Goal: Task Accomplishment & Management: Manage account settings

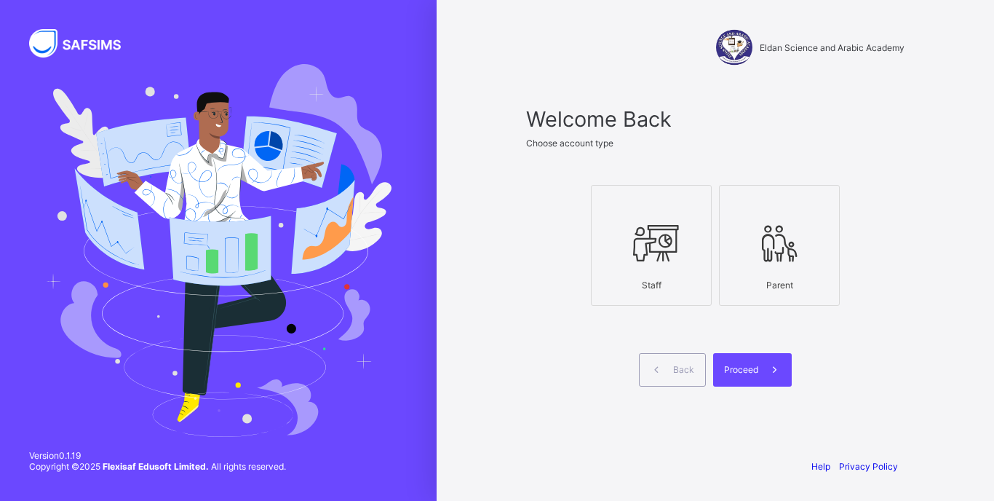
click at [661, 233] on icon at bounding box center [651, 243] width 51 height 44
click at [754, 360] on div "Proceed" at bounding box center [752, 369] width 79 height 33
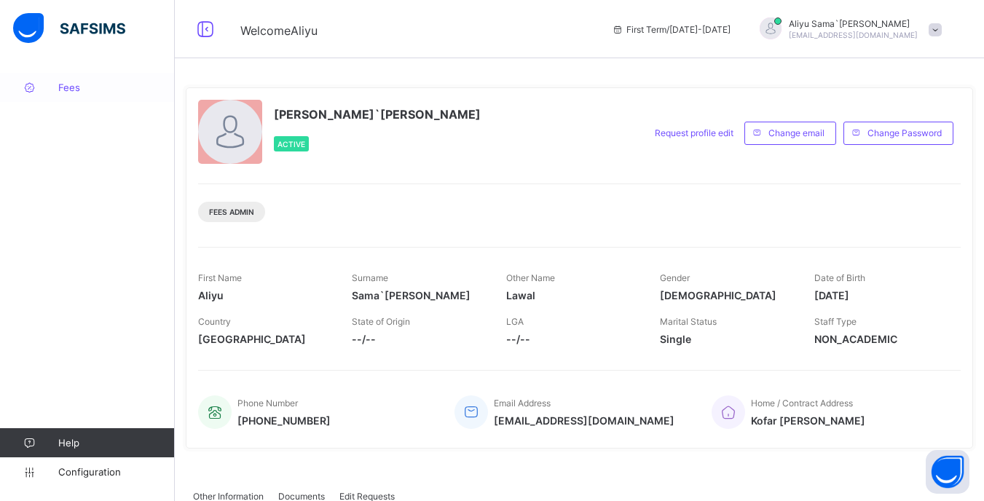
click at [71, 91] on span "Fees" at bounding box center [116, 88] width 116 height 12
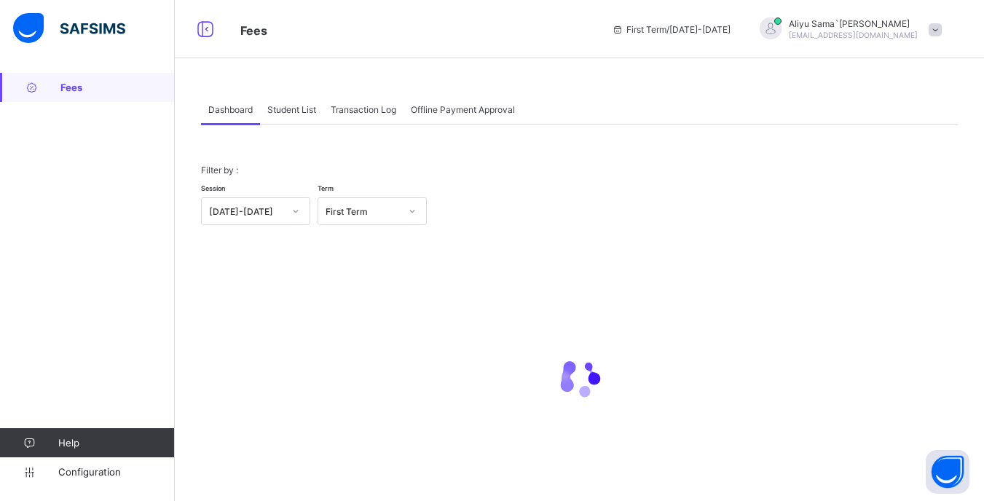
click at [304, 120] on div "Student List" at bounding box center [291, 109] width 63 height 29
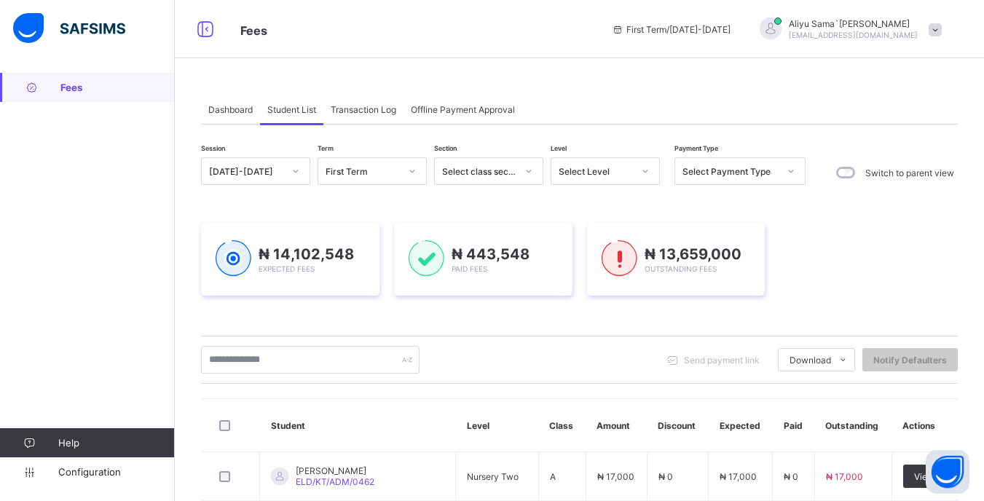
click at [614, 179] on div "Select Level" at bounding box center [591, 171] width 80 height 20
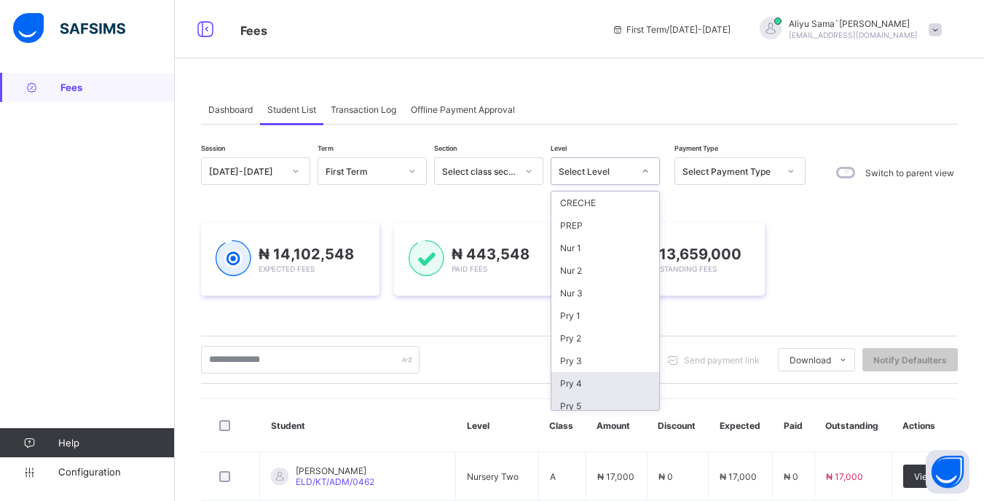
scroll to position [73, 0]
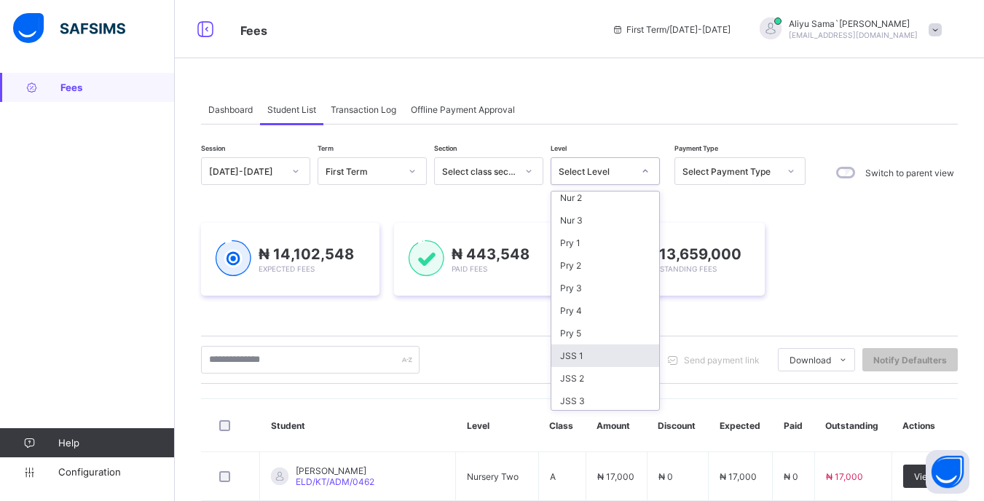
click at [586, 365] on div "JSS 1" at bounding box center [605, 355] width 108 height 23
click at [9, 393] on div "Fees Help Configuration" at bounding box center [87, 279] width 175 height 443
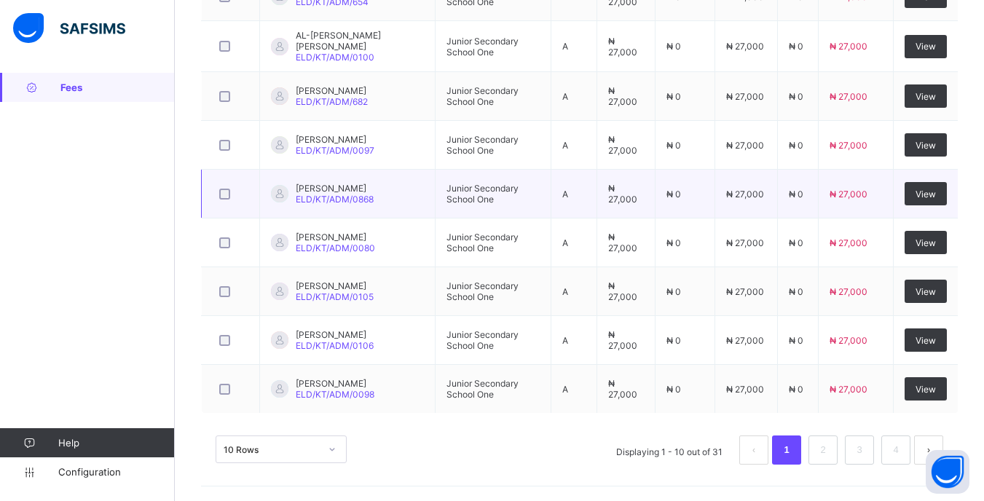
scroll to position [188, 0]
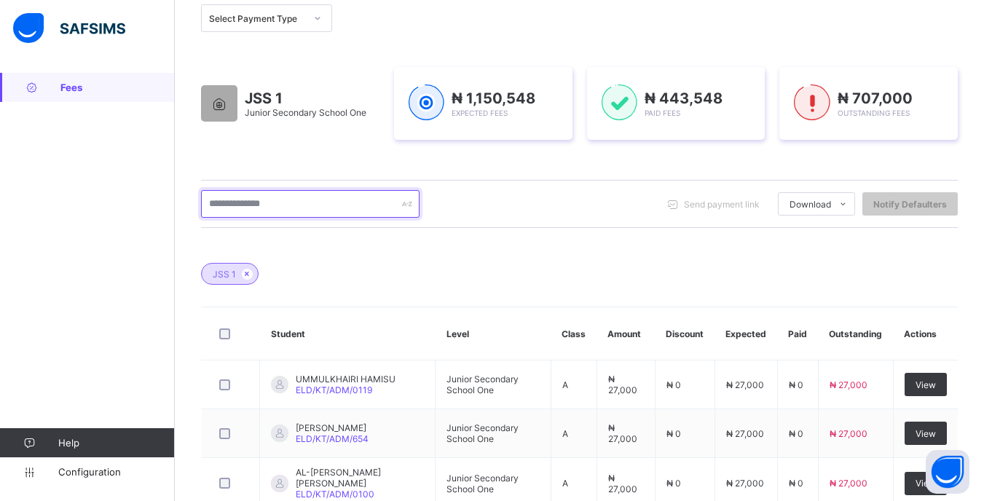
click at [335, 199] on input "text" at bounding box center [310, 204] width 218 height 28
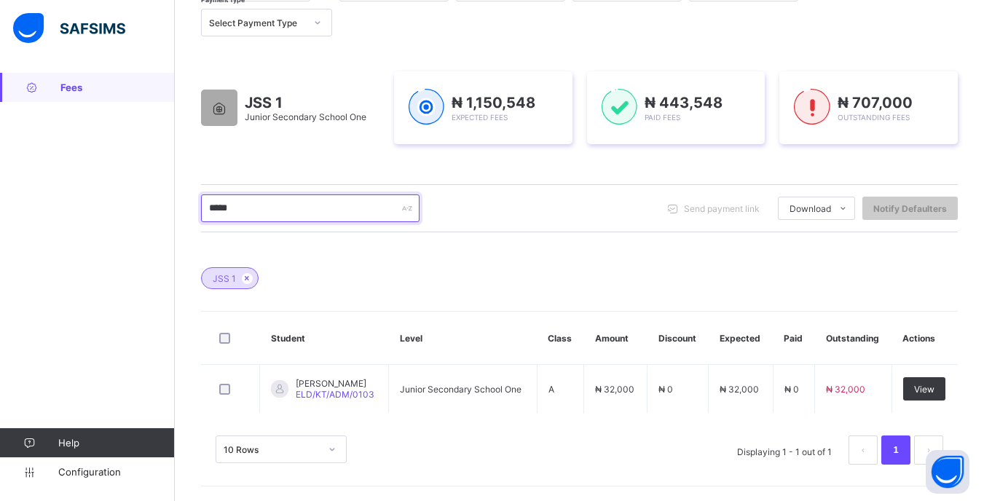
scroll to position [186, 0]
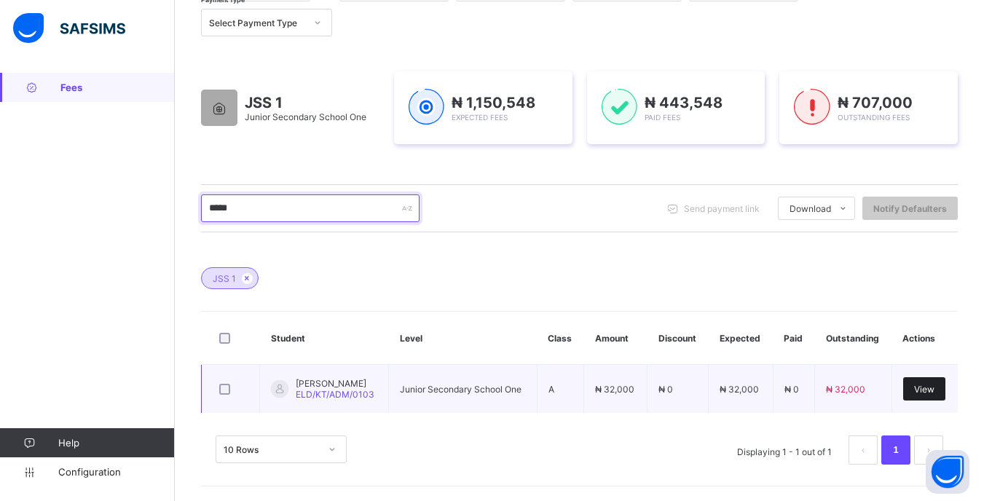
type input "*****"
click at [936, 396] on div "View" at bounding box center [924, 388] width 42 height 23
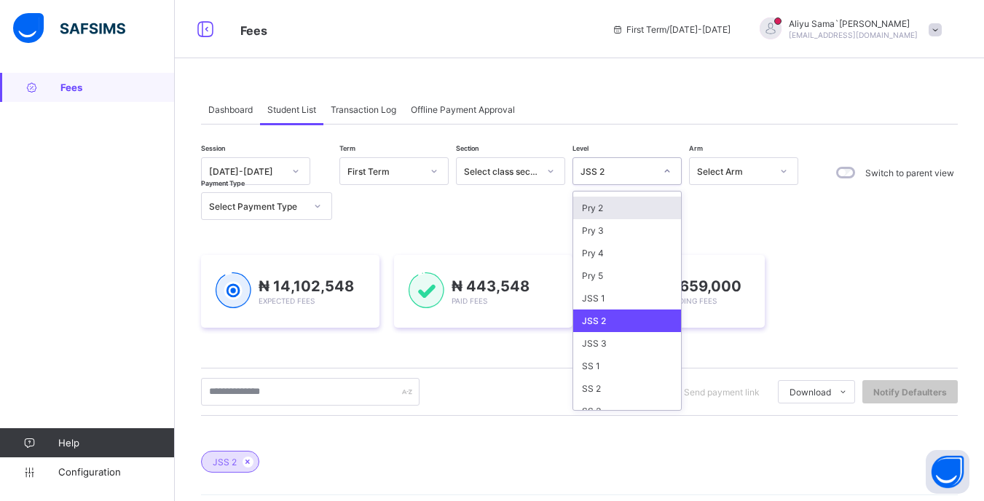
scroll to position [143, 0]
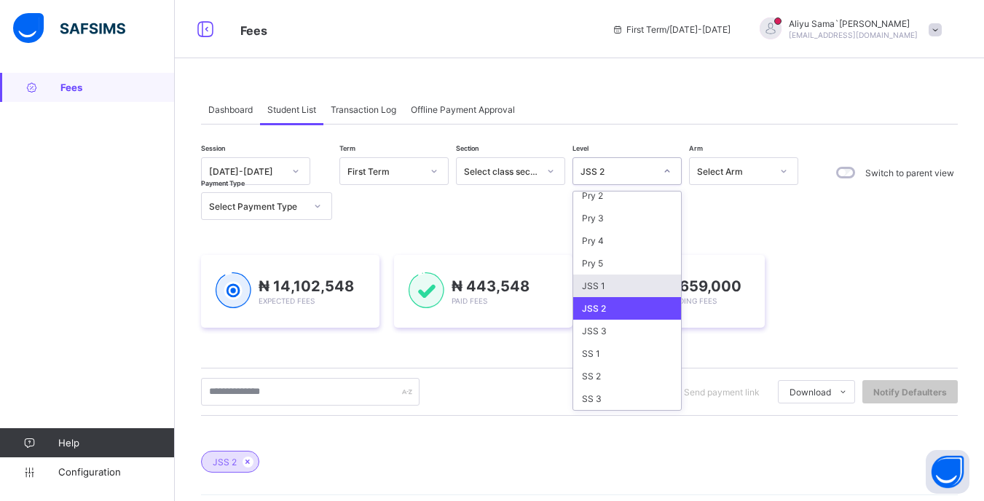
click at [598, 288] on div "JSS 1" at bounding box center [627, 285] width 108 height 23
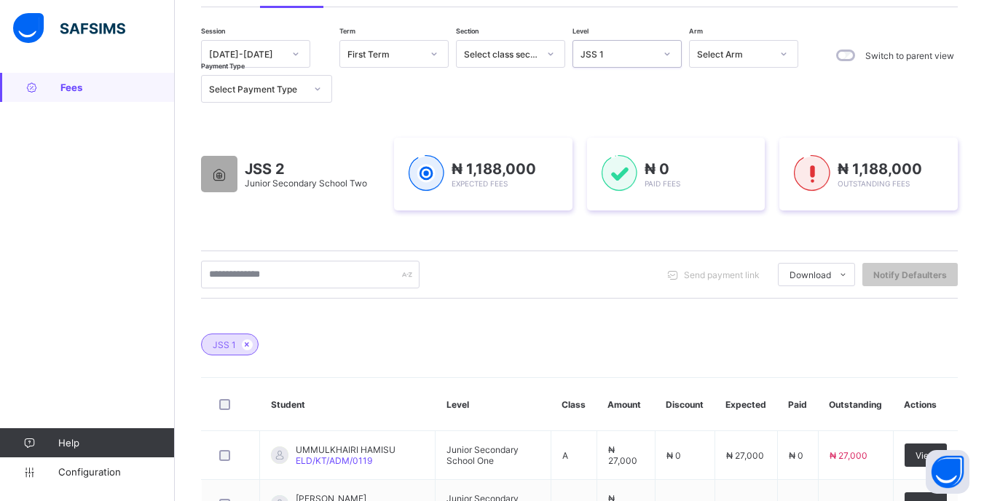
scroll to position [146, 0]
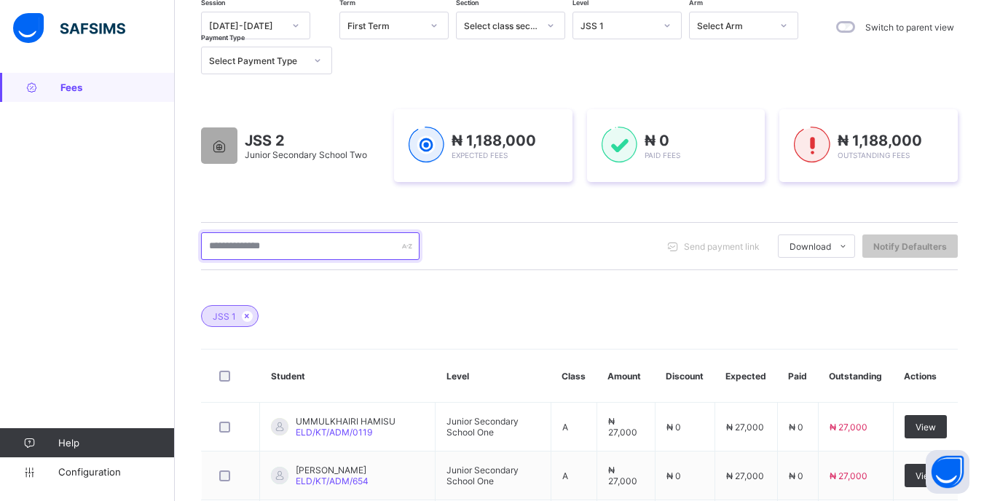
click at [292, 246] on input "text" at bounding box center [310, 246] width 218 height 28
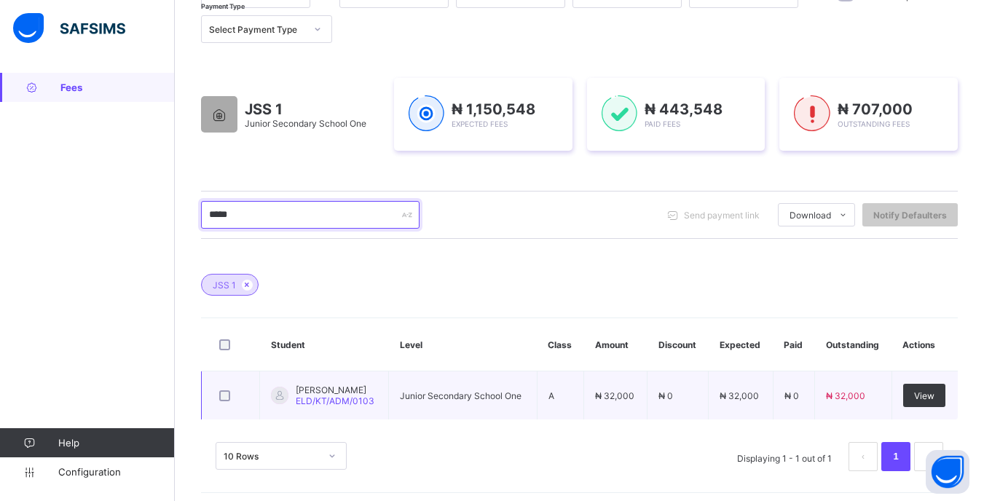
scroll to position [186, 0]
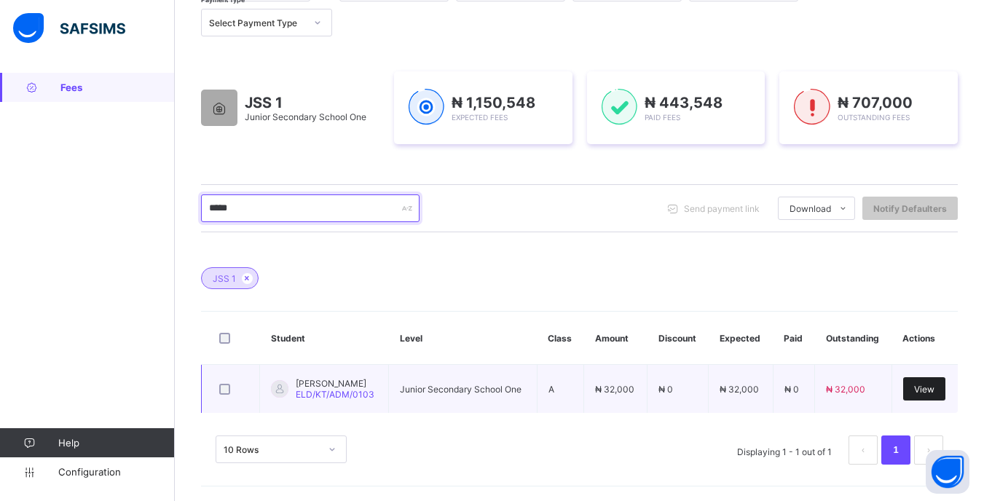
type input "*****"
click at [945, 388] on div "View" at bounding box center [924, 388] width 42 height 23
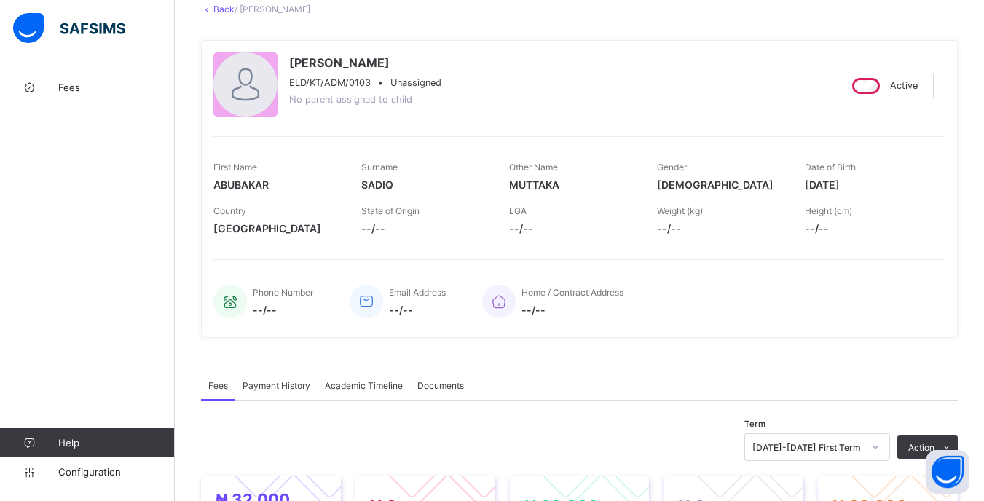
scroll to position [364, 0]
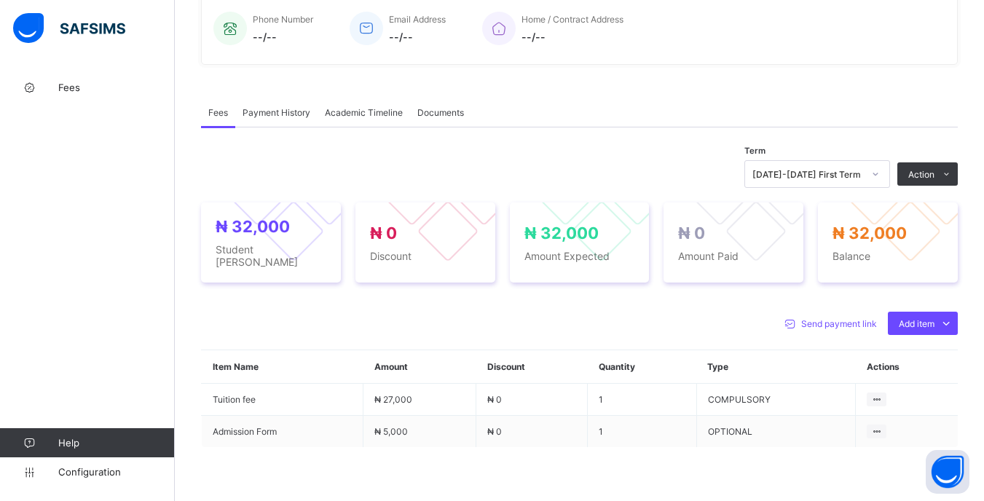
click at [880, 181] on div at bounding box center [875, 173] width 25 height 23
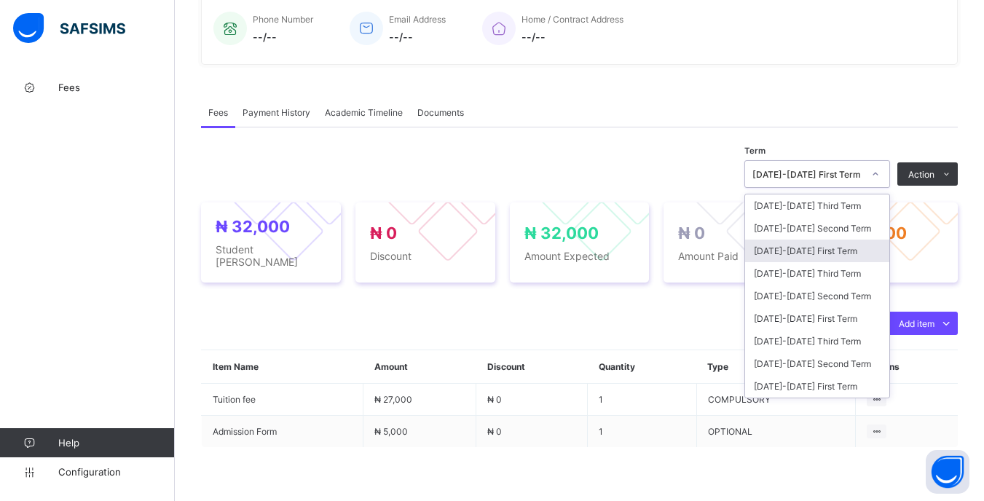
click at [837, 258] on div "[DATE]-[DATE] First Term" at bounding box center [817, 251] width 144 height 23
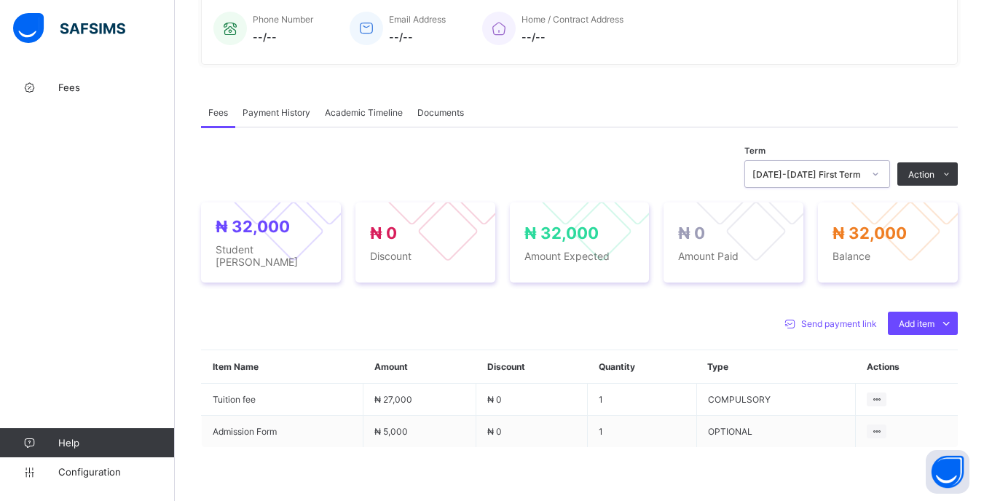
click at [875, 175] on div at bounding box center [875, 173] width 25 height 23
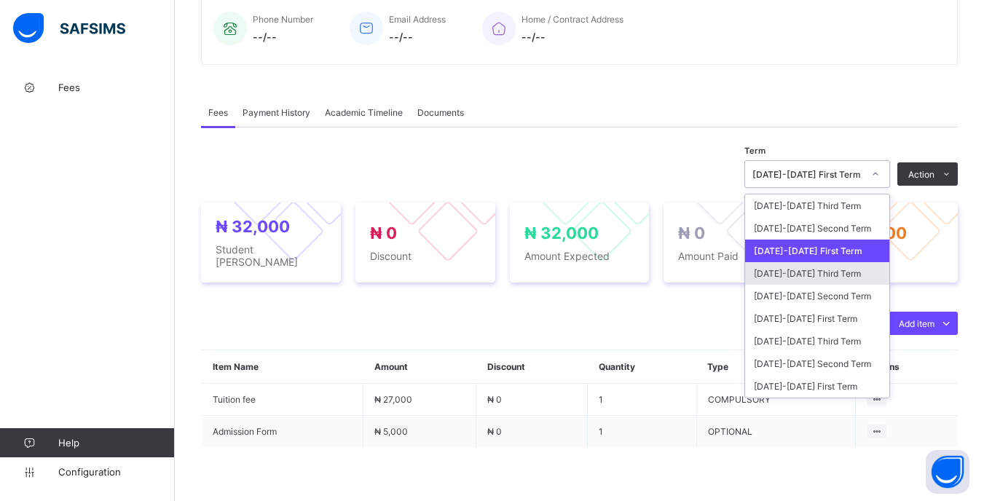
click at [844, 273] on div "[DATE]-[DATE] Third Term" at bounding box center [817, 273] width 144 height 23
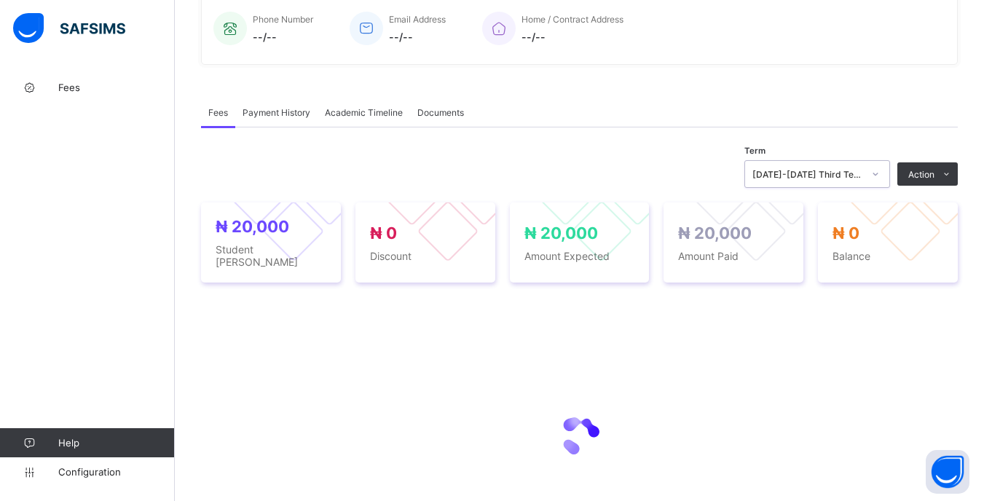
click at [885, 182] on div at bounding box center [875, 173] width 25 height 23
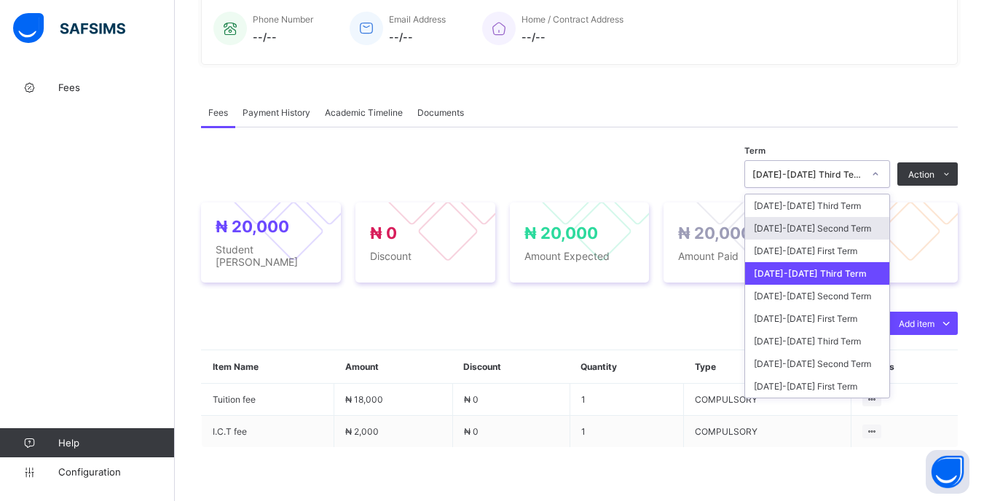
click at [833, 232] on div "[DATE]-[DATE] Second Term" at bounding box center [817, 228] width 144 height 23
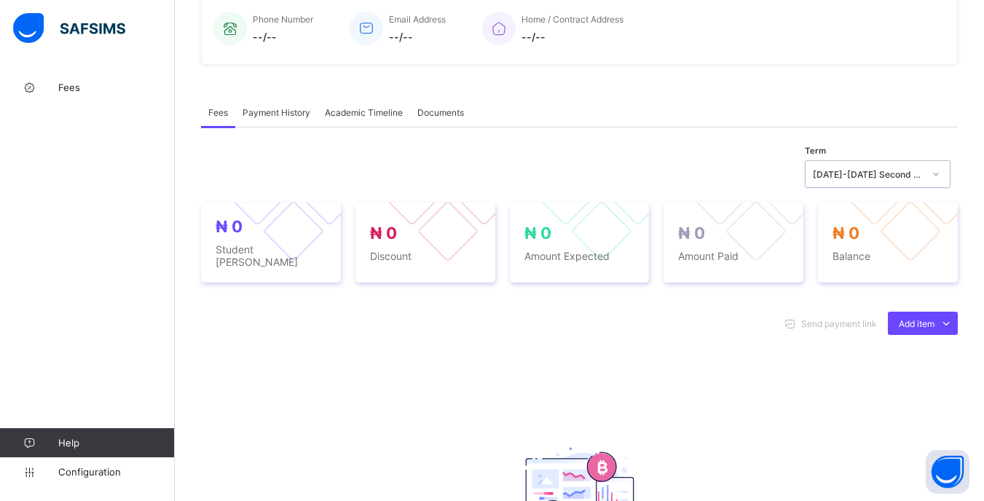
click at [881, 181] on div "[DATE]-[DATE] Second Term" at bounding box center [863, 174] width 116 height 20
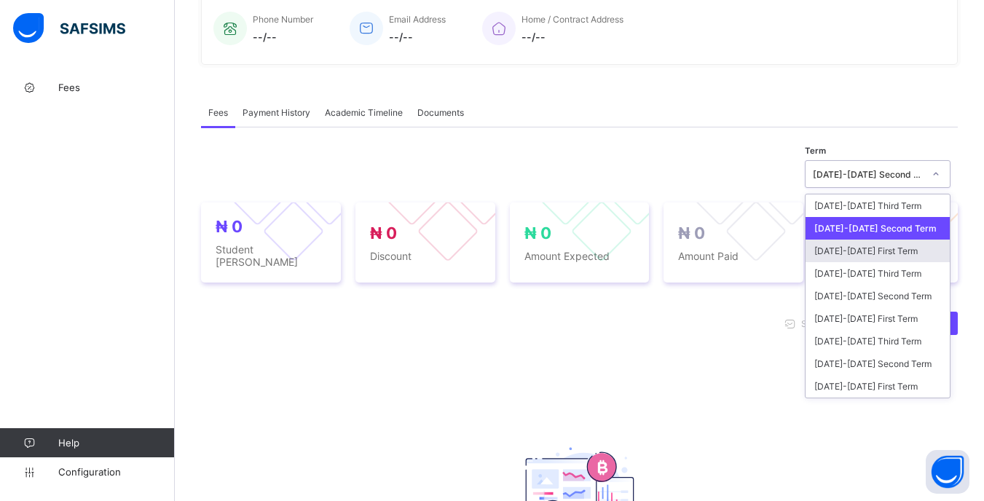
click at [840, 244] on div "[DATE]-[DATE] First Term" at bounding box center [877, 251] width 144 height 23
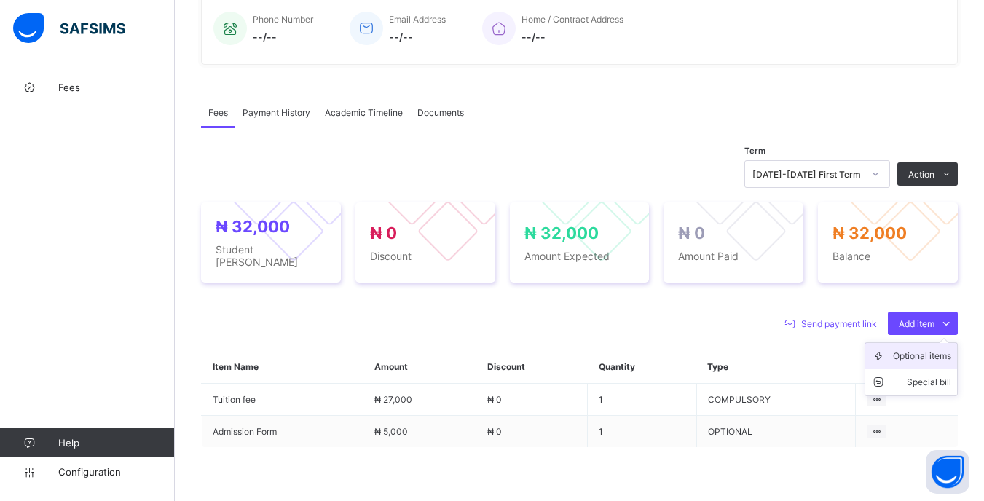
click at [905, 352] on div "Optional items" at bounding box center [922, 356] width 58 height 15
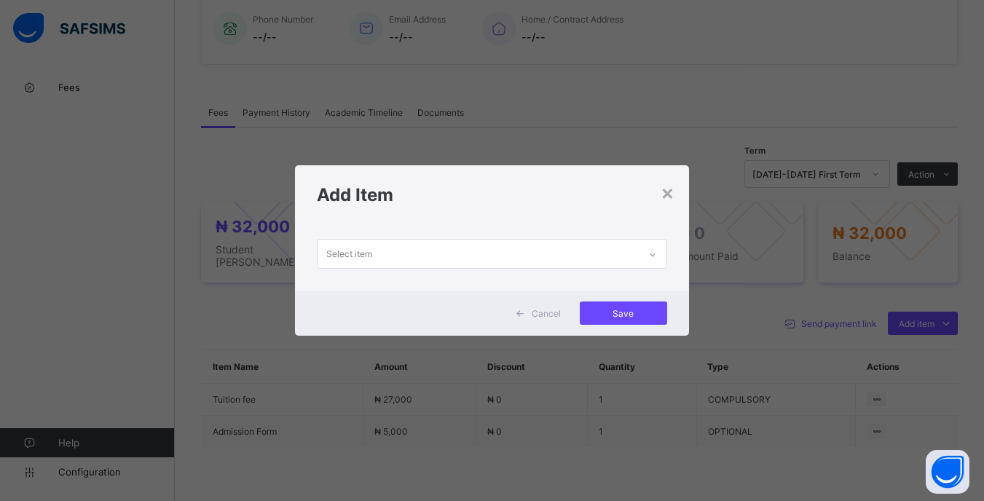
click at [637, 250] on div "Select item" at bounding box center [477, 254] width 320 height 28
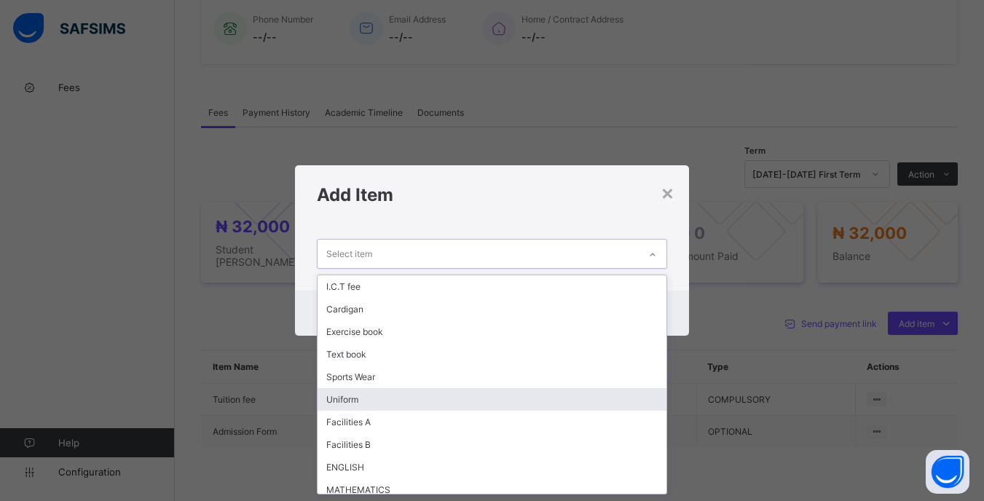
click at [392, 397] on div "Uniform" at bounding box center [491, 399] width 348 height 23
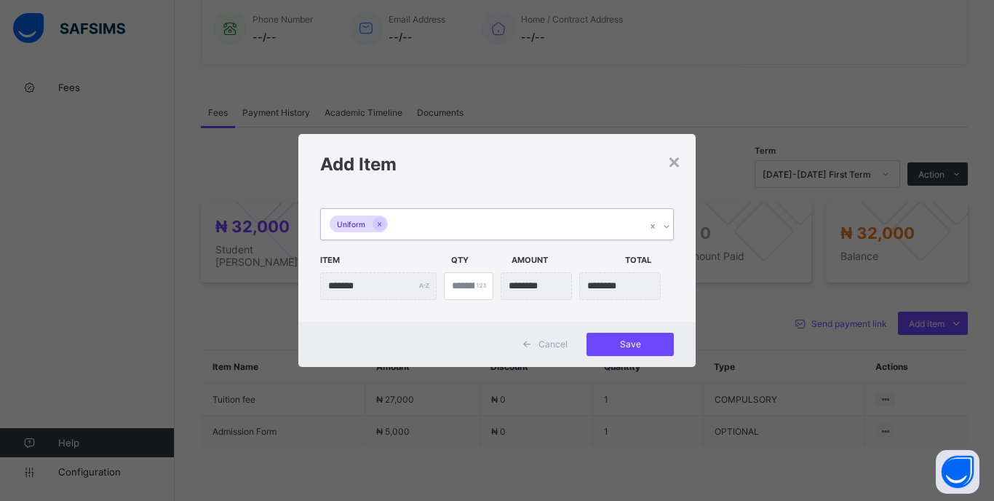
click at [491, 215] on div "Uniform" at bounding box center [483, 224] width 325 height 31
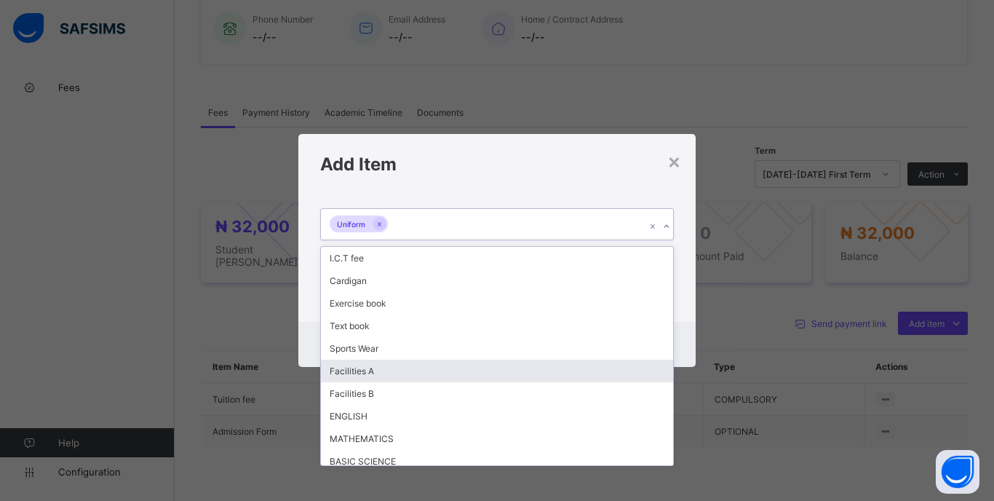
click at [441, 366] on div "Facilities A" at bounding box center [497, 371] width 352 height 23
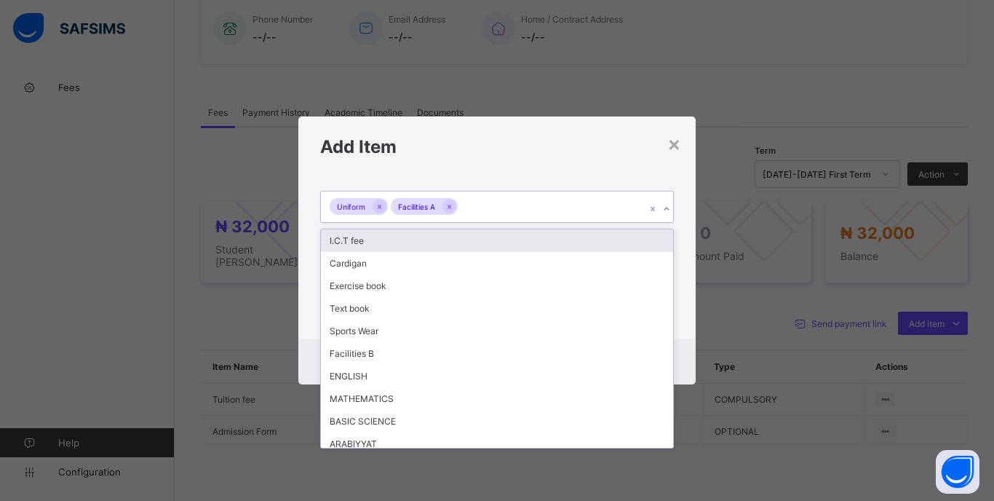
click at [536, 194] on div "Uniform Facilities A" at bounding box center [483, 206] width 325 height 31
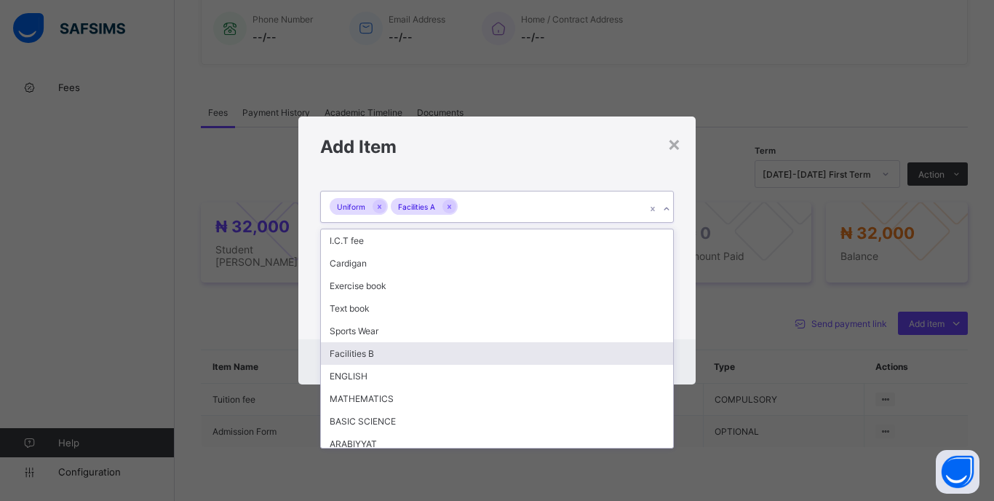
click at [693, 331] on div "**********" at bounding box center [496, 257] width 397 height 163
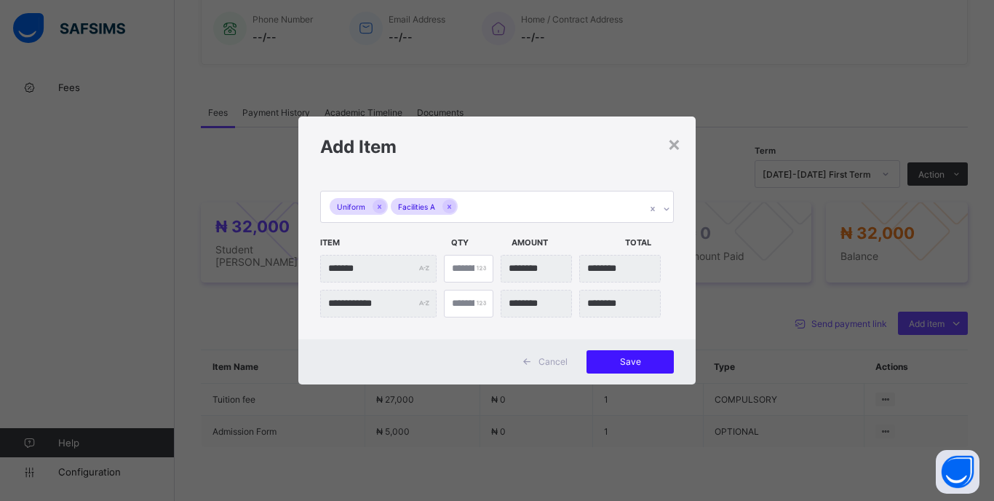
click at [651, 362] on span "Save" at bounding box center [631, 361] width 66 height 11
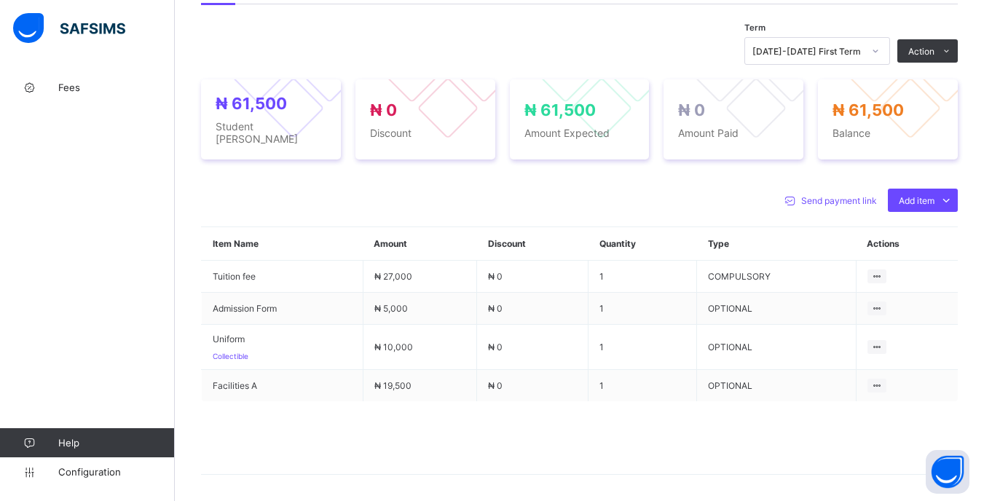
scroll to position [510, 0]
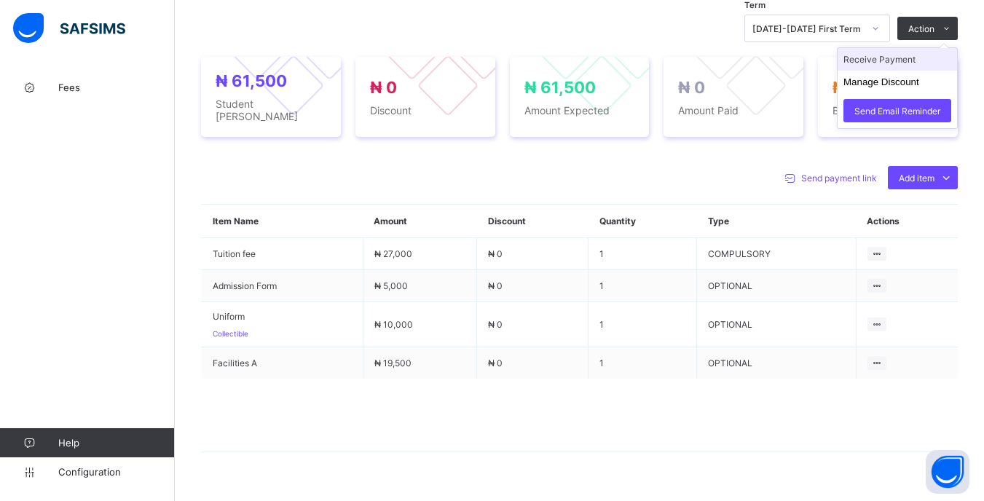
click at [911, 59] on li "Receive Payment" at bounding box center [896, 59] width 119 height 23
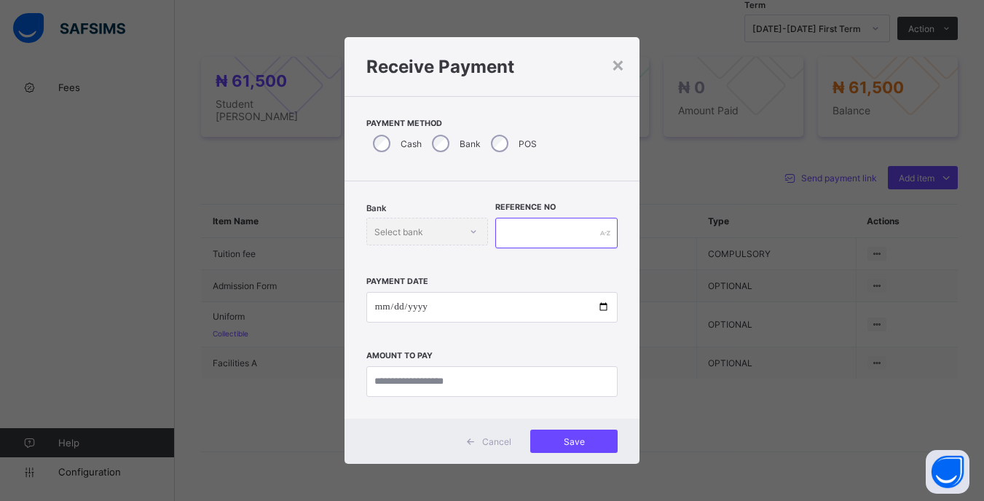
click at [539, 243] on input "text" at bounding box center [556, 233] width 122 height 31
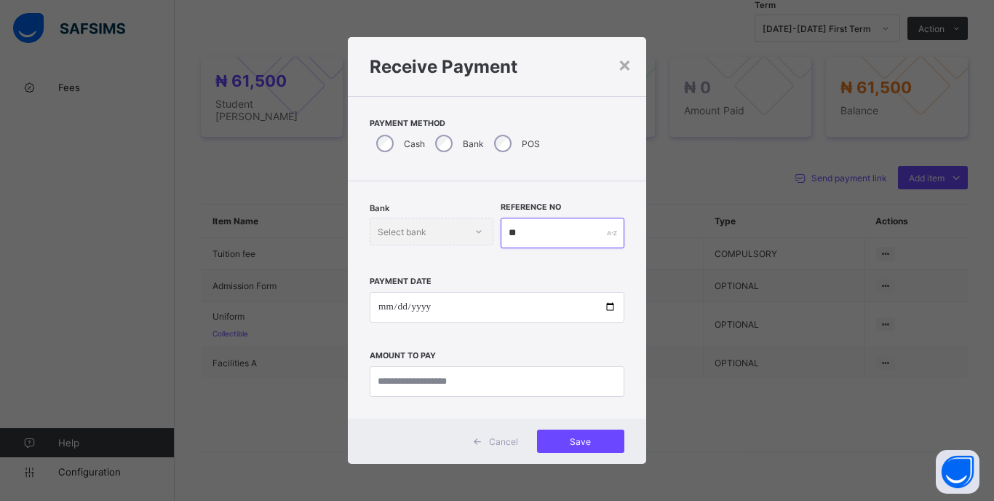
type input "**"
click at [382, 308] on input "date" at bounding box center [497, 307] width 255 height 31
type input "**********"
click at [502, 384] on input "currency" at bounding box center [497, 381] width 255 height 31
type input "********"
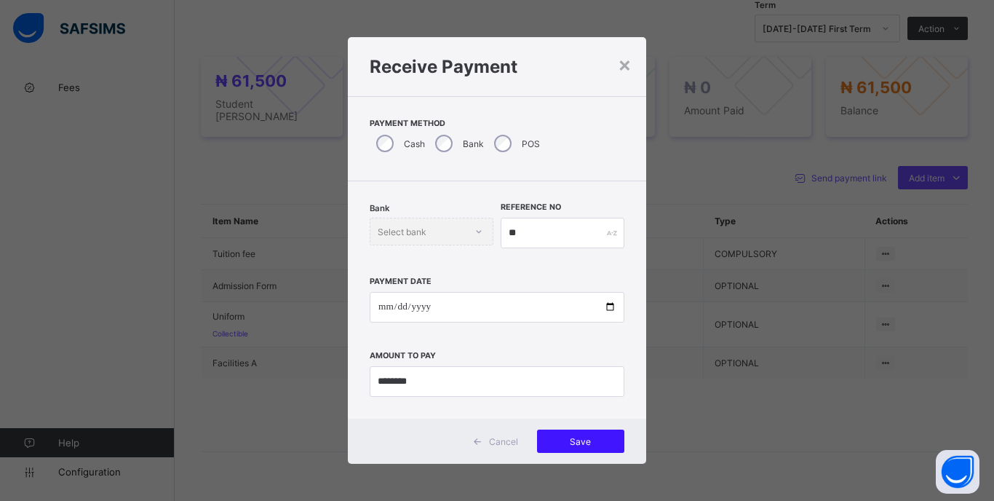
click at [603, 436] on span "Save" at bounding box center [581, 441] width 66 height 11
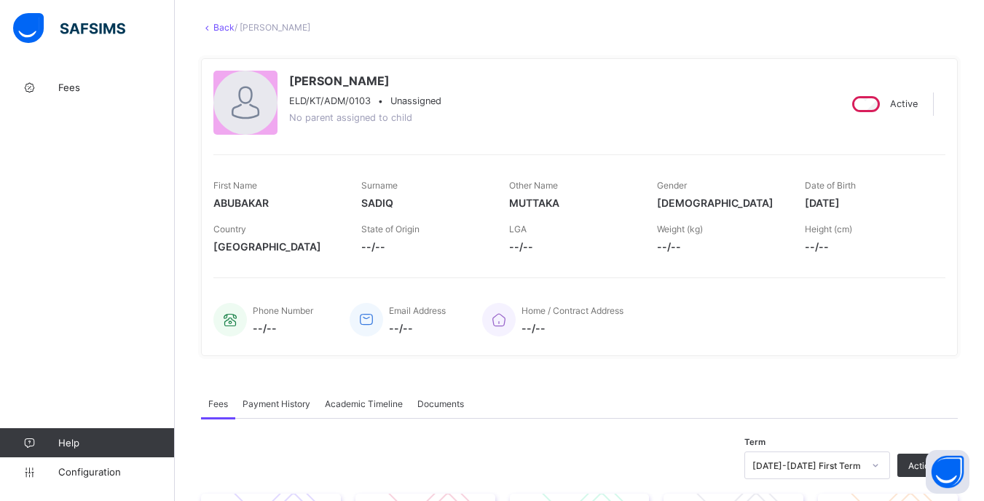
scroll to position [0, 0]
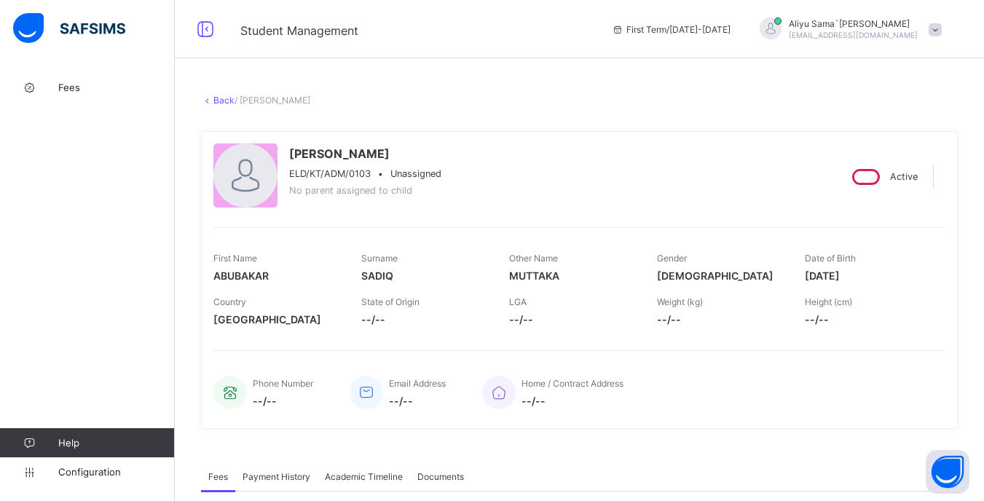
click at [226, 103] on link "Back" at bounding box center [223, 100] width 21 height 11
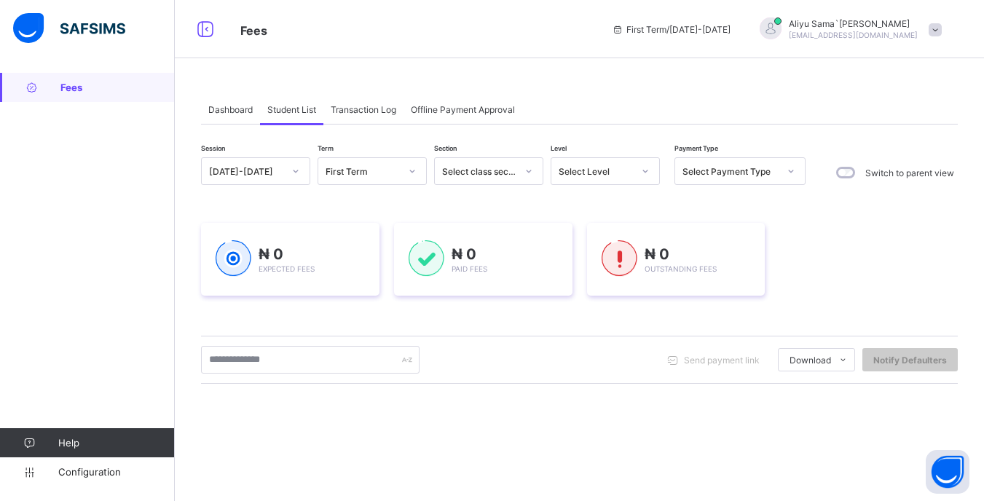
click at [633, 173] on div at bounding box center [645, 170] width 25 height 23
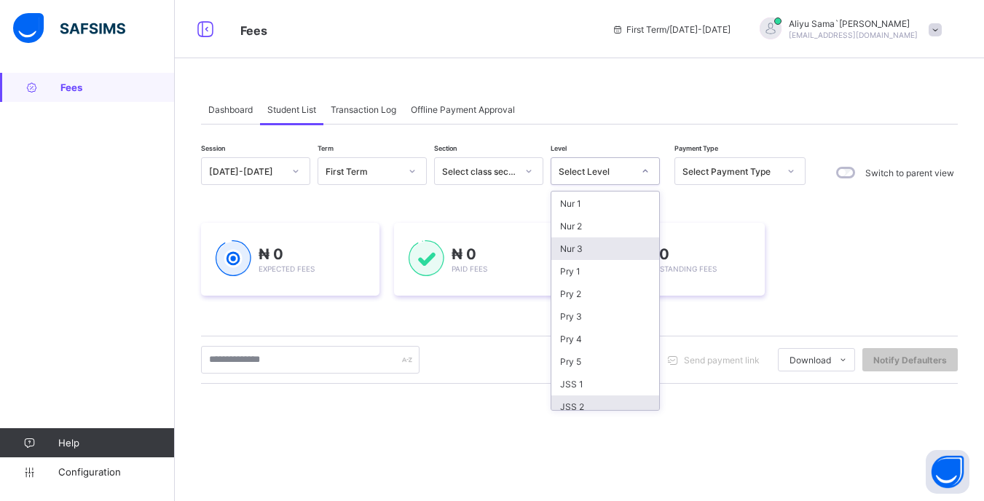
scroll to position [143, 0]
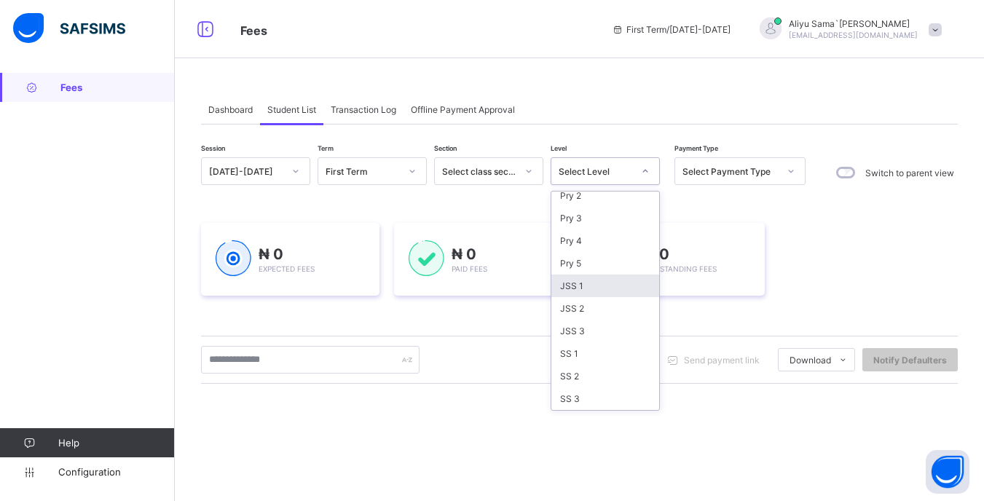
click at [577, 286] on div "JSS 1" at bounding box center [605, 285] width 108 height 23
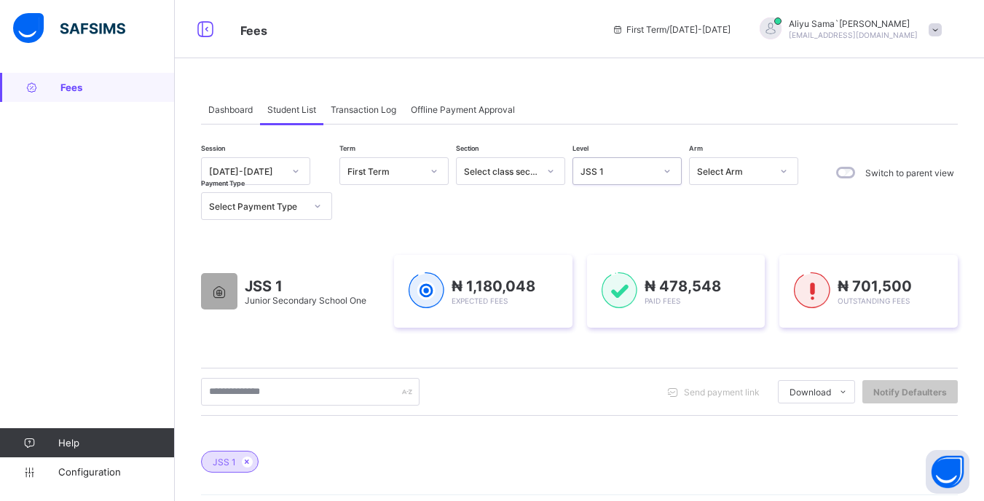
scroll to position [218, 0]
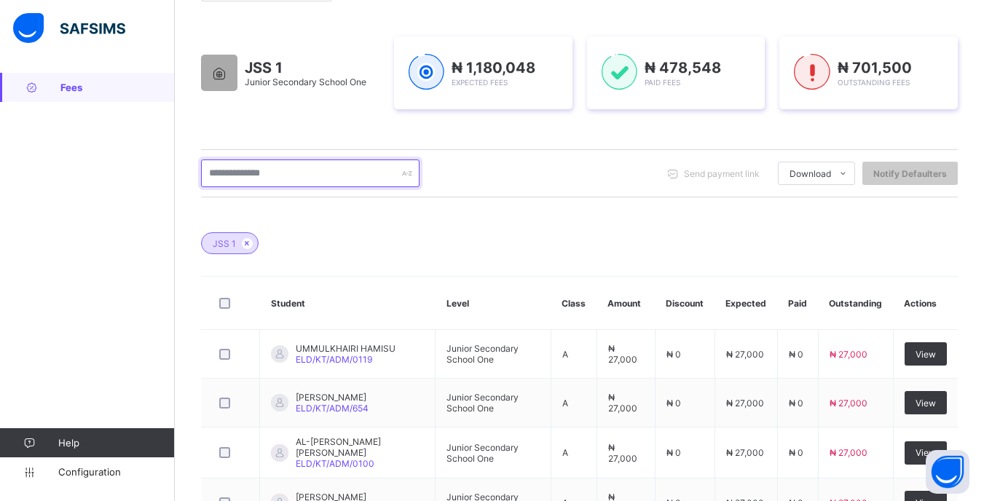
click at [336, 174] on input "text" at bounding box center [310, 173] width 218 height 28
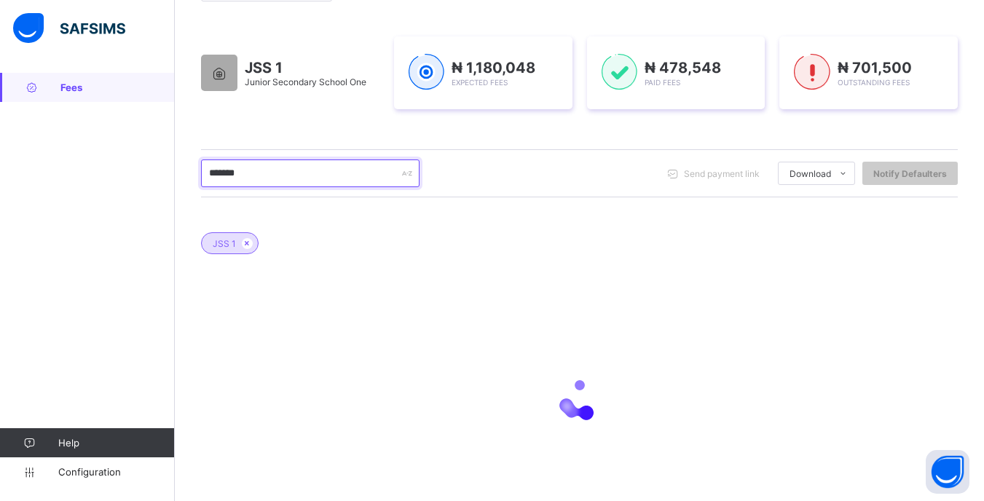
scroll to position [183, 0]
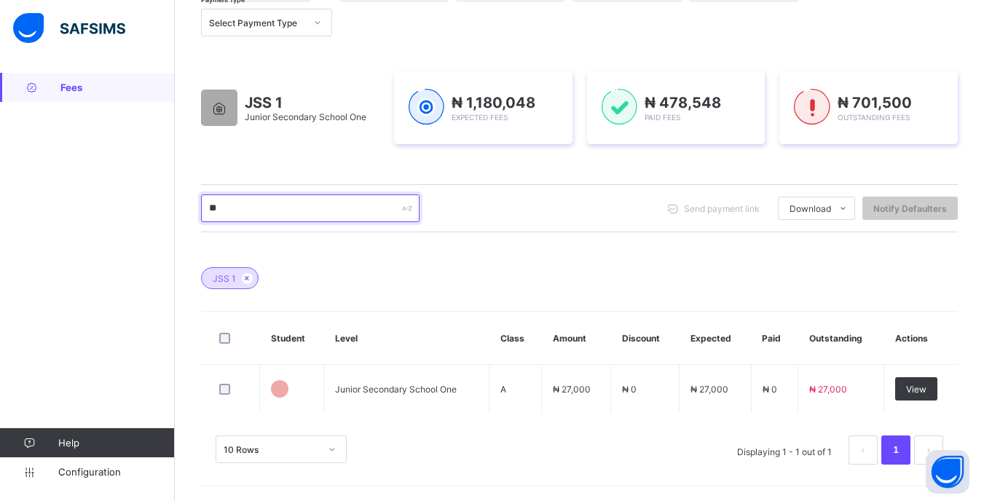
type input "*"
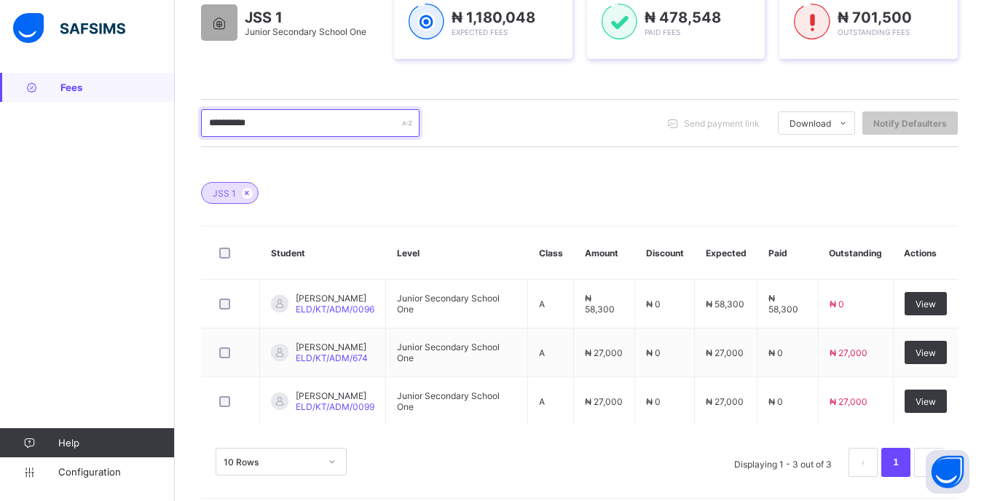
scroll to position [283, 0]
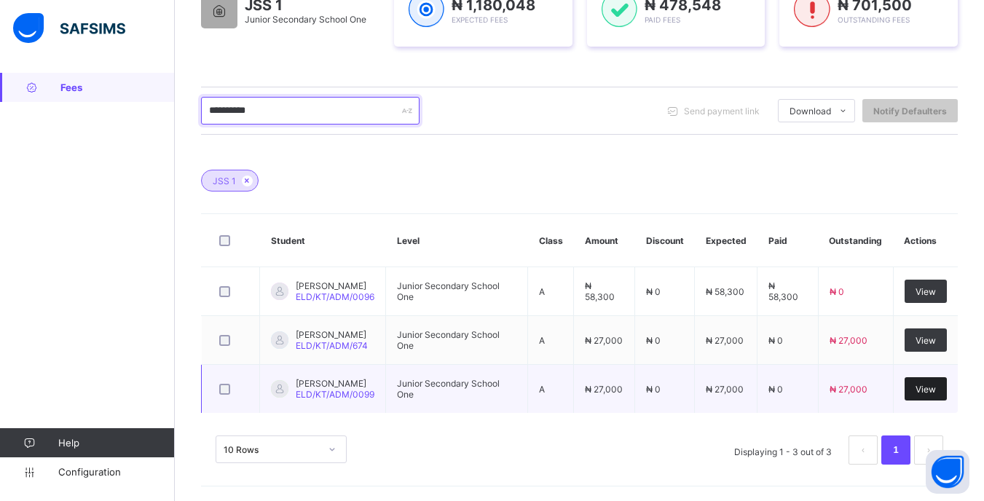
type input "**********"
click at [935, 390] on span "View" at bounding box center [925, 389] width 20 height 11
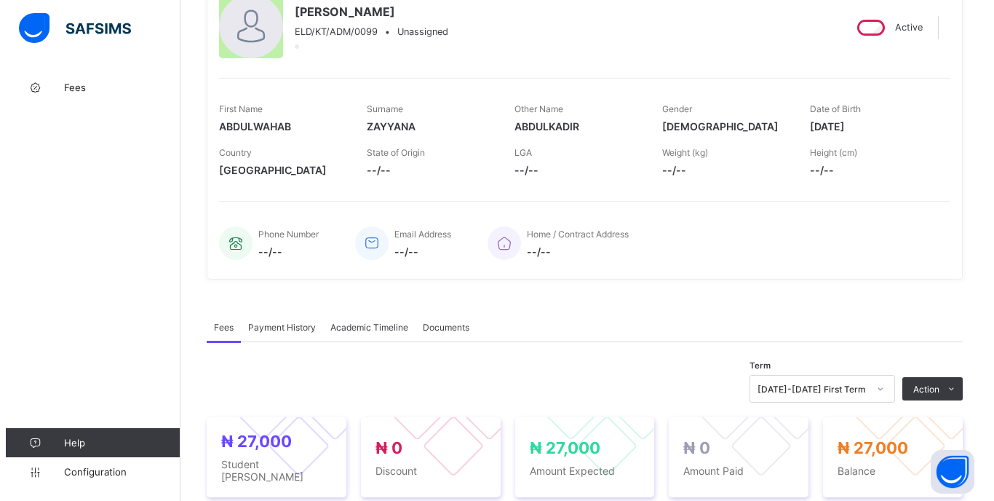
scroll to position [424, 0]
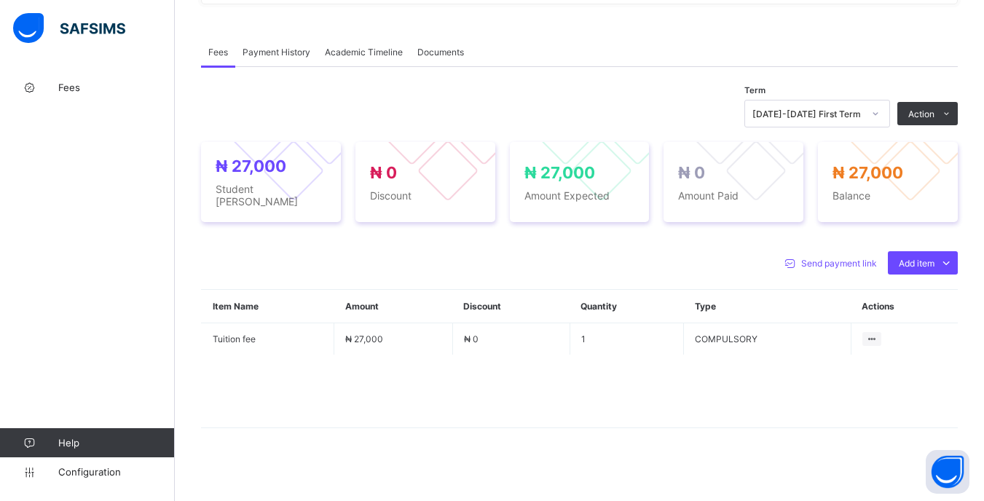
click at [879, 118] on div at bounding box center [875, 113] width 25 height 23
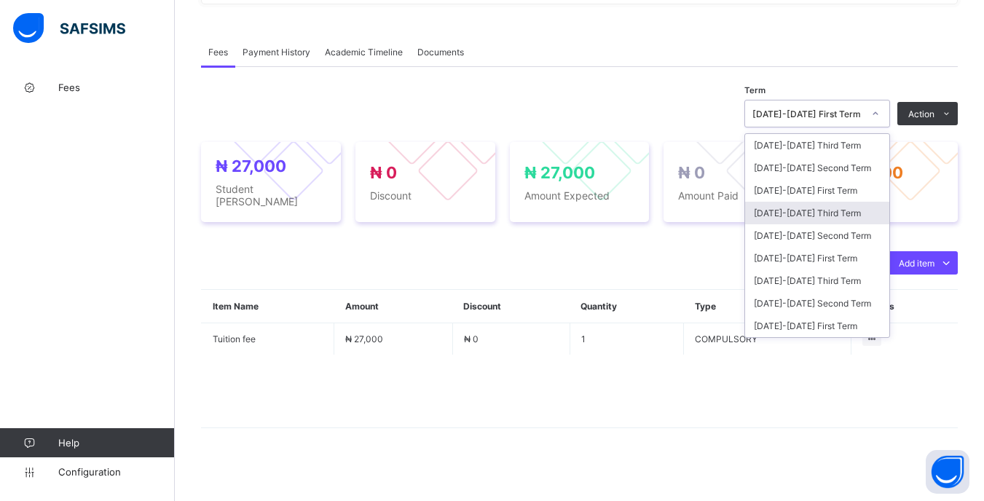
click at [838, 207] on div "[DATE]-[DATE] Third Term" at bounding box center [817, 213] width 144 height 23
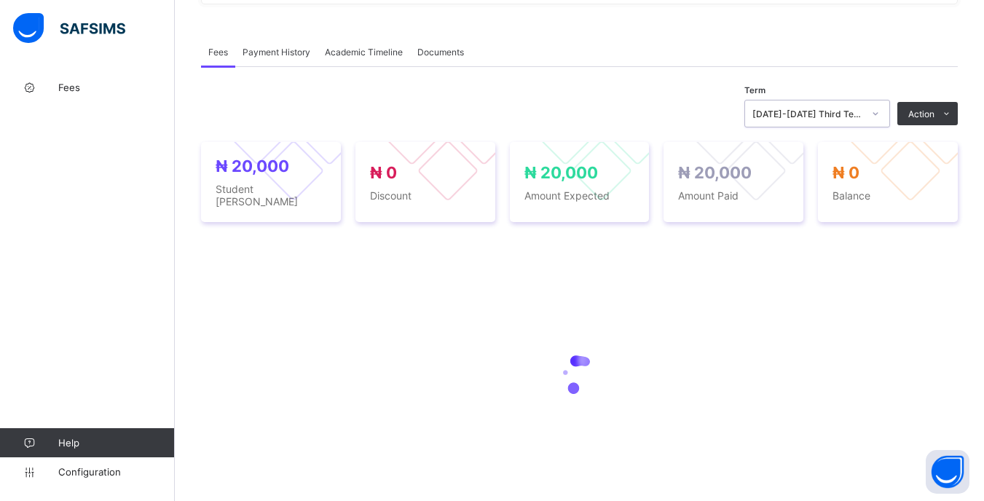
click at [861, 122] on div "[DATE]-[DATE] Third Term" at bounding box center [803, 113] width 116 height 20
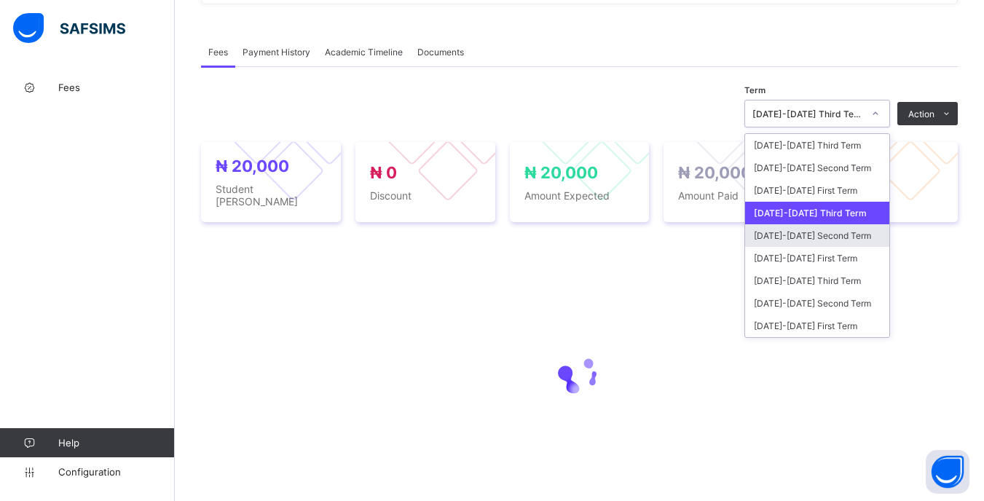
click at [826, 230] on div "[DATE]-[DATE] Second Term" at bounding box center [817, 235] width 144 height 23
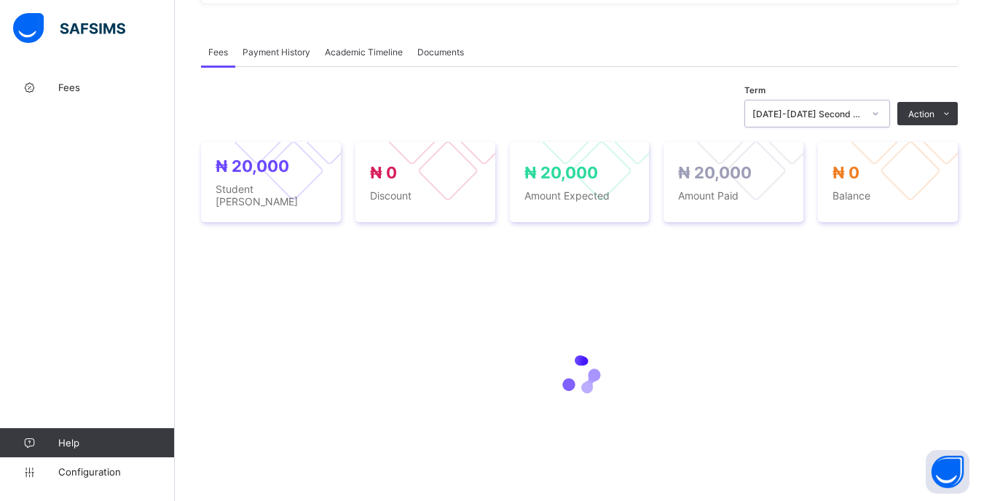
click at [855, 116] on div "[DATE]-[DATE] Second Term" at bounding box center [807, 113] width 111 height 11
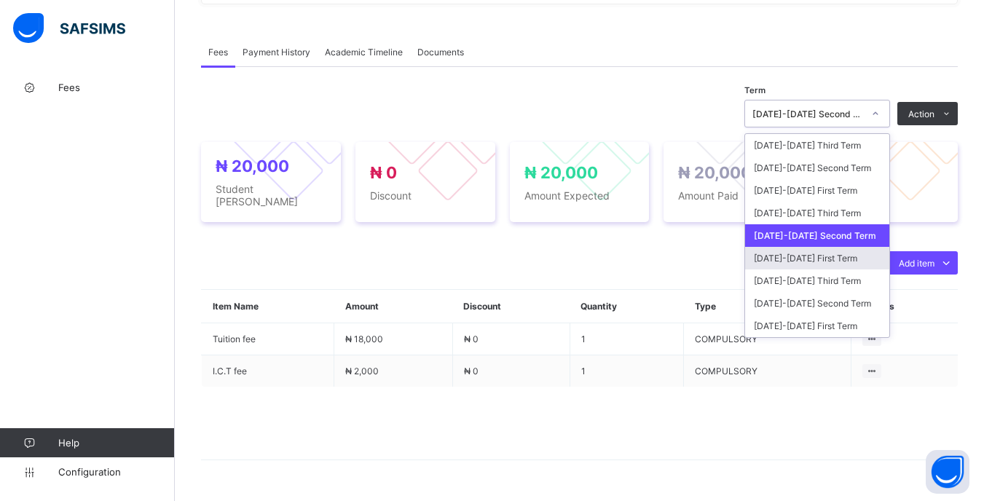
click at [839, 257] on div "[DATE]-[DATE] First Term" at bounding box center [817, 258] width 144 height 23
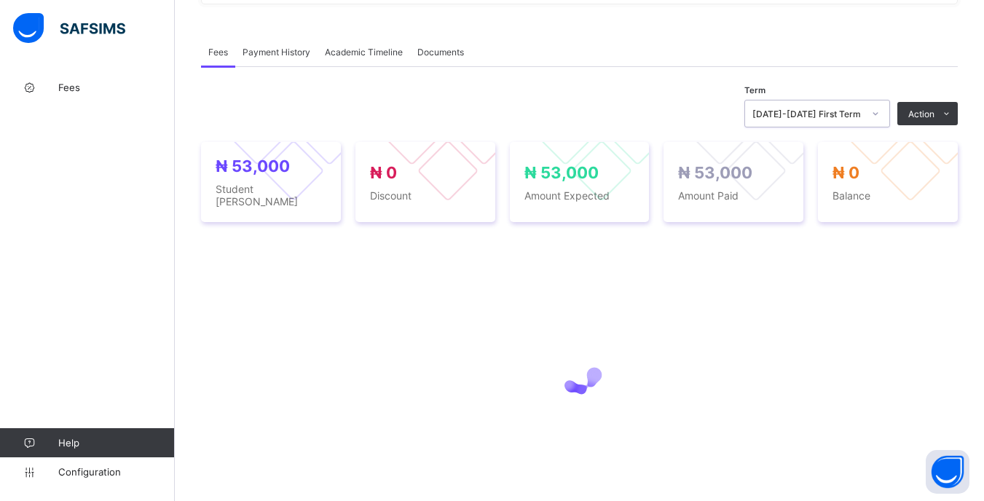
click at [863, 112] on div "[DATE]-[DATE] First Term" at bounding box center [807, 113] width 111 height 11
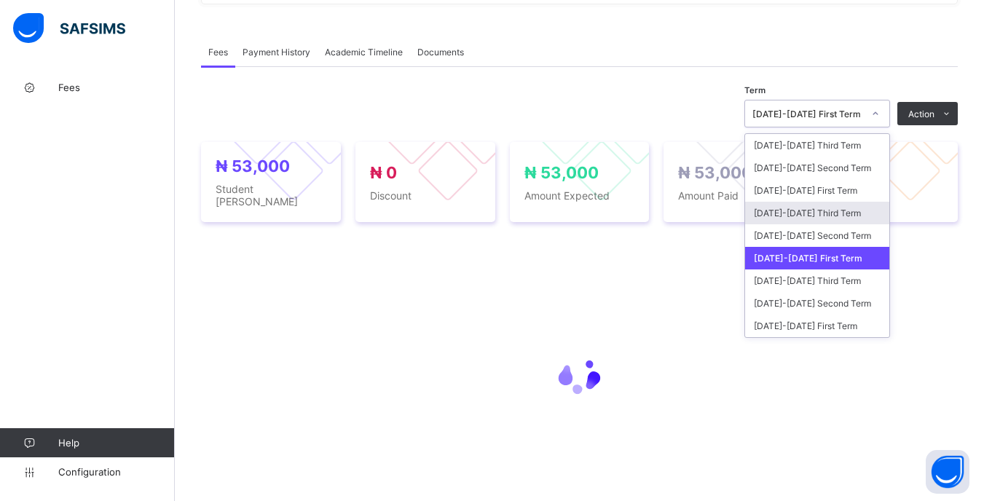
click at [860, 219] on div "[DATE]-[DATE] Third Term" at bounding box center [817, 213] width 144 height 23
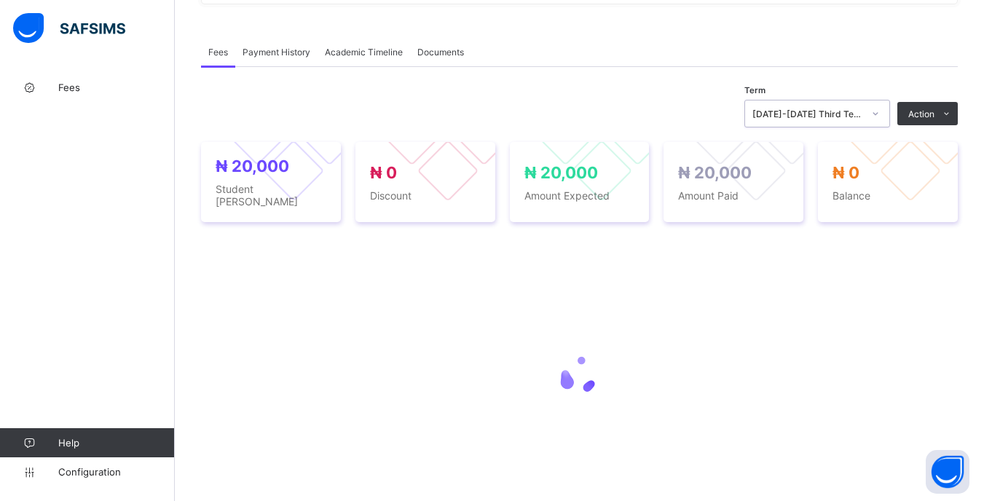
click at [861, 121] on div "[DATE]-[DATE] Third Term" at bounding box center [803, 113] width 116 height 20
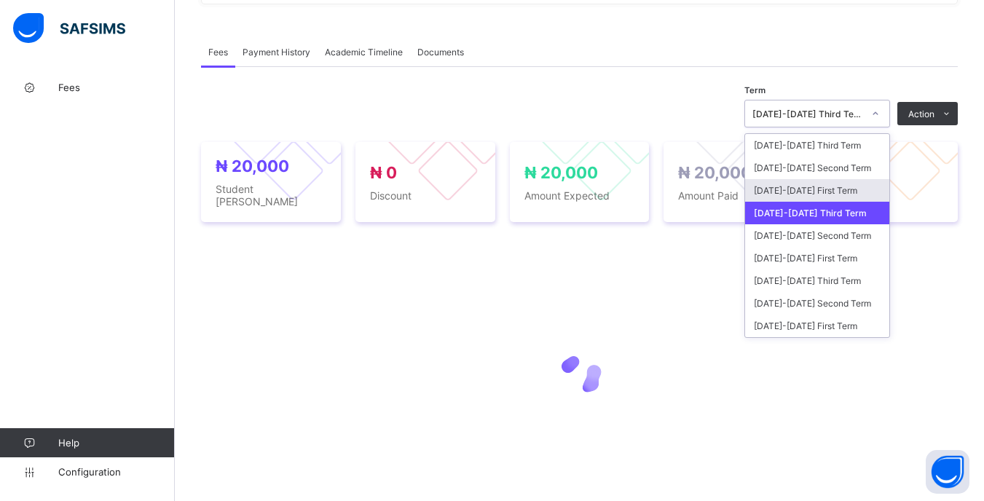
click at [853, 195] on div "[DATE]-[DATE] First Term" at bounding box center [817, 190] width 144 height 23
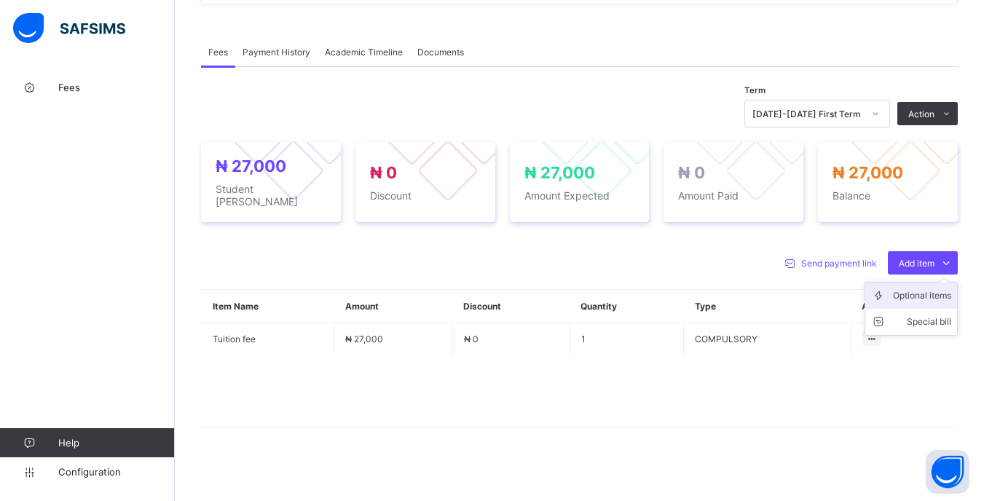
click at [918, 289] on div "Optional items" at bounding box center [922, 295] width 58 height 15
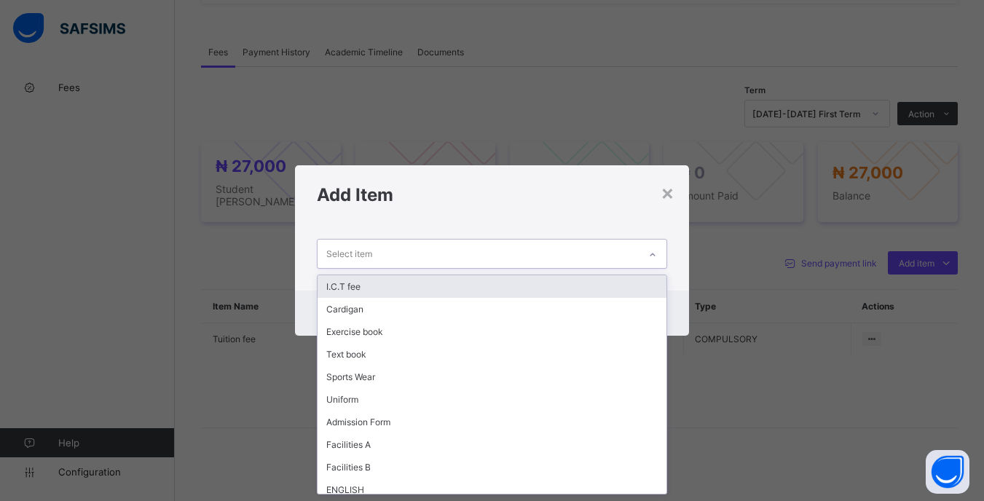
click at [594, 262] on div "Select item" at bounding box center [477, 254] width 320 height 28
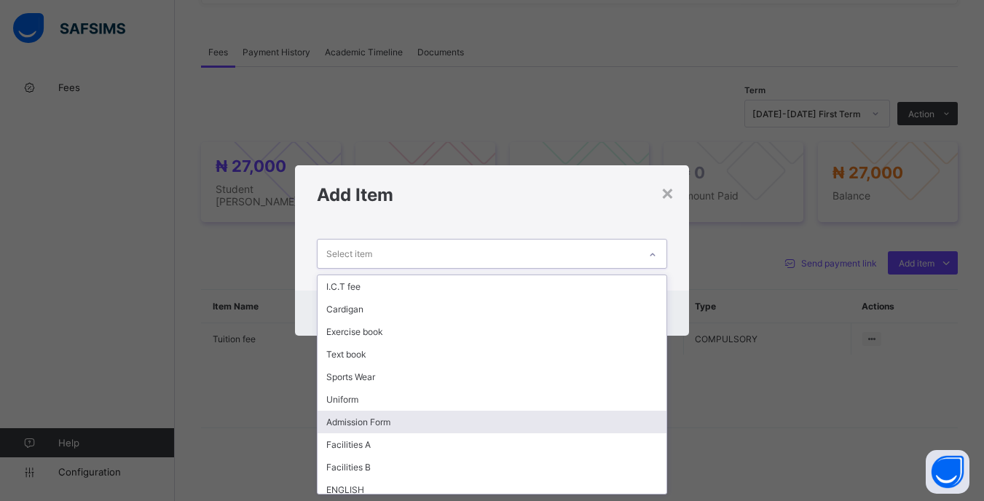
click at [349, 420] on div "Admission Form" at bounding box center [491, 422] width 348 height 23
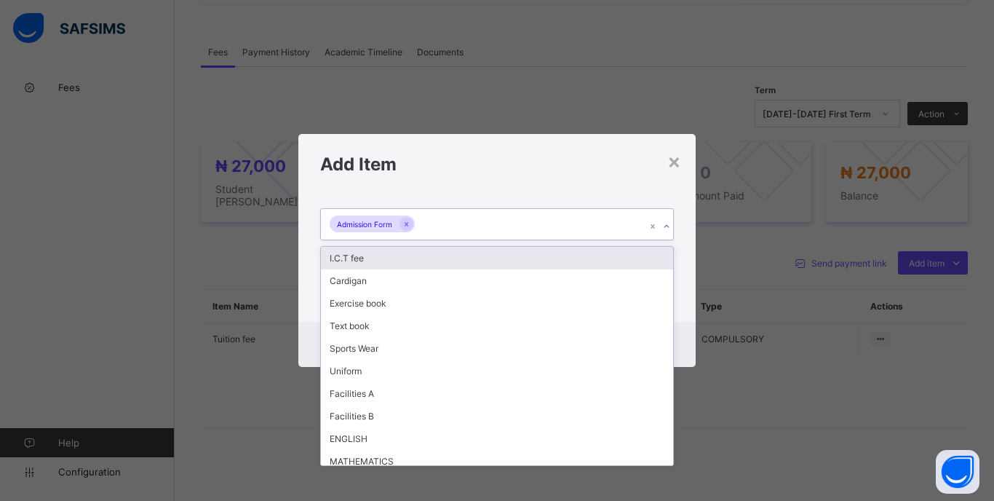
click at [454, 219] on div "Admission Form" at bounding box center [483, 224] width 325 height 31
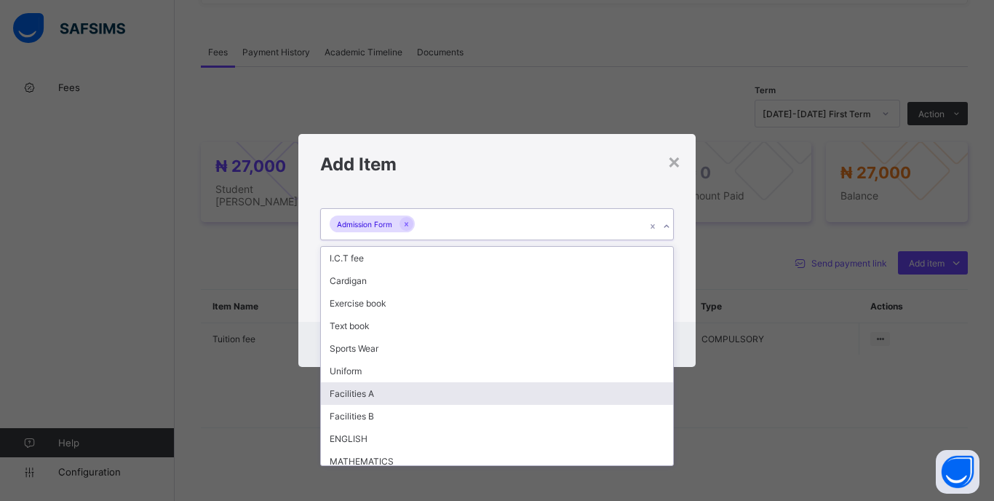
click at [393, 385] on div "Facilities A" at bounding box center [497, 393] width 352 height 23
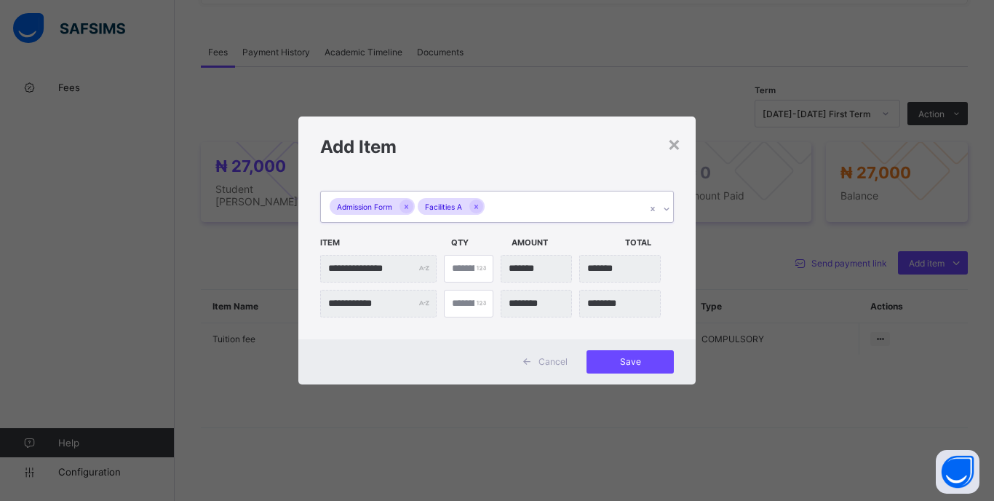
click at [553, 209] on div "Admission Form Facilities A" at bounding box center [483, 206] width 325 height 31
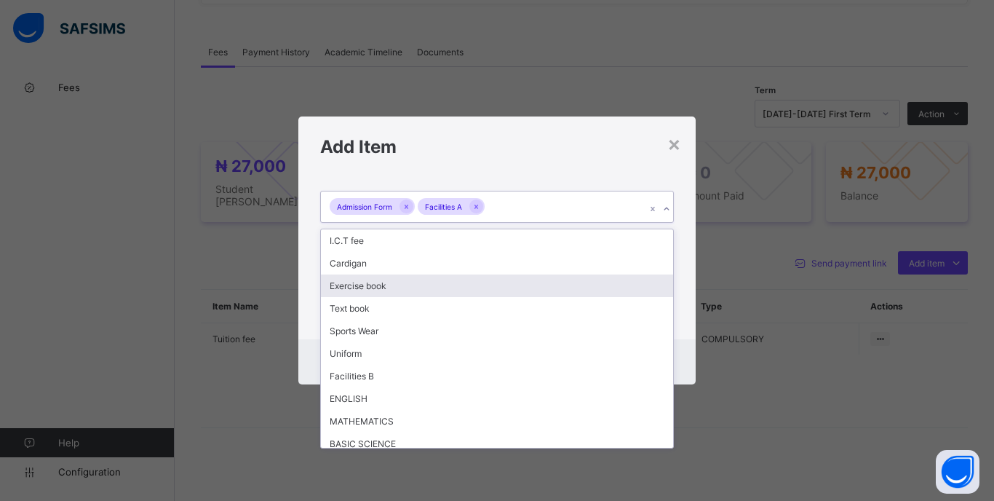
click at [500, 293] on div "Exercise book" at bounding box center [497, 285] width 352 height 23
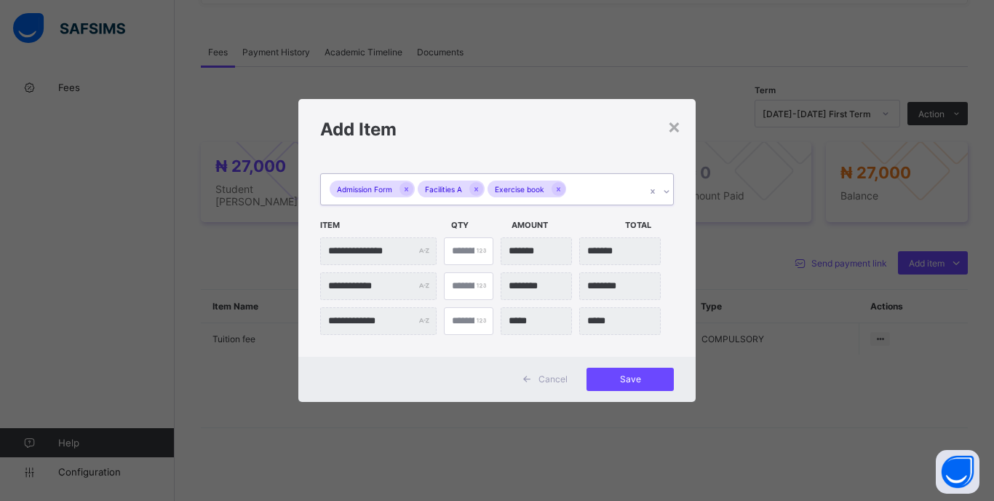
click at [598, 198] on div "Admission Form Facilities A Exercise book" at bounding box center [483, 189] width 325 height 31
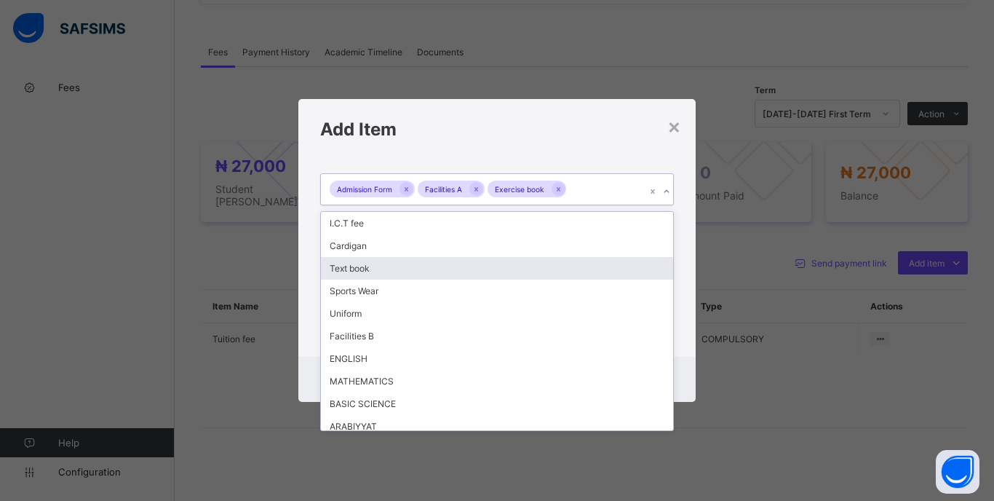
click at [411, 264] on div "Text book" at bounding box center [497, 268] width 352 height 23
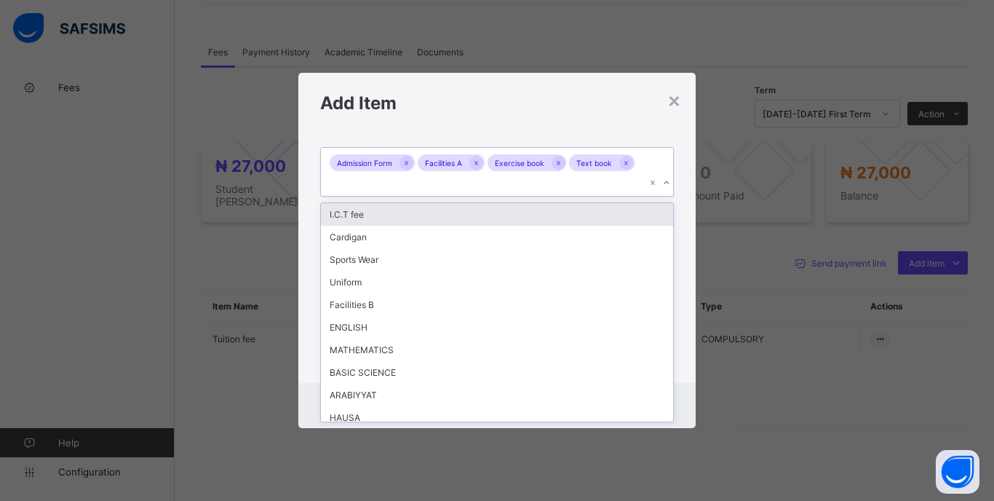
click at [571, 181] on div "Admission Form Facilities A Exercise book Text book" at bounding box center [483, 172] width 325 height 48
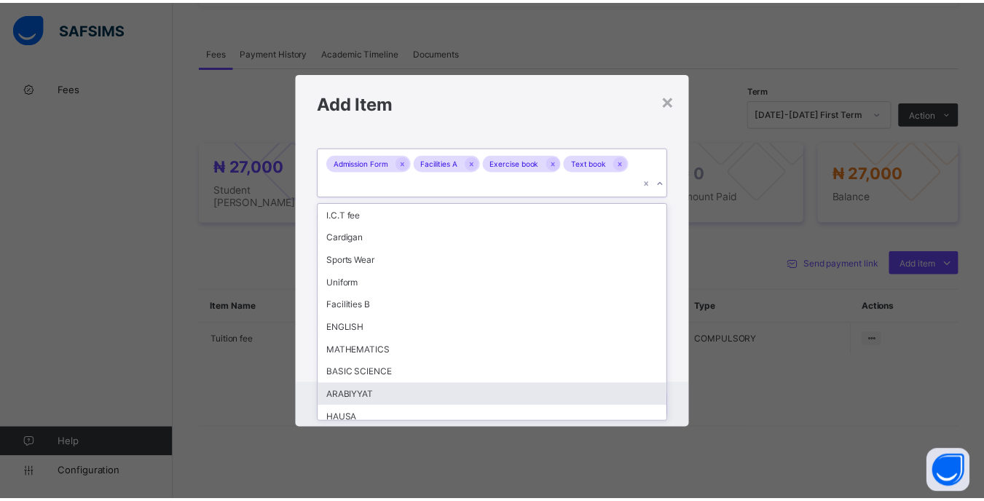
scroll to position [30, 0]
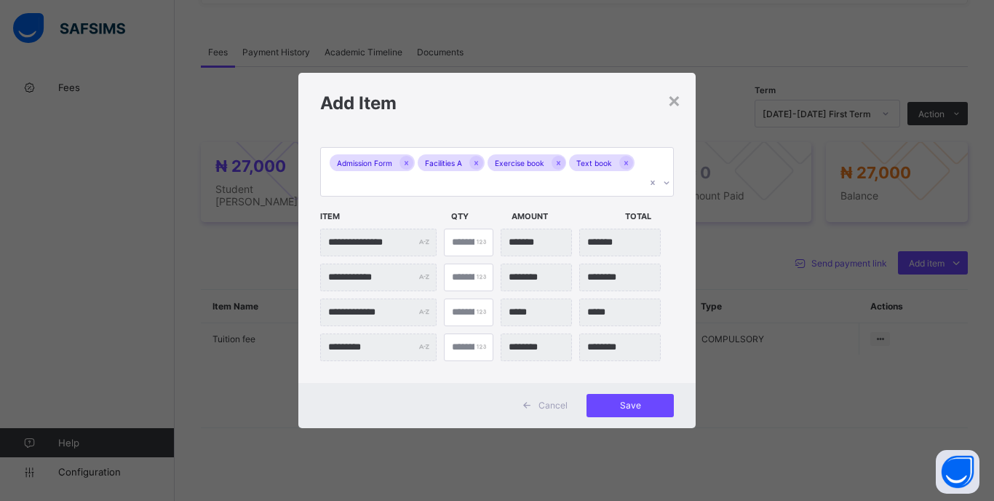
click at [681, 373] on div "**********" at bounding box center [496, 257] width 397 height 250
click at [464, 312] on input "*" at bounding box center [469, 312] width 50 height 28
type input "**"
type input "*******"
type input "**"
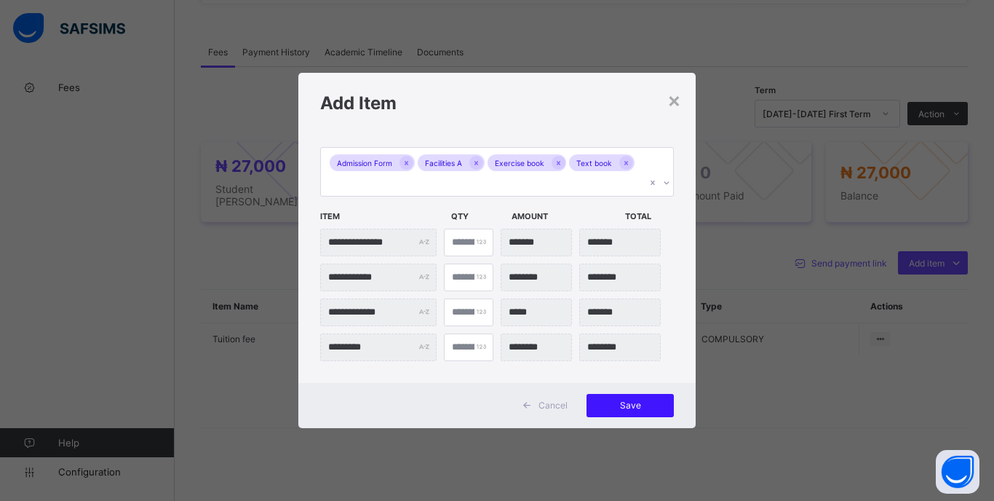
click at [632, 402] on span "Save" at bounding box center [631, 405] width 66 height 11
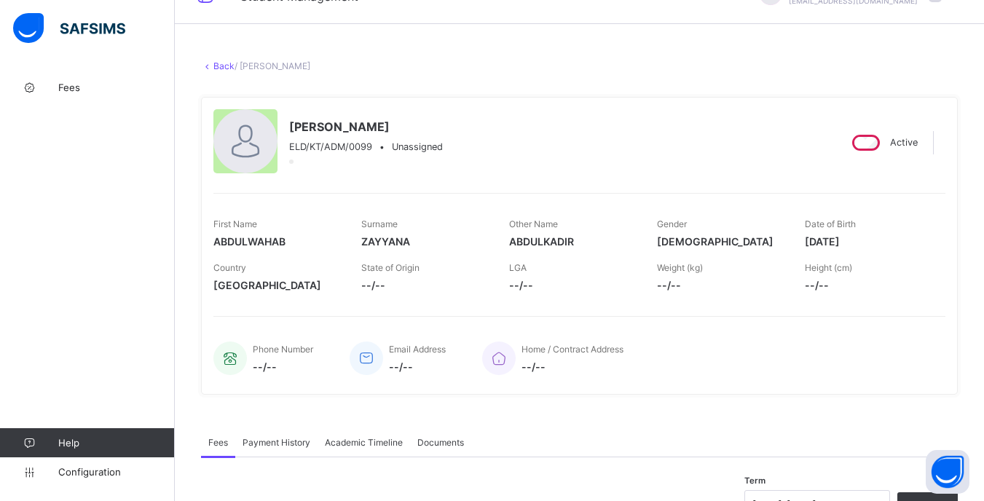
scroll to position [0, 0]
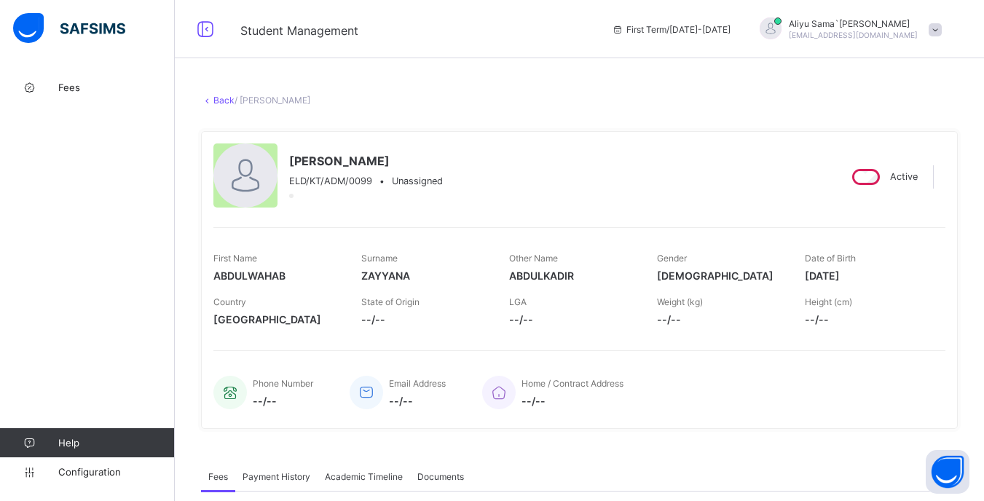
click at [941, 33] on span at bounding box center [934, 29] width 13 height 13
click at [885, 182] on li "Logout" at bounding box center [894, 173] width 108 height 28
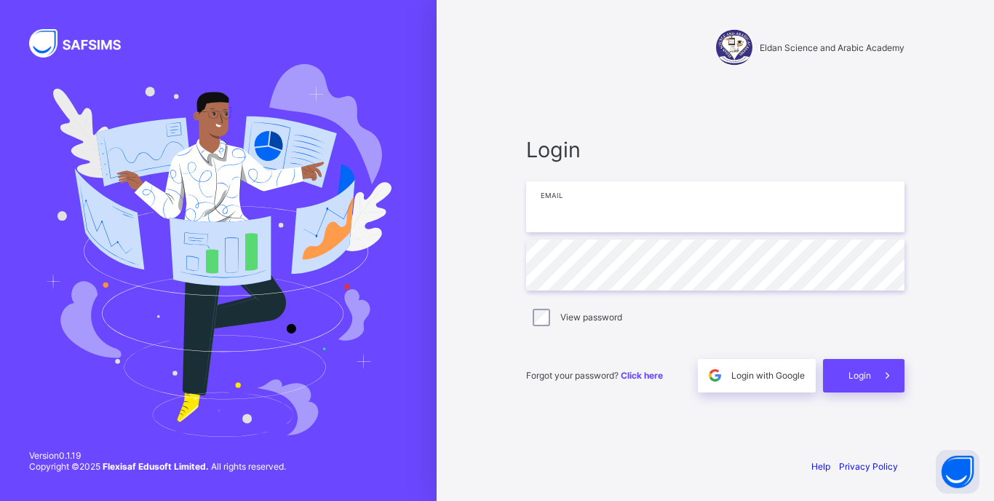
type input "**********"
click at [864, 379] on span "Login" at bounding box center [860, 375] width 23 height 11
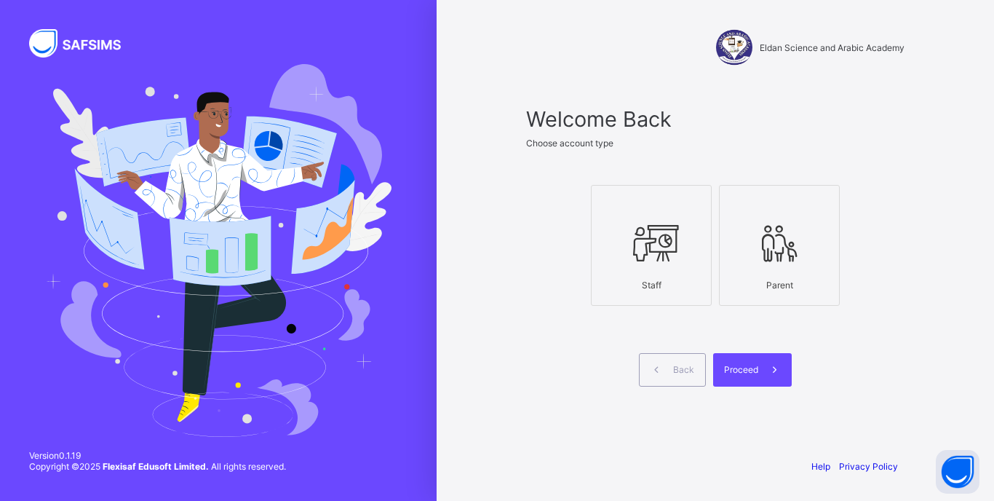
click at [668, 249] on icon at bounding box center [651, 243] width 51 height 44
click at [766, 364] on span at bounding box center [775, 369] width 33 height 33
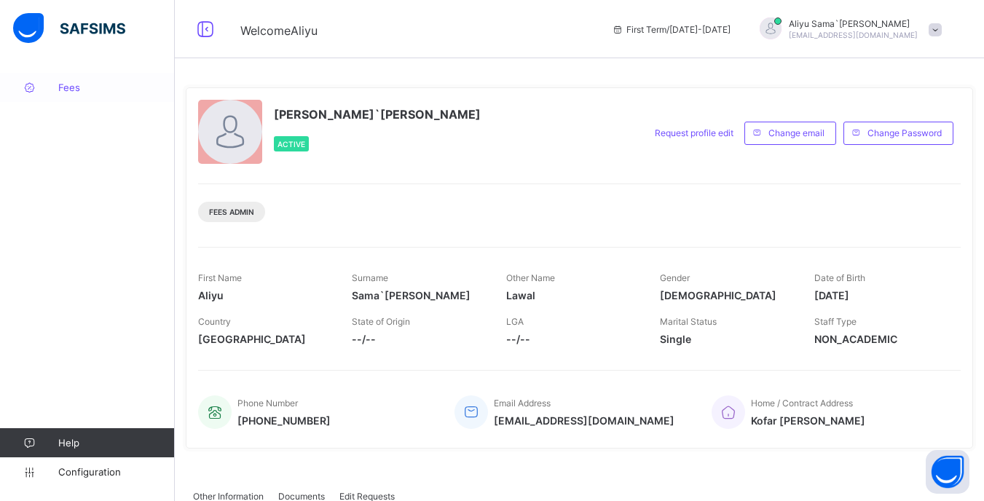
click at [63, 88] on span "Fees" at bounding box center [116, 88] width 116 height 12
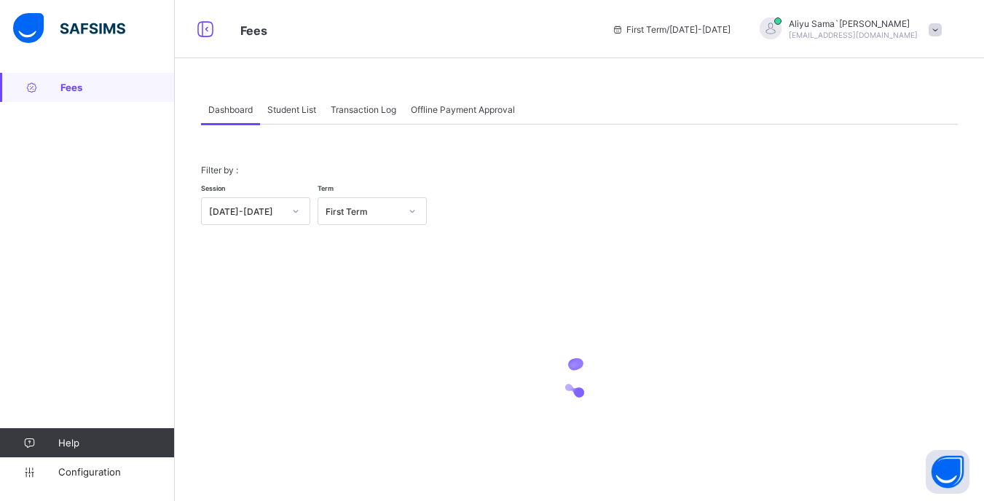
click at [288, 114] on span "Student List" at bounding box center [291, 109] width 49 height 11
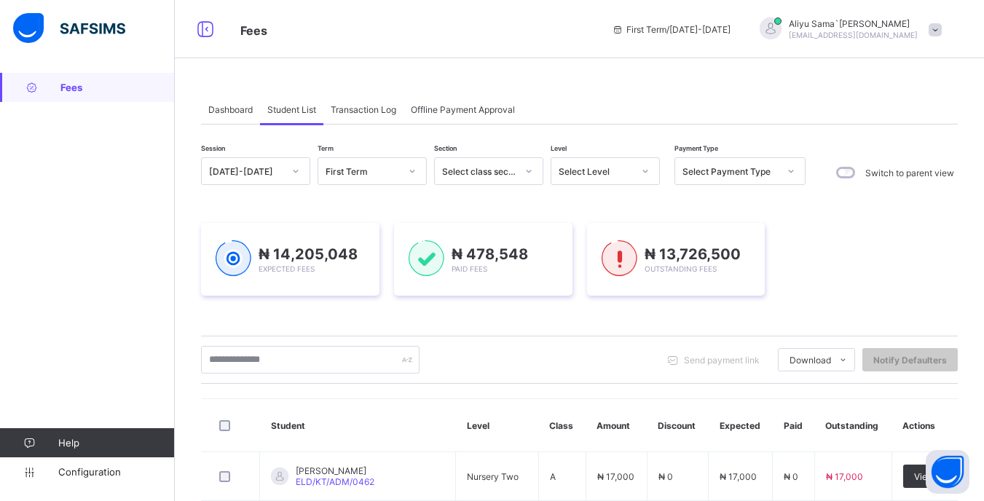
click at [628, 176] on div "Select Level" at bounding box center [595, 171] width 74 height 11
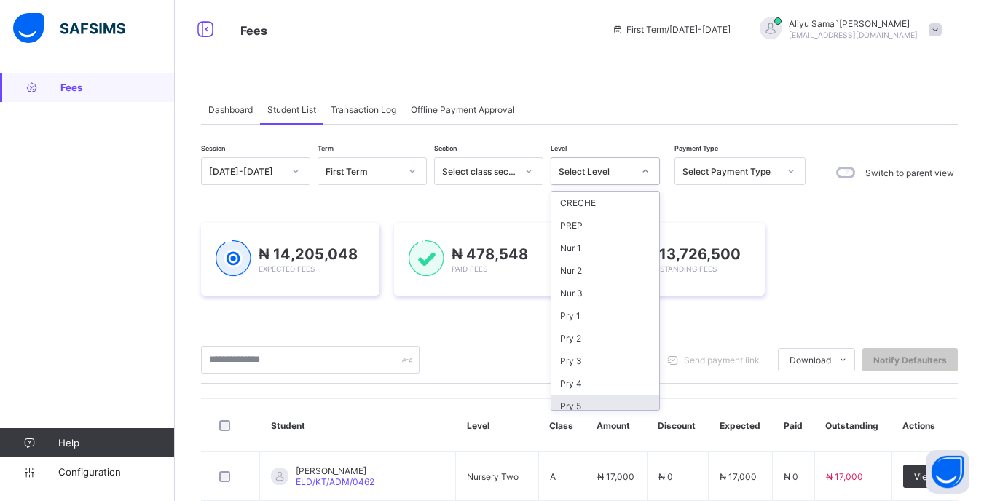
scroll to position [143, 0]
click at [585, 280] on div "JSS 1" at bounding box center [605, 285] width 108 height 23
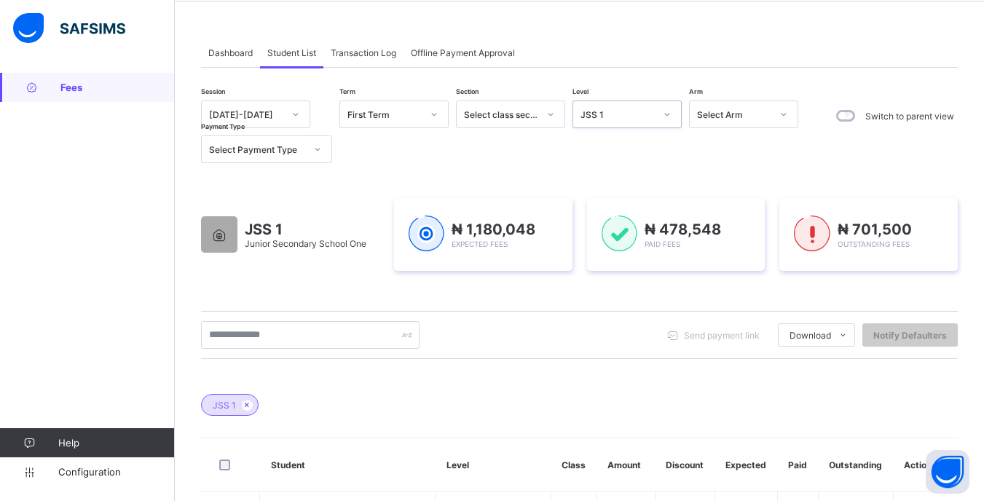
scroll to position [73, 0]
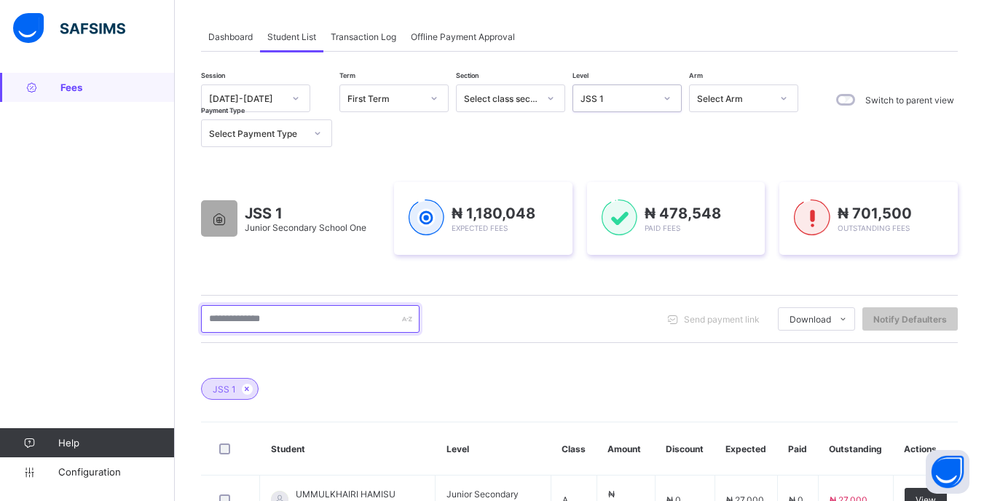
click at [258, 314] on input "text" at bounding box center [310, 319] width 218 height 28
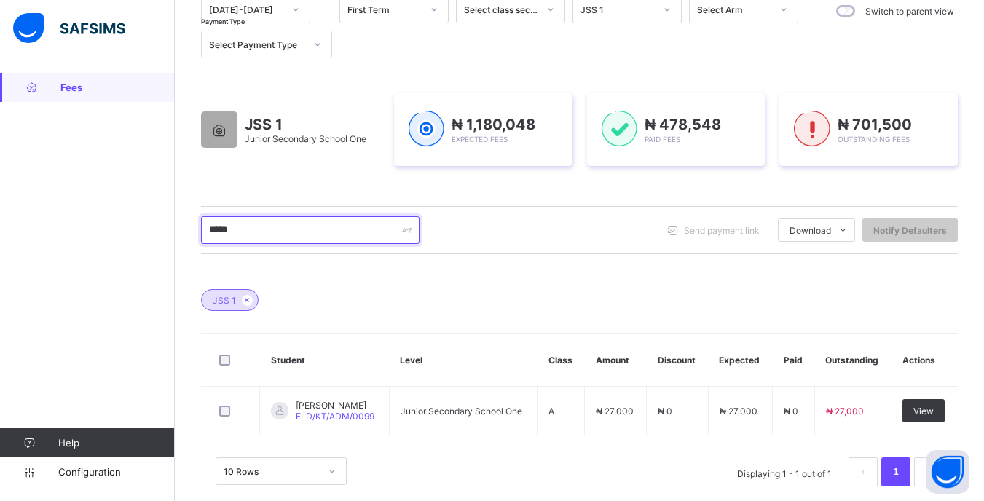
scroll to position [186, 0]
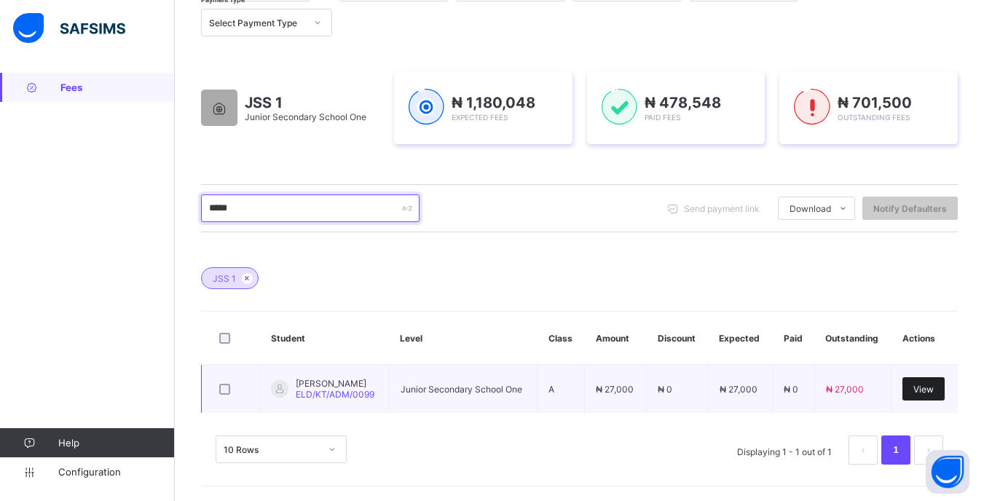
type input "*****"
click at [931, 387] on span "View" at bounding box center [923, 389] width 20 height 11
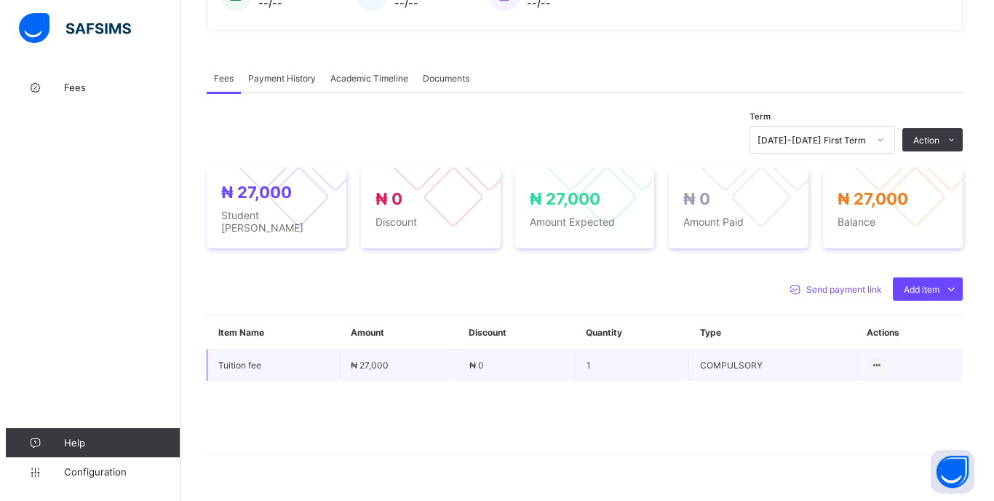
scroll to position [424, 0]
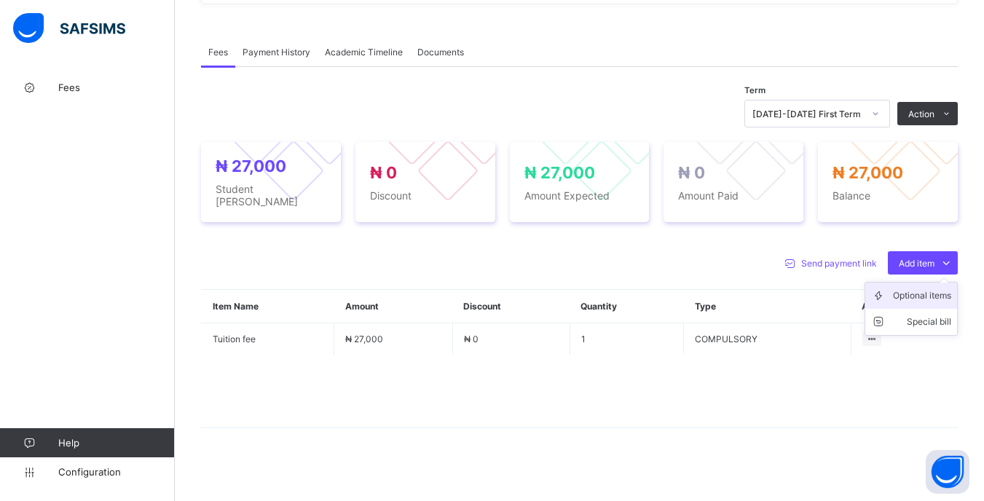
click at [905, 296] on li "Optional items" at bounding box center [911, 295] width 92 height 26
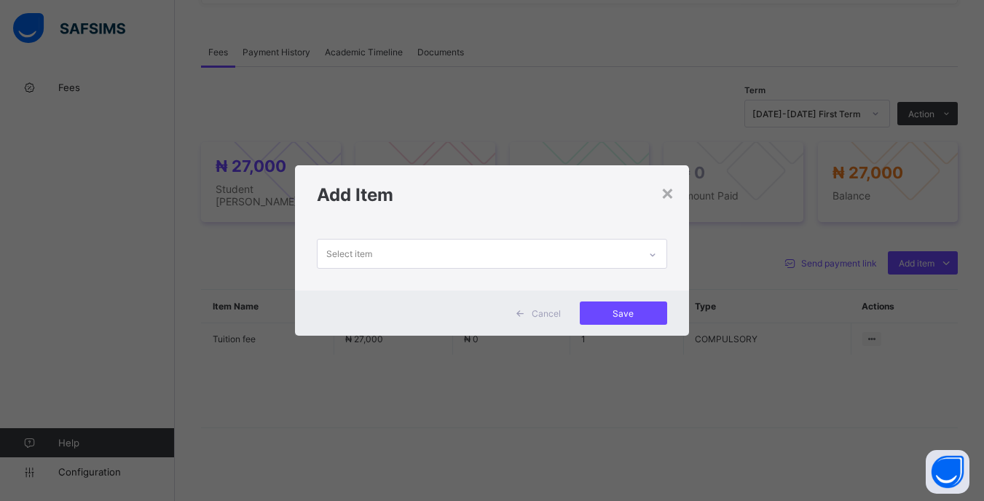
click at [521, 268] on div "Select item" at bounding box center [491, 254] width 349 height 30
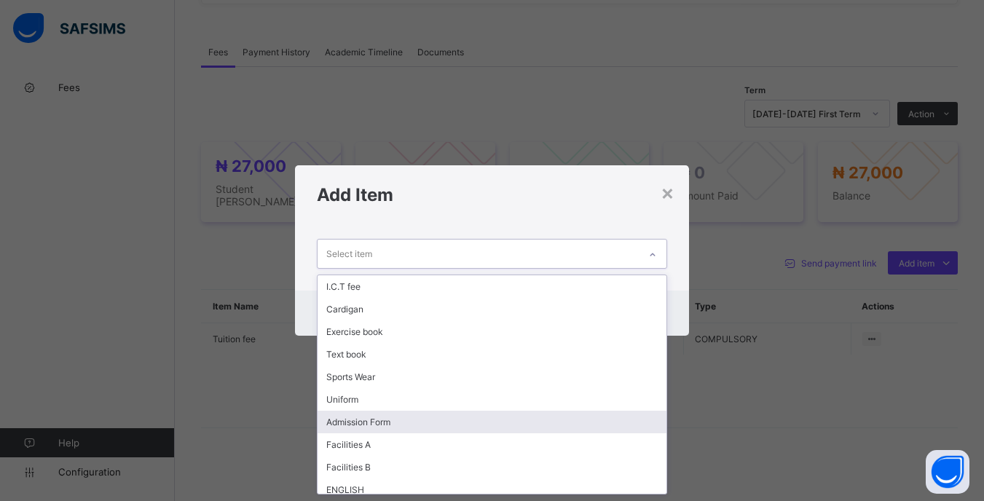
click at [368, 425] on div "Admission Form" at bounding box center [491, 422] width 348 height 23
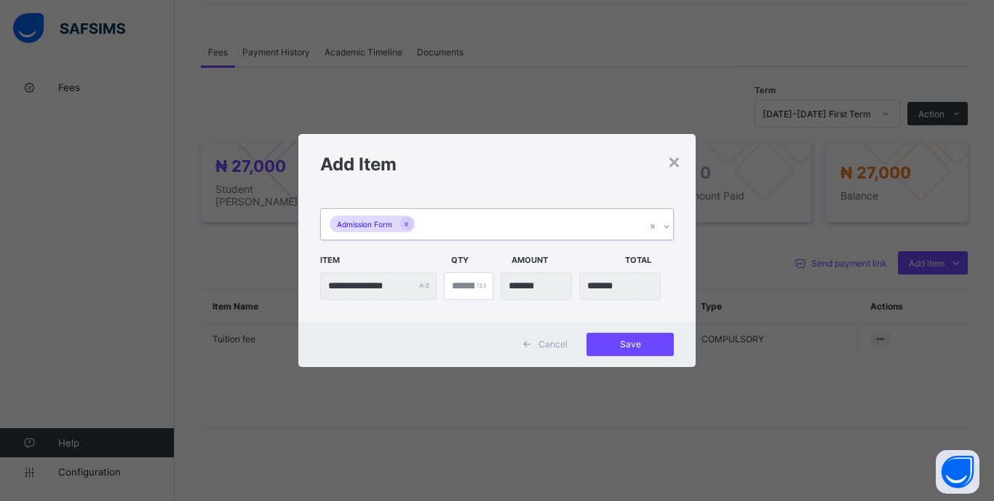
click at [534, 236] on div "Admission Form" at bounding box center [483, 224] width 325 height 31
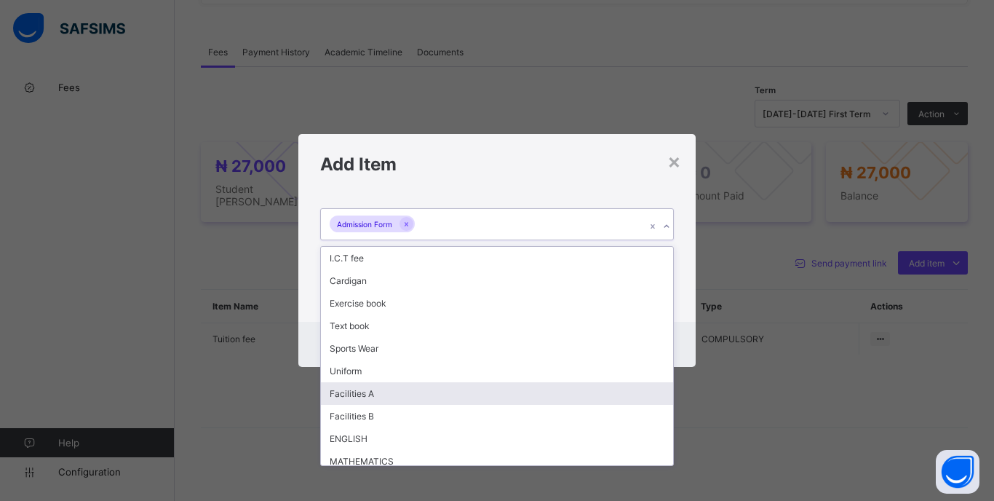
click at [373, 389] on div "Facilities A" at bounding box center [497, 393] width 352 height 23
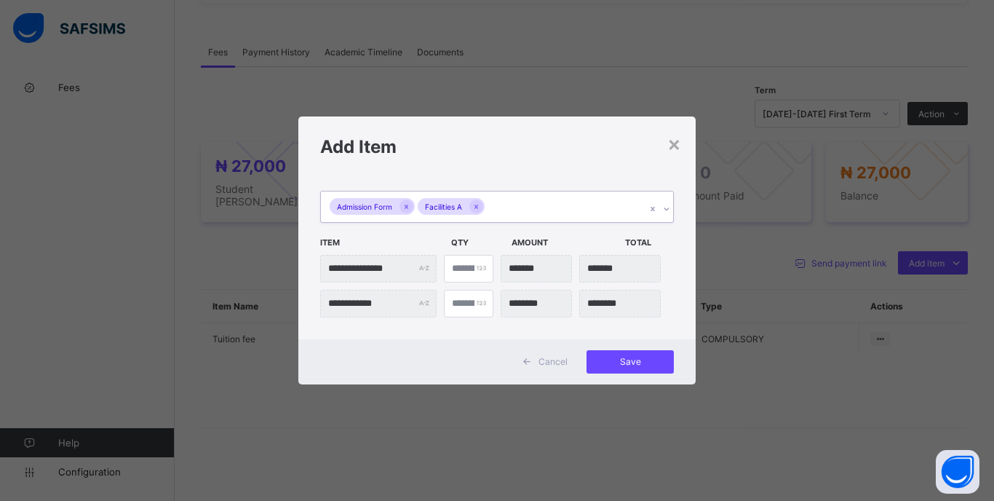
click at [533, 214] on div "Admission Form Facilities A" at bounding box center [483, 206] width 325 height 31
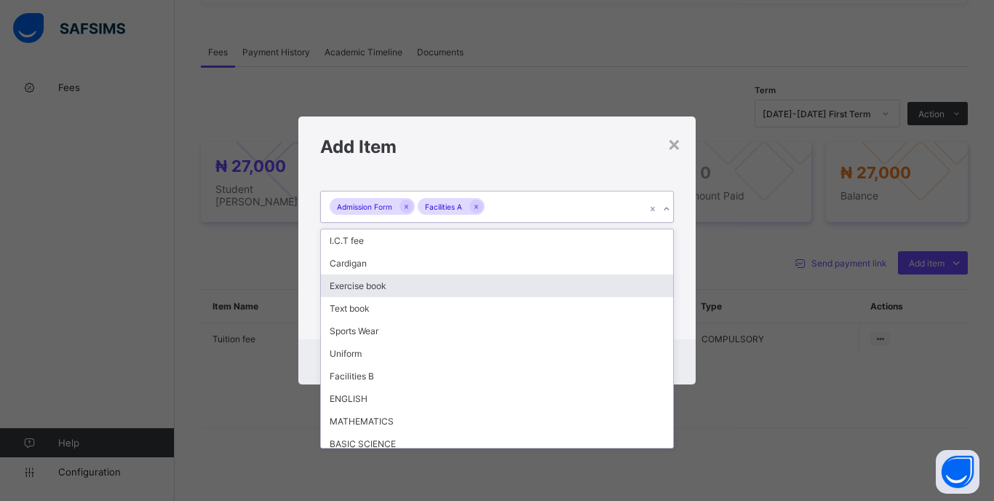
click at [365, 286] on div "Exercise book" at bounding box center [497, 285] width 352 height 23
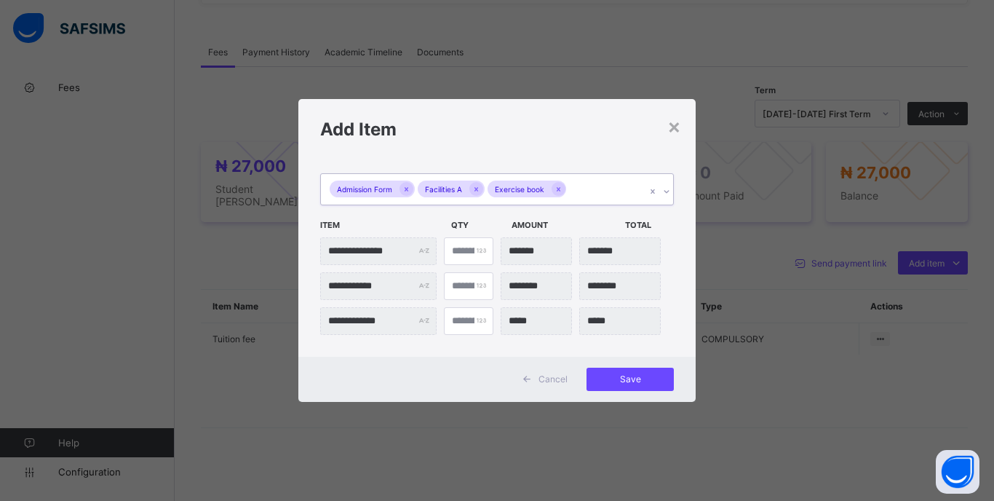
click at [587, 197] on div "Admission Form Facilities A Exercise book" at bounding box center [483, 189] width 325 height 31
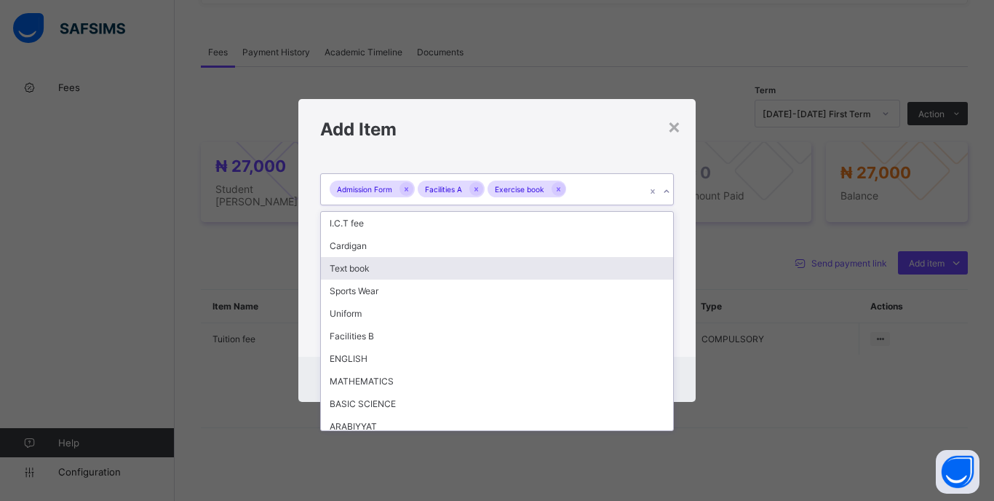
click at [359, 266] on div "Text book" at bounding box center [497, 268] width 352 height 23
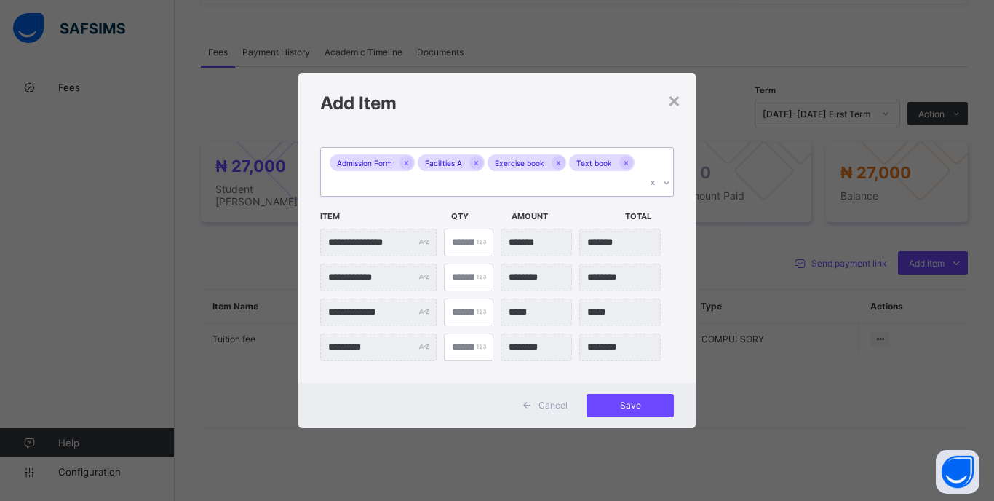
click at [555, 185] on div "Admission Form Facilities A Exercise book Text book" at bounding box center [483, 172] width 325 height 48
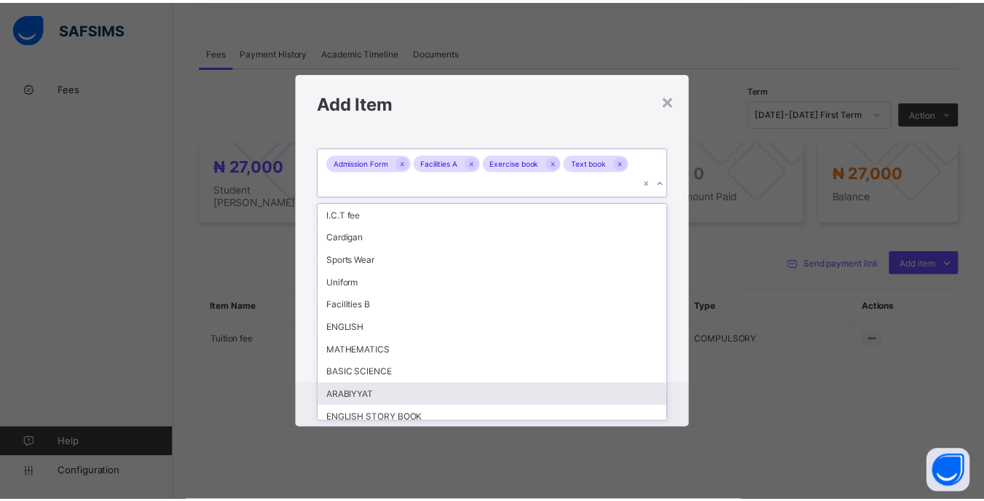
scroll to position [75, 0]
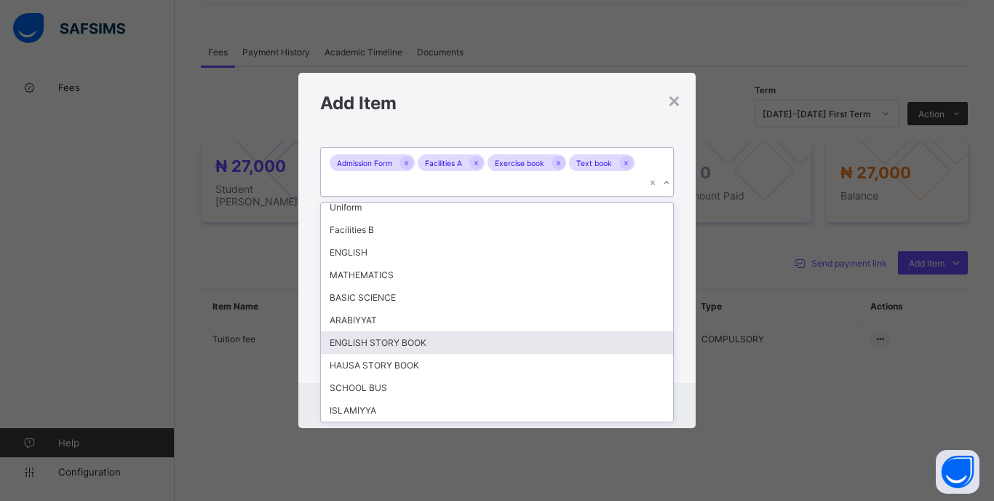
click at [679, 331] on div "**********" at bounding box center [496, 257] width 397 height 250
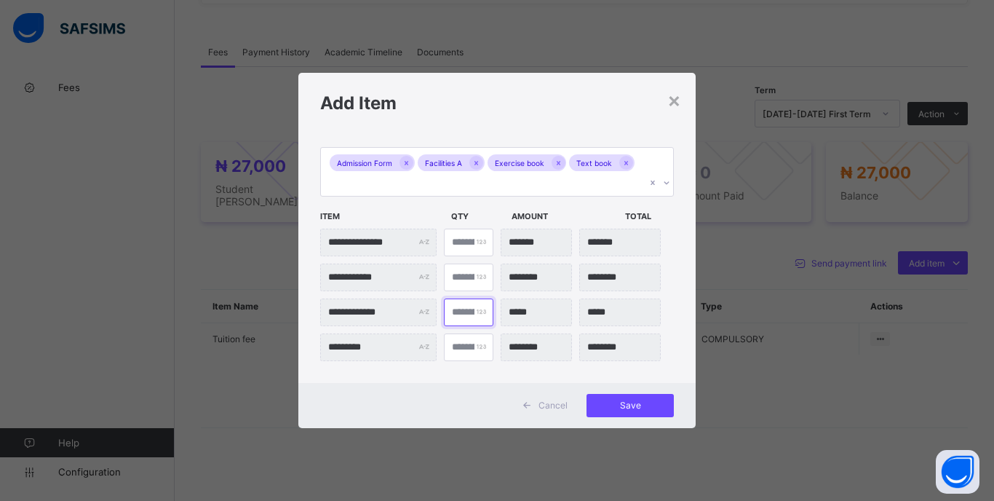
click at [457, 314] on input "*" at bounding box center [469, 312] width 50 height 28
type input "**"
type input "*******"
type input "**"
click at [611, 395] on div "Save" at bounding box center [630, 405] width 87 height 23
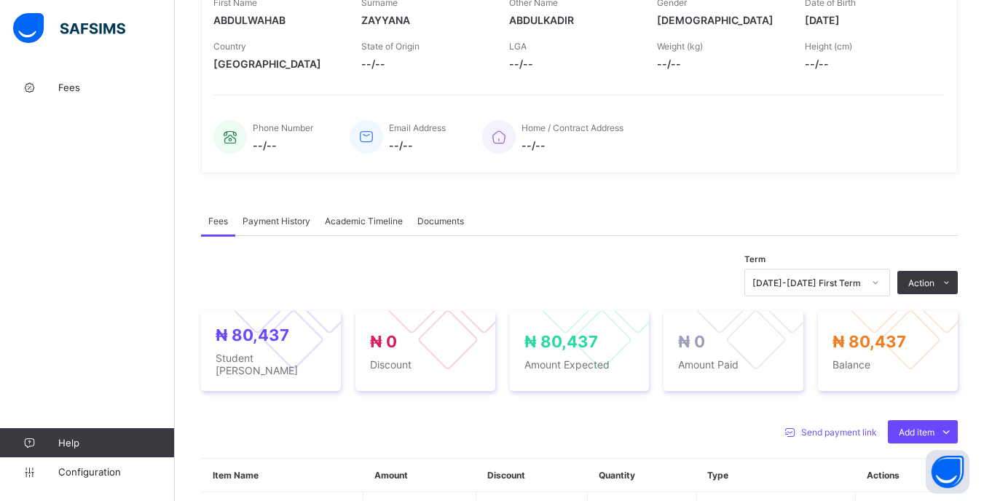
scroll to position [291, 0]
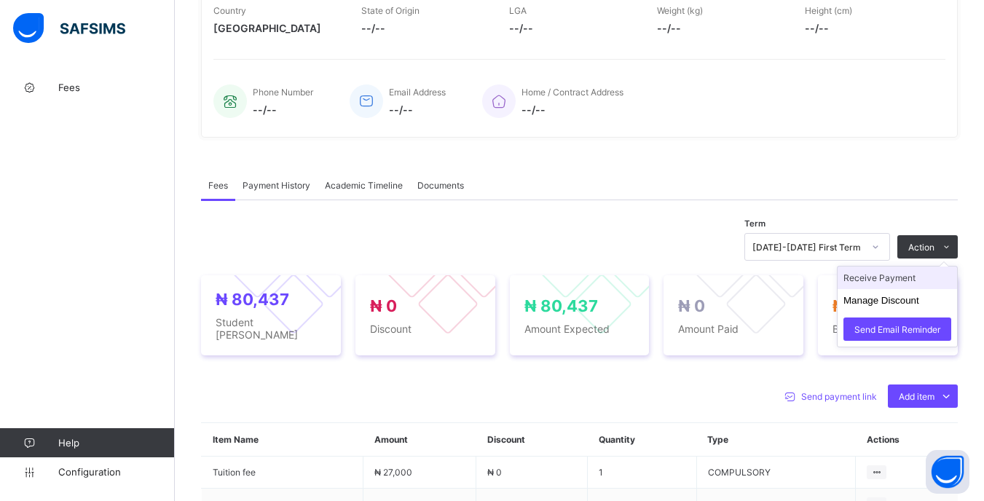
click at [883, 275] on li "Receive Payment" at bounding box center [896, 277] width 119 height 23
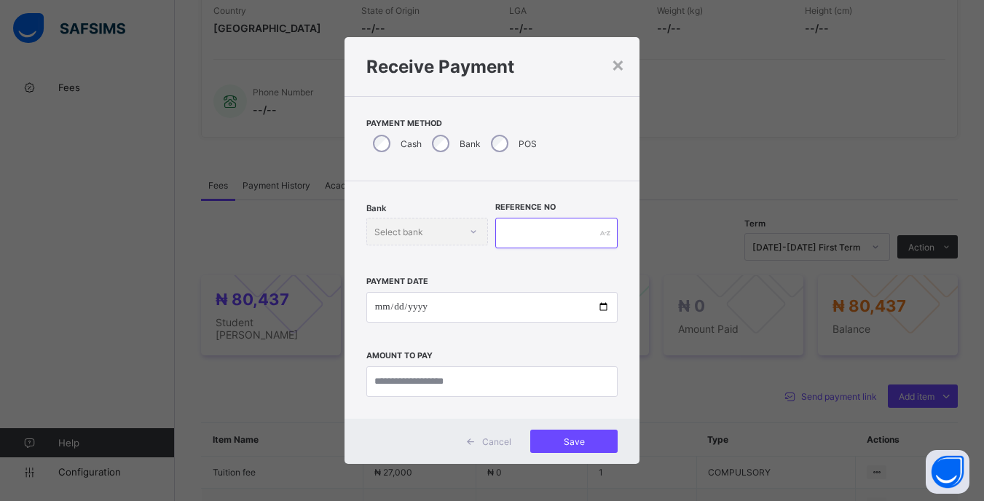
click at [518, 221] on input "text" at bounding box center [556, 233] width 122 height 31
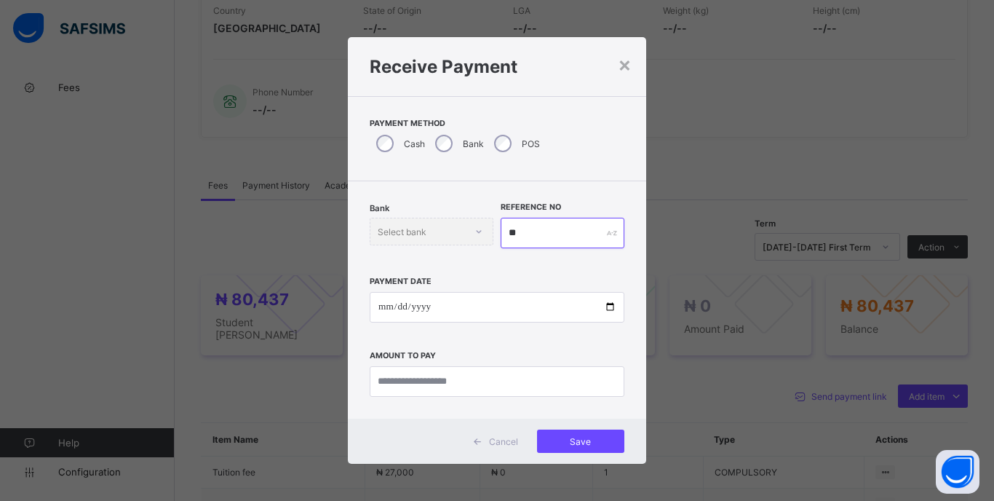
type input "**"
click at [379, 311] on input "date" at bounding box center [497, 307] width 255 height 31
type input "**********"
click at [518, 377] on input "currency" at bounding box center [497, 381] width 255 height 31
type input "********"
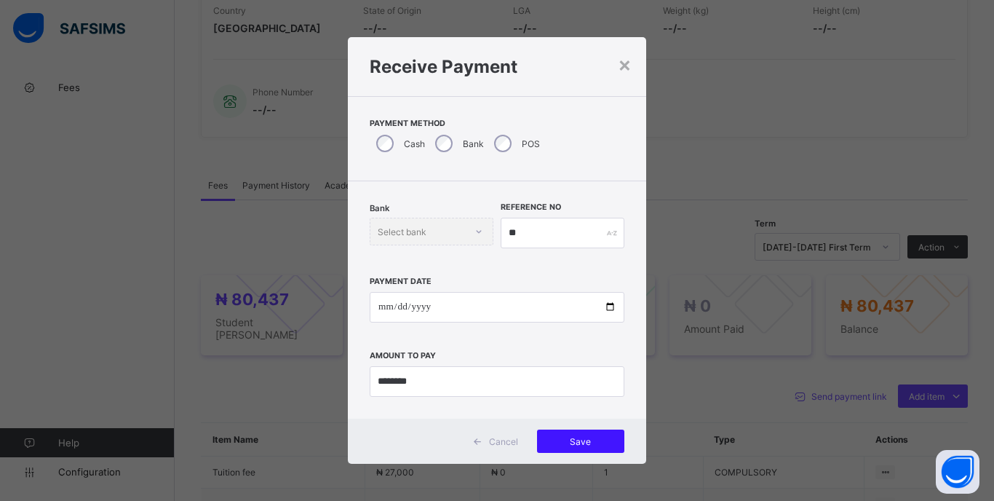
click at [585, 434] on div "Save" at bounding box center [580, 441] width 87 height 23
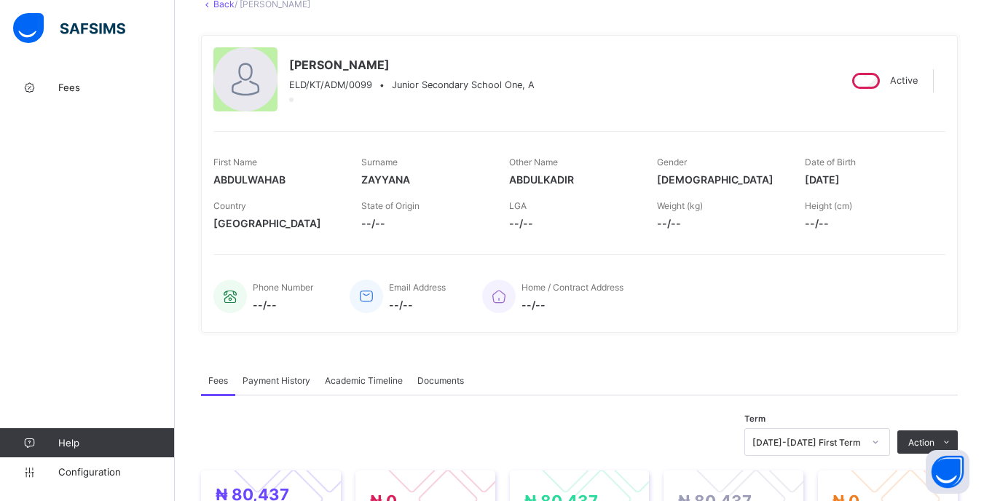
scroll to position [0, 0]
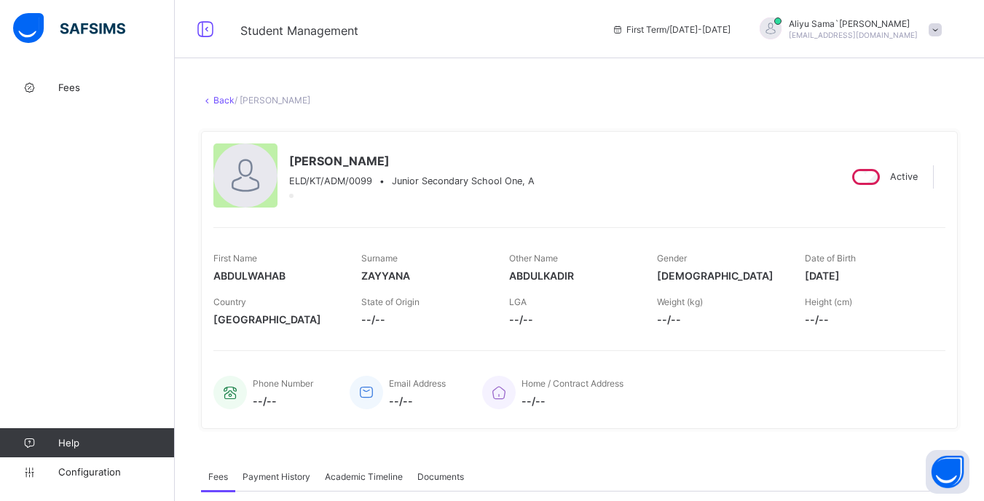
click at [220, 100] on link "Back" at bounding box center [223, 100] width 21 height 11
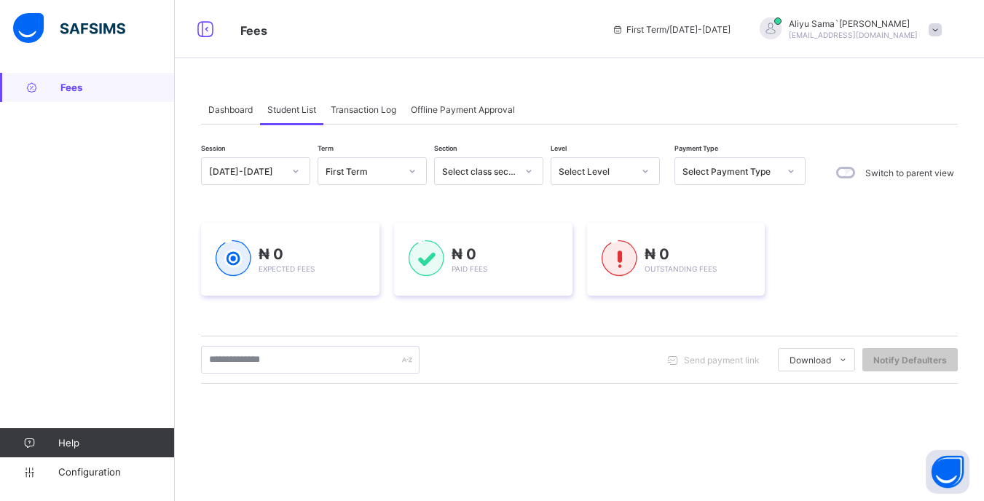
click at [638, 178] on div at bounding box center [645, 170] width 25 height 23
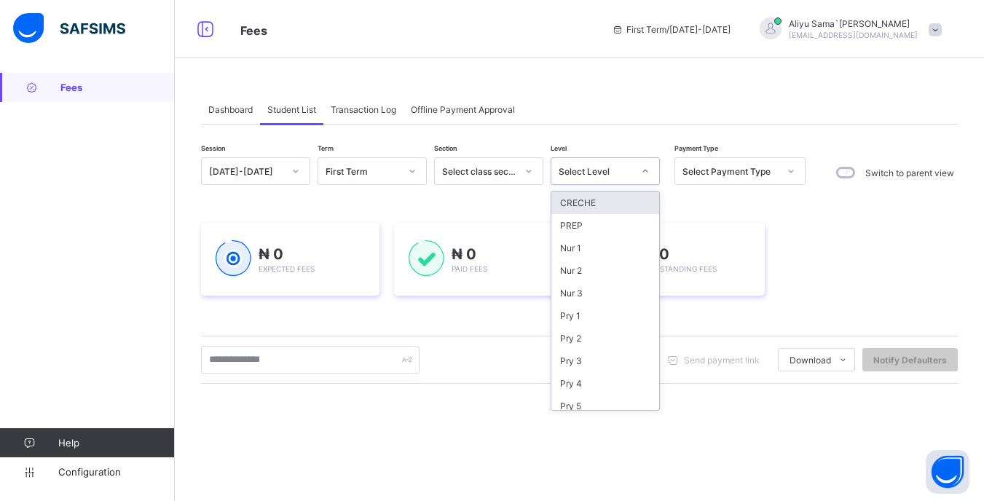
scroll to position [143, 0]
click at [595, 293] on div "JSS 1" at bounding box center [605, 285] width 108 height 23
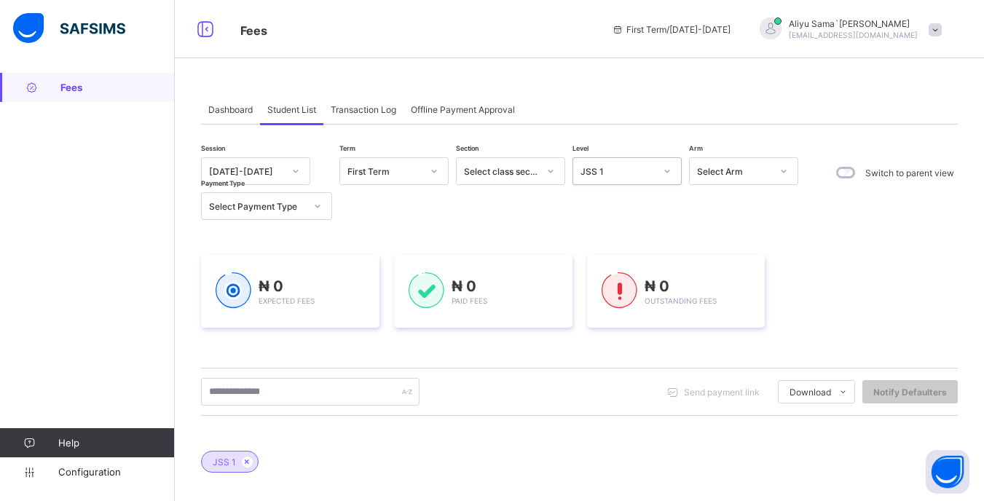
scroll to position [146, 0]
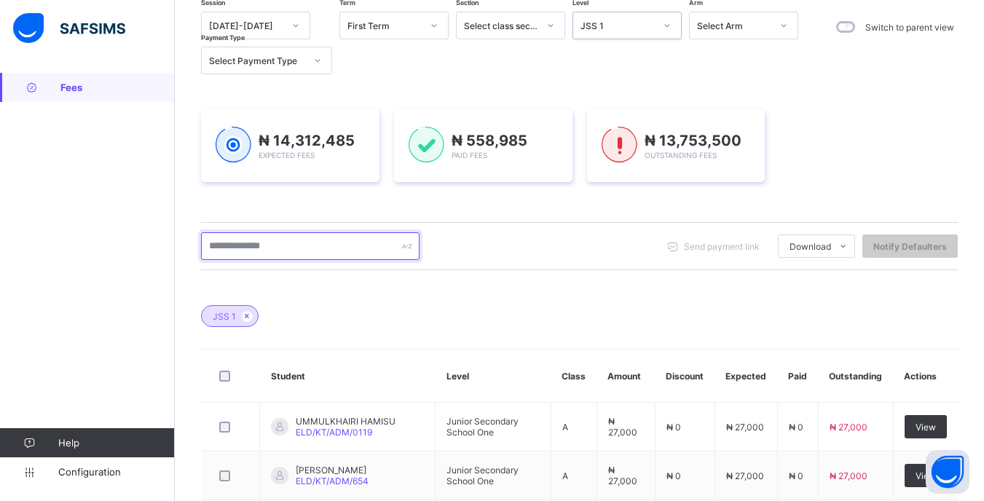
click at [305, 248] on input "text" at bounding box center [310, 246] width 218 height 28
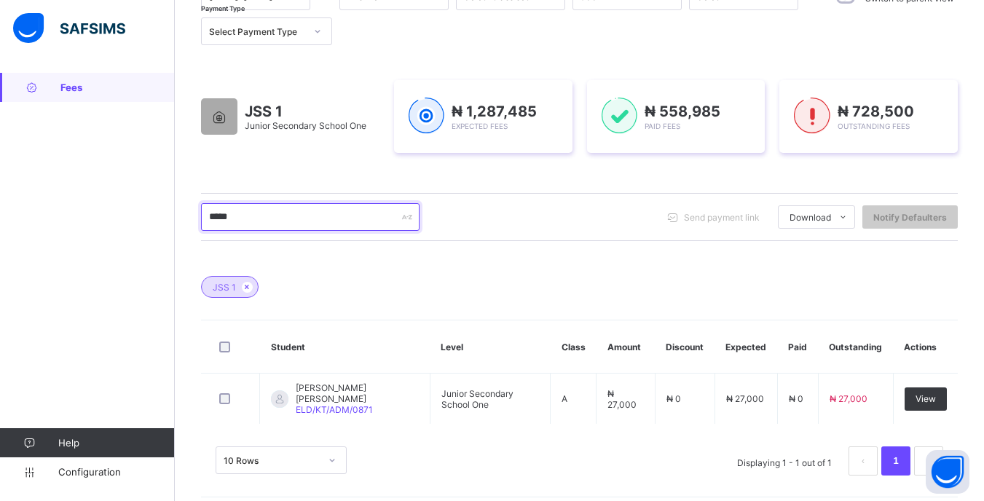
scroll to position [183, 0]
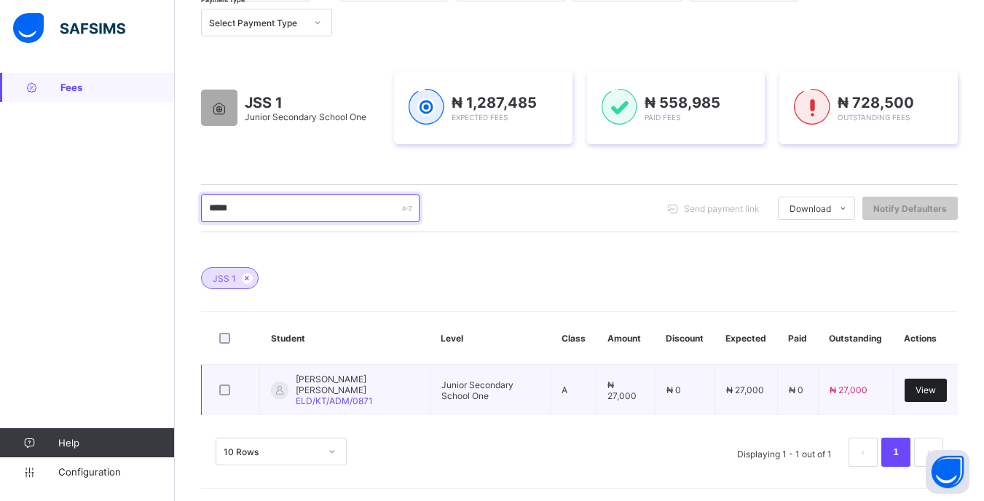
type input "*****"
click at [935, 385] on span "View" at bounding box center [925, 389] width 20 height 11
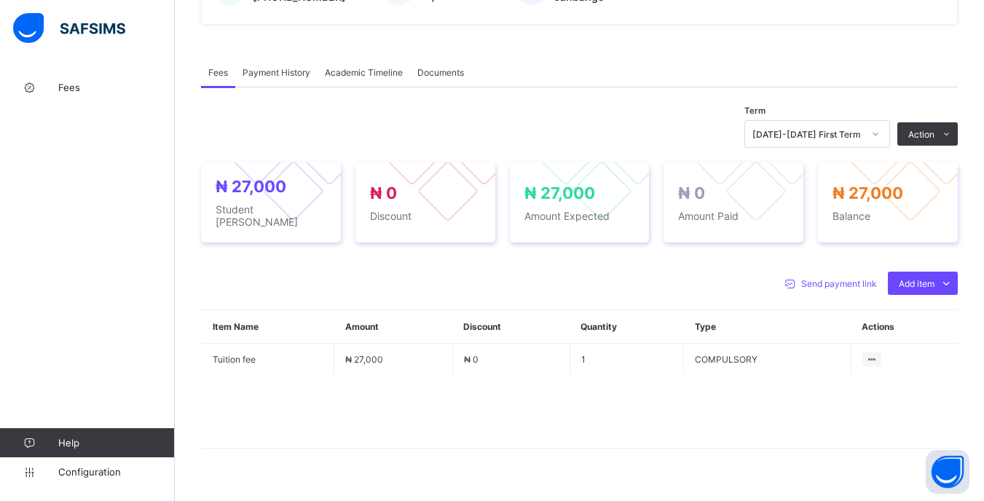
scroll to position [424, 0]
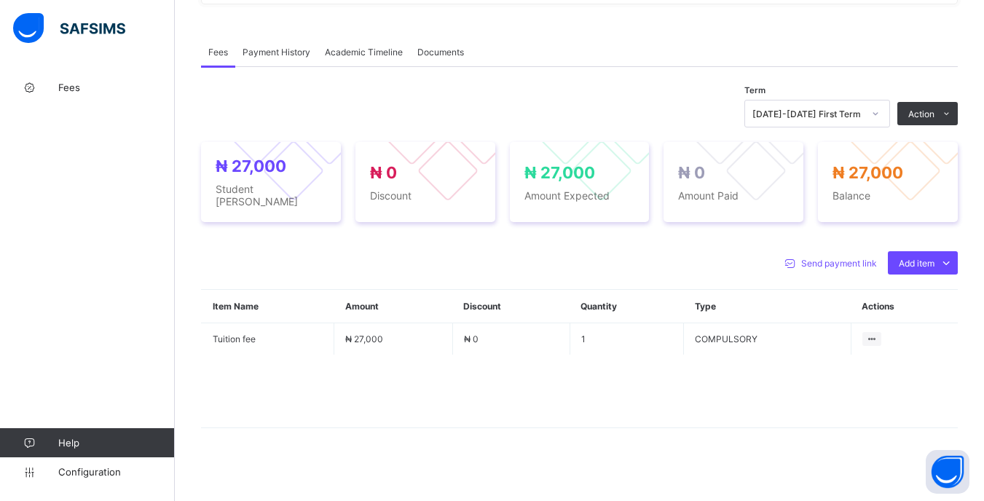
click at [879, 116] on div at bounding box center [875, 113] width 25 height 23
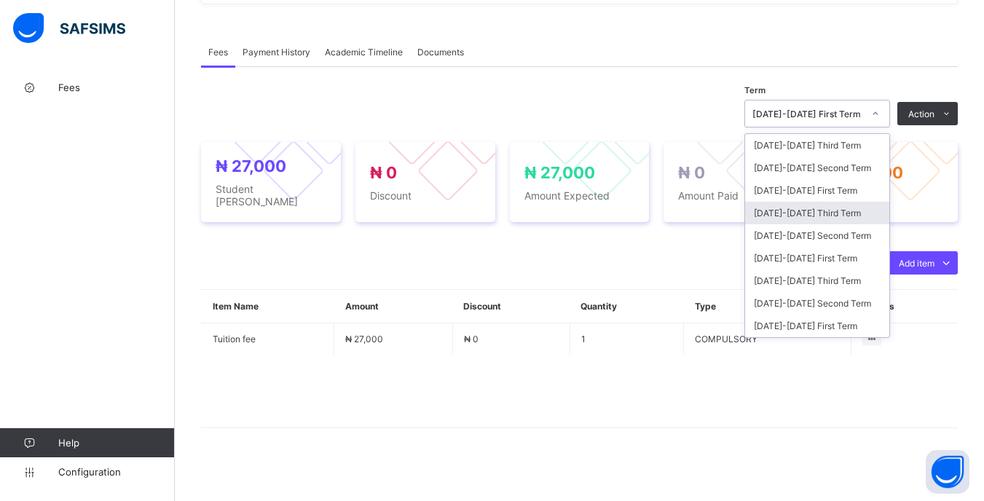
click at [829, 207] on div "[DATE]-[DATE] Third Term" at bounding box center [817, 213] width 144 height 23
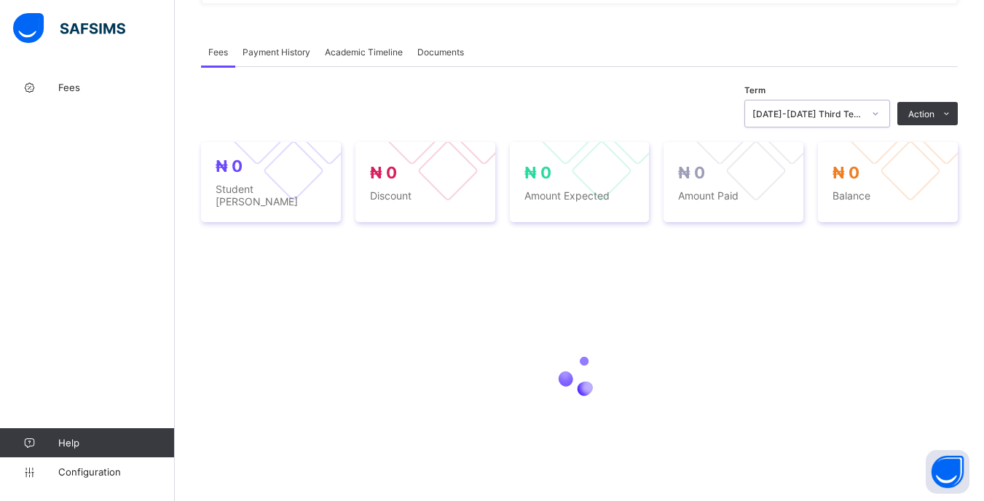
click at [879, 110] on icon at bounding box center [875, 113] width 9 height 15
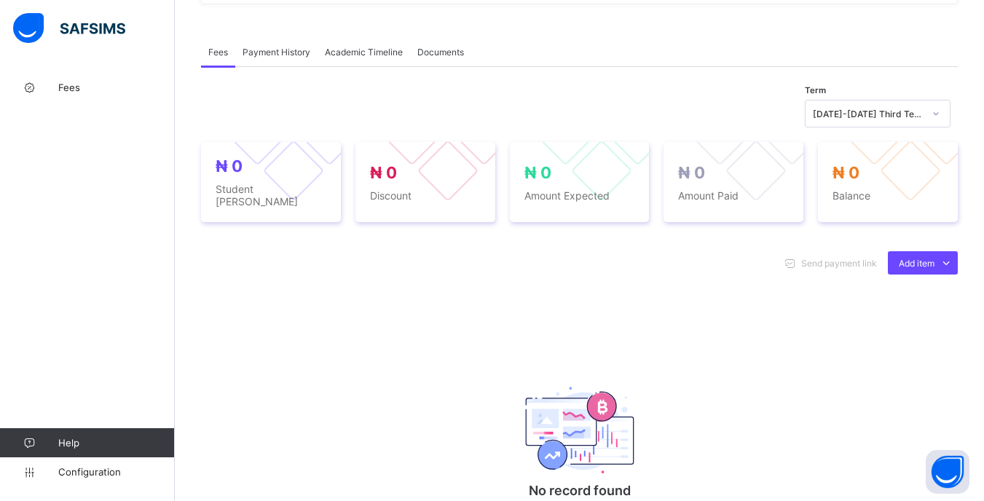
click at [727, 92] on div "Term [DATE]-[DATE] Third Term ₦ 0 Student Bill ₦ 0 Discount ₦ 0 Amount Expected…" at bounding box center [579, 324] width 756 height 515
click at [866, 111] on div "[DATE]-[DATE] Third Term" at bounding box center [867, 113] width 111 height 11
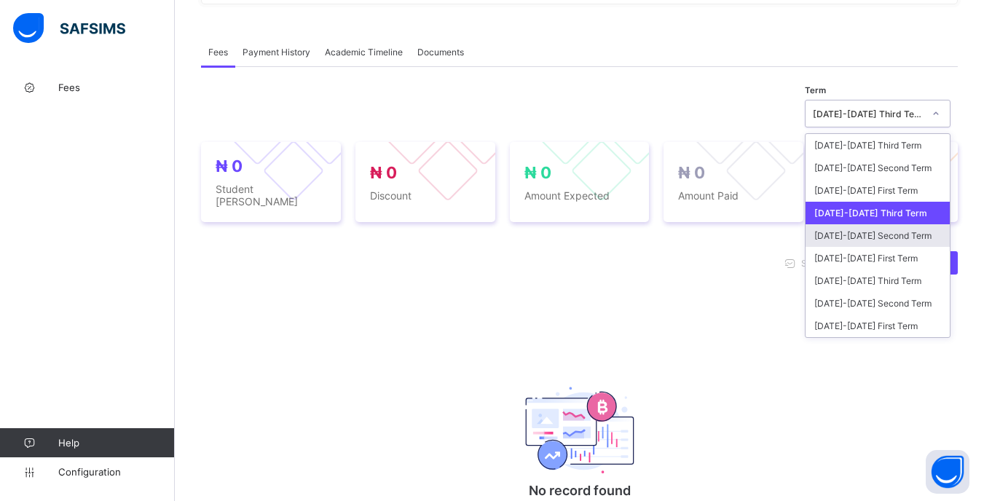
click at [848, 231] on div "[DATE]-[DATE] Second Term" at bounding box center [877, 235] width 144 height 23
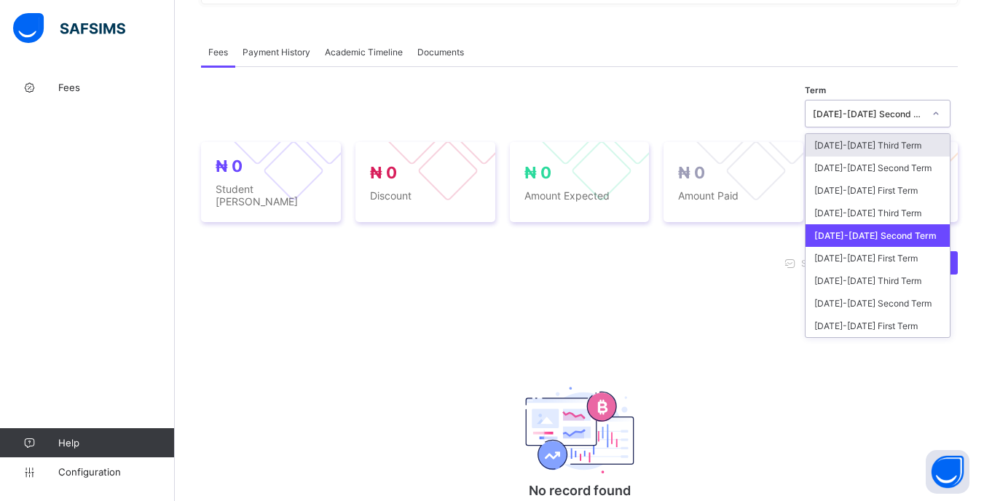
click at [865, 114] on div "[DATE]-[DATE] Second Term" at bounding box center [867, 113] width 111 height 11
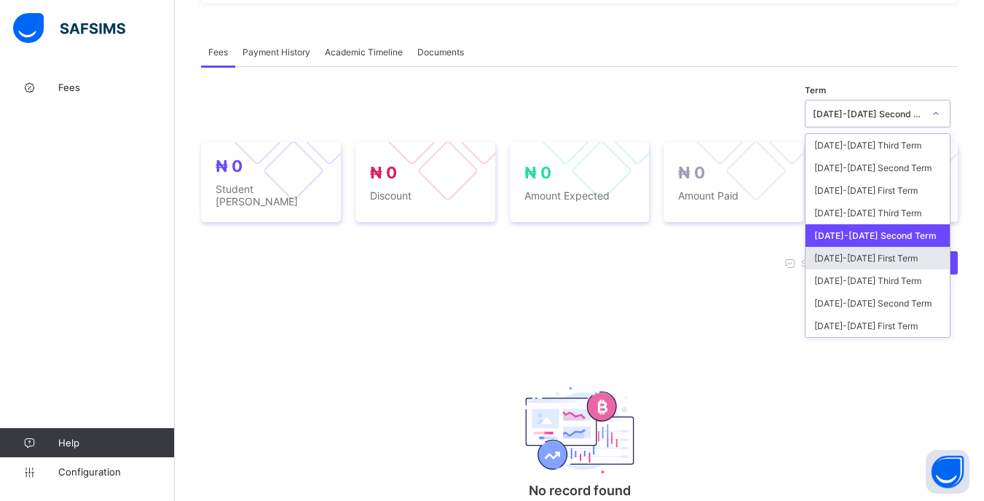
click at [850, 258] on div "[DATE]-[DATE] First Term" at bounding box center [877, 258] width 144 height 23
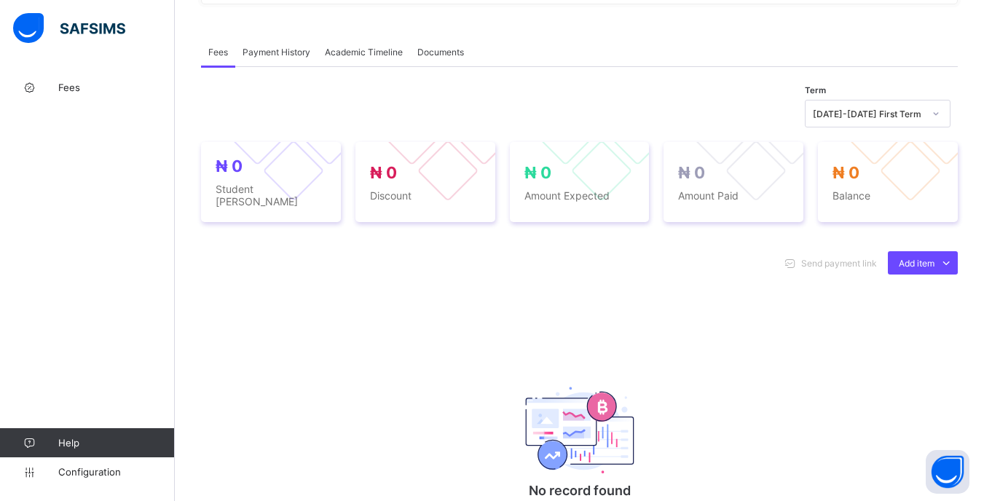
click at [887, 130] on div "₦ 0 Student Bill ₦ 0 Discount ₦ 0 Amount Expected ₦ 0 Amount Paid ₦ 0 Balance" at bounding box center [579, 181] width 756 height 109
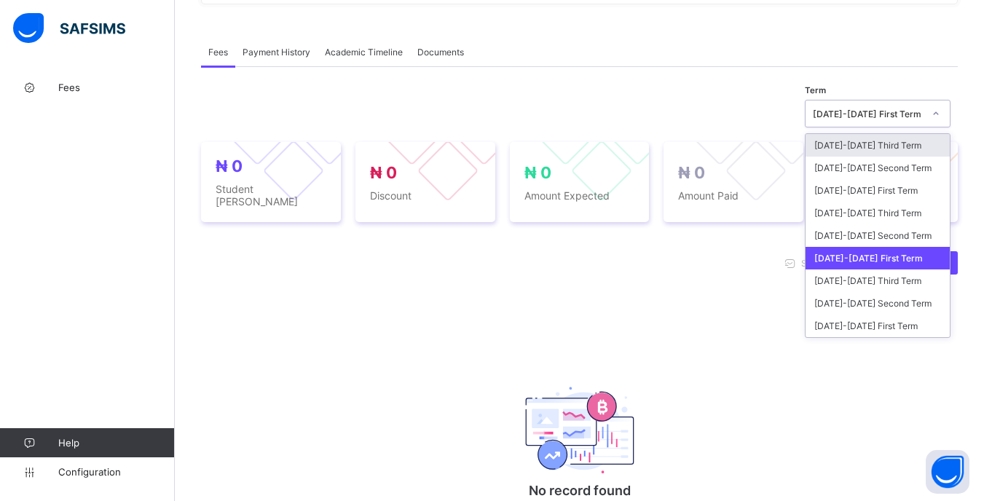
click at [887, 122] on div "[DATE]-[DATE] First Term" at bounding box center [863, 113] width 116 height 20
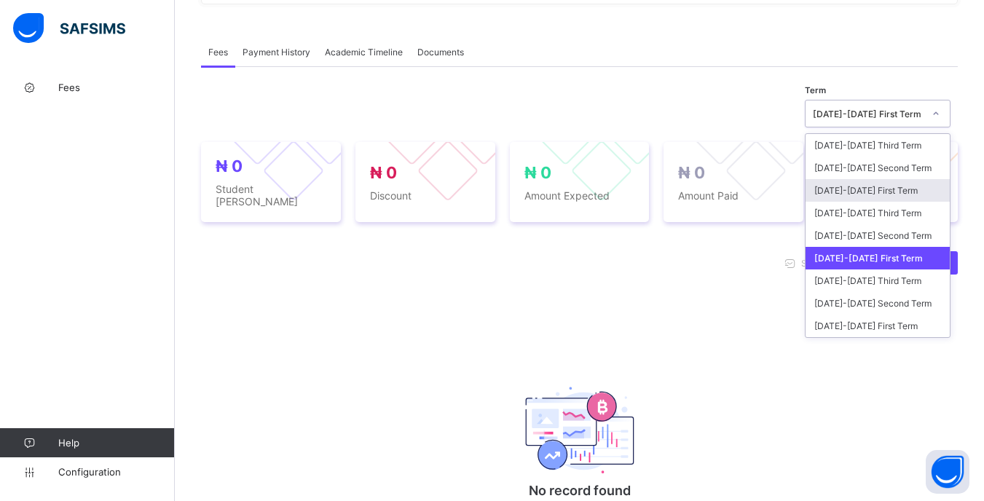
click at [874, 194] on div "[DATE]-[DATE] First Term" at bounding box center [877, 190] width 144 height 23
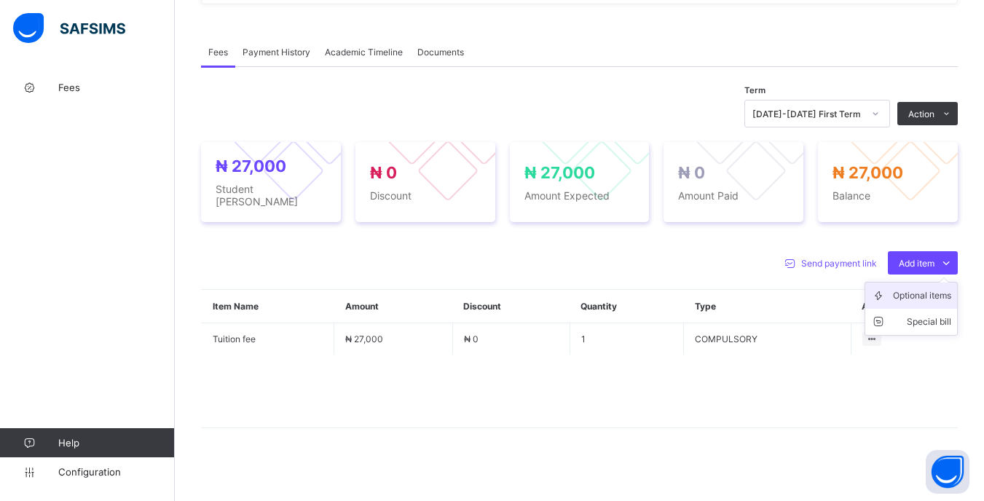
click at [928, 290] on div "Optional items" at bounding box center [922, 295] width 58 height 15
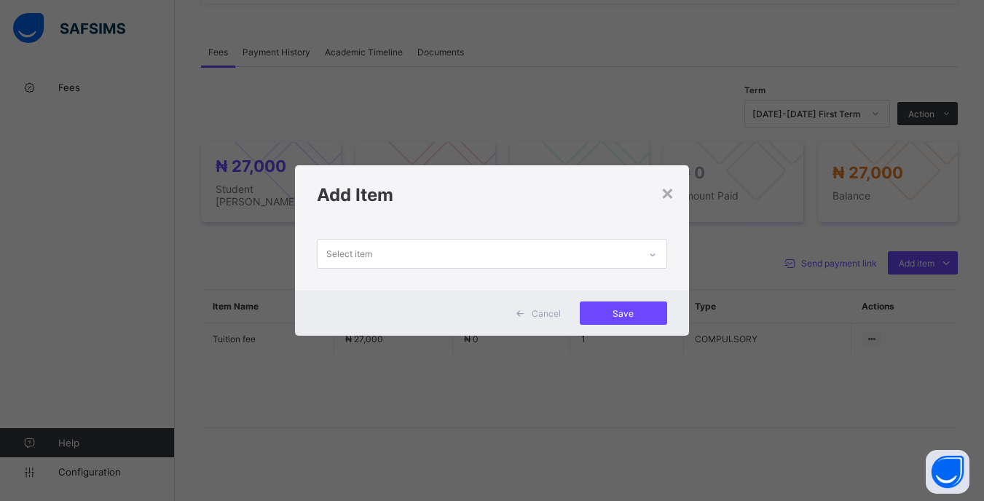
click at [584, 261] on div "Select item" at bounding box center [477, 254] width 320 height 28
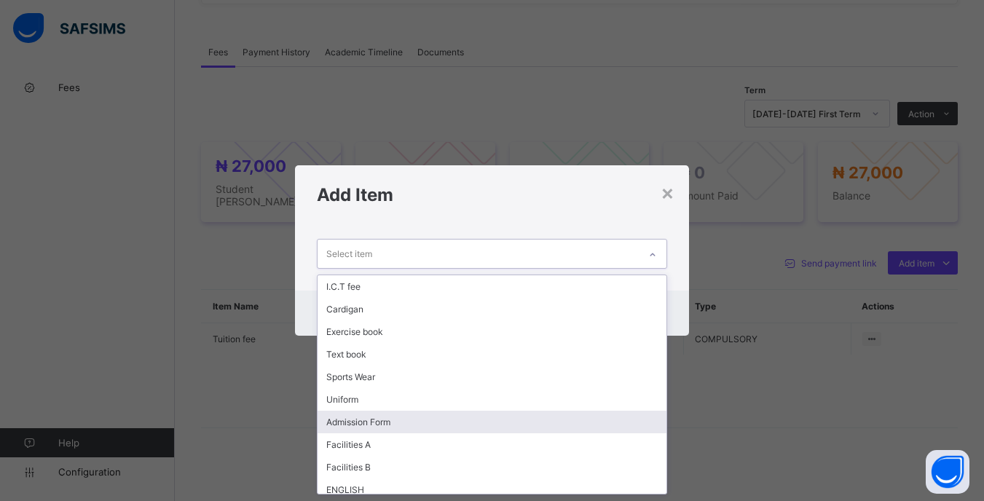
click at [403, 424] on div "Admission Form" at bounding box center [491, 422] width 348 height 23
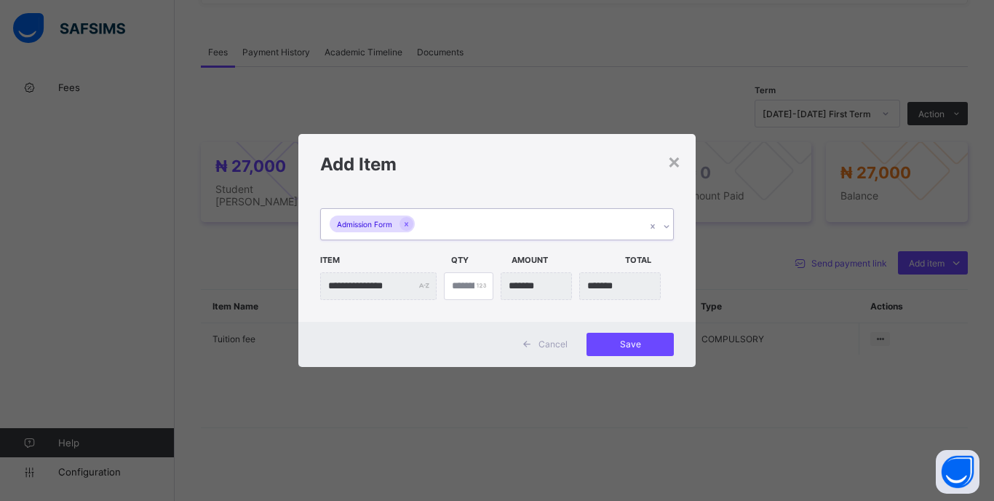
click at [503, 225] on div "Admission Form" at bounding box center [483, 224] width 325 height 31
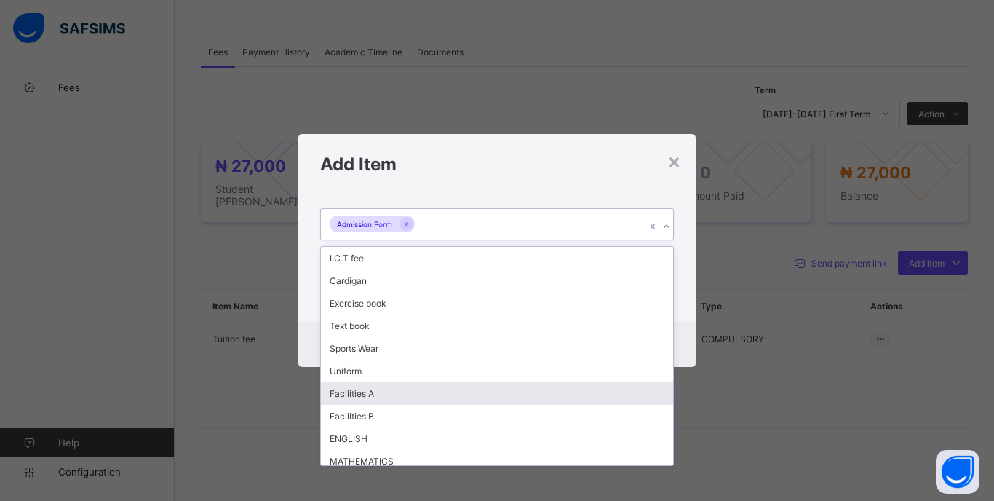
click at [382, 388] on div "Facilities A" at bounding box center [497, 393] width 352 height 23
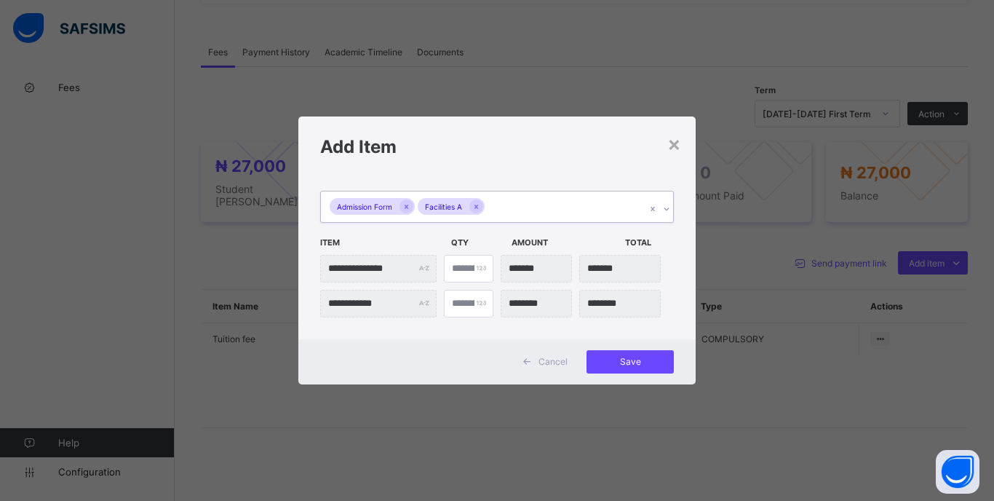
click at [545, 207] on div "Admission Form Facilities A" at bounding box center [483, 206] width 325 height 31
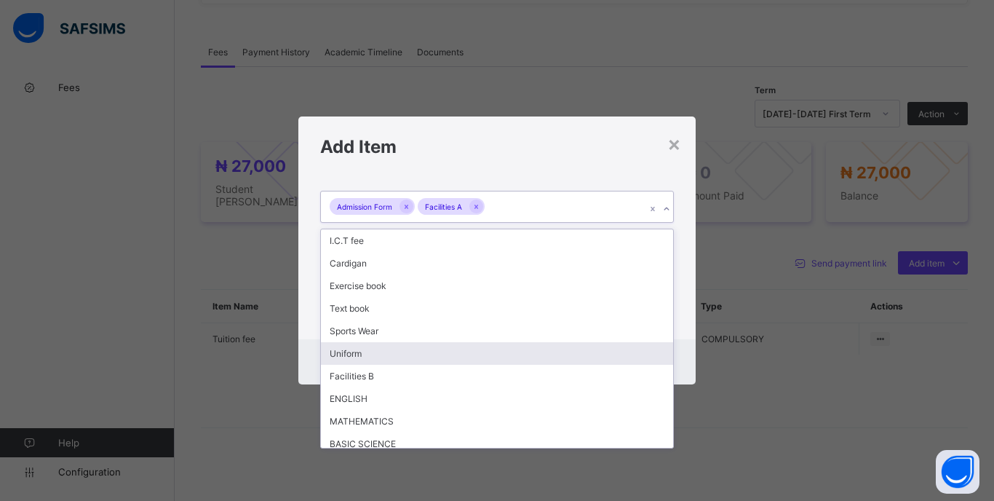
click at [376, 352] on div "Uniform" at bounding box center [497, 353] width 352 height 23
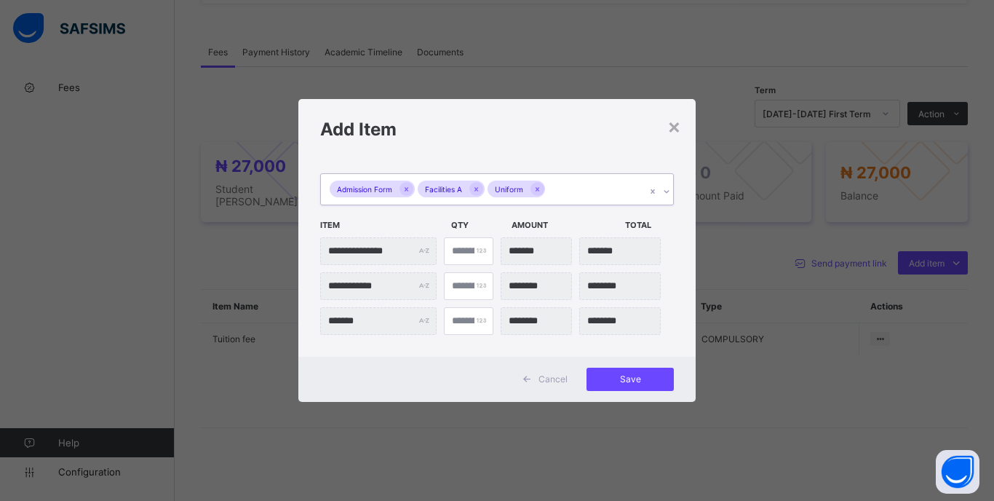
click at [580, 186] on div "Admission Form Facilities A Uniform" at bounding box center [483, 189] width 325 height 31
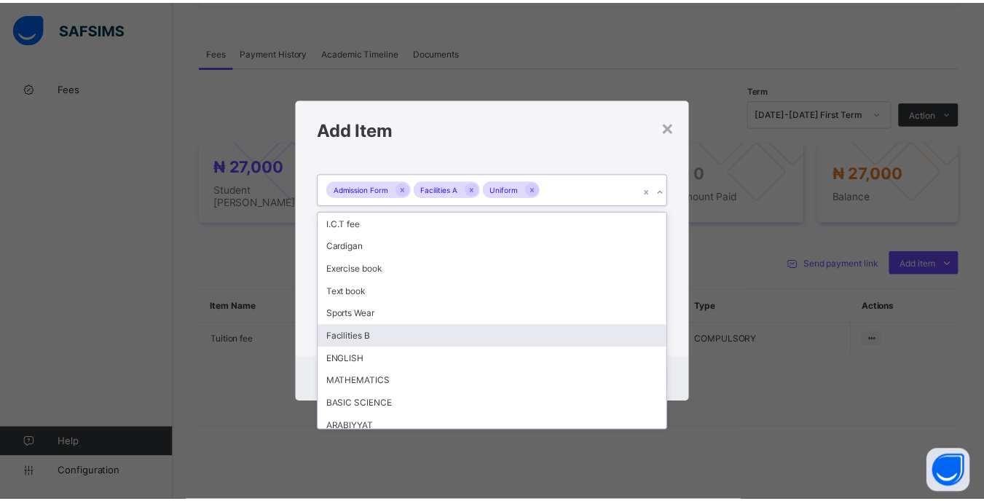
scroll to position [98, 0]
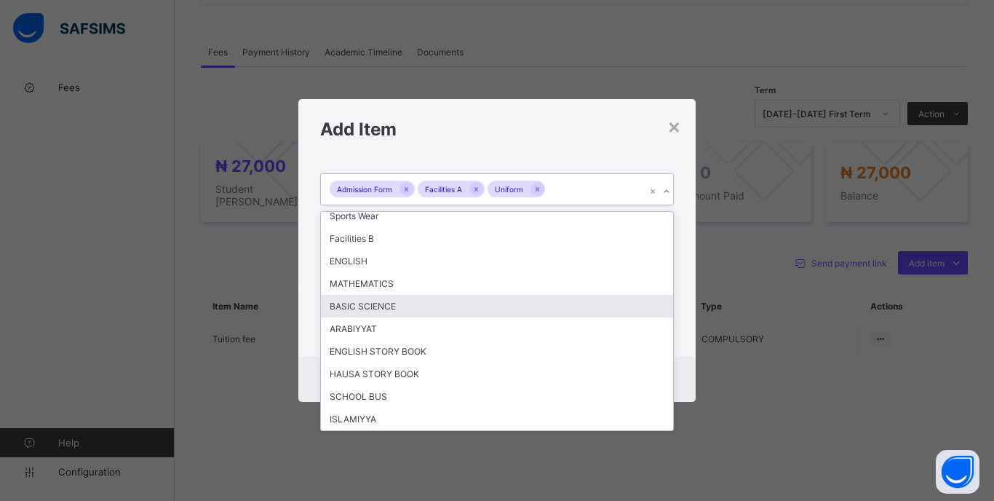
click at [683, 296] on div "**********" at bounding box center [496, 258] width 397 height 198
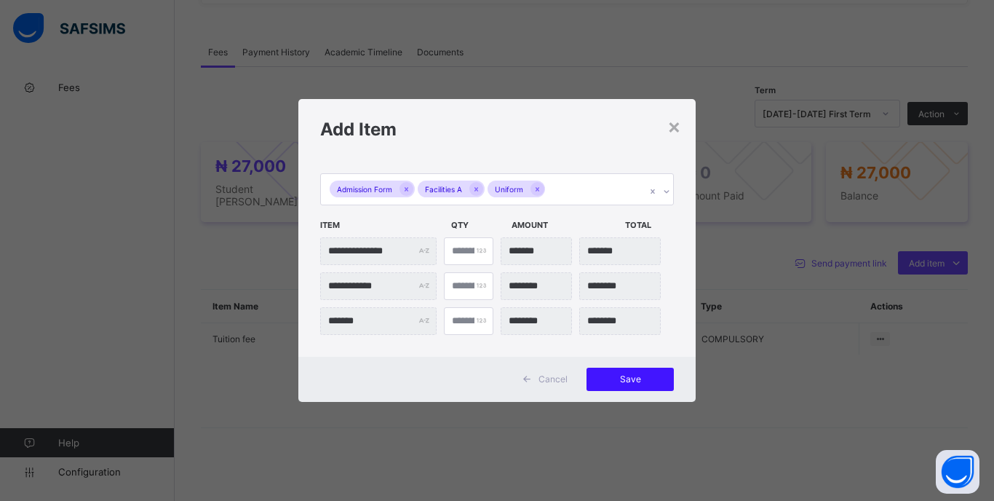
click at [646, 384] on span "Save" at bounding box center [631, 378] width 66 height 11
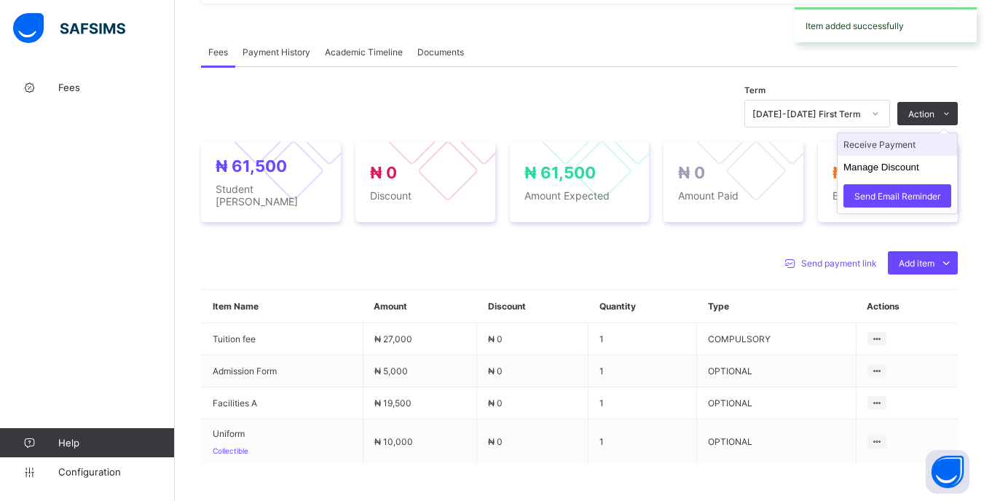
click at [916, 151] on li "Receive Payment" at bounding box center [896, 144] width 119 height 23
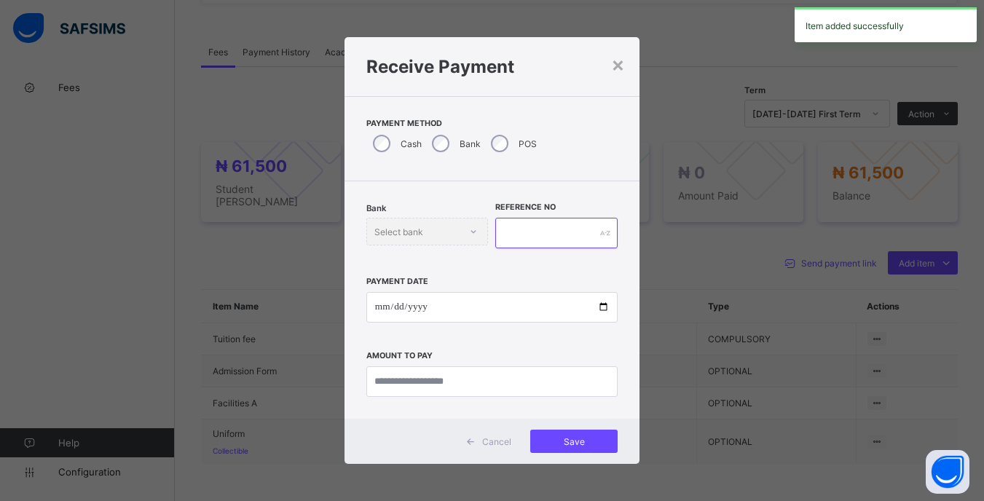
click at [511, 230] on input "text" at bounding box center [556, 233] width 122 height 31
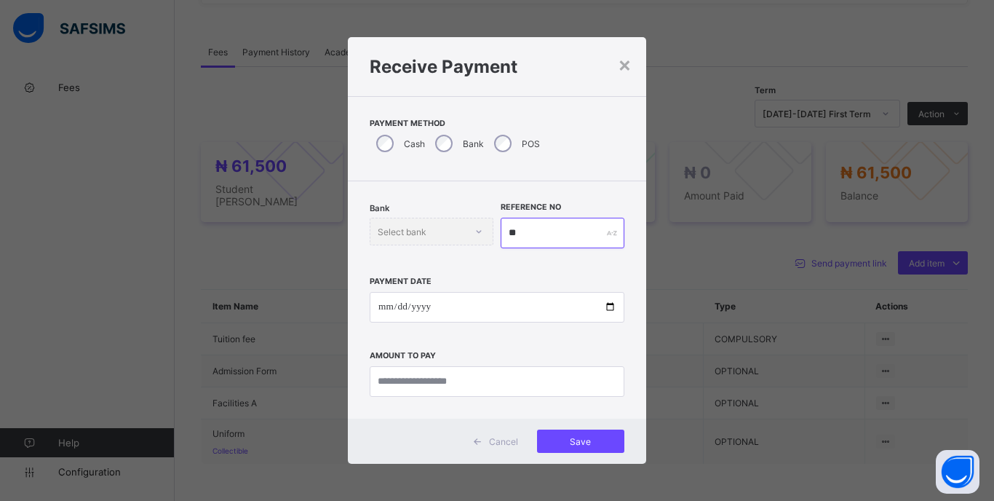
type input "**"
click at [381, 305] on input "date" at bounding box center [497, 307] width 255 height 31
type input "**********"
click at [520, 381] on input "currency" at bounding box center [497, 381] width 255 height 31
type input "********"
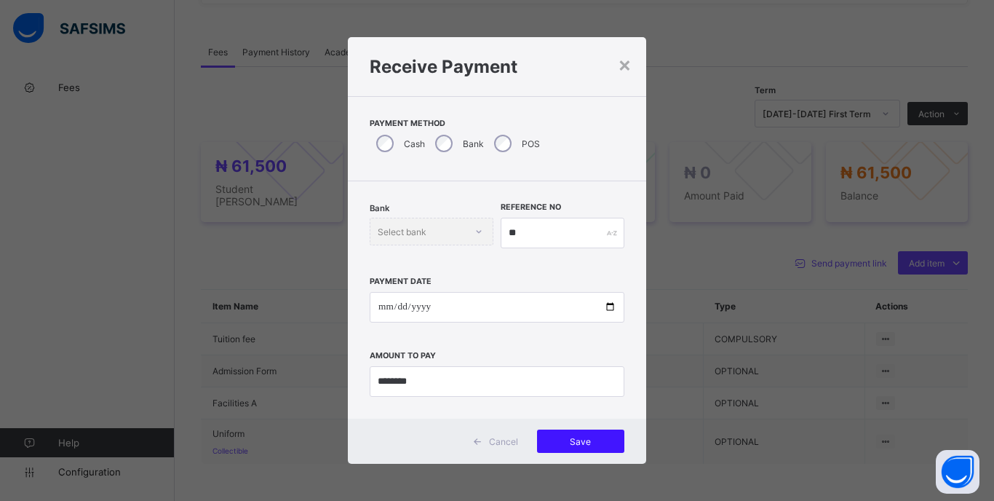
click at [602, 438] on span "Save" at bounding box center [581, 441] width 66 height 11
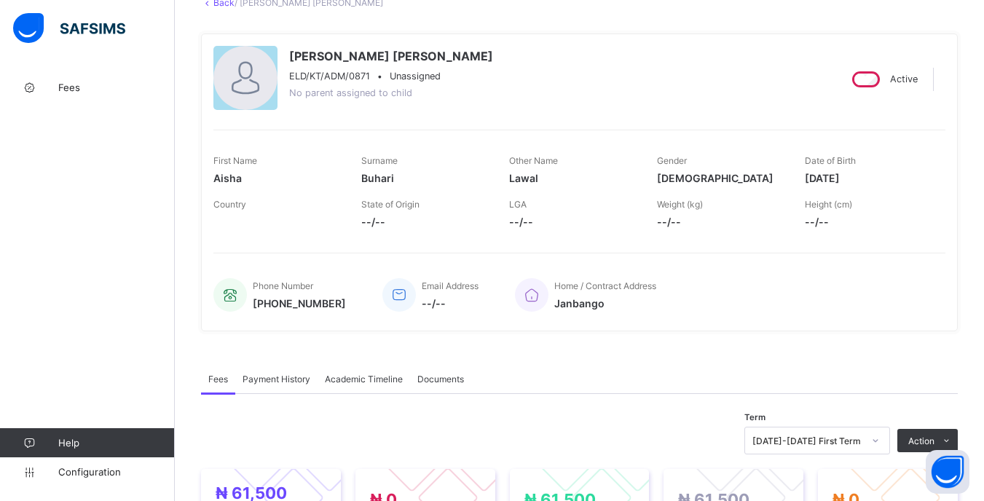
scroll to position [0, 0]
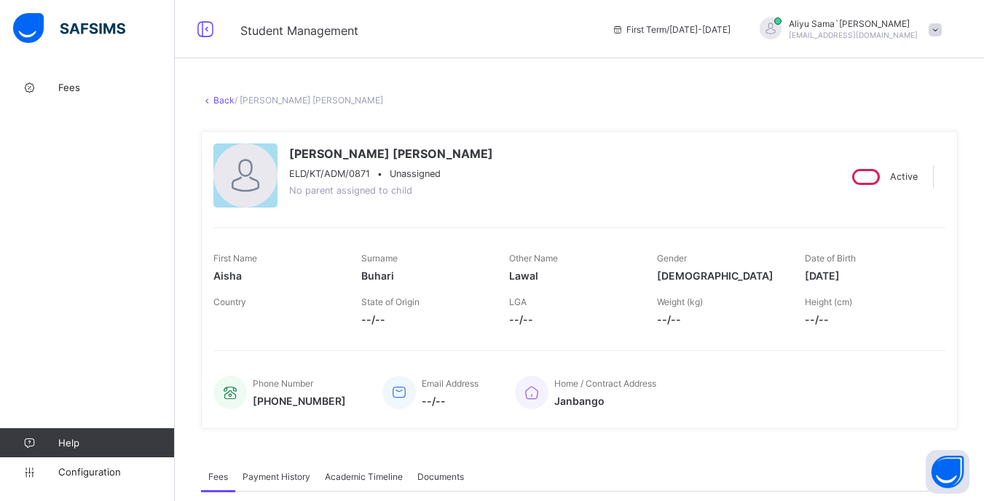
click at [210, 98] on icon at bounding box center [207, 100] width 12 height 11
click at [222, 100] on link "Back" at bounding box center [223, 100] width 21 height 11
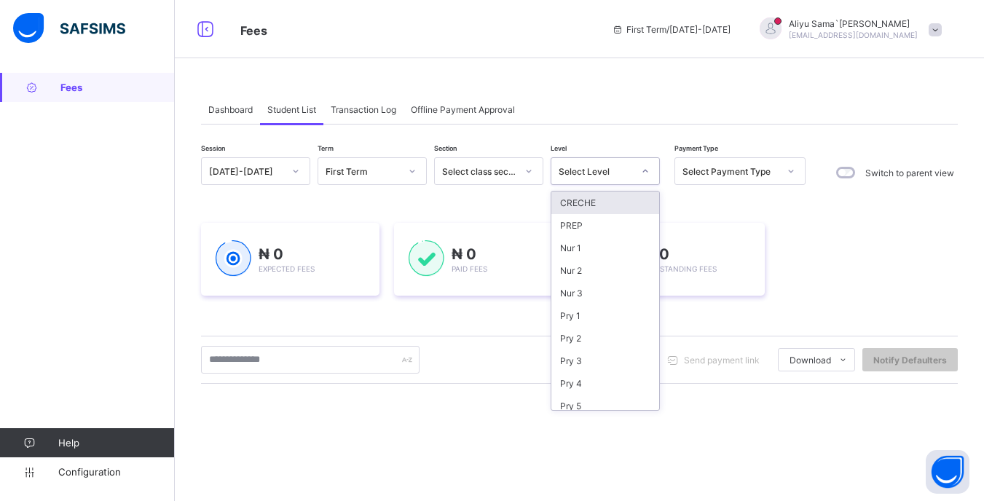
click at [612, 175] on div "Select Level" at bounding box center [595, 171] width 74 height 11
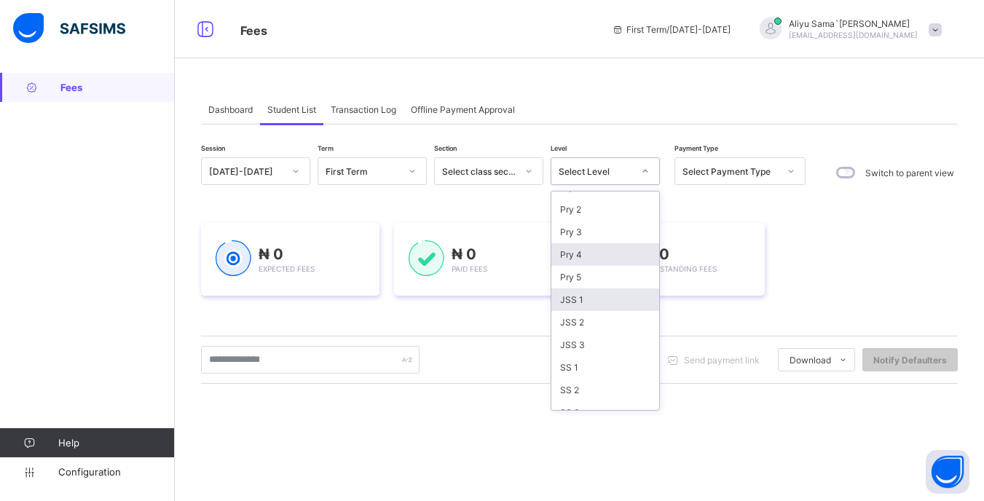
scroll to position [143, 0]
click at [613, 289] on div "JSS 1" at bounding box center [605, 285] width 108 height 23
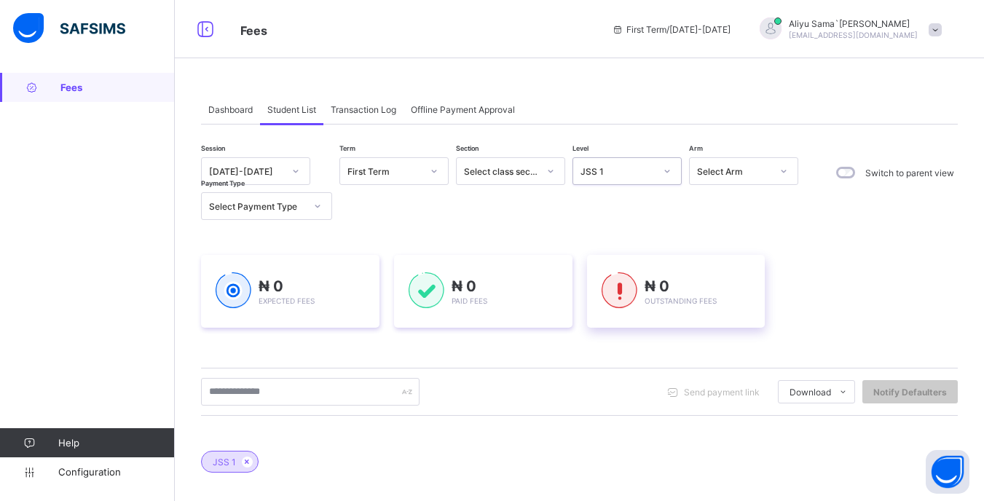
scroll to position [218, 0]
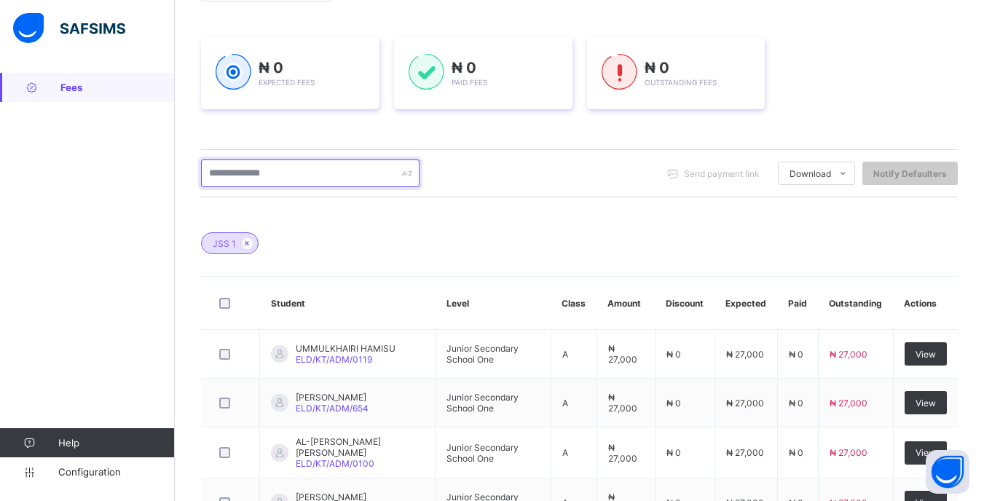
click at [336, 178] on input "text" at bounding box center [310, 173] width 218 height 28
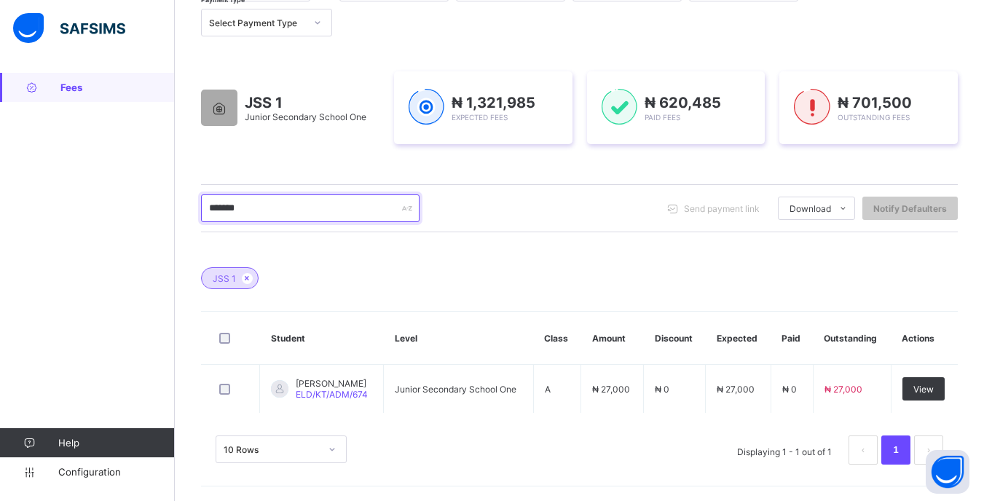
scroll to position [183, 0]
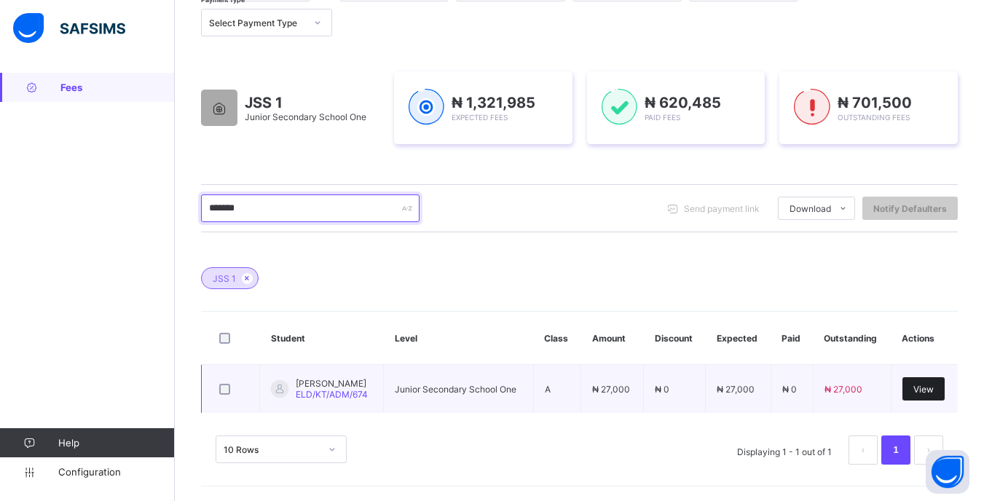
type input "*******"
click at [917, 397] on div "View" at bounding box center [923, 388] width 42 height 23
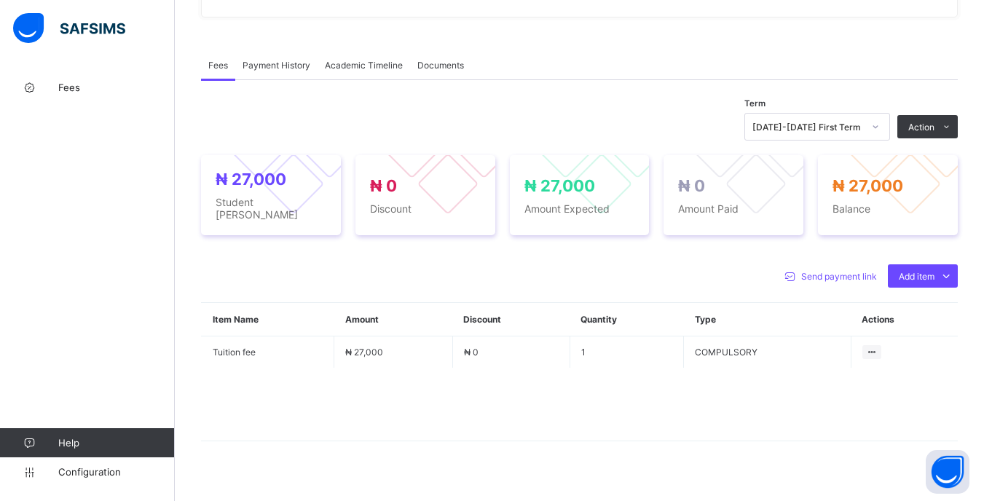
scroll to position [424, 0]
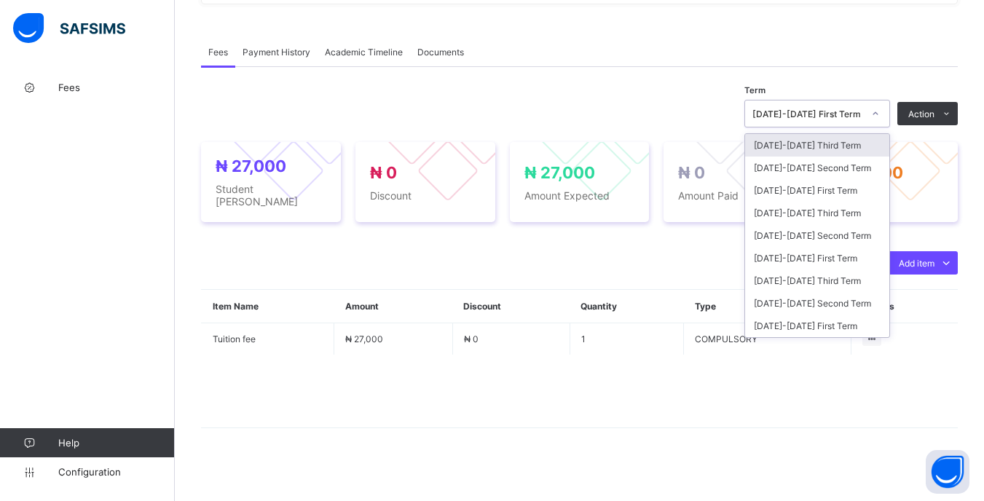
click at [879, 110] on icon at bounding box center [875, 113] width 9 height 15
click at [854, 211] on div "[DATE]-[DATE] Third Term" at bounding box center [817, 213] width 144 height 23
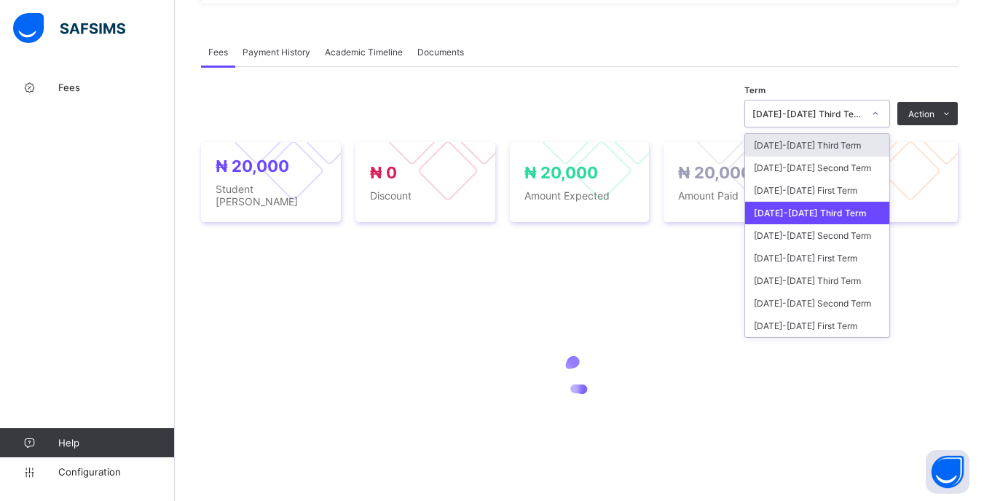
click at [876, 109] on div at bounding box center [875, 113] width 25 height 23
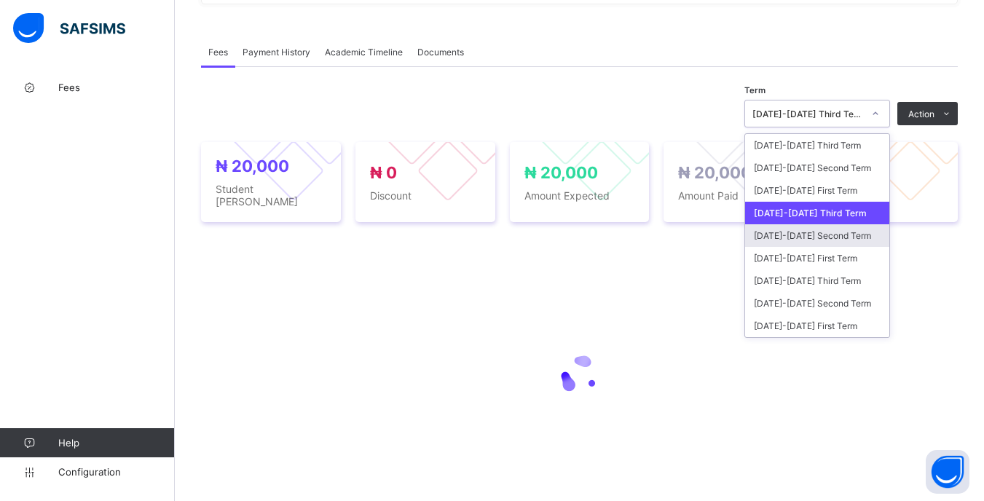
click at [866, 243] on div "[DATE]-[DATE] Second Term" at bounding box center [817, 235] width 144 height 23
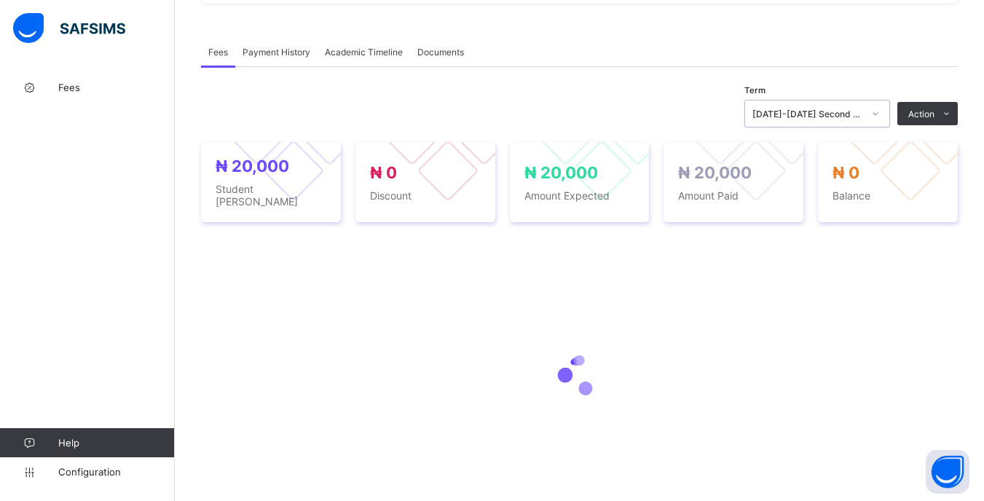
click at [867, 101] on div "[DATE]-[DATE] Second Term" at bounding box center [817, 114] width 146 height 28
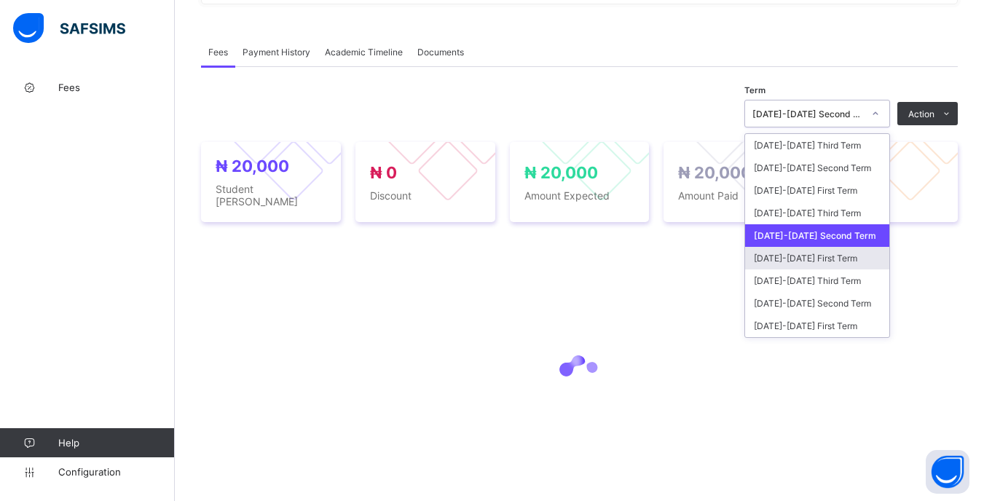
click at [861, 261] on div "[DATE]-[DATE] First Term" at bounding box center [817, 258] width 144 height 23
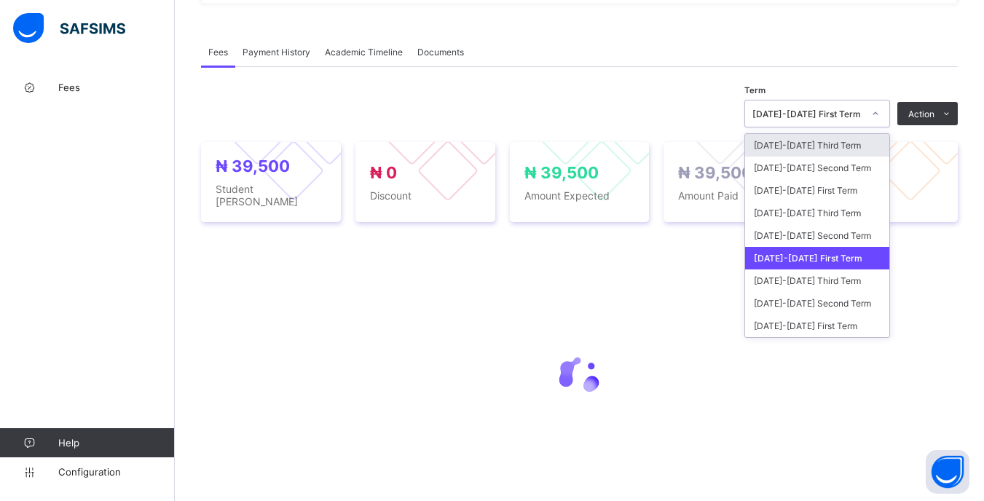
click at [887, 120] on div at bounding box center [875, 113] width 25 height 23
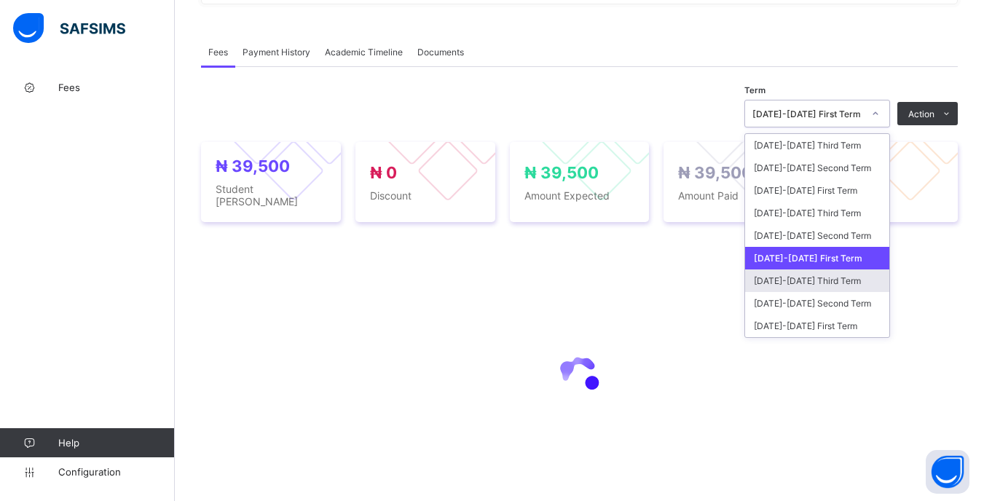
click at [865, 277] on div "[DATE]-[DATE] Third Term" at bounding box center [817, 280] width 144 height 23
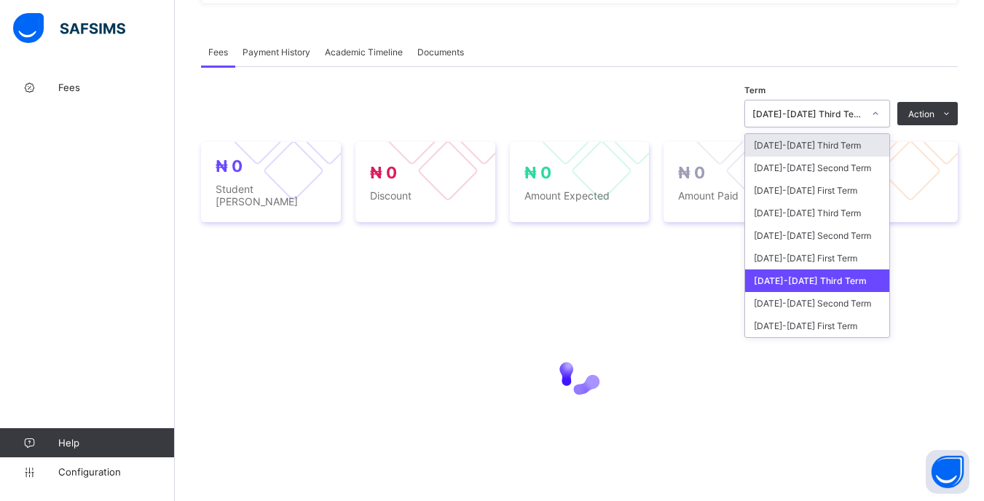
click at [849, 105] on div "[DATE]-[DATE] Third Term" at bounding box center [803, 113] width 116 height 20
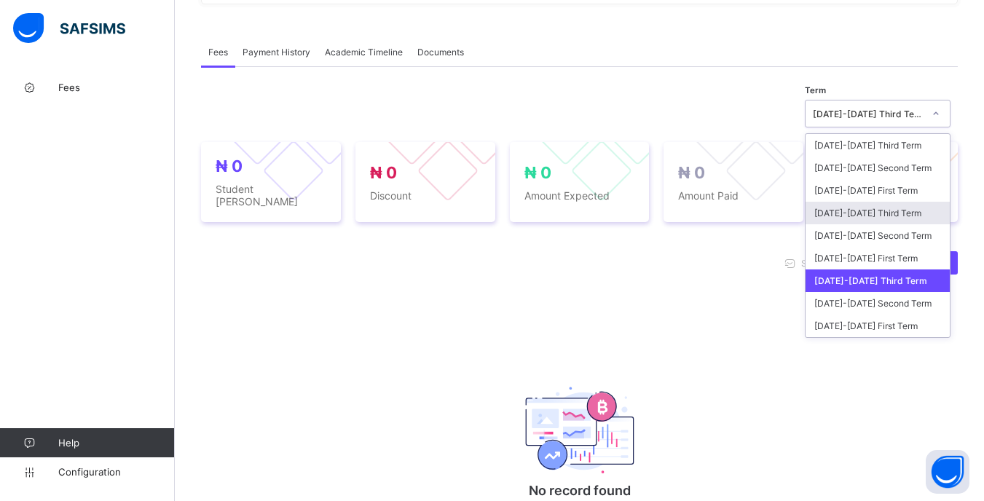
click at [845, 220] on div "[DATE]-[DATE] Third Term" at bounding box center [877, 213] width 144 height 23
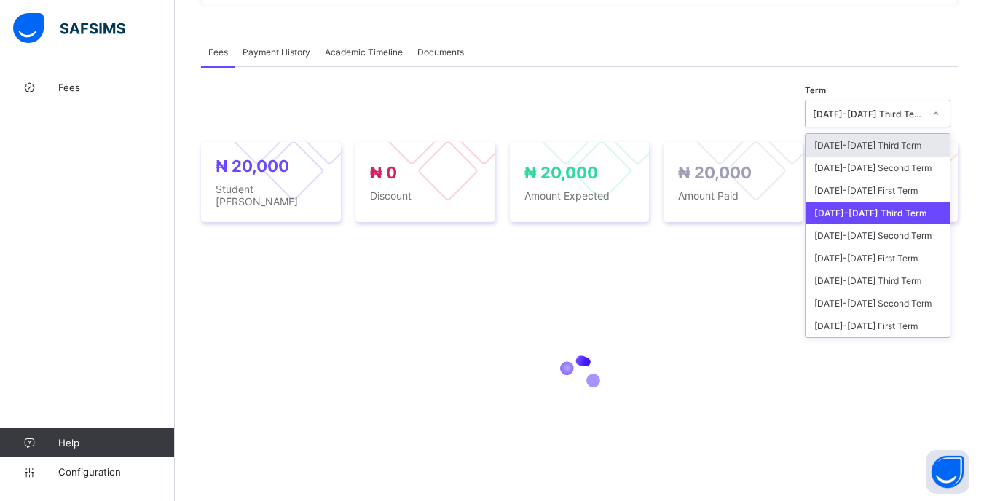
click at [856, 108] on div "[DATE]-[DATE] Third Term" at bounding box center [867, 113] width 111 height 11
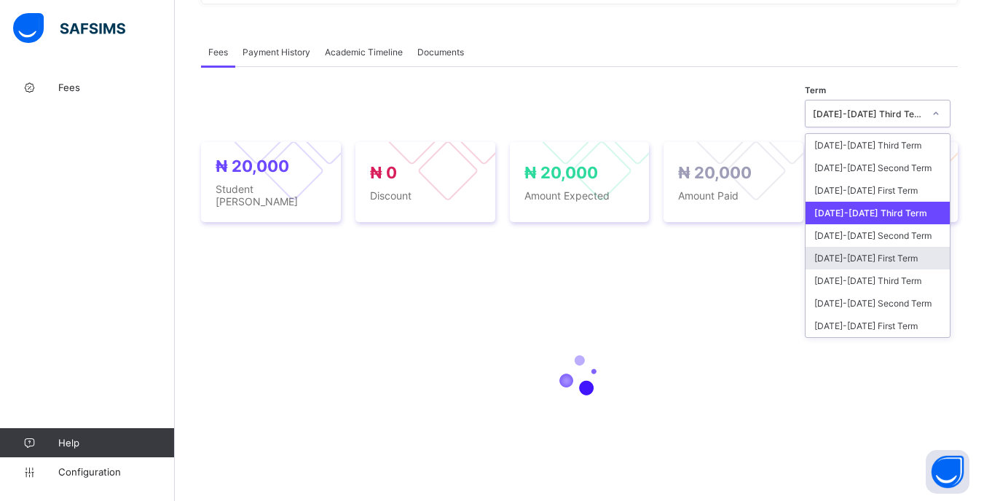
click at [711, 274] on div at bounding box center [579, 375] width 756 height 277
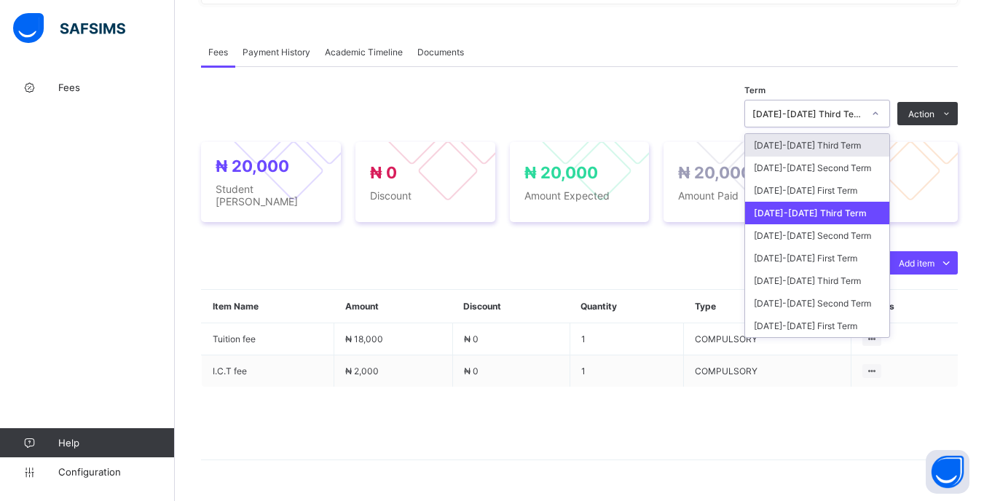
click at [861, 114] on div "[DATE]-[DATE] Third Term" at bounding box center [807, 113] width 111 height 11
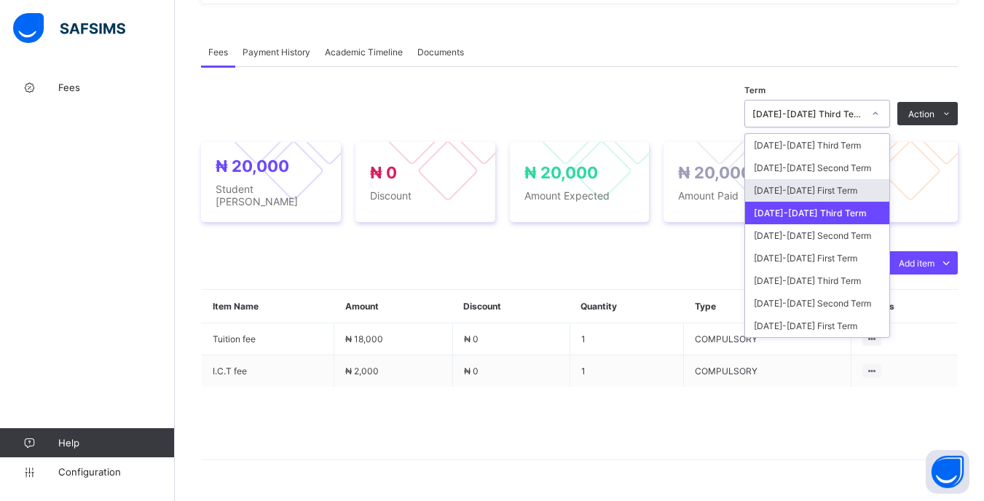
click at [855, 187] on div "[DATE]-[DATE] First Term" at bounding box center [817, 190] width 144 height 23
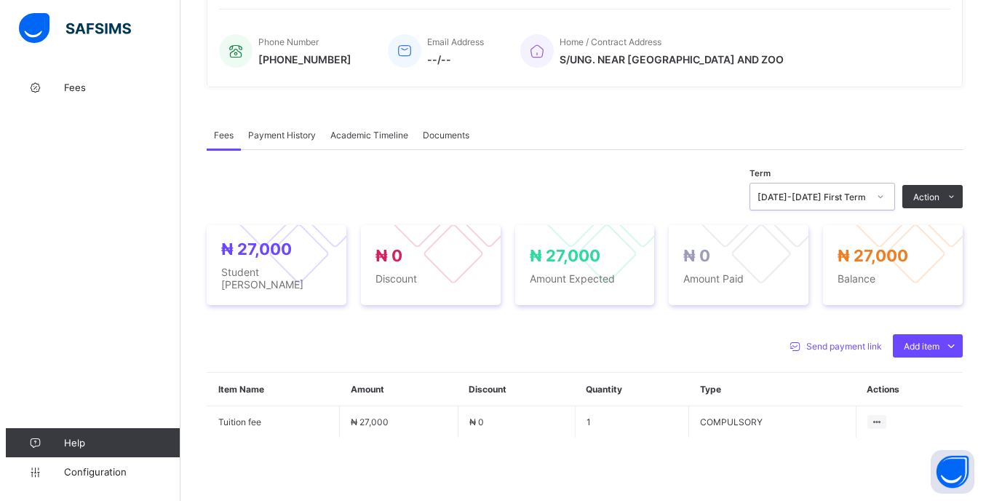
scroll to position [364, 0]
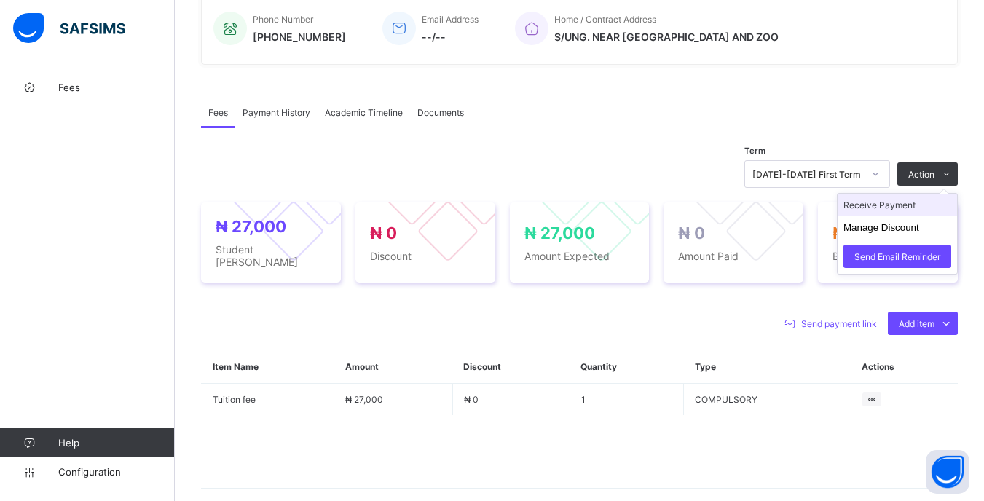
click at [917, 210] on li "Receive Payment" at bounding box center [896, 205] width 119 height 23
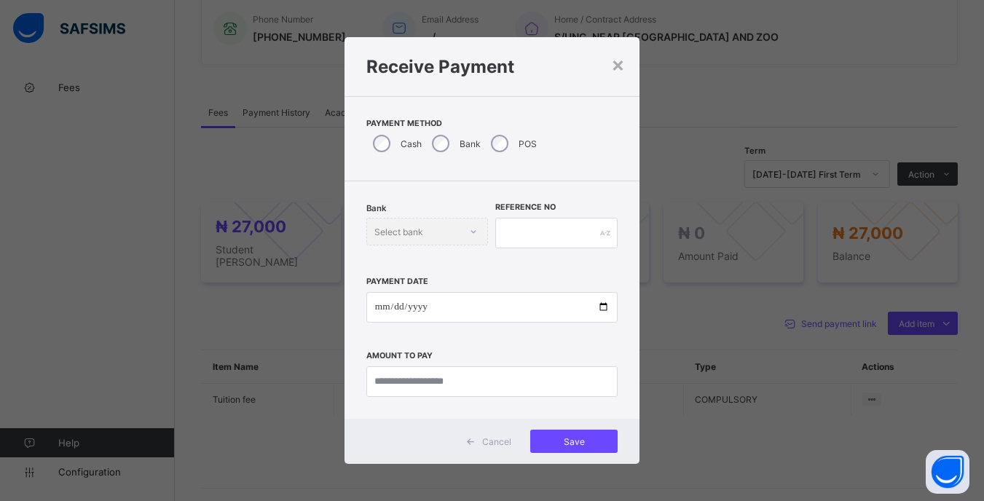
click at [627, 60] on div "Receive Payment" at bounding box center [491, 66] width 295 height 59
click at [614, 65] on div "×" at bounding box center [618, 64] width 14 height 25
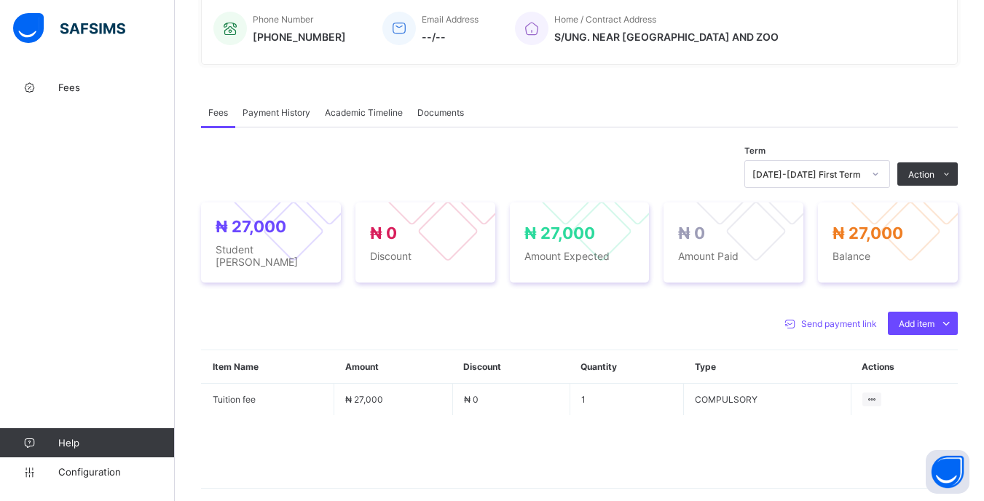
click at [0, 0] on div "Optional items" at bounding box center [0, 0] width 0 height 0
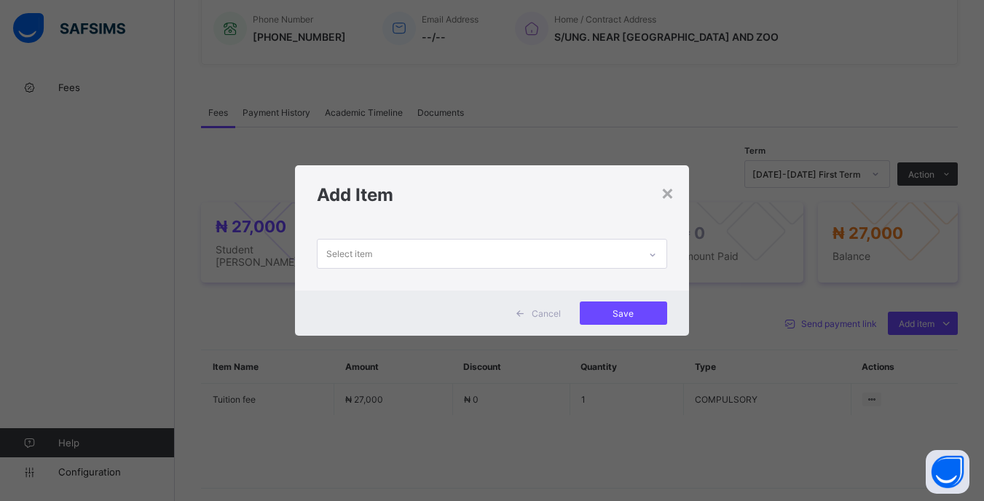
click at [628, 255] on div "Select item" at bounding box center [477, 254] width 320 height 28
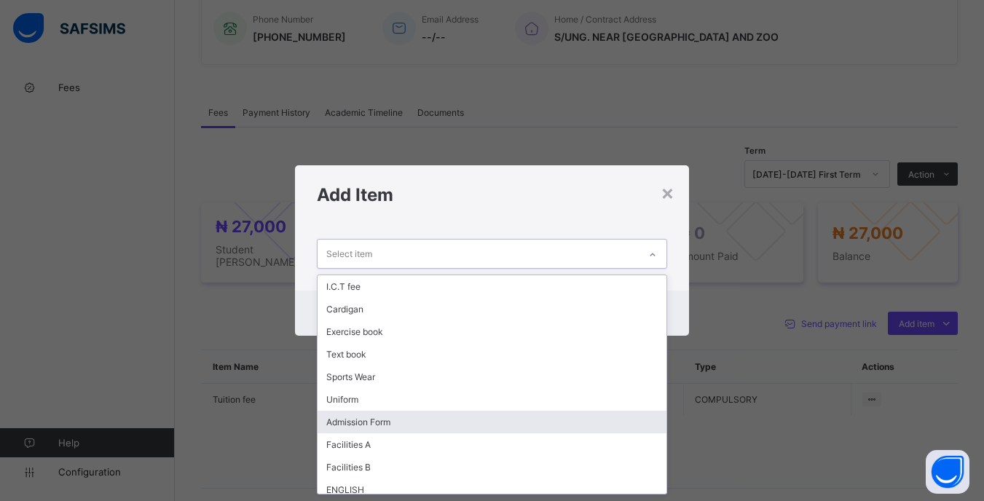
click at [390, 417] on div "Admission Form" at bounding box center [491, 422] width 348 height 23
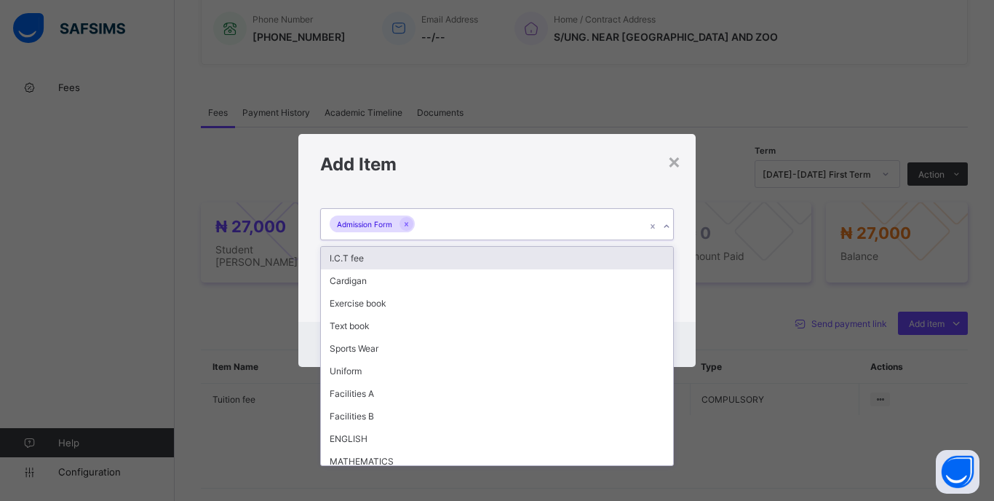
click at [478, 230] on div "Admission Form" at bounding box center [483, 224] width 325 height 31
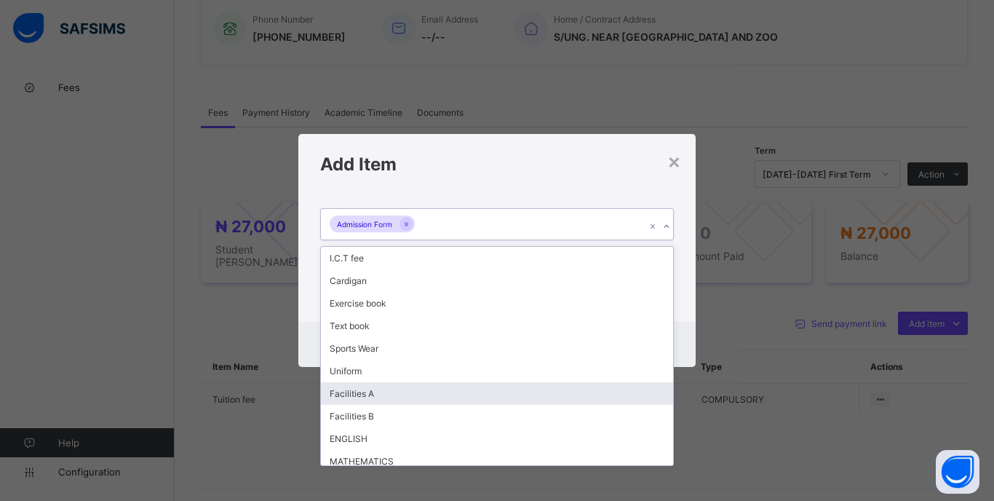
click at [373, 392] on div "Facilities A" at bounding box center [497, 393] width 352 height 23
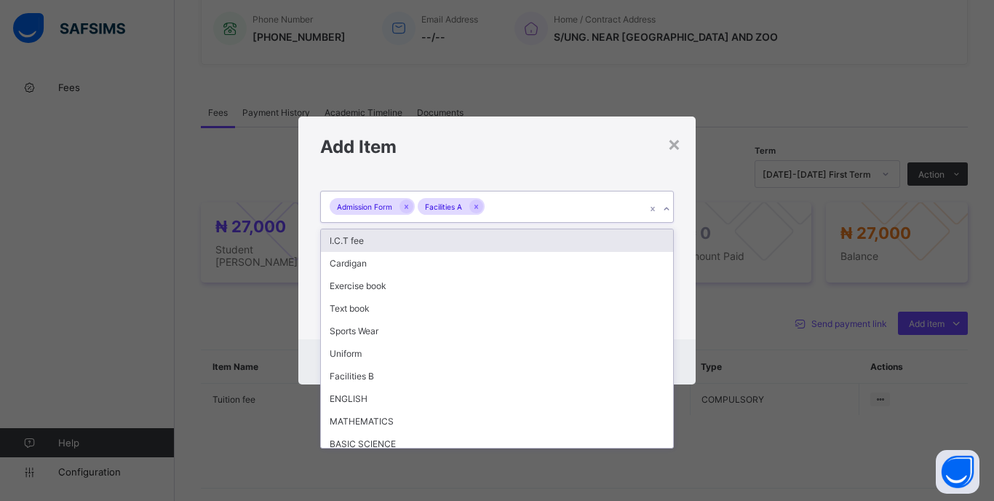
click at [529, 205] on div "Admission Form Facilities A" at bounding box center [483, 206] width 325 height 31
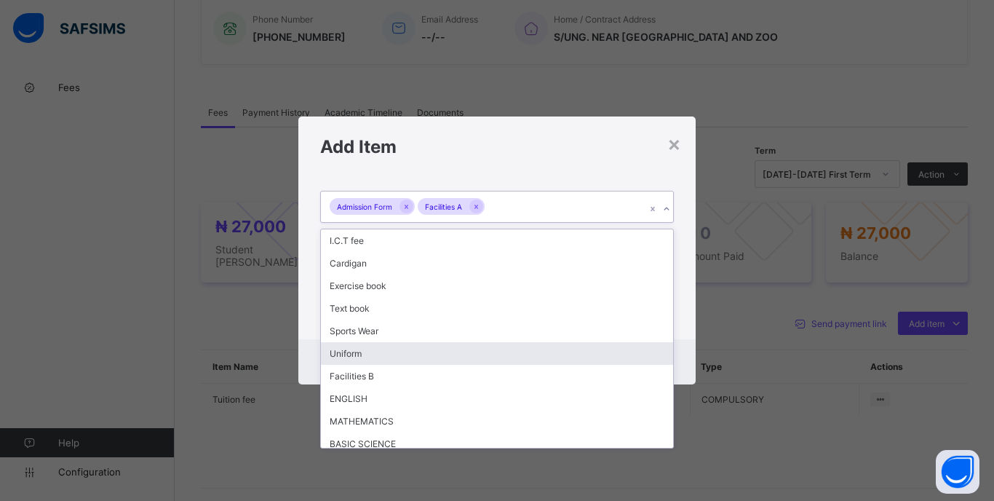
click at [436, 349] on div "Uniform" at bounding box center [497, 353] width 352 height 23
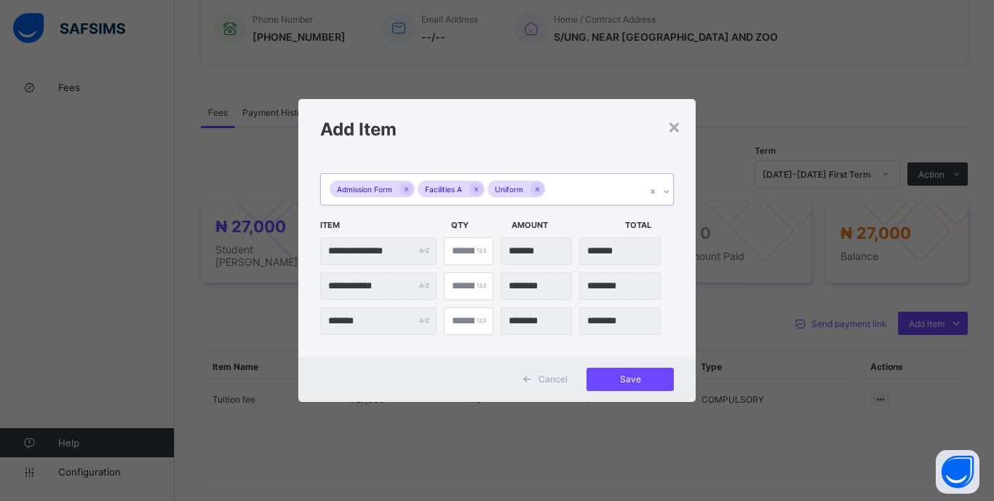
click at [583, 186] on div "Admission Form Facilities A Uniform" at bounding box center [483, 189] width 325 height 31
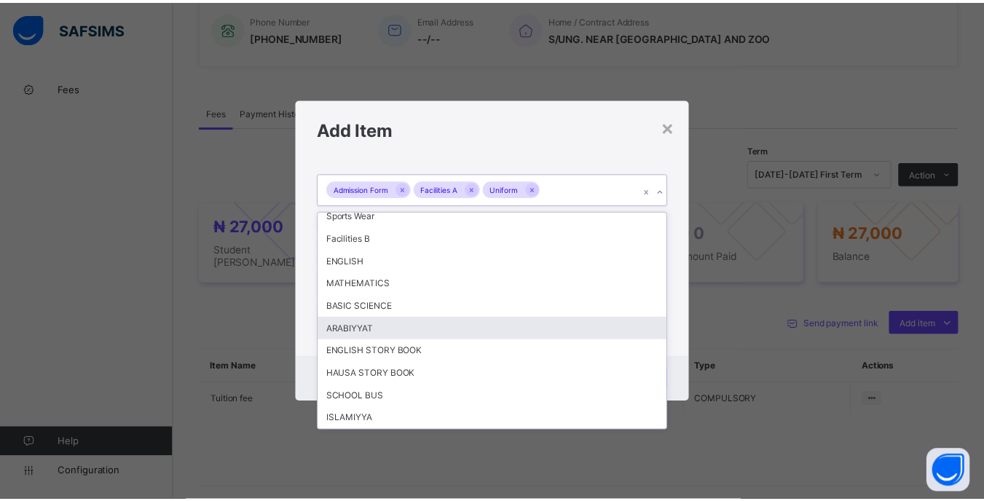
scroll to position [0, 0]
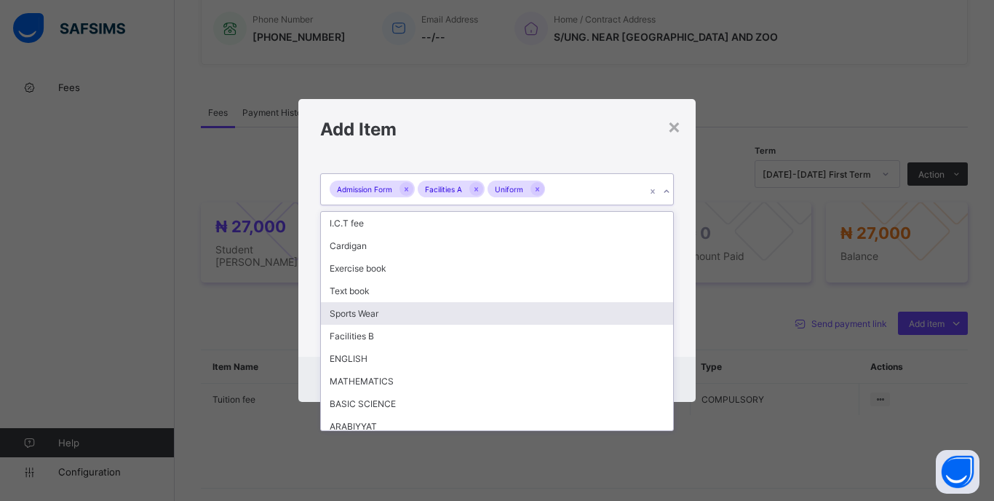
click at [684, 329] on div "**********" at bounding box center [496, 258] width 397 height 198
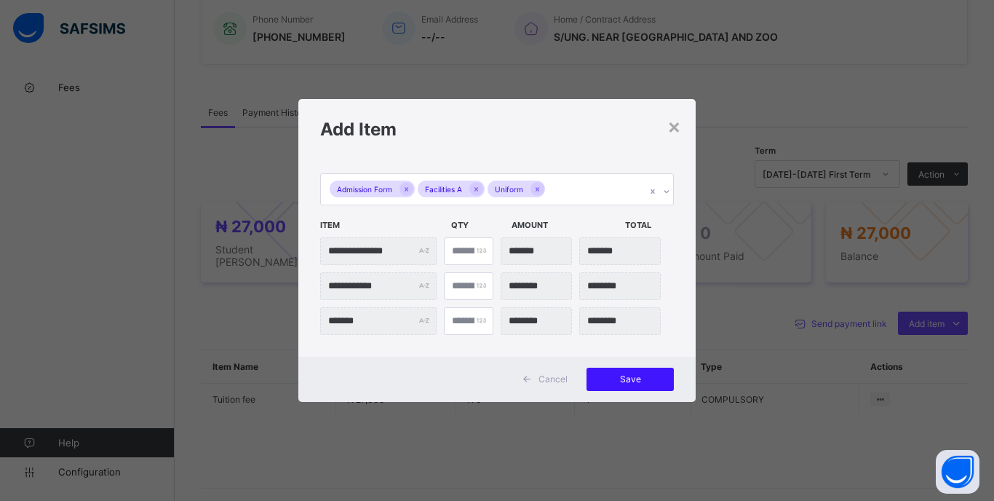
click at [617, 371] on div "Save" at bounding box center [630, 379] width 87 height 23
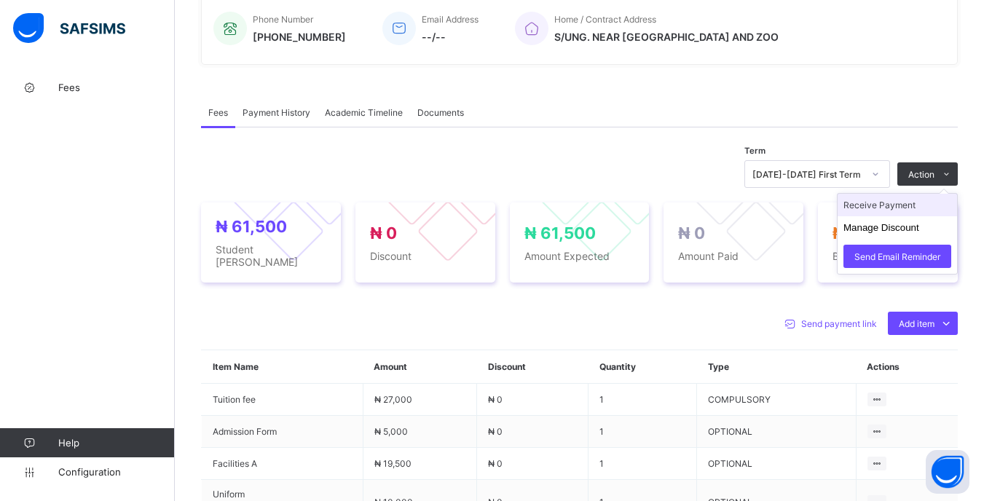
click at [889, 212] on li "Receive Payment" at bounding box center [896, 205] width 119 height 23
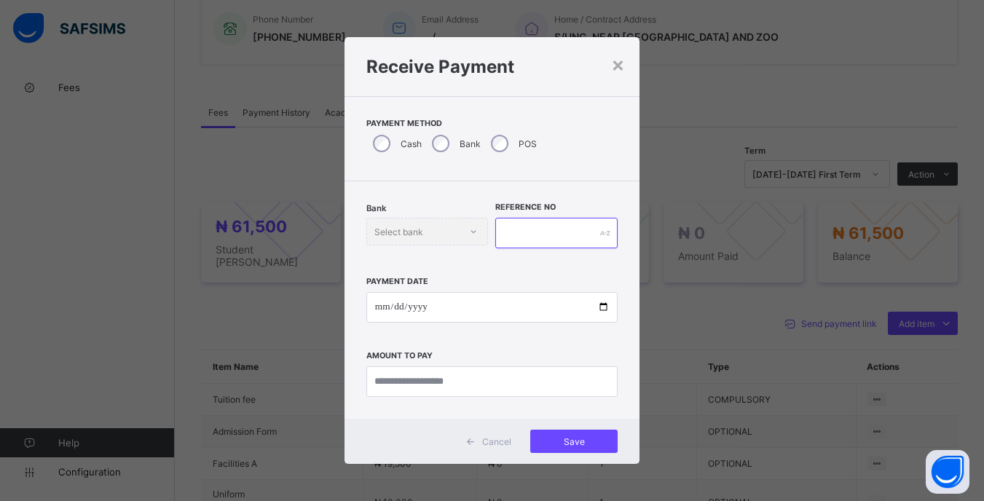
click at [508, 241] on input "text" at bounding box center [556, 233] width 122 height 31
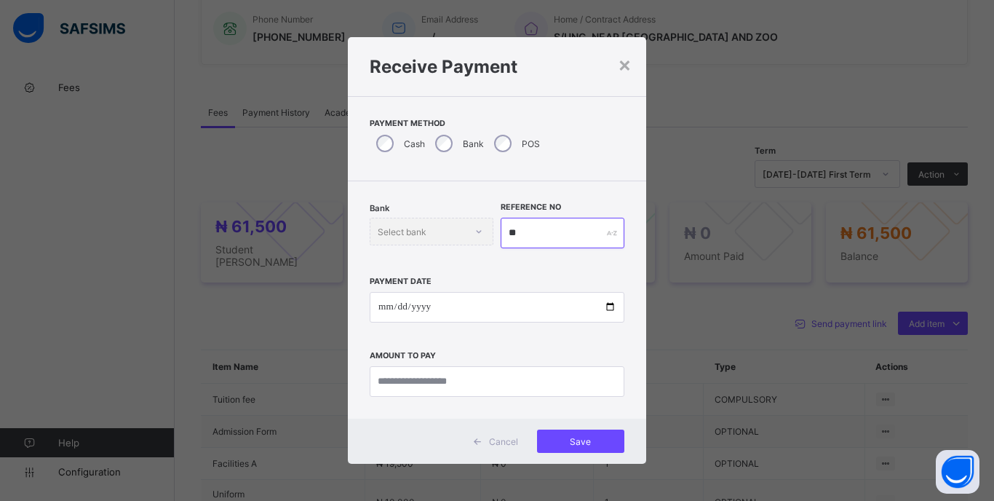
type input "**"
click at [381, 309] on input "date" at bounding box center [497, 307] width 255 height 31
type input "**********"
click at [504, 381] on input "currency" at bounding box center [497, 381] width 255 height 31
type input "********"
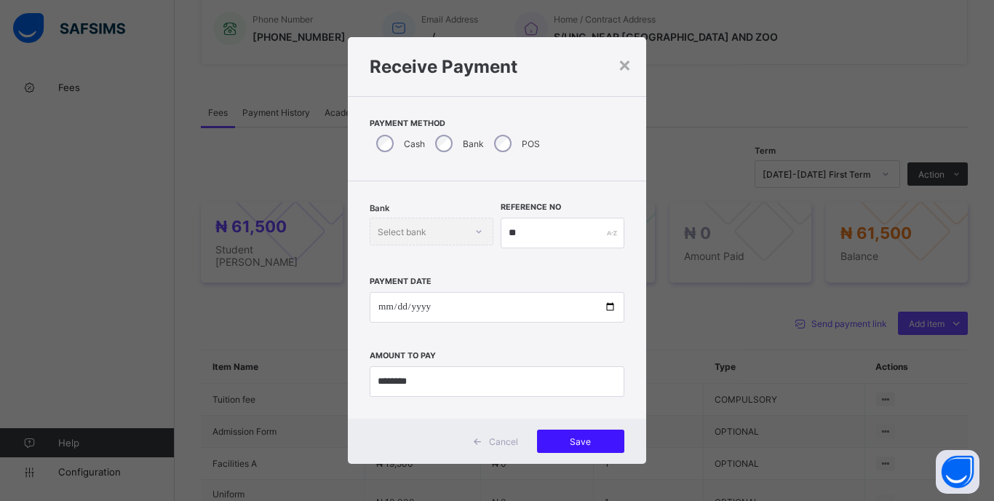
click at [567, 446] on span "Save" at bounding box center [581, 441] width 66 height 11
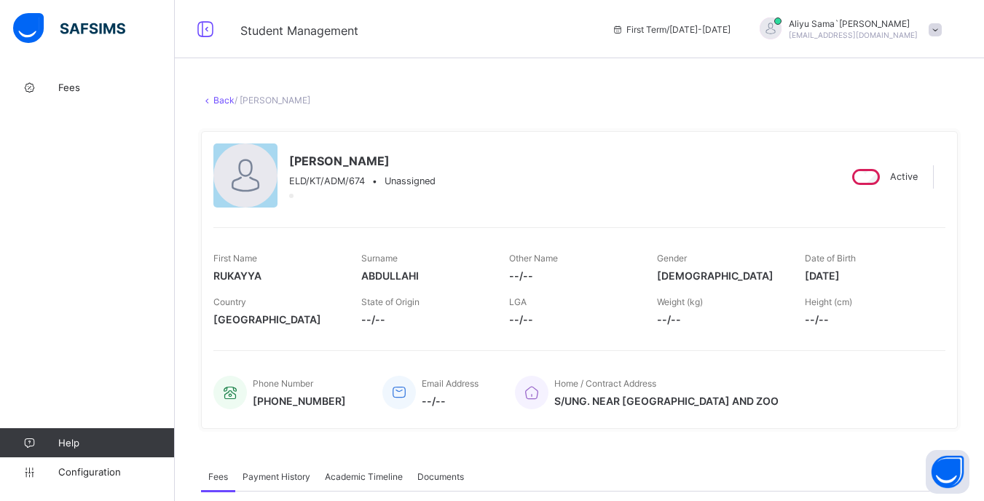
click at [227, 100] on link "Back" at bounding box center [223, 100] width 21 height 11
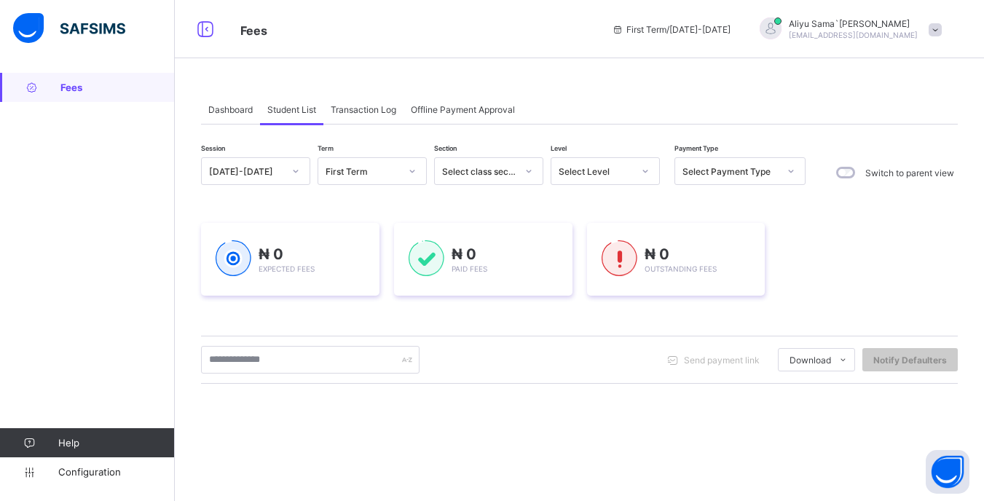
click at [650, 176] on div at bounding box center [645, 170] width 25 height 23
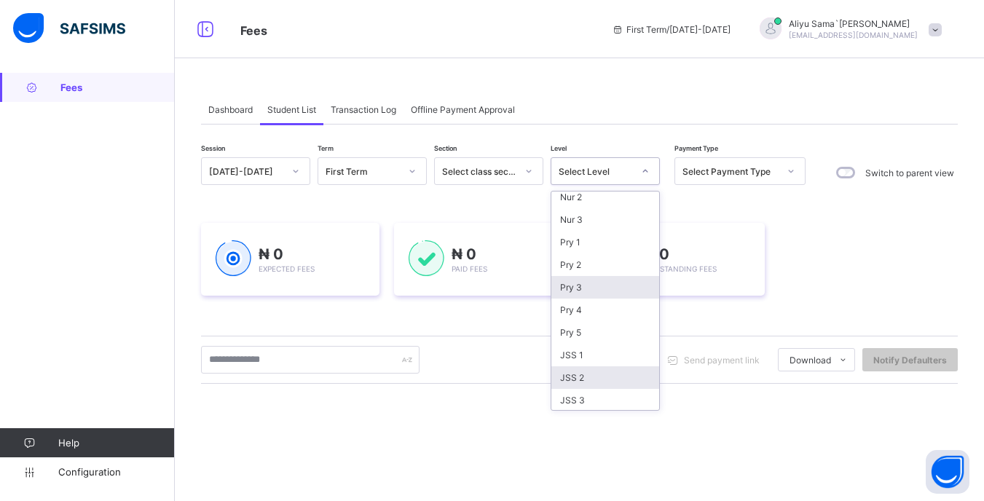
scroll to position [143, 0]
click at [585, 280] on div "JSS 1" at bounding box center [605, 285] width 108 height 23
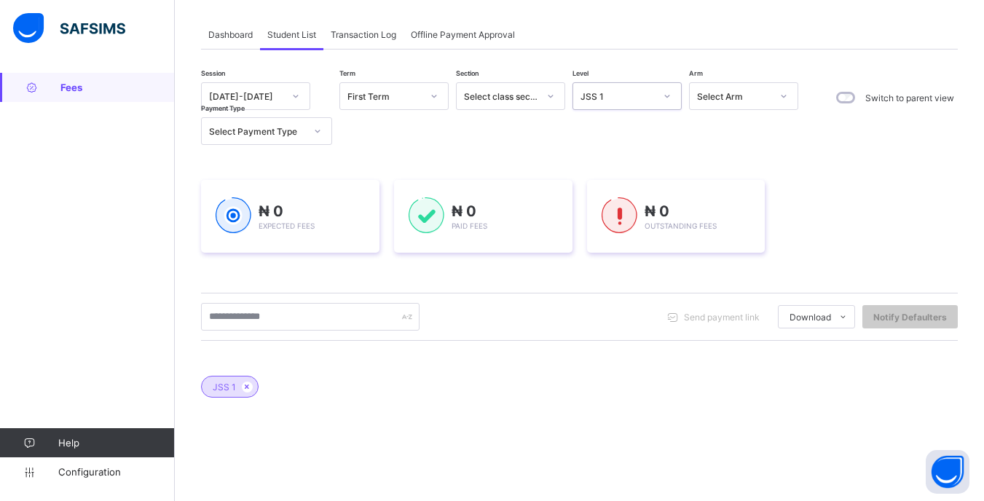
scroll to position [146, 0]
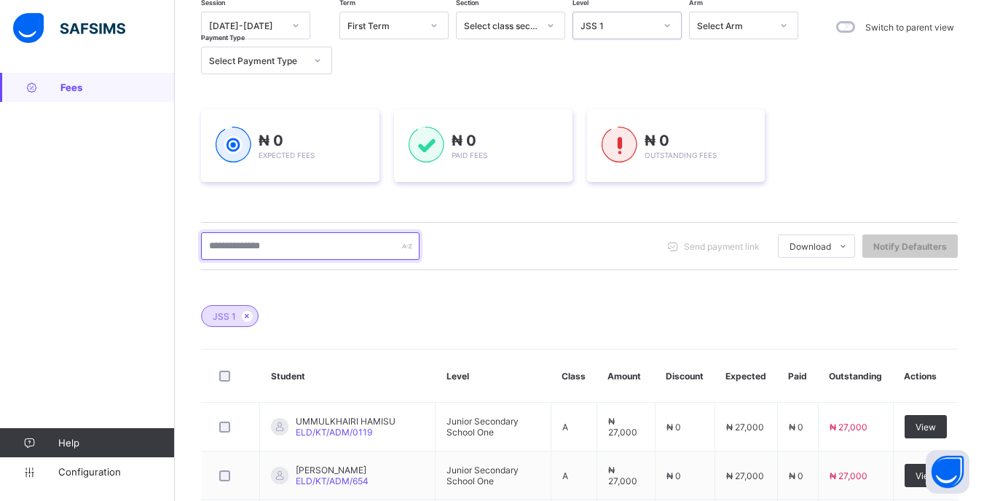
click at [312, 254] on input "text" at bounding box center [310, 246] width 218 height 28
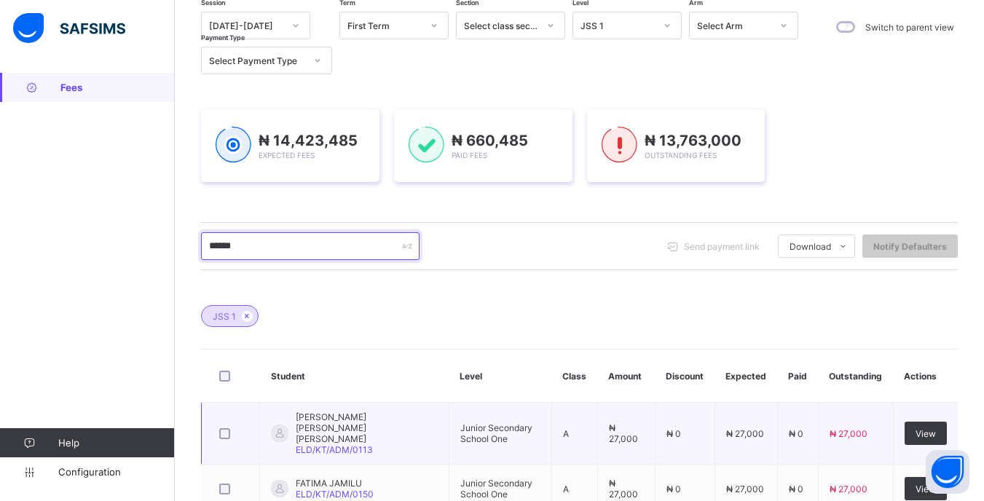
scroll to position [232, 0]
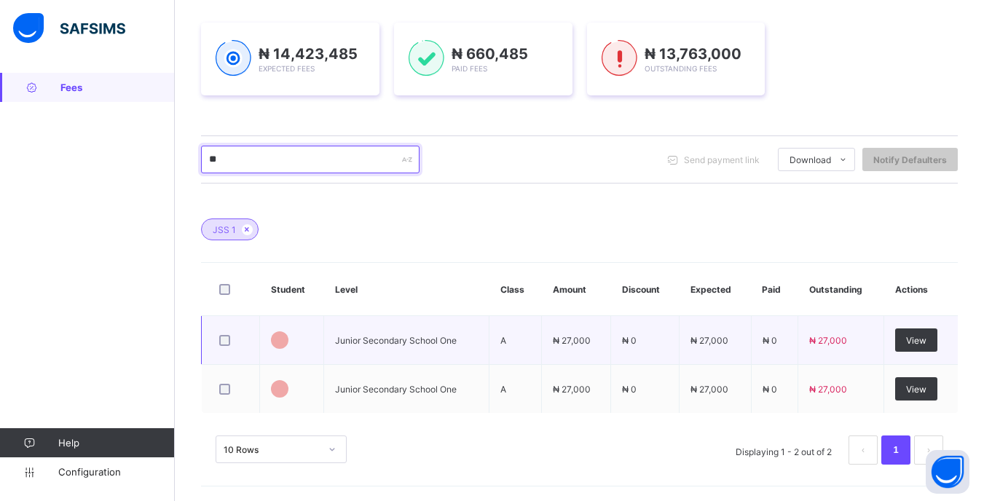
type input "*"
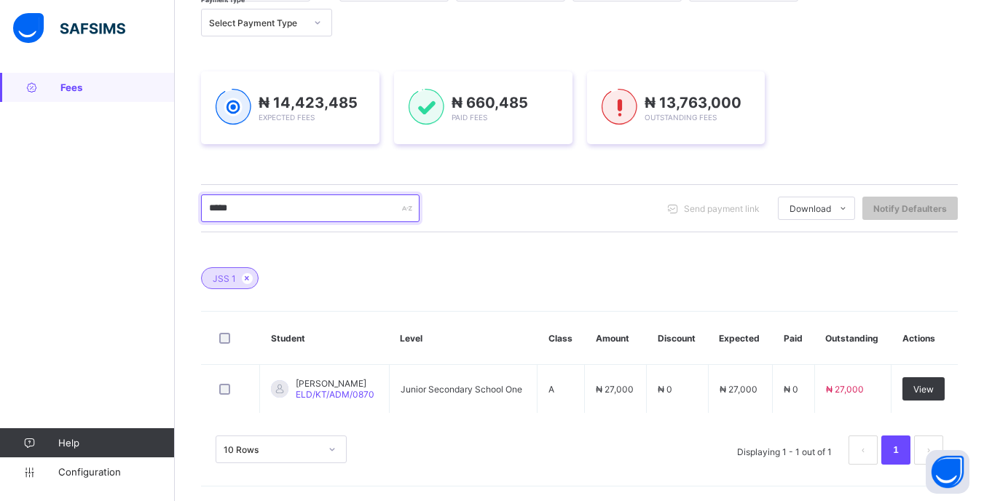
scroll to position [183, 0]
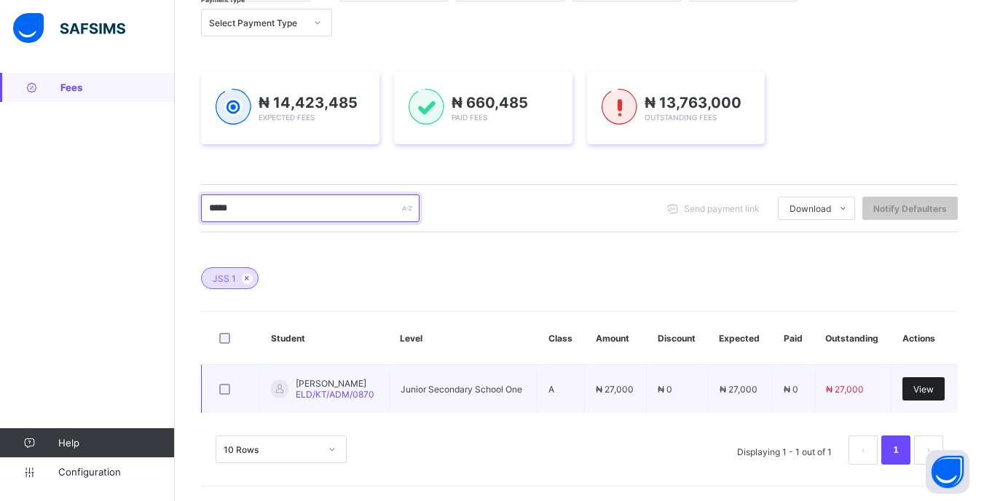
type input "*****"
click at [923, 393] on span "View" at bounding box center [923, 389] width 20 height 11
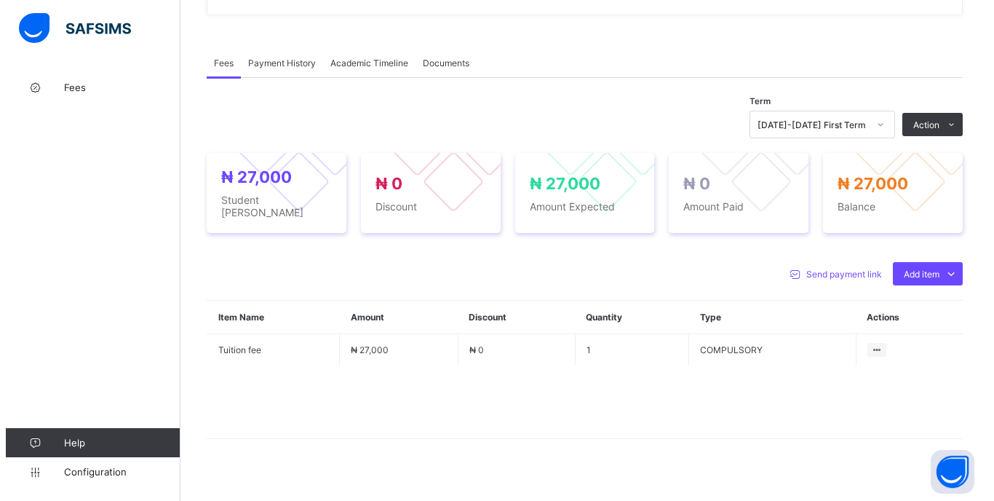
scroll to position [424, 0]
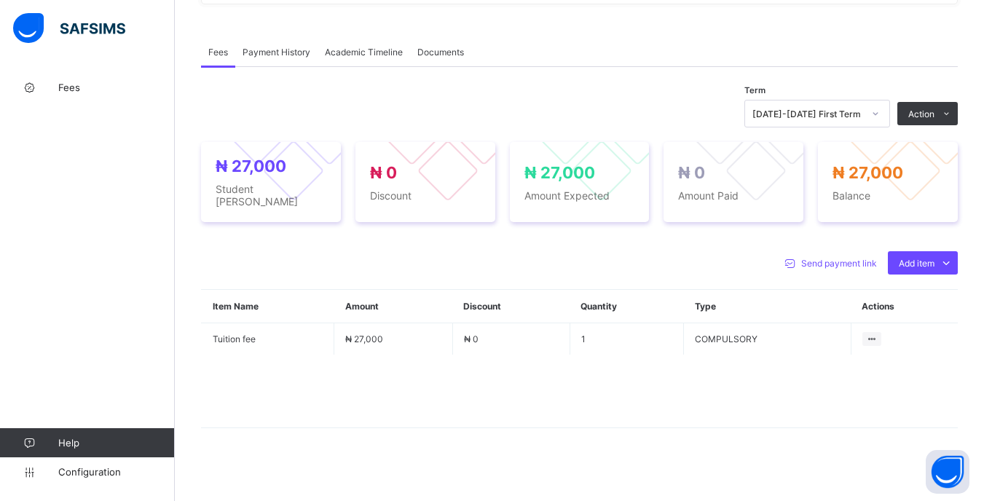
click at [879, 113] on icon at bounding box center [875, 113] width 9 height 15
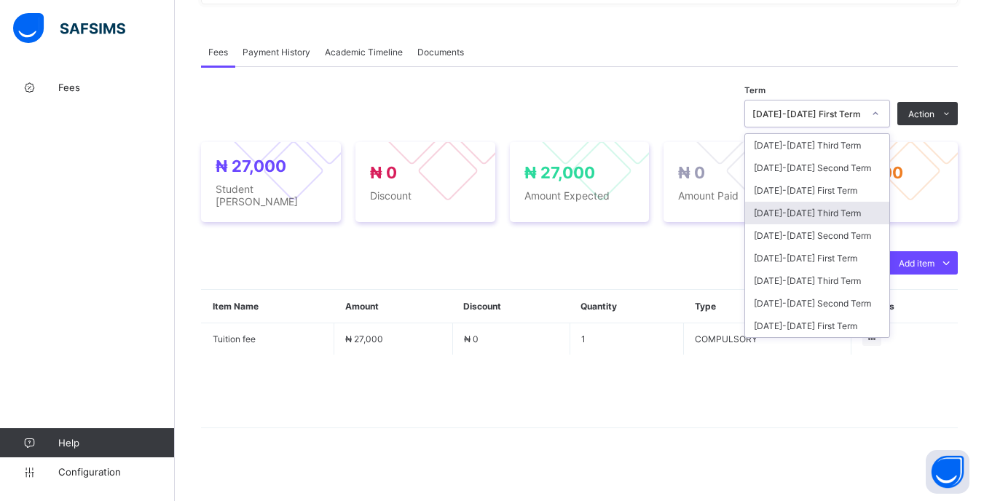
click at [844, 210] on div "[DATE]-[DATE] Third Term" at bounding box center [817, 213] width 144 height 23
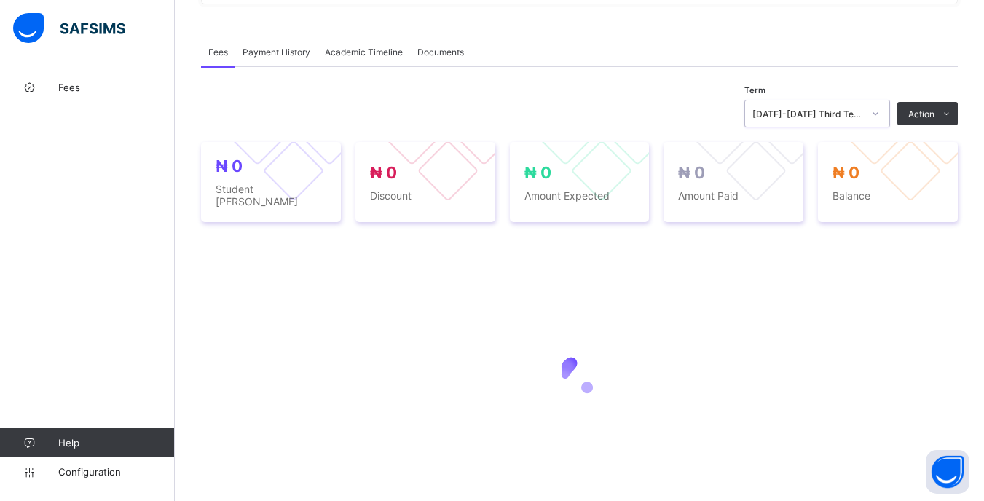
click at [861, 105] on div "[DATE]-[DATE] Third Term" at bounding box center [803, 113] width 116 height 20
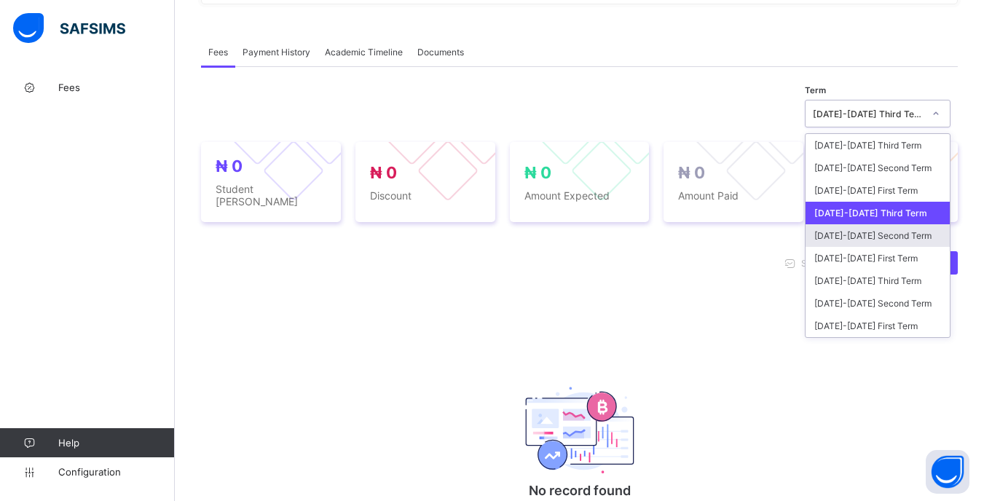
click at [841, 235] on div "[DATE]-[DATE] Second Term" at bounding box center [877, 235] width 144 height 23
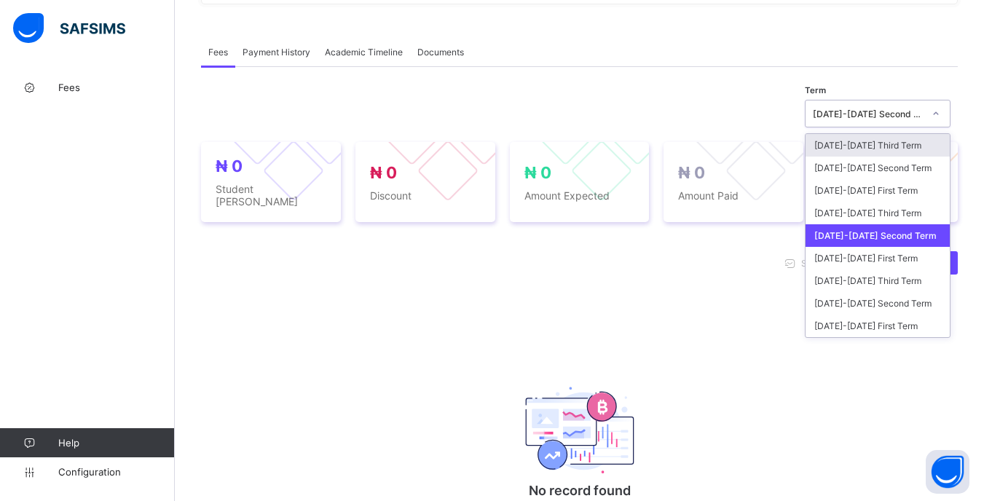
click at [847, 111] on div "[DATE]-[DATE] Second Term" at bounding box center [867, 113] width 111 height 11
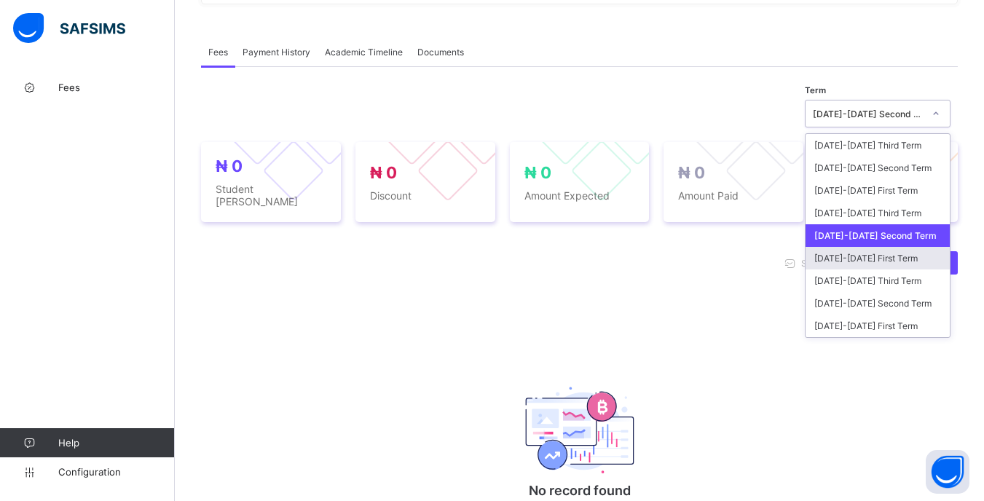
click at [863, 253] on div "[DATE]-[DATE] First Term" at bounding box center [877, 258] width 144 height 23
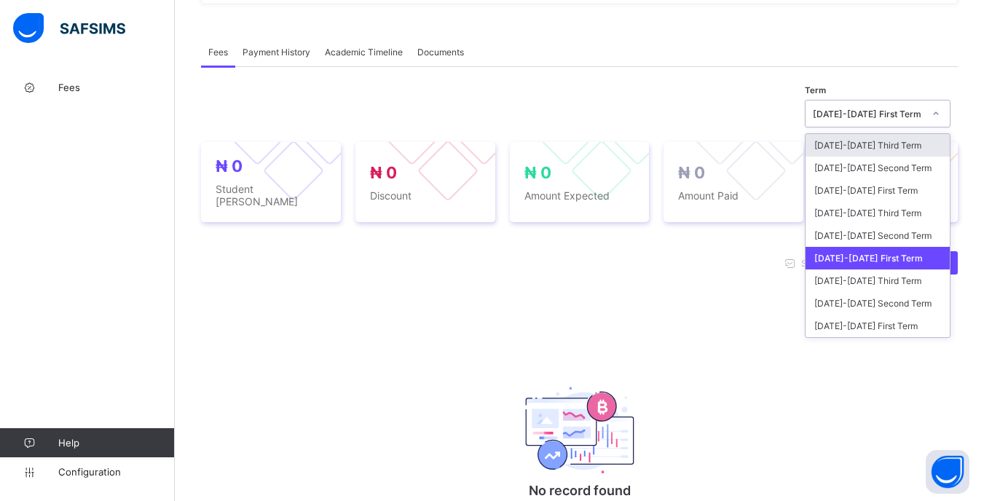
click at [885, 112] on div "[DATE]-[DATE] First Term" at bounding box center [867, 113] width 111 height 11
click at [886, 234] on div "[DATE]-[DATE] Second Term" at bounding box center [877, 235] width 144 height 23
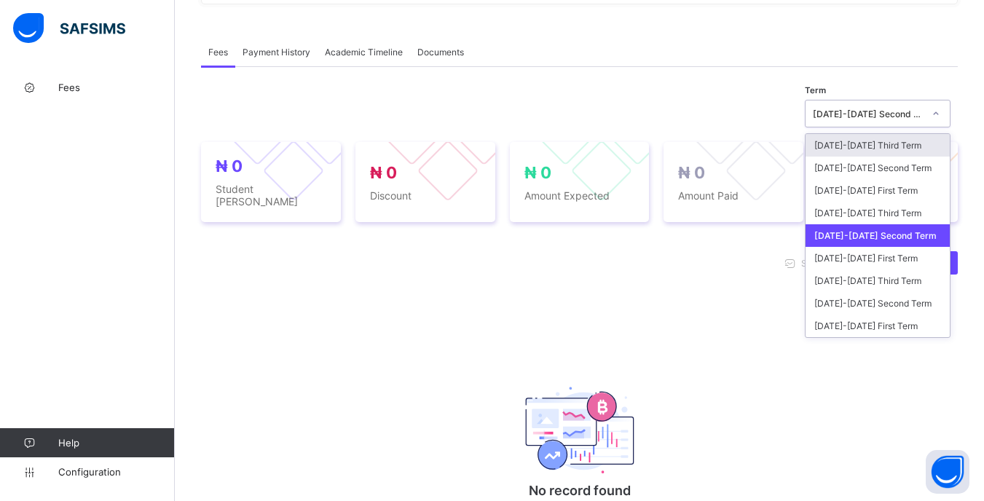
click at [879, 122] on div "[DATE]-[DATE] Second Term" at bounding box center [863, 113] width 116 height 20
click at [860, 207] on div "[DATE]-[DATE] Third Term" at bounding box center [877, 213] width 144 height 23
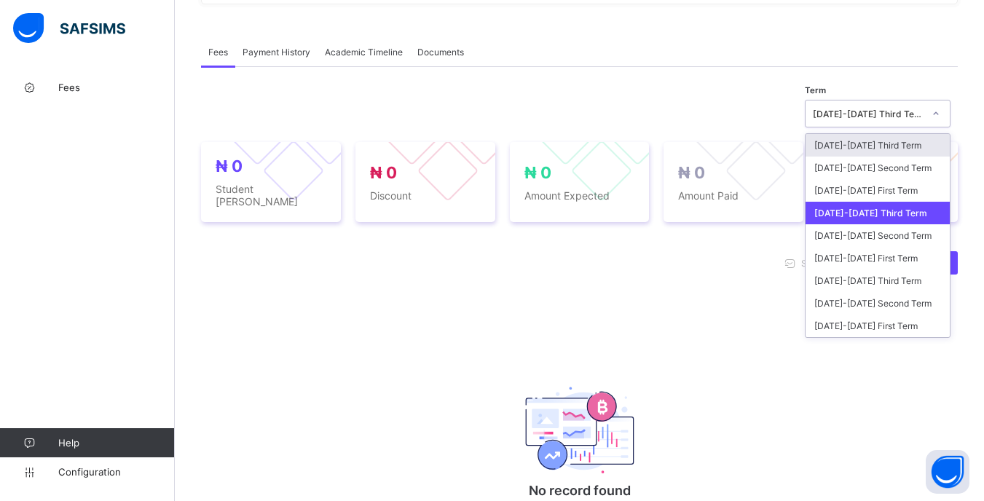
click at [916, 116] on div "[DATE]-[DATE] Third Term" at bounding box center [867, 113] width 111 height 11
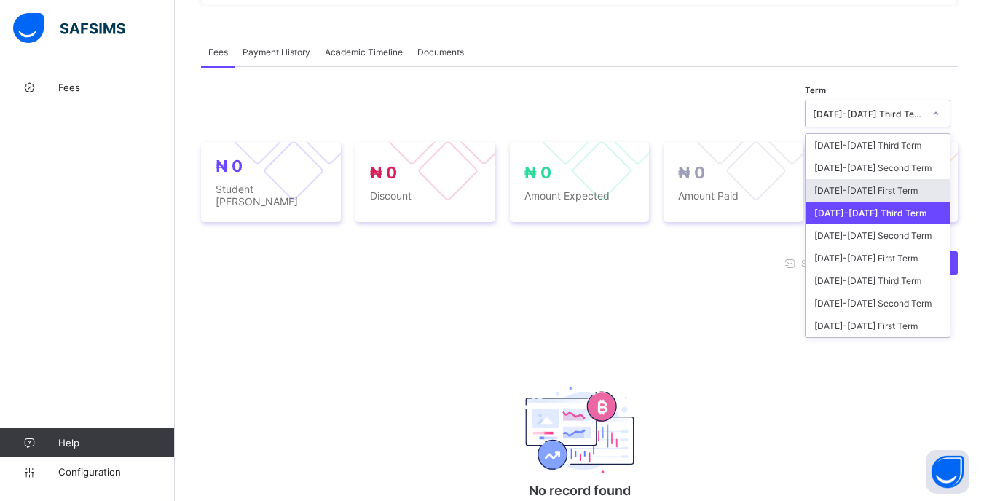
click at [893, 187] on div "[DATE]-[DATE] First Term" at bounding box center [877, 190] width 144 height 23
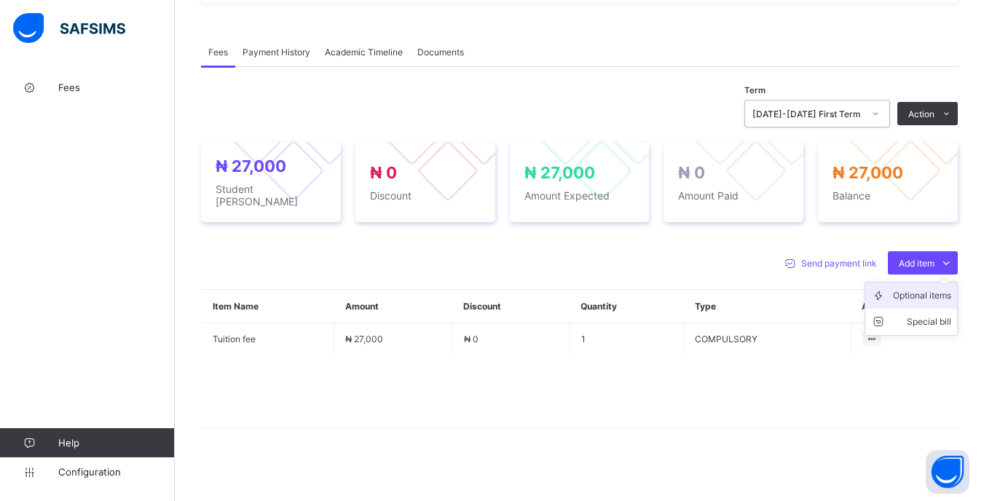
click at [902, 296] on li "Optional items" at bounding box center [911, 295] width 92 height 26
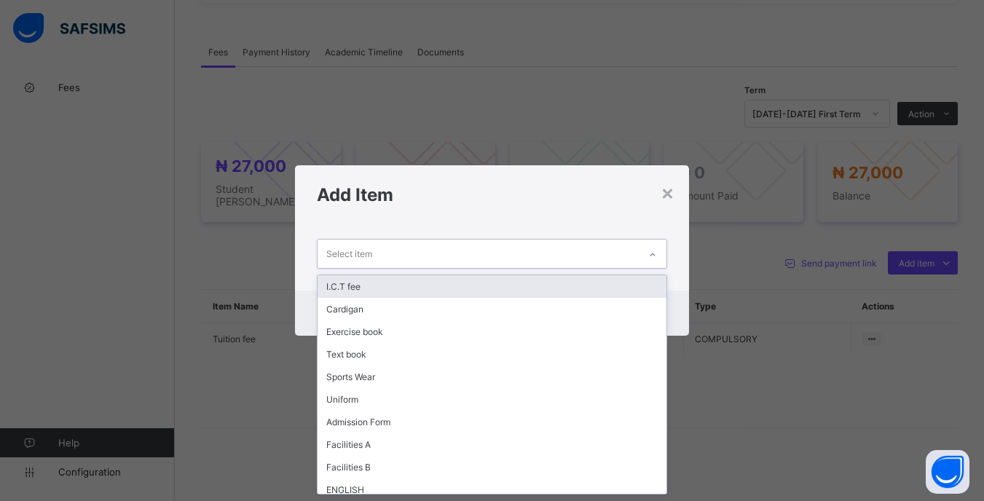
click at [645, 257] on div at bounding box center [652, 254] width 25 height 23
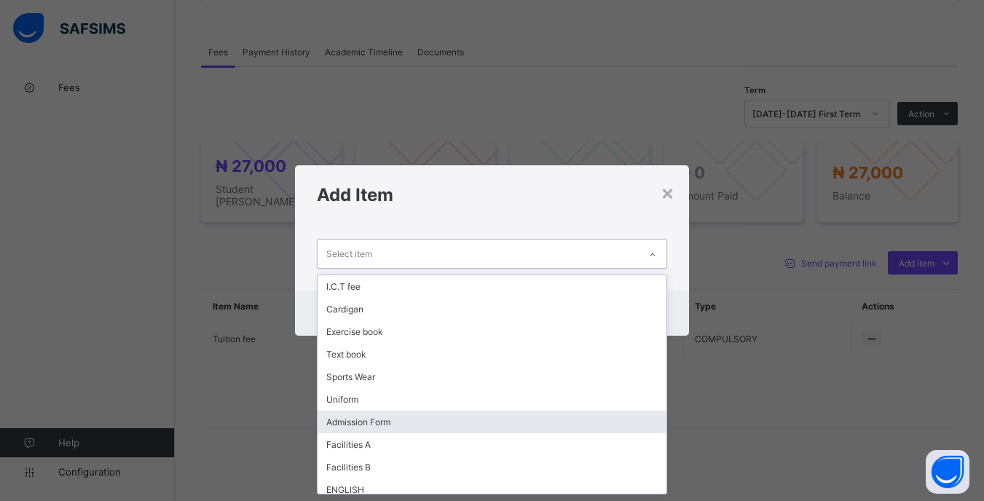
drag, startPoint x: 395, startPoint y: 419, endPoint x: 400, endPoint y: 382, distance: 36.8
click at [395, 420] on div "Admission Form" at bounding box center [491, 422] width 348 height 23
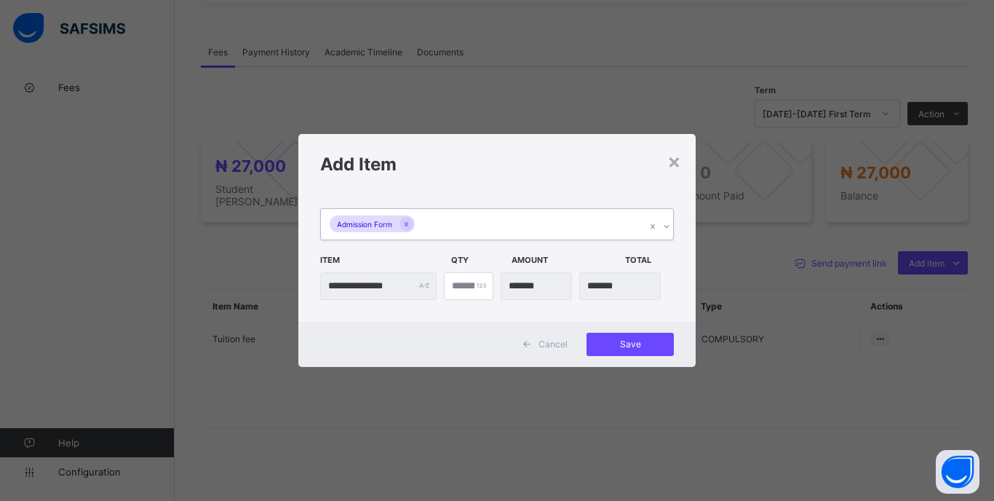
click at [502, 227] on div "Admission Form" at bounding box center [483, 224] width 325 height 31
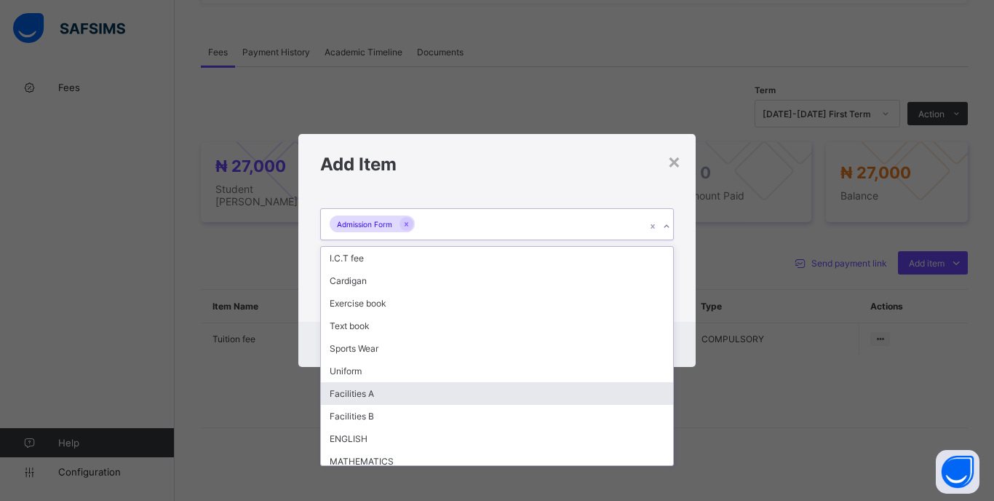
click at [360, 389] on div "Facilities A" at bounding box center [497, 393] width 352 height 23
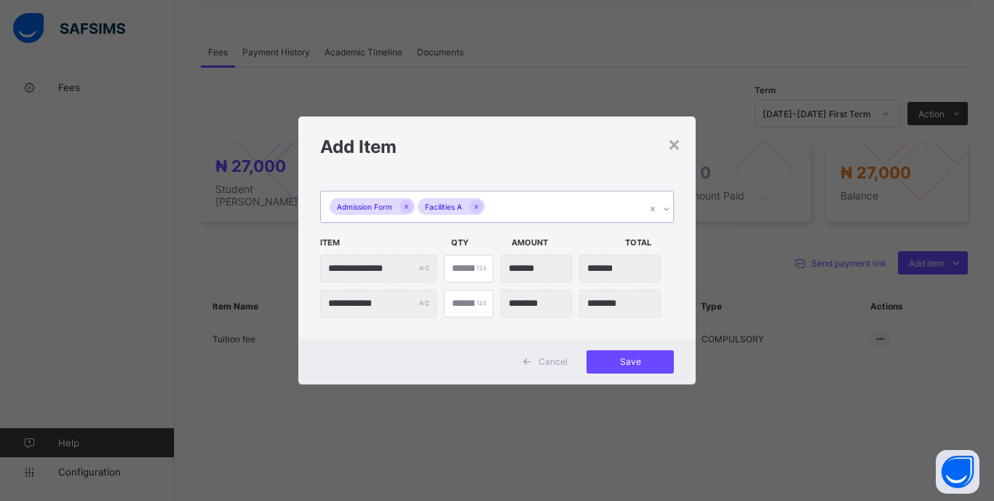
click at [526, 209] on div "Admission Form Facilities A" at bounding box center [483, 206] width 325 height 31
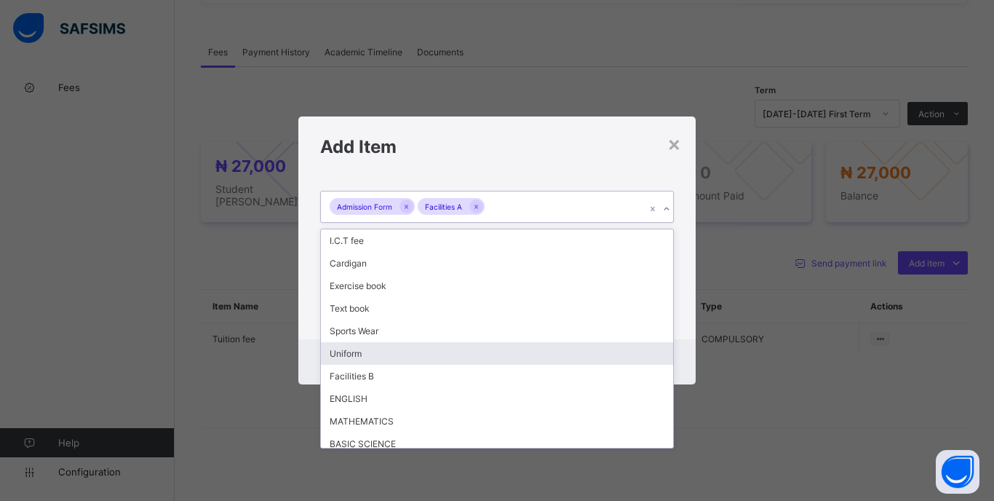
click at [366, 357] on div "Uniform" at bounding box center [497, 353] width 352 height 23
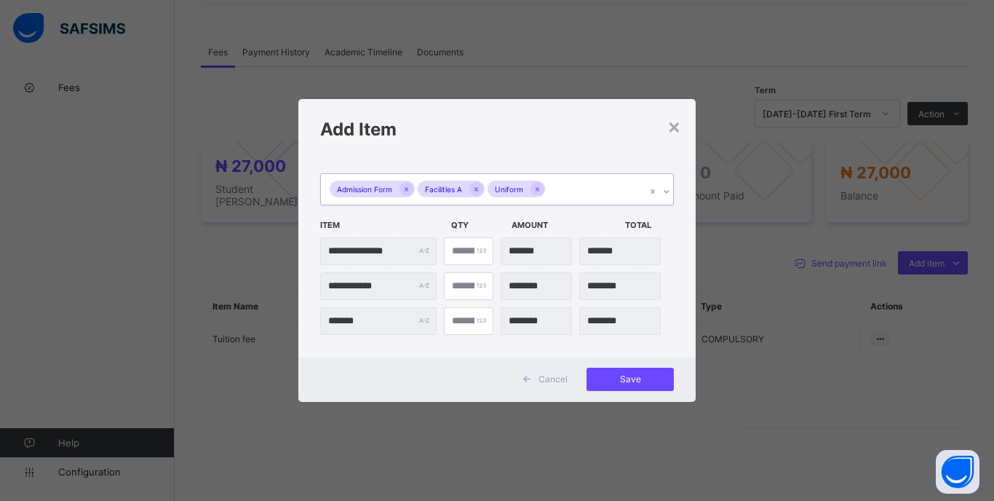
click at [572, 186] on div "Admission Form Facilities A Uniform" at bounding box center [483, 189] width 325 height 31
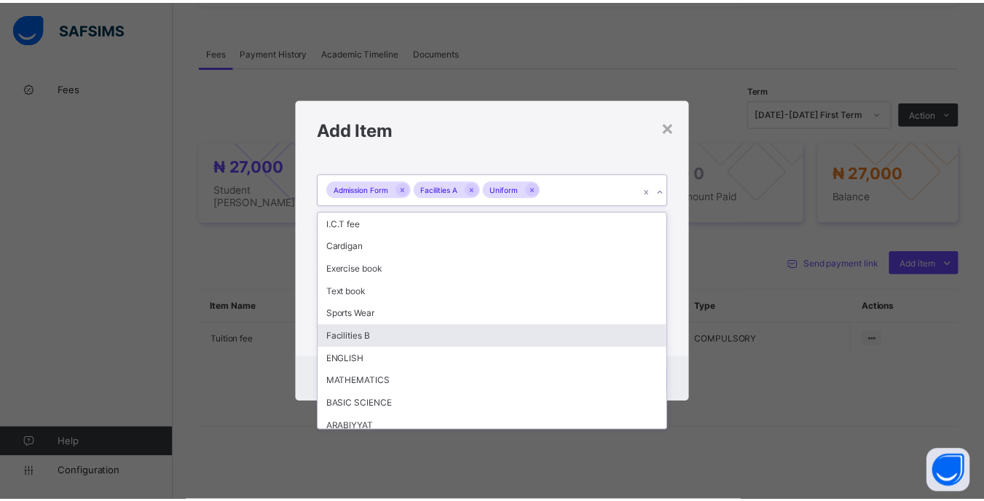
scroll to position [98, 0]
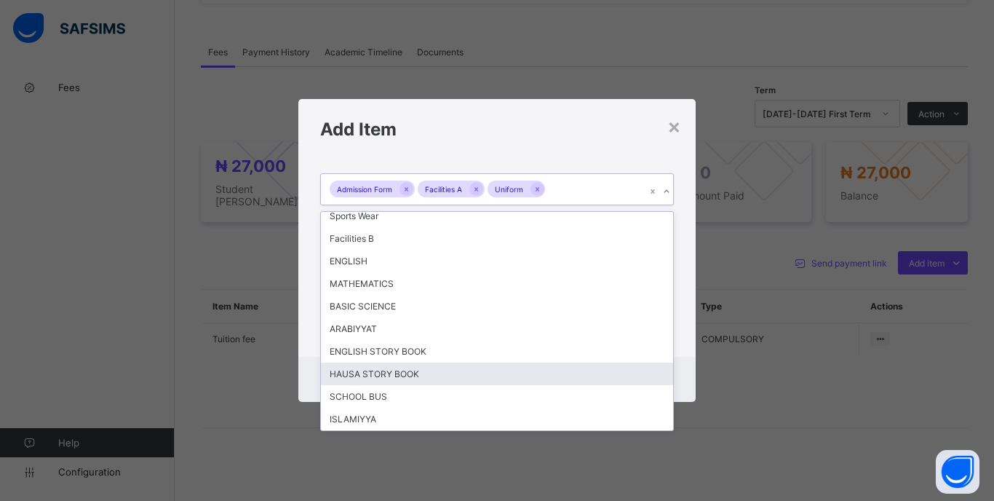
click at [690, 372] on div "Cancel Save" at bounding box center [496, 379] width 397 height 45
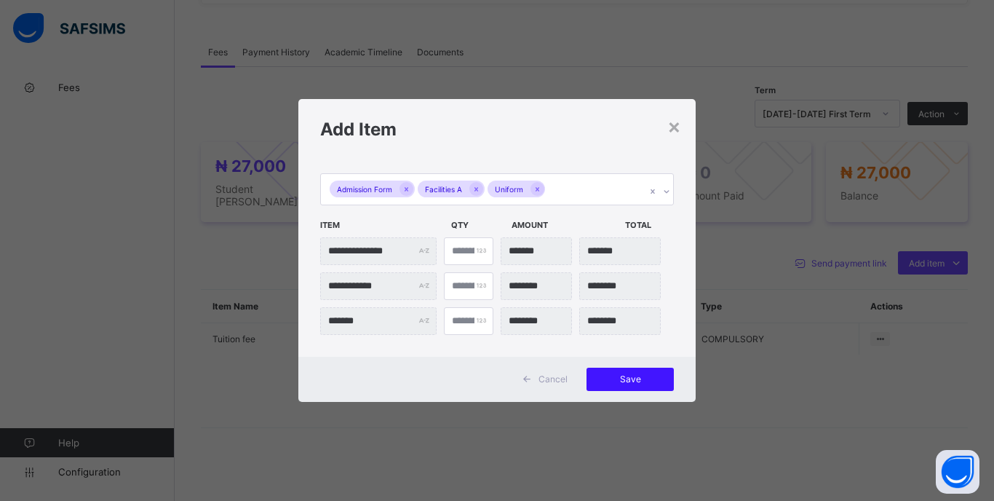
click at [643, 381] on span "Save" at bounding box center [631, 378] width 66 height 11
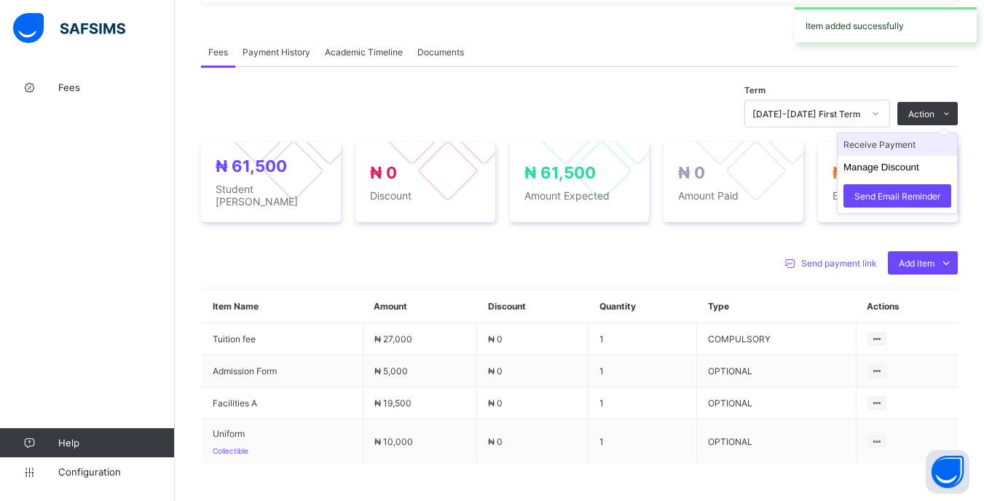
click at [912, 151] on li "Receive Payment" at bounding box center [896, 144] width 119 height 23
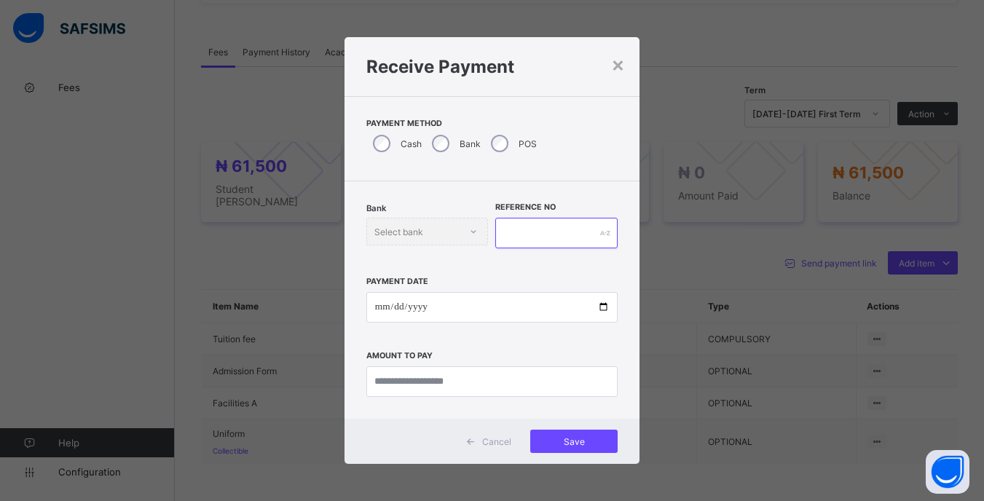
click at [518, 227] on input "text" at bounding box center [556, 233] width 122 height 31
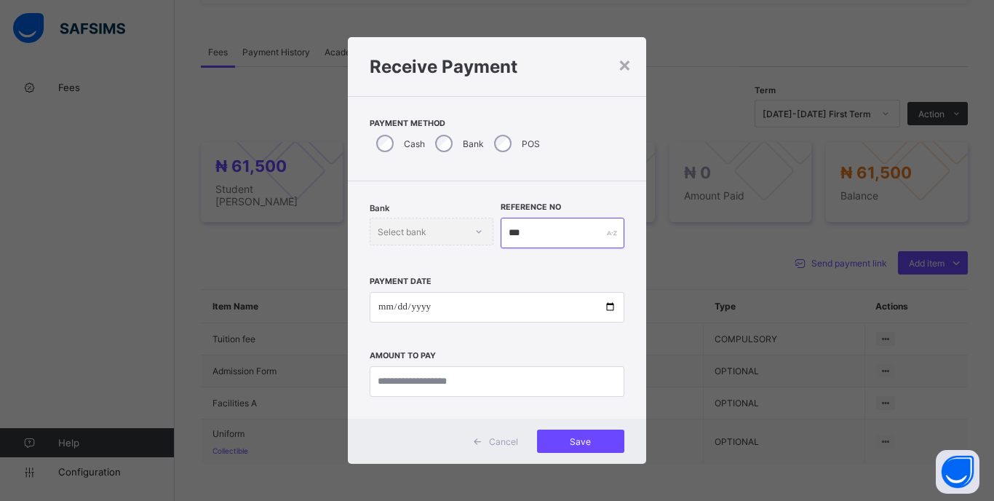
type input "***"
click at [379, 307] on input "date" at bounding box center [497, 307] width 255 height 31
type input "**********"
click at [513, 387] on input "currency" at bounding box center [497, 381] width 255 height 31
type input "********"
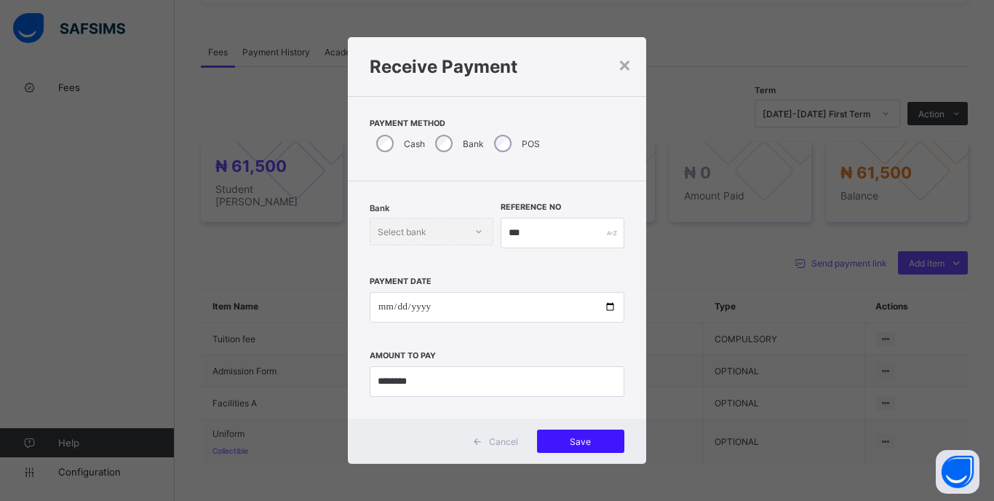
click at [602, 445] on span "Save" at bounding box center [581, 441] width 66 height 11
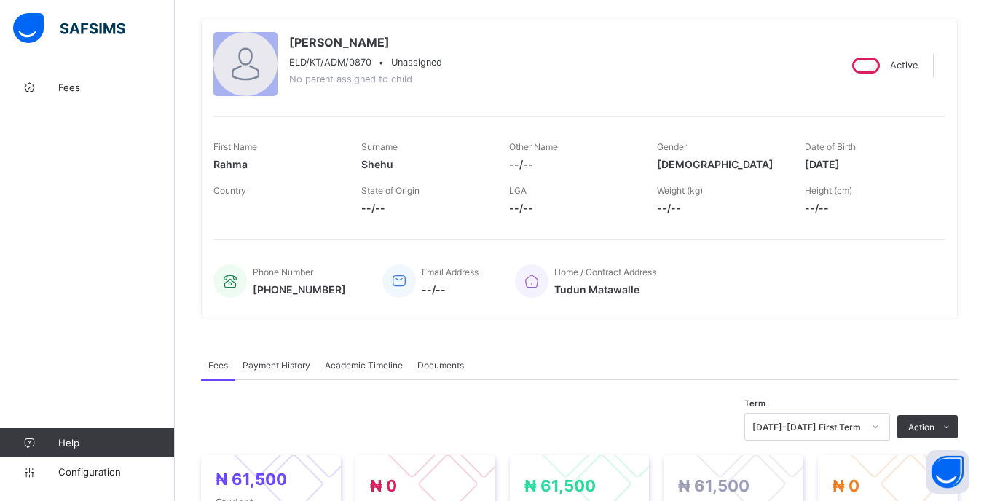
scroll to position [0, 0]
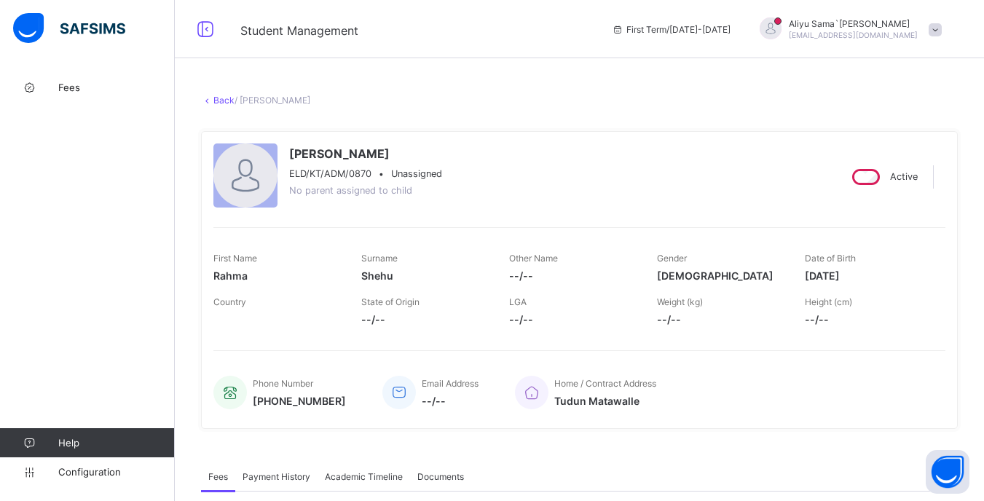
click at [223, 99] on link "Back" at bounding box center [223, 100] width 21 height 11
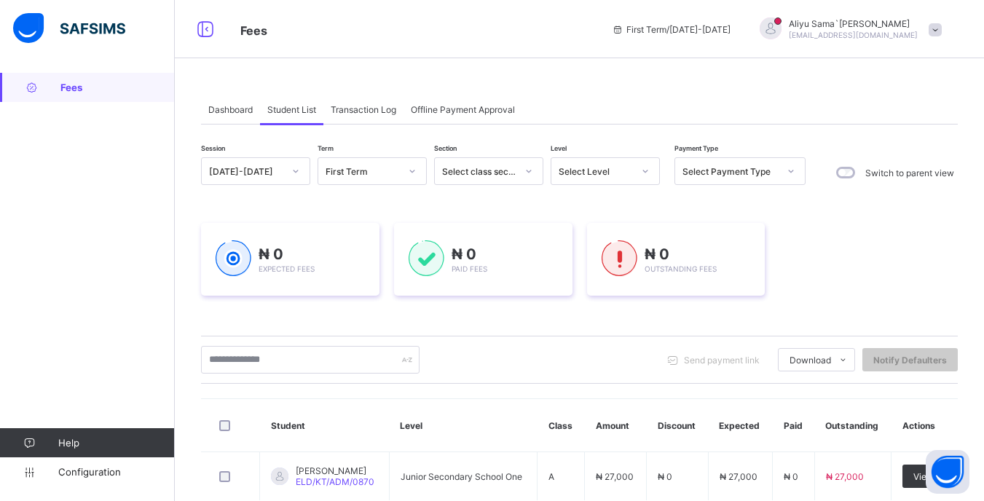
click at [826, 63] on div "Dashboard Student List Transaction Log Offline Payment Approval Student List Mo…" at bounding box center [579, 294] width 809 height 588
click at [221, 105] on span "Dashboard" at bounding box center [230, 109] width 44 height 11
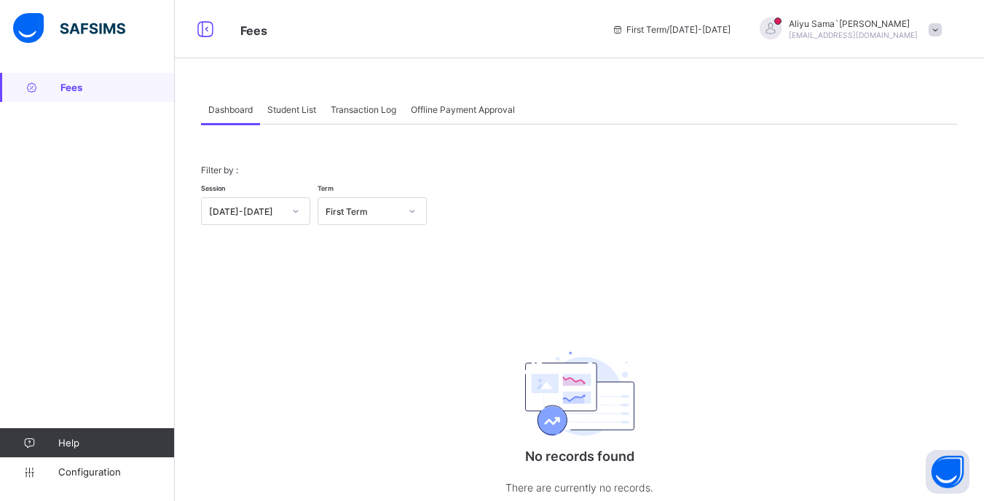
click at [293, 119] on div "Student List" at bounding box center [291, 109] width 63 height 29
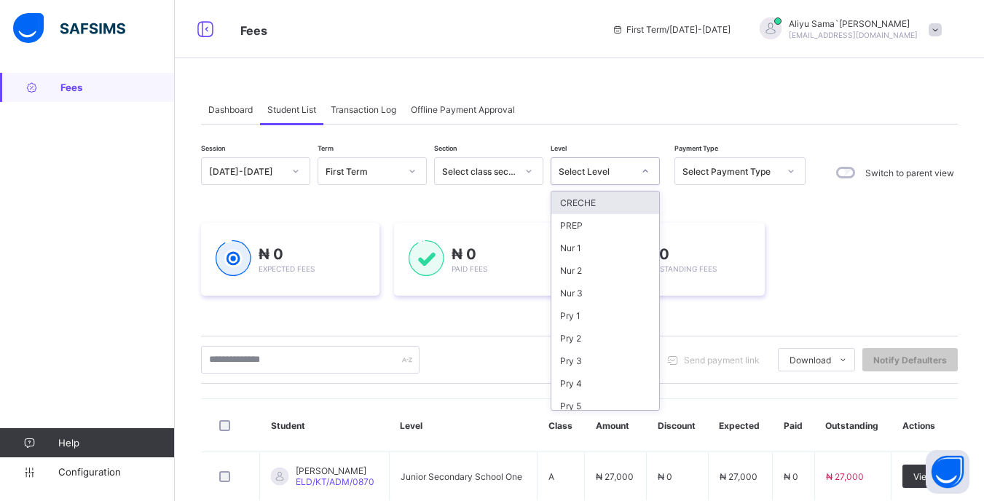
click at [615, 179] on div "Select Level" at bounding box center [591, 171] width 80 height 20
click at [593, 285] on div "JSS 1" at bounding box center [605, 285] width 108 height 23
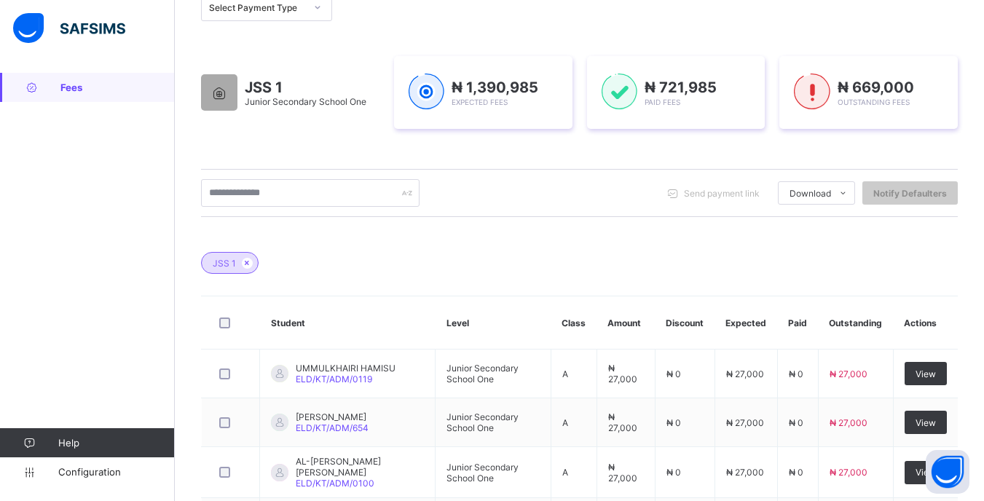
scroll to position [218, 0]
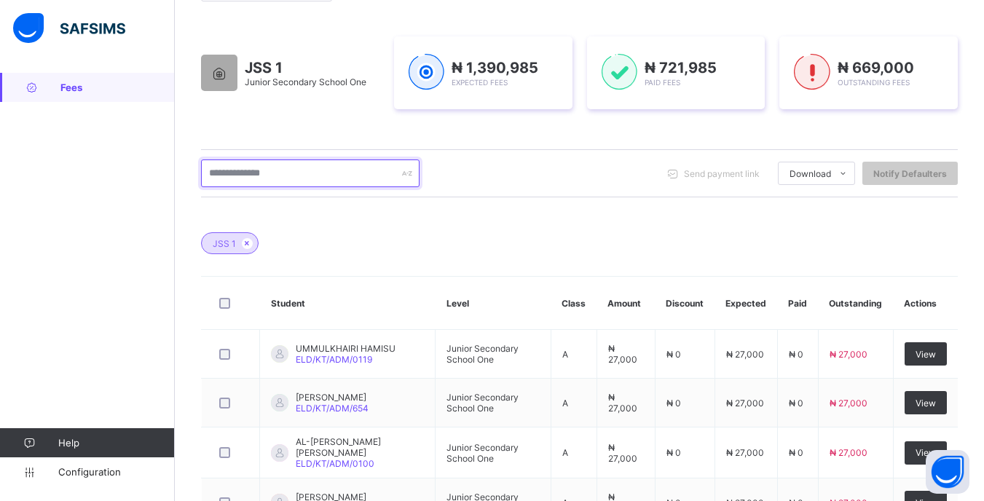
click at [324, 177] on input "text" at bounding box center [310, 173] width 218 height 28
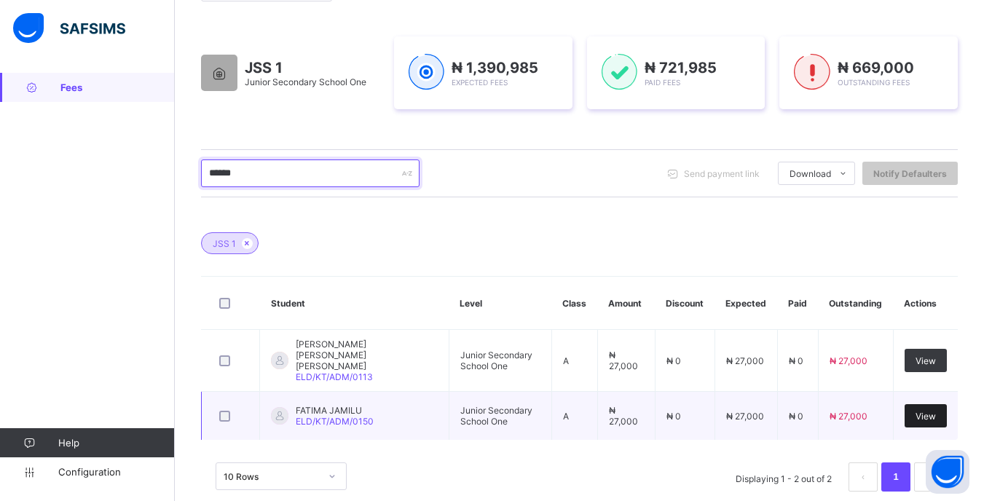
type input "******"
click at [928, 411] on span "View" at bounding box center [925, 416] width 20 height 11
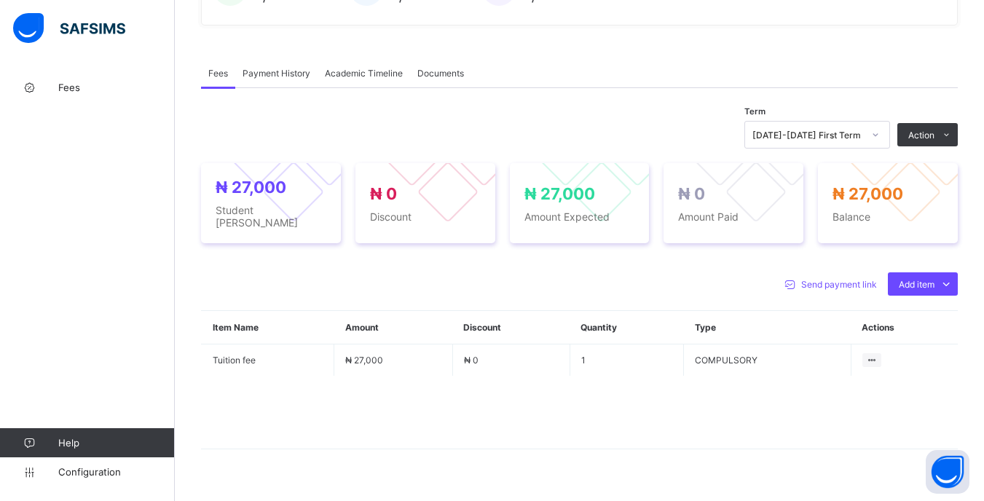
scroll to position [424, 0]
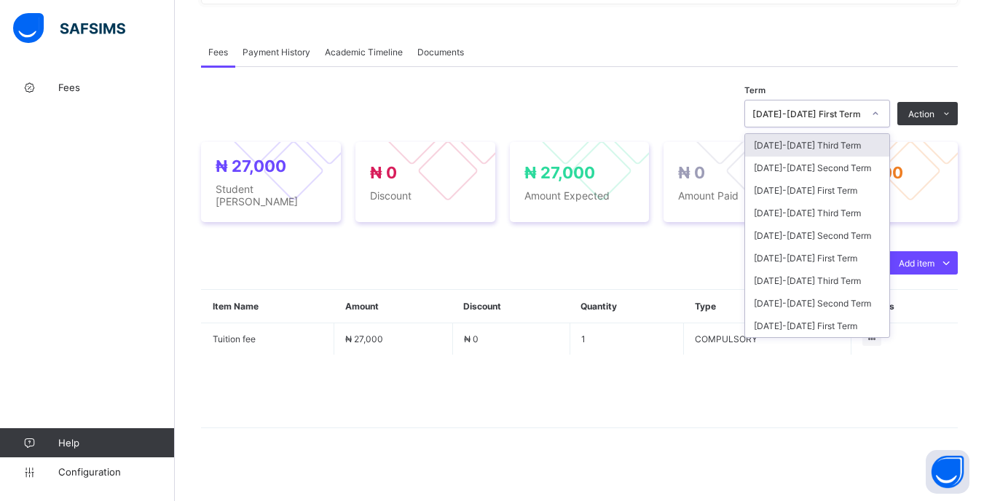
click at [853, 117] on div "[DATE]-[DATE] First Term" at bounding box center [807, 113] width 111 height 11
click at [850, 214] on div "[DATE]-[DATE] Third Term" at bounding box center [817, 213] width 144 height 23
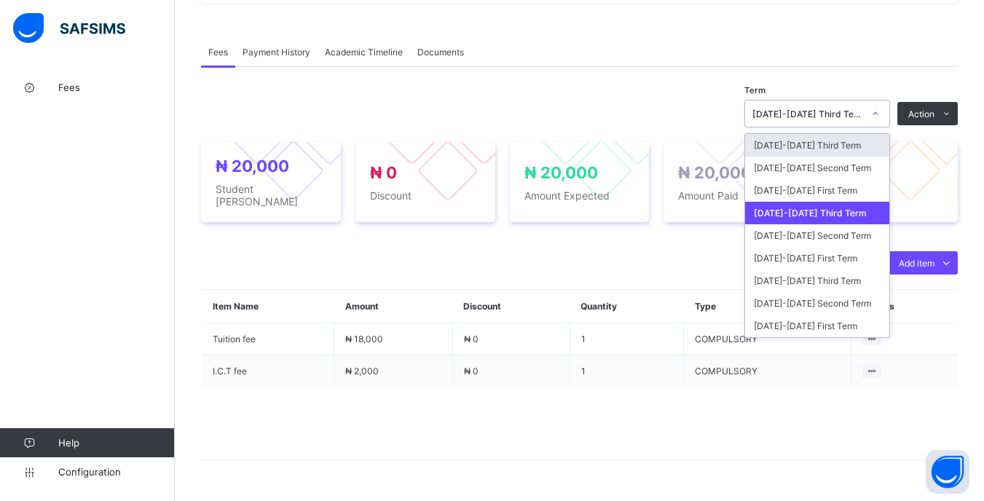
click at [861, 120] on div "[DATE]-[DATE] Third Term" at bounding box center [803, 113] width 116 height 20
click at [832, 240] on div "[DATE]-[DATE] Second Term" at bounding box center [817, 235] width 144 height 23
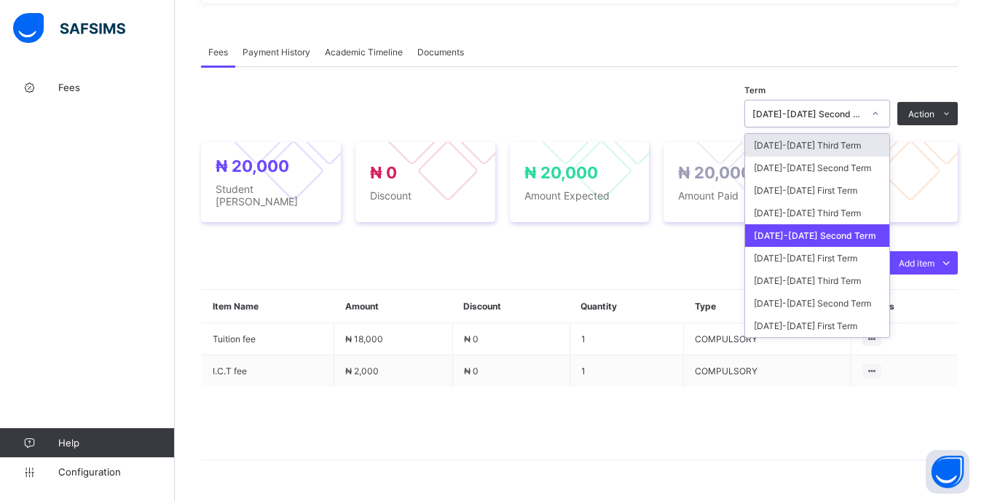
click at [860, 116] on div "[DATE]-[DATE] Second Term" at bounding box center [807, 113] width 111 height 11
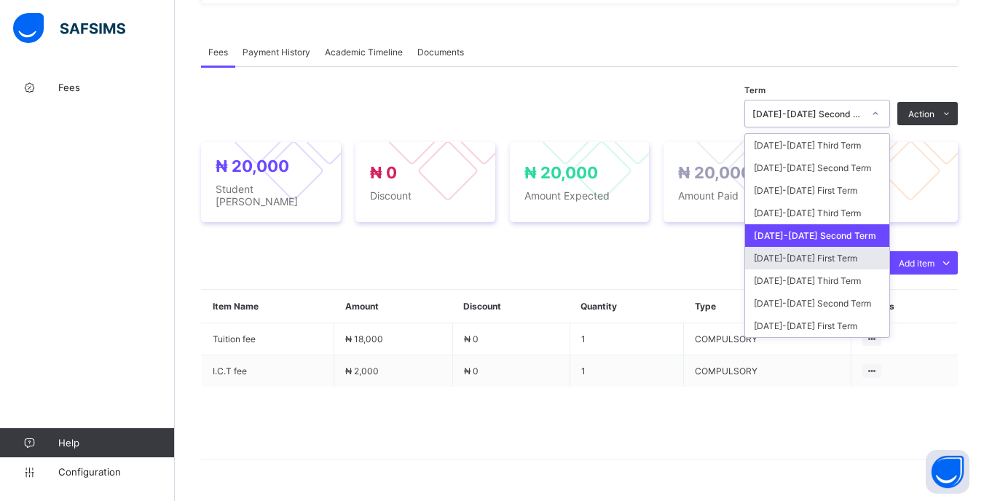
click at [842, 262] on div "[DATE]-[DATE] First Term" at bounding box center [817, 258] width 144 height 23
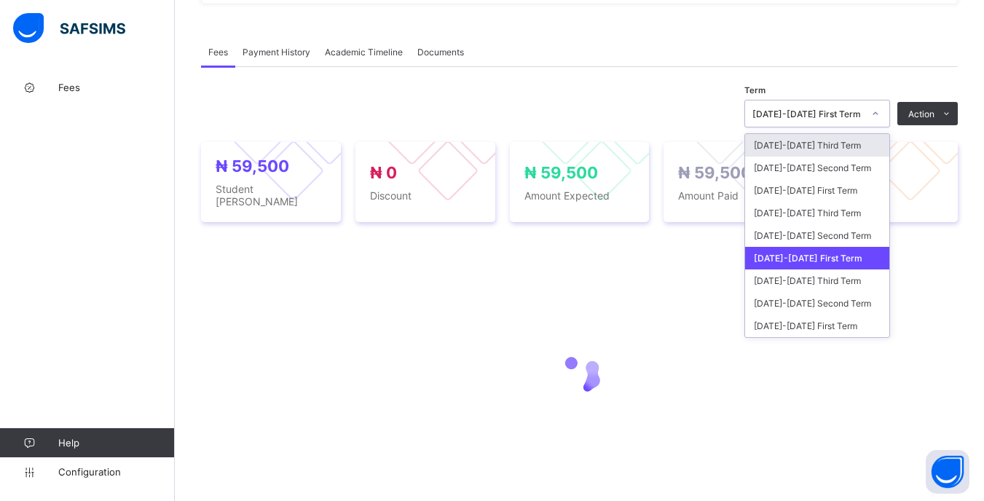
click at [872, 121] on div at bounding box center [875, 113] width 28 height 26
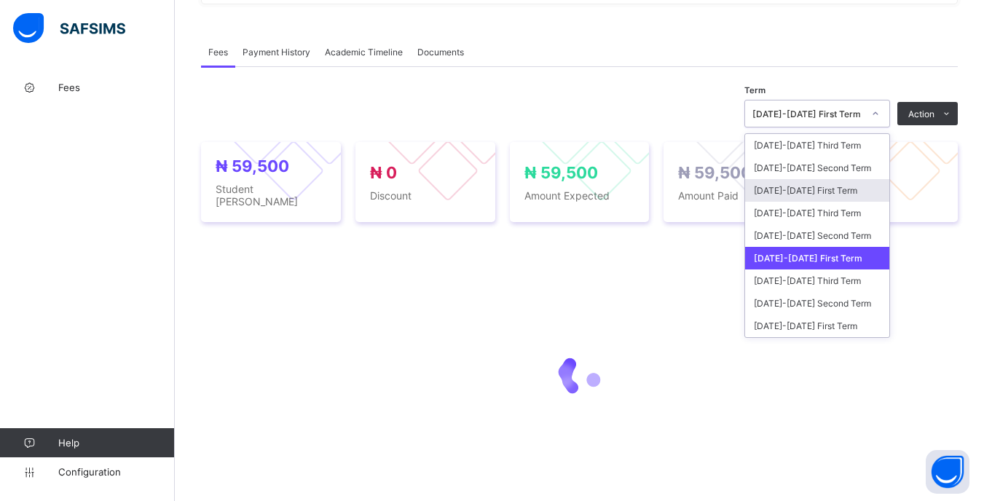
click at [850, 188] on div "[DATE]-[DATE] First Term" at bounding box center [817, 190] width 144 height 23
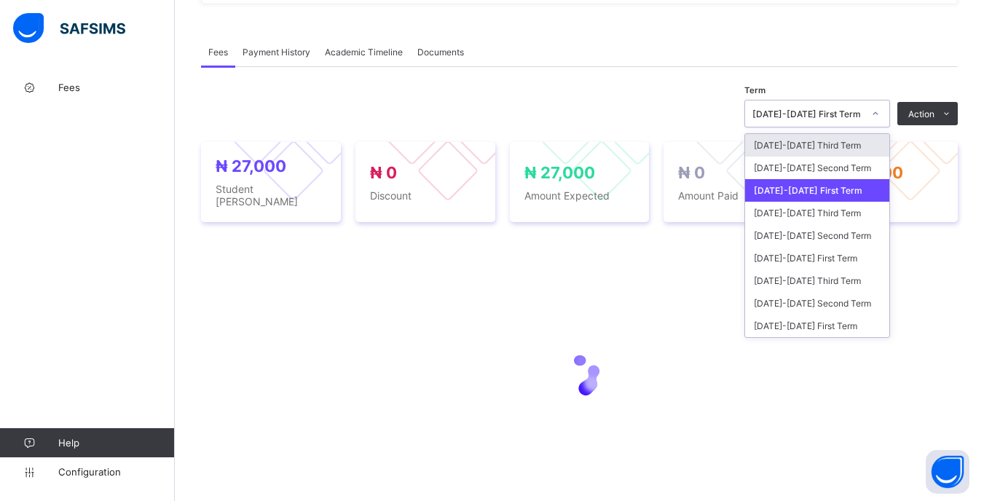
click at [861, 105] on div "[DATE]-[DATE] First Term" at bounding box center [803, 113] width 116 height 20
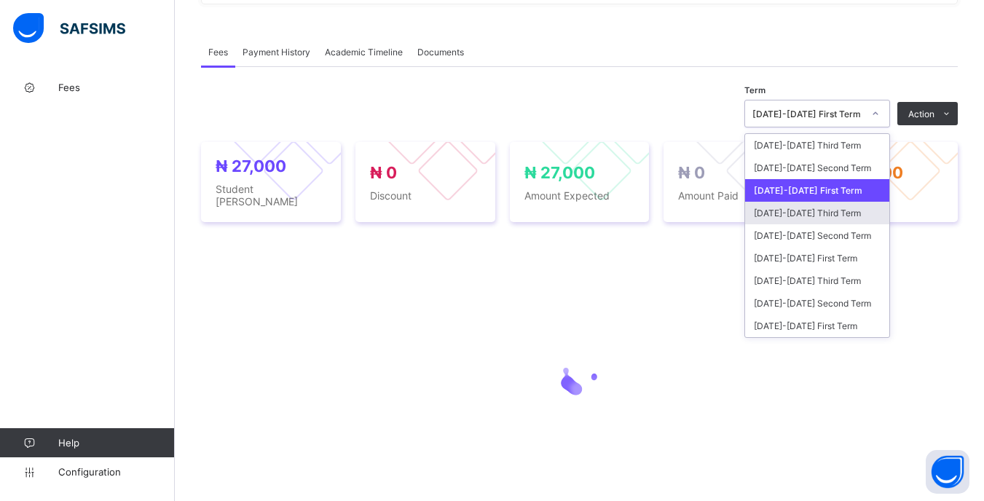
click at [861, 216] on div "[DATE]-[DATE] Third Term" at bounding box center [817, 213] width 144 height 23
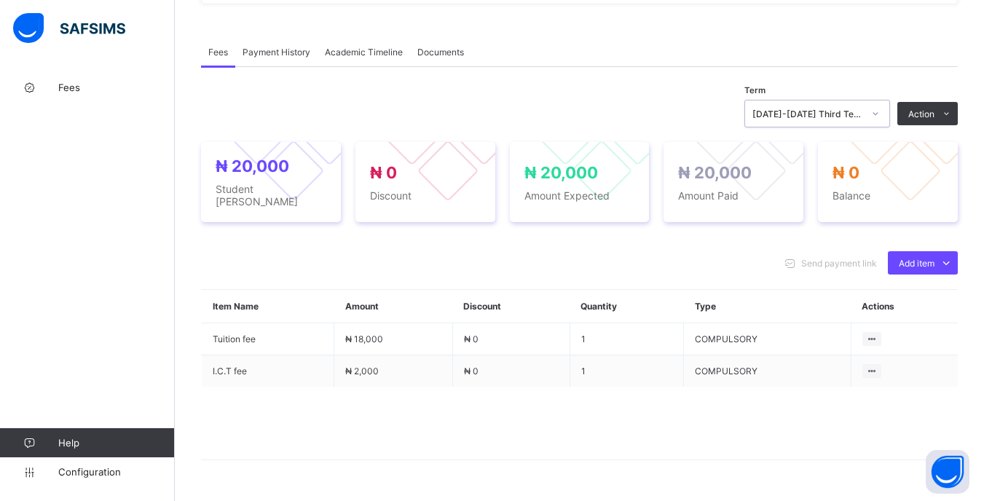
click at [858, 114] on div "[DATE]-[DATE] Third Term" at bounding box center [807, 113] width 111 height 11
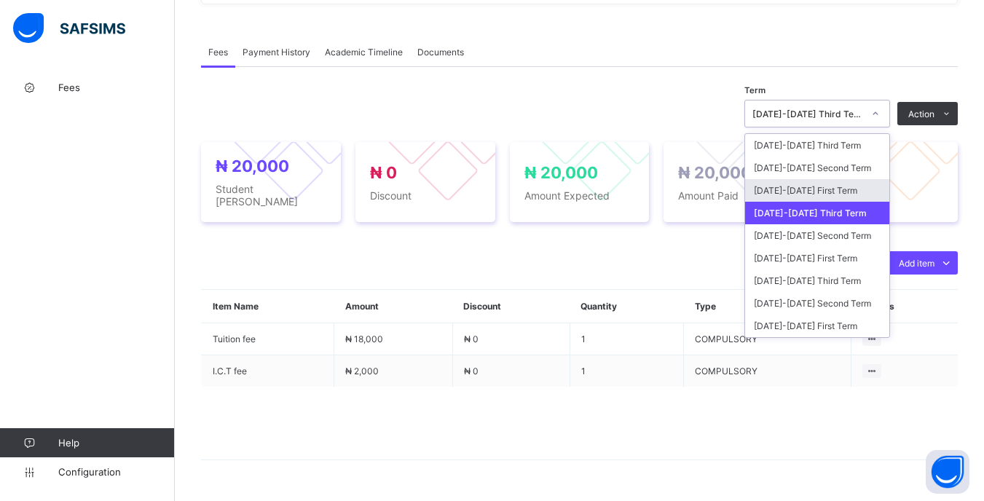
click at [868, 180] on div "[DATE]-[DATE] First Term" at bounding box center [817, 190] width 144 height 23
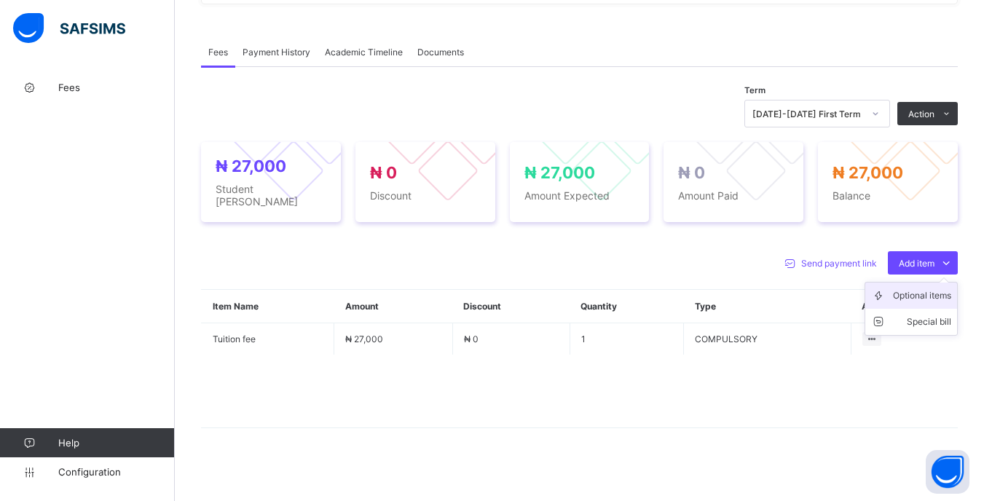
click at [943, 288] on div "Optional items" at bounding box center [922, 295] width 58 height 15
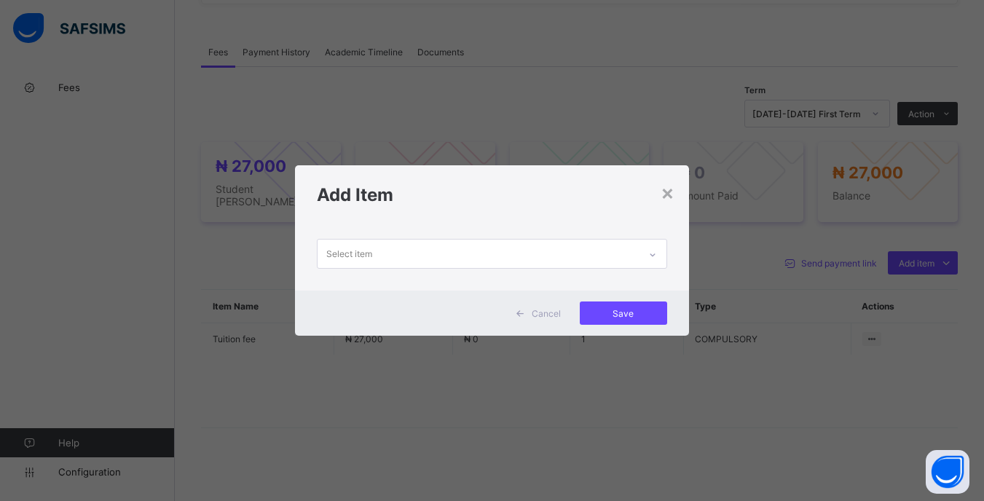
click at [534, 237] on div "Select item" at bounding box center [491, 257] width 393 height 66
click at [550, 259] on div "Select item" at bounding box center [477, 254] width 320 height 28
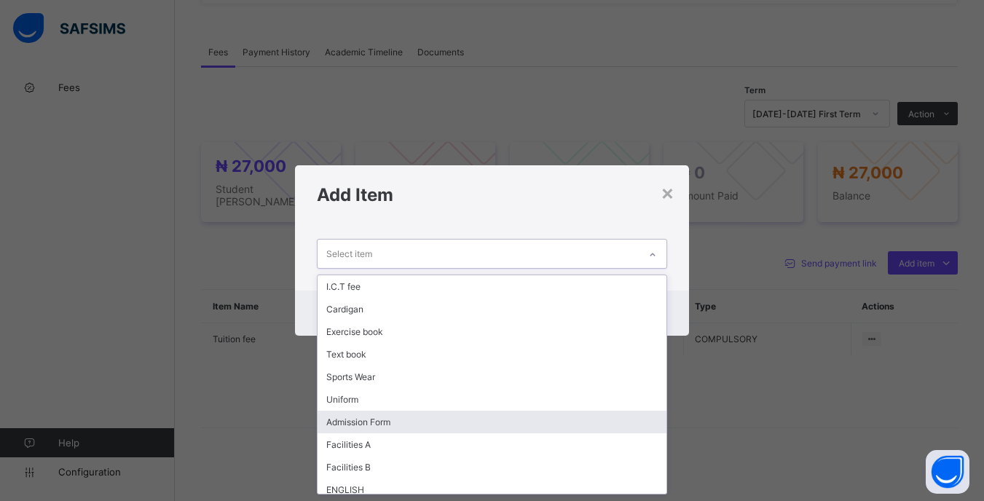
click at [360, 424] on div "Admission Form" at bounding box center [491, 422] width 348 height 23
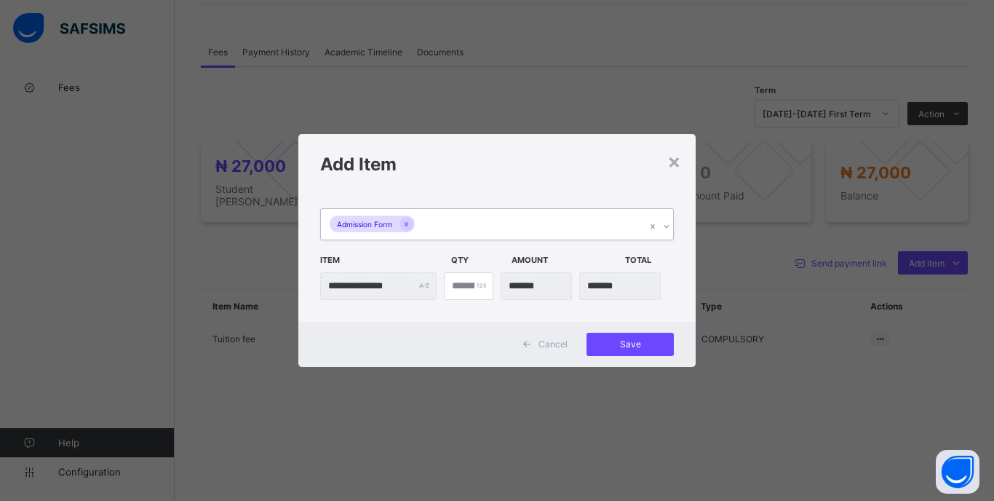
click at [516, 212] on div "Admission Form" at bounding box center [483, 224] width 325 height 31
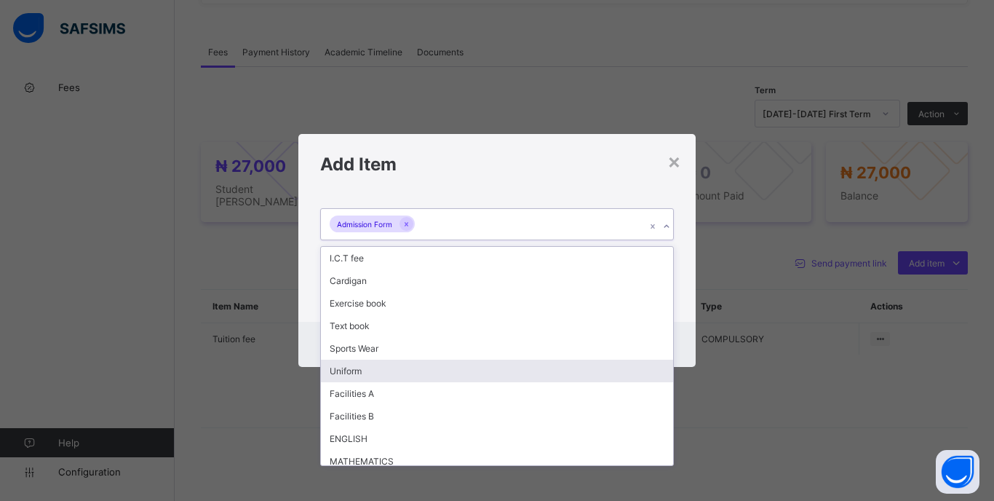
click at [376, 365] on div "Uniform" at bounding box center [497, 371] width 352 height 23
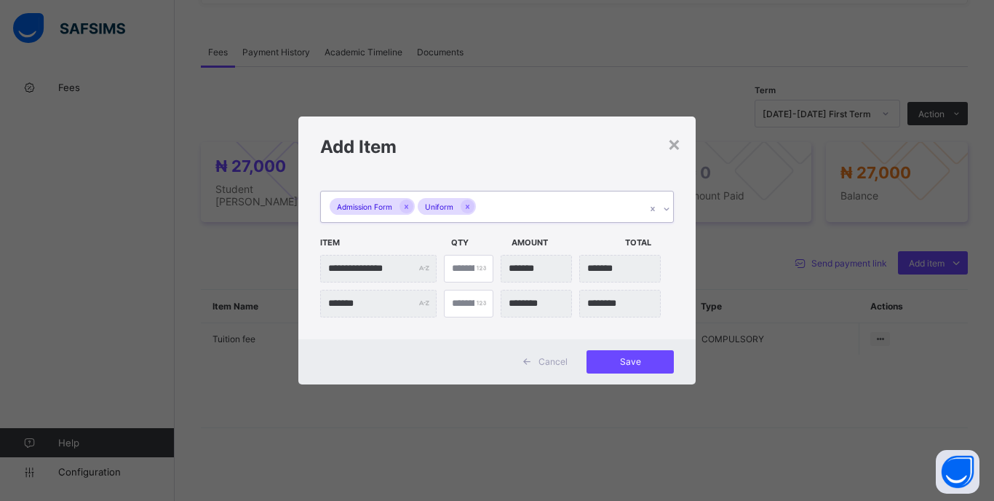
click at [534, 205] on div "Admission Form Uniform" at bounding box center [483, 206] width 325 height 31
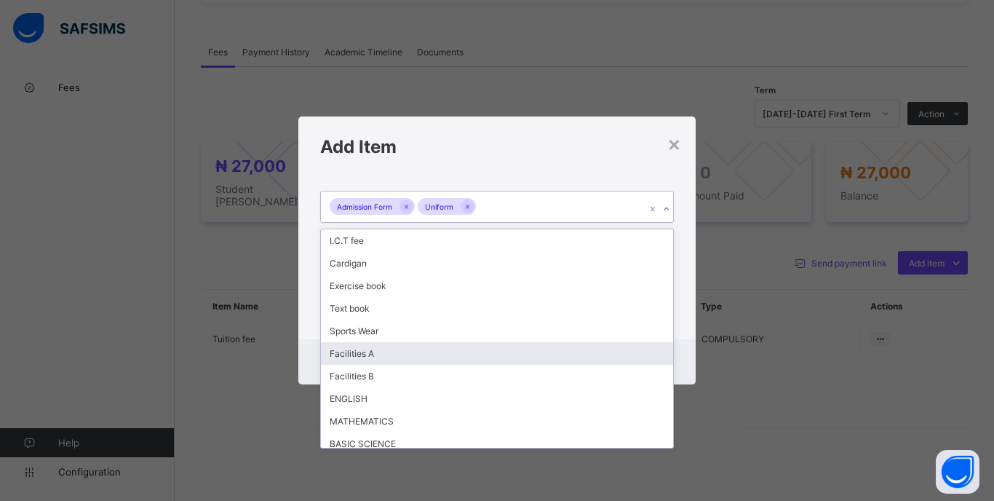
click at [465, 363] on div "Facilities A" at bounding box center [497, 353] width 352 height 23
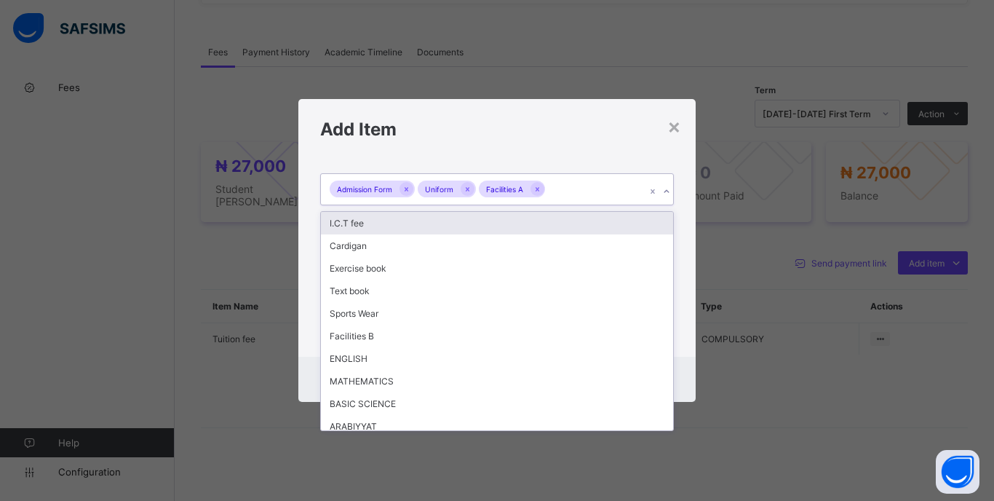
click at [583, 187] on div "Admission Form Uniform Facilities A" at bounding box center [483, 189] width 325 height 31
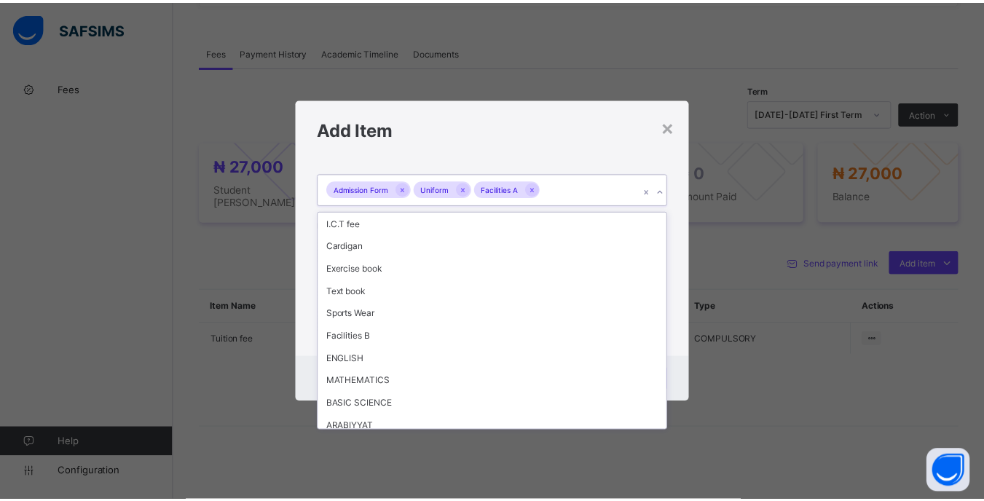
scroll to position [98, 0]
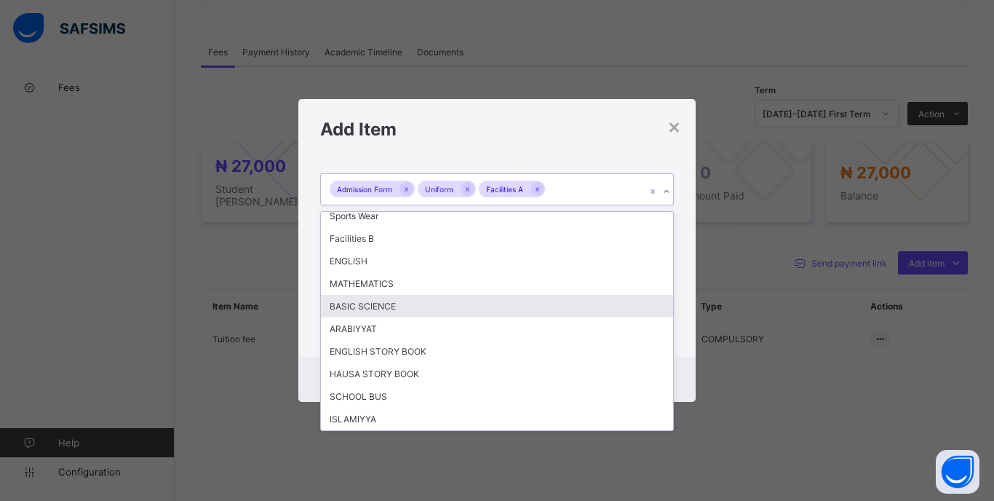
click at [677, 299] on div "**********" at bounding box center [496, 258] width 397 height 198
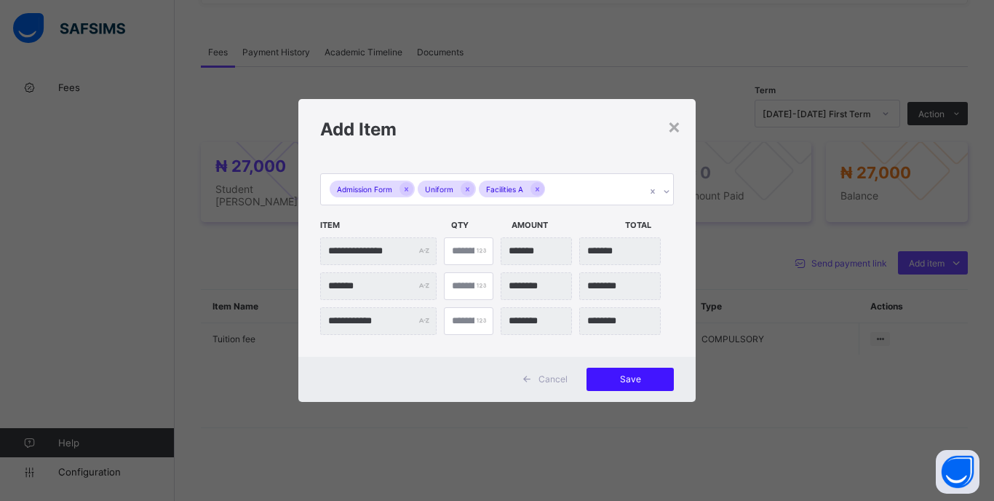
click at [625, 374] on span "Save" at bounding box center [631, 378] width 66 height 11
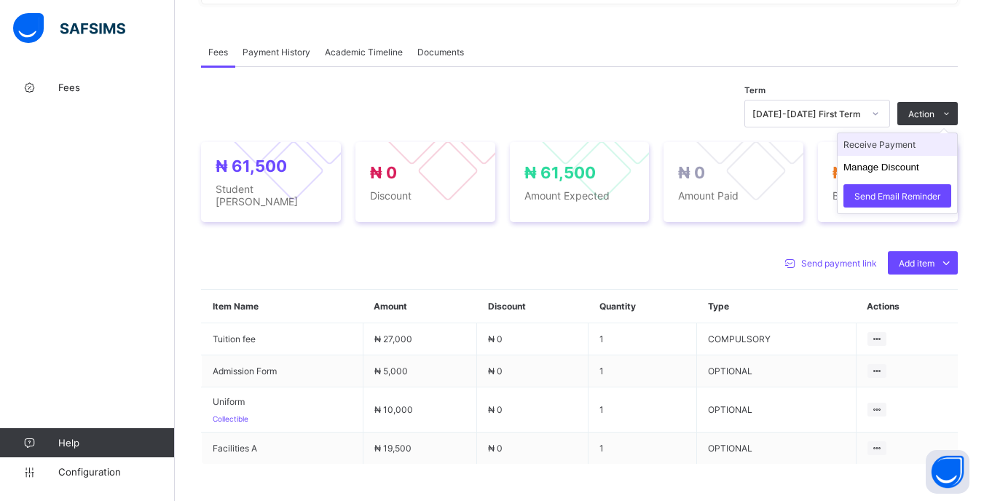
click at [898, 149] on li "Receive Payment" at bounding box center [896, 144] width 119 height 23
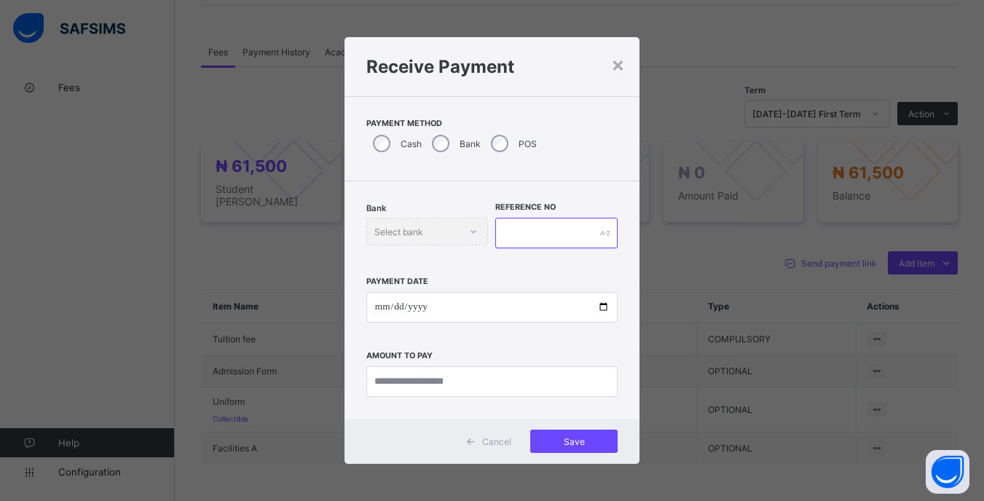
click at [515, 223] on input "text" at bounding box center [556, 233] width 122 height 31
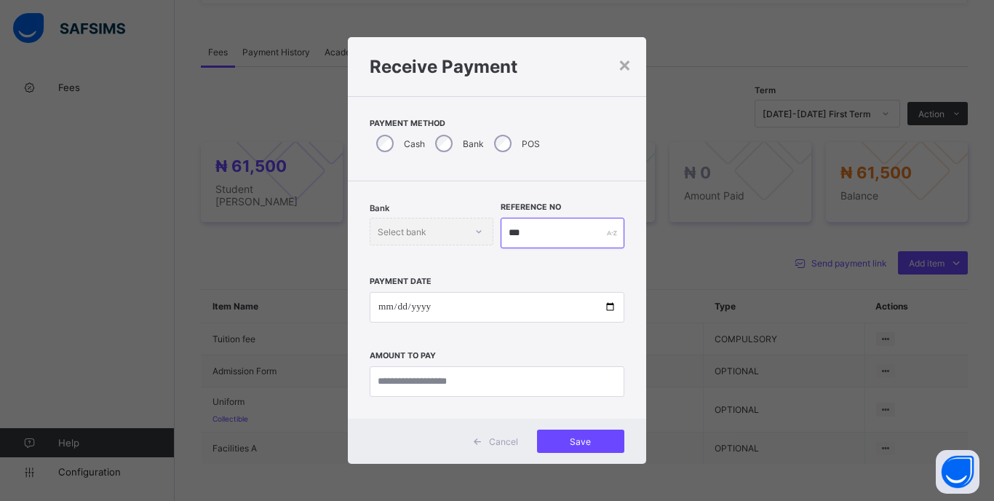
type input "***"
click at [379, 307] on input "date" at bounding box center [497, 307] width 255 height 31
type input "**********"
click at [484, 383] on input "currency" at bounding box center [497, 381] width 255 height 31
type input "********"
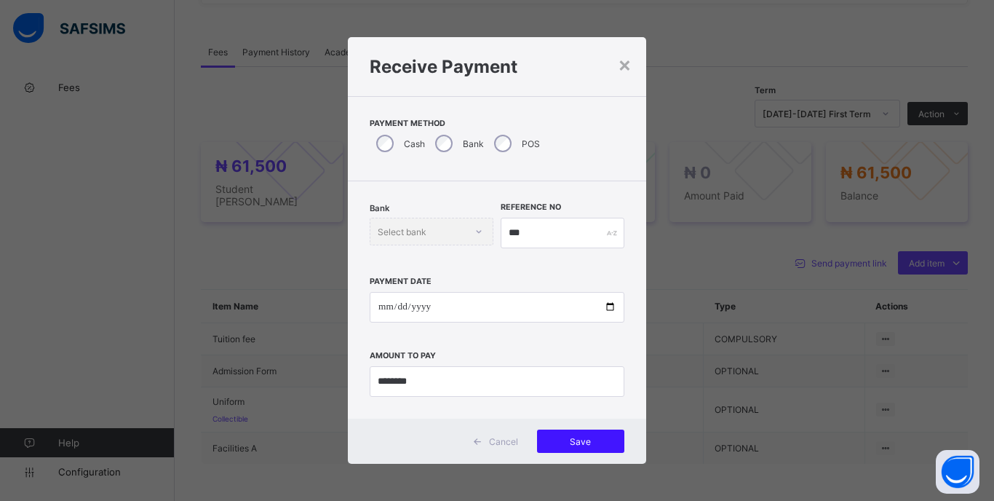
click at [583, 446] on span "Save" at bounding box center [581, 441] width 66 height 11
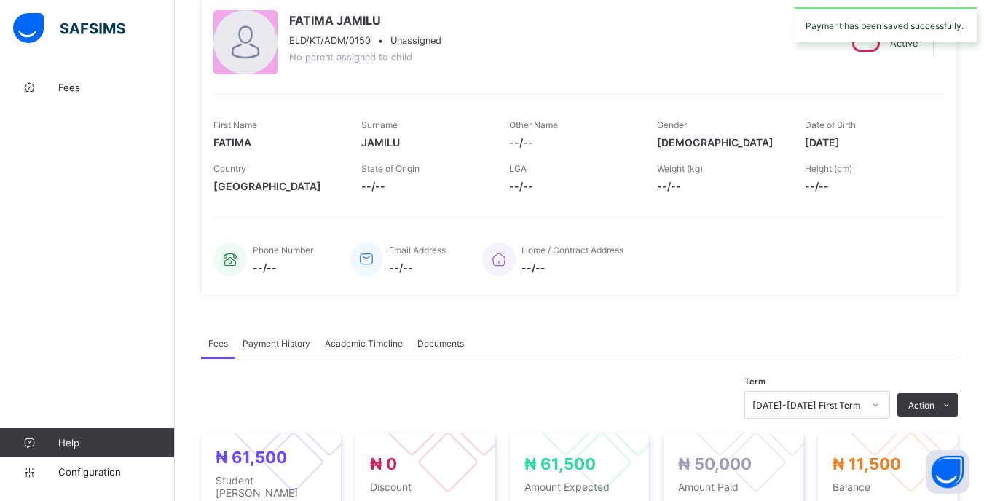
scroll to position [0, 0]
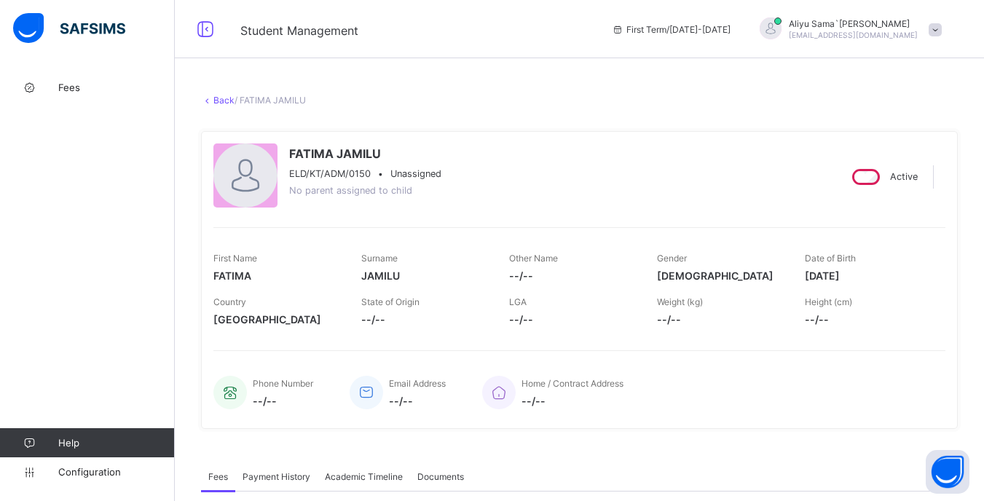
click at [223, 96] on link "Back" at bounding box center [223, 100] width 21 height 11
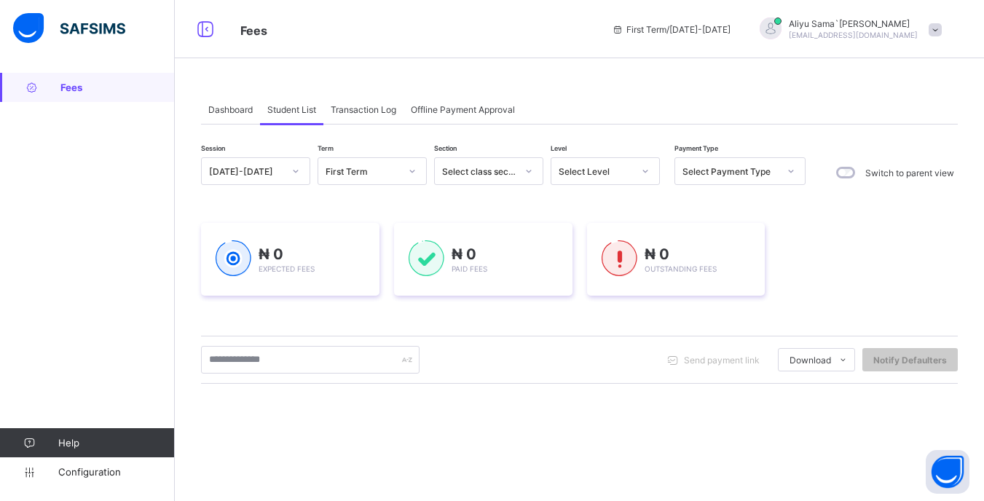
click at [585, 170] on div "Select Level" at bounding box center [595, 171] width 74 height 11
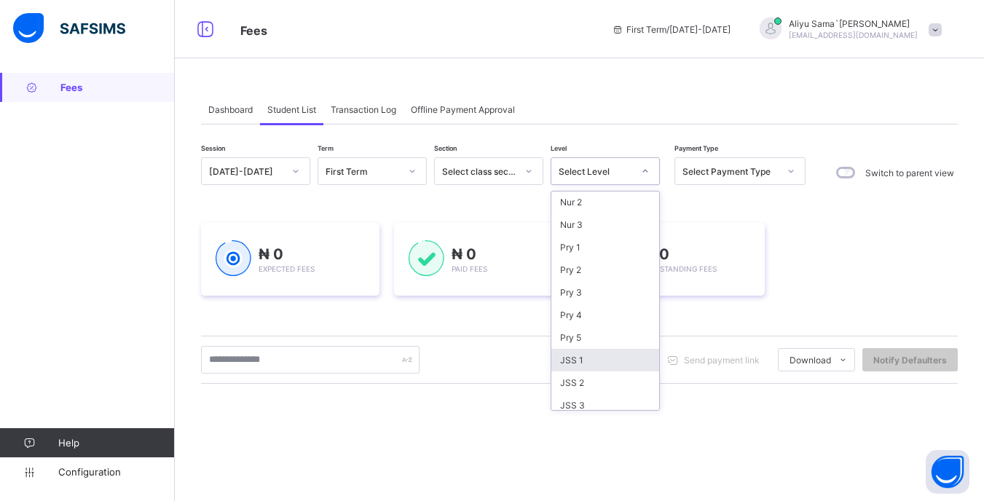
scroll to position [73, 0]
click at [570, 357] on div "JSS 1" at bounding box center [605, 355] width 108 height 23
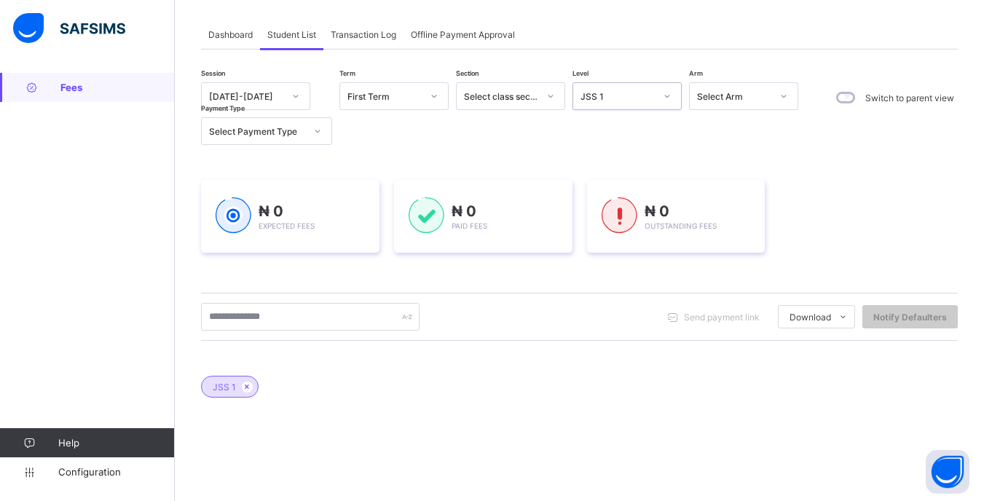
scroll to position [146, 0]
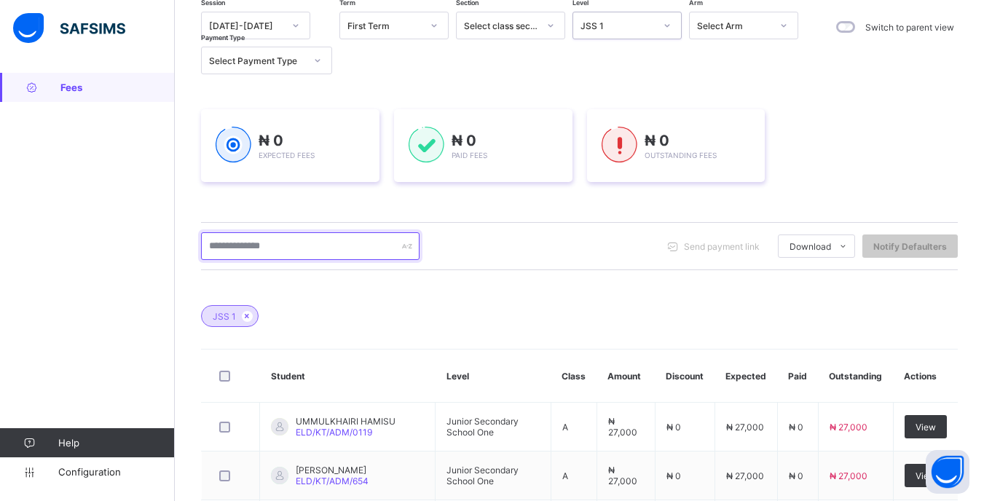
click at [295, 242] on input "text" at bounding box center [310, 246] width 218 height 28
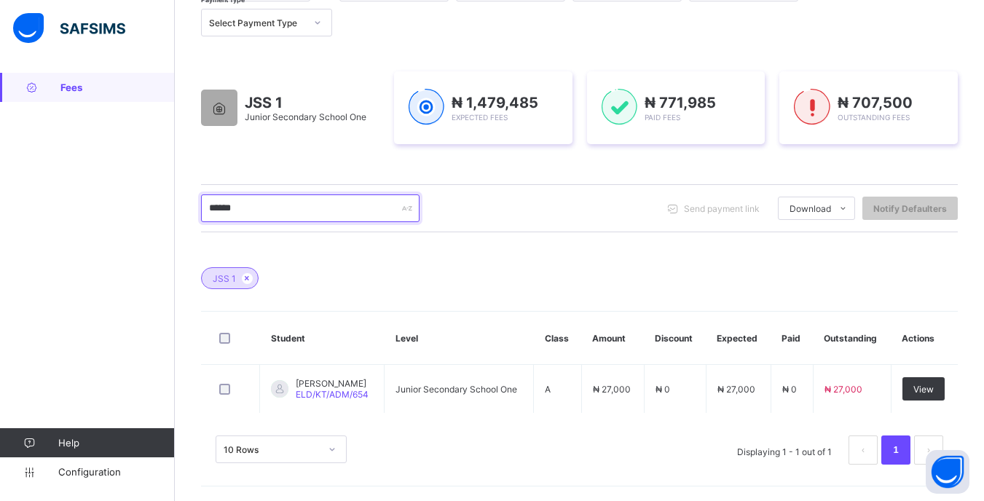
scroll to position [183, 0]
type input "*"
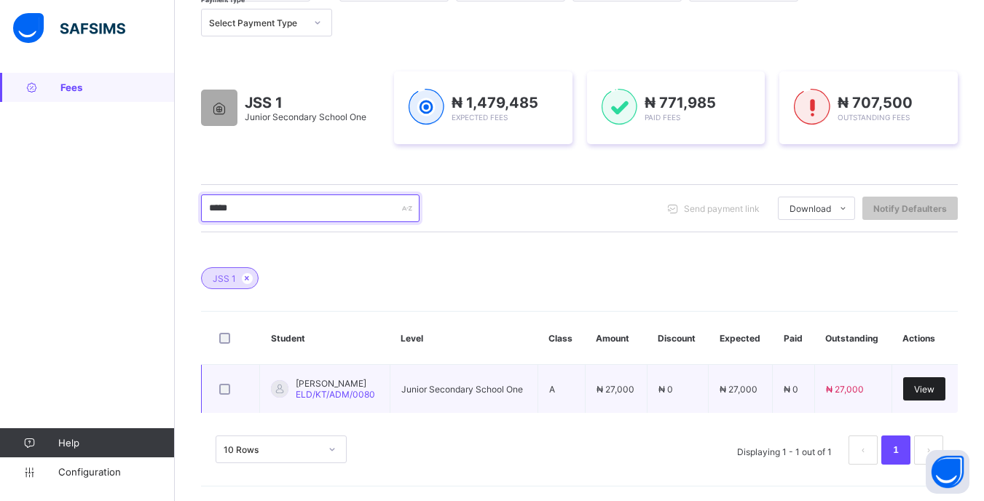
type input "*****"
click at [927, 397] on div "View" at bounding box center [924, 388] width 42 height 23
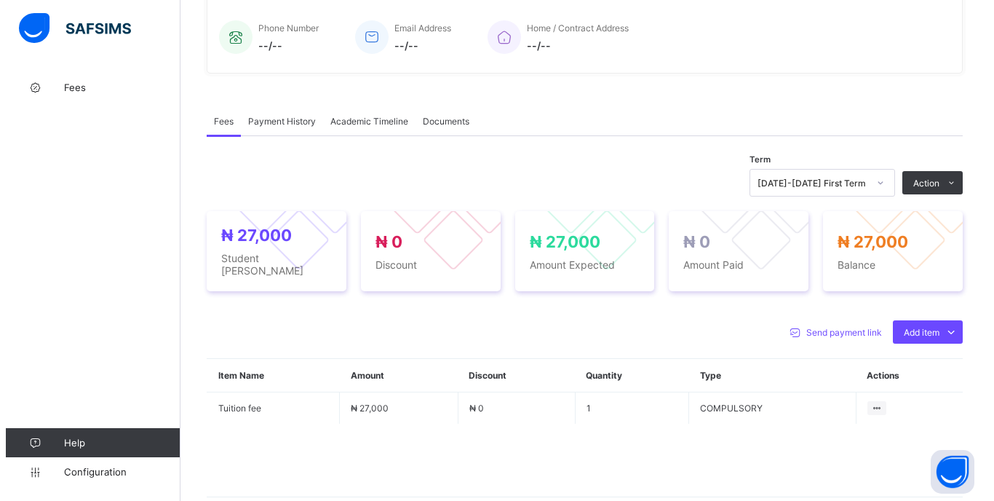
scroll to position [364, 0]
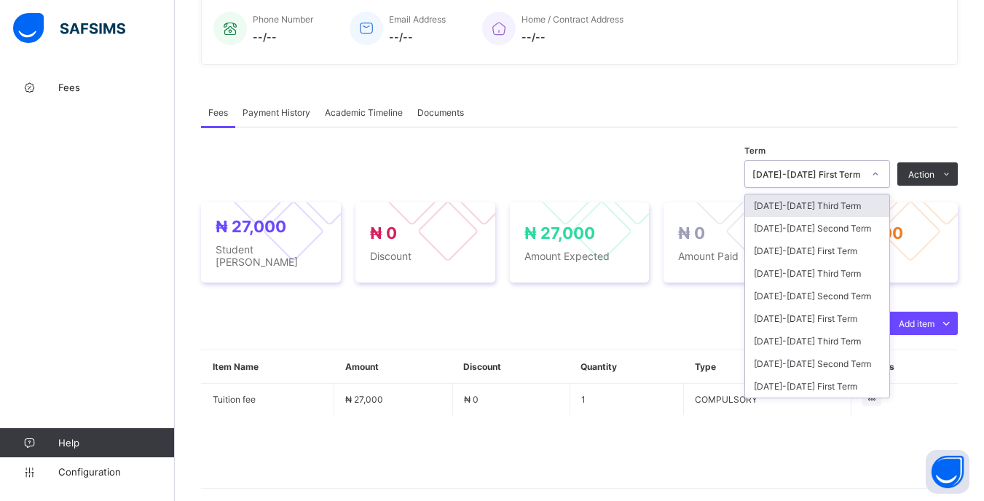
click at [879, 172] on icon at bounding box center [875, 174] width 9 height 15
drag, startPoint x: 853, startPoint y: 270, endPoint x: 853, endPoint y: 261, distance: 8.7
click at [852, 272] on div "[DATE]-[DATE] Third Term" at bounding box center [817, 273] width 144 height 23
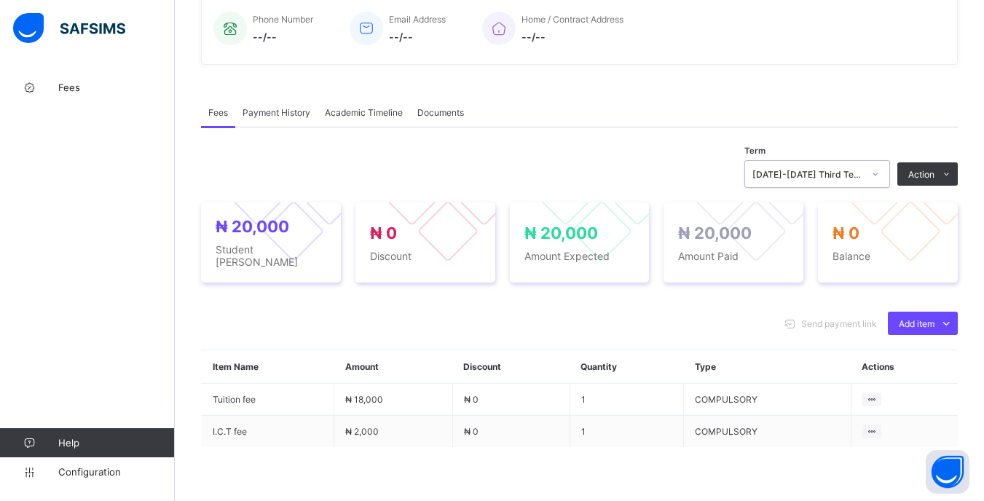
click at [863, 178] on div "[DATE]-[DATE] Third Term" at bounding box center [807, 174] width 111 height 11
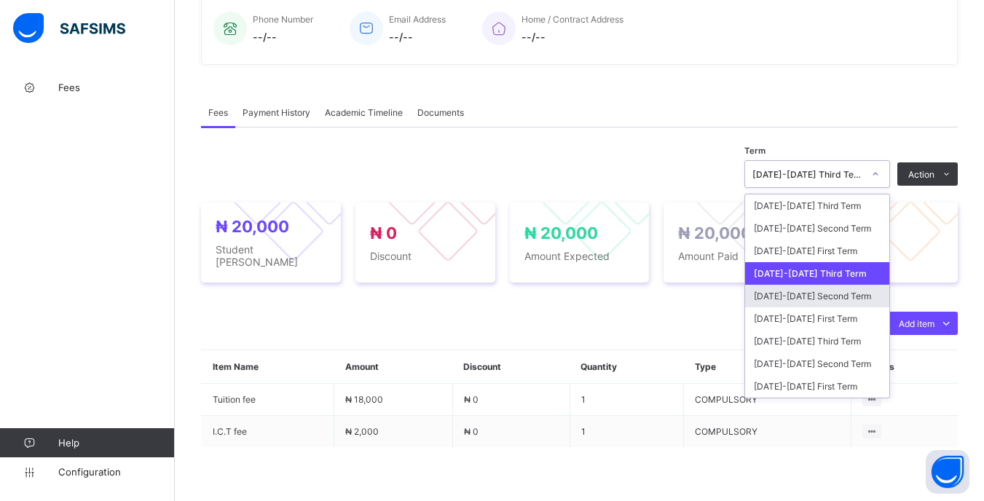
click at [860, 294] on div "[DATE]-[DATE] Second Term" at bounding box center [817, 296] width 144 height 23
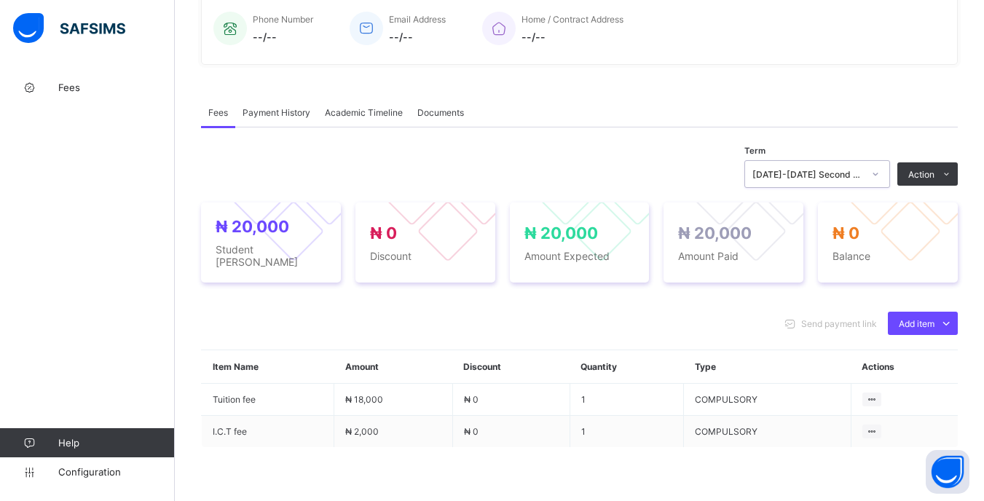
click at [882, 181] on div at bounding box center [875, 173] width 25 height 23
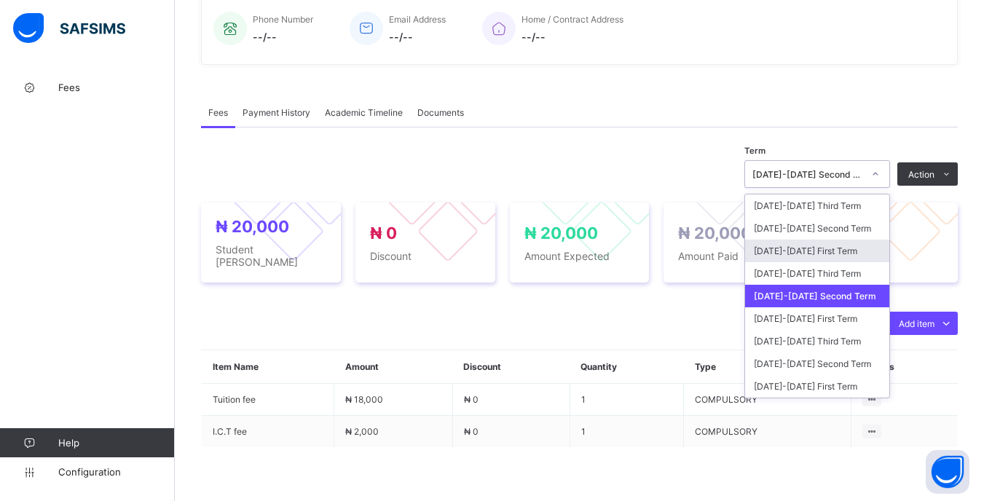
click at [860, 253] on div "[DATE]-[DATE] First Term" at bounding box center [817, 251] width 144 height 23
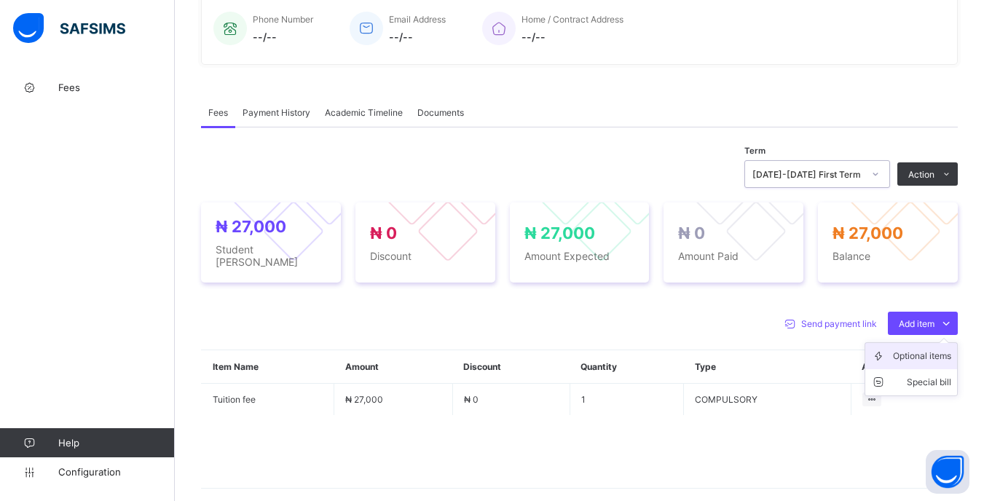
click at [919, 352] on div "Optional items" at bounding box center [922, 356] width 58 height 15
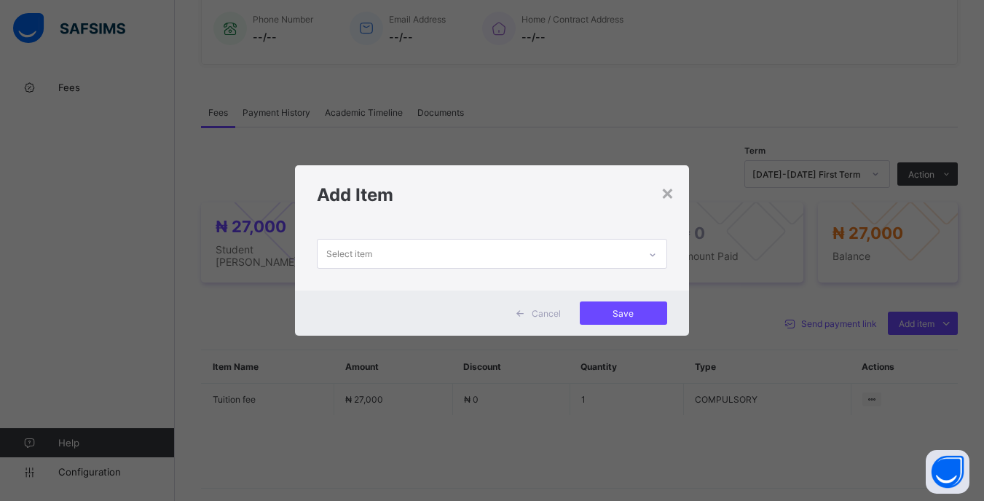
click at [656, 264] on div at bounding box center [652, 254] width 25 height 23
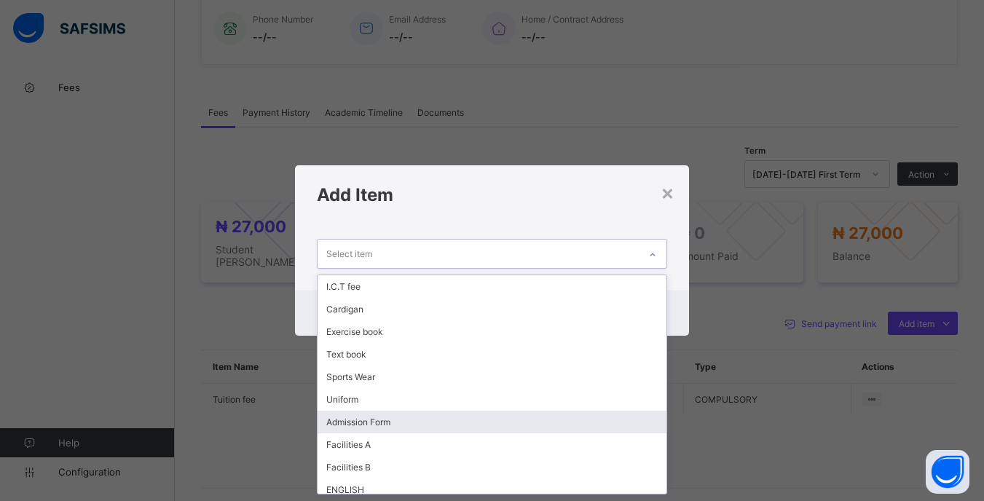
click at [365, 423] on div "Admission Form" at bounding box center [491, 422] width 348 height 23
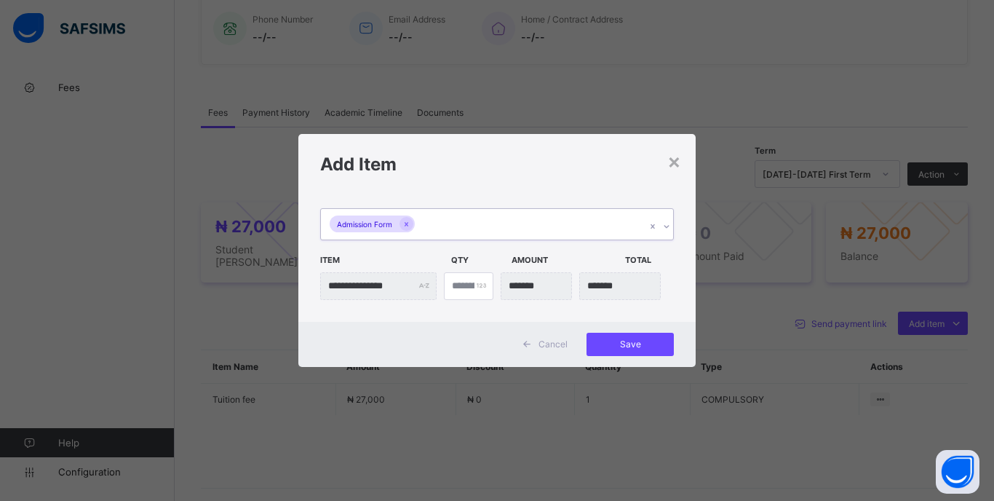
click at [472, 226] on div "Admission Form" at bounding box center [483, 224] width 325 height 31
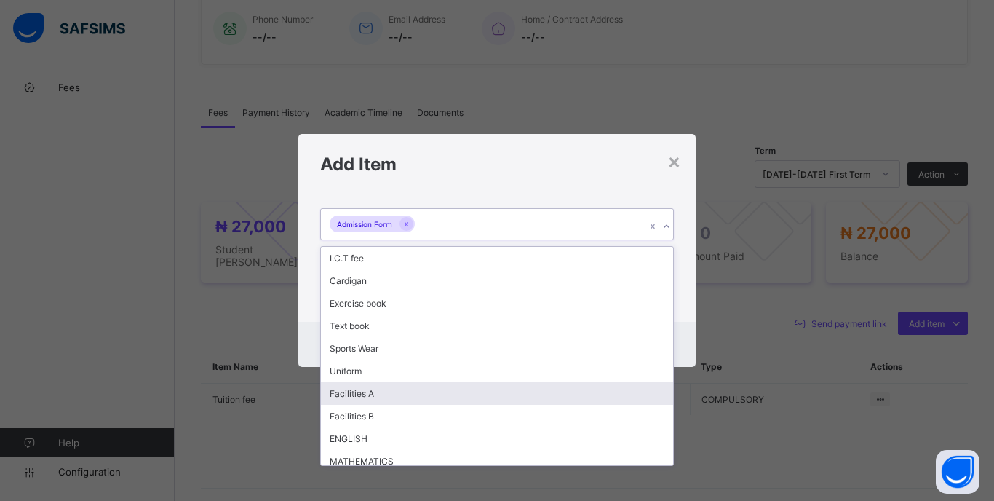
click at [379, 398] on div "Facilities A" at bounding box center [497, 393] width 352 height 23
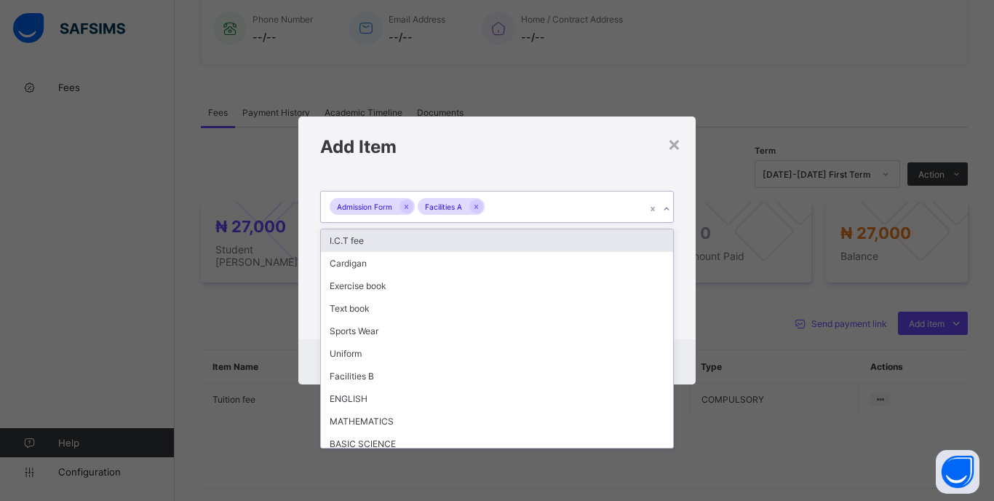
click at [496, 217] on div "Admission Form Facilities A" at bounding box center [483, 206] width 325 height 31
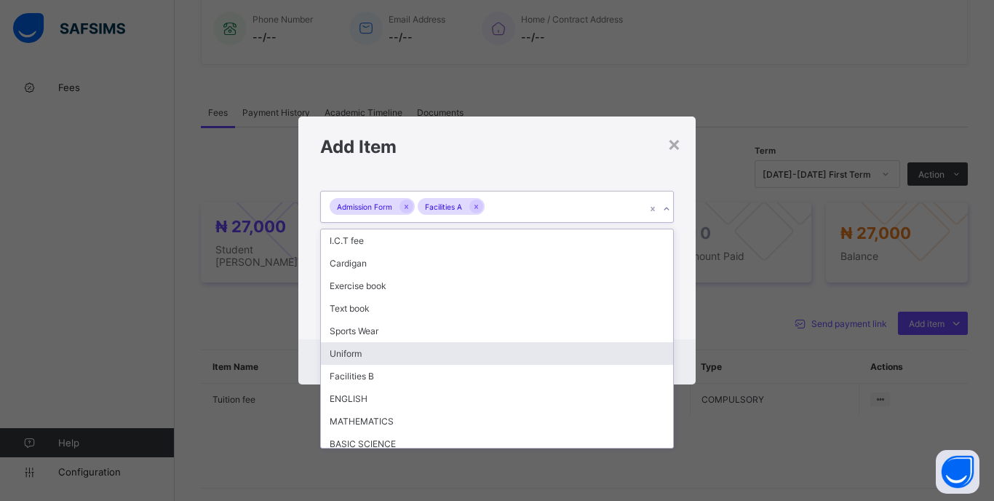
click at [394, 349] on div "Uniform" at bounding box center [497, 353] width 352 height 23
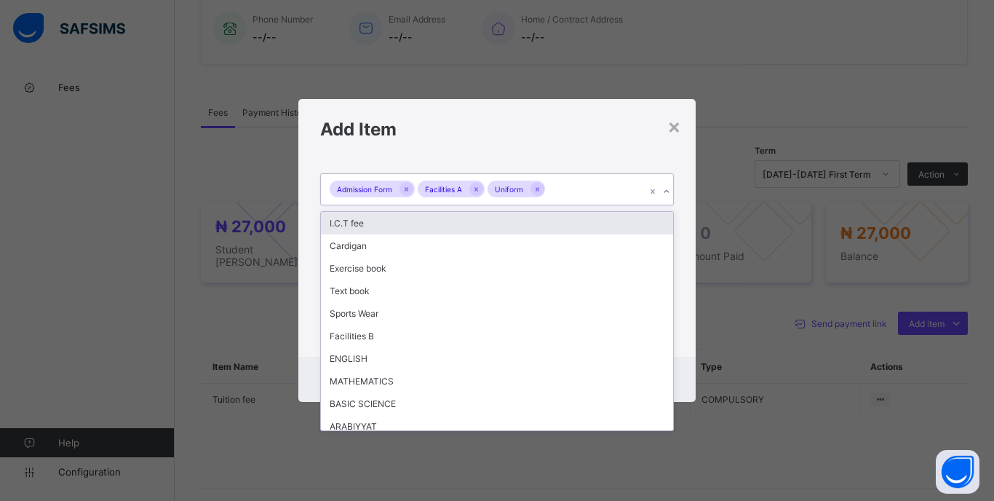
click at [571, 186] on div "Admission Form Facilities A Uniform" at bounding box center [483, 189] width 325 height 31
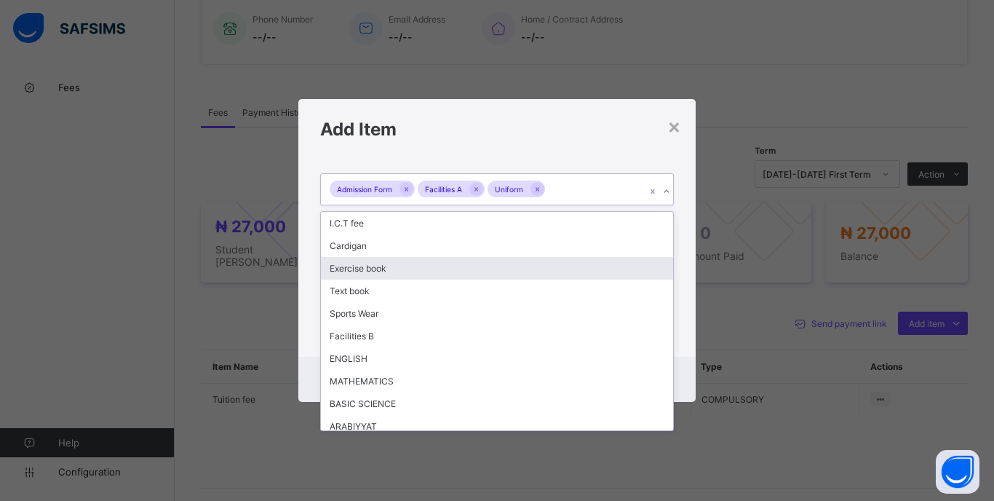
click at [372, 267] on div "Exercise book" at bounding box center [497, 268] width 352 height 23
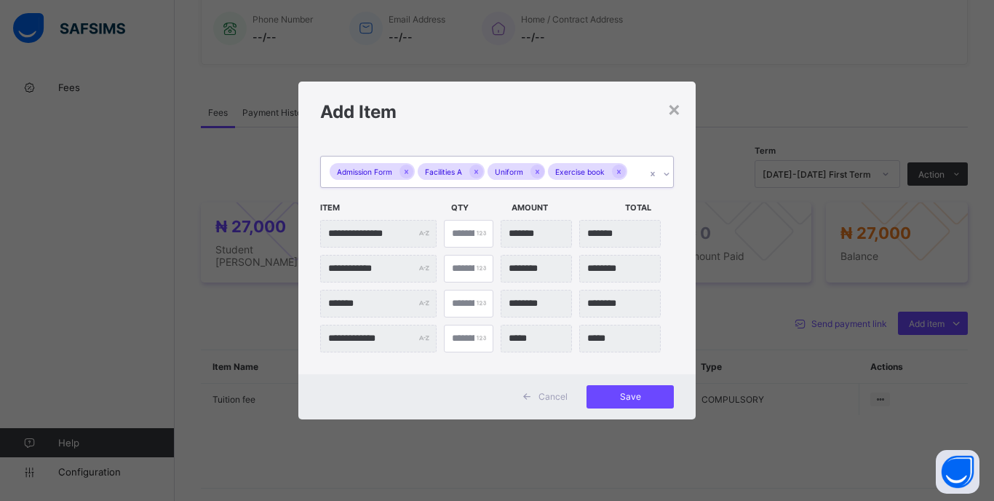
click at [641, 180] on div "Admission Form Facilities A Uniform Exercise book" at bounding box center [483, 172] width 325 height 31
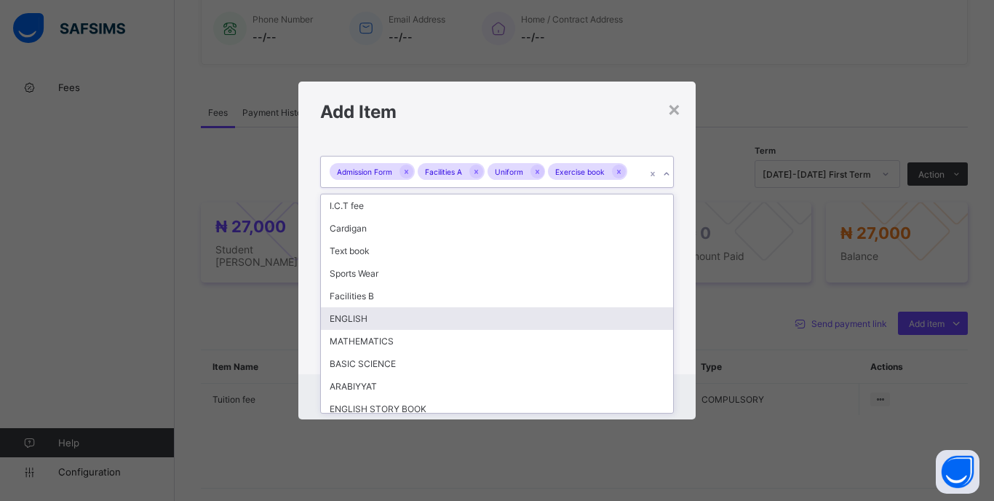
click at [375, 316] on div "ENGLISH" at bounding box center [497, 318] width 352 height 23
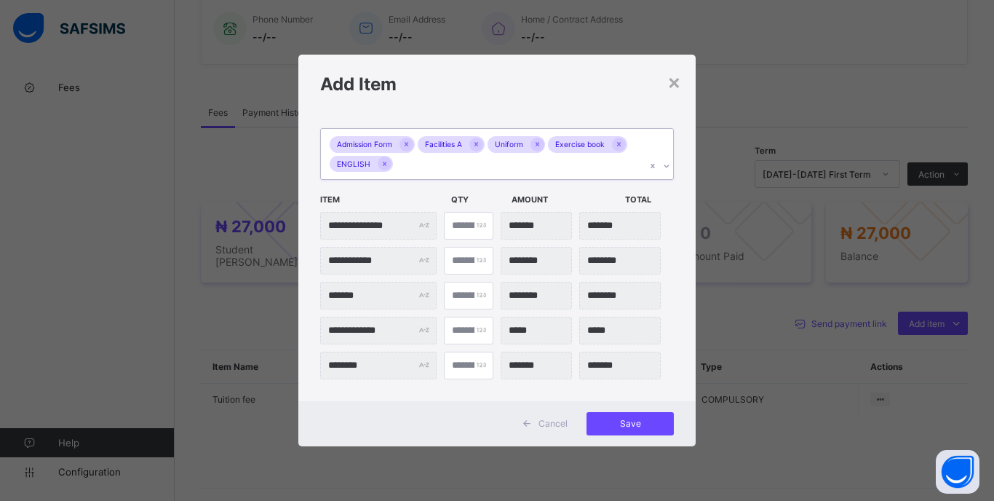
click at [464, 161] on div "Admission Form Facilities A Uniform Exercise book ENGLISH" at bounding box center [483, 154] width 325 height 50
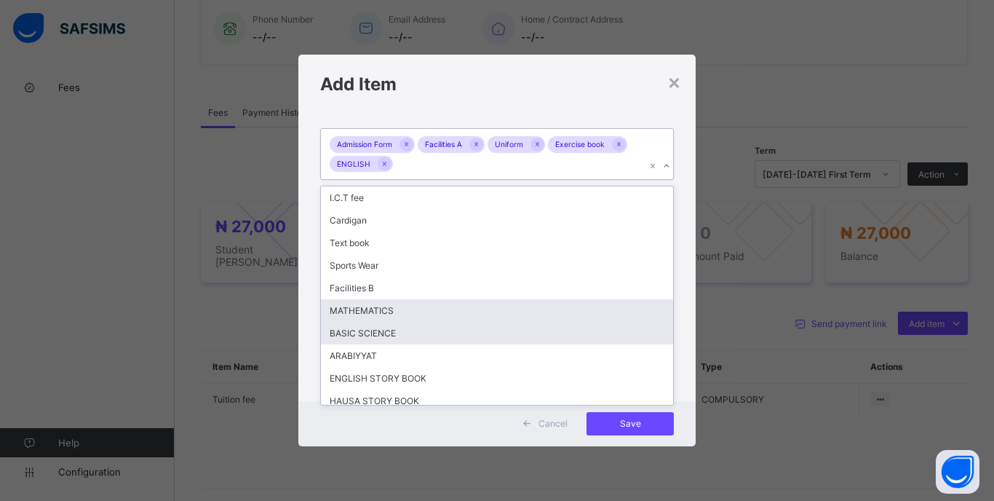
scroll to position [52, 0]
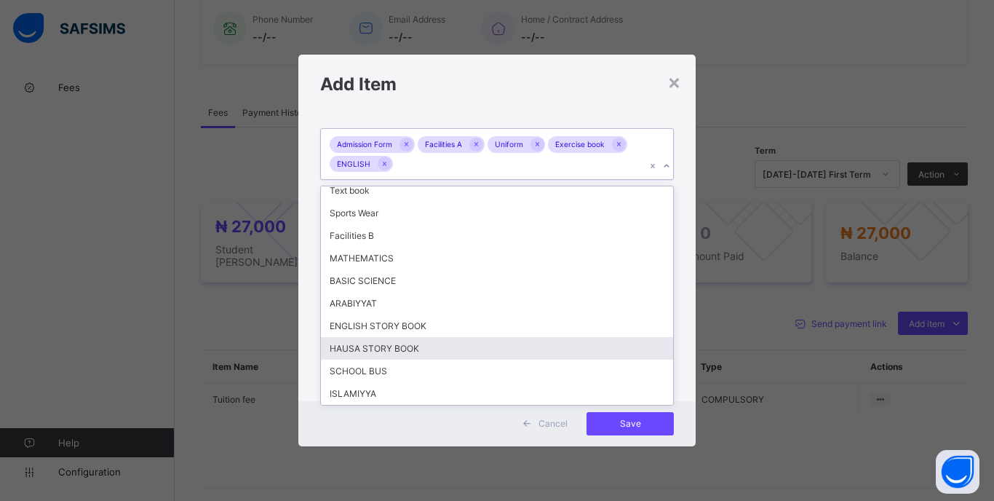
click at [378, 351] on div "HAUSA STORY BOOK" at bounding box center [497, 348] width 352 height 23
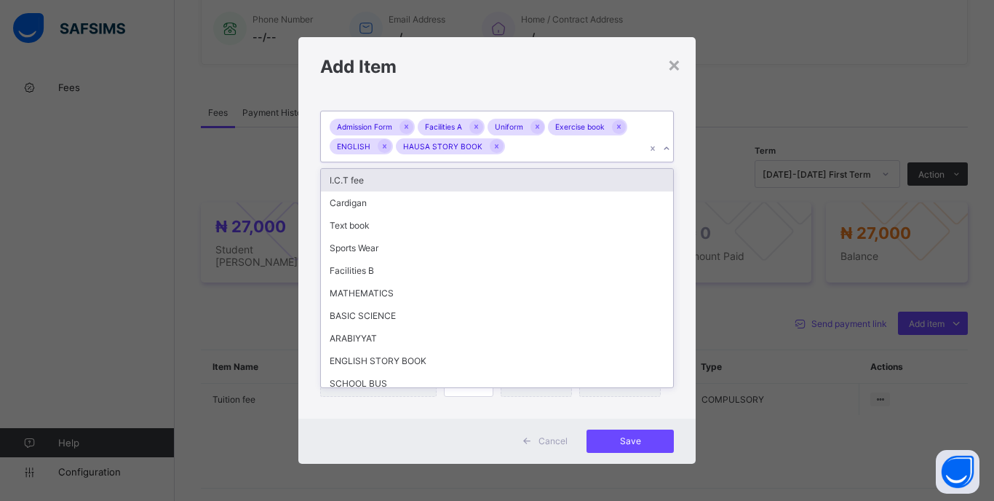
click at [539, 147] on div "Admission Form Facilities A Uniform Exercise book ENGLISH HAUSA STORY BOOK" at bounding box center [483, 136] width 325 height 50
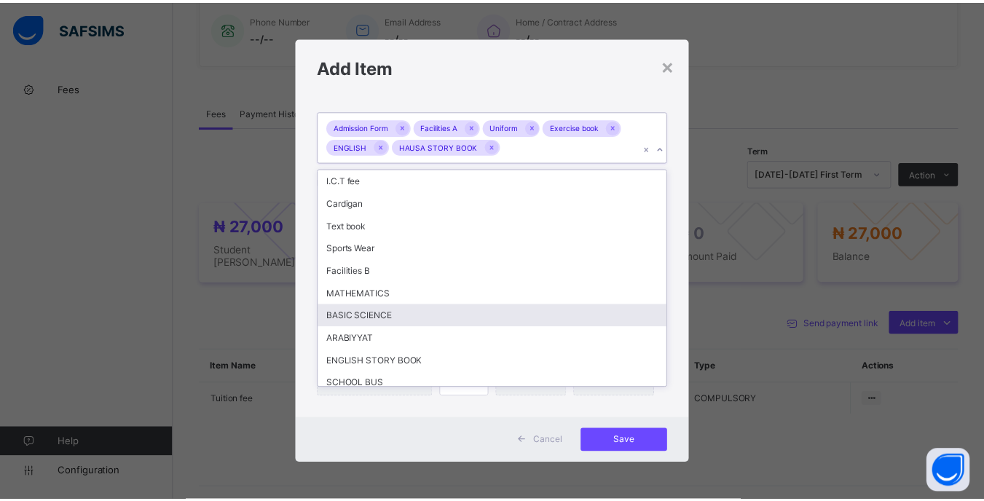
scroll to position [30, 0]
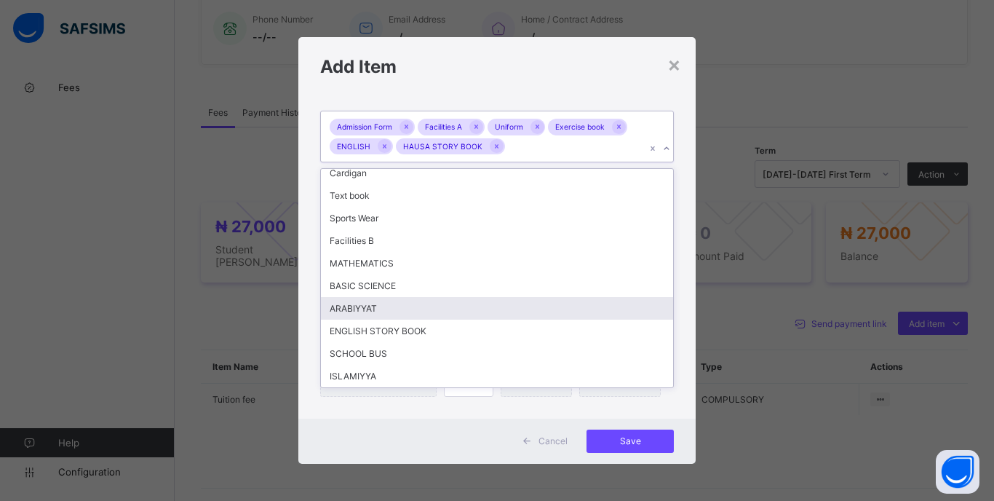
click at [371, 303] on div "ARABIYYAT" at bounding box center [497, 308] width 352 height 23
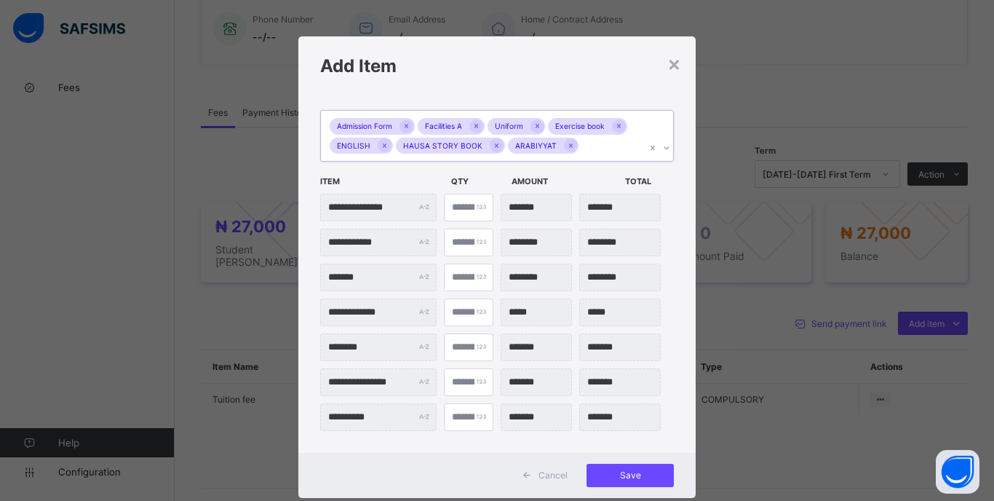
click at [593, 151] on div "Admission Form Facilities A Uniform Exercise book ENGLISH HAUSA STORY BOOK ARAB…" at bounding box center [483, 136] width 325 height 50
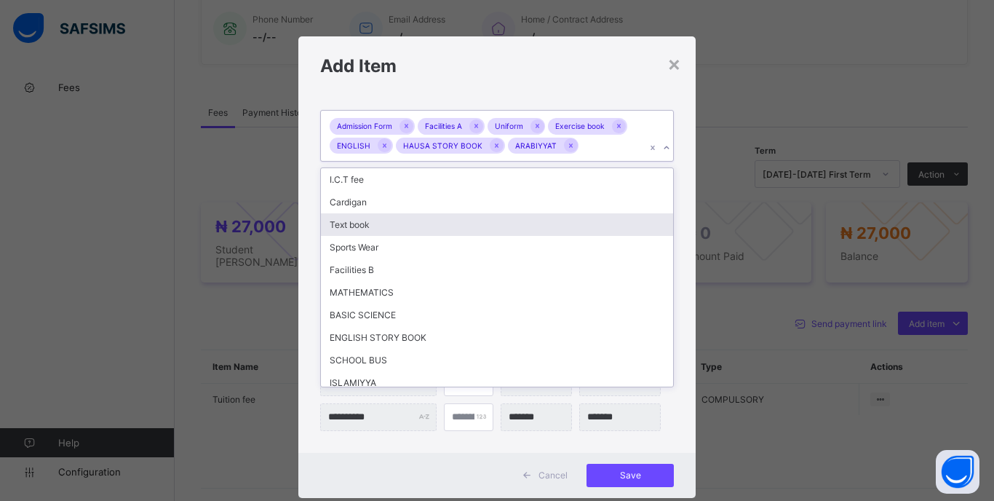
click at [674, 236] on div "**********" at bounding box center [496, 273] width 397 height 357
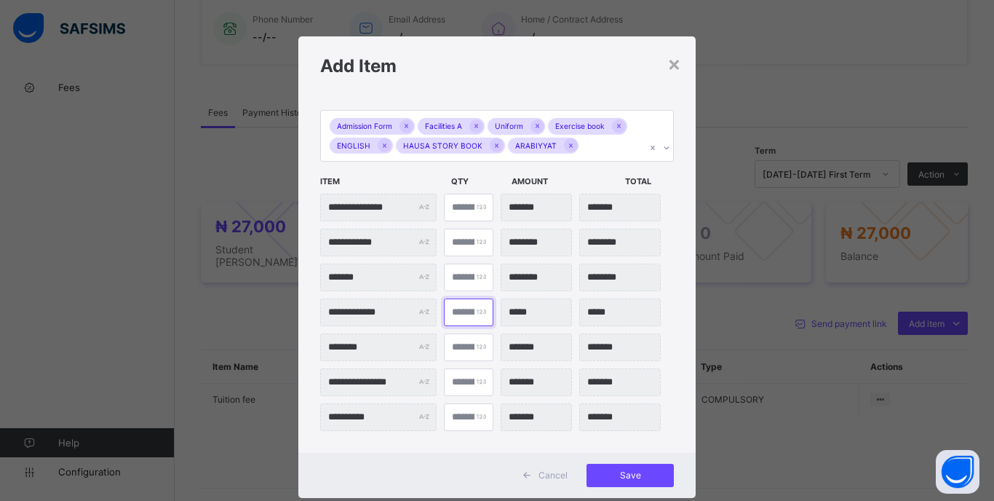
click at [460, 310] on input "*" at bounding box center [469, 312] width 50 height 28
type input "**"
type input "*******"
type input "**"
click at [624, 470] on span "Save" at bounding box center [631, 475] width 66 height 11
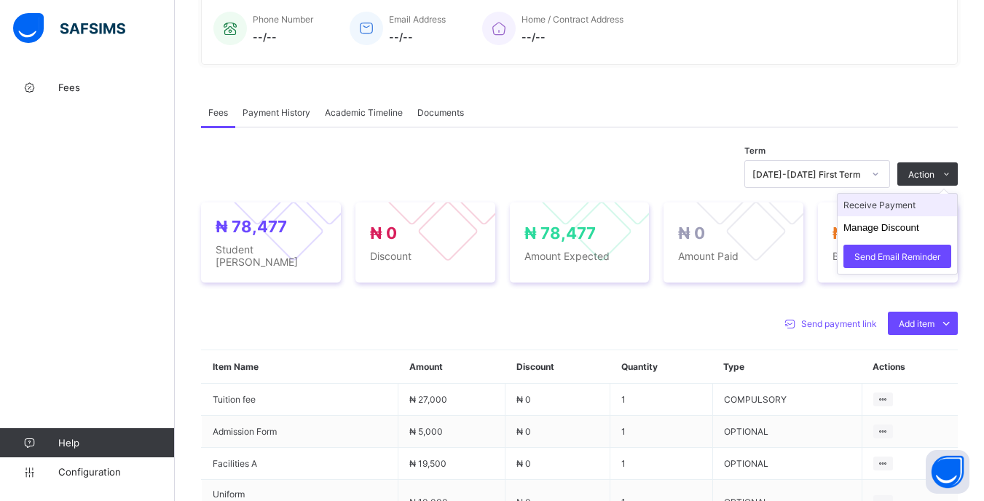
click at [893, 213] on li "Receive Payment" at bounding box center [896, 205] width 119 height 23
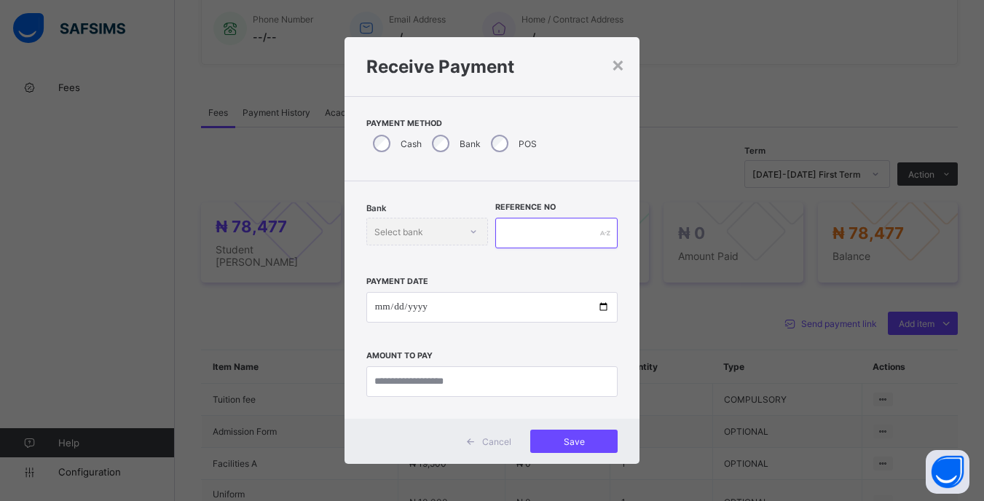
click at [522, 237] on input "text" at bounding box center [556, 233] width 122 height 31
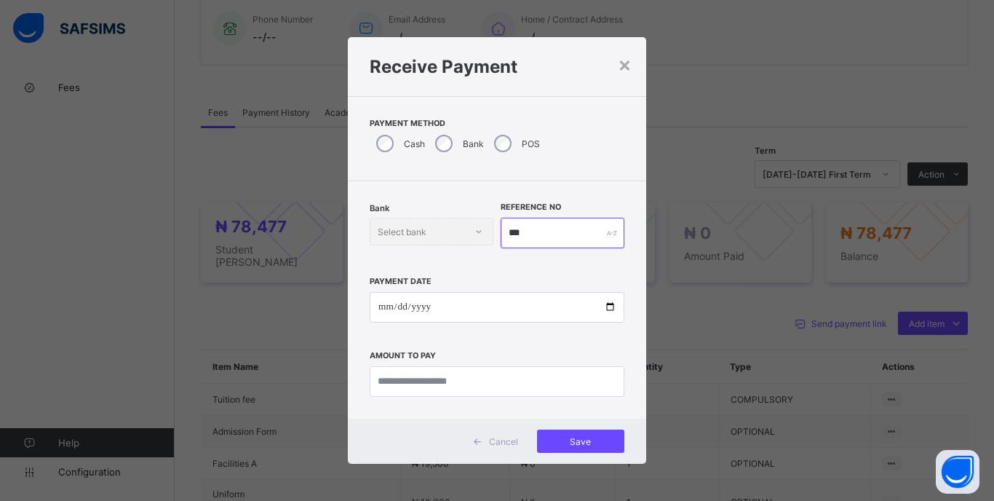
type input "***"
click at [397, 308] on input "date" at bounding box center [497, 307] width 255 height 31
type input "**********"
click at [483, 385] on input "currency" at bounding box center [497, 381] width 255 height 31
type input "********"
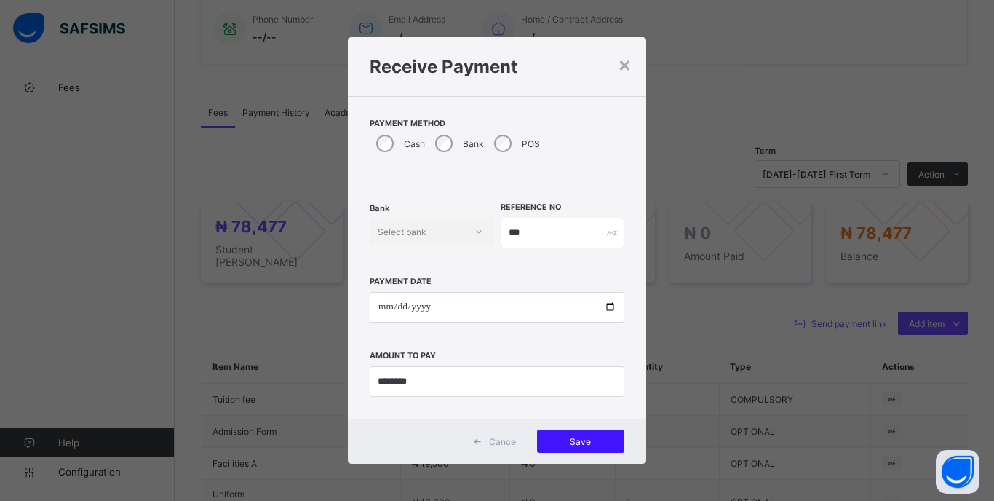
click at [587, 436] on span "Save" at bounding box center [581, 441] width 66 height 11
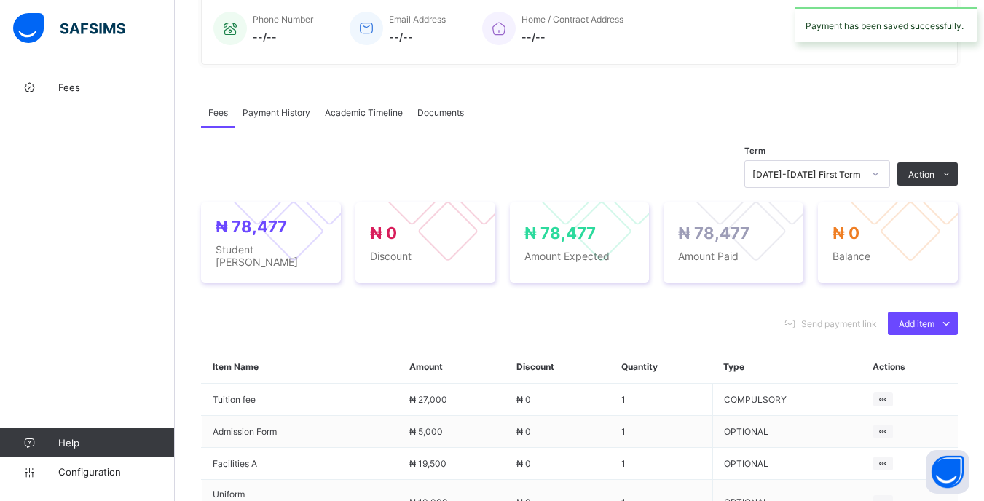
scroll to position [0, 0]
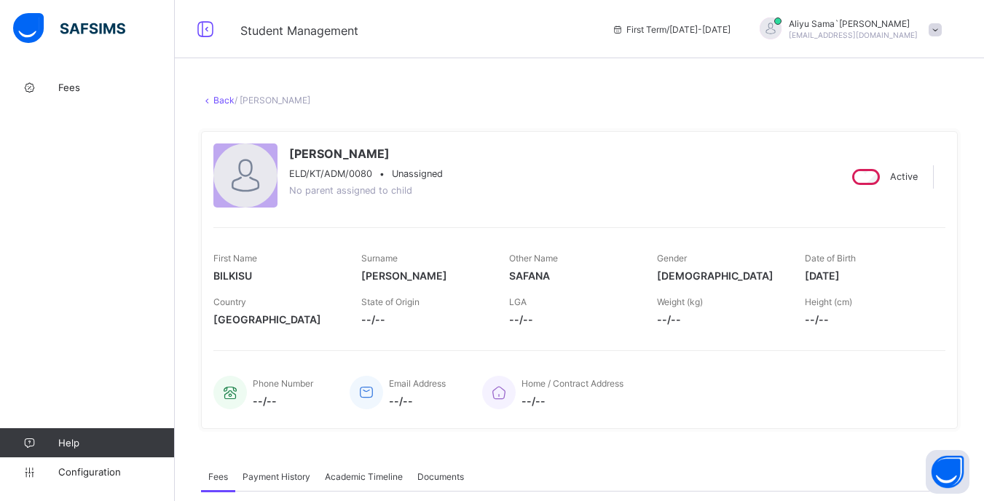
click at [225, 97] on link "Back" at bounding box center [223, 100] width 21 height 11
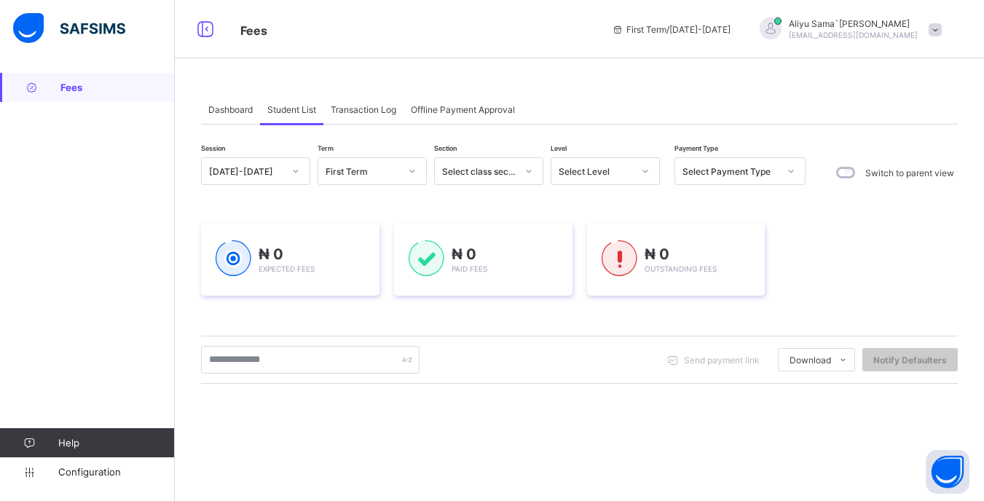
click at [638, 172] on div at bounding box center [645, 170] width 25 height 23
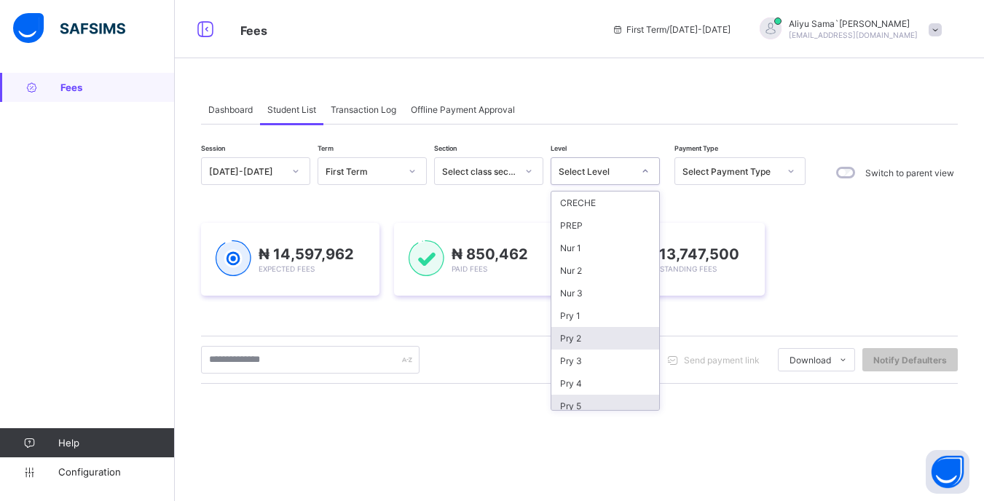
scroll to position [73, 0]
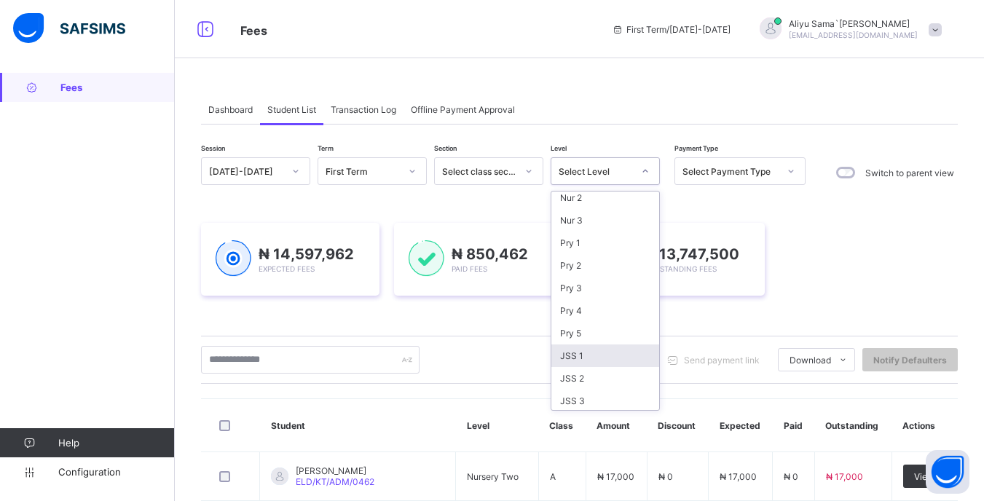
click at [587, 356] on div "JSS 1" at bounding box center [605, 355] width 108 height 23
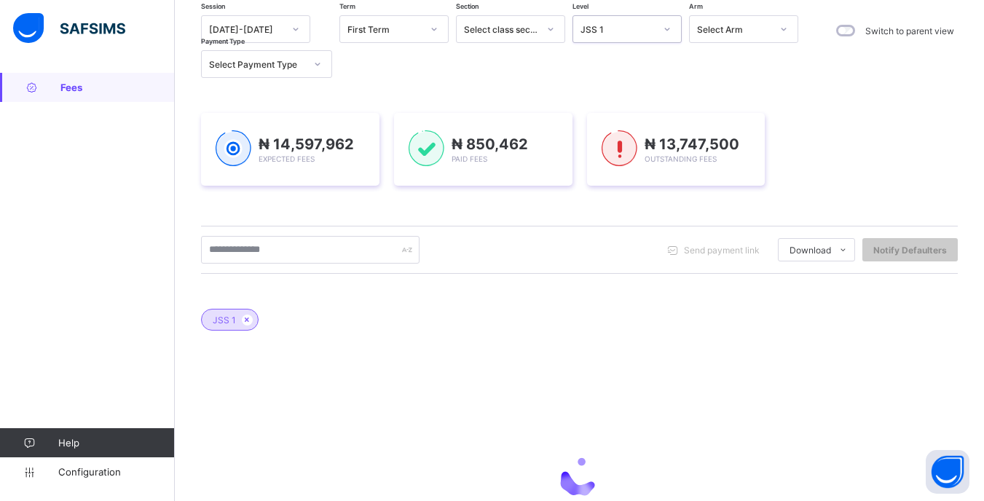
scroll to position [146, 0]
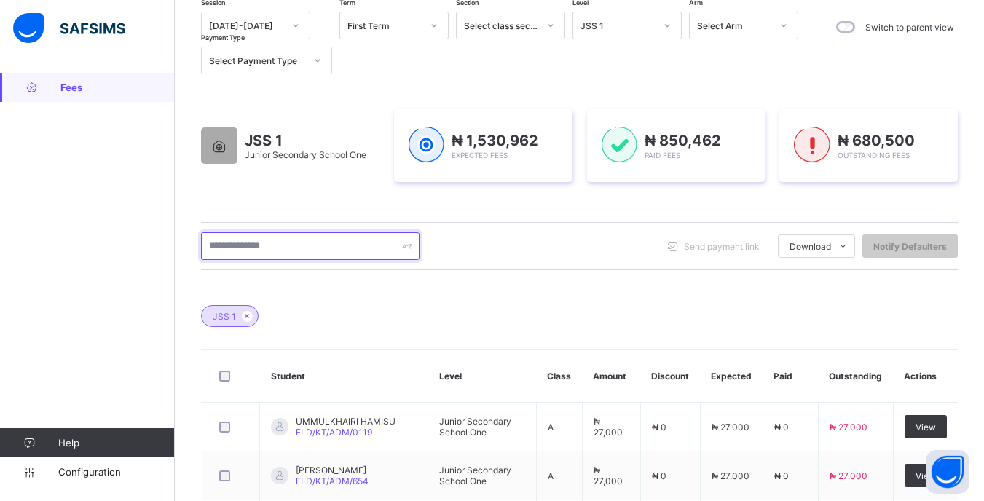
click at [301, 243] on input "text" at bounding box center [310, 246] width 218 height 28
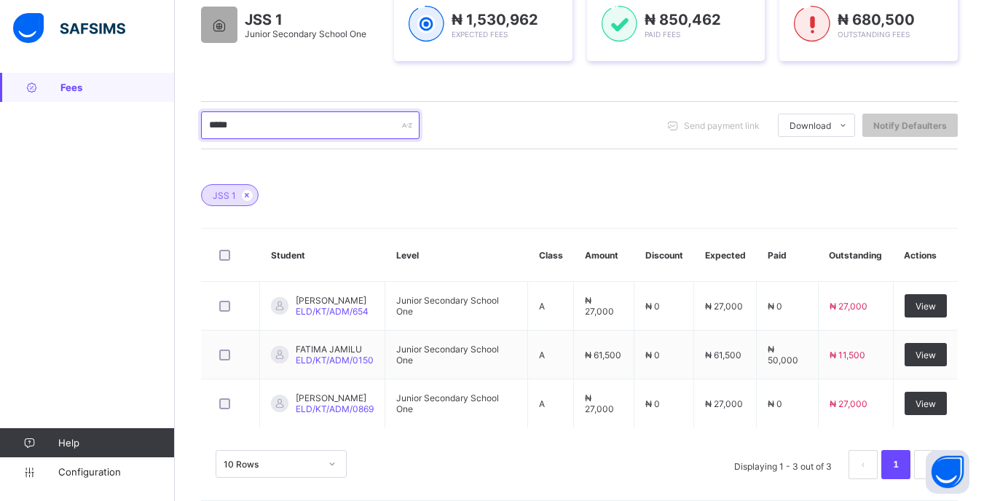
scroll to position [281, 0]
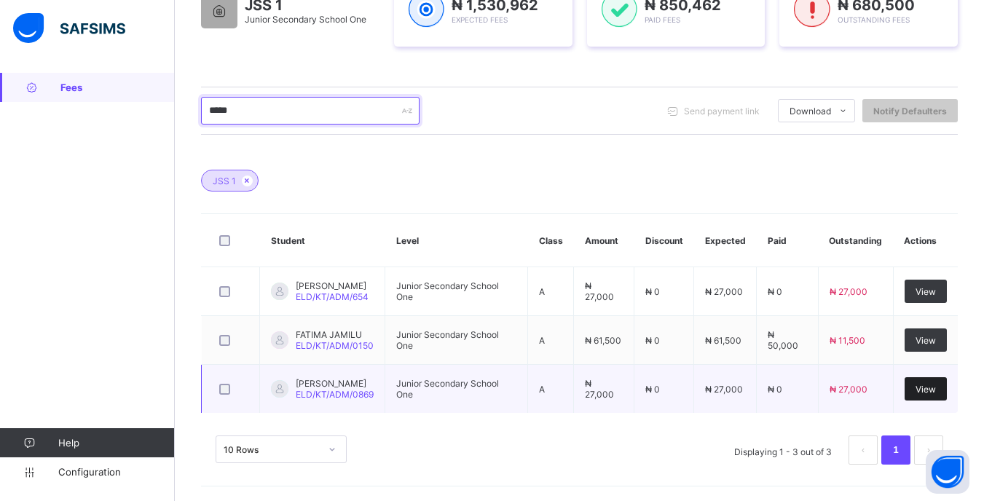
type input "*****"
click at [935, 386] on span "View" at bounding box center [925, 389] width 20 height 11
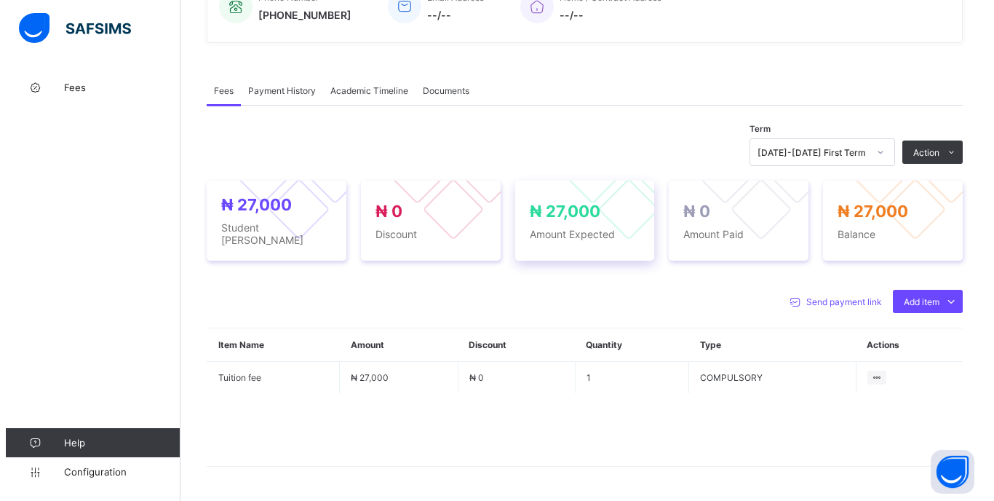
scroll to position [424, 0]
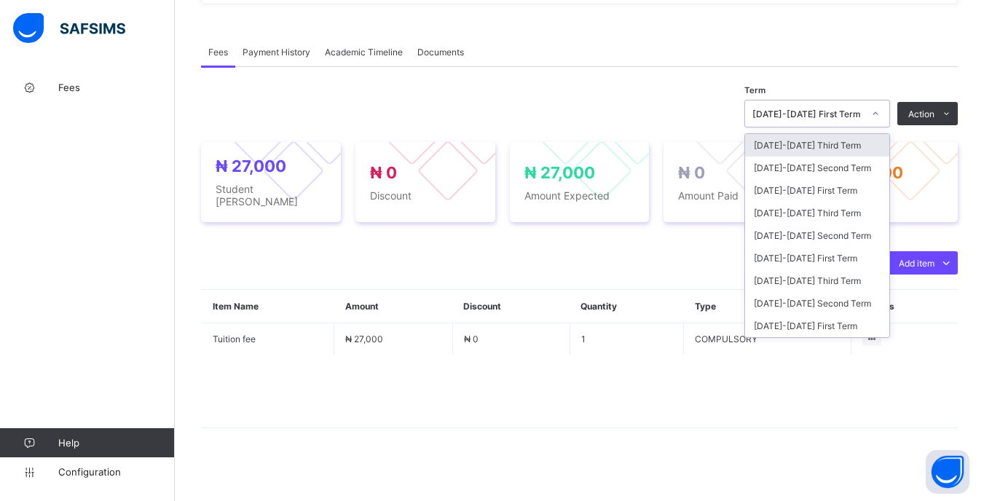
click at [879, 117] on icon at bounding box center [875, 113] width 9 height 15
click at [841, 211] on div "[DATE]-[DATE] Third Term" at bounding box center [817, 213] width 144 height 23
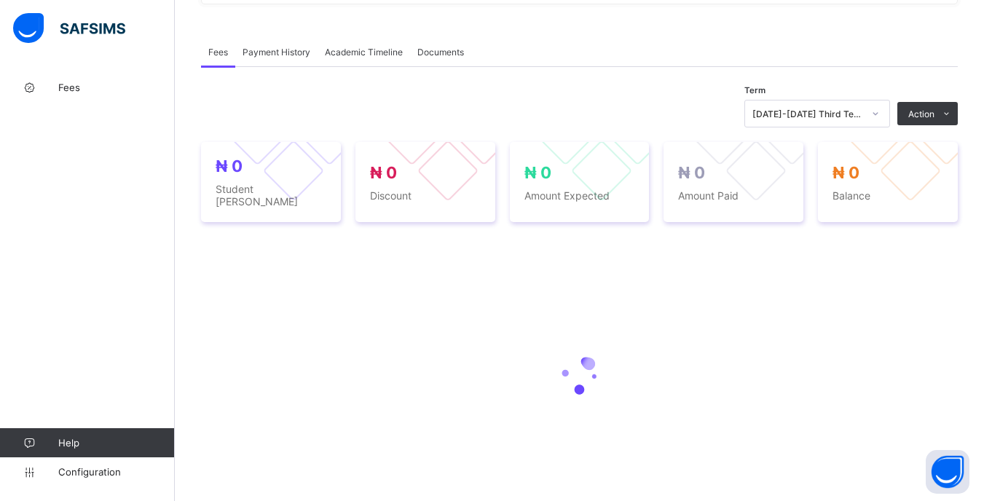
drag, startPoint x: 883, startPoint y: 94, endPoint x: 883, endPoint y: 106, distance: 11.6
click at [883, 98] on div "Term [DATE]-[DATE] Third Term Action Receive Payment Manage Discount Send Email…" at bounding box center [579, 306] width 756 height 428
click at [883, 106] on div at bounding box center [875, 113] width 25 height 23
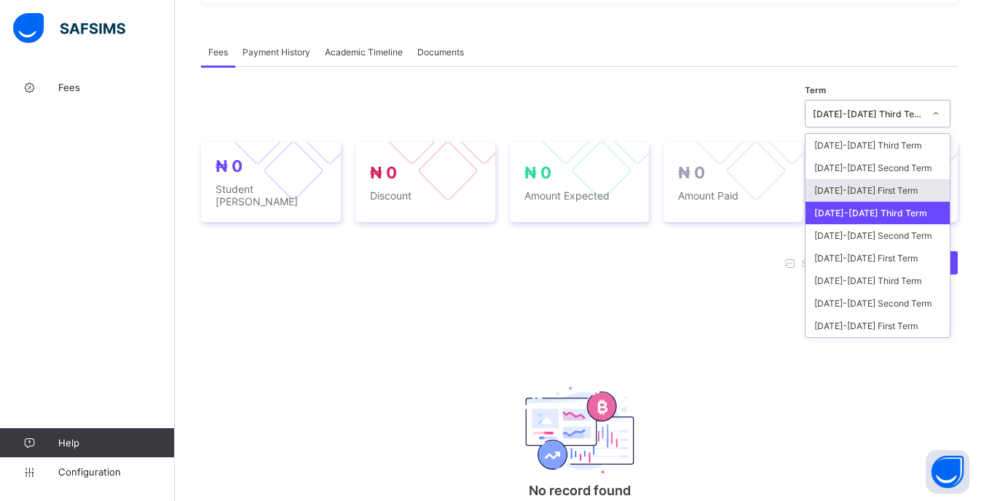
click at [866, 186] on div "[DATE]-[DATE] First Term" at bounding box center [877, 190] width 144 height 23
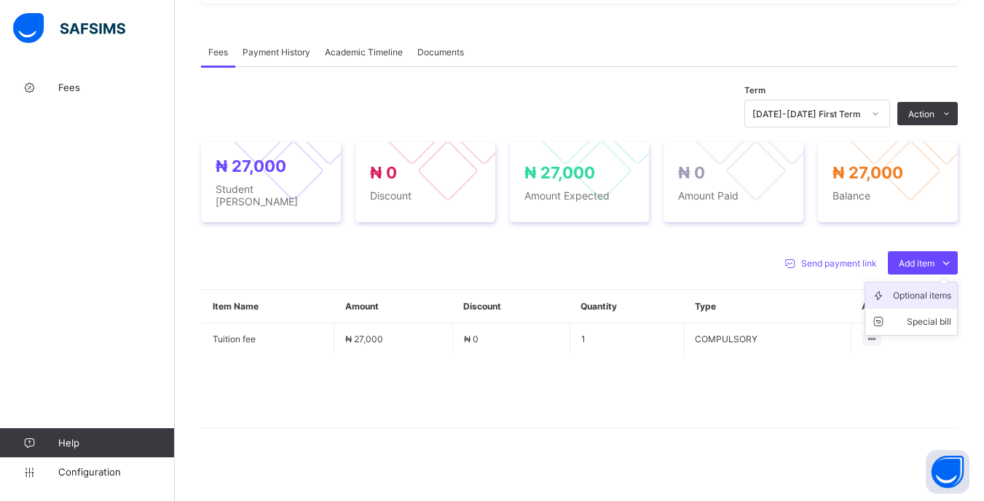
click at [911, 288] on div "Optional items" at bounding box center [922, 295] width 58 height 15
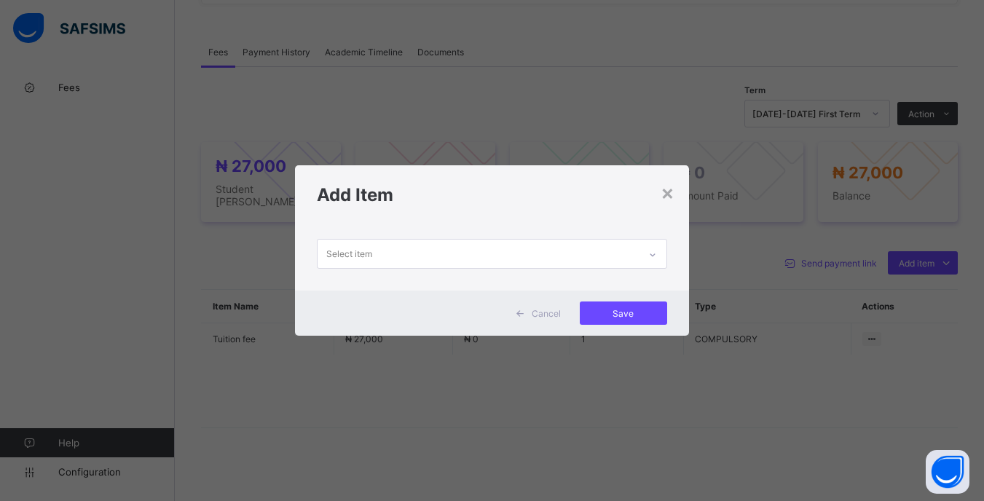
click at [534, 255] on div "Select item" at bounding box center [477, 254] width 320 height 28
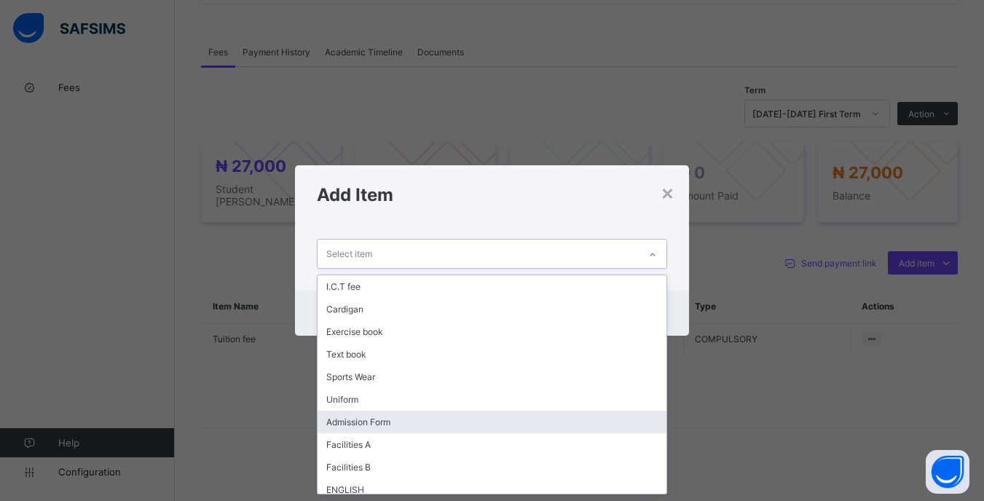
click at [422, 420] on div "Admission Form" at bounding box center [491, 422] width 348 height 23
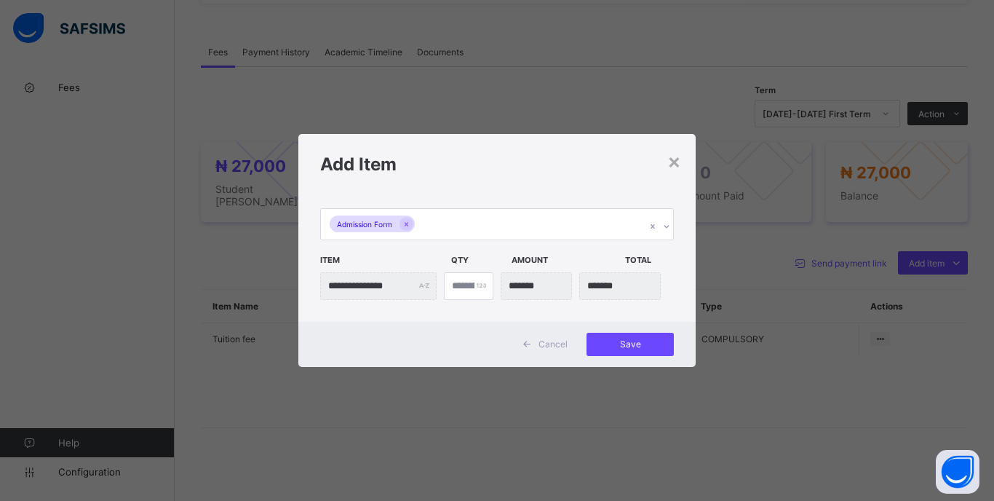
click at [536, 203] on div "**********" at bounding box center [496, 258] width 397 height 128
click at [534, 215] on div "Admission Form" at bounding box center [483, 224] width 325 height 31
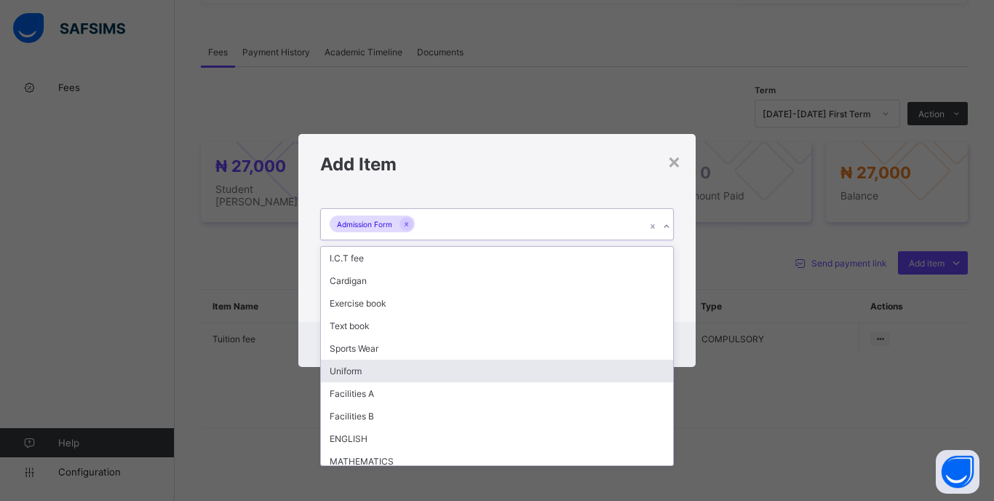
drag, startPoint x: 384, startPoint y: 376, endPoint x: 389, endPoint y: 367, distance: 9.8
click at [386, 373] on div "Uniform" at bounding box center [497, 371] width 352 height 23
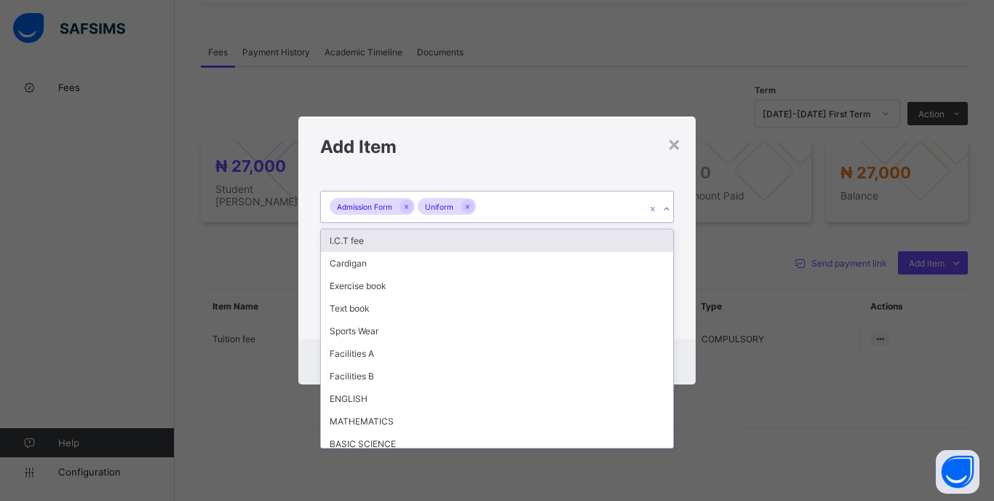
click at [531, 192] on div "Admission Form Uniform" at bounding box center [483, 206] width 325 height 31
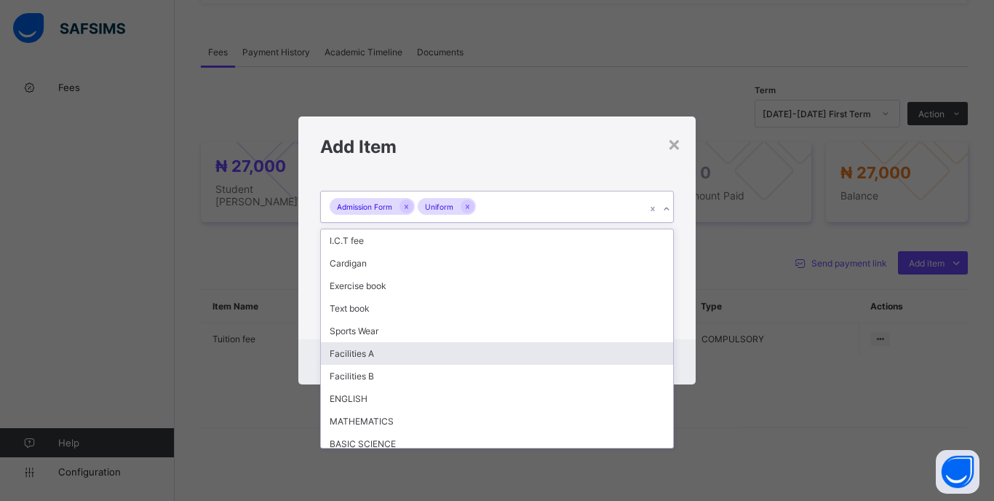
click at [405, 359] on div "Facilities A" at bounding box center [497, 353] width 352 height 23
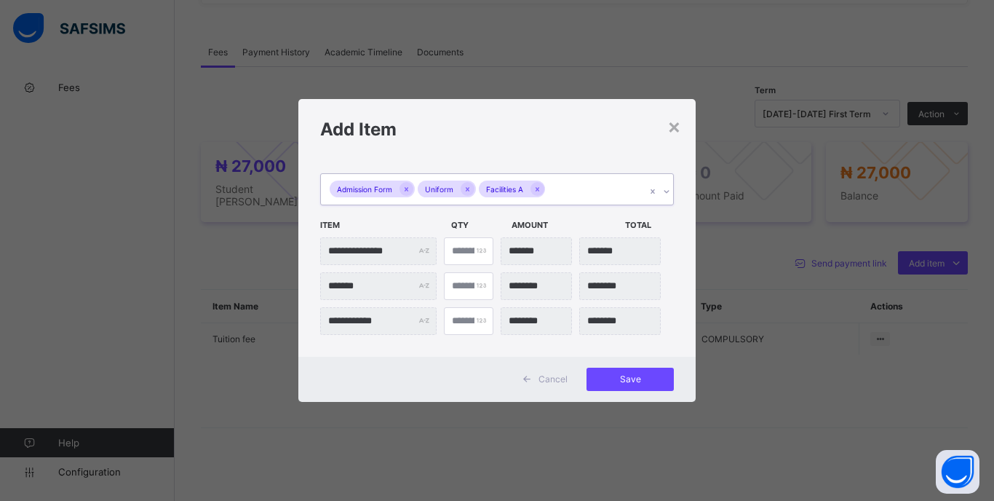
click at [571, 202] on div "Admission Form Uniform Facilities A" at bounding box center [483, 189] width 325 height 31
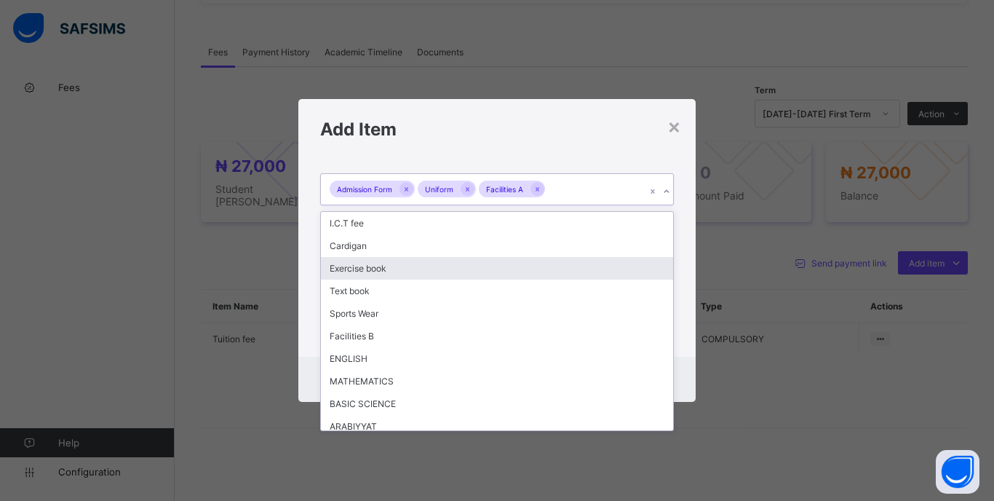
click at [384, 269] on div "Exercise book" at bounding box center [497, 268] width 352 height 23
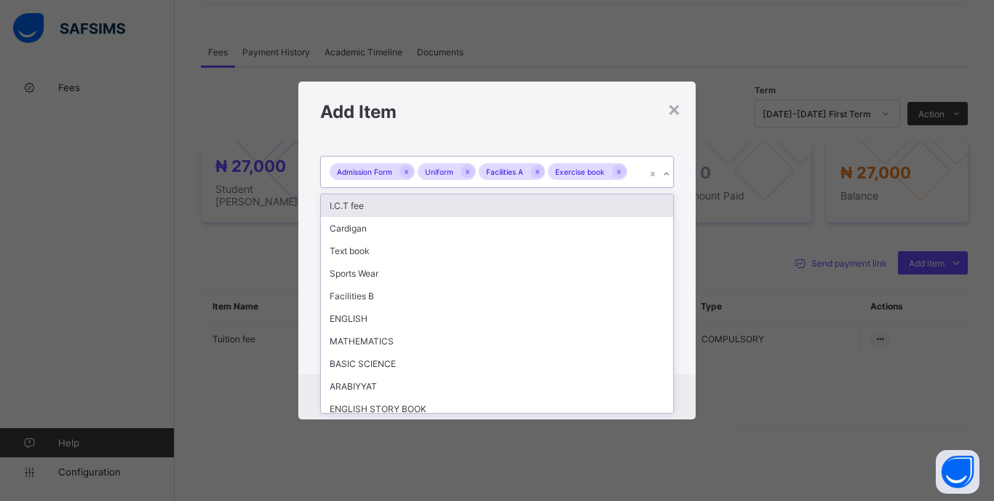
click at [638, 184] on div "Admission Form Uniform Facilities A Exercise book" at bounding box center [483, 172] width 325 height 31
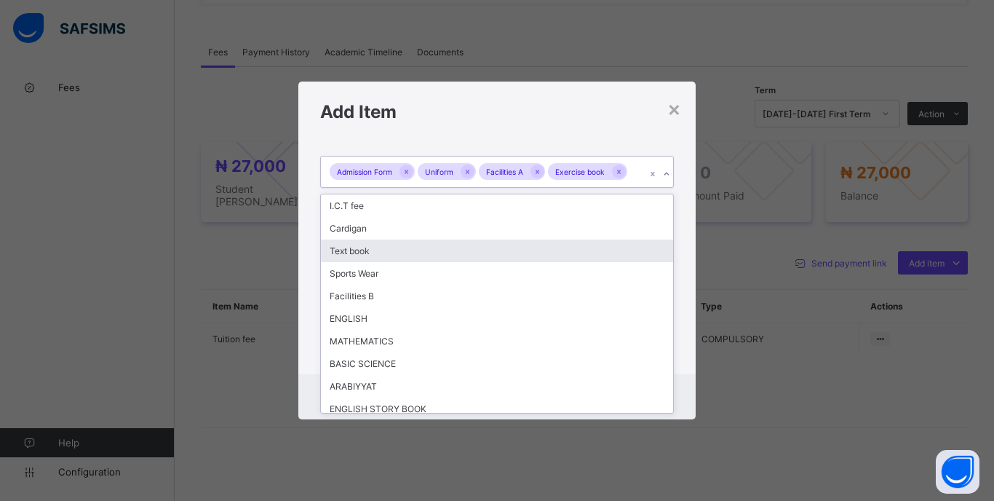
click at [398, 254] on div "Text book" at bounding box center [497, 251] width 352 height 23
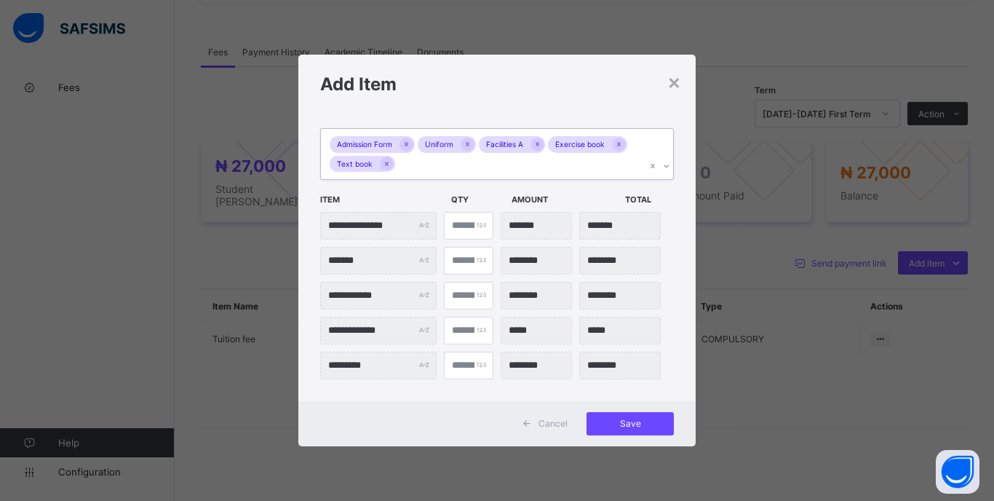
click at [453, 172] on div "Admission Form Uniform Facilities A Exercise book Text book" at bounding box center [483, 154] width 325 height 50
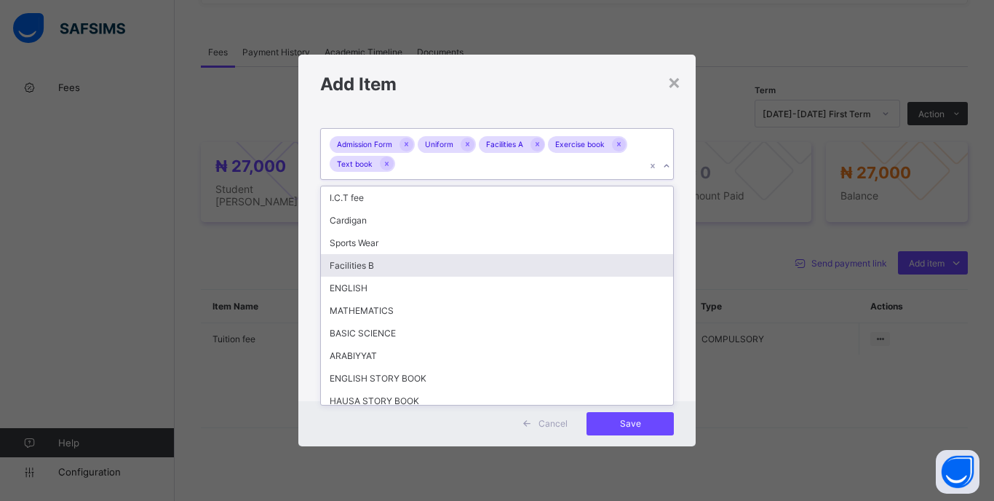
click at [383, 254] on div "Facilities B" at bounding box center [497, 265] width 352 height 23
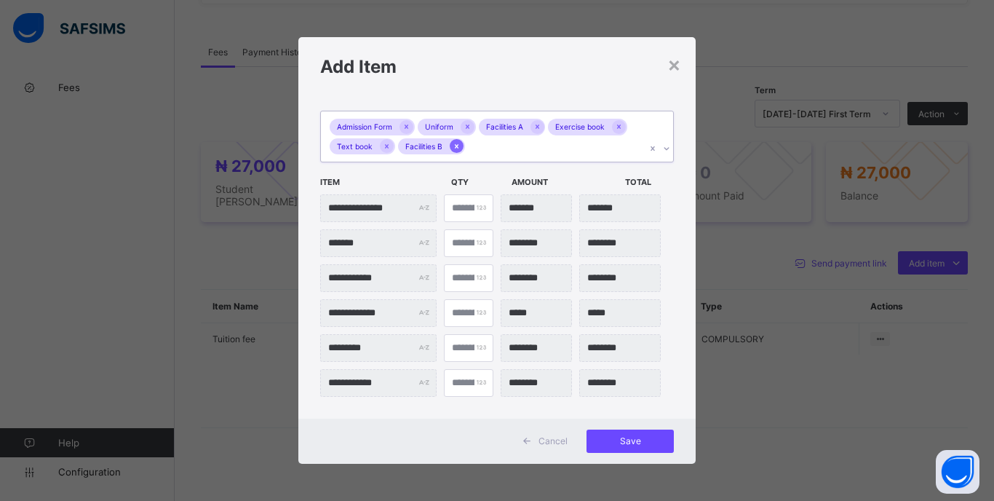
click at [456, 146] on icon at bounding box center [457, 146] width 4 height 4
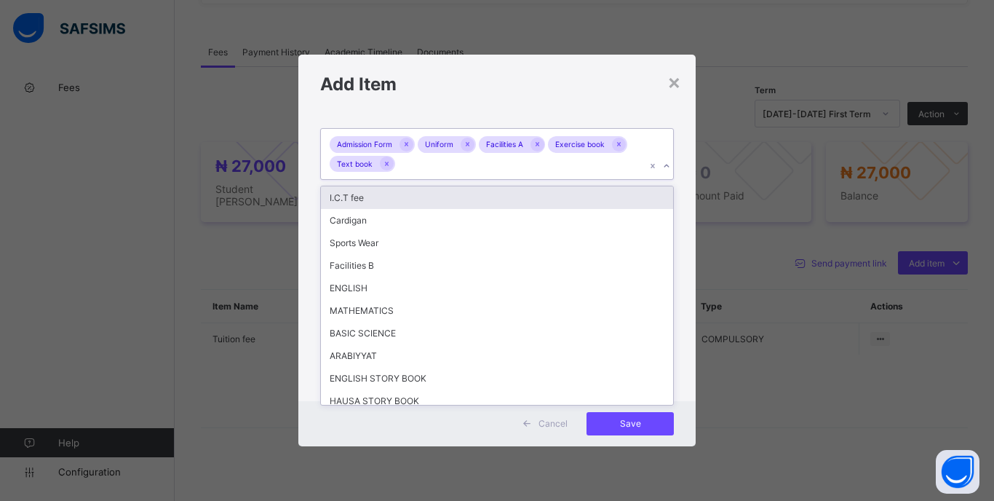
click at [456, 162] on div "Admission Form Uniform Facilities A Exercise book Text book" at bounding box center [483, 154] width 325 height 50
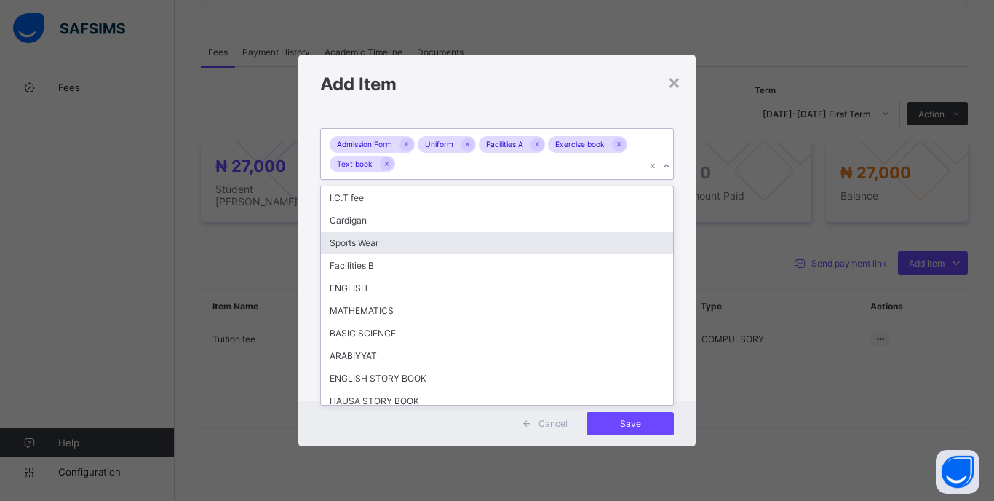
click at [389, 247] on div "Sports Wear" at bounding box center [497, 243] width 352 height 23
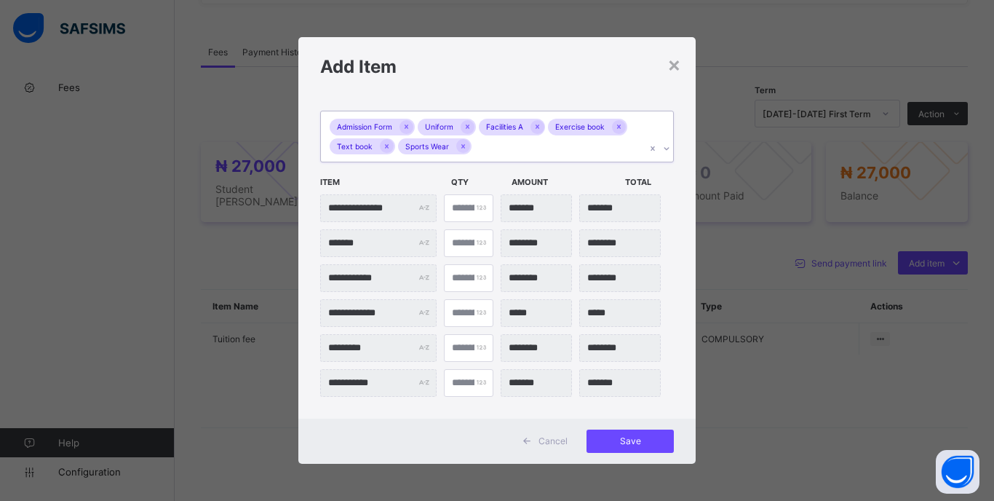
click at [505, 149] on div "Admission Form Uniform Facilities A Exercise book Text book Sports Wear" at bounding box center [483, 136] width 325 height 50
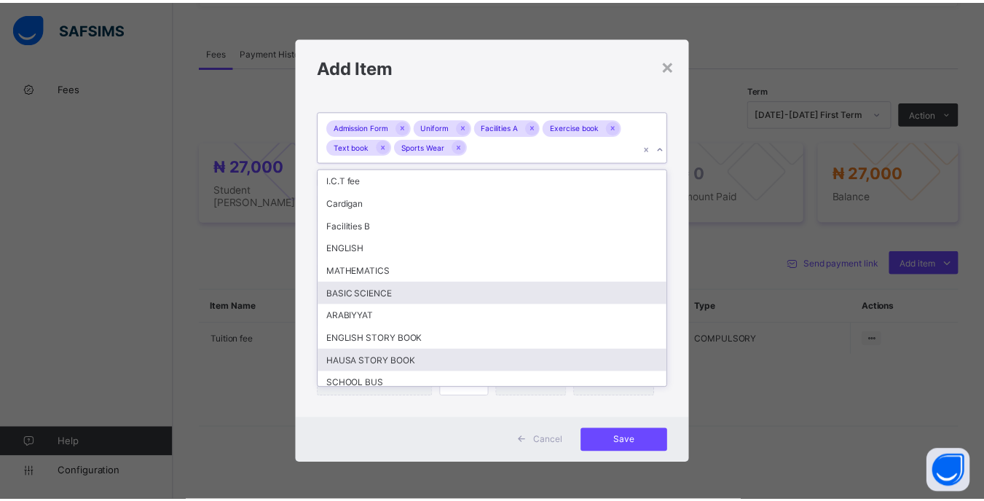
scroll to position [30, 0]
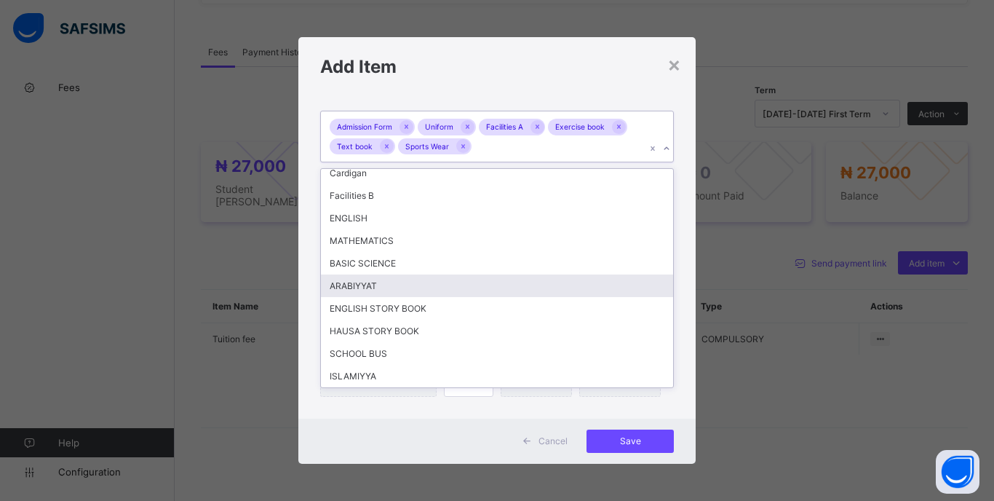
click at [680, 278] on div "**********" at bounding box center [496, 257] width 397 height 323
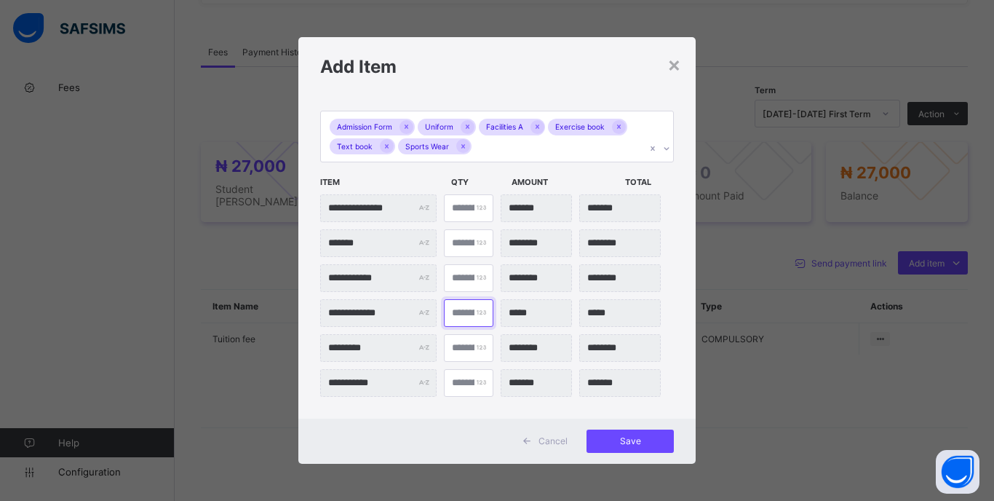
click at [456, 316] on input "*" at bounding box center [469, 313] width 50 height 28
type input "**"
type input "*******"
type input "**"
click at [633, 444] on span "Save" at bounding box center [631, 440] width 66 height 11
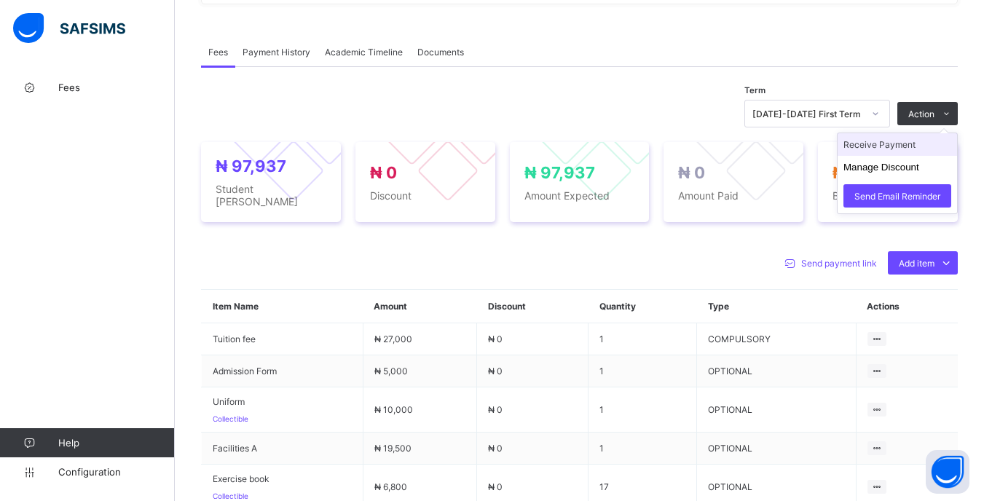
click at [917, 151] on li "Receive Payment" at bounding box center [896, 144] width 119 height 23
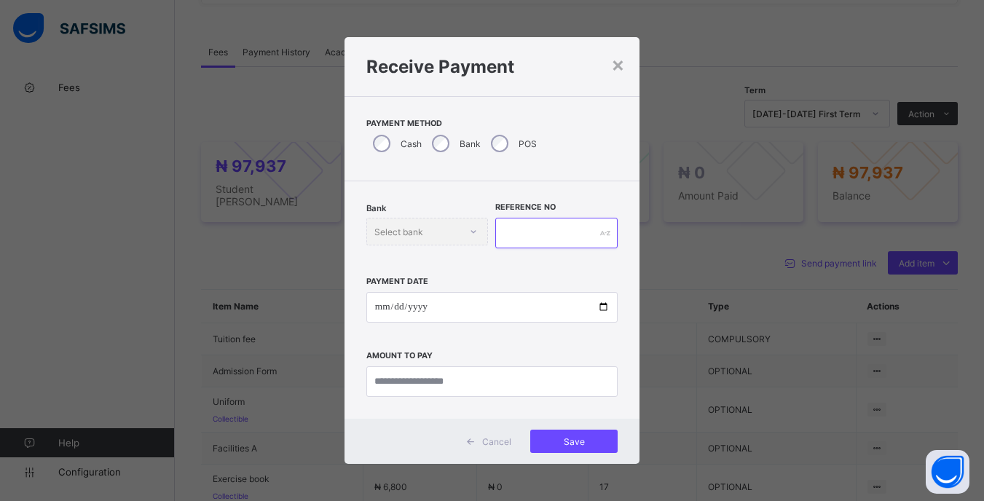
click at [547, 235] on input "text" at bounding box center [556, 233] width 122 height 31
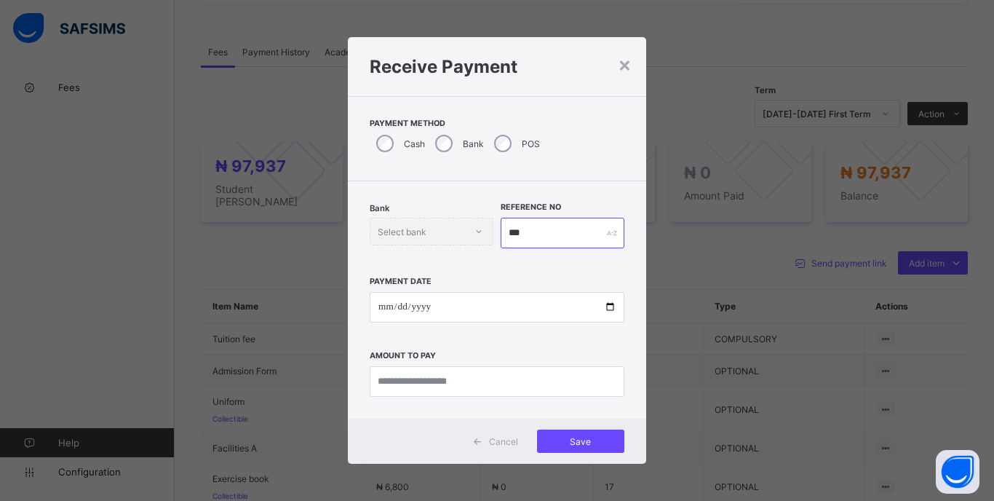
type input "***"
click at [399, 304] on input "date" at bounding box center [497, 307] width 255 height 31
type input "**********"
click at [553, 387] on input "currency" at bounding box center [497, 381] width 255 height 31
type input "********"
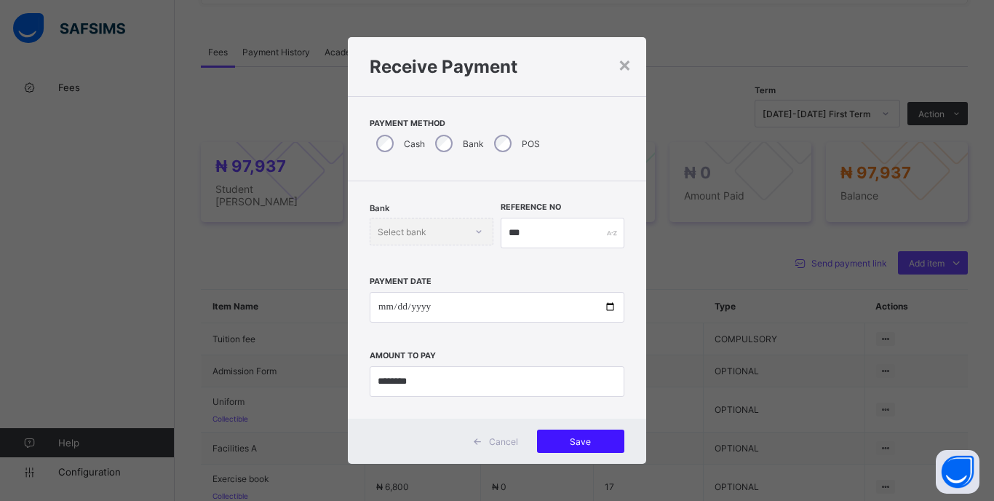
click at [583, 440] on span "Save" at bounding box center [581, 441] width 66 height 11
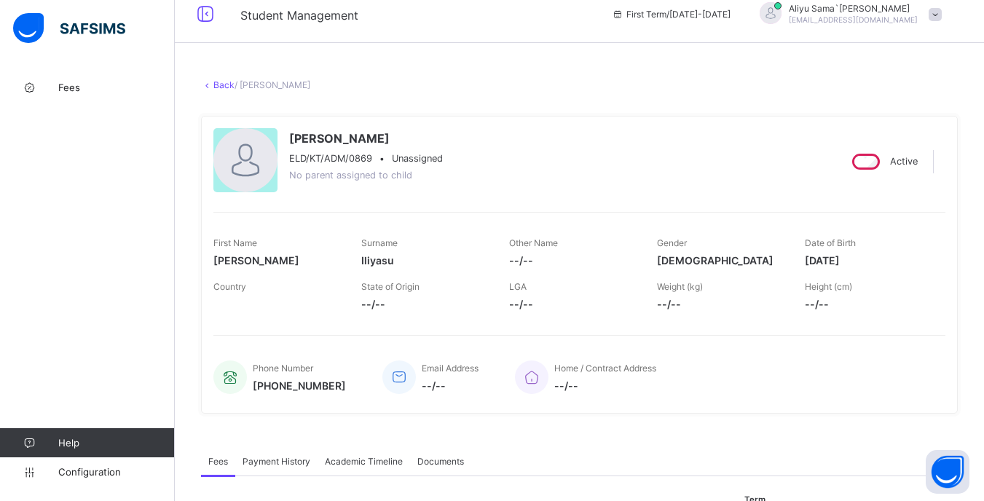
scroll to position [0, 0]
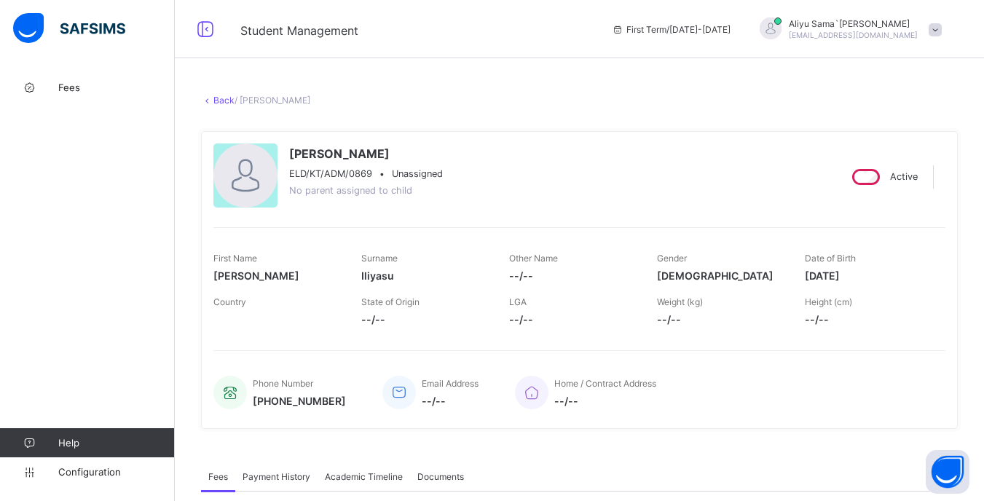
click at [220, 103] on link "Back" at bounding box center [223, 100] width 21 height 11
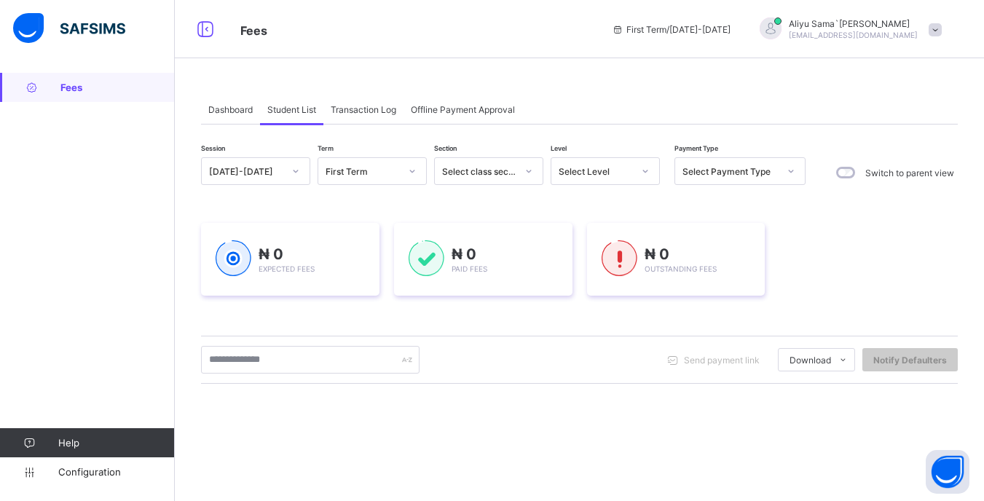
click at [618, 173] on div "Select Level" at bounding box center [595, 171] width 74 height 11
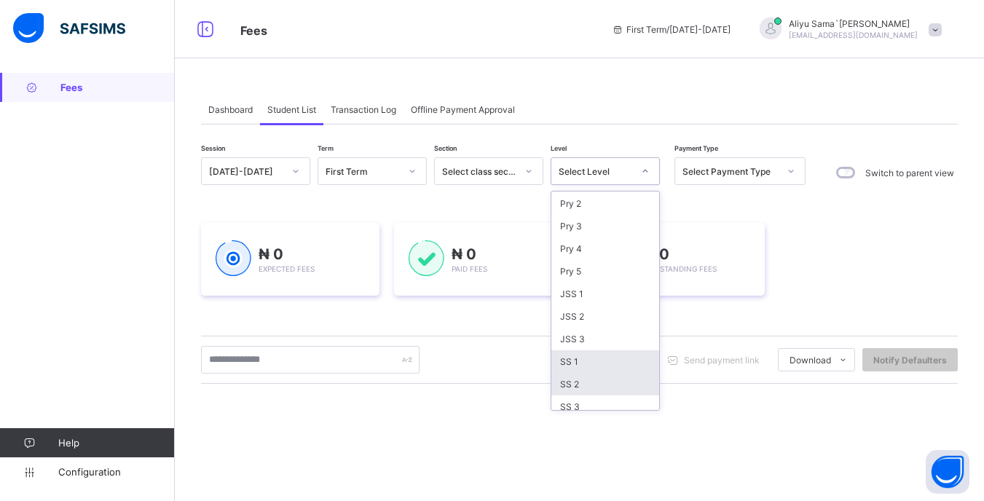
scroll to position [143, 0]
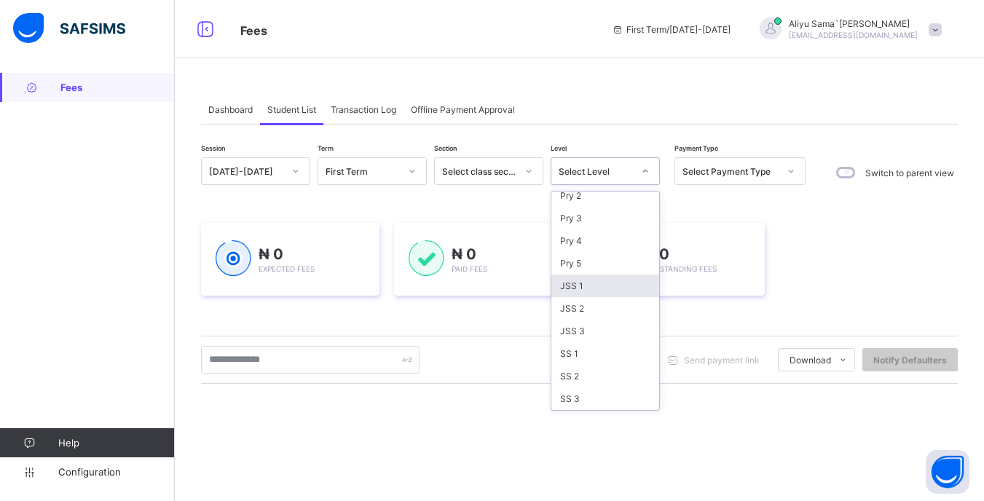
click at [593, 294] on div "JSS 1" at bounding box center [605, 285] width 108 height 23
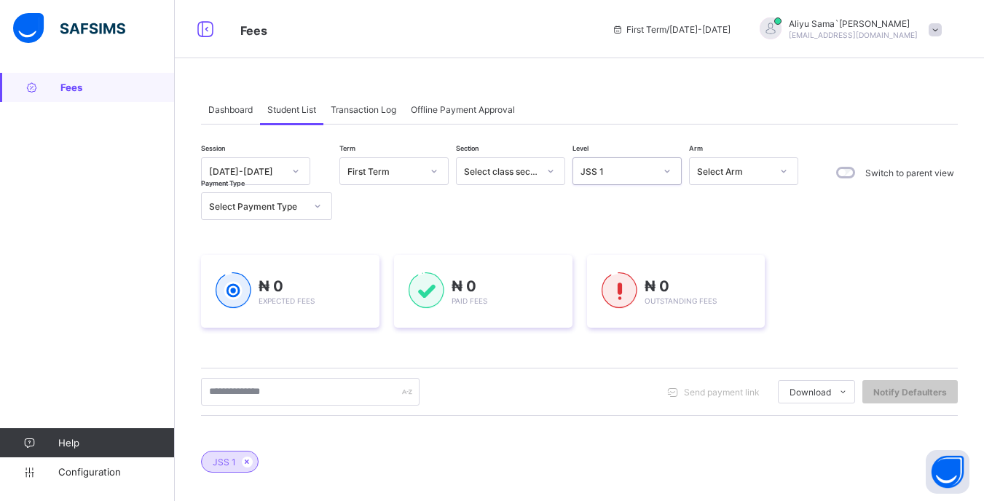
scroll to position [146, 0]
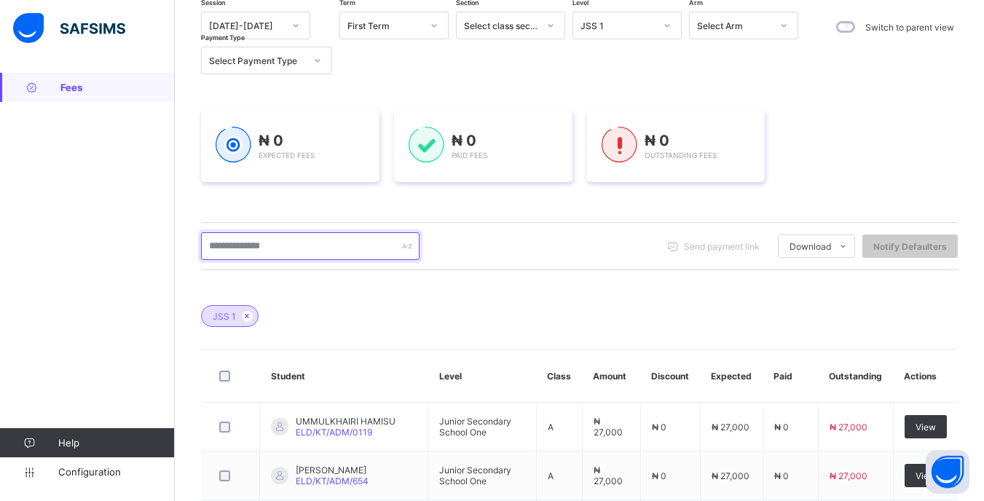
click at [333, 248] on input "text" at bounding box center [310, 246] width 218 height 28
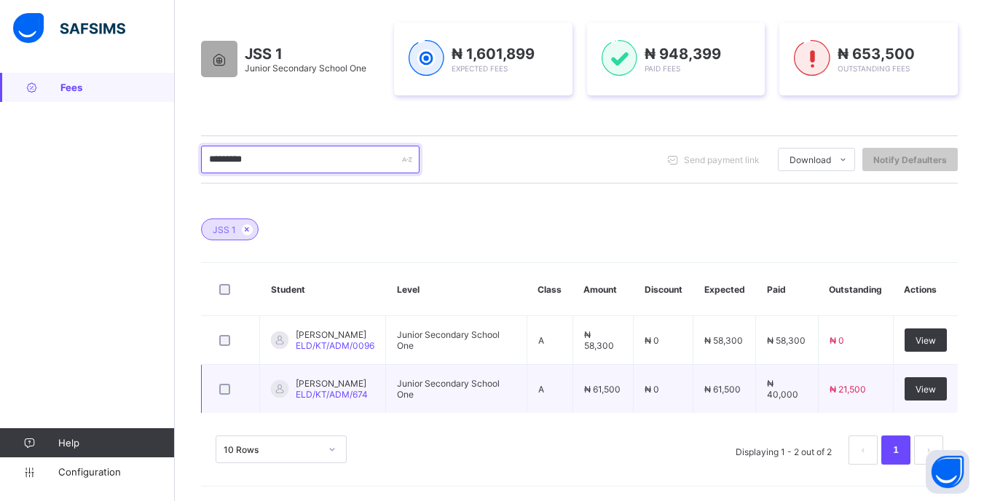
scroll to position [232, 0]
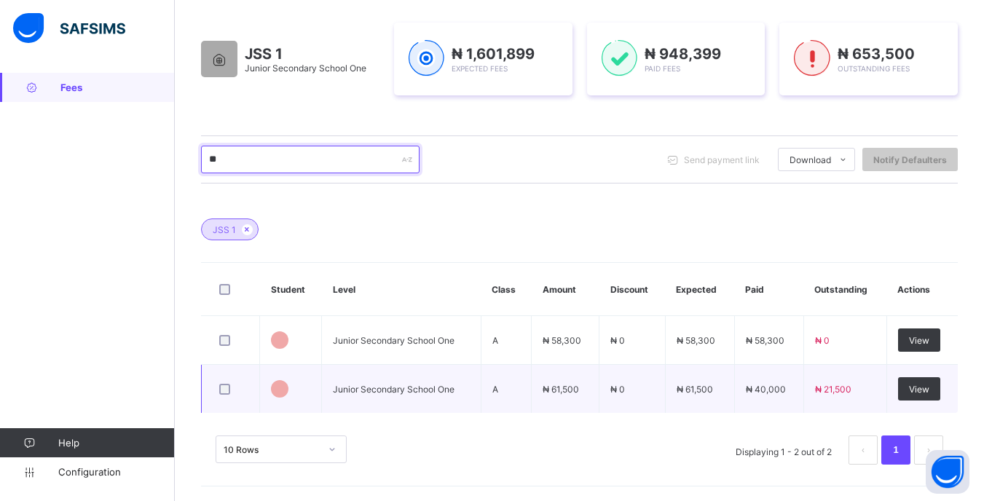
type input "*"
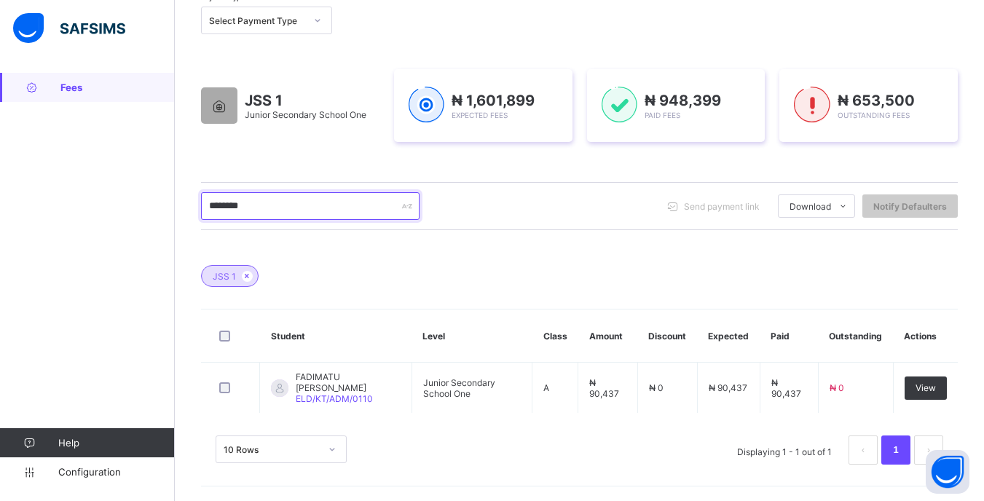
scroll to position [186, 0]
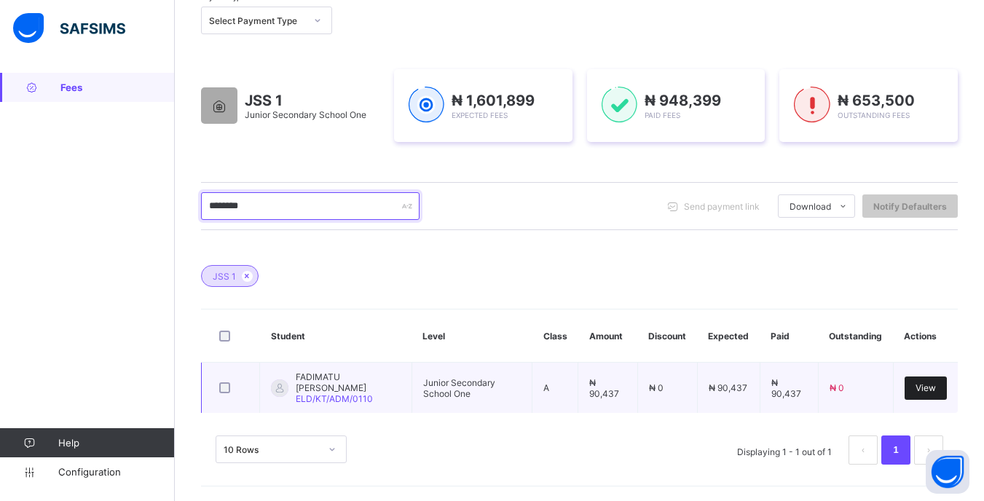
type input "********"
click at [936, 395] on div "View" at bounding box center [925, 387] width 42 height 23
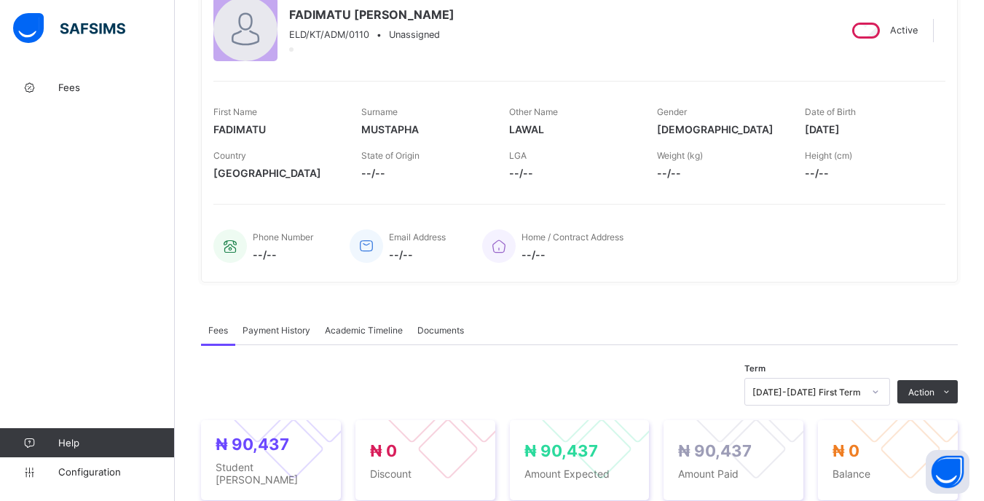
scroll to position [73, 0]
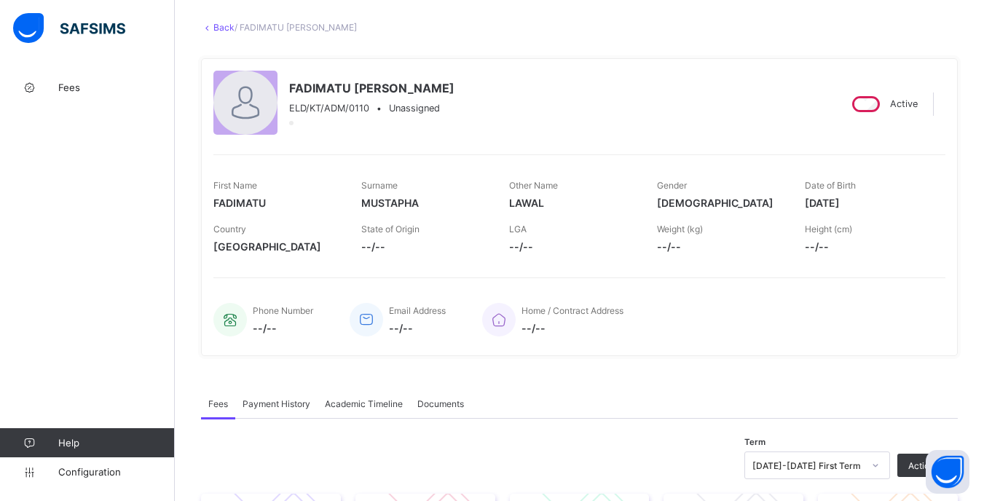
click at [220, 31] on link "Back" at bounding box center [223, 27] width 21 height 11
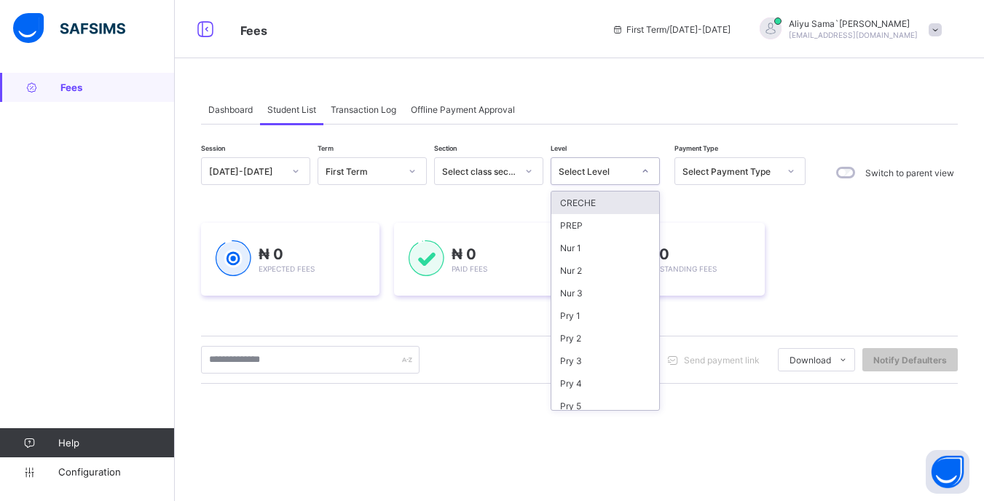
click at [571, 162] on div "Select Level" at bounding box center [591, 171] width 80 height 20
click at [584, 284] on div "JSS 1" at bounding box center [605, 285] width 108 height 23
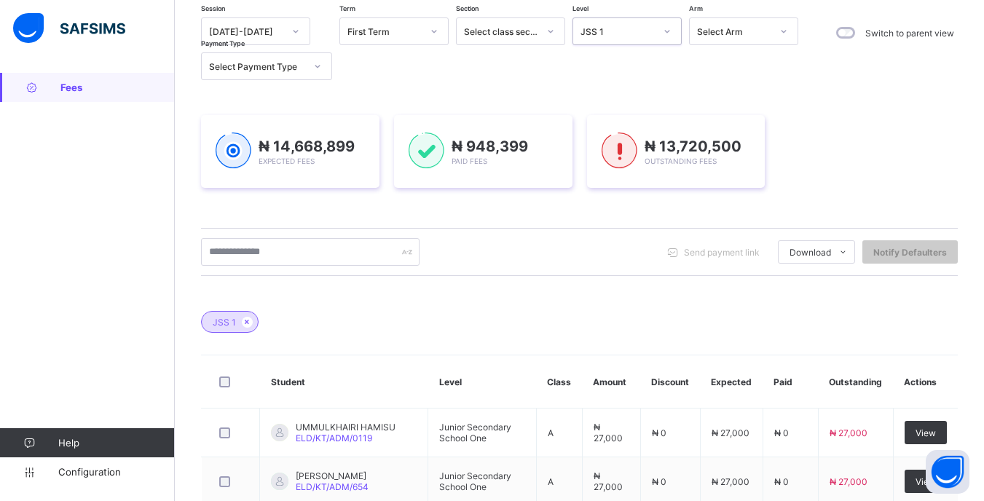
scroll to position [146, 0]
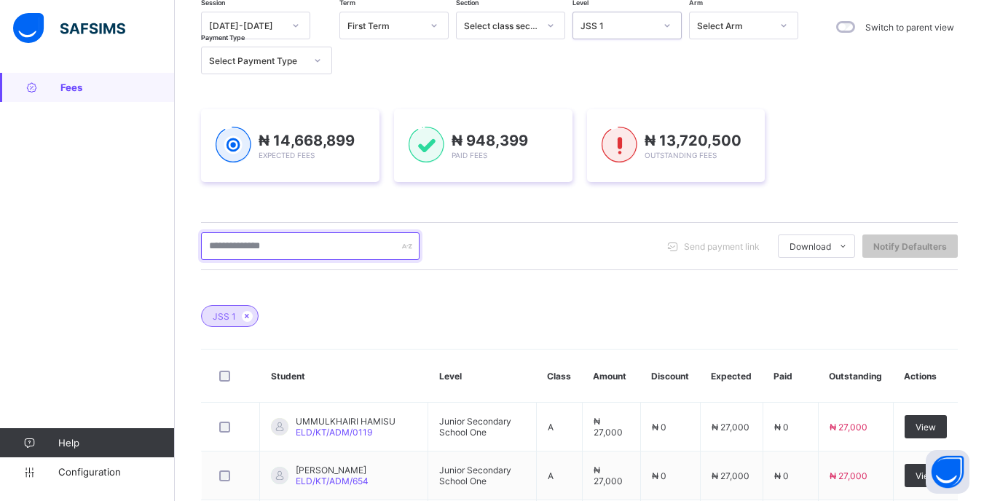
click at [318, 254] on input "text" at bounding box center [310, 246] width 218 height 28
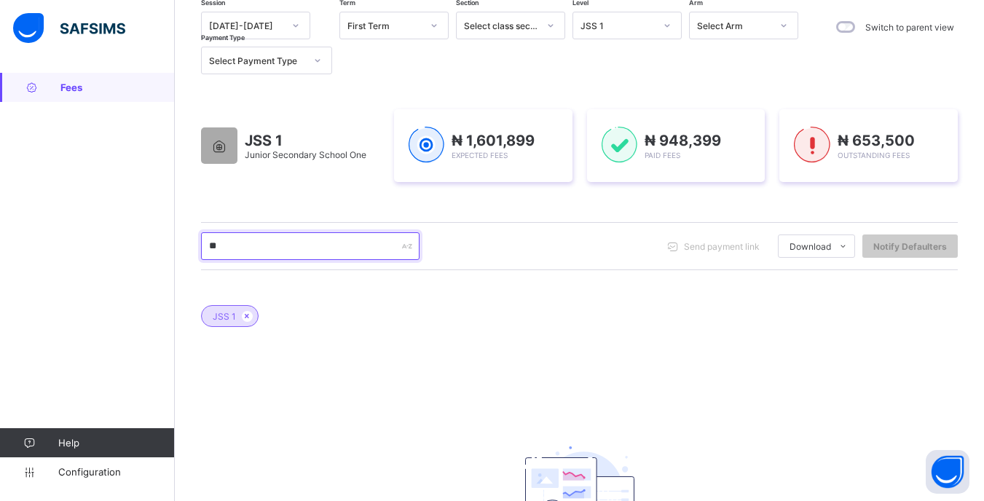
type input "*"
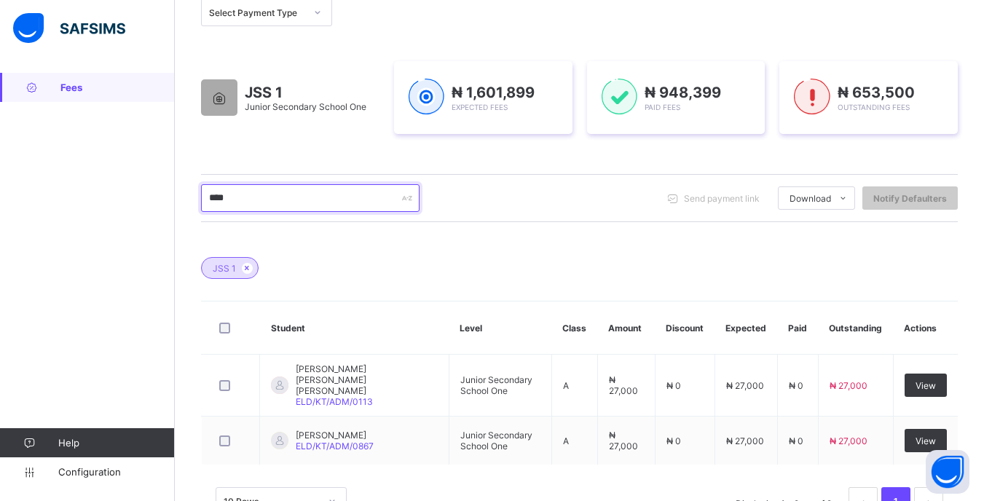
scroll to position [232, 0]
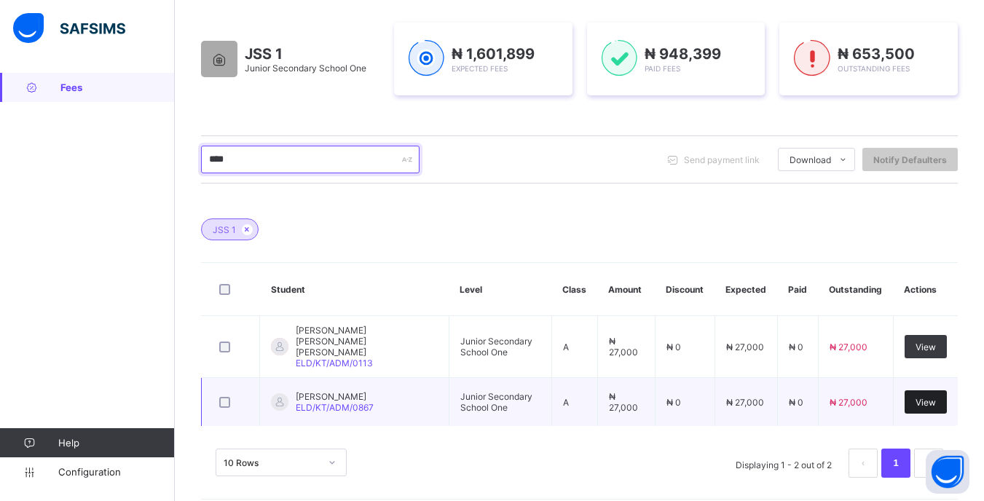
type input "****"
click at [935, 397] on span "View" at bounding box center [925, 402] width 20 height 11
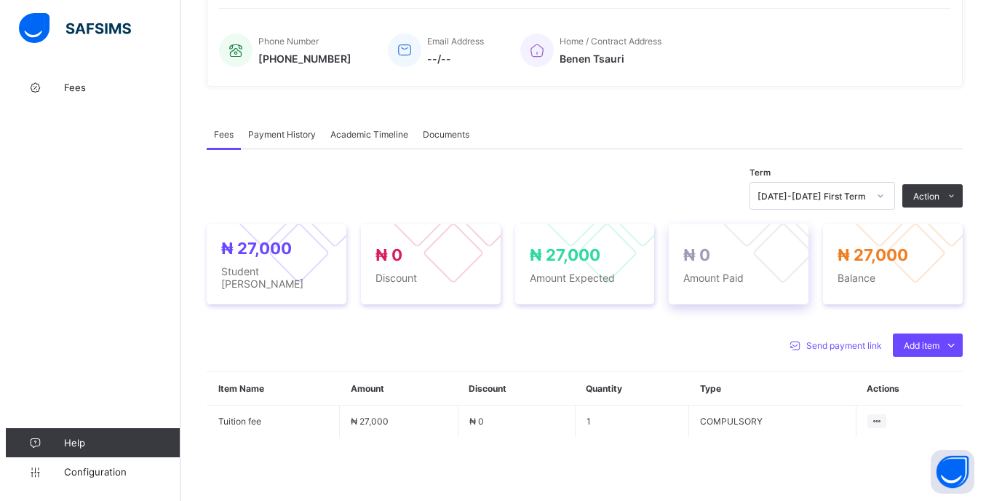
scroll to position [364, 0]
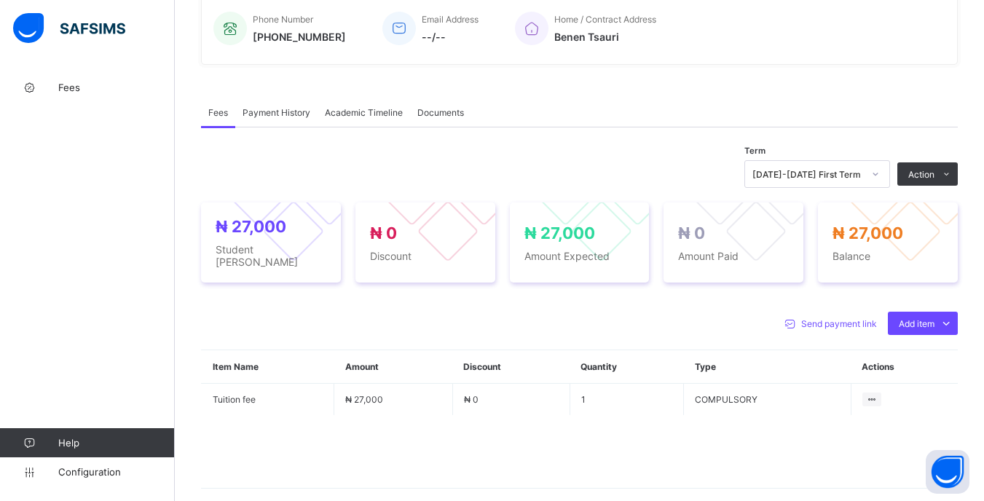
click at [878, 176] on div at bounding box center [875, 173] width 25 height 23
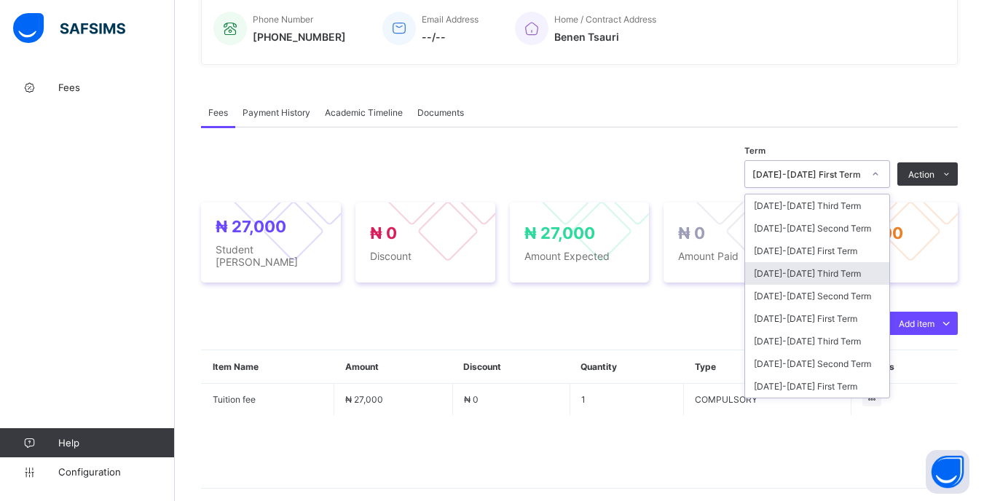
click at [846, 266] on div "[DATE]-[DATE] Third Term" at bounding box center [817, 273] width 144 height 23
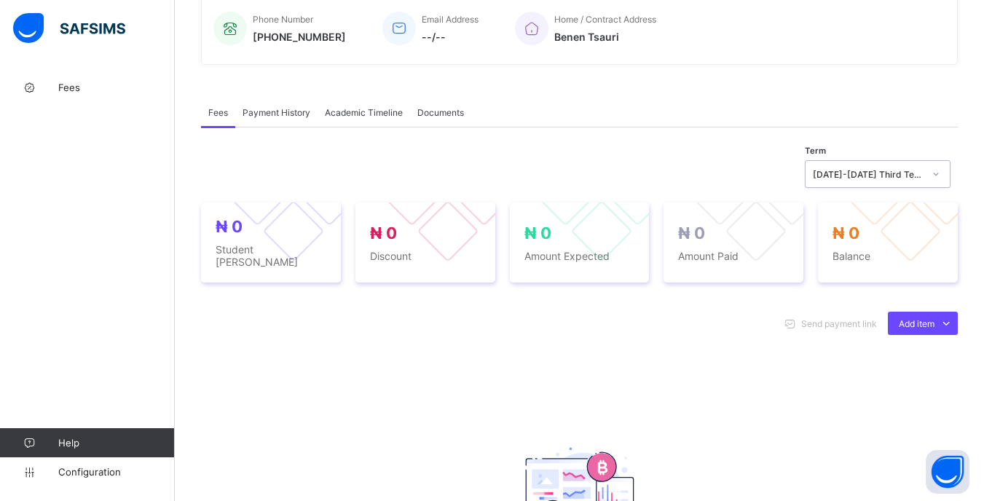
drag, startPoint x: 881, startPoint y: 167, endPoint x: 878, endPoint y: 191, distance: 24.2
click at [881, 173] on div "[DATE]-[DATE] Third Term" at bounding box center [863, 174] width 116 height 20
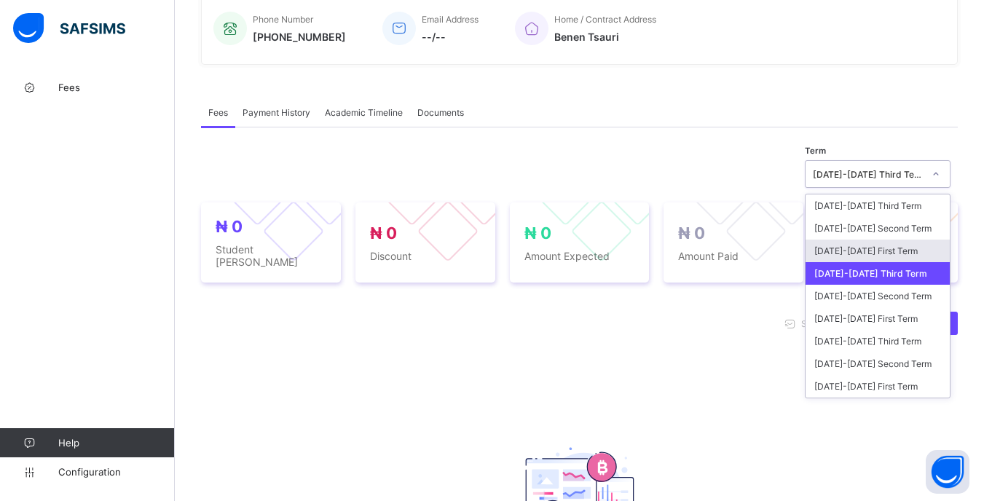
click at [876, 246] on div "[DATE]-[DATE] First Term" at bounding box center [877, 251] width 144 height 23
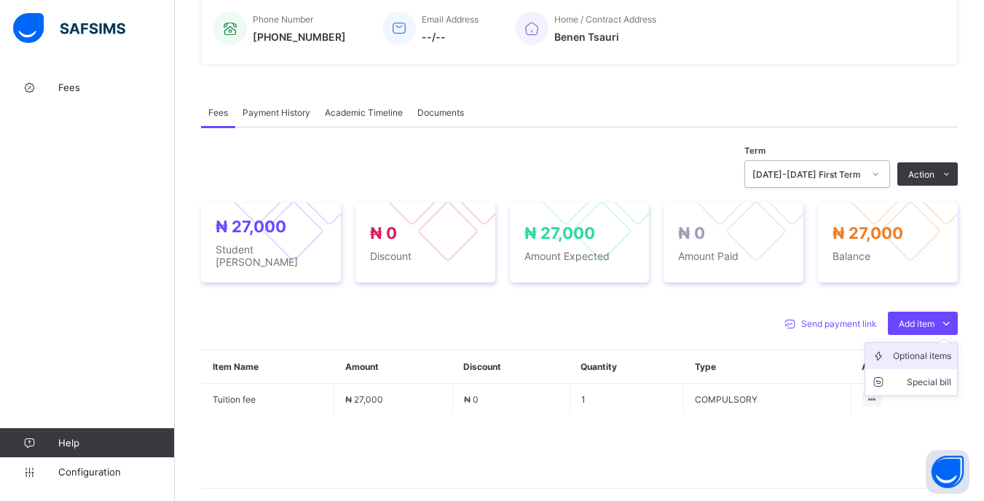
click at [915, 349] on div "Optional items" at bounding box center [922, 356] width 58 height 15
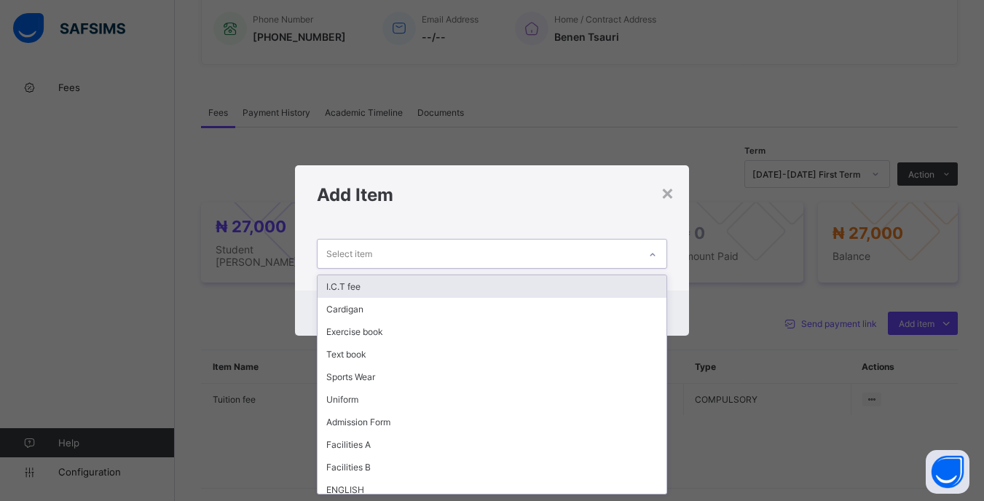
click at [641, 263] on div at bounding box center [652, 254] width 28 height 28
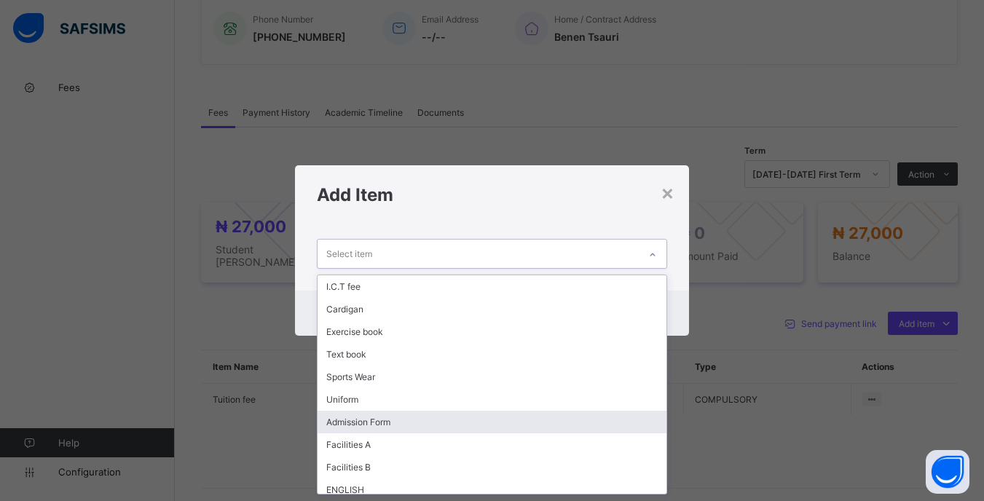
drag, startPoint x: 392, startPoint y: 417, endPoint x: 401, endPoint y: 392, distance: 26.9
click at [395, 412] on div "Admission Form" at bounding box center [491, 422] width 348 height 23
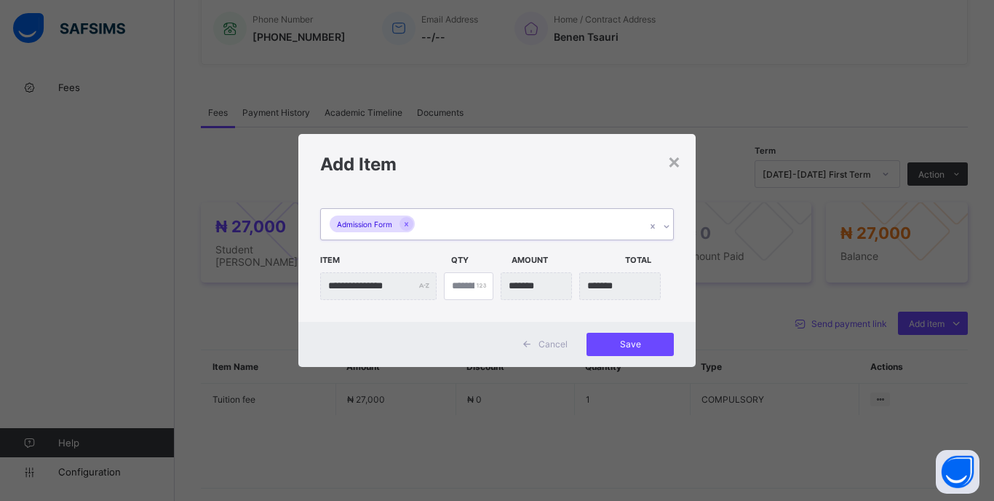
click at [523, 231] on div "Admission Form" at bounding box center [483, 224] width 325 height 31
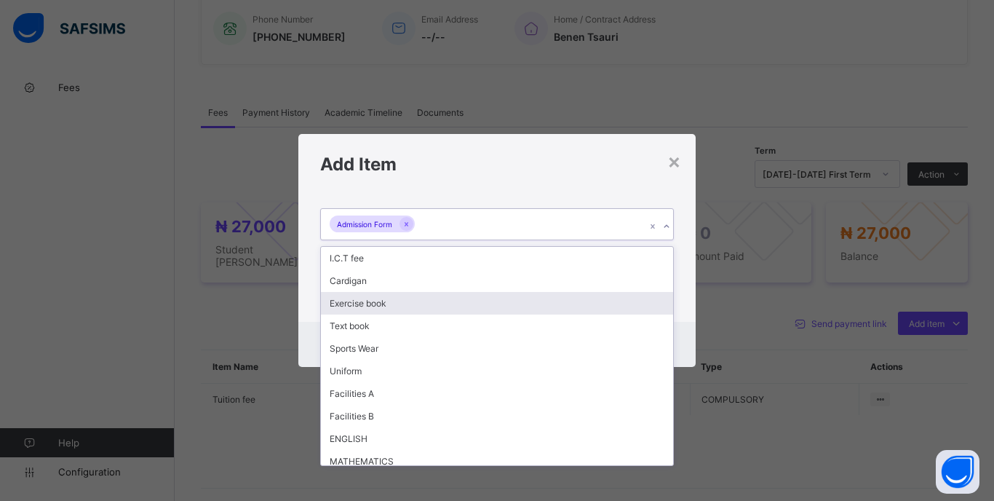
click at [391, 308] on div "Exercise book" at bounding box center [497, 303] width 352 height 23
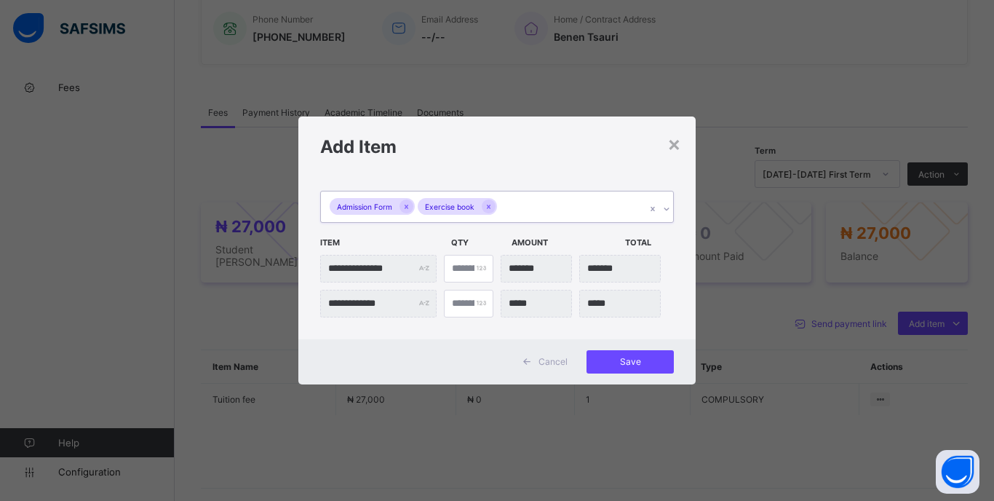
click at [559, 202] on div "Admission Form Exercise book" at bounding box center [483, 206] width 325 height 31
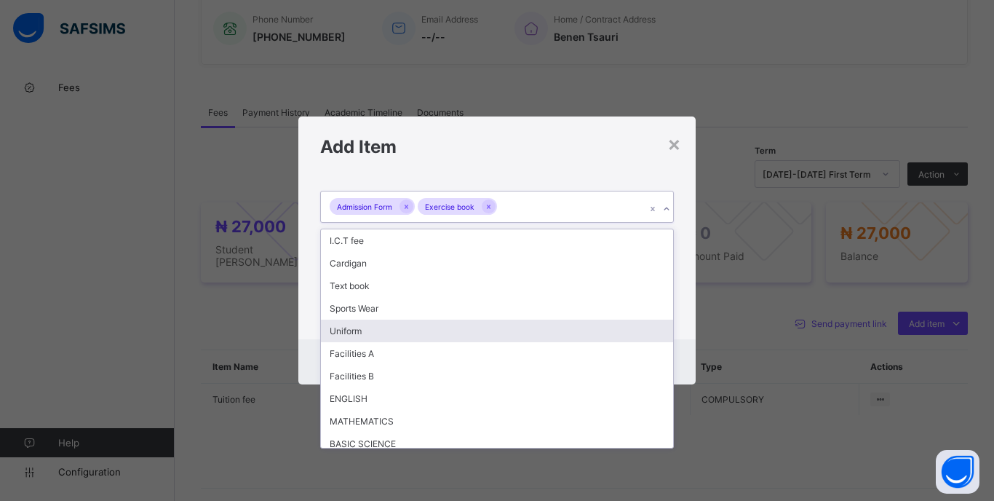
click at [382, 340] on div "Uniform" at bounding box center [497, 331] width 352 height 23
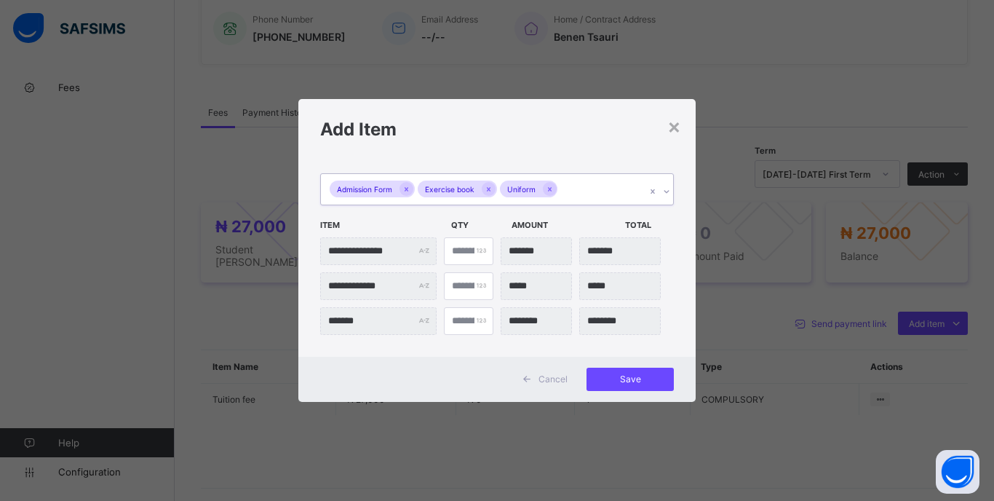
click at [598, 203] on div "Admission Form Exercise book Uniform" at bounding box center [483, 189] width 325 height 31
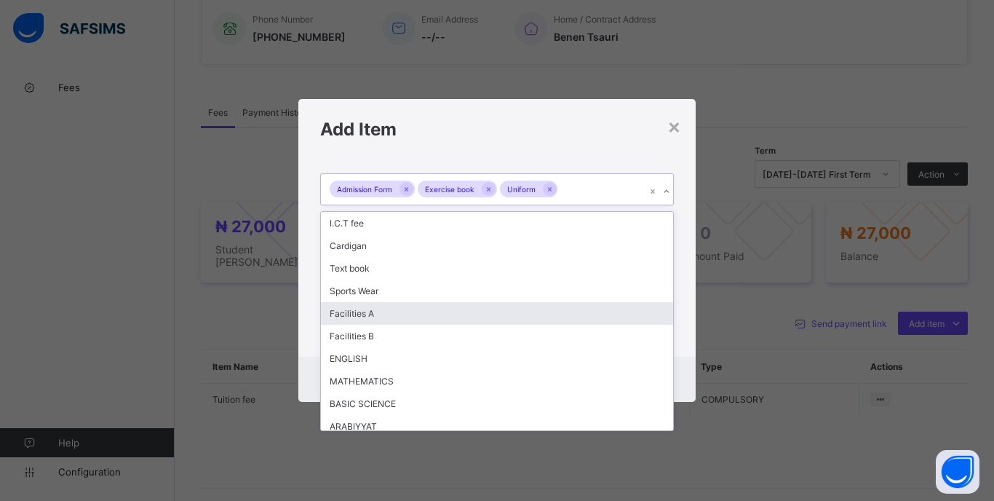
click at [395, 307] on div "Facilities A" at bounding box center [497, 313] width 352 height 23
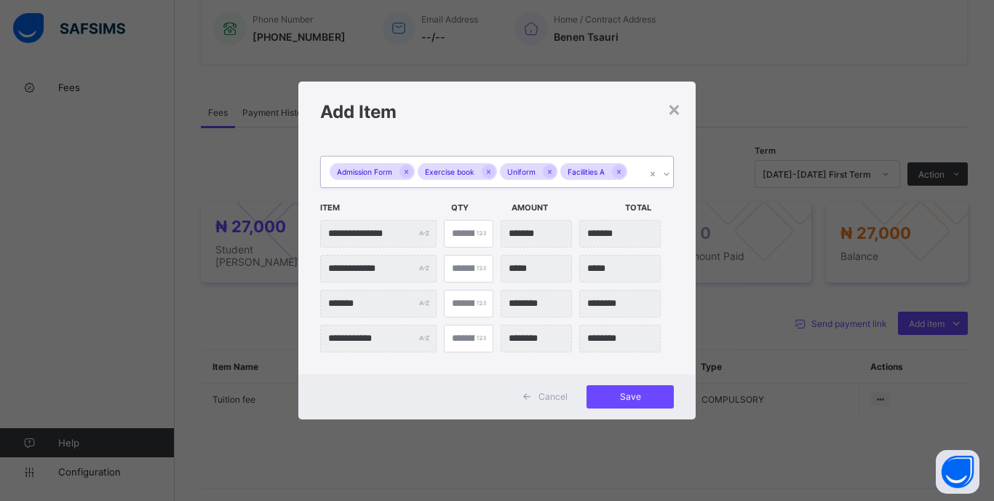
click at [638, 172] on div "Admission Form Exercise book Uniform Facilities A" at bounding box center [483, 172] width 325 height 31
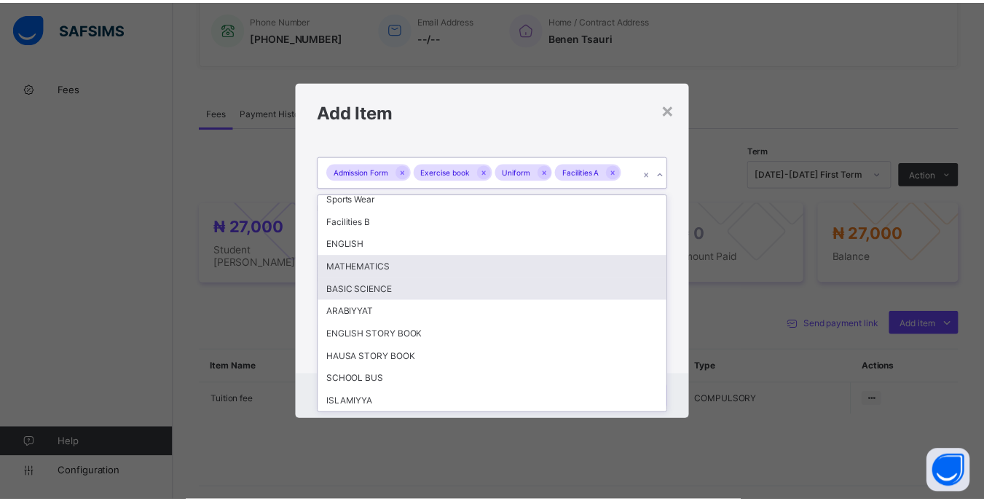
scroll to position [0, 0]
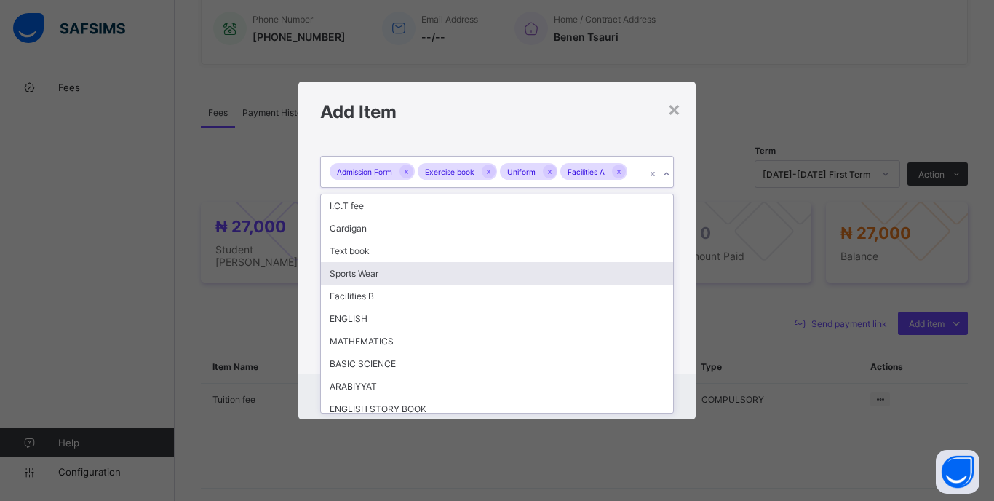
click at [677, 266] on div "**********" at bounding box center [496, 257] width 397 height 233
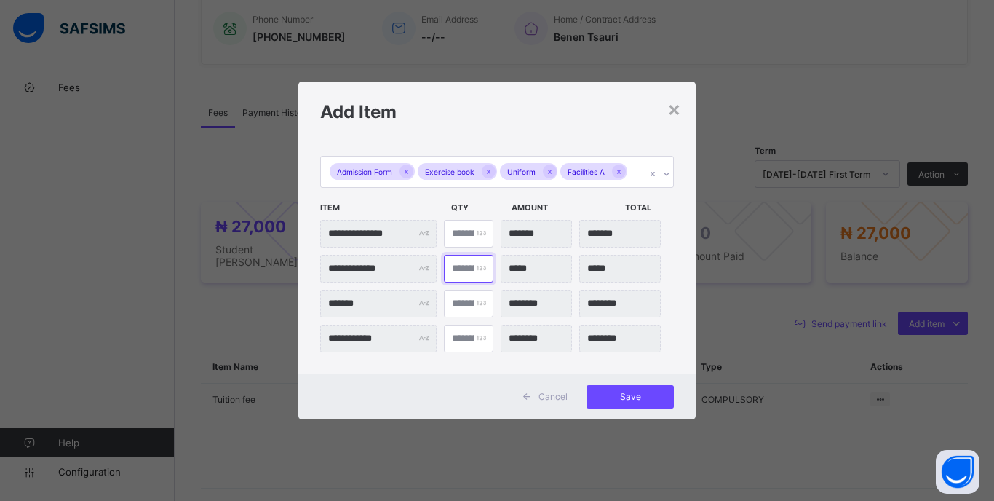
click at [462, 271] on input "*" at bounding box center [469, 269] width 50 height 28
type input "**"
type input "*******"
type input "**"
click at [647, 399] on span "Save" at bounding box center [631, 396] width 66 height 11
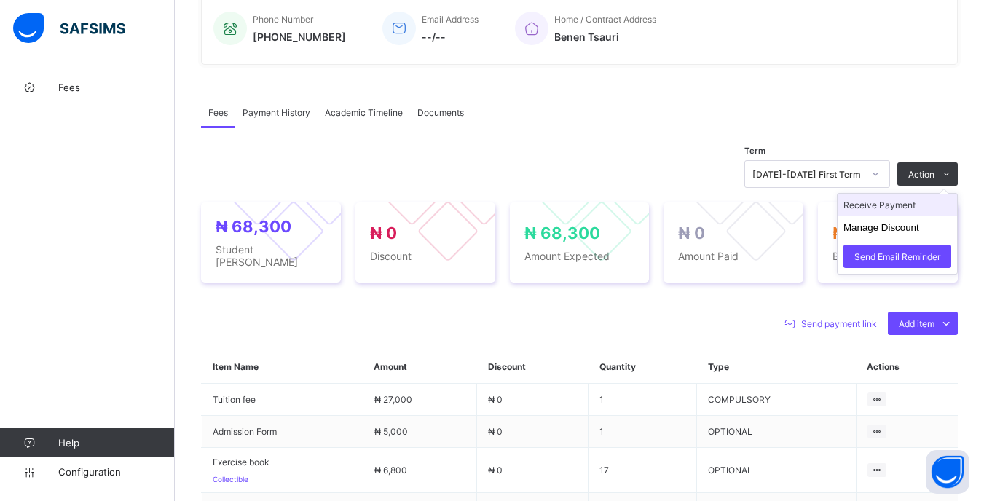
click at [919, 202] on li "Receive Payment" at bounding box center [896, 205] width 119 height 23
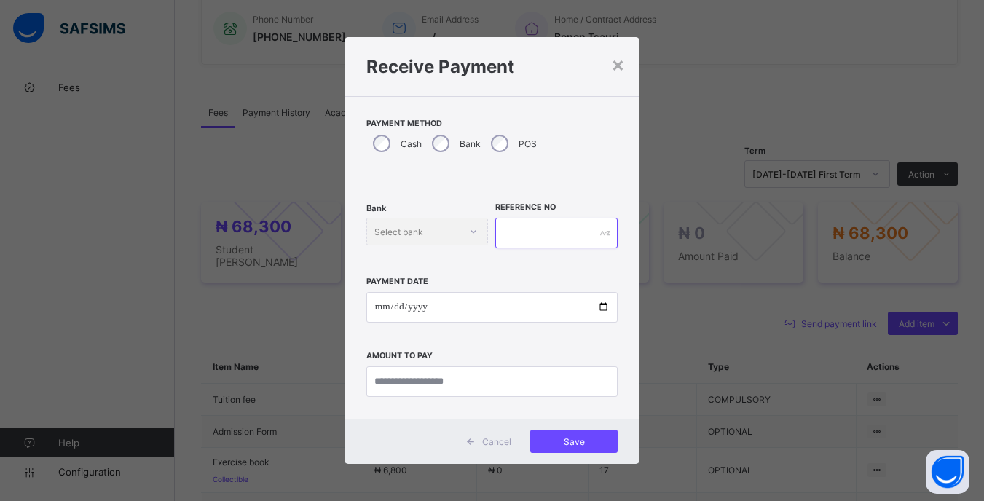
click at [532, 240] on input "text" at bounding box center [556, 233] width 122 height 31
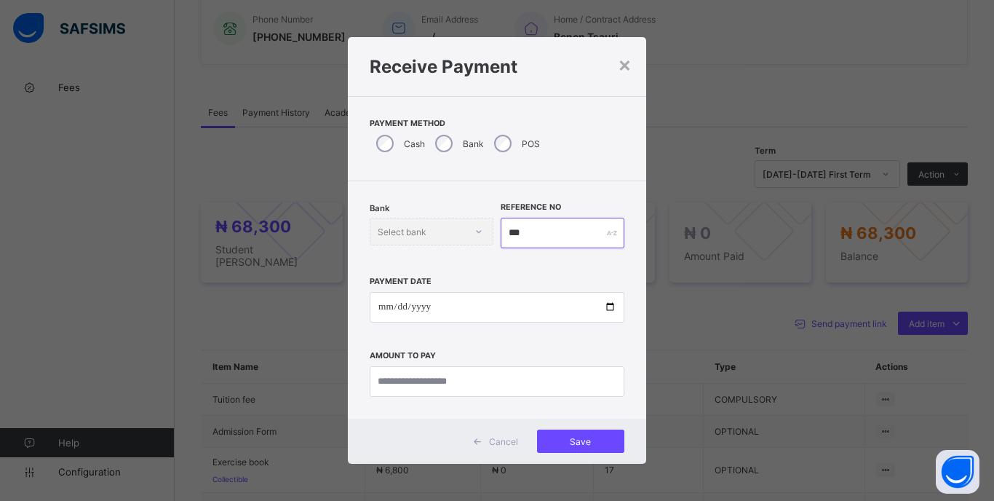
type input "***"
click at [378, 322] on input "date" at bounding box center [497, 307] width 255 height 31
type input "**********"
click at [529, 379] on input "currency" at bounding box center [497, 381] width 255 height 31
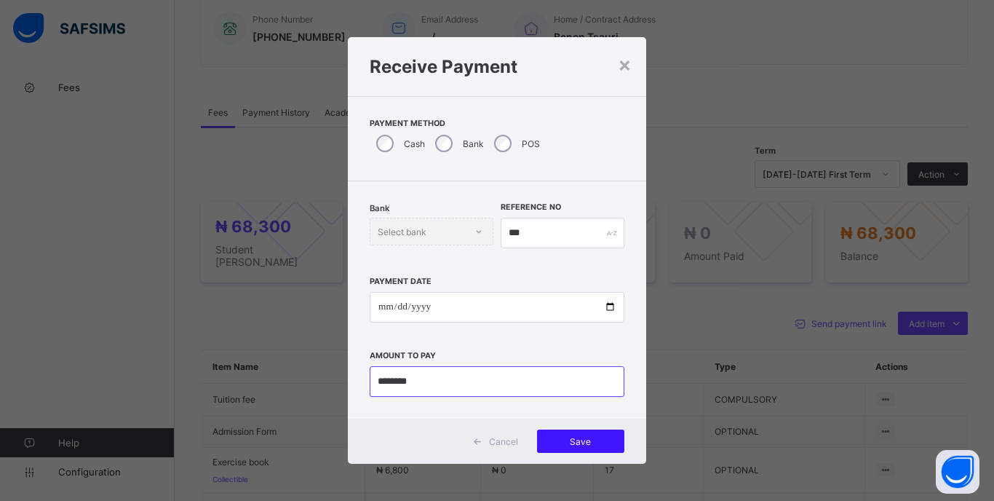
type input "********"
click at [593, 432] on div "Save" at bounding box center [580, 441] width 87 height 23
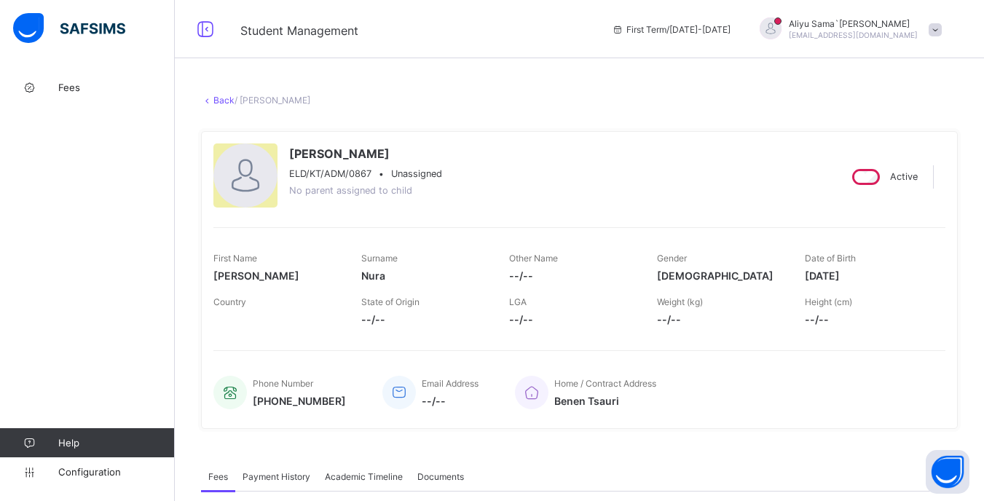
click at [215, 103] on link "Back" at bounding box center [223, 100] width 21 height 11
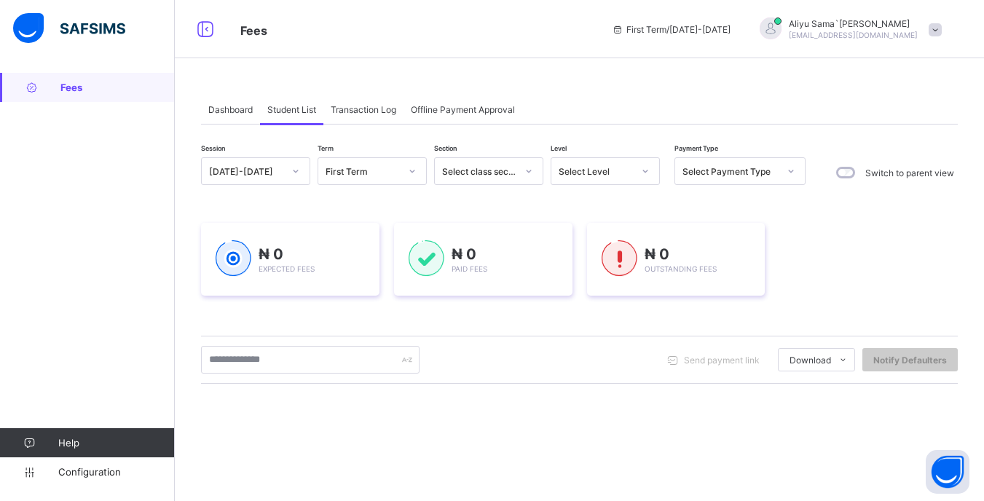
click at [609, 169] on div "Select Level" at bounding box center [595, 171] width 74 height 11
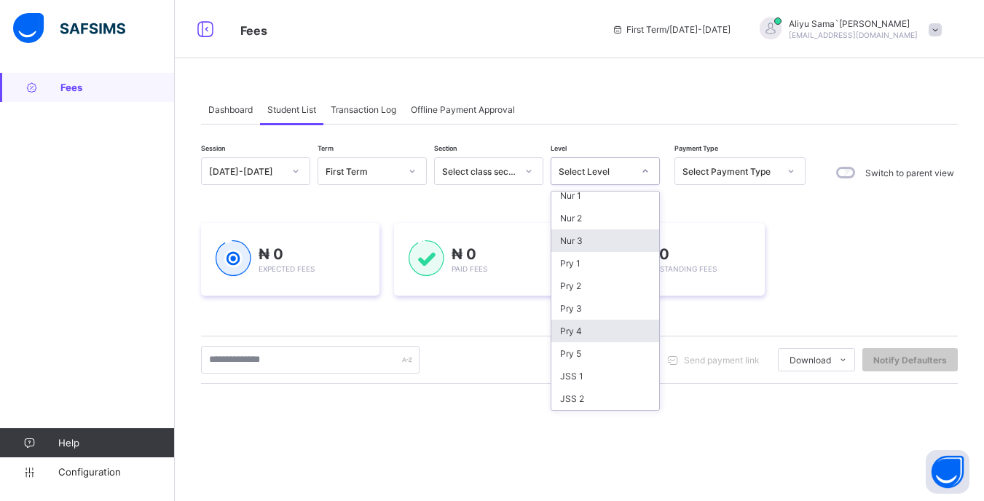
scroll to position [73, 0]
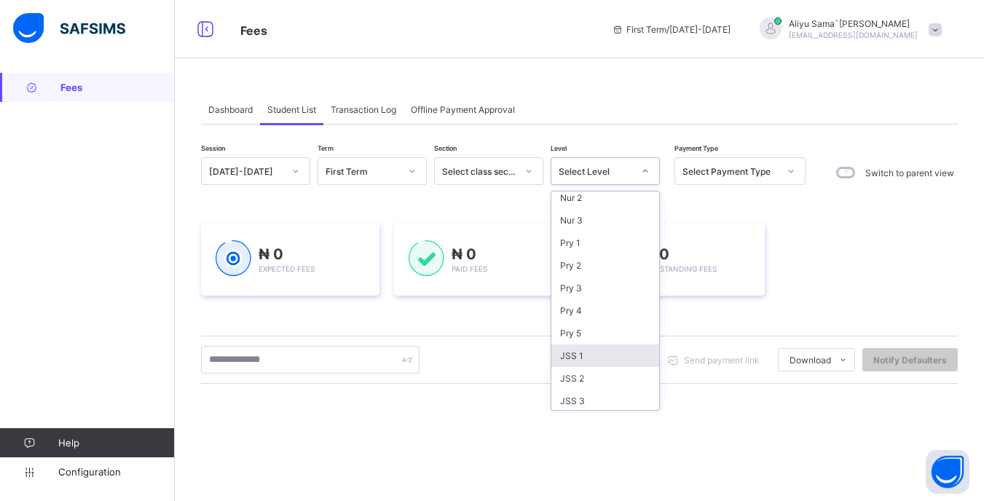
click at [595, 353] on div "JSS 1" at bounding box center [605, 355] width 108 height 23
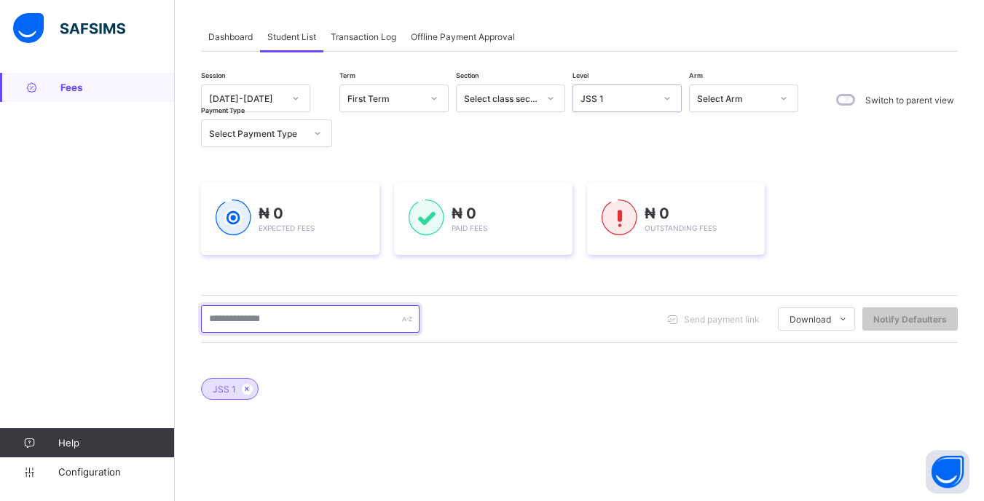
click at [314, 323] on input "text" at bounding box center [310, 319] width 218 height 28
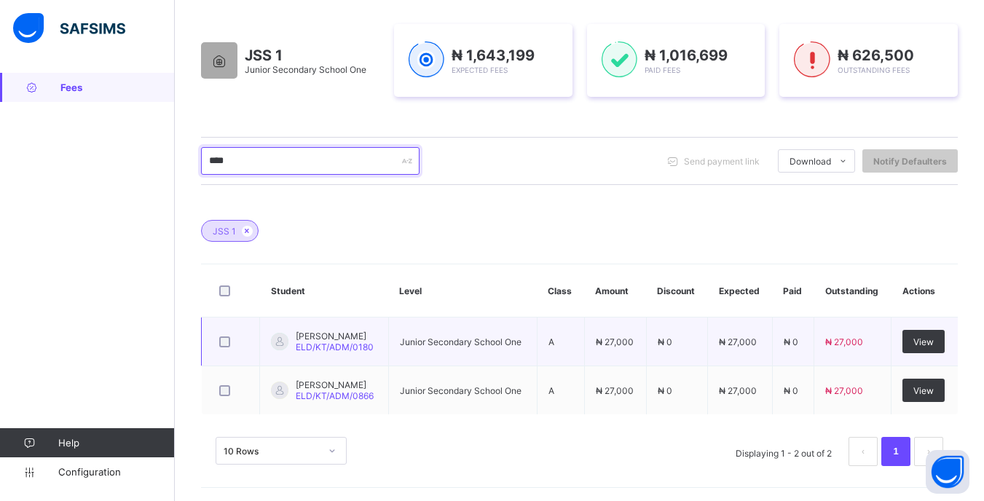
scroll to position [234, 0]
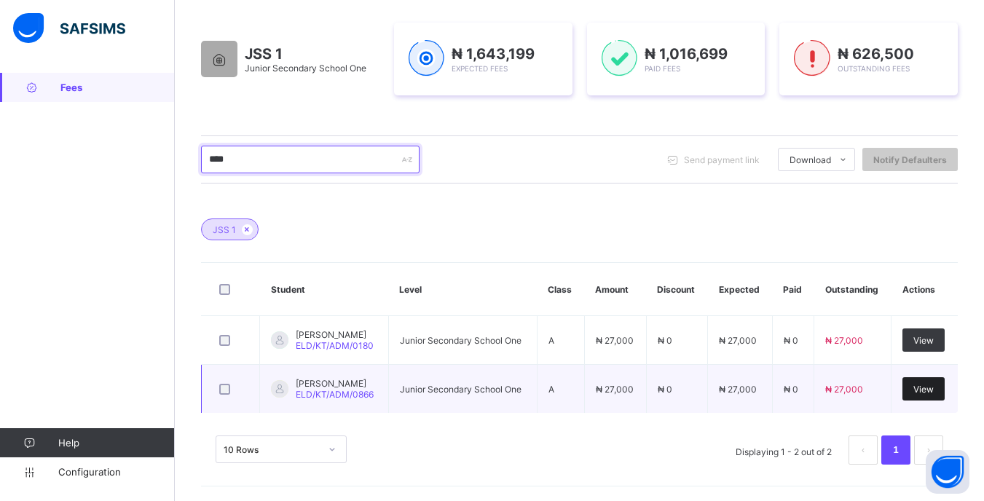
type input "****"
click at [920, 388] on div "View" at bounding box center [923, 388] width 42 height 23
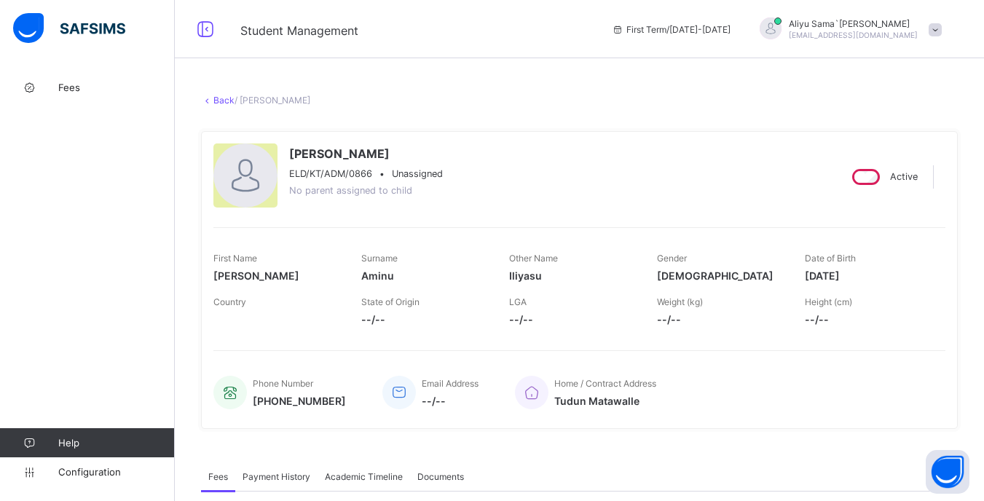
click at [221, 103] on link "Back" at bounding box center [223, 100] width 21 height 11
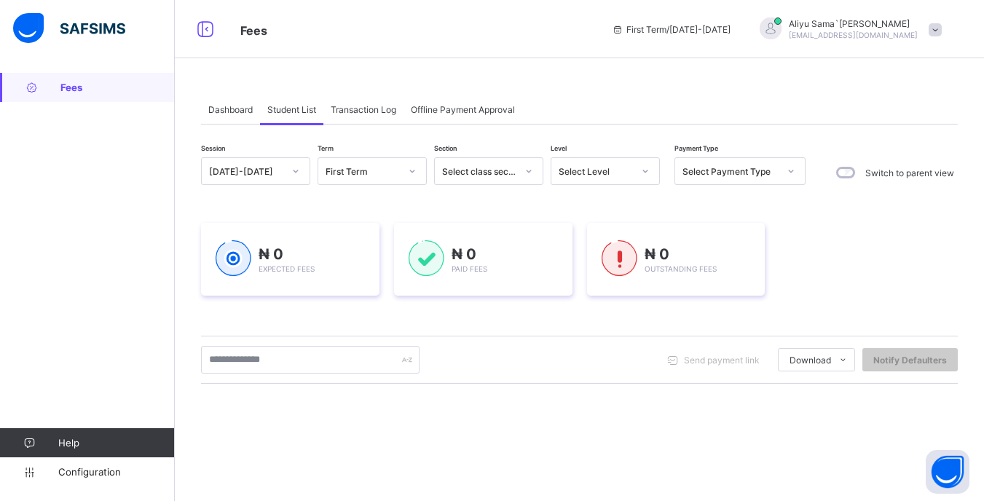
click at [645, 173] on icon at bounding box center [645, 171] width 9 height 15
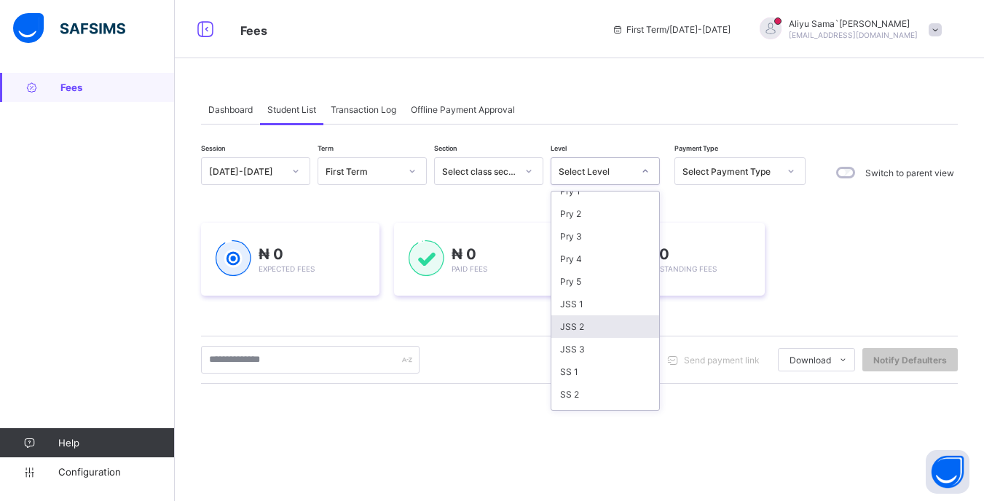
scroll to position [143, 0]
click at [587, 287] on div "JSS 1" at bounding box center [605, 285] width 108 height 23
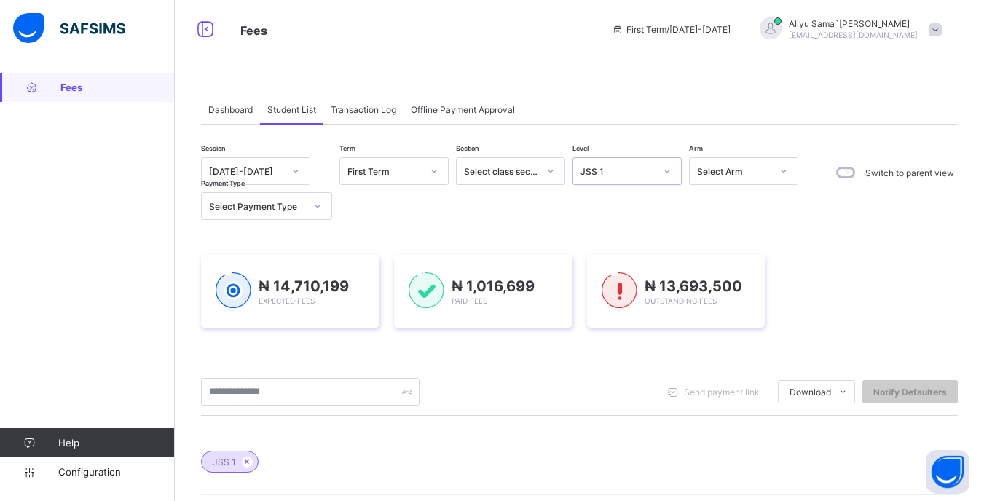
scroll to position [146, 0]
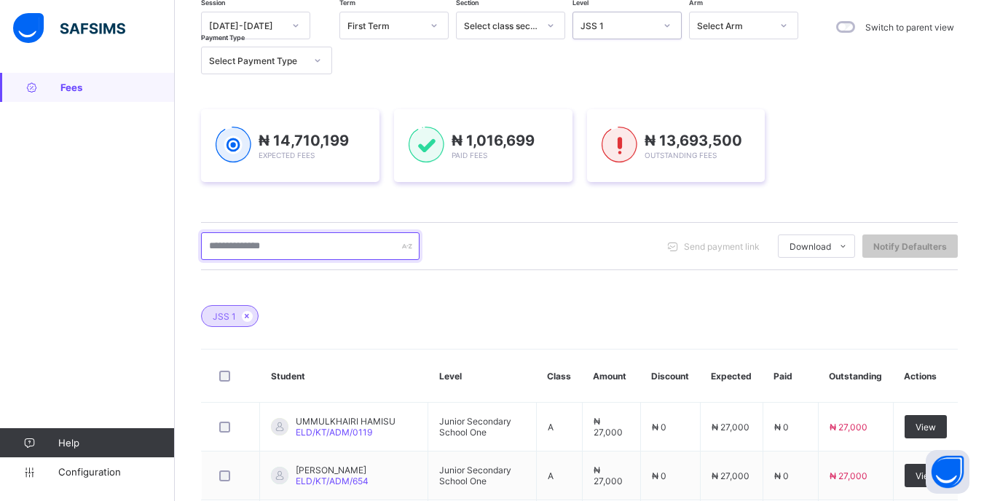
click at [324, 243] on input "text" at bounding box center [310, 246] width 218 height 28
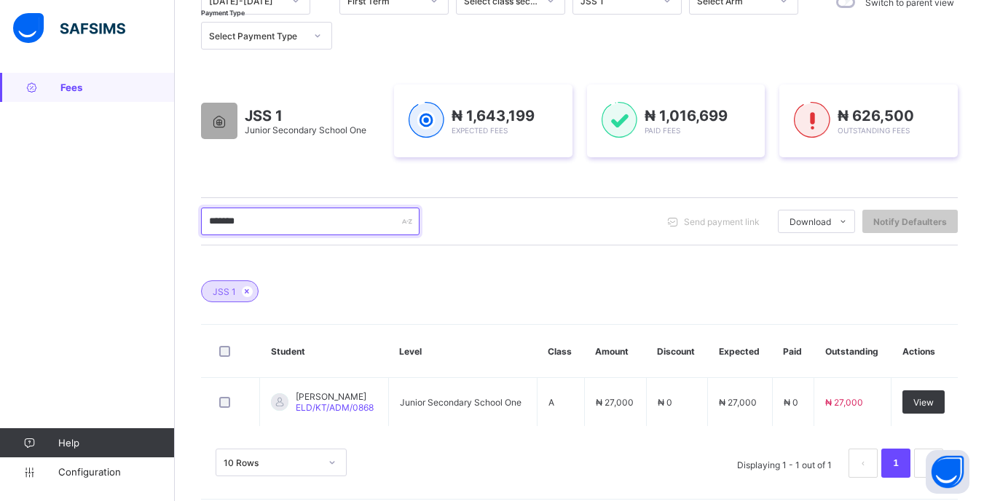
scroll to position [183, 0]
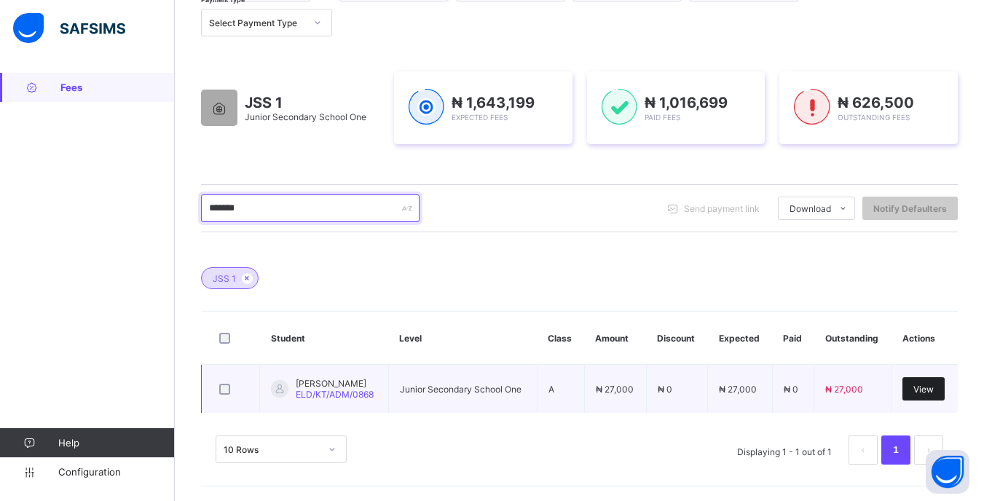
type input "*******"
click at [925, 395] on div "View" at bounding box center [923, 388] width 42 height 23
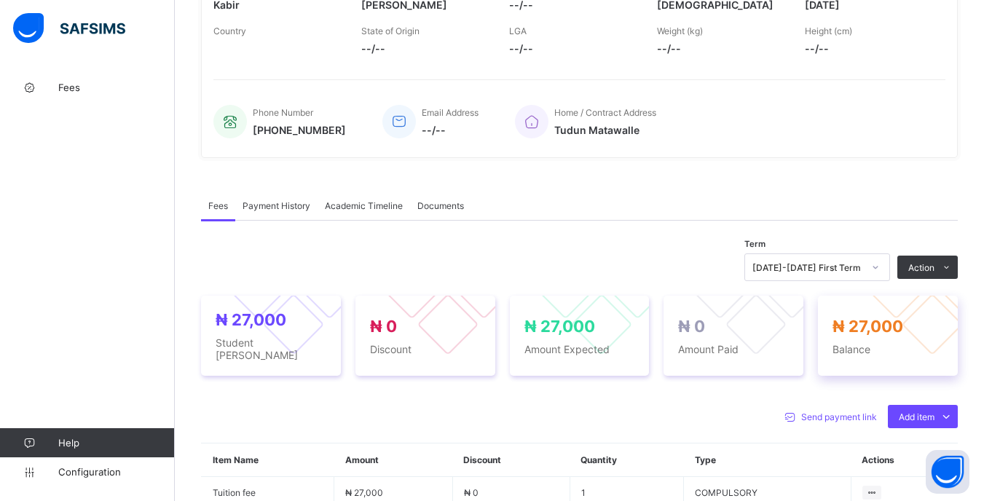
scroll to position [291, 0]
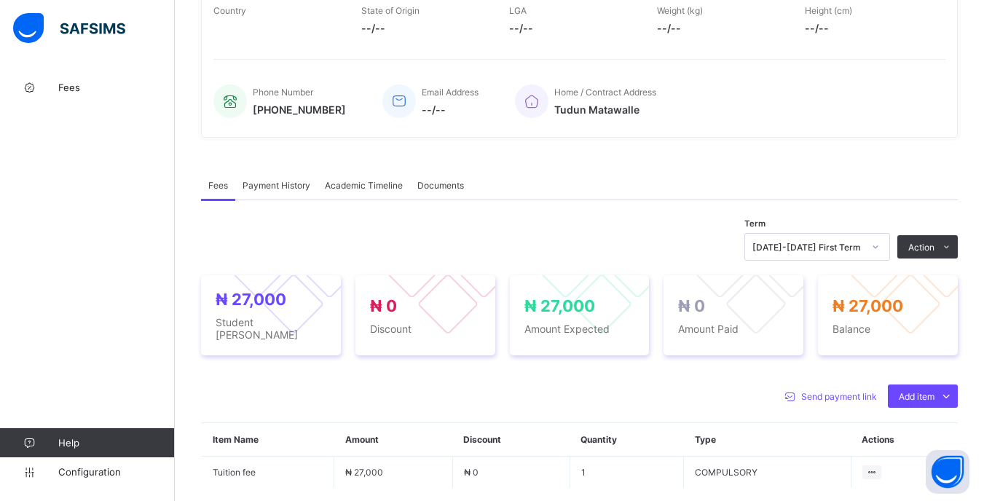
click at [863, 242] on div "[DATE]-[DATE] First Term" at bounding box center [807, 247] width 111 height 11
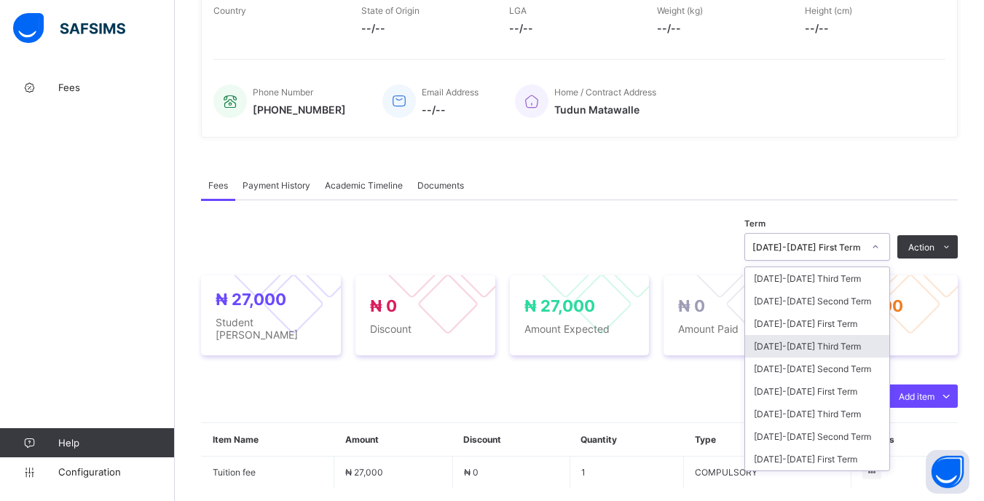
click at [837, 345] on div "[DATE]-[DATE] Third Term" at bounding box center [817, 346] width 144 height 23
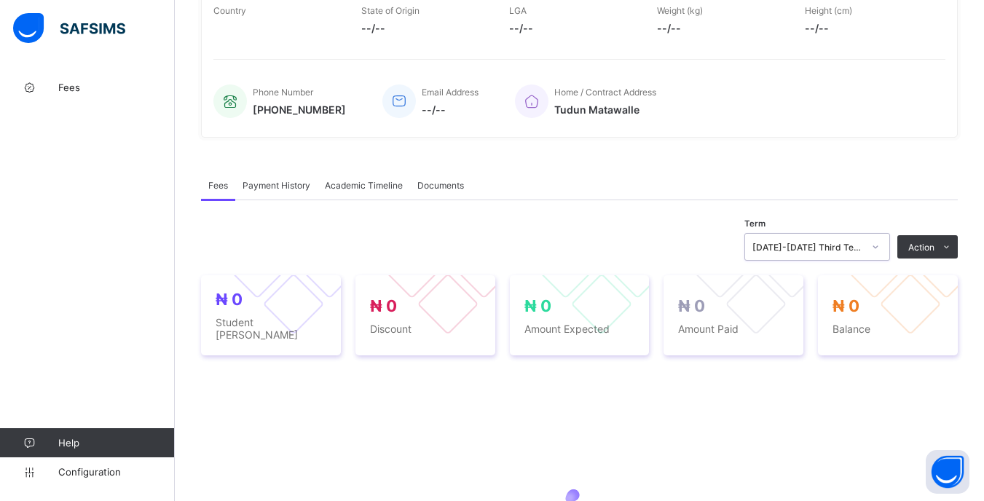
click at [861, 253] on div "[DATE]-[DATE] Third Term" at bounding box center [803, 247] width 116 height 20
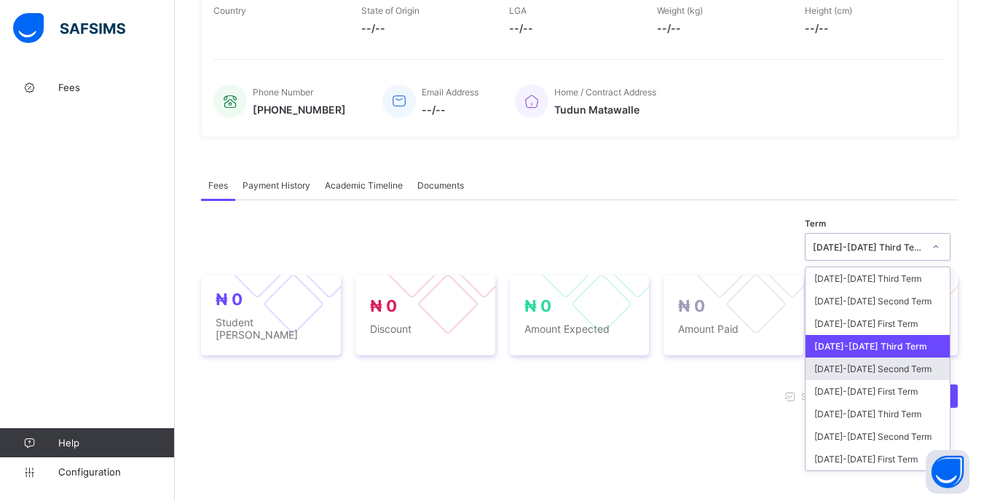
click at [838, 372] on div "[DATE]-[DATE] Second Term" at bounding box center [877, 368] width 144 height 23
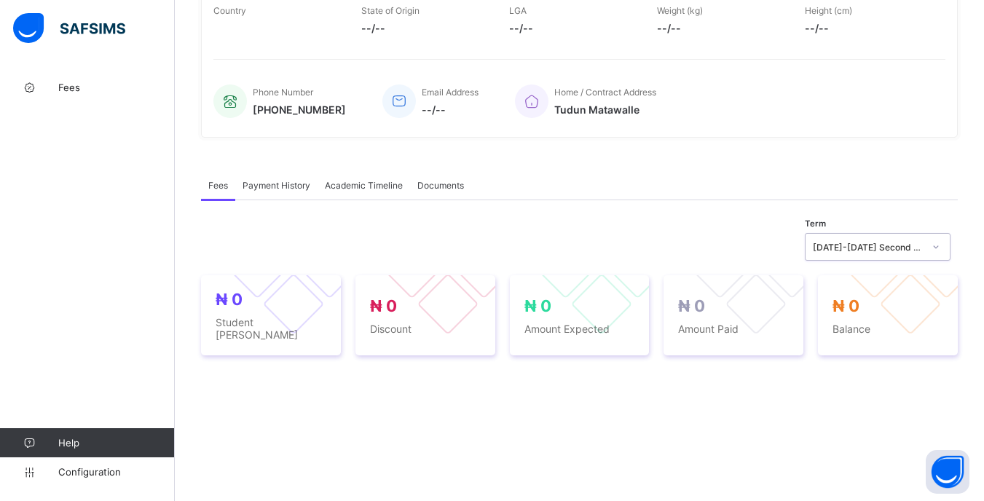
click at [871, 240] on div "[DATE]-[DATE] Second Term" at bounding box center [863, 247] width 116 height 20
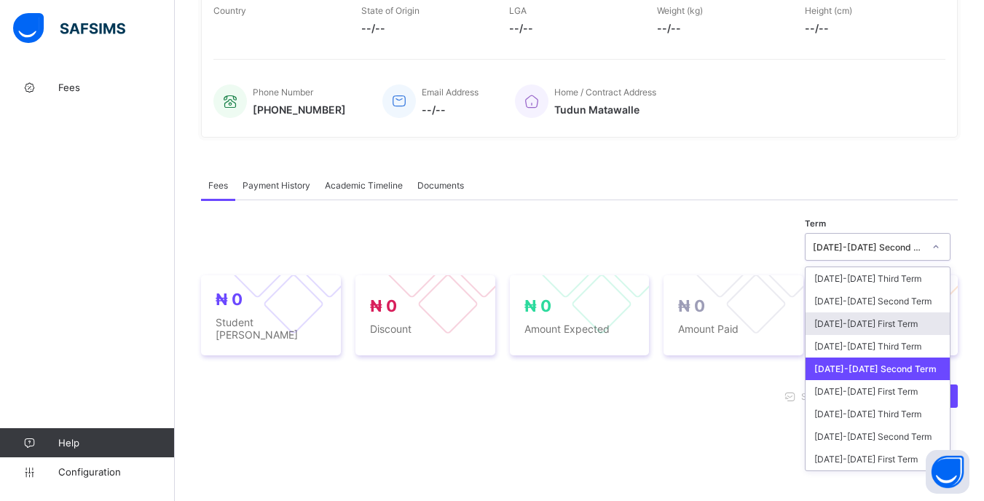
click at [848, 317] on div "[DATE]-[DATE] First Term" at bounding box center [877, 323] width 144 height 23
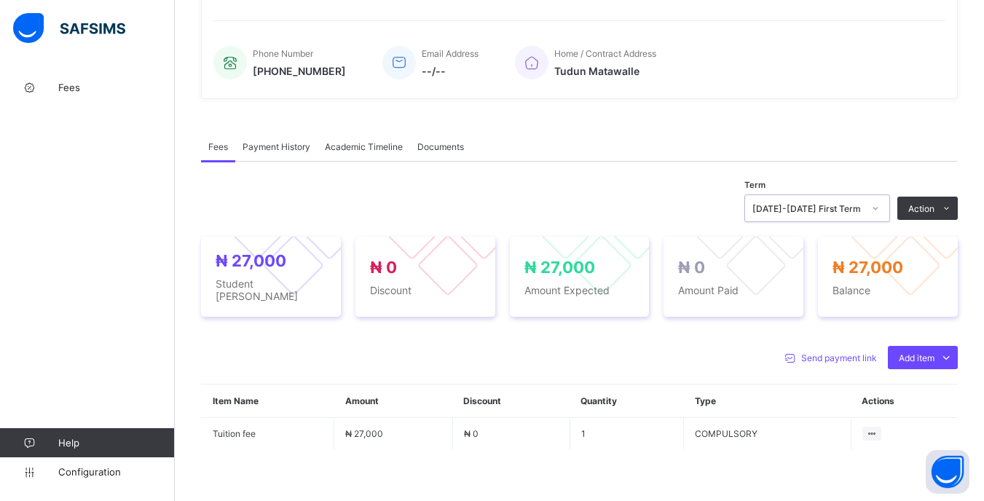
scroll to position [364, 0]
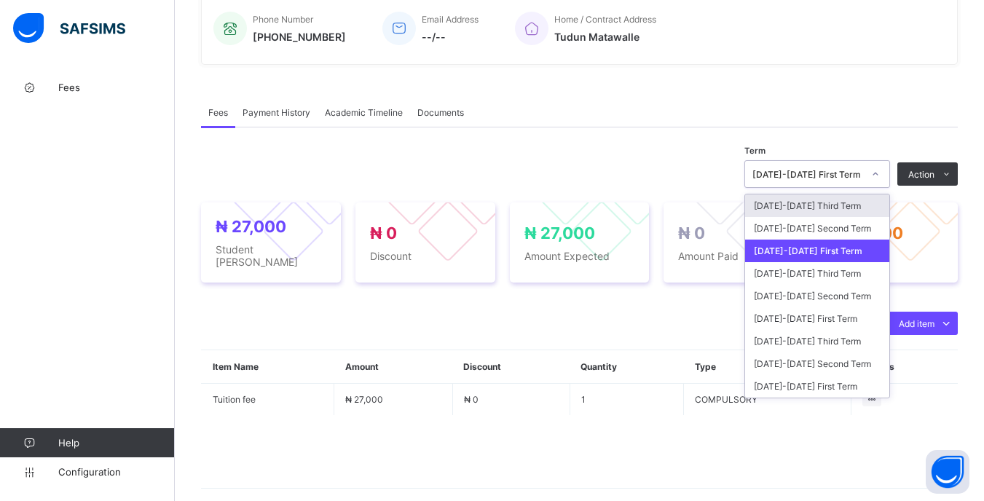
click at [883, 185] on div at bounding box center [875, 173] width 25 height 23
click at [850, 276] on div "[DATE]-[DATE] Third Term" at bounding box center [817, 273] width 144 height 23
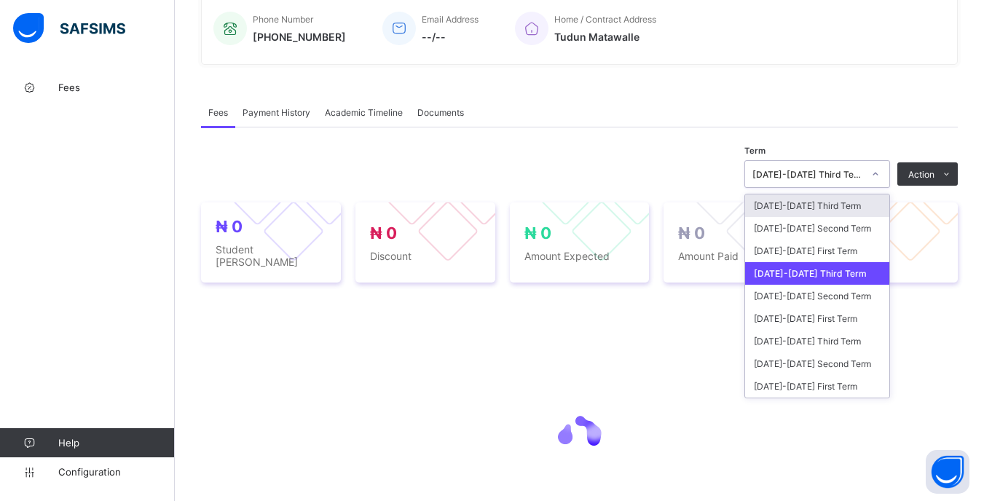
click at [877, 179] on div at bounding box center [875, 173] width 25 height 23
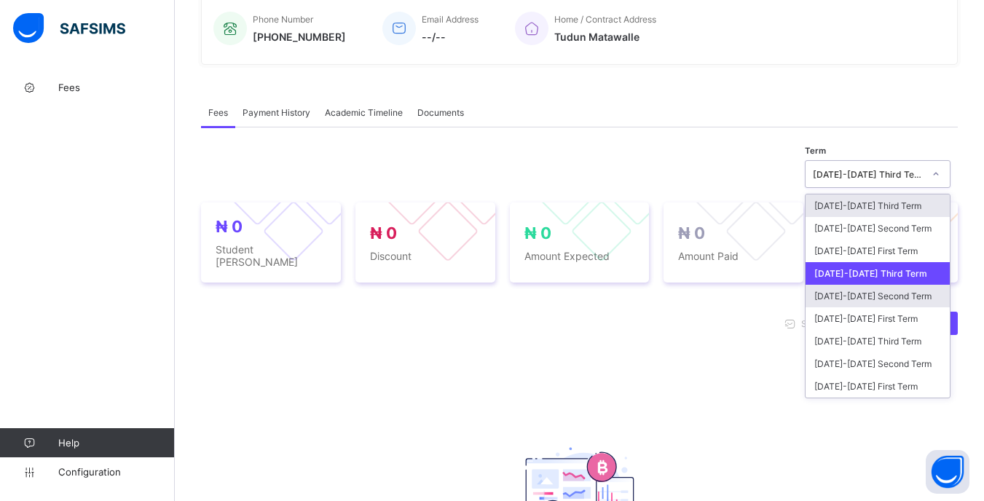
click at [819, 293] on div "[DATE]-[DATE] Second Term" at bounding box center [877, 296] width 144 height 23
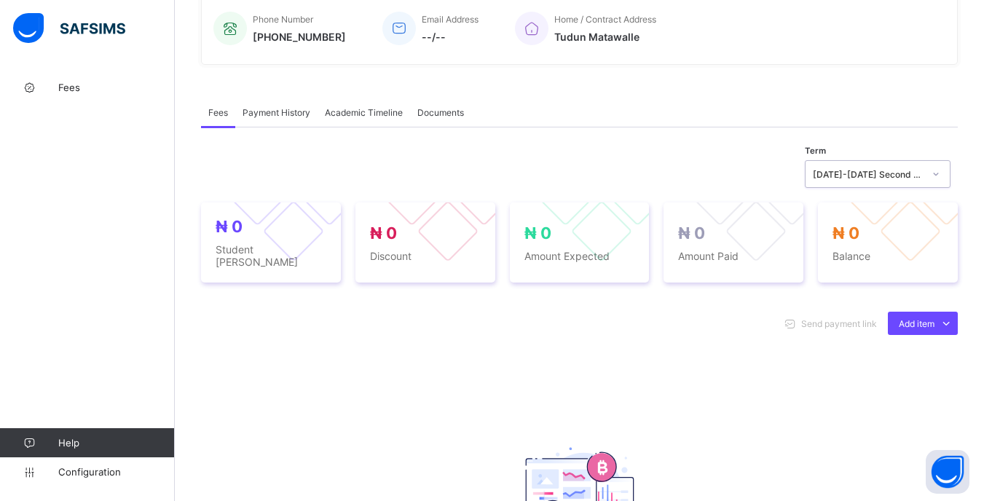
click at [891, 178] on div "[DATE]-[DATE] Second Term" at bounding box center [867, 174] width 111 height 11
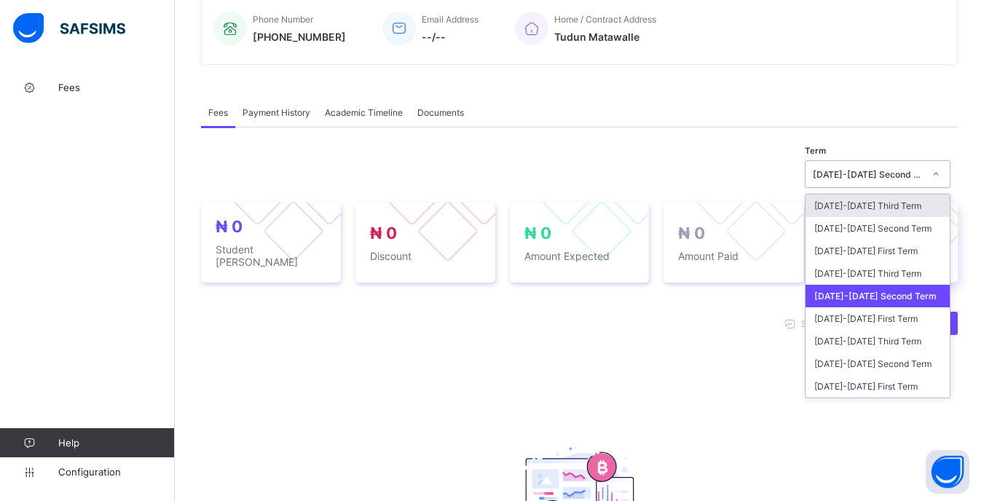
click at [842, 258] on div "[DATE]-[DATE] First Term" at bounding box center [877, 251] width 144 height 23
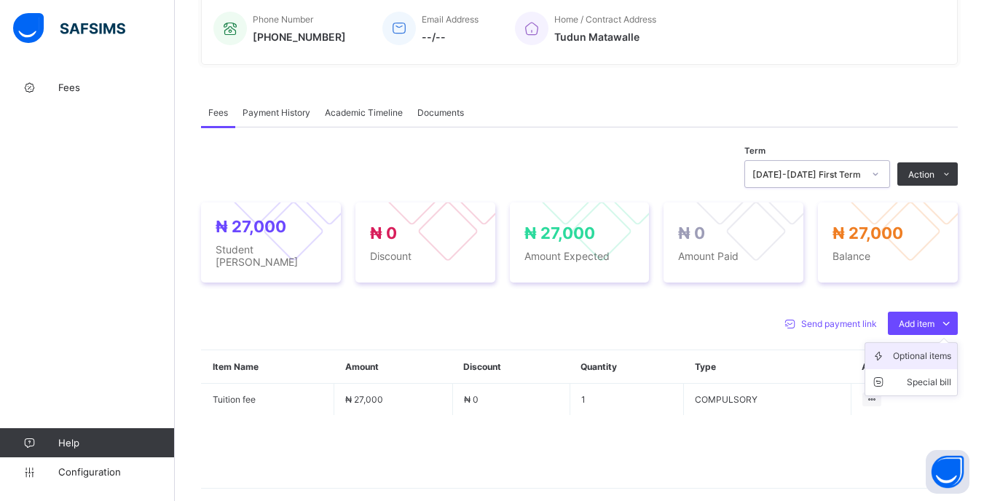
click at [911, 351] on div "Optional items" at bounding box center [922, 356] width 58 height 15
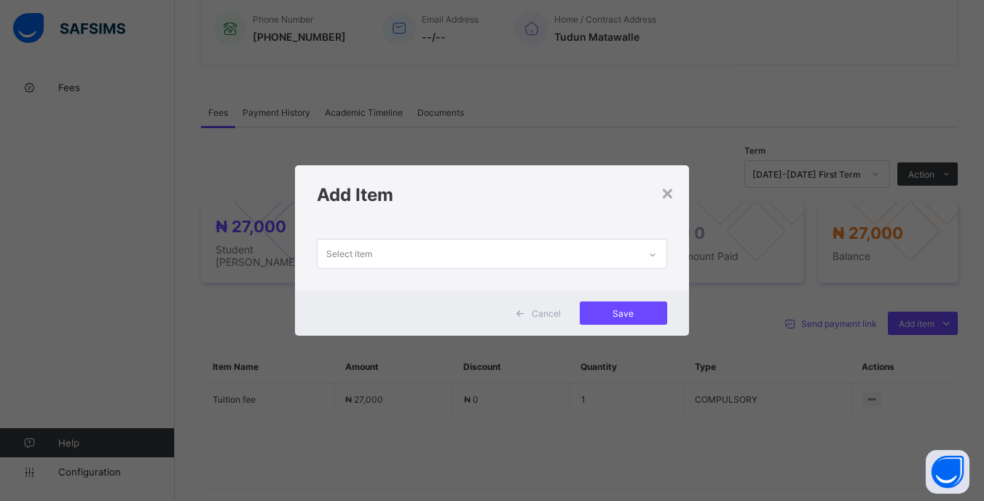
click at [547, 247] on div "Select item" at bounding box center [477, 254] width 320 height 28
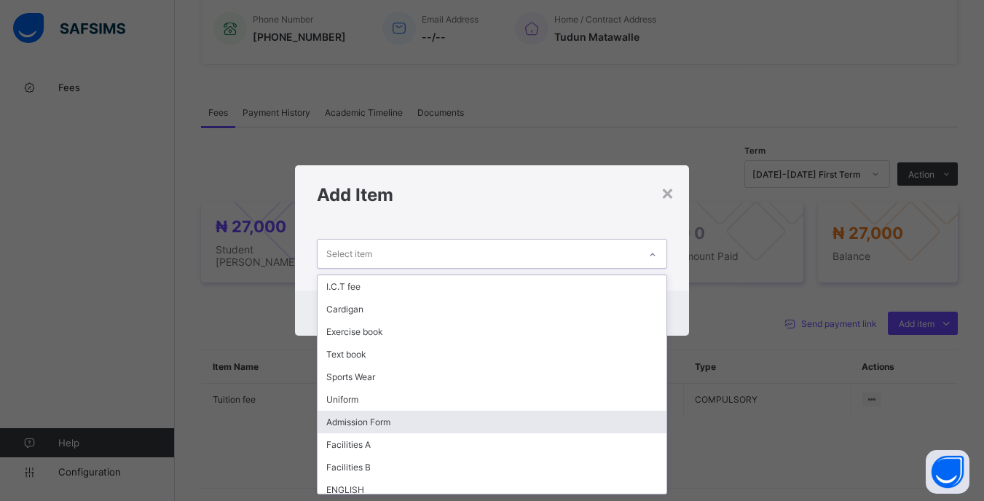
click at [422, 424] on div "Admission Form" at bounding box center [491, 422] width 348 height 23
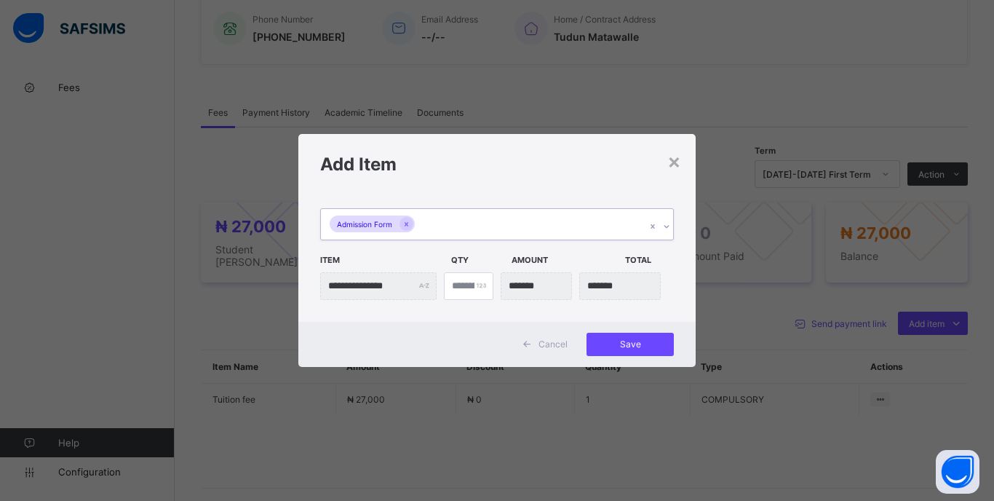
click at [479, 231] on div "Admission Form" at bounding box center [483, 224] width 325 height 31
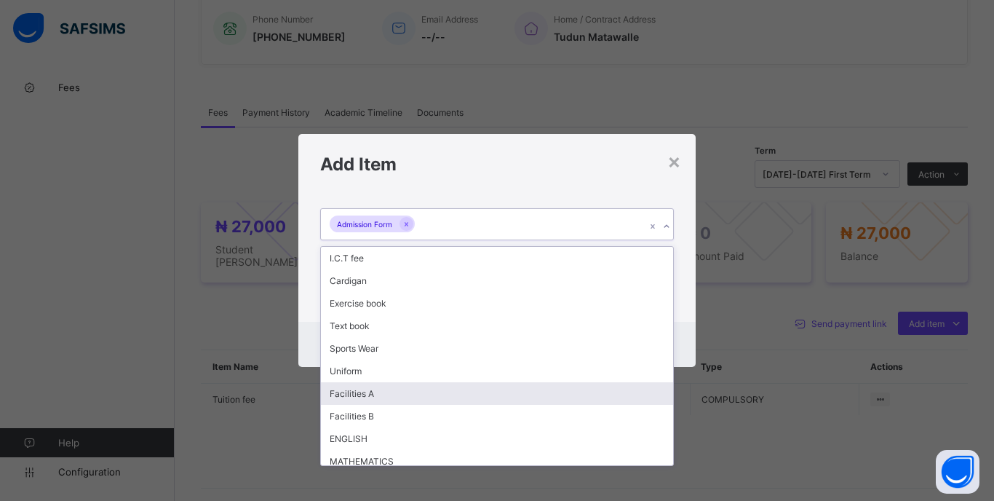
click at [381, 391] on div "Facilities A" at bounding box center [497, 393] width 352 height 23
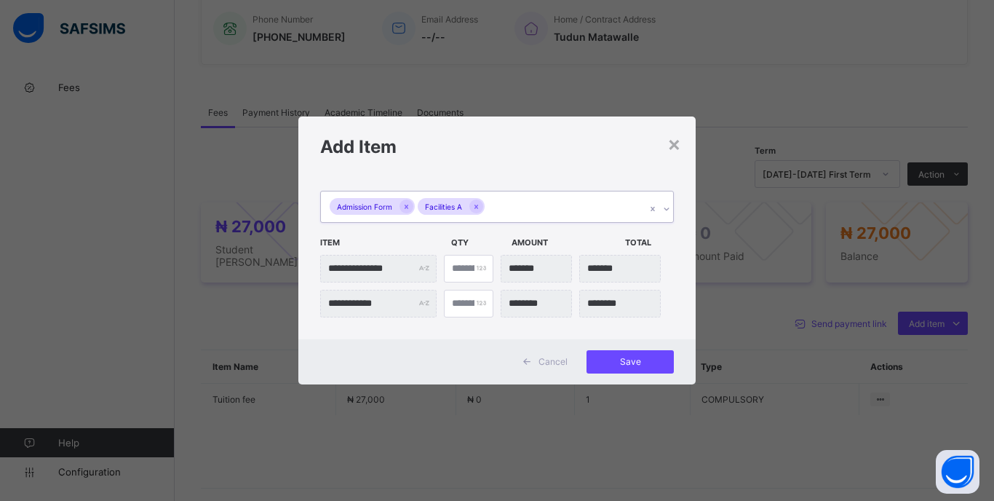
click at [561, 237] on span "Amount" at bounding box center [565, 242] width 106 height 25
click at [543, 221] on div "Admission Form Facilities A" at bounding box center [483, 206] width 325 height 31
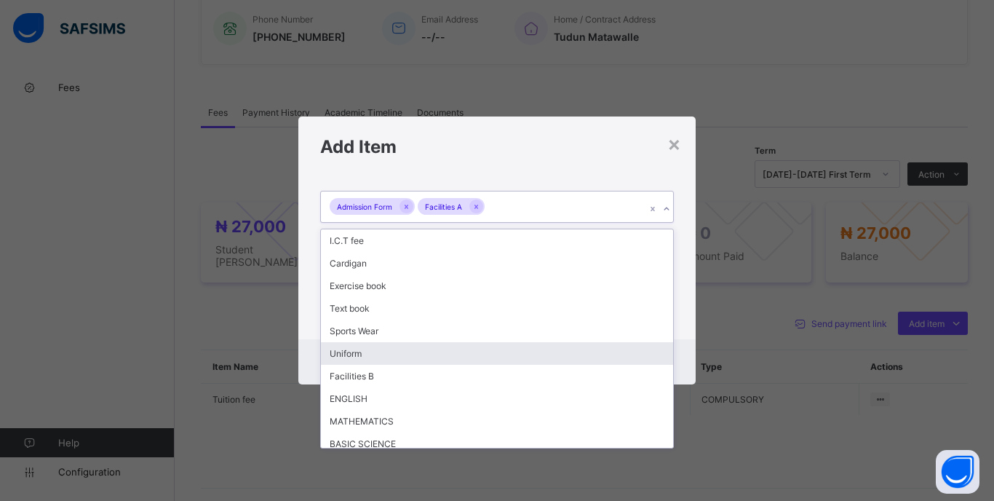
click at [370, 355] on div "Uniform" at bounding box center [497, 353] width 352 height 23
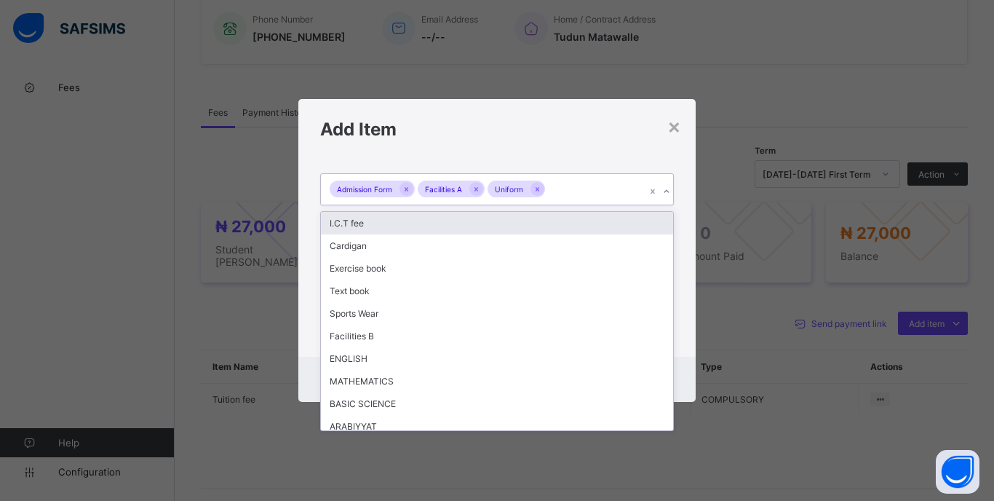
click at [587, 197] on div "Admission Form Facilities A Uniform" at bounding box center [483, 189] width 325 height 31
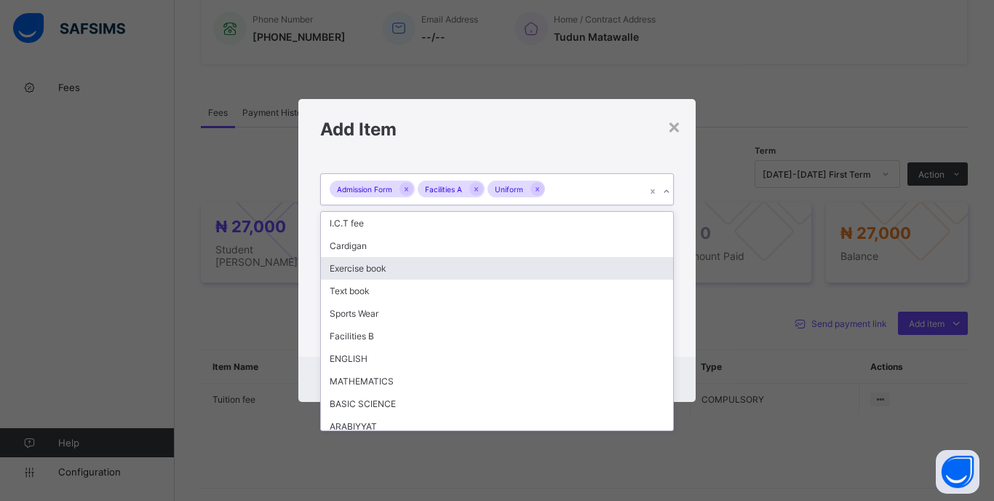
click at [381, 266] on div "Exercise book" at bounding box center [497, 268] width 352 height 23
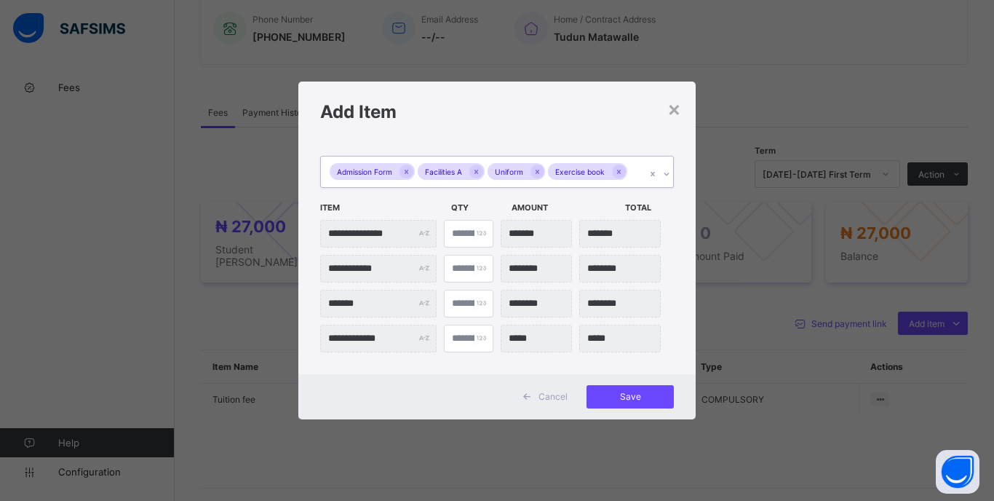
click at [633, 176] on div "Admission Form Facilities A Uniform Exercise book" at bounding box center [483, 172] width 325 height 31
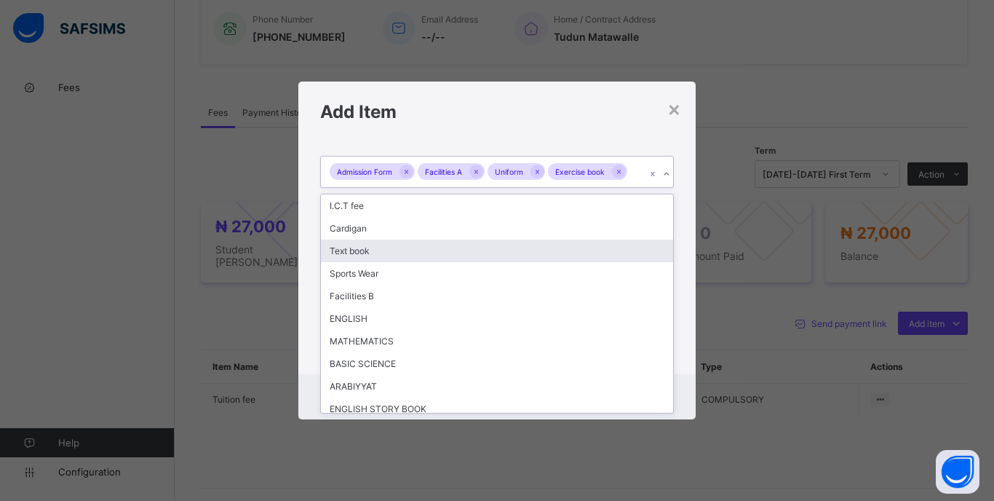
click at [373, 252] on div "Text book" at bounding box center [497, 251] width 352 height 23
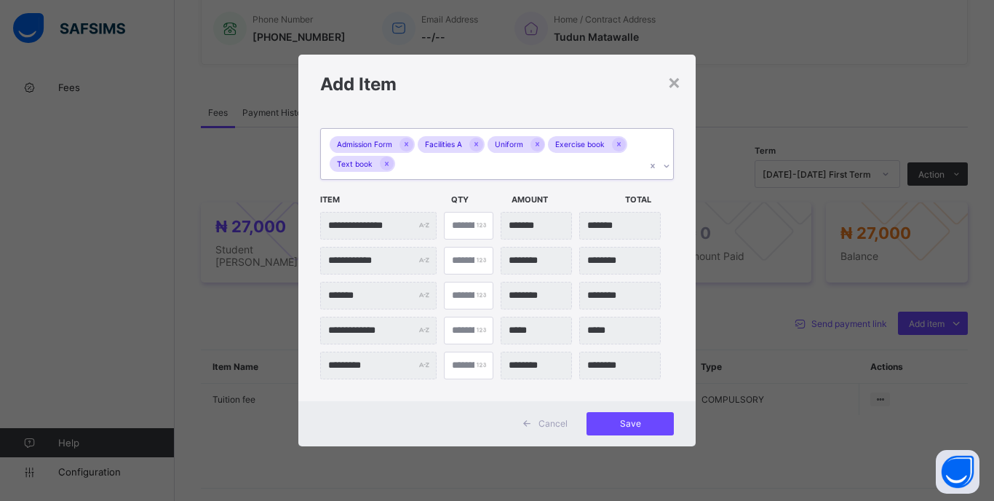
click at [529, 165] on div "Admission Form Facilities A Uniform Exercise book Text book" at bounding box center [483, 154] width 325 height 50
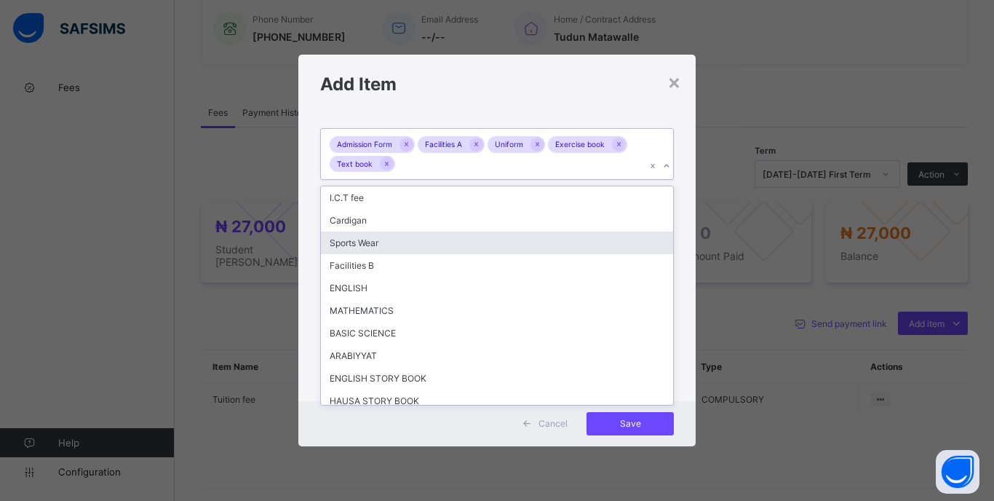
click at [354, 251] on div "Sports Wear" at bounding box center [497, 243] width 352 height 23
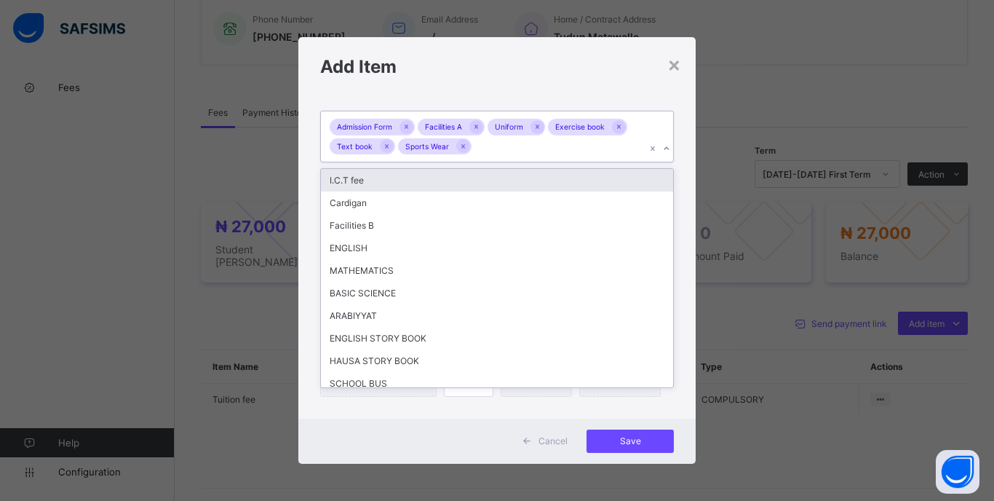
click at [507, 151] on div "Admission Form Facilities A Uniform Exercise book Text book Sports Wear" at bounding box center [483, 136] width 325 height 50
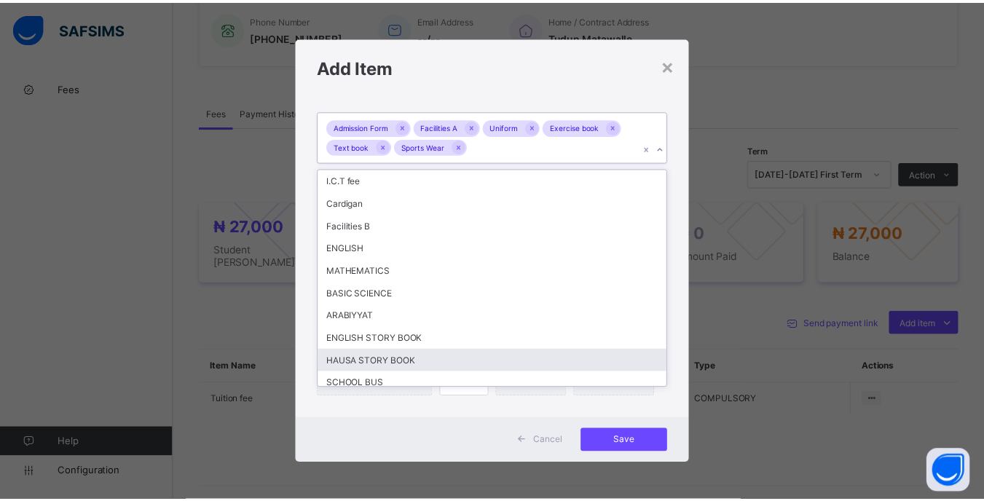
scroll to position [30, 0]
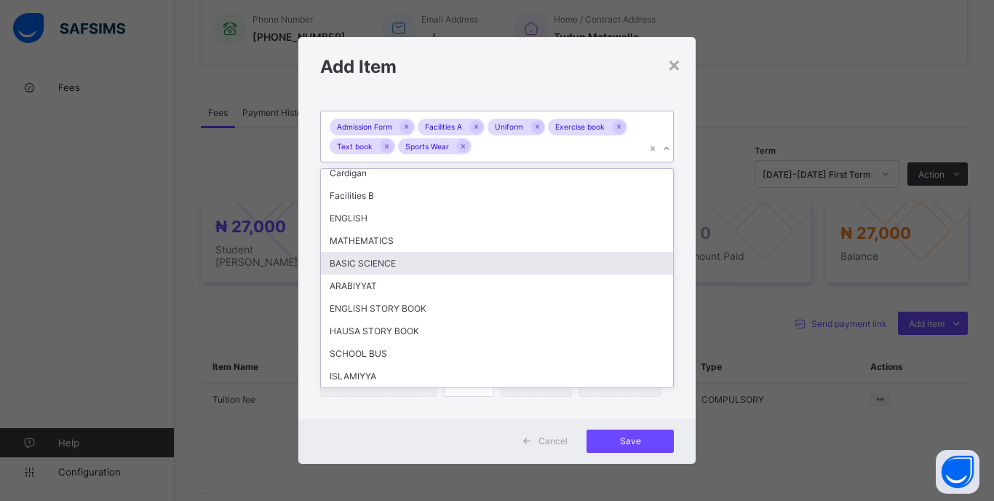
click at [681, 264] on div "**********" at bounding box center [496, 257] width 397 height 323
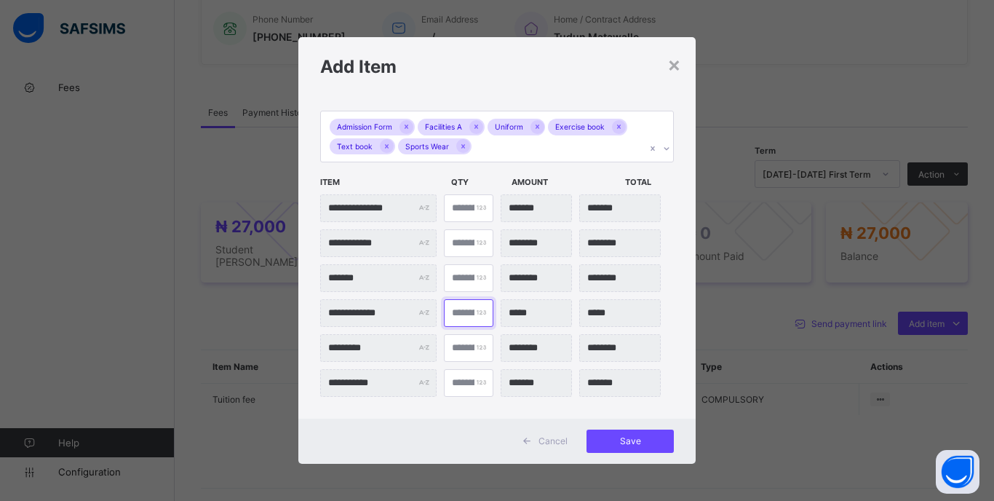
click at [459, 312] on input "*" at bounding box center [469, 313] width 50 height 28
type input "**"
type input "*******"
type input "**"
click at [588, 441] on div "Save" at bounding box center [630, 441] width 87 height 23
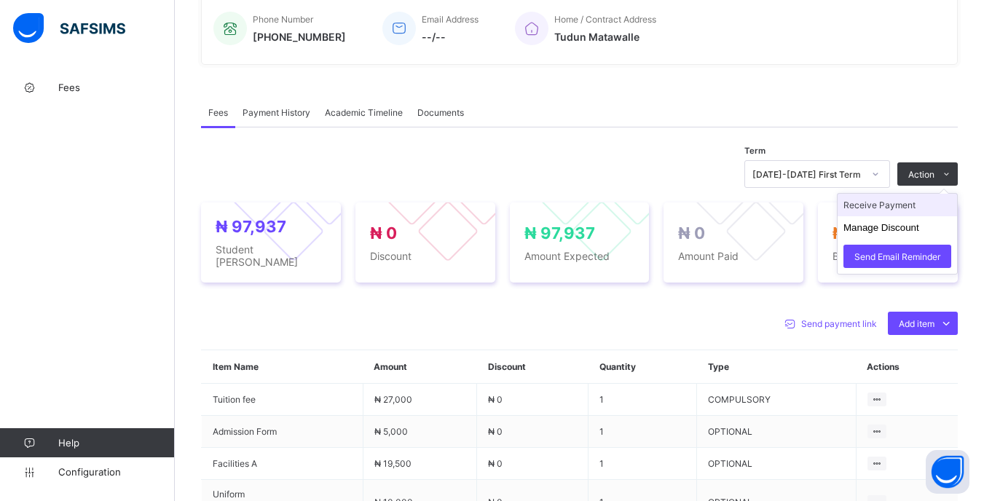
click at [899, 211] on li "Receive Payment" at bounding box center [896, 205] width 119 height 23
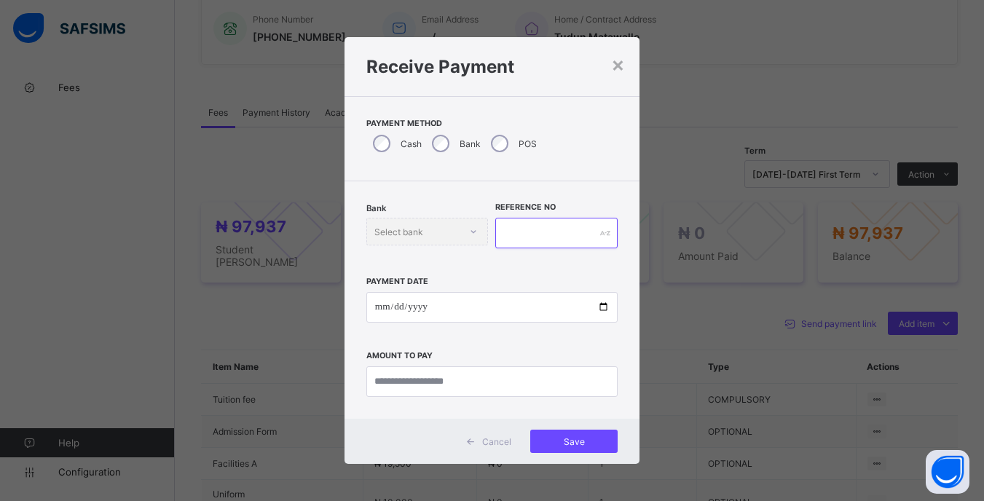
click at [514, 222] on input "text" at bounding box center [556, 233] width 122 height 31
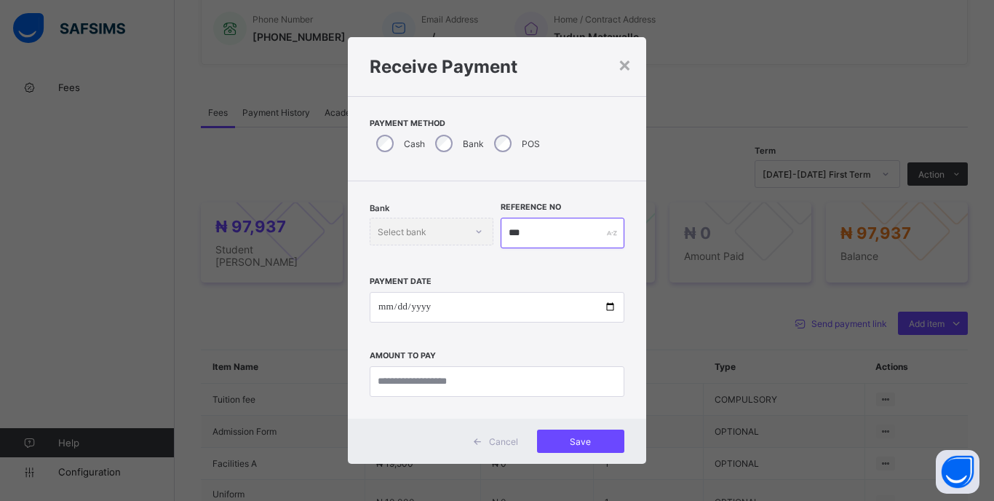
type input "***"
click at [397, 308] on input "date" at bounding box center [497, 307] width 255 height 31
type input "**********"
click at [531, 385] on input "currency" at bounding box center [497, 381] width 255 height 31
type input "********"
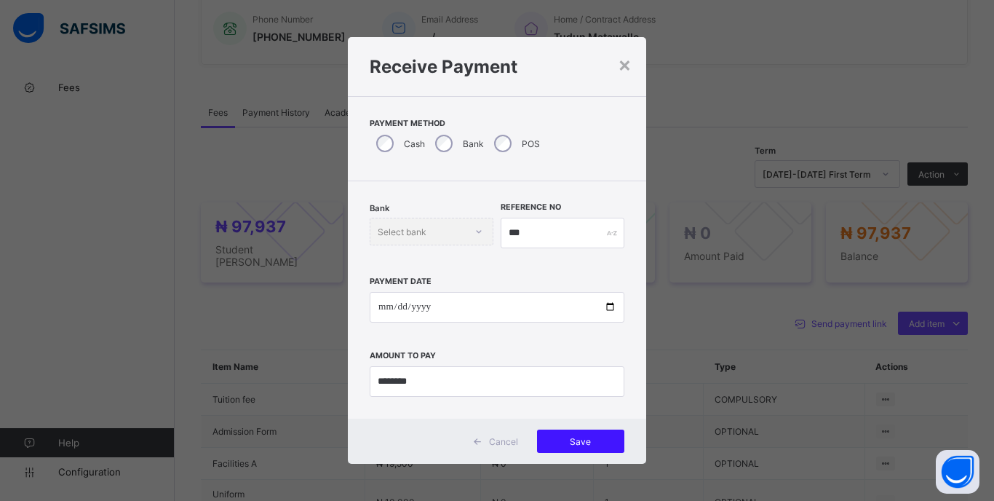
click at [585, 441] on span "Save" at bounding box center [581, 441] width 66 height 11
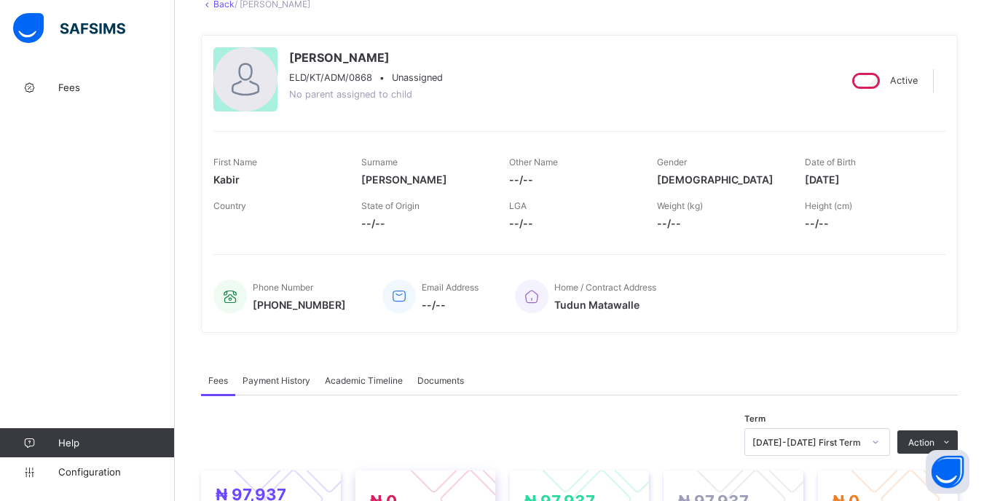
scroll to position [0, 0]
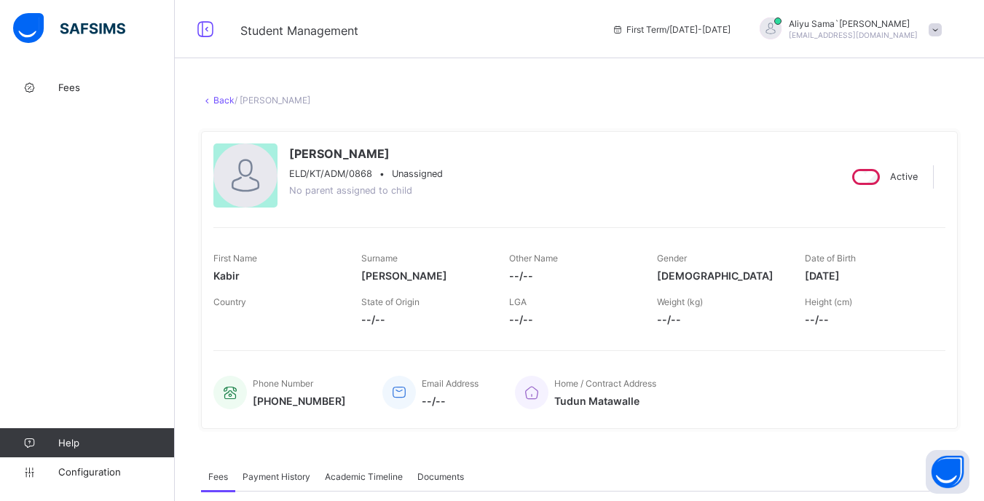
click at [222, 100] on link "Back" at bounding box center [223, 100] width 21 height 11
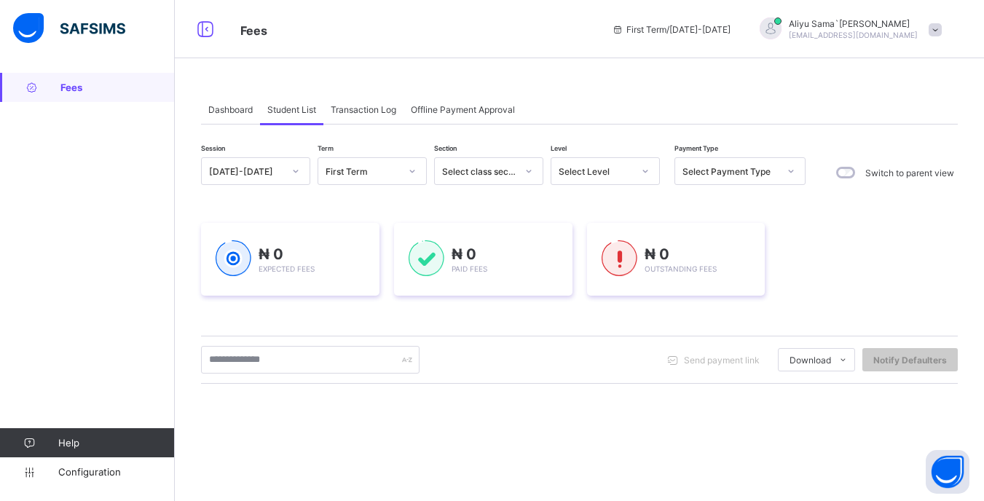
click at [602, 171] on div "Select Level" at bounding box center [595, 171] width 74 height 11
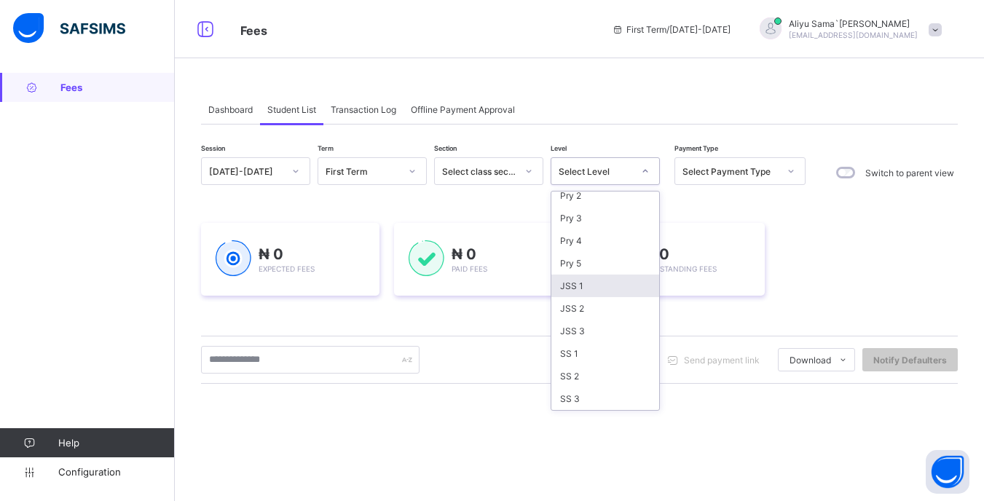
click at [590, 288] on div "JSS 1" at bounding box center [605, 285] width 108 height 23
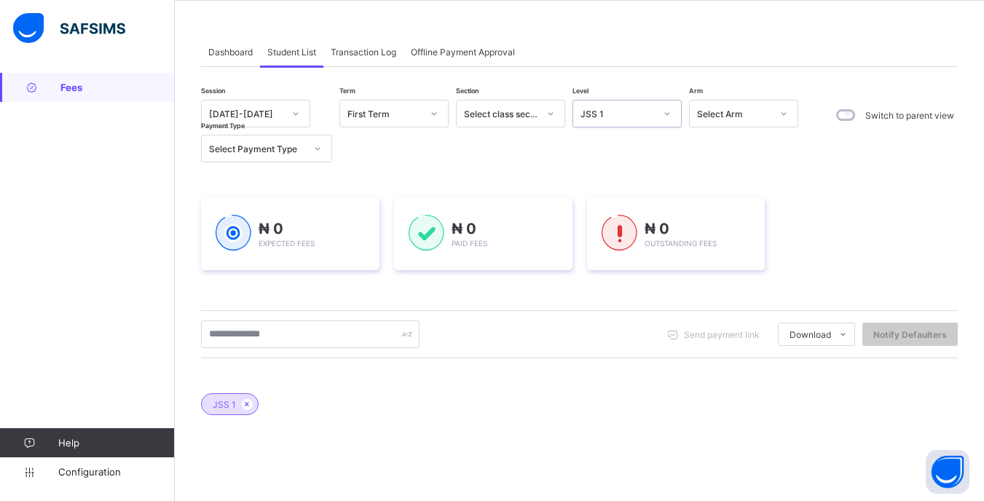
scroll to position [73, 0]
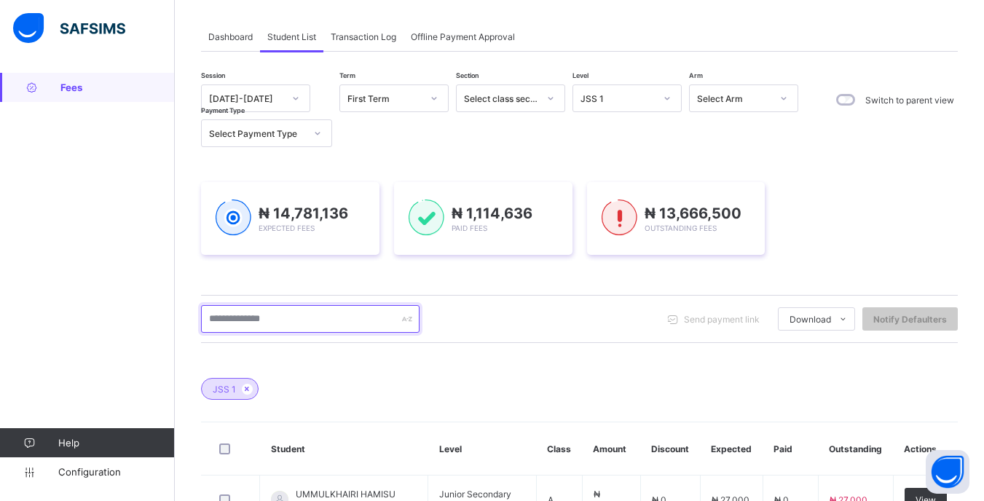
click at [331, 320] on input "text" at bounding box center [310, 319] width 218 height 28
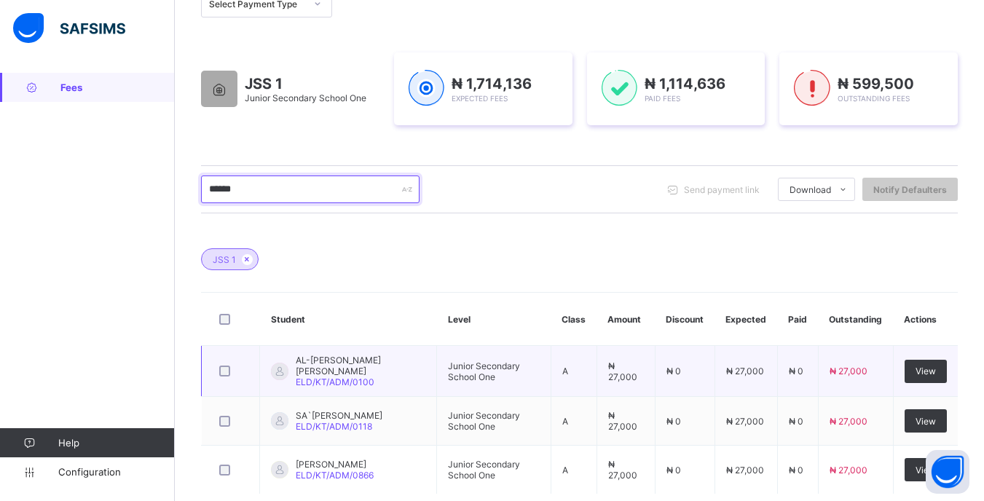
scroll to position [218, 0]
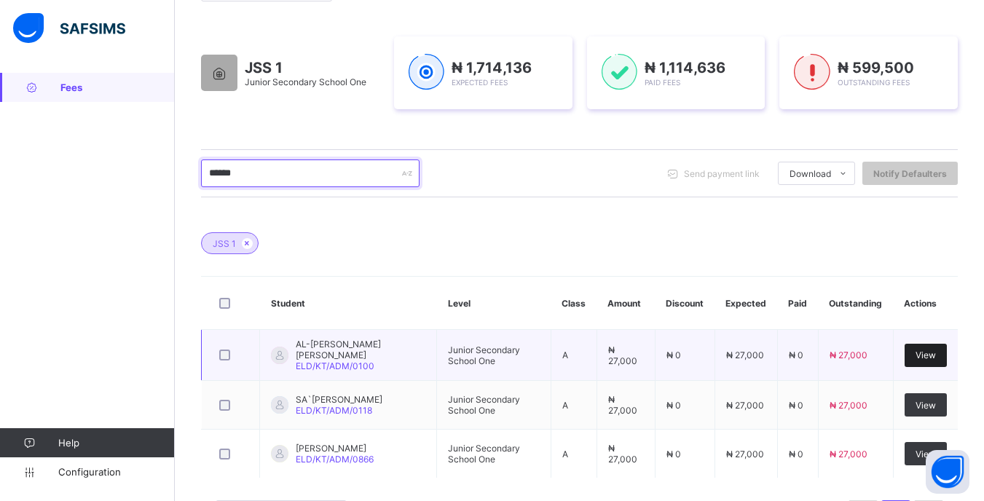
type input "******"
click at [935, 355] on span "View" at bounding box center [925, 354] width 20 height 11
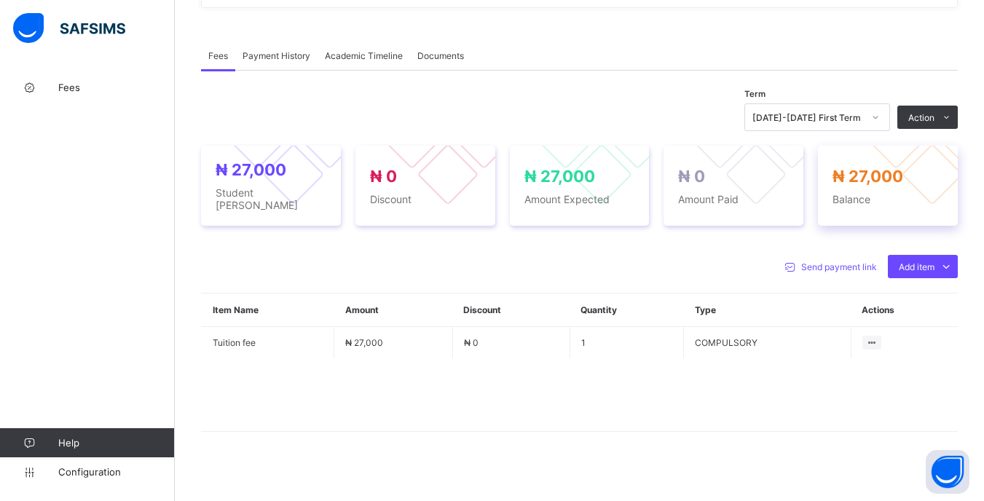
scroll to position [424, 0]
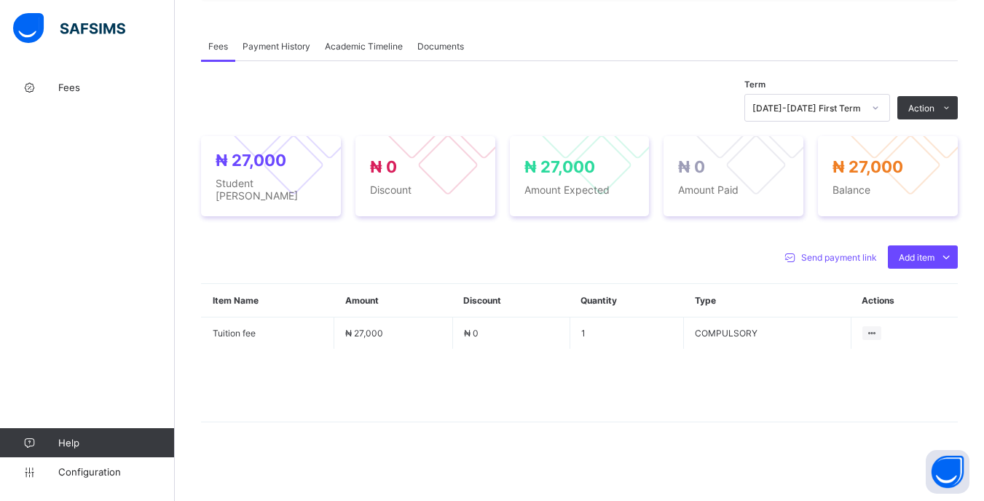
click at [877, 109] on div at bounding box center [875, 107] width 25 height 23
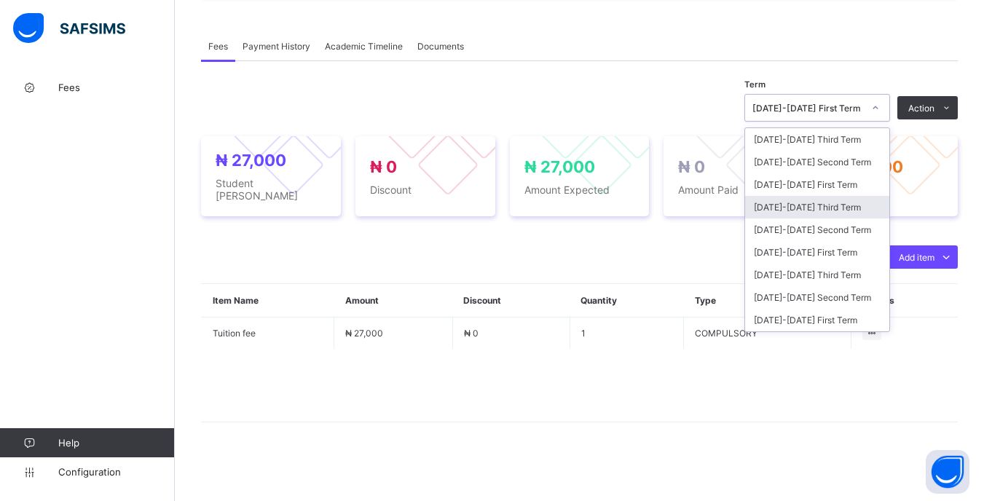
click at [842, 208] on div "[DATE]-[DATE] Third Term" at bounding box center [817, 207] width 144 height 23
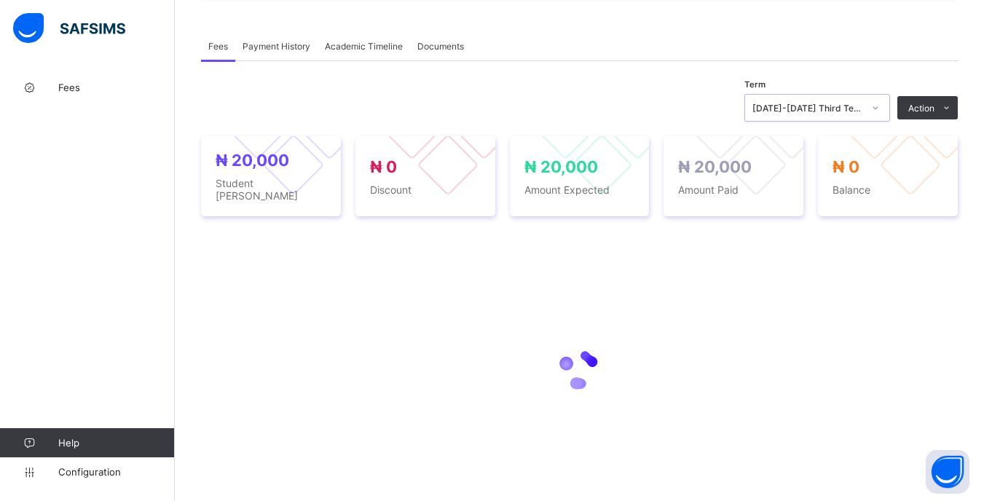
click at [876, 109] on div at bounding box center [875, 107] width 25 height 23
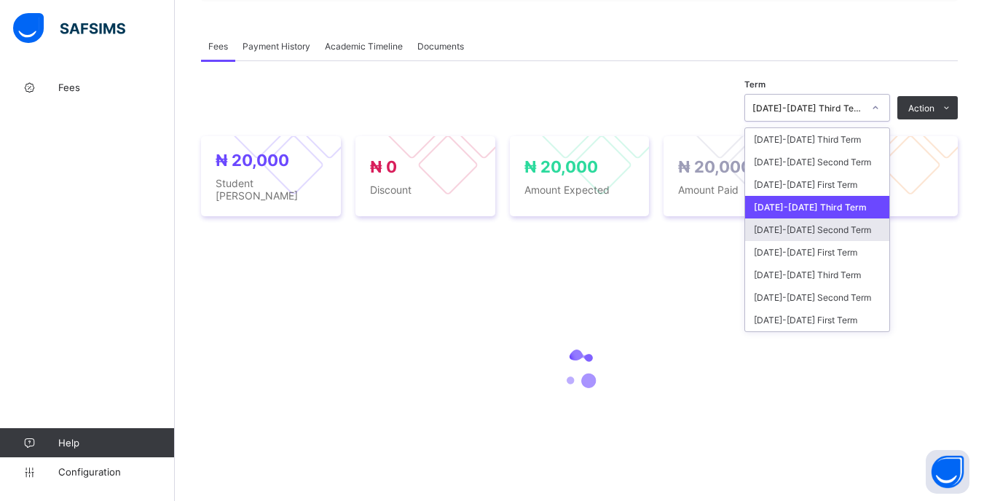
click at [829, 237] on div "[DATE]-[DATE] Second Term" at bounding box center [817, 229] width 144 height 23
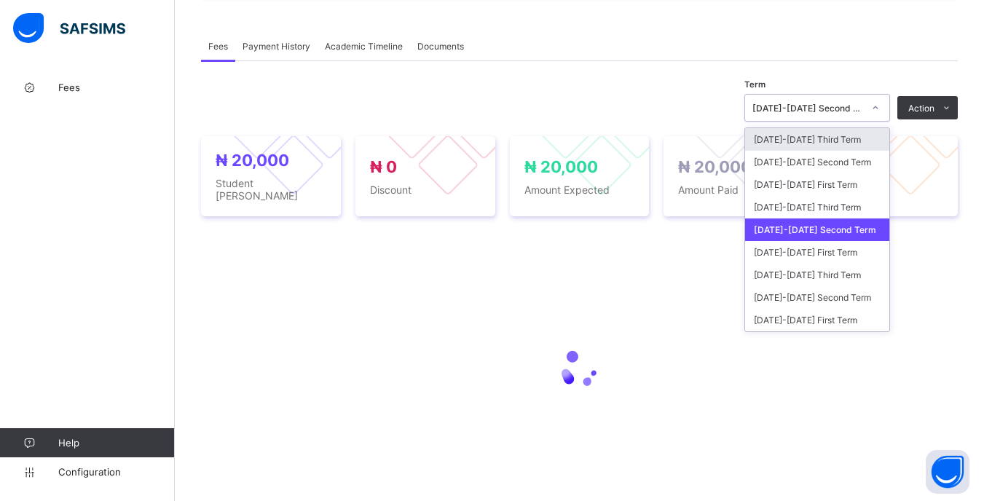
click at [877, 119] on div at bounding box center [875, 107] width 25 height 23
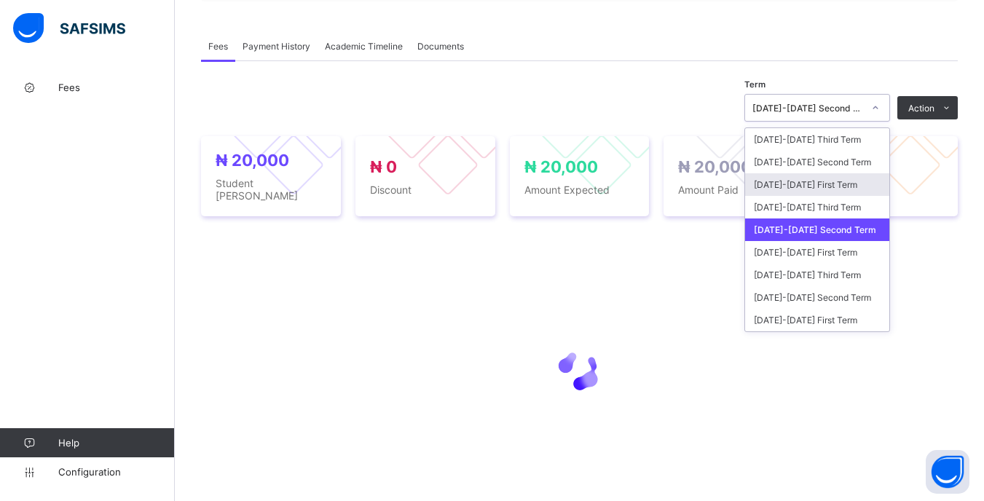
click at [854, 187] on div "[DATE]-[DATE] First Term" at bounding box center [817, 184] width 144 height 23
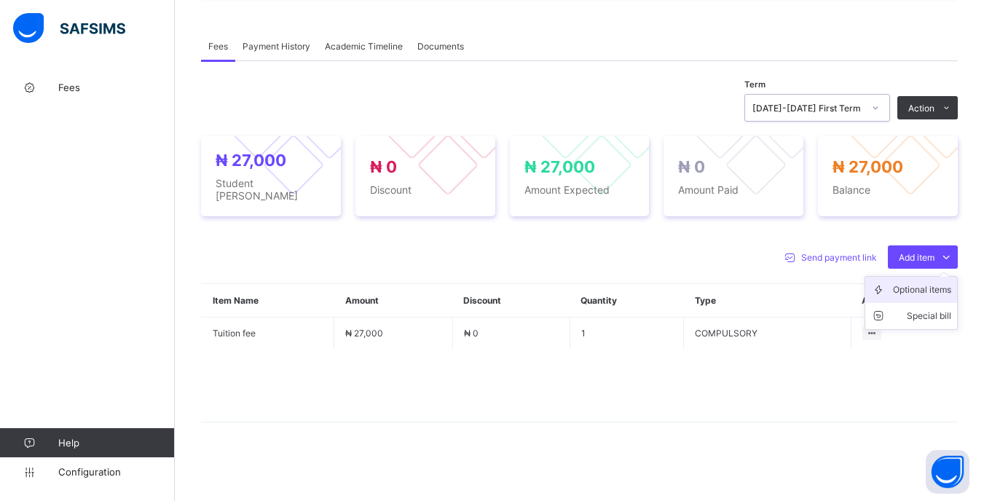
click at [893, 292] on icon at bounding box center [882, 289] width 22 height 15
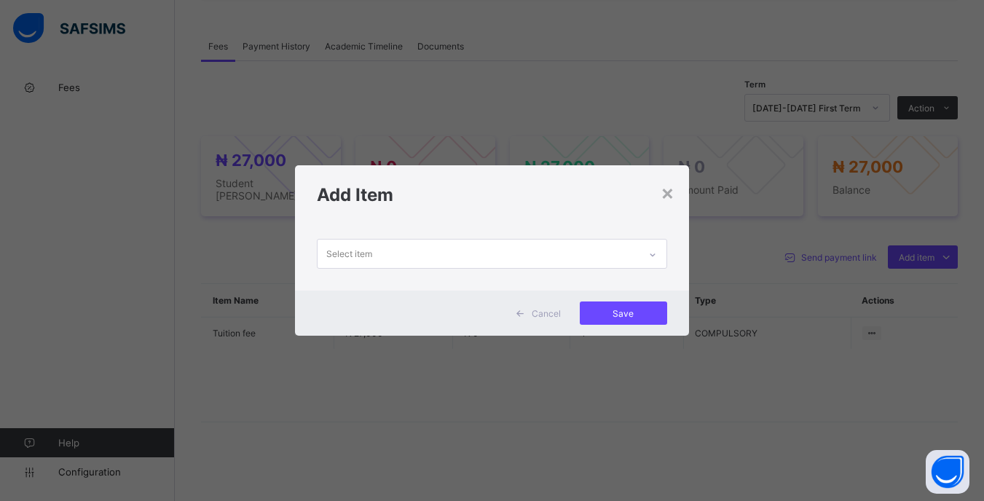
click at [320, 234] on div "Select item" at bounding box center [491, 257] width 393 height 66
click at [411, 261] on div "Select item" at bounding box center [477, 254] width 320 height 28
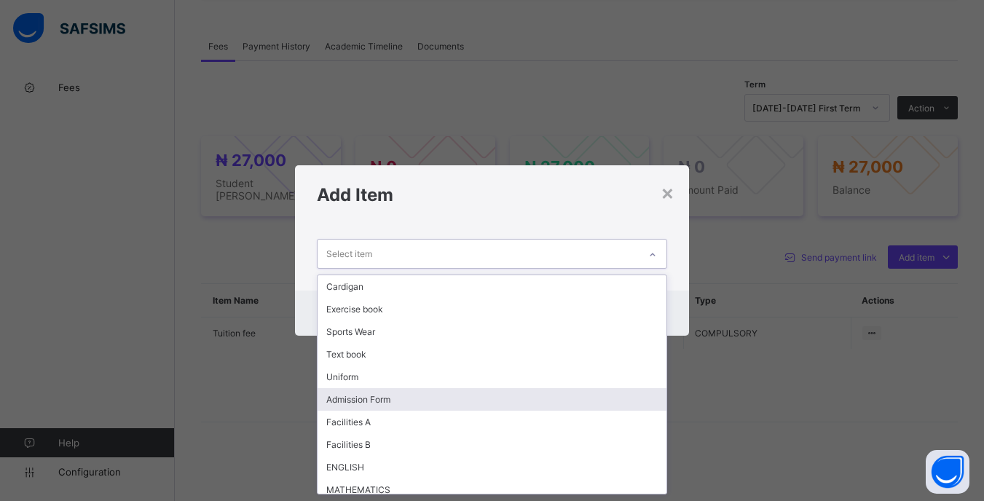
click at [399, 404] on div "Admission Form" at bounding box center [491, 399] width 348 height 23
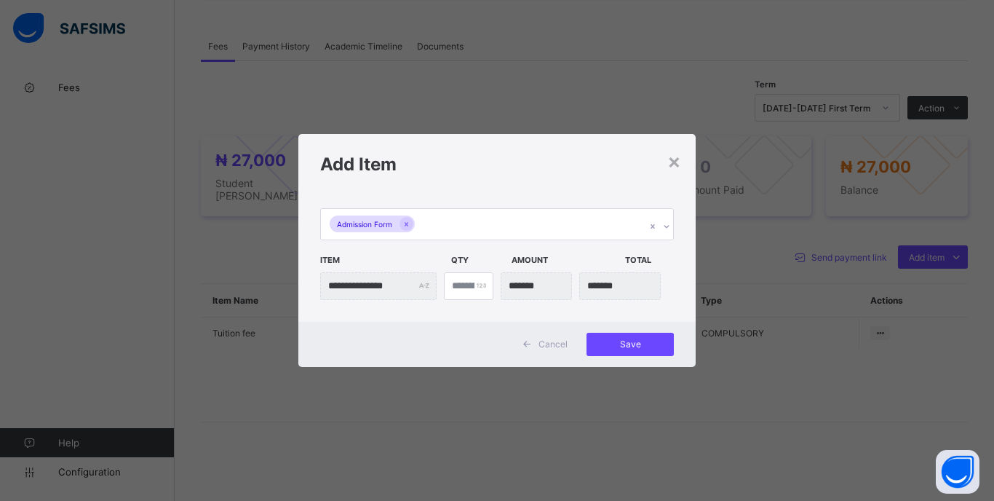
click at [496, 197] on div "**********" at bounding box center [496, 258] width 397 height 128
click at [496, 224] on div "Admission Form" at bounding box center [483, 224] width 325 height 31
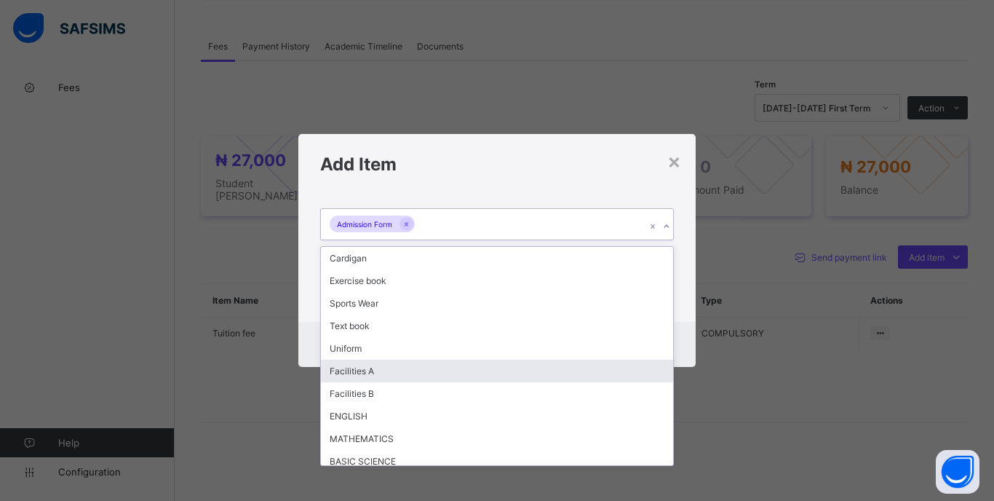
click at [387, 368] on div "Facilities A" at bounding box center [497, 371] width 352 height 23
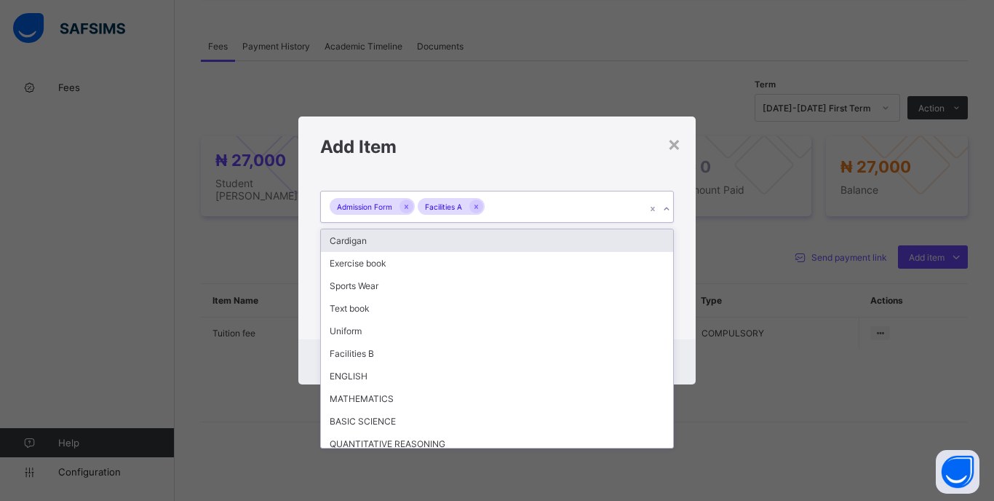
click at [555, 219] on div "Admission Form Facilities A" at bounding box center [483, 206] width 325 height 31
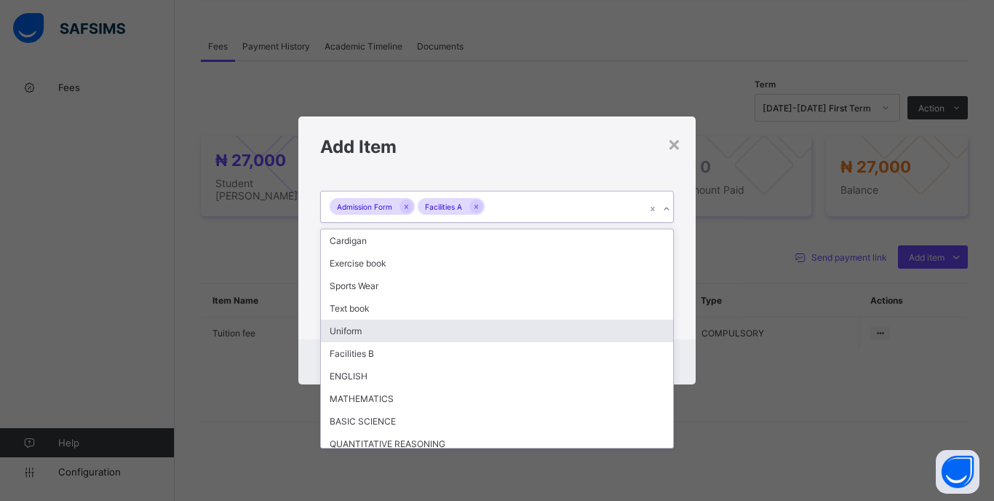
click at [378, 330] on div "Uniform" at bounding box center [497, 331] width 352 height 23
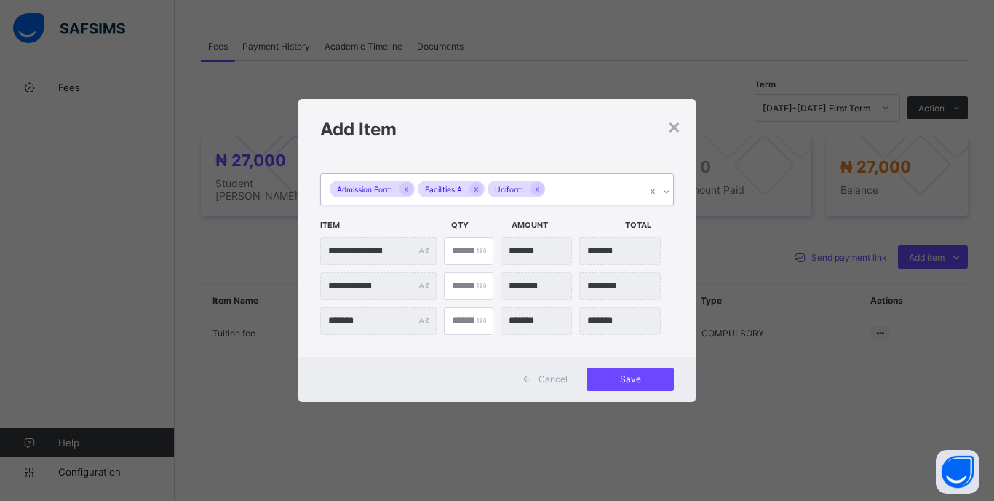
click at [574, 193] on div "Admission Form Facilities A Uniform" at bounding box center [483, 189] width 325 height 31
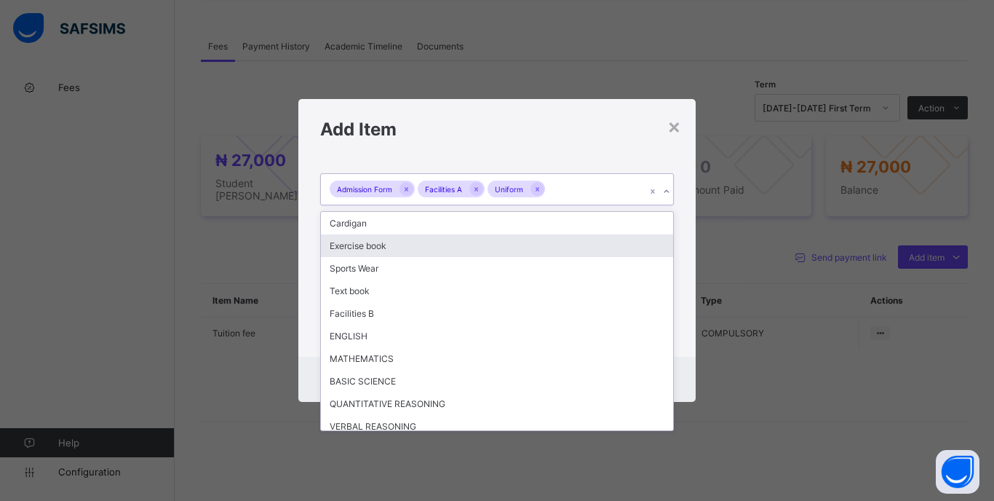
click at [389, 248] on div "Exercise book" at bounding box center [497, 245] width 352 height 23
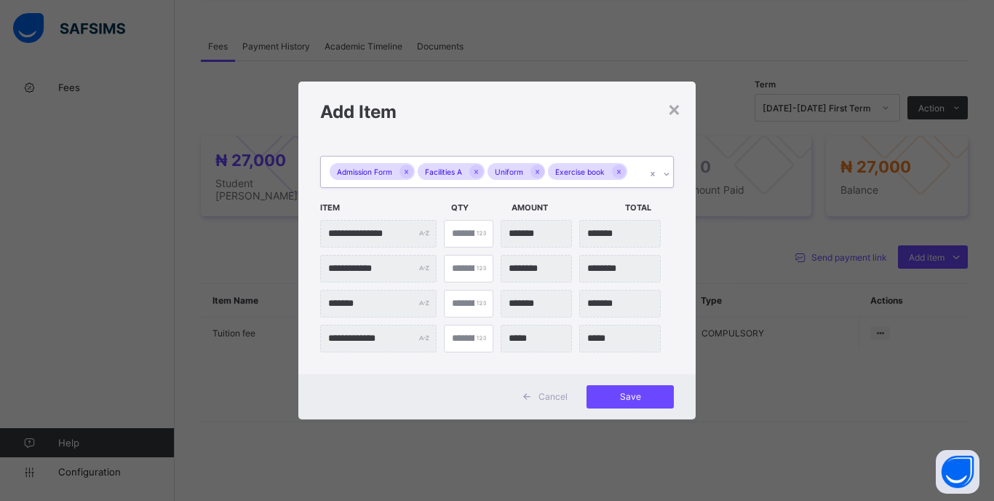
click at [630, 178] on div at bounding box center [630, 172] width 1 height 15
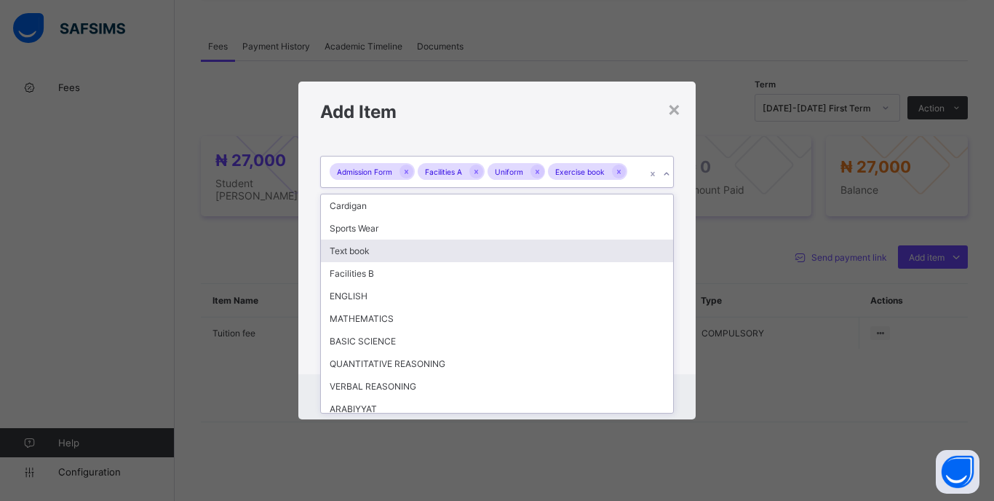
click at [383, 255] on div "Text book" at bounding box center [497, 251] width 352 height 23
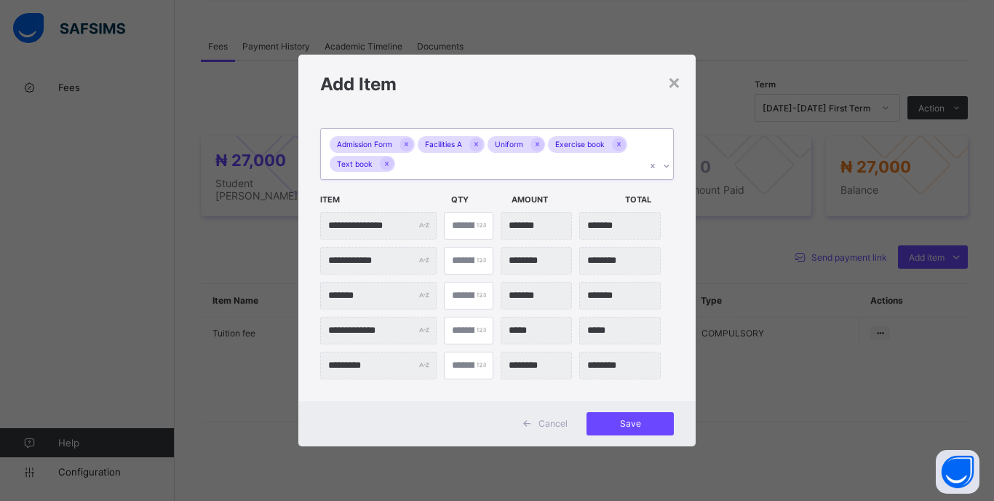
click at [463, 172] on div "Admission Form Facilities A Uniform Exercise book Text book" at bounding box center [483, 154] width 325 height 50
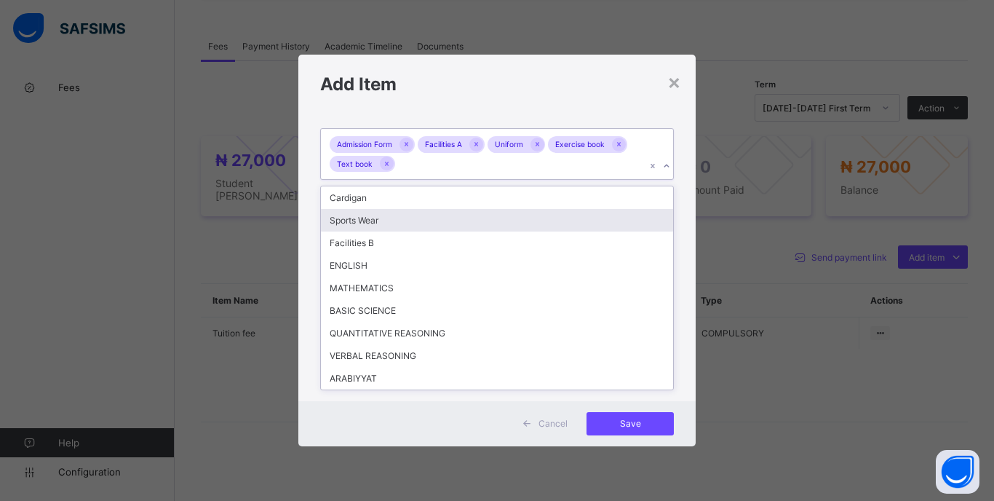
click at [396, 228] on div "Sports Wear" at bounding box center [497, 220] width 352 height 23
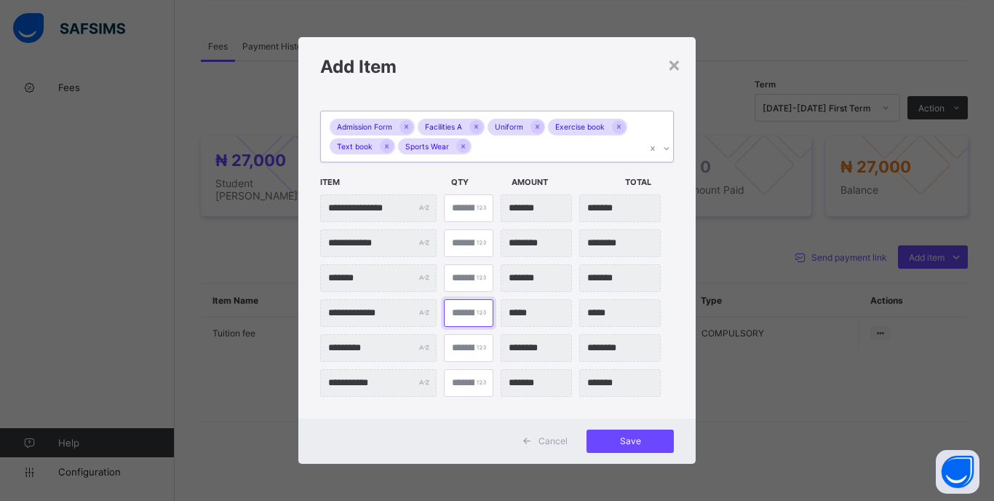
click at [462, 318] on input "*" at bounding box center [469, 313] width 50 height 28
type input "**"
type input "*******"
type input "**"
click at [629, 433] on div "Save" at bounding box center [630, 441] width 87 height 23
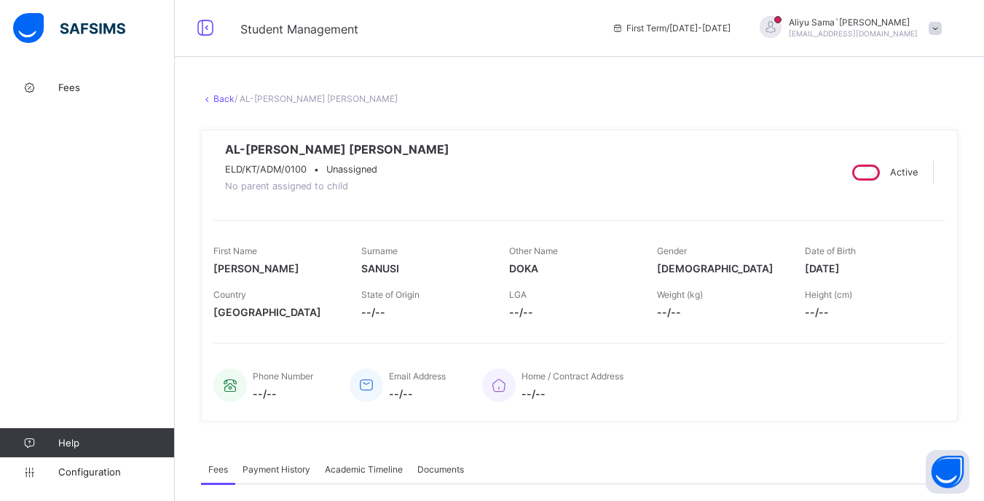
scroll to position [0, 0]
click at [939, 32] on span at bounding box center [934, 29] width 13 height 13
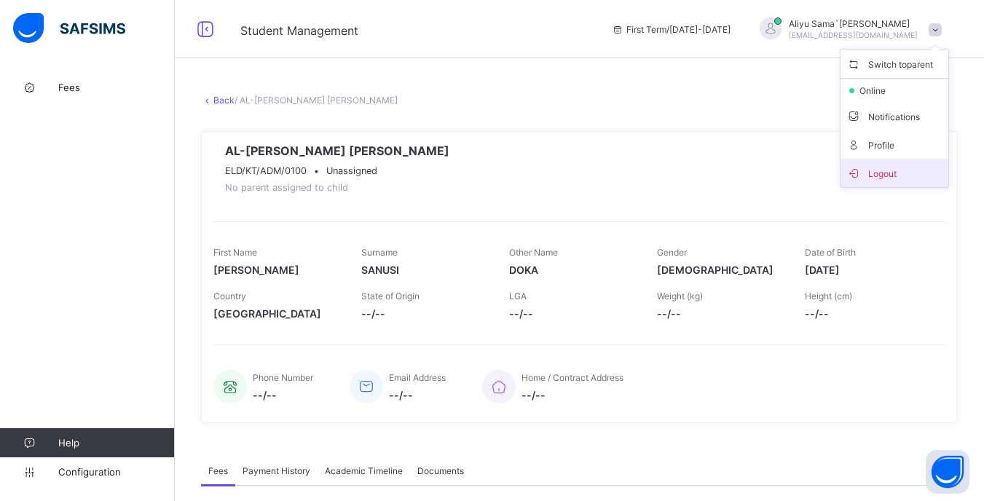
click at [894, 183] on li "Logout" at bounding box center [894, 173] width 108 height 28
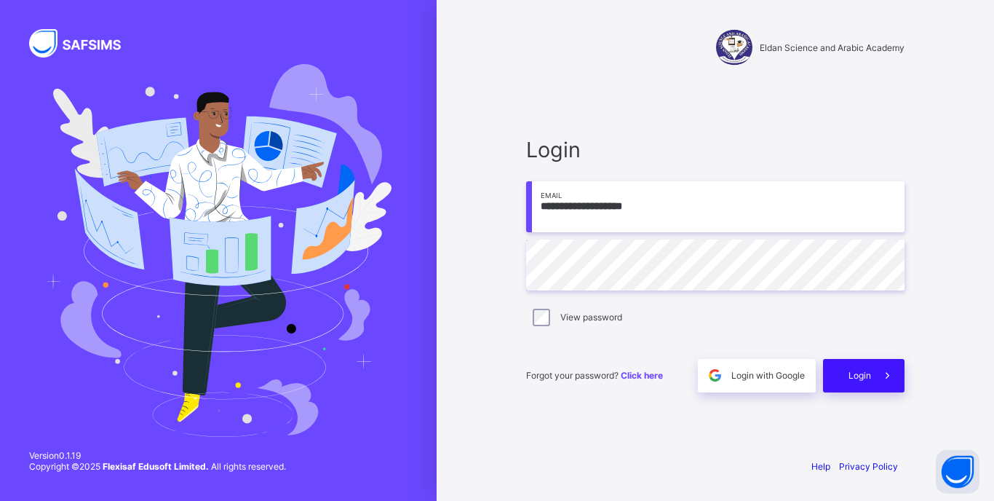
click at [831, 362] on div "Login" at bounding box center [864, 375] width 82 height 33
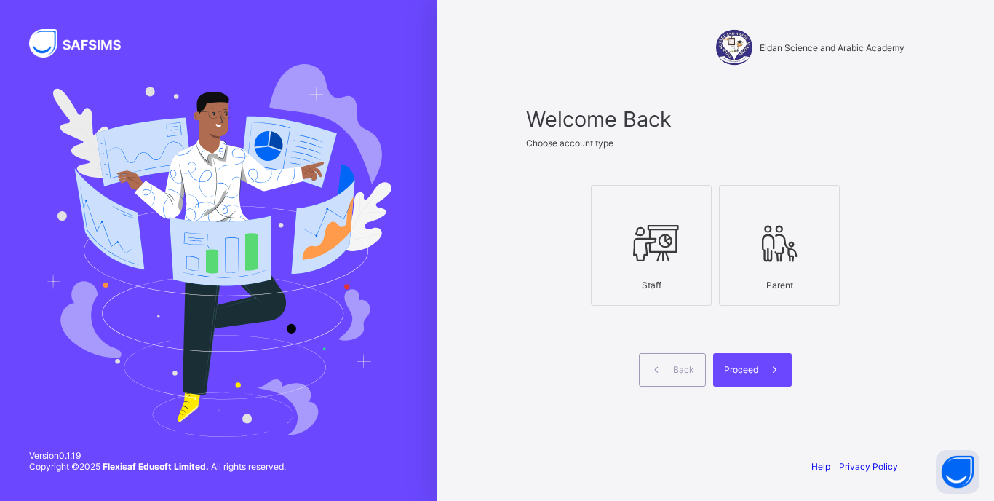
click at [642, 258] on icon at bounding box center [651, 243] width 51 height 44
click at [757, 366] on span "Proceed" at bounding box center [741, 369] width 34 height 11
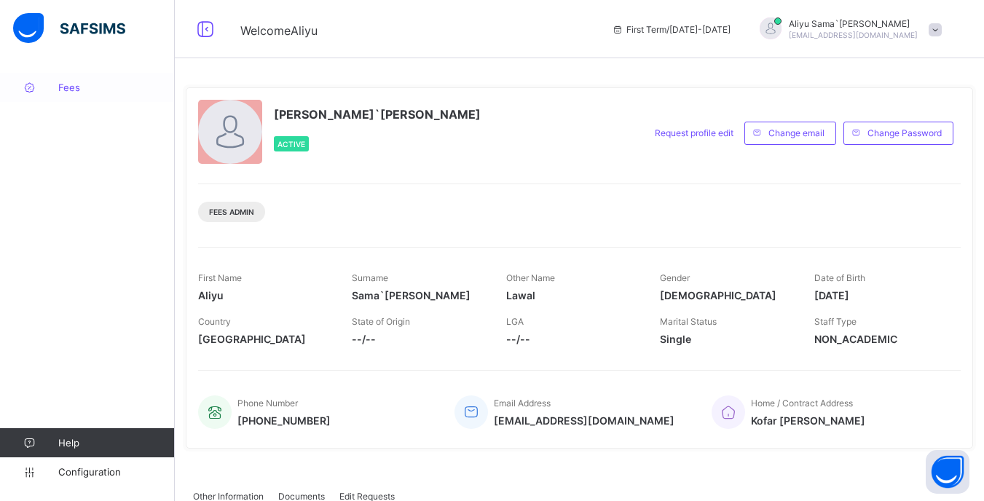
click at [67, 92] on span "Fees" at bounding box center [116, 88] width 116 height 12
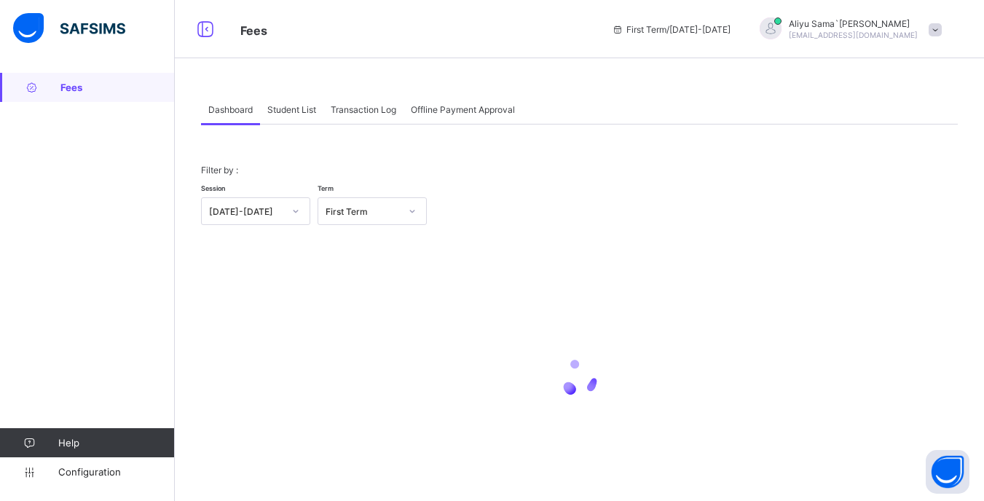
click at [285, 114] on span "Student List" at bounding box center [291, 109] width 49 height 11
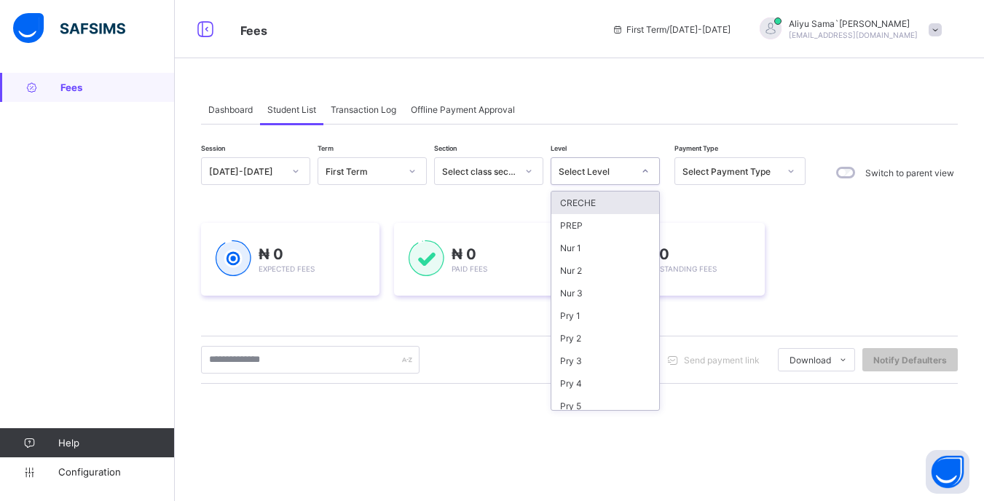
click at [632, 167] on div at bounding box center [645, 171] width 28 height 26
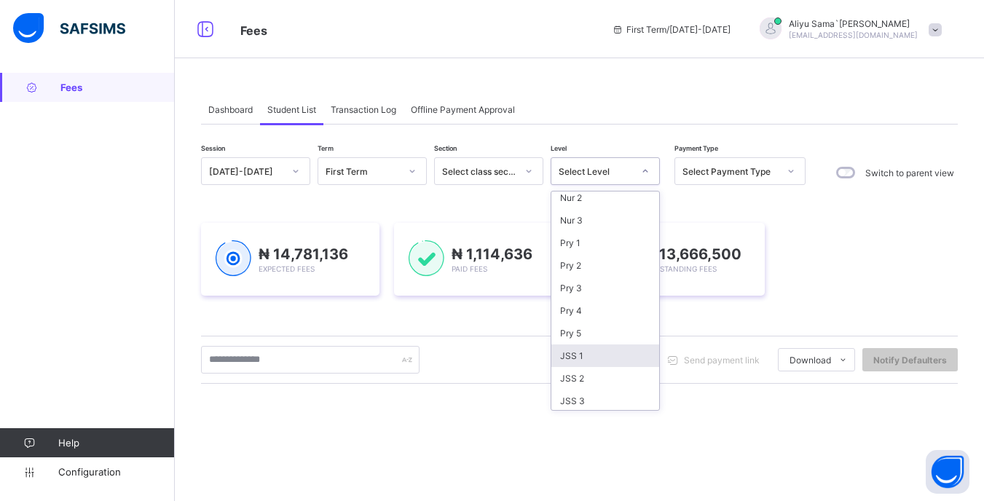
click at [590, 352] on div "JSS 1" at bounding box center [605, 355] width 108 height 23
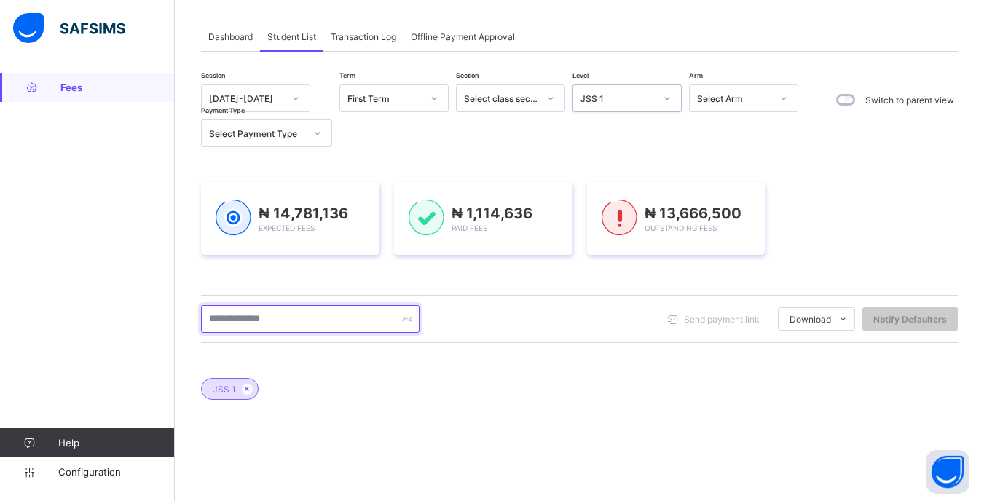
click at [323, 315] on input "text" at bounding box center [310, 319] width 218 height 28
click at [308, 324] on input "text" at bounding box center [310, 319] width 218 height 28
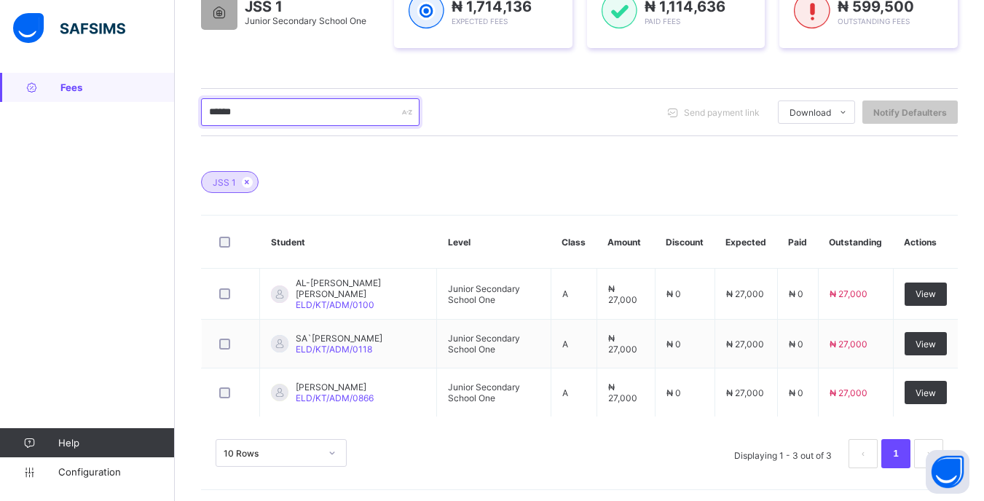
scroll to position [283, 0]
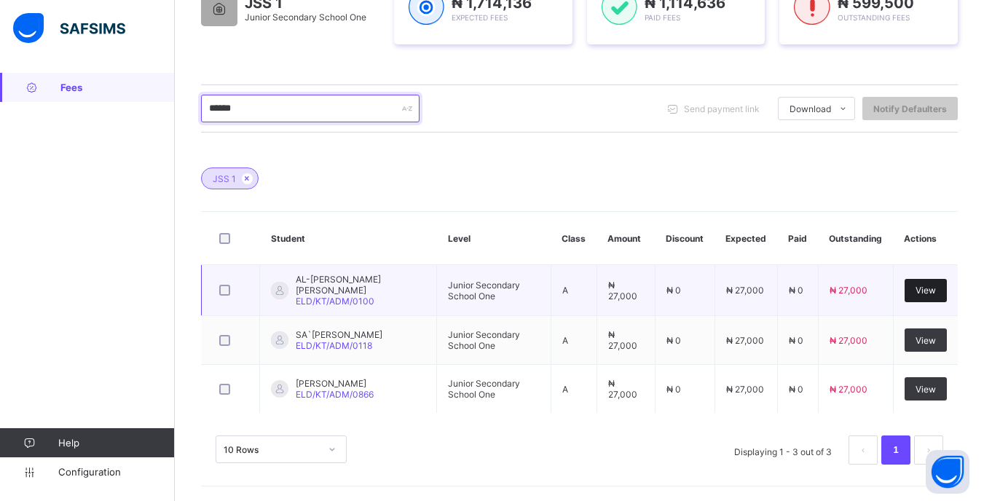
type input "******"
click at [935, 285] on span "View" at bounding box center [925, 290] width 20 height 11
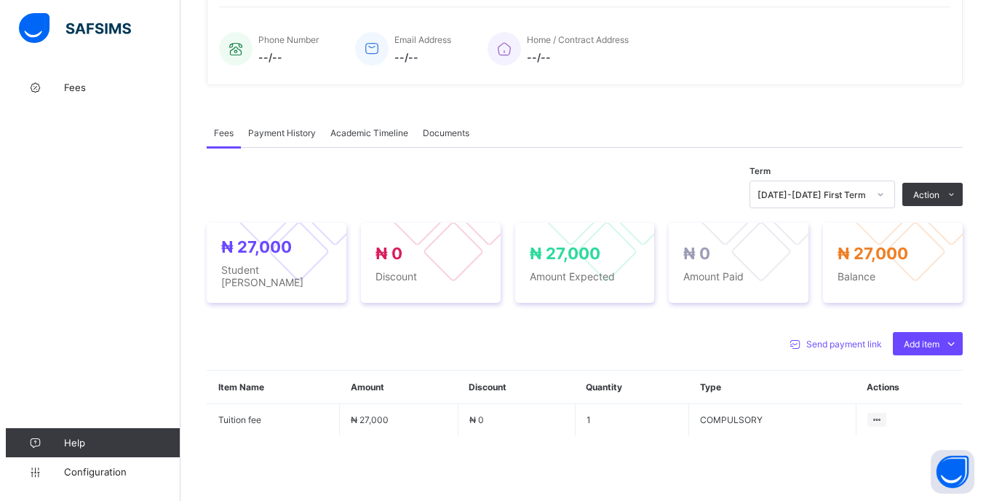
scroll to position [364, 0]
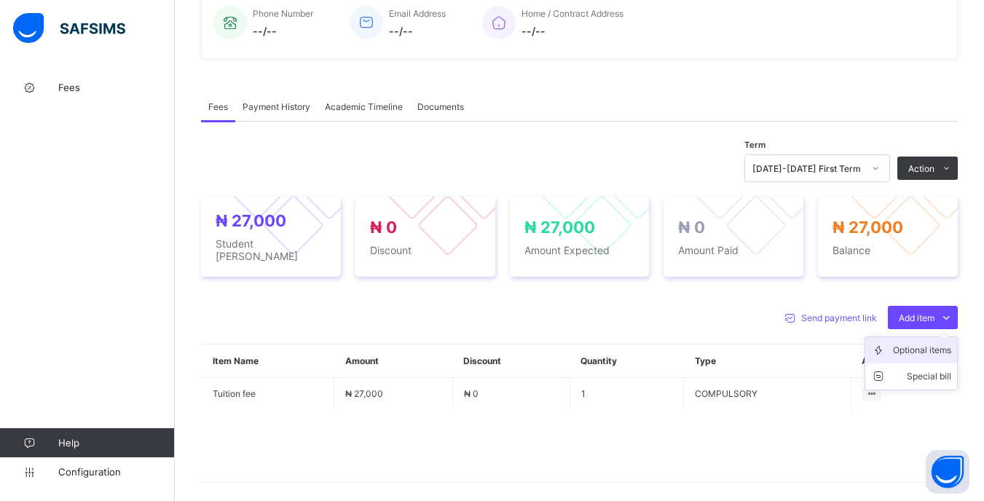
click at [913, 352] on div "Optional items" at bounding box center [922, 350] width 58 height 15
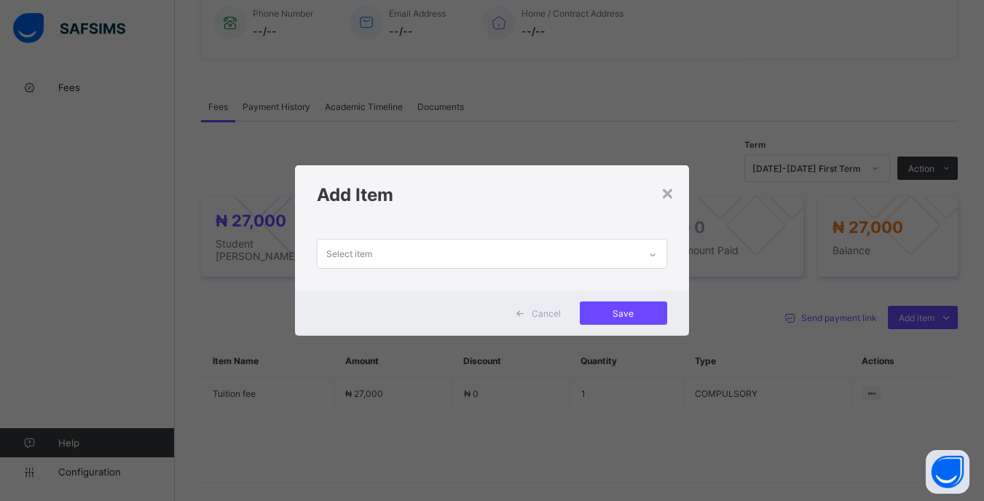
click at [574, 257] on div "Select item" at bounding box center [477, 254] width 320 height 28
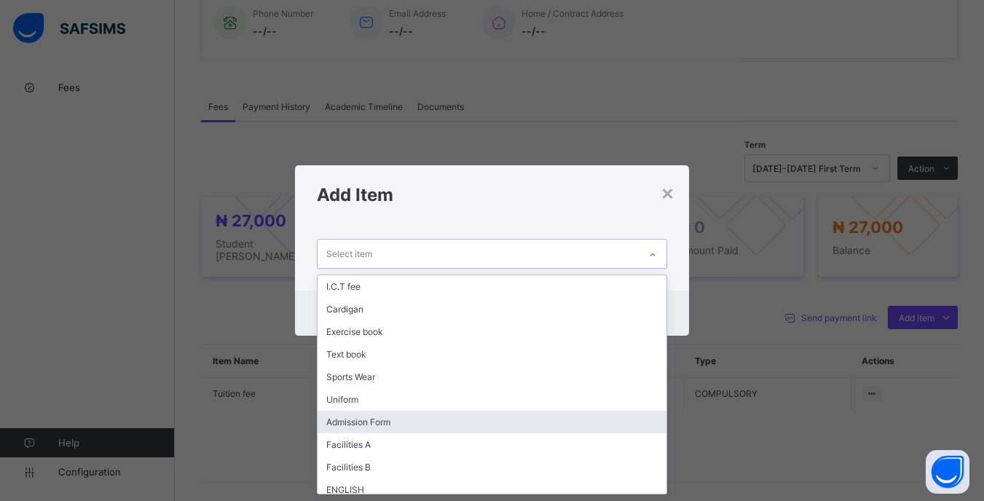
click at [384, 421] on div "Admission Form" at bounding box center [491, 422] width 348 height 23
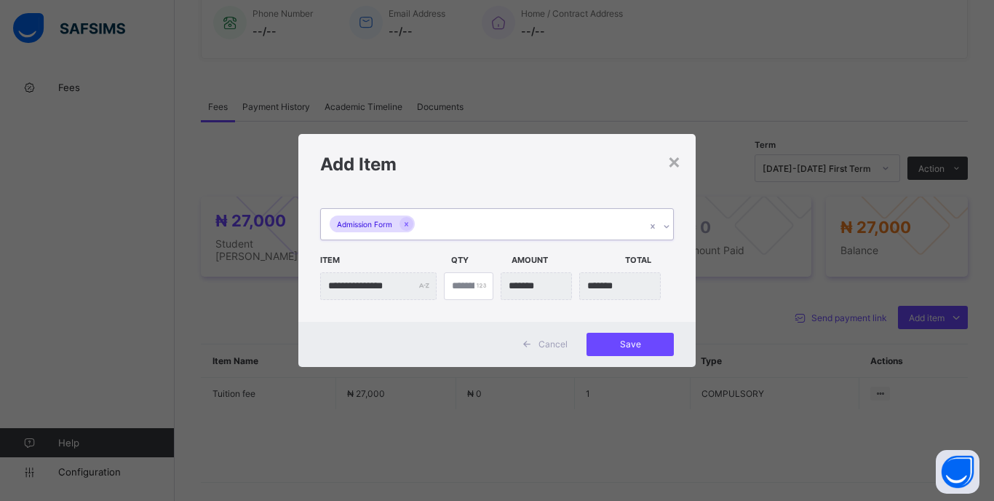
click at [480, 226] on div "Admission Form" at bounding box center [483, 224] width 325 height 31
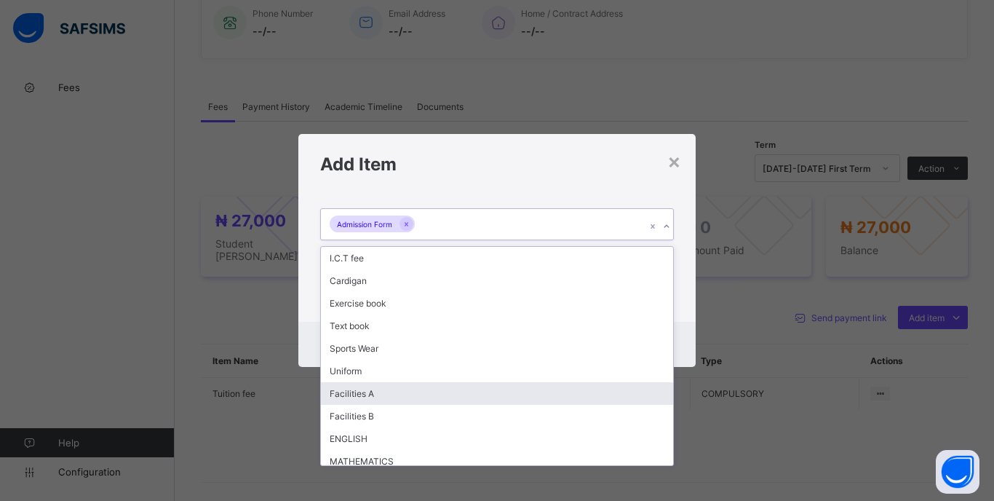
click at [379, 393] on div "Facilities A" at bounding box center [497, 393] width 352 height 23
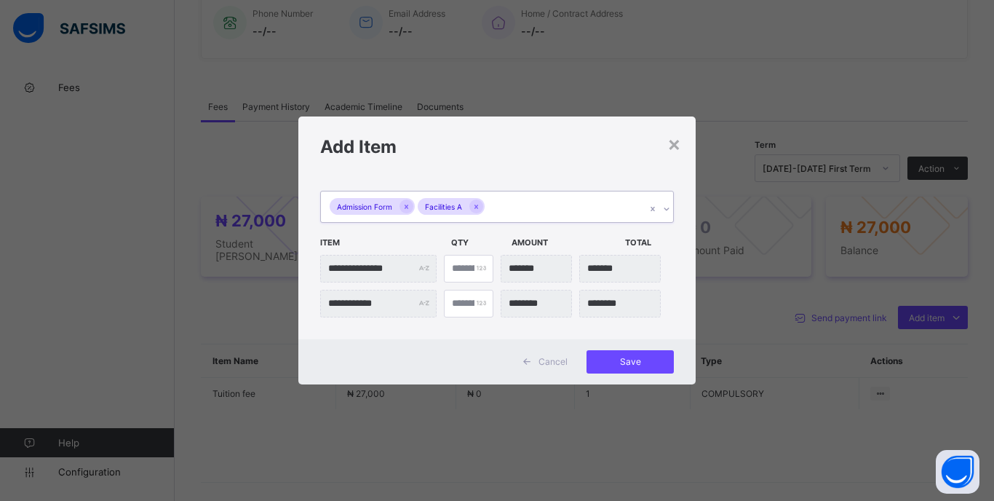
click at [519, 213] on div "Admission Form Facilities A" at bounding box center [483, 206] width 325 height 31
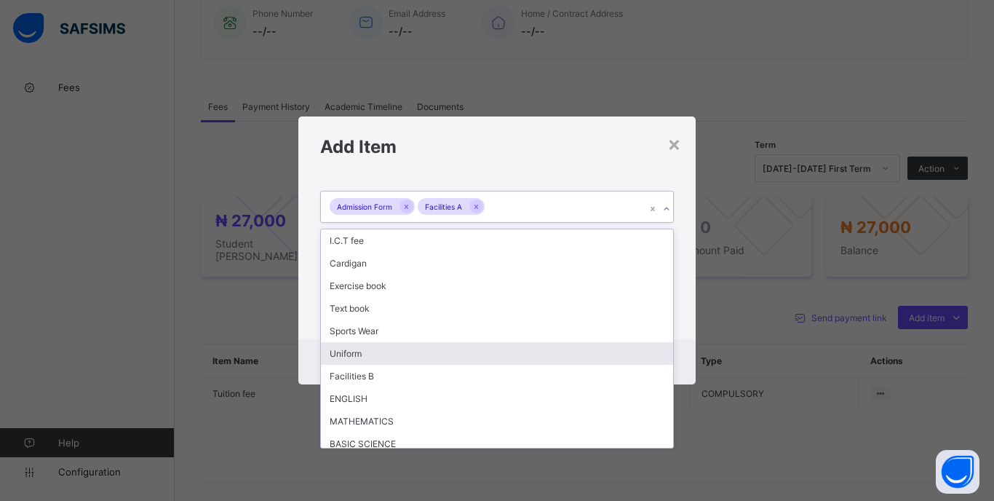
click at [360, 347] on div "Uniform" at bounding box center [497, 353] width 352 height 23
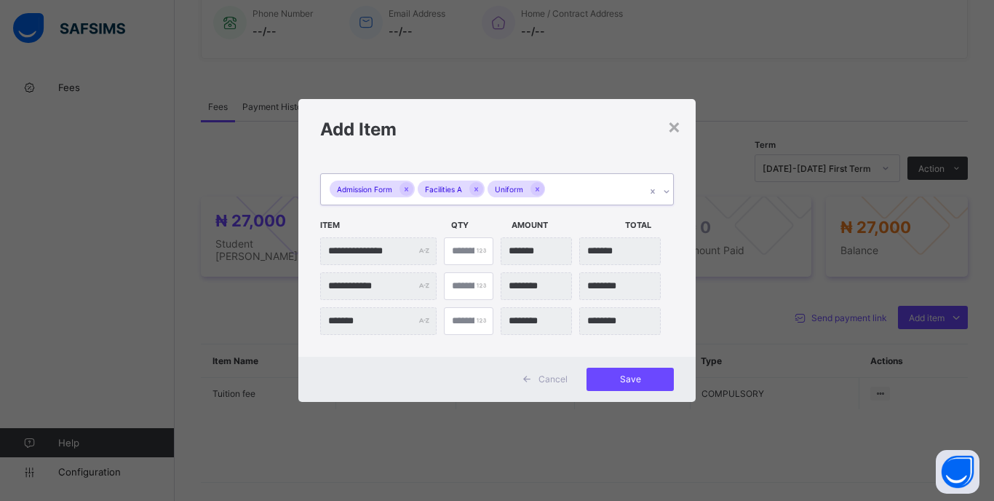
click at [580, 183] on div "Admission Form Facilities A Uniform" at bounding box center [483, 189] width 325 height 31
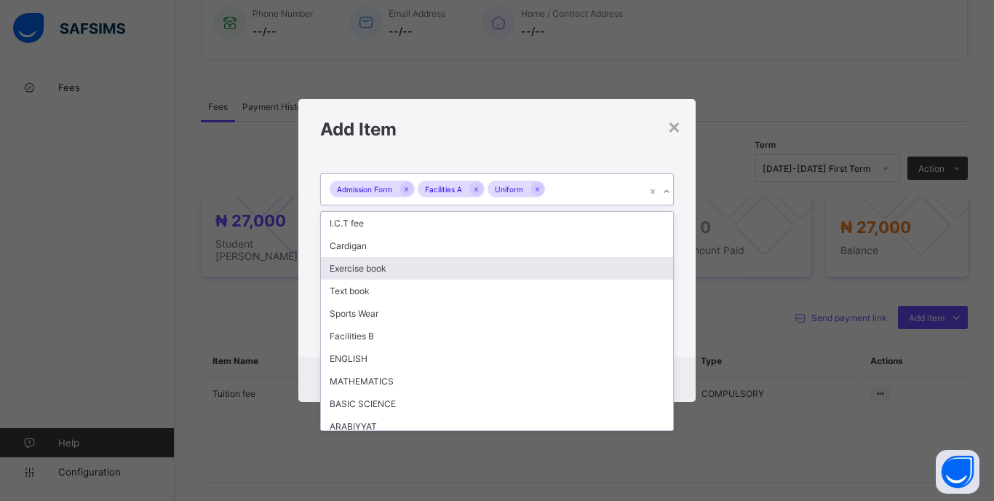
click at [384, 272] on div "Exercise book" at bounding box center [497, 268] width 352 height 23
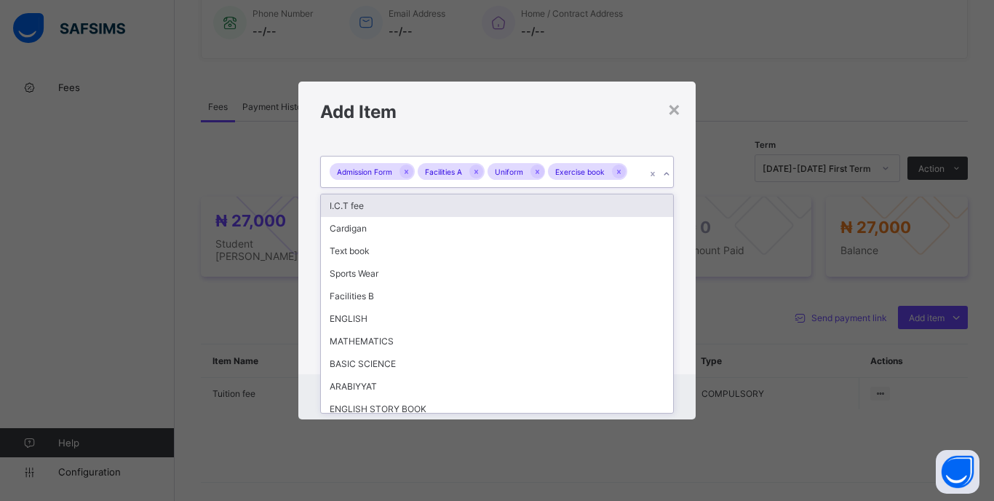
click at [640, 177] on div "Admission Form Facilities A Uniform Exercise book" at bounding box center [483, 172] width 325 height 31
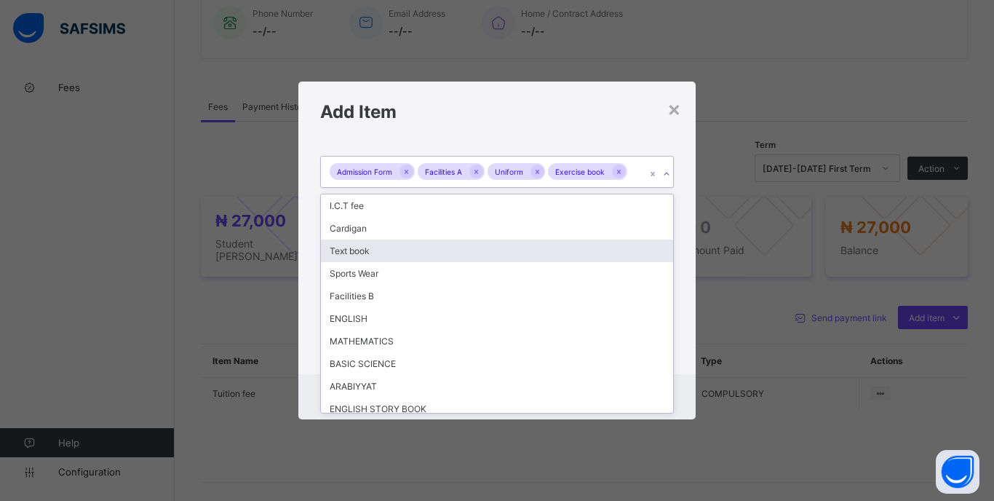
click at [363, 255] on div "Text book" at bounding box center [497, 251] width 352 height 23
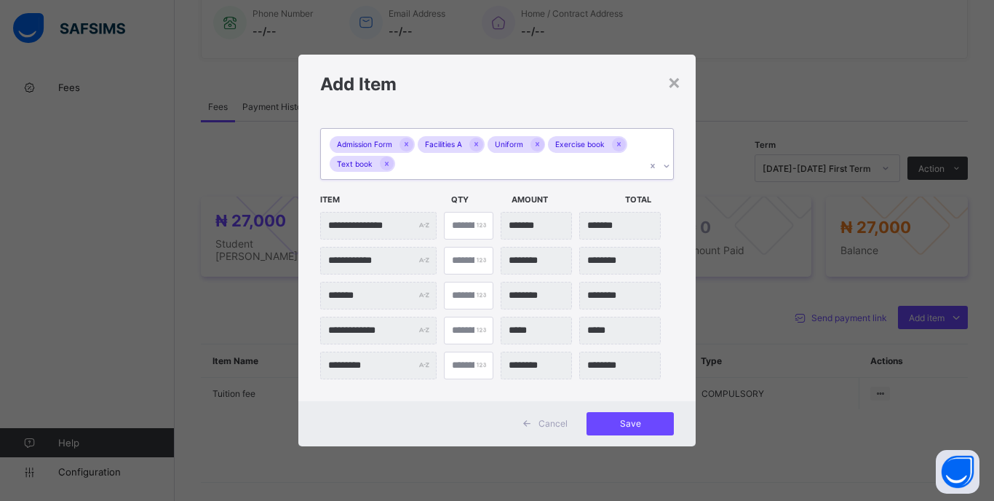
click at [447, 169] on div "Admission Form Facilities A Uniform Exercise book Text book" at bounding box center [483, 154] width 325 height 50
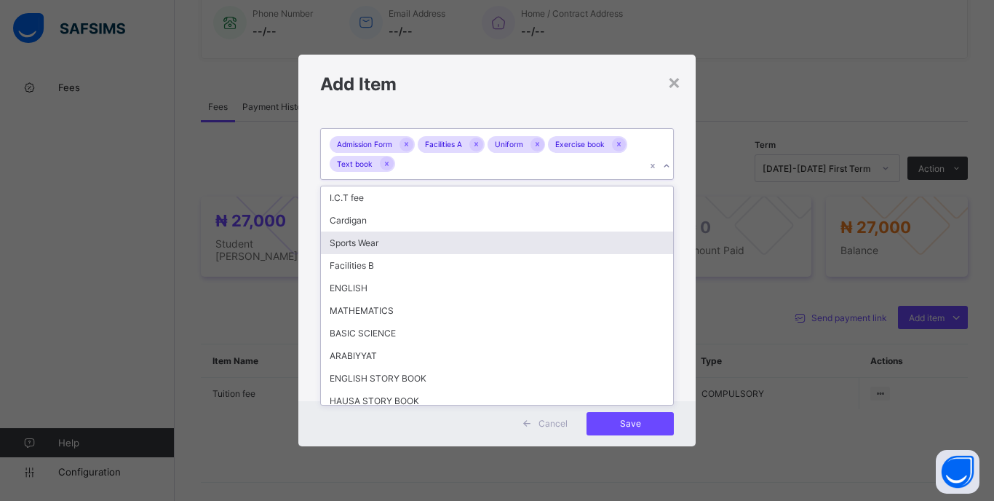
click at [362, 244] on div "Sports Wear" at bounding box center [497, 243] width 352 height 23
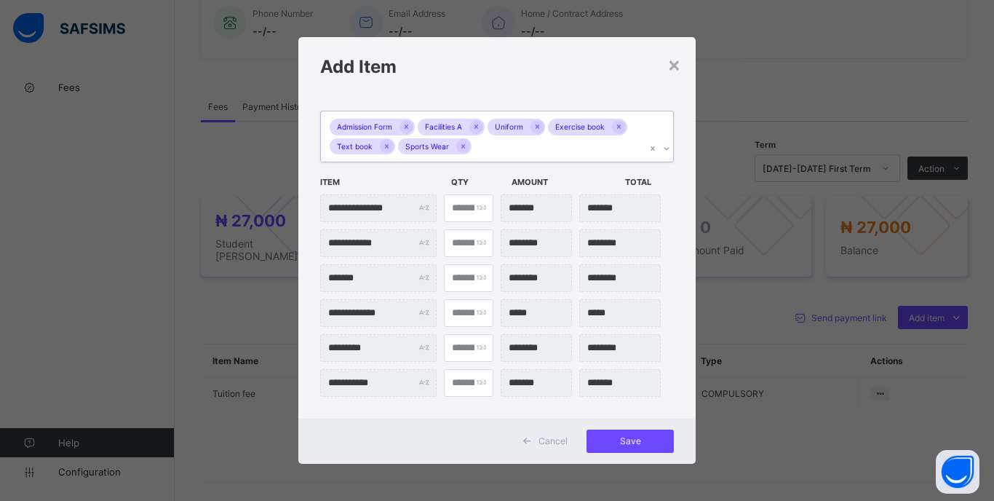
click at [491, 148] on div "Admission Form Facilities A Uniform Exercise book Text book Sports Wear" at bounding box center [483, 136] width 325 height 50
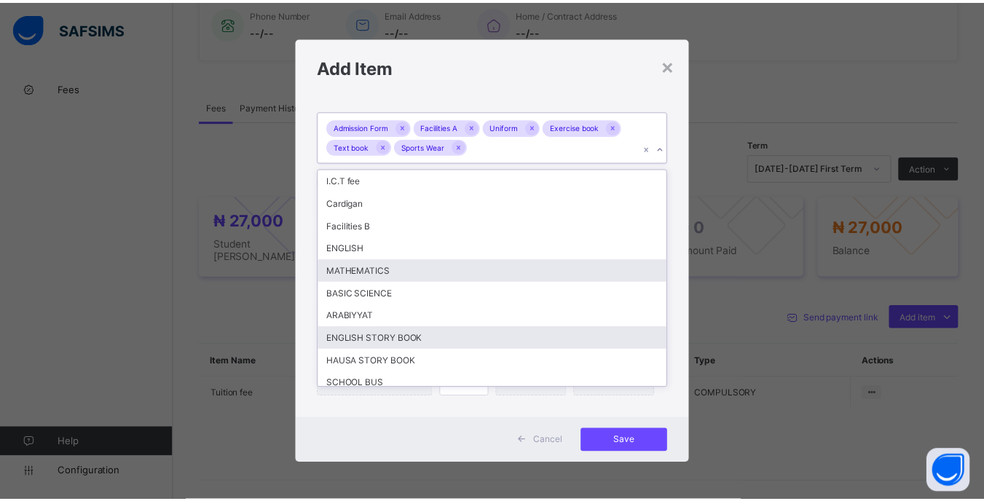
scroll to position [30, 0]
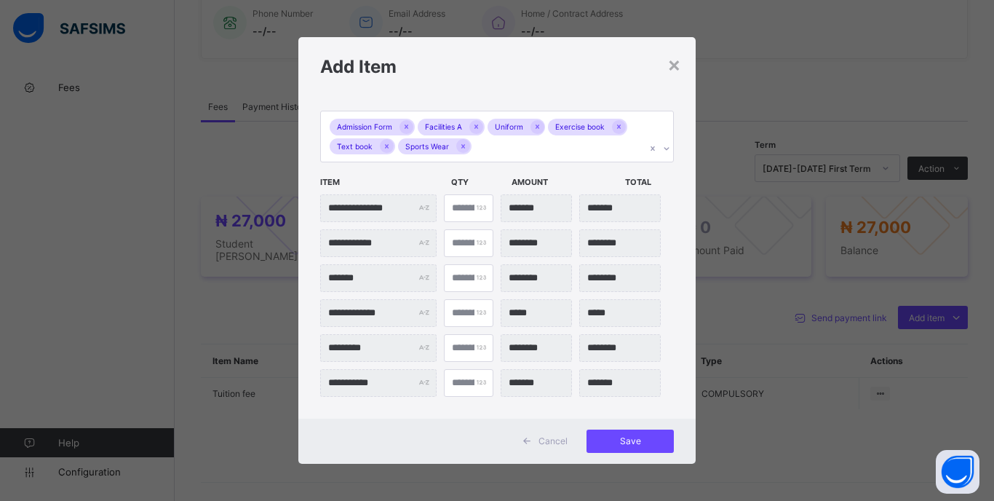
click at [691, 275] on div "**********" at bounding box center [496, 257] width 397 height 323
click at [466, 314] on input "*" at bounding box center [469, 313] width 50 height 28
type input "**"
type input "*******"
type input "**"
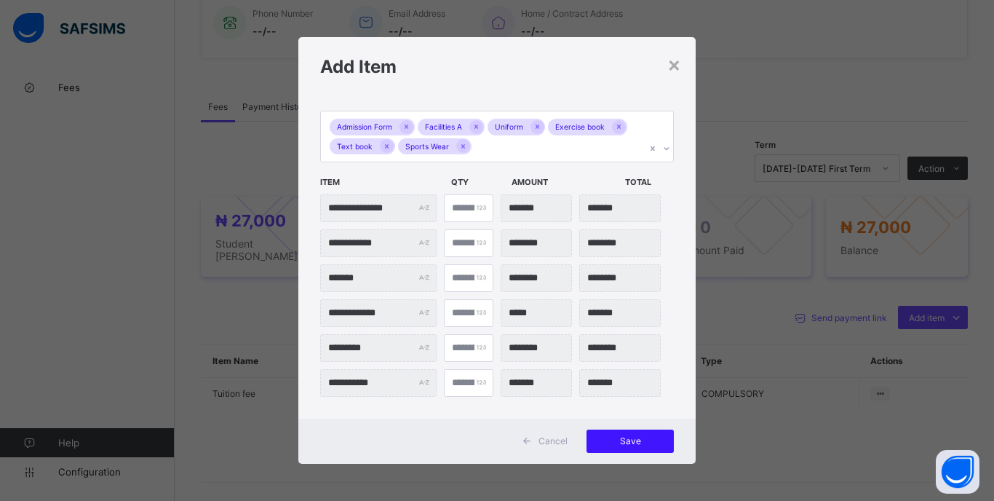
click at [605, 441] on span "Save" at bounding box center [631, 440] width 66 height 11
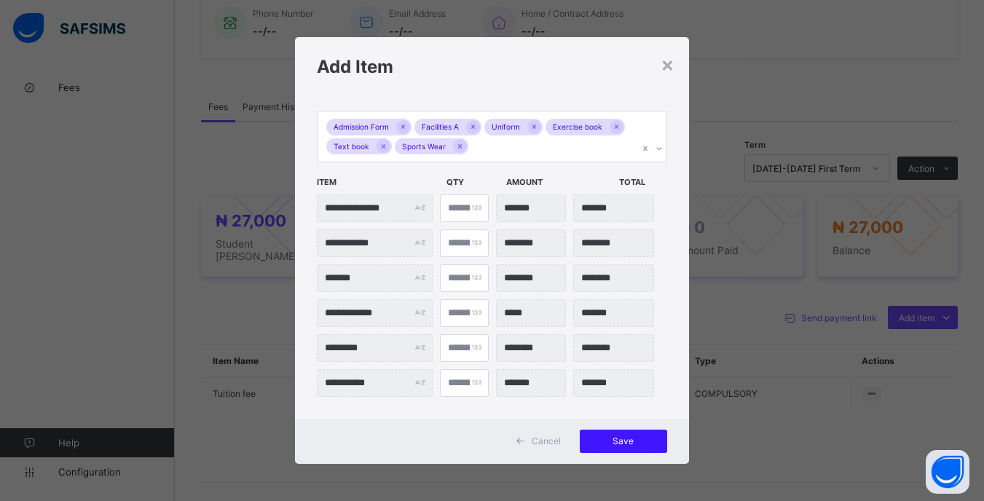
click at [646, 443] on span "Save" at bounding box center [623, 440] width 66 height 11
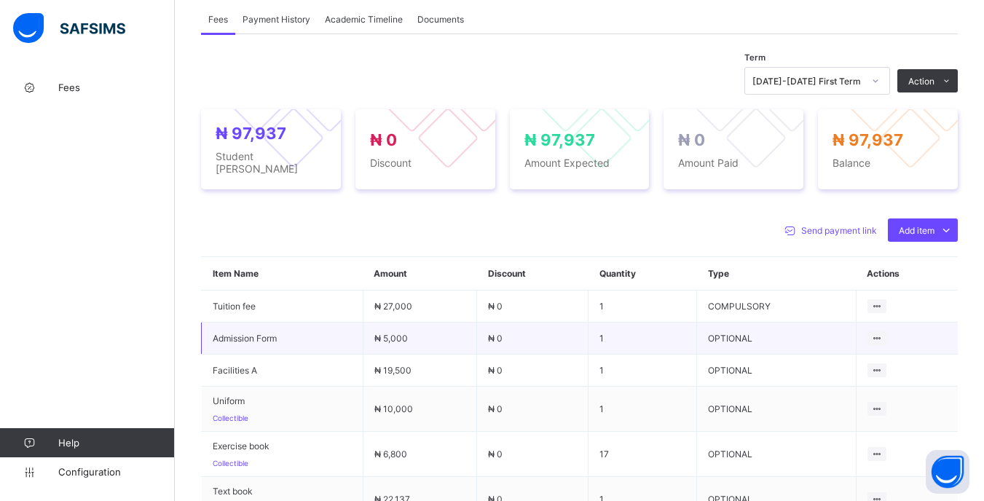
scroll to position [451, 0]
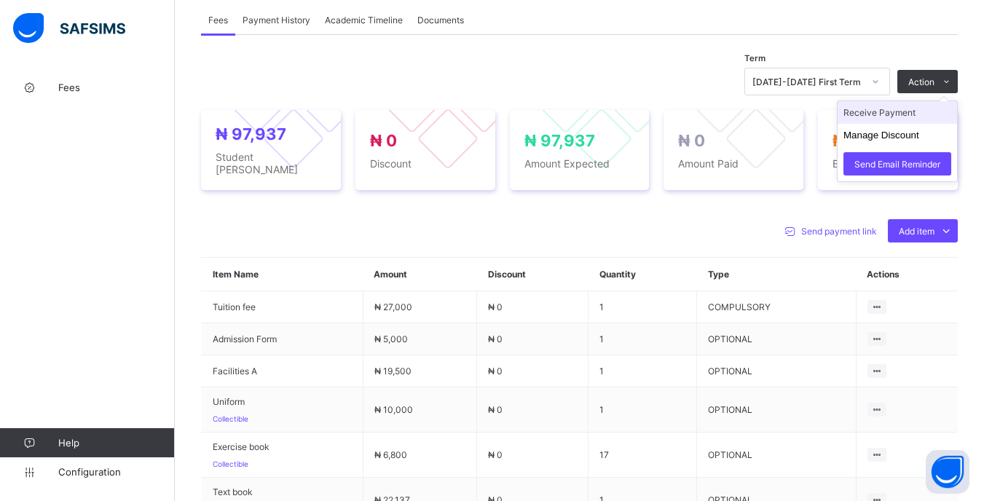
click at [903, 120] on li "Receive Payment" at bounding box center [896, 112] width 119 height 23
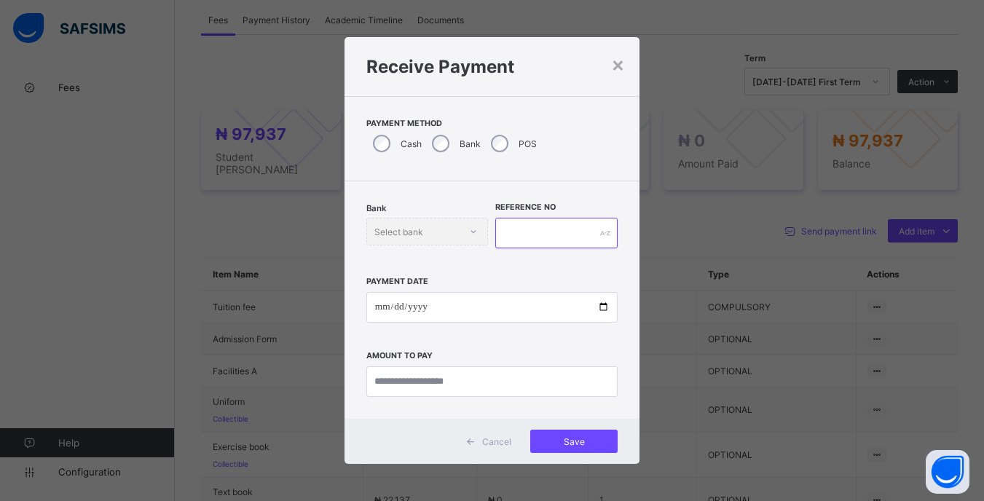
click at [529, 230] on input "text" at bounding box center [556, 233] width 122 height 31
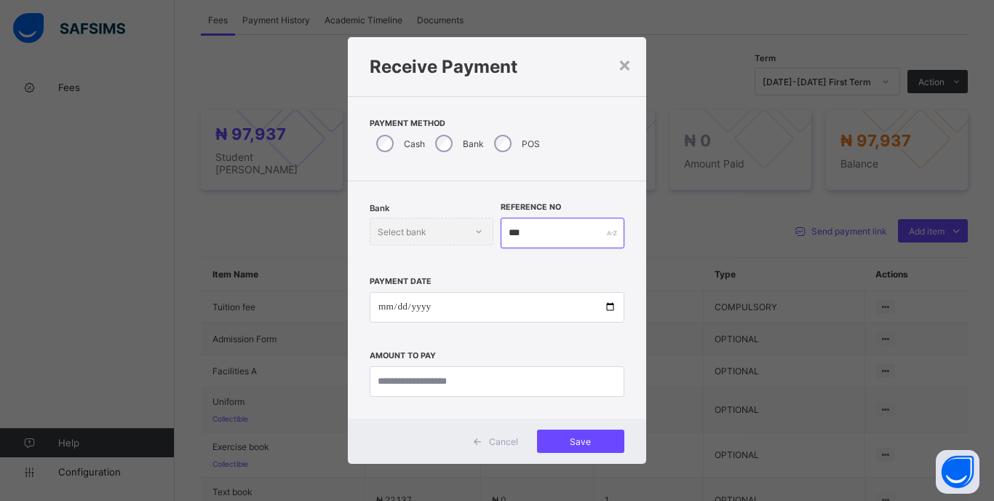
type input "***"
click at [379, 311] on input "date" at bounding box center [497, 307] width 255 height 31
type input "**********"
click at [564, 376] on input "currency" at bounding box center [497, 381] width 255 height 31
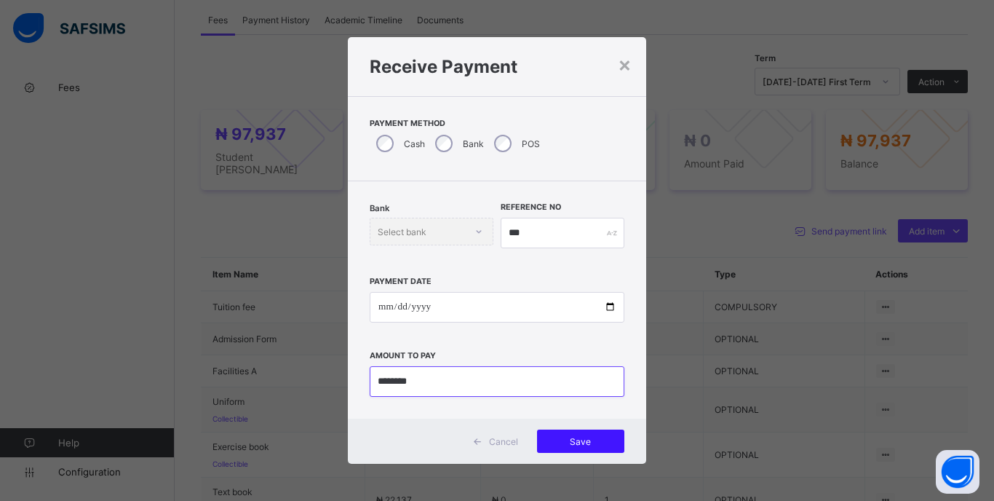
type input "********"
click at [591, 440] on span "Save" at bounding box center [581, 441] width 66 height 11
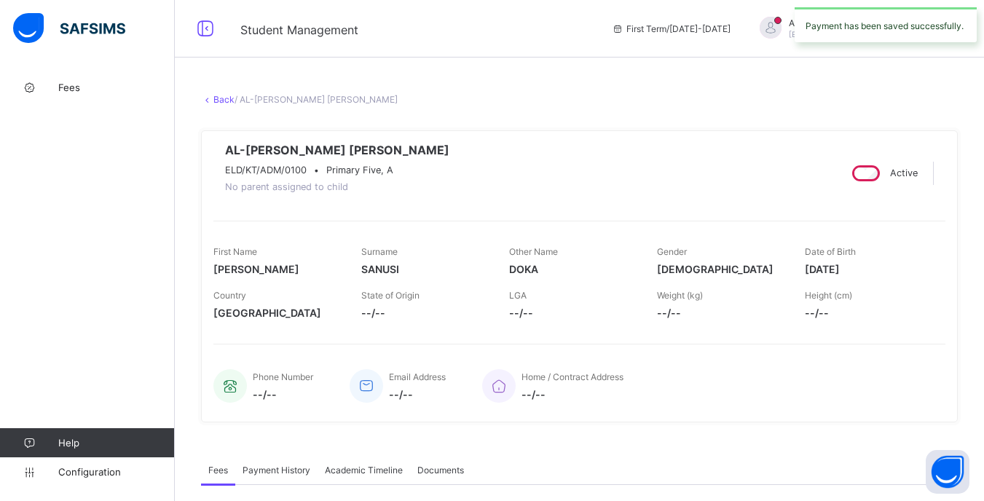
scroll to position [0, 0]
click at [215, 105] on link "Back" at bounding box center [223, 100] width 21 height 11
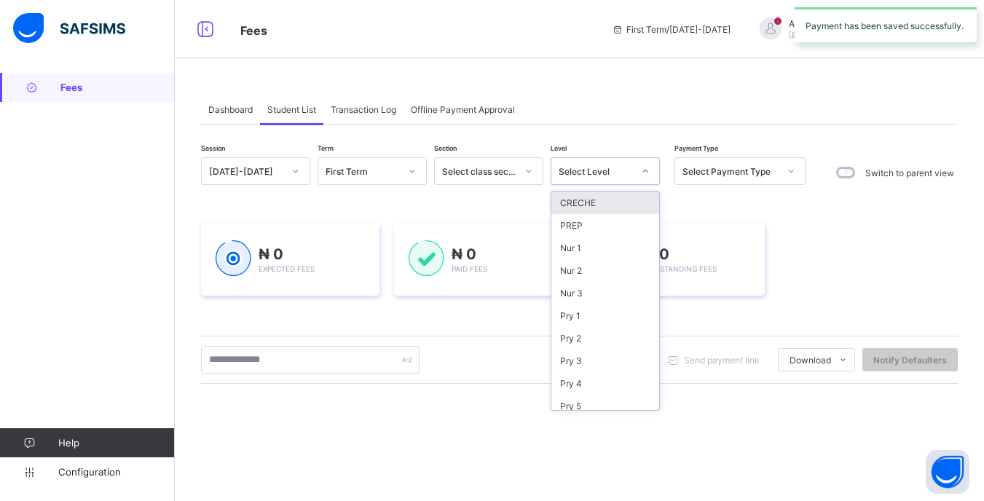
click at [622, 182] on div "Select Level" at bounding box center [604, 171] width 109 height 28
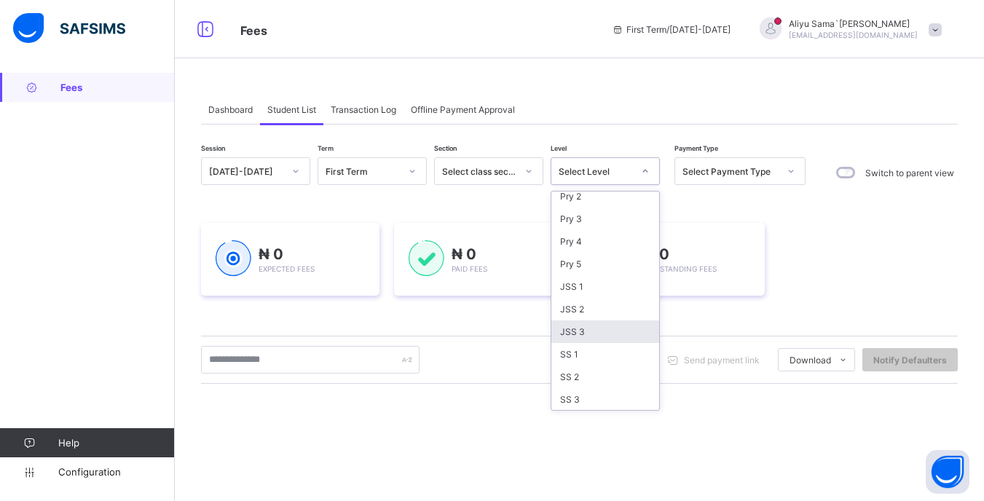
scroll to position [143, 0]
click at [593, 282] on div "JSS 1" at bounding box center [605, 285] width 108 height 23
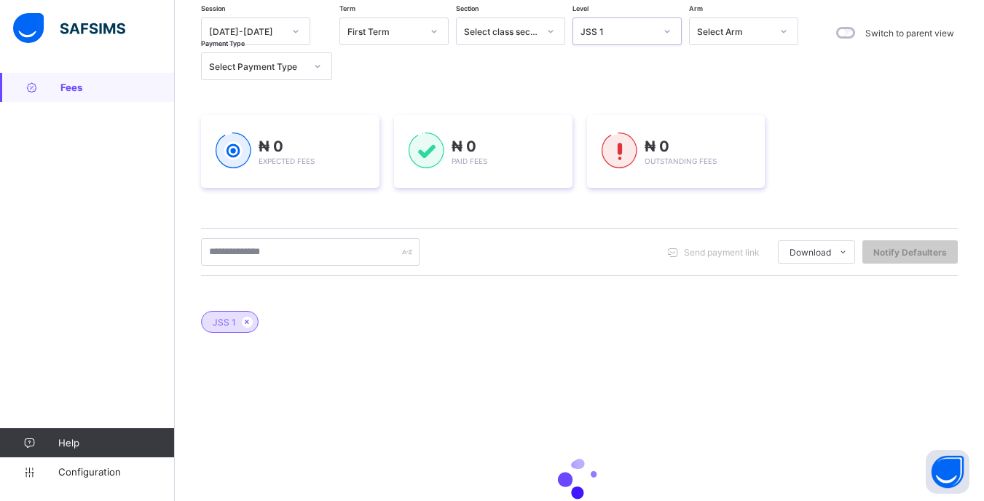
scroll to position [146, 0]
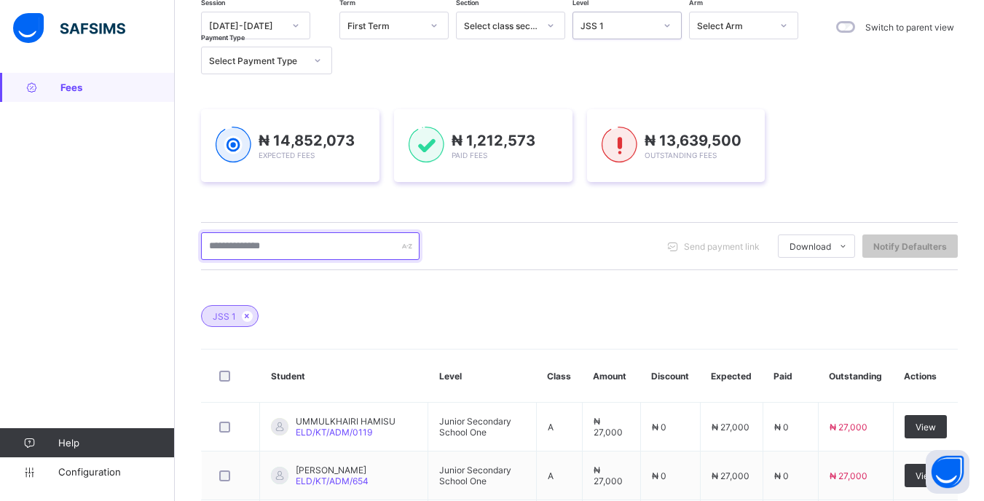
click at [300, 254] on input "text" at bounding box center [310, 246] width 218 height 28
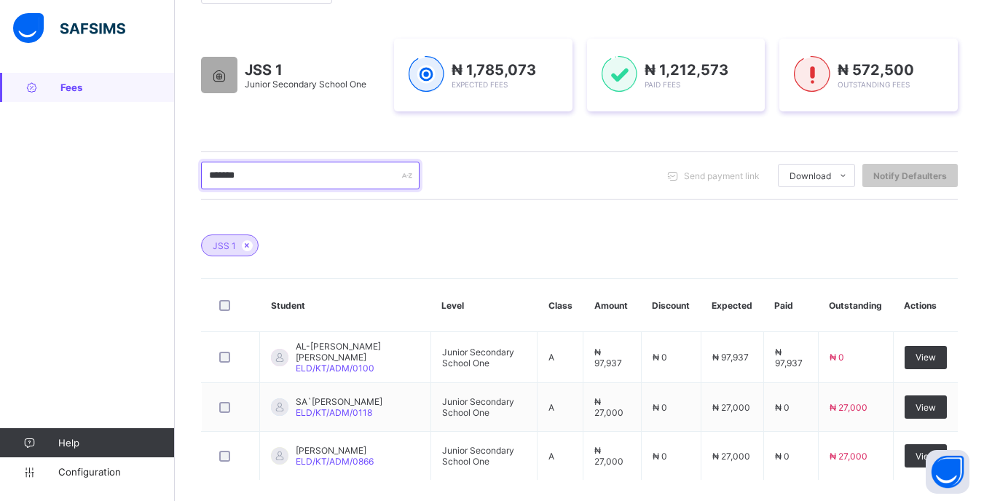
scroll to position [283, 0]
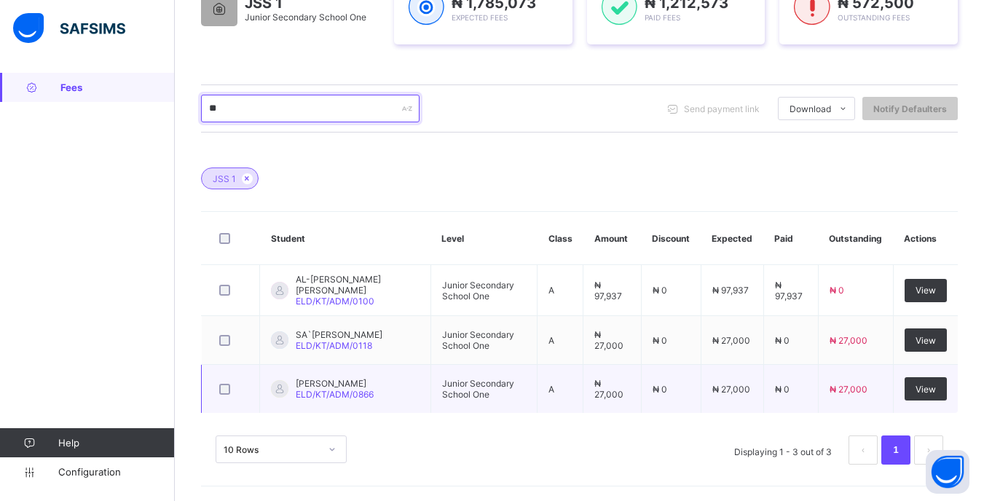
type input "*"
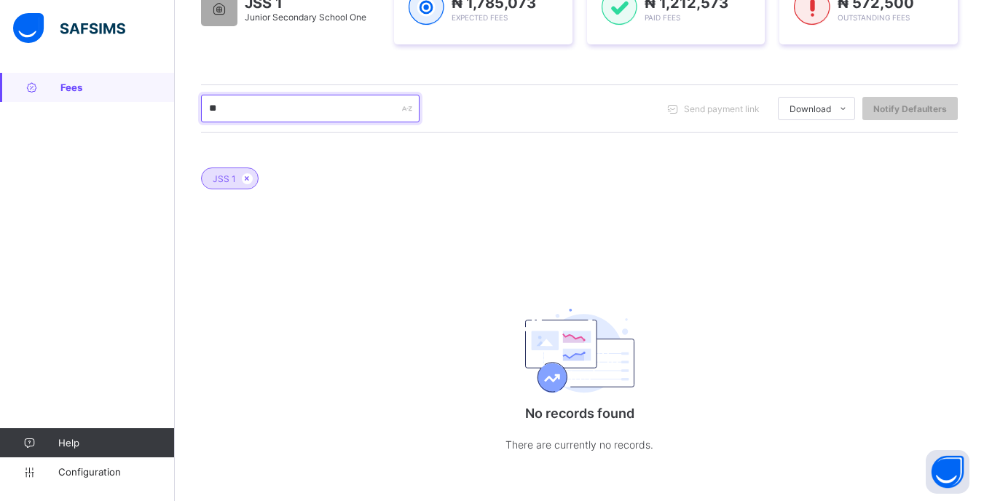
type input "*"
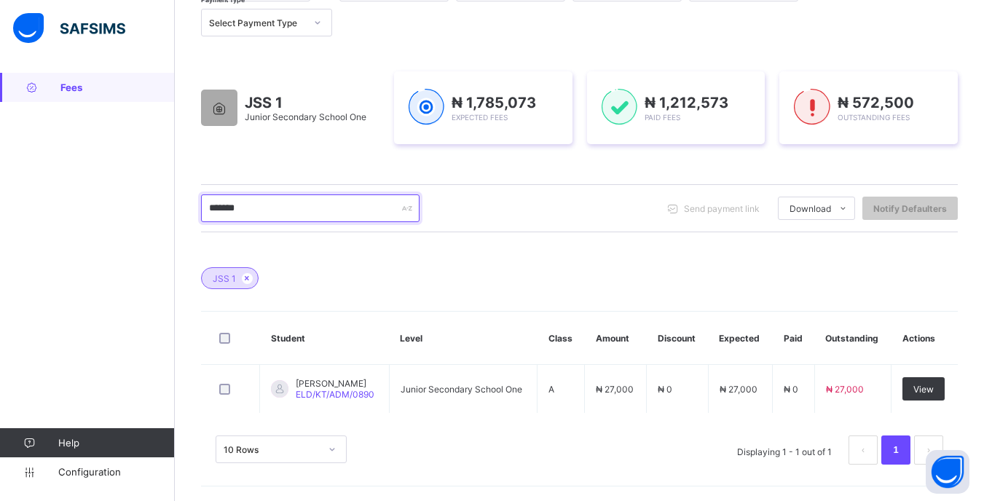
scroll to position [183, 0]
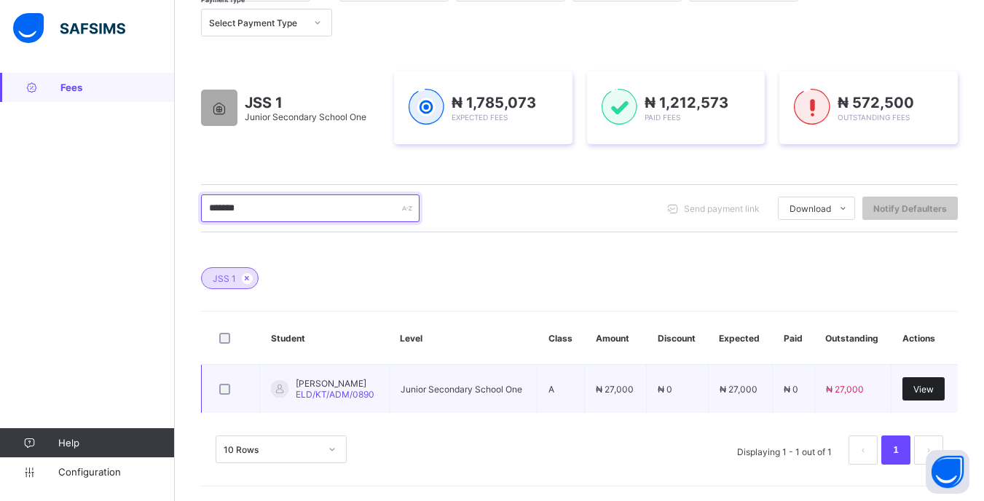
type input "*******"
click at [932, 395] on div "View" at bounding box center [923, 388] width 42 height 23
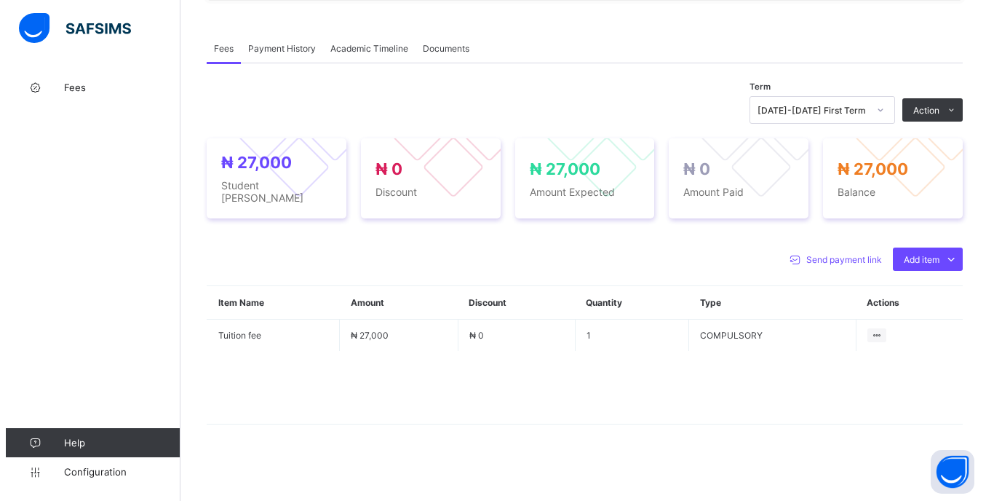
scroll to position [424, 0]
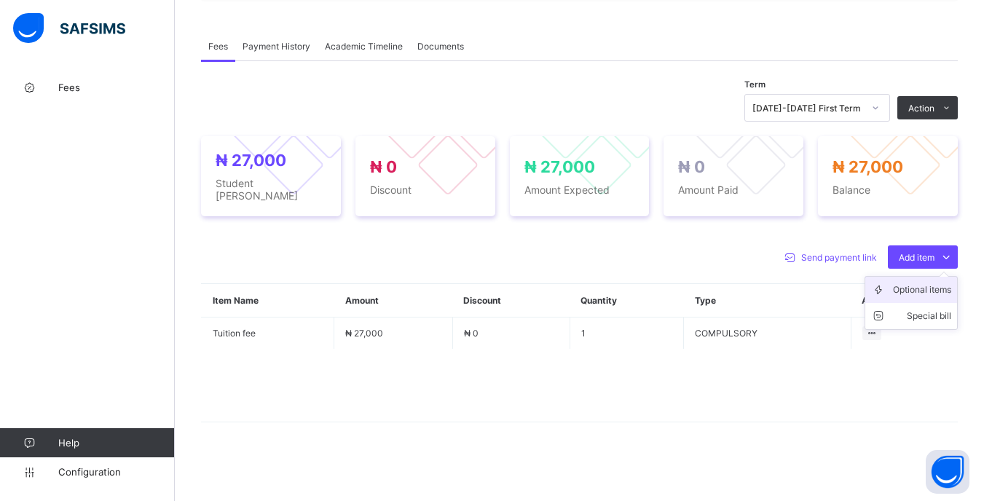
click at [918, 287] on div "Optional items" at bounding box center [922, 289] width 58 height 15
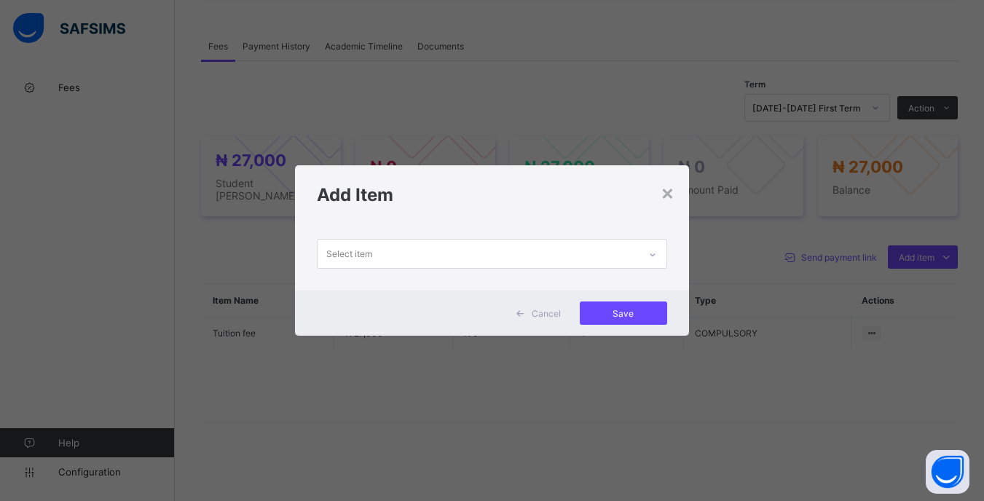
click at [510, 269] on div "Select item" at bounding box center [491, 257] width 393 height 66
click at [472, 256] on div "Select item" at bounding box center [477, 254] width 320 height 28
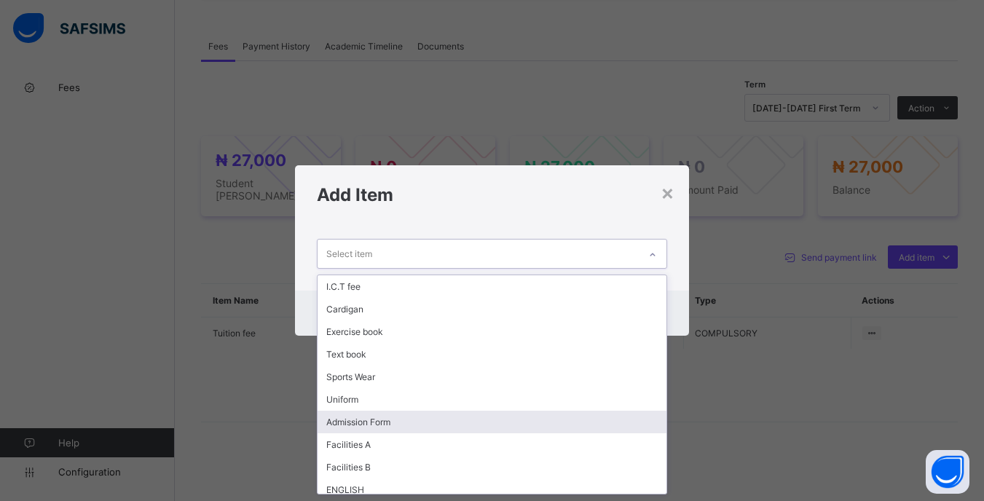
drag, startPoint x: 404, startPoint y: 427, endPoint x: 405, endPoint y: 301, distance: 125.2
click at [404, 424] on div "Admission Form" at bounding box center [491, 422] width 348 height 23
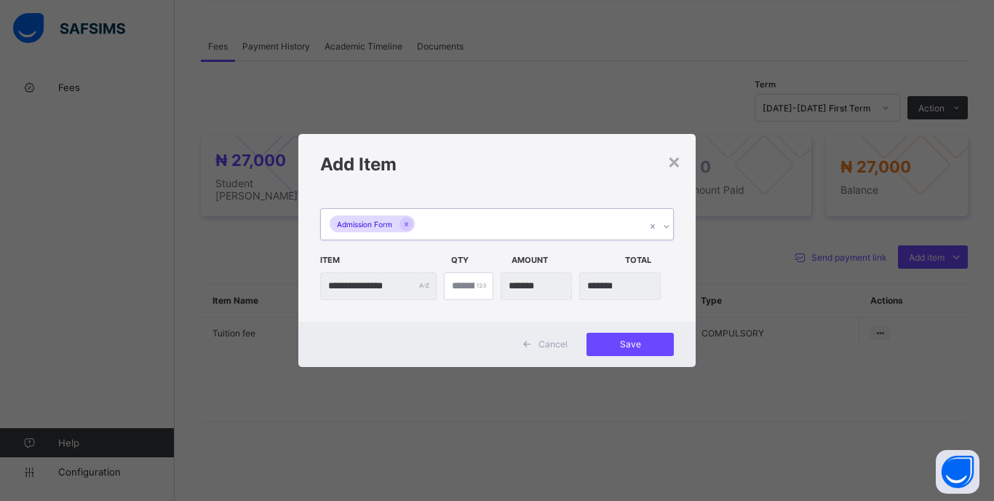
click at [467, 220] on div "Admission Form" at bounding box center [483, 224] width 325 height 31
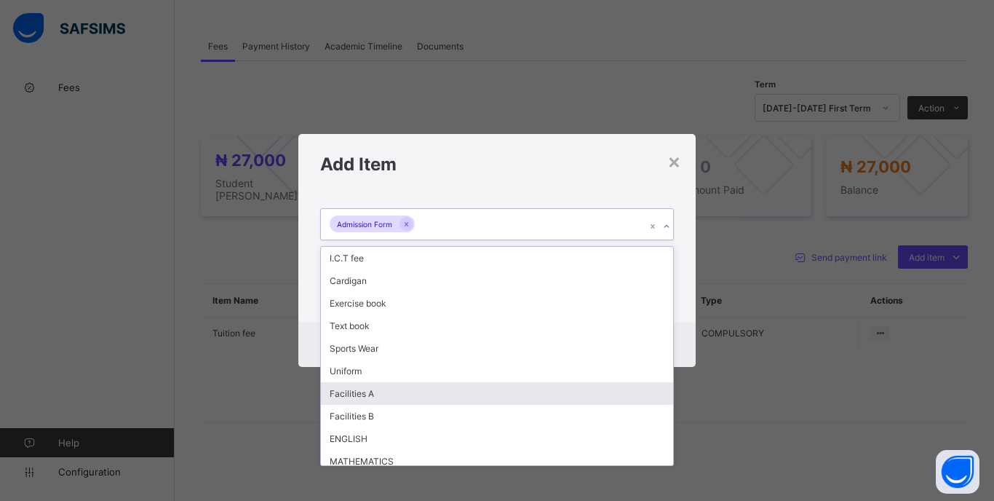
drag, startPoint x: 376, startPoint y: 397, endPoint x: 419, endPoint y: 257, distance: 146.7
click at [376, 397] on div "Facilities A" at bounding box center [497, 393] width 352 height 23
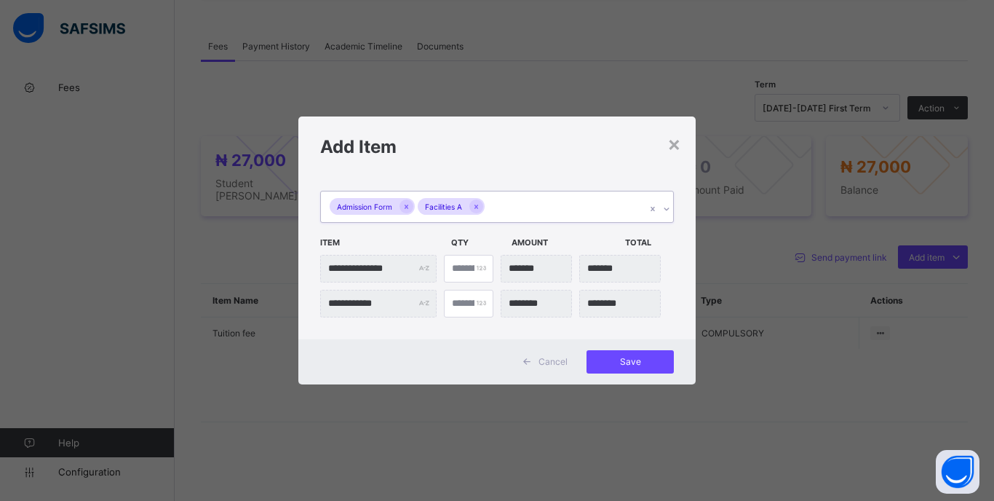
click at [533, 193] on div "Admission Form Facilities A" at bounding box center [483, 206] width 325 height 31
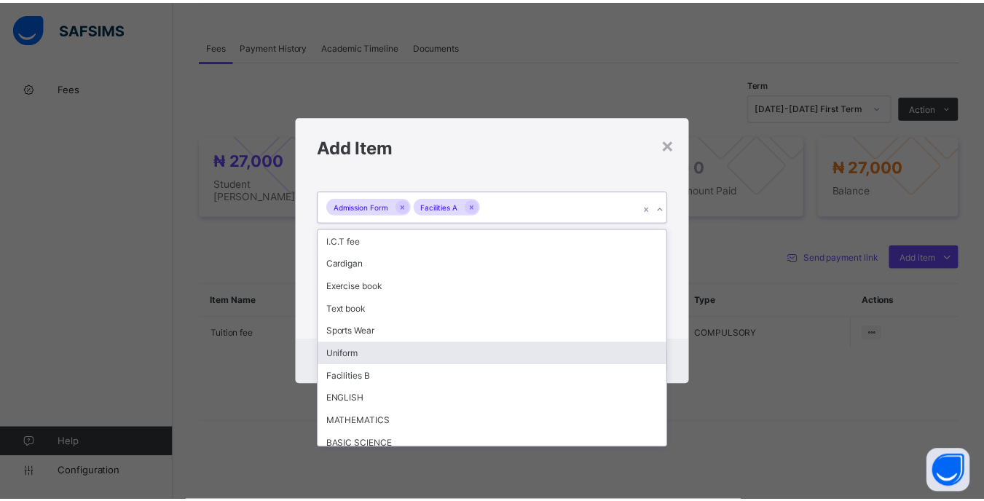
scroll to position [120, 0]
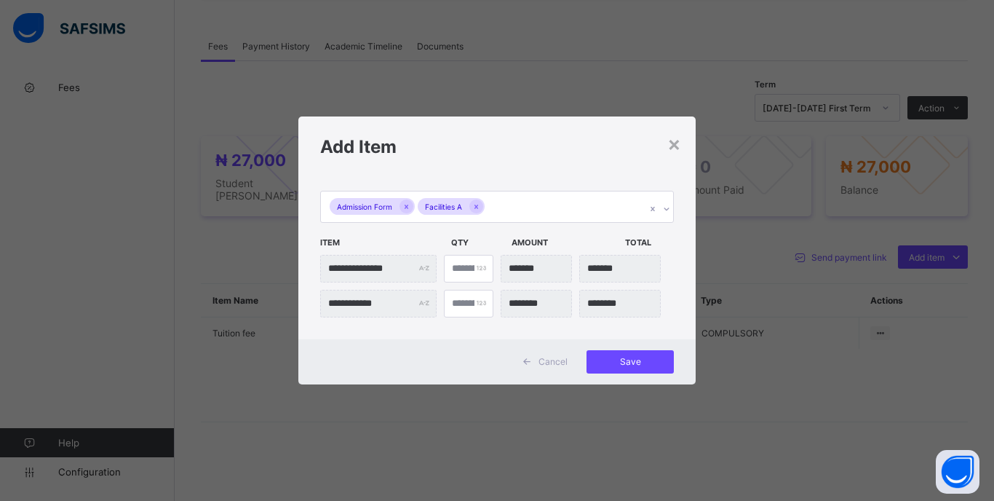
click at [692, 323] on div "**********" at bounding box center [496, 257] width 397 height 163
click at [612, 370] on div "Save" at bounding box center [630, 361] width 87 height 23
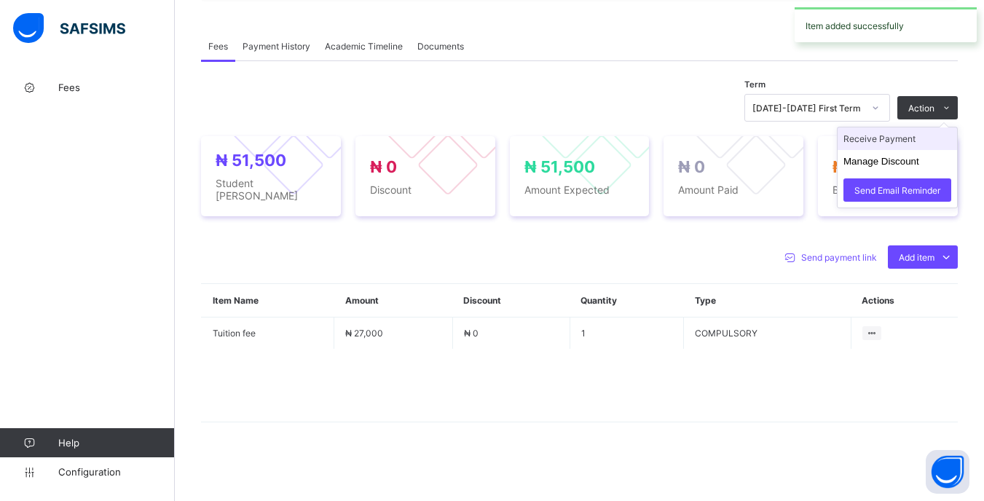
click at [903, 147] on li "Receive Payment" at bounding box center [896, 138] width 119 height 23
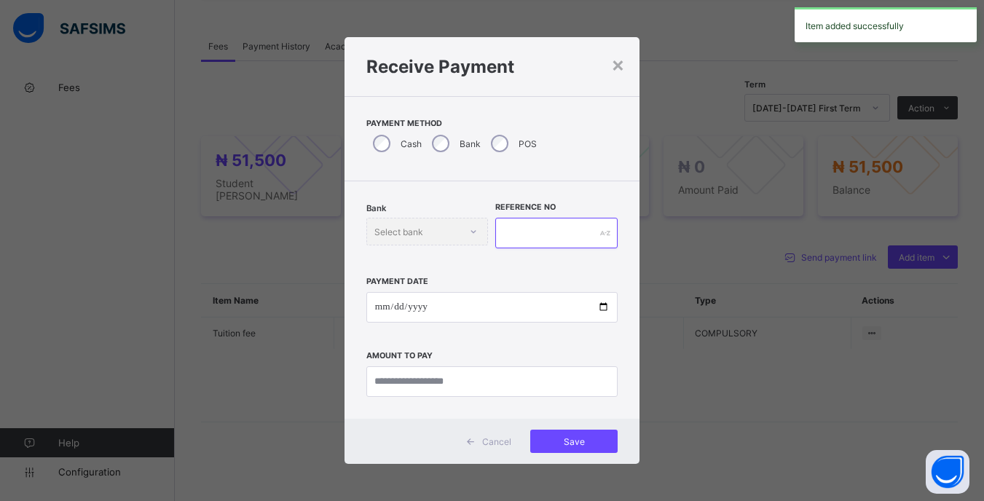
click at [511, 238] on input "text" at bounding box center [556, 233] width 122 height 31
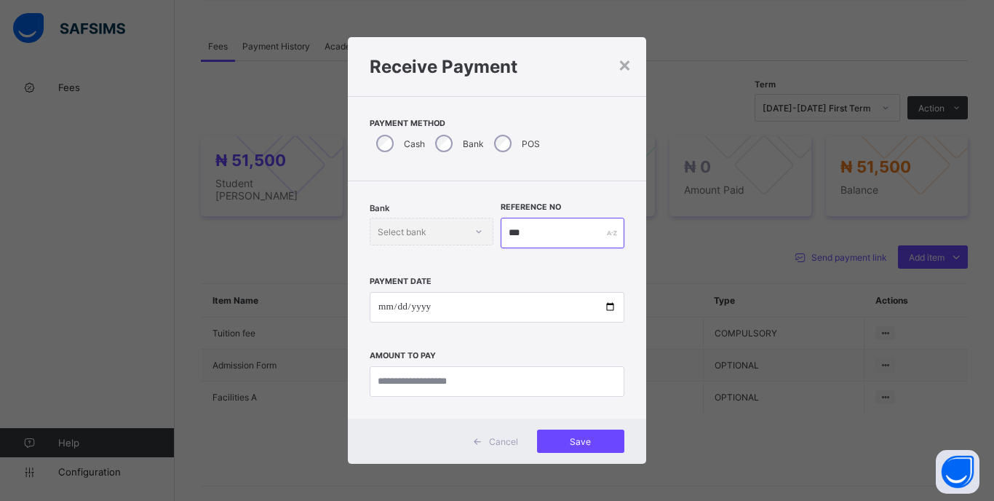
type input "***"
click at [379, 303] on input "date" at bounding box center [497, 307] width 255 height 31
type input "**********"
click at [505, 384] on input "currency" at bounding box center [497, 381] width 255 height 31
type input "********"
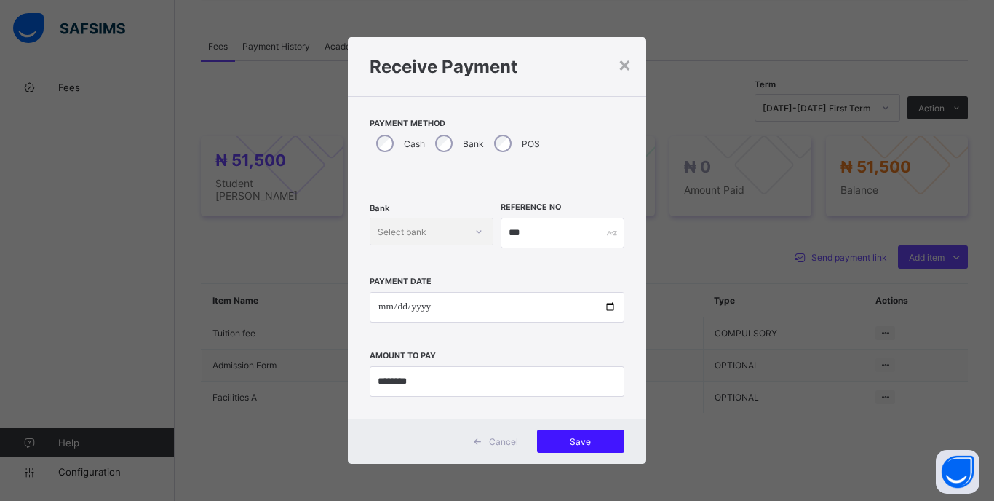
click at [612, 438] on span "Save" at bounding box center [581, 441] width 66 height 11
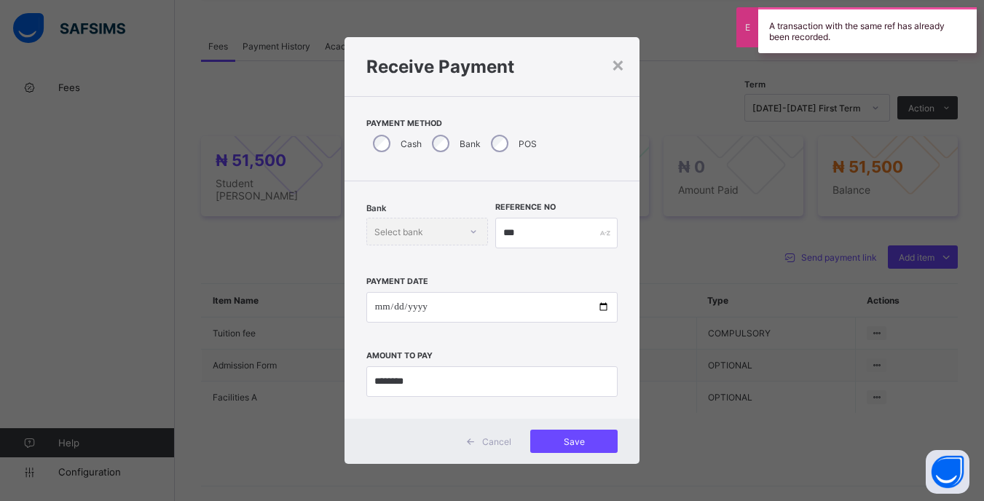
click at [556, 210] on div "Reference No ***" at bounding box center [556, 233] width 122 height 60
click at [556, 229] on input "***" at bounding box center [556, 233] width 122 height 31
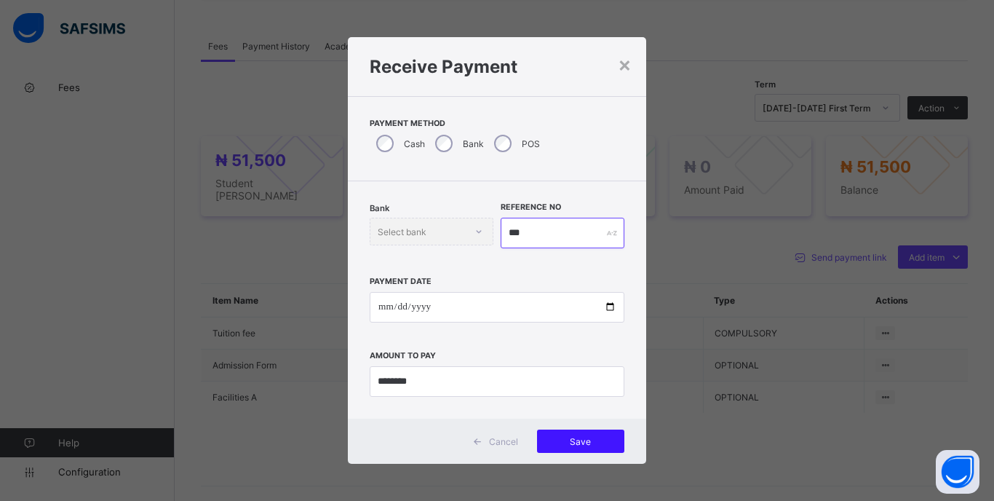
type input "***"
click at [598, 438] on span "Save" at bounding box center [581, 441] width 66 height 11
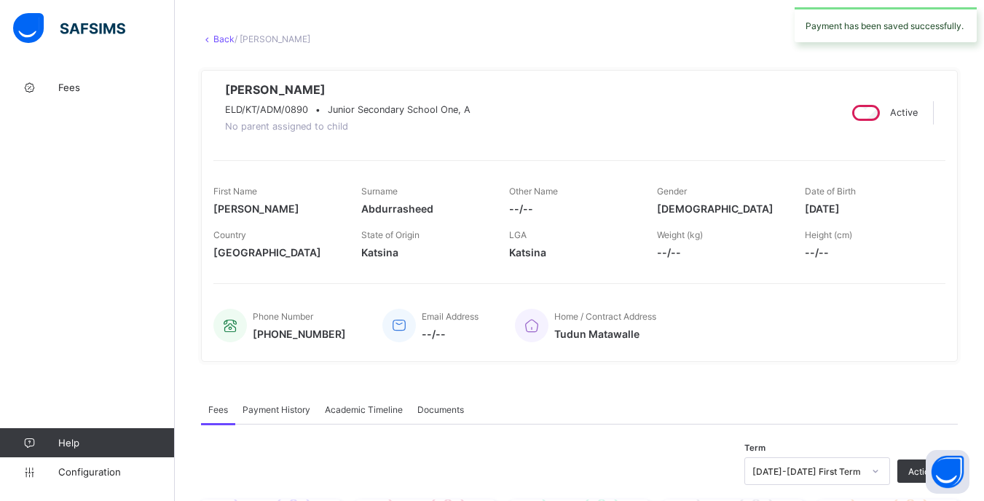
scroll to position [60, 0]
click at [218, 43] on link "Back" at bounding box center [223, 39] width 21 height 11
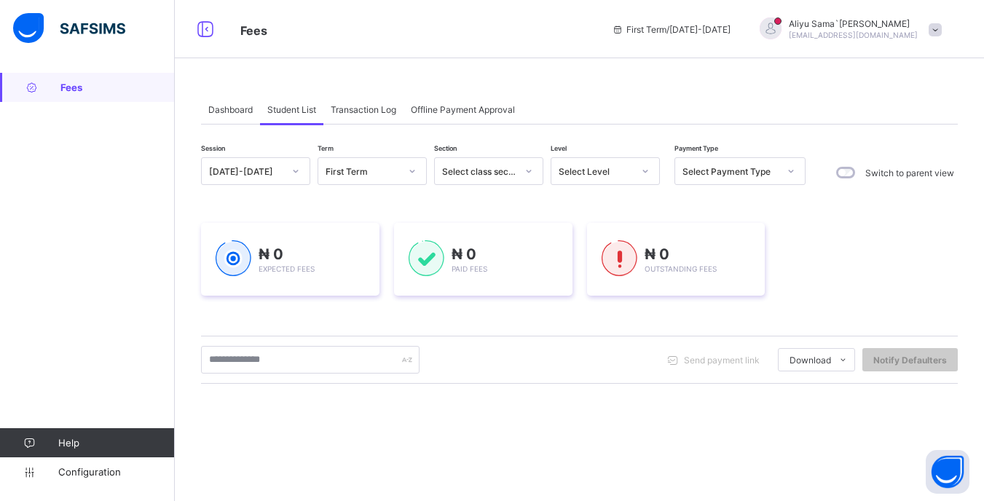
click at [599, 166] on div "Select Level" at bounding box center [591, 171] width 80 height 20
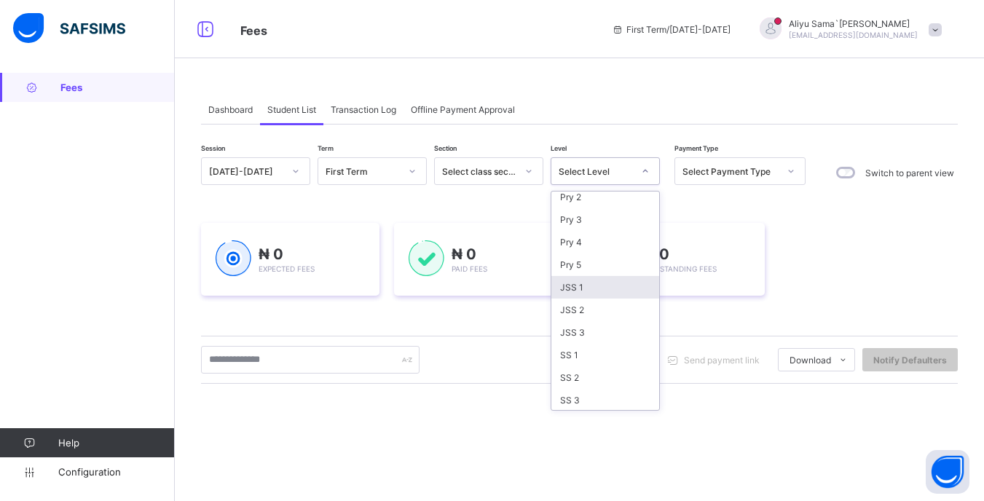
scroll to position [143, 0]
click at [579, 293] on div "JSS 1" at bounding box center [605, 285] width 108 height 23
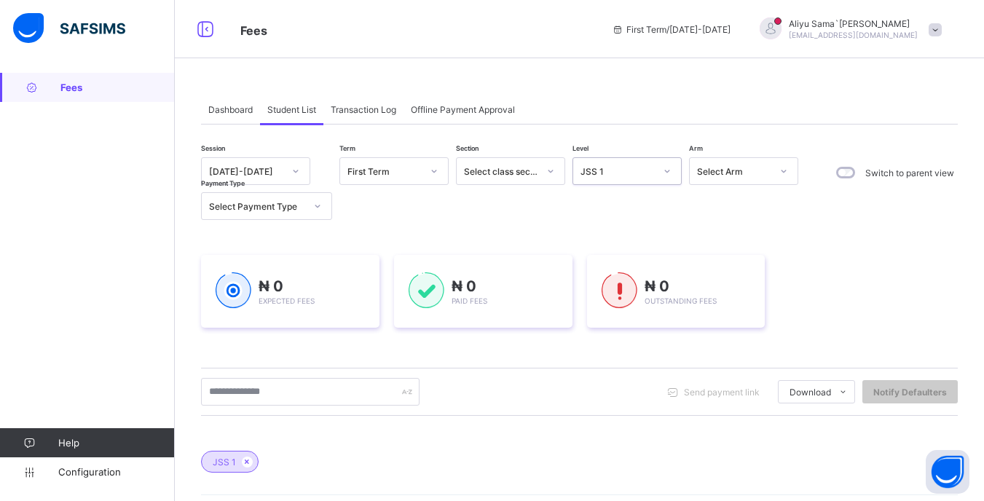
scroll to position [146, 0]
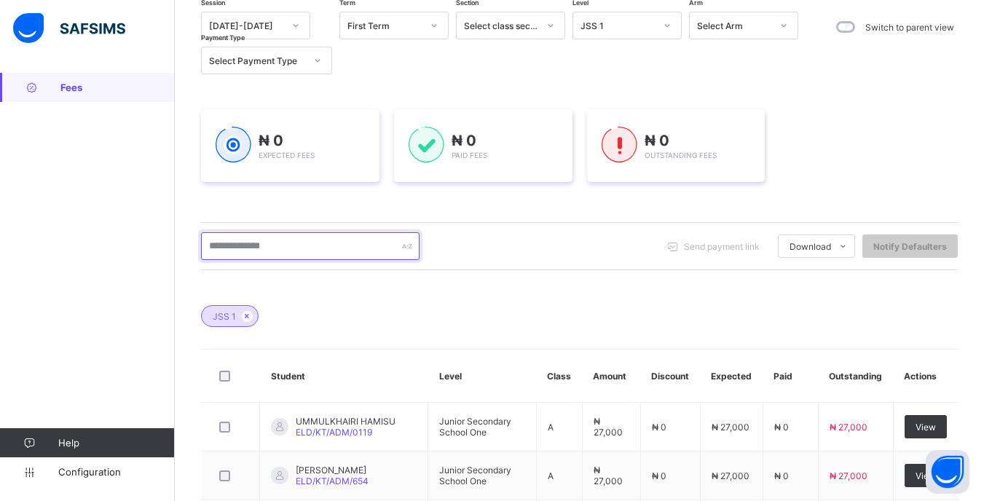
click at [297, 250] on input "text" at bounding box center [310, 246] width 218 height 28
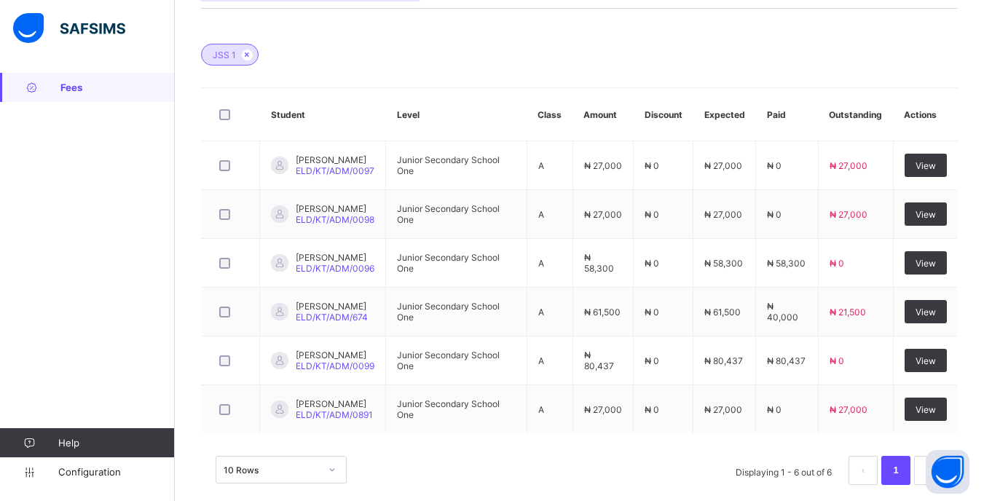
scroll to position [430, 0]
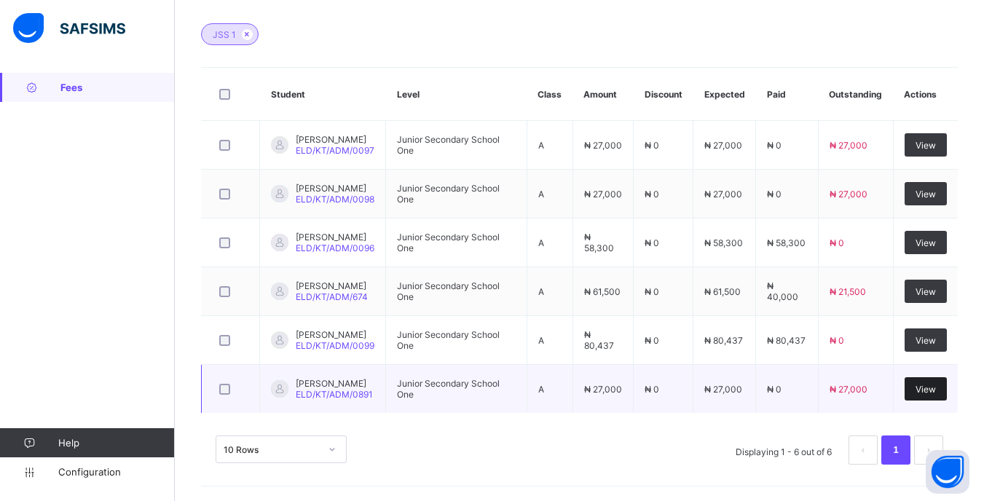
type input "******"
click at [930, 384] on span "View" at bounding box center [925, 389] width 20 height 11
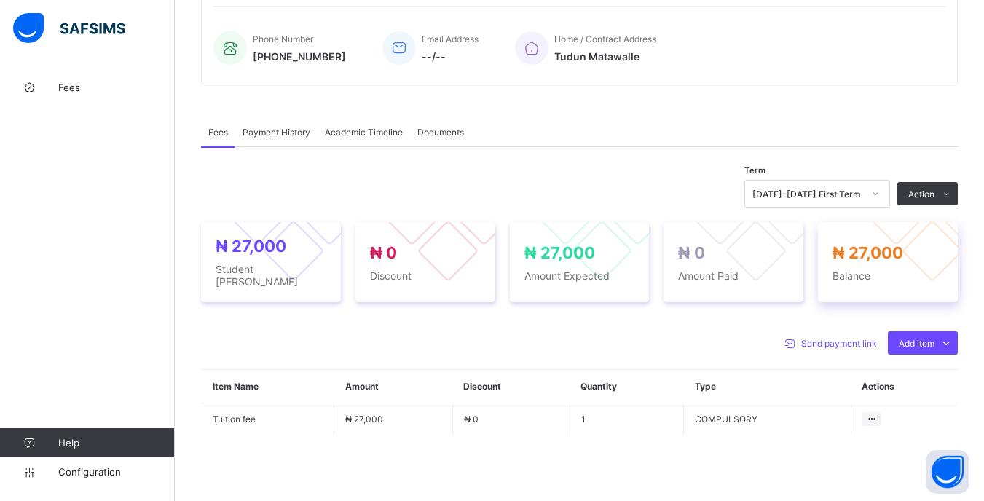
scroll to position [364, 0]
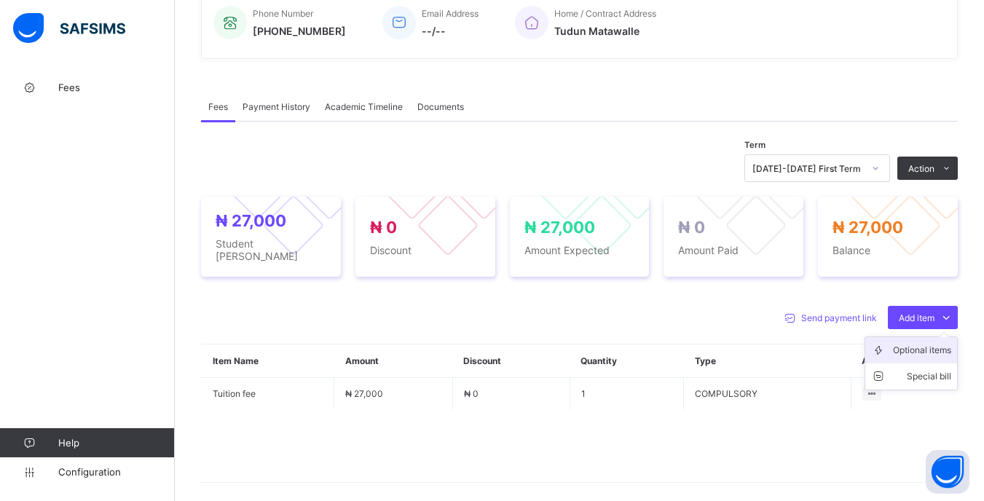
click at [909, 355] on div "Optional items" at bounding box center [922, 350] width 58 height 15
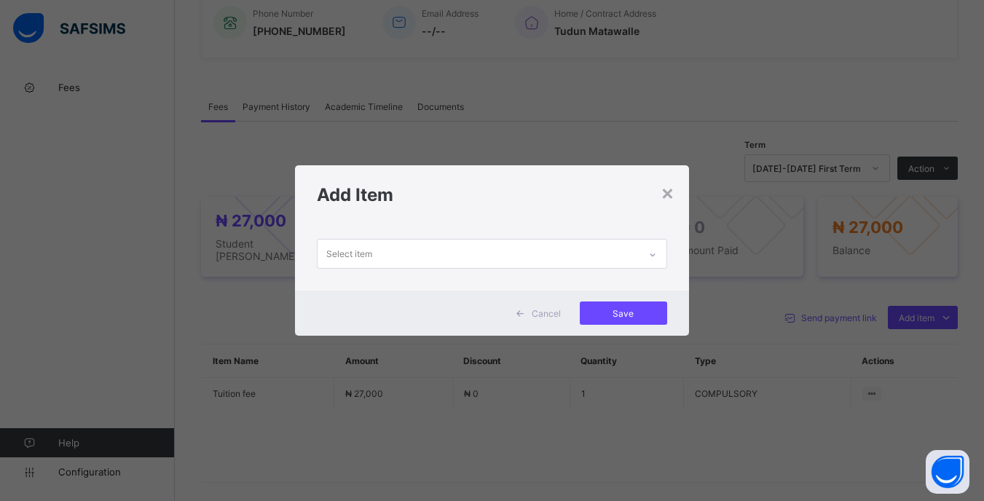
click at [545, 266] on div "Select item" at bounding box center [477, 254] width 320 height 28
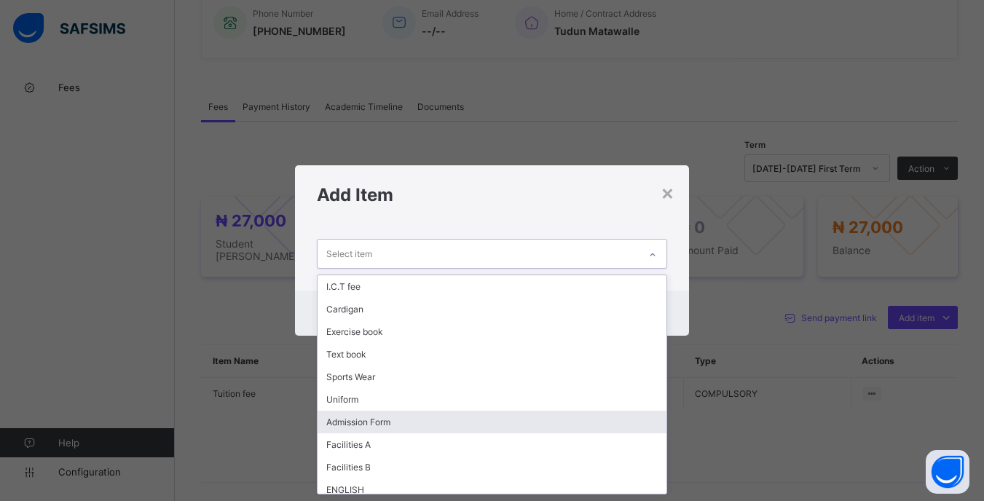
click at [393, 422] on div "Admission Form" at bounding box center [491, 422] width 348 height 23
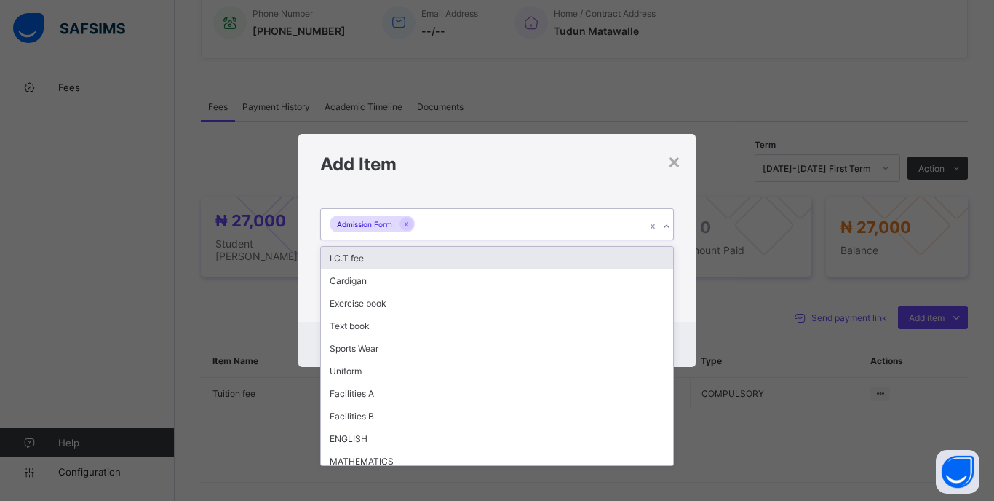
click at [480, 218] on div "Admission Form" at bounding box center [483, 224] width 325 height 31
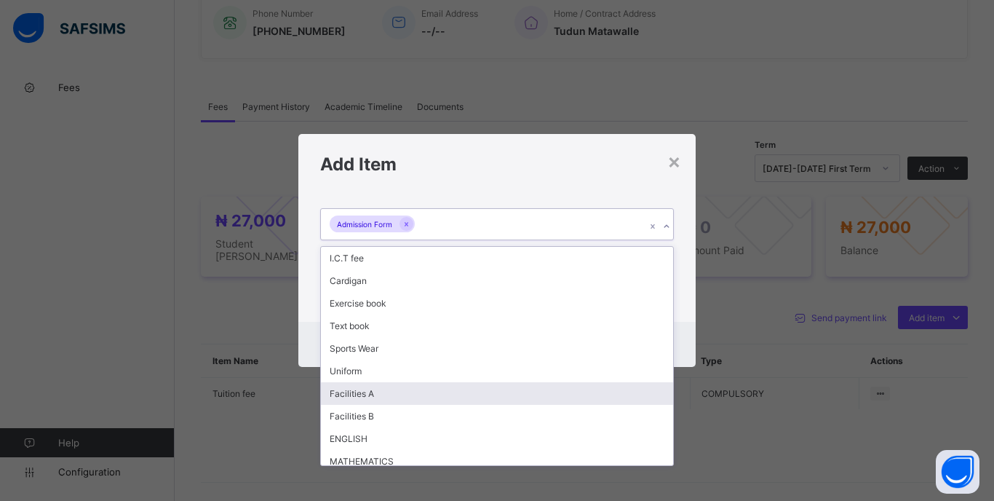
click at [407, 392] on div "Facilities A" at bounding box center [497, 393] width 352 height 23
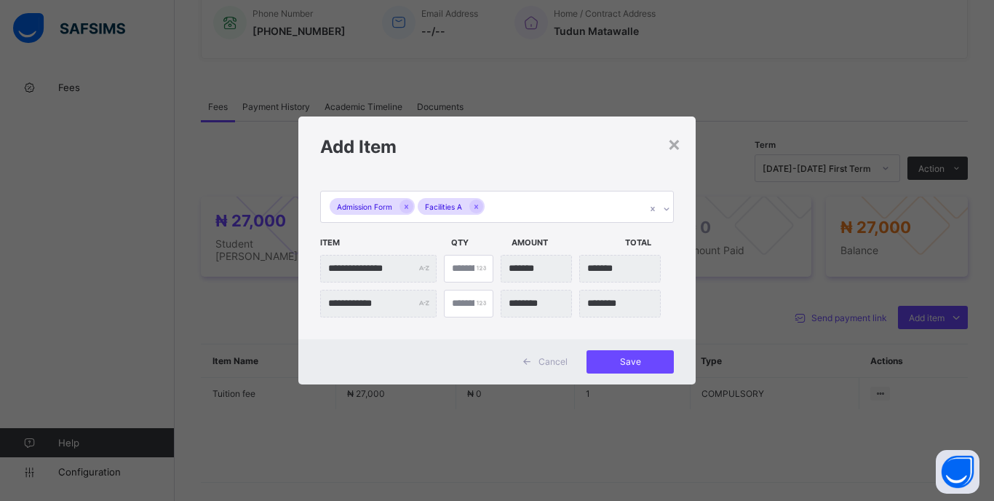
click at [656, 347] on div "Cancel Save" at bounding box center [496, 361] width 397 height 45
click at [656, 354] on div "Save" at bounding box center [630, 361] width 87 height 23
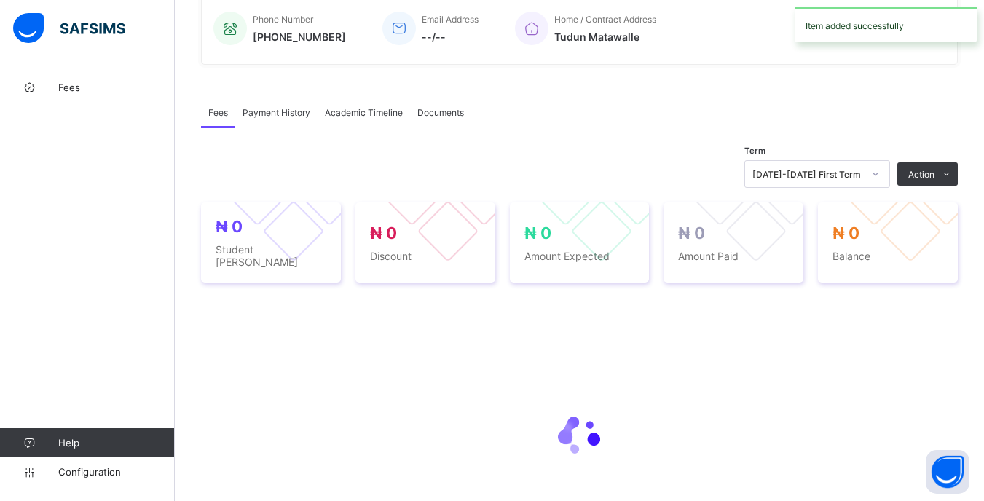
scroll to position [364, 0]
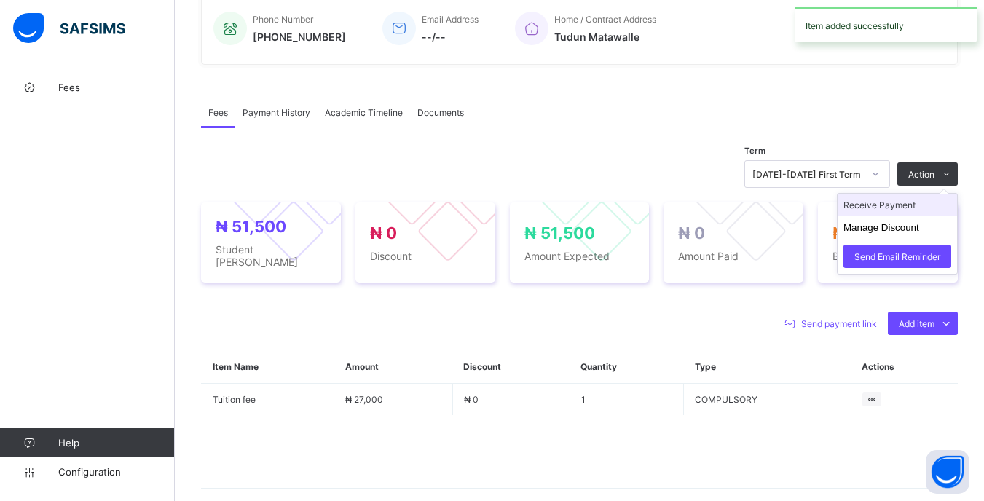
click at [908, 208] on li "Receive Payment" at bounding box center [896, 205] width 119 height 23
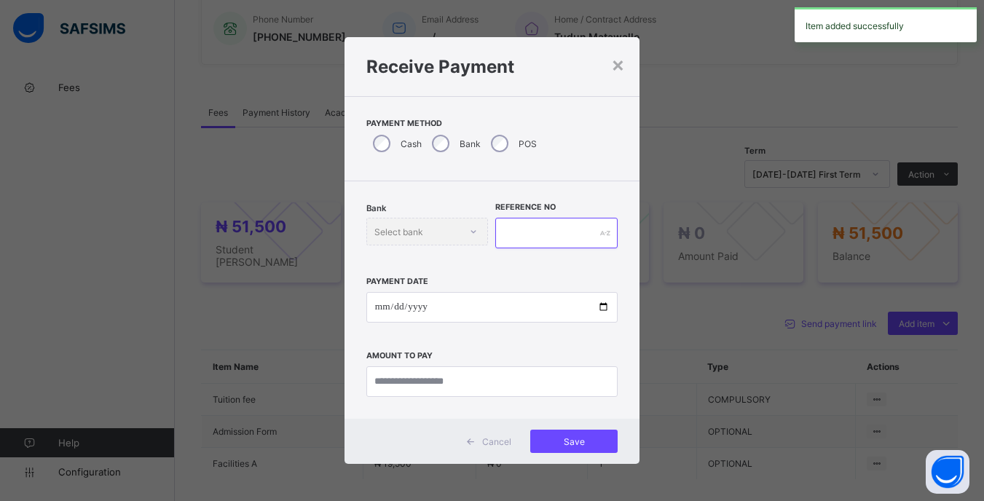
click at [543, 232] on input "text" at bounding box center [556, 233] width 122 height 31
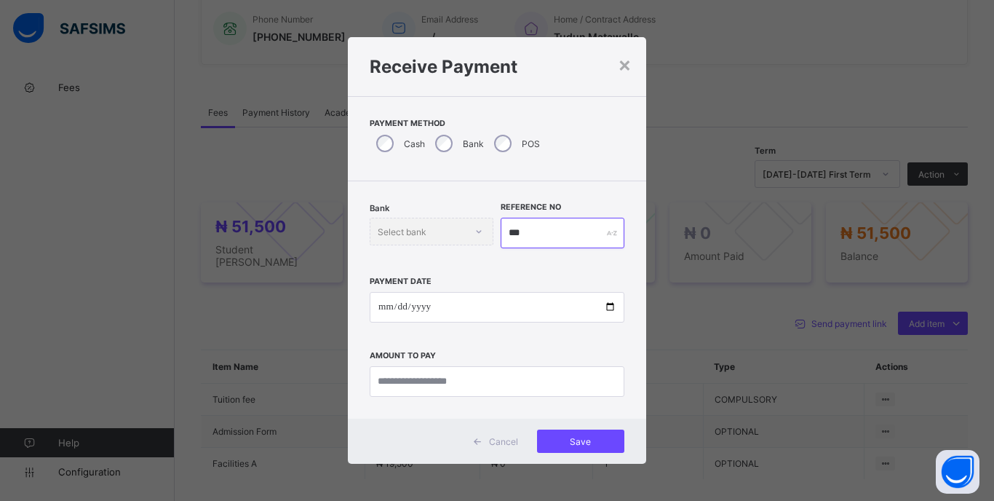
type input "***"
click at [381, 302] on input "date" at bounding box center [497, 307] width 255 height 31
type input "**********"
click at [494, 376] on input "currency" at bounding box center [497, 381] width 255 height 31
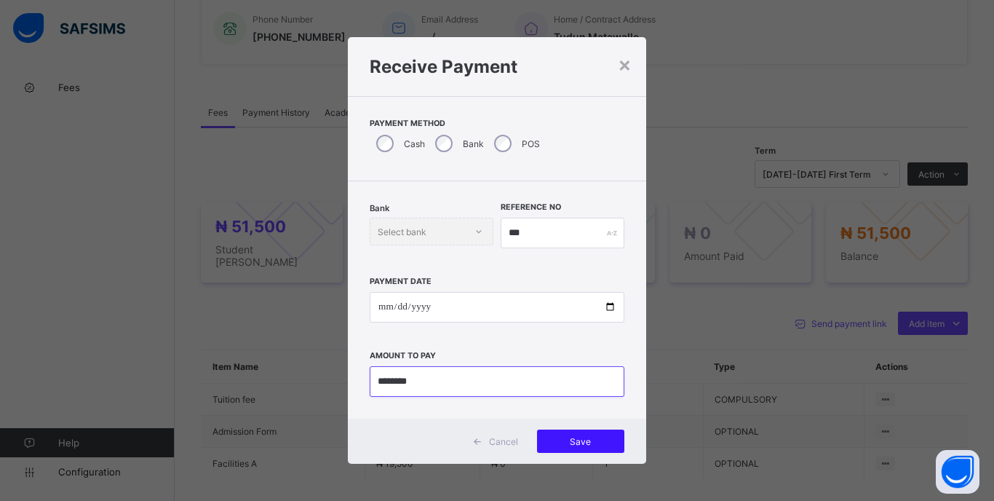
type input "********"
click at [591, 442] on span "Save" at bounding box center [581, 441] width 66 height 11
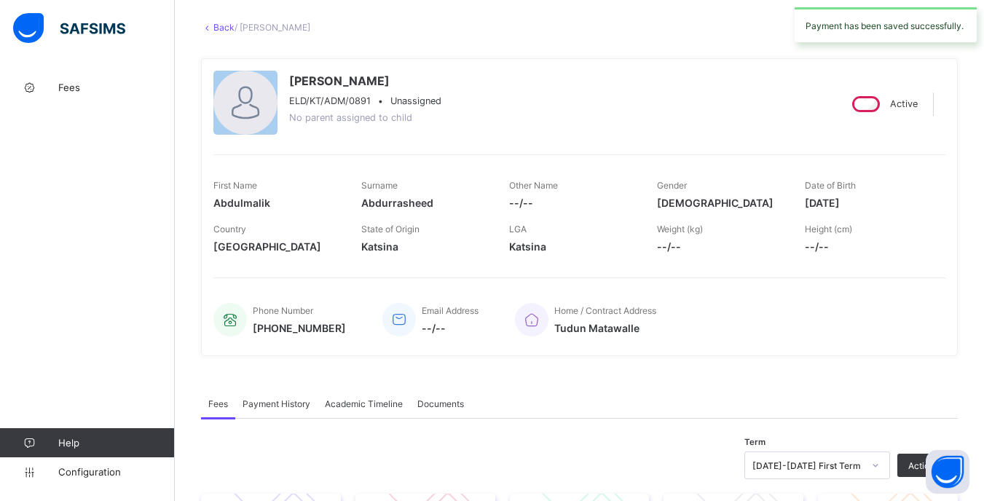
scroll to position [0, 0]
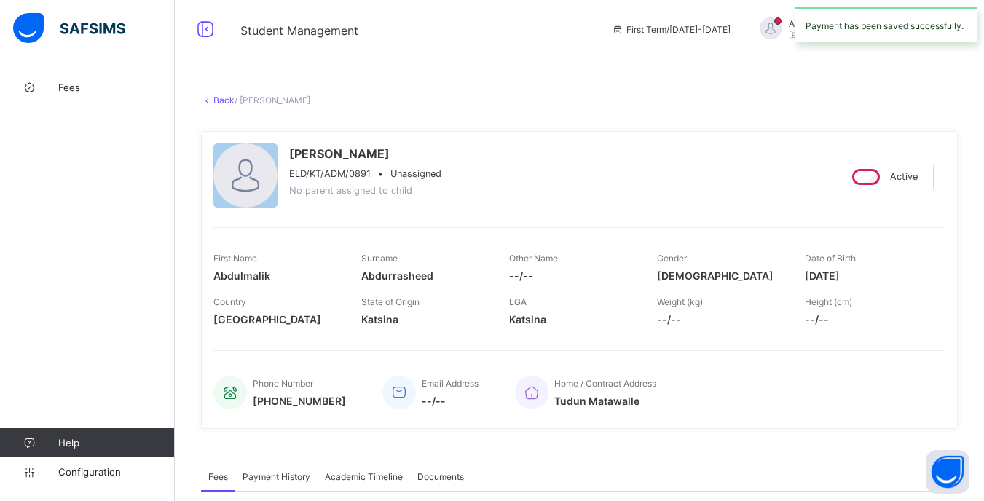
click at [207, 100] on icon at bounding box center [207, 100] width 12 height 11
click at [219, 100] on link "Back" at bounding box center [223, 100] width 21 height 11
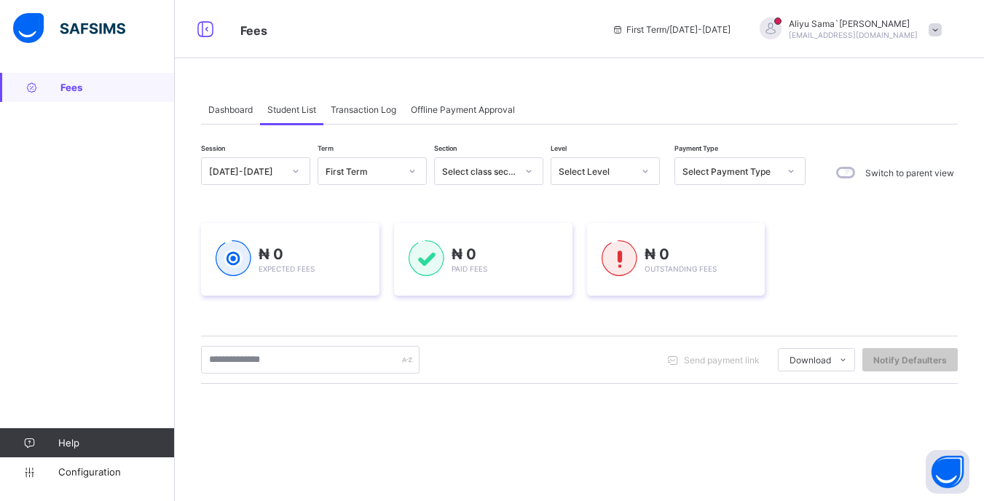
click at [622, 169] on div "Select Level" at bounding box center [595, 171] width 74 height 11
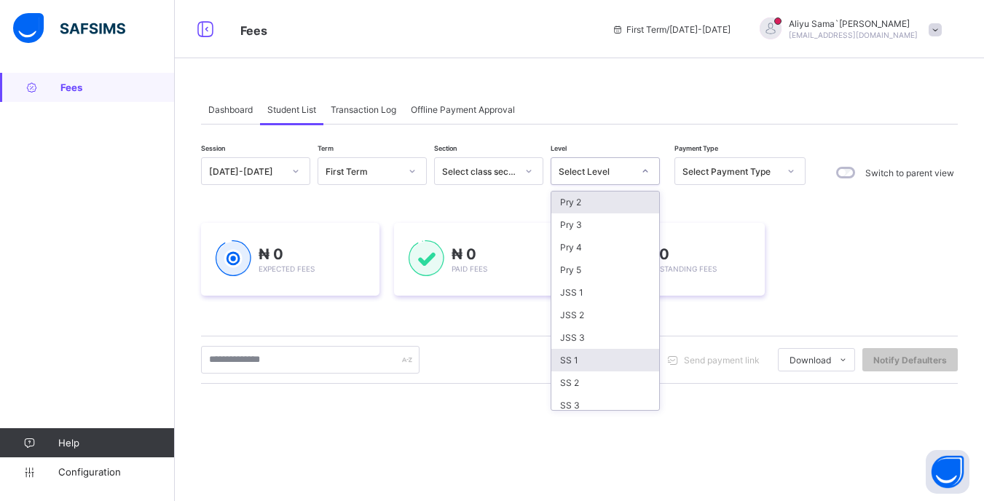
scroll to position [143, 0]
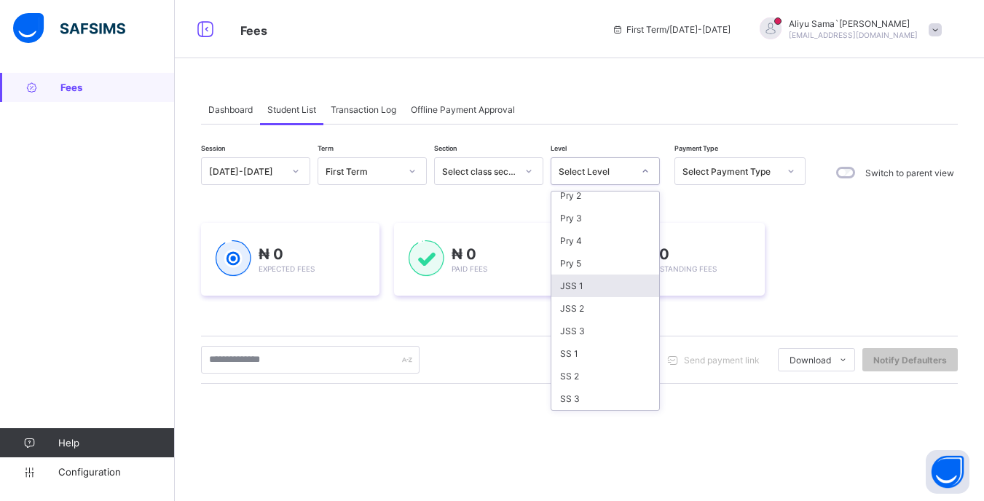
click at [577, 287] on div "JSS 1" at bounding box center [605, 285] width 108 height 23
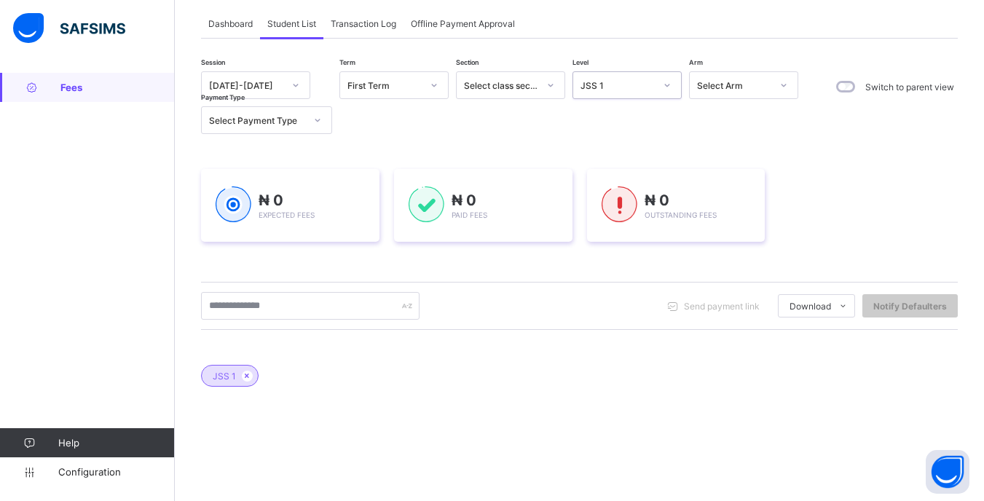
scroll to position [146, 0]
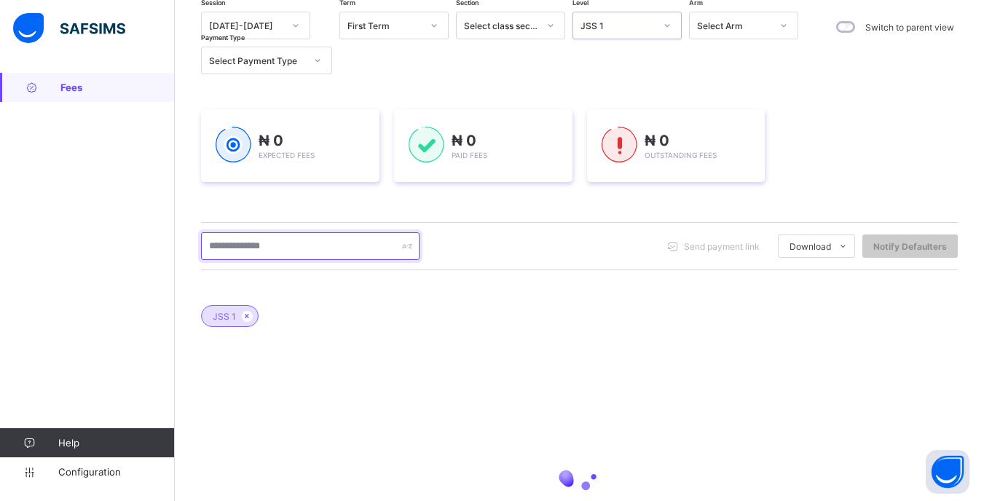
click at [297, 252] on input "text" at bounding box center [310, 246] width 218 height 28
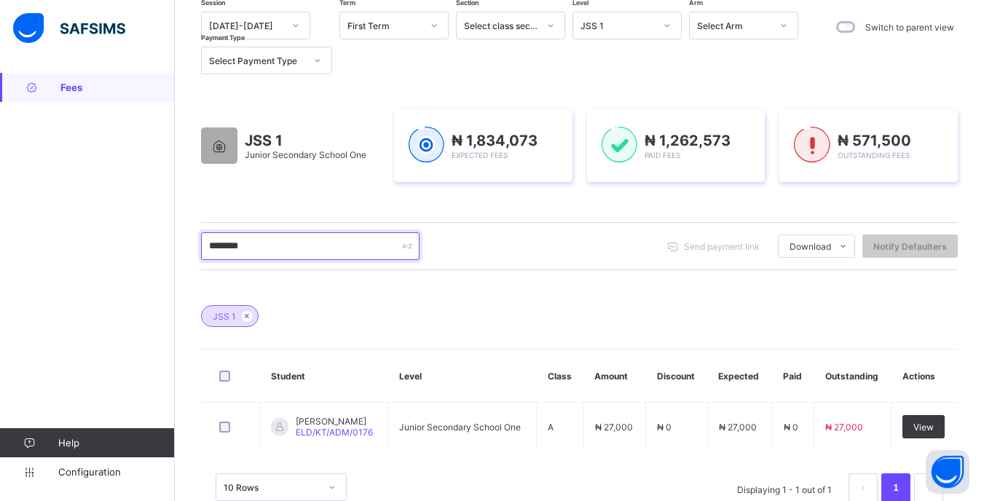
scroll to position [183, 0]
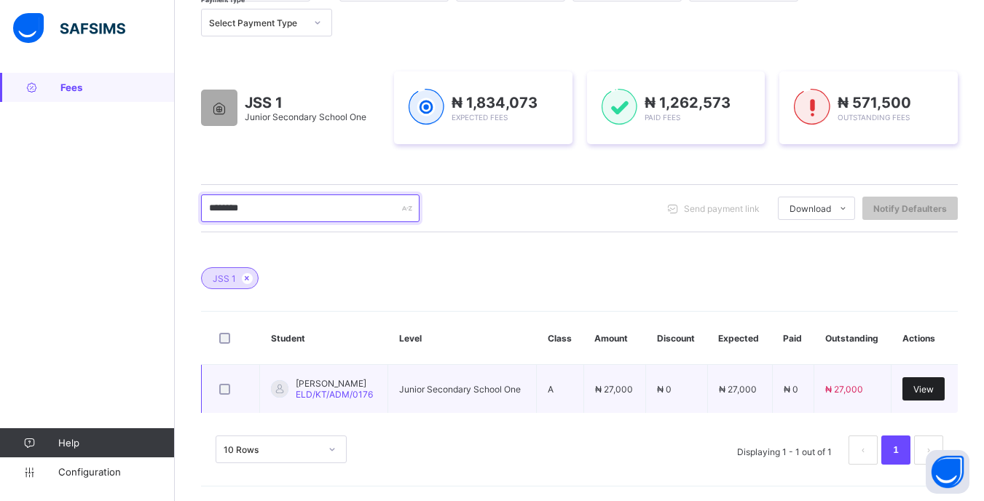
type input "********"
click at [927, 397] on div "View" at bounding box center [923, 388] width 42 height 23
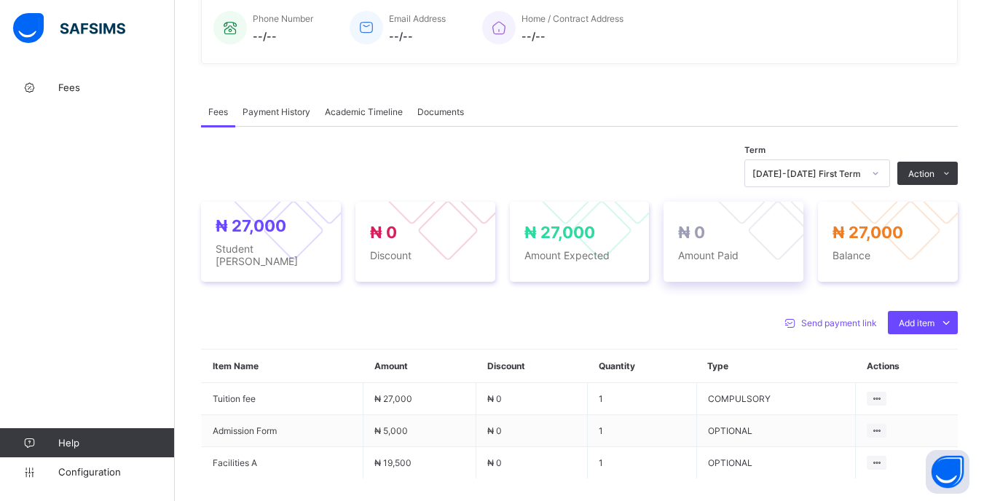
scroll to position [364, 0]
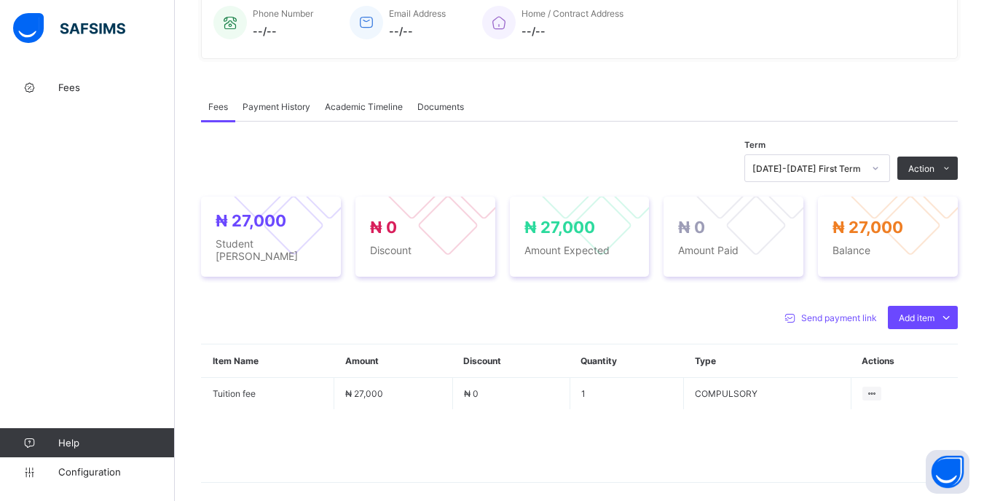
click at [879, 170] on div at bounding box center [875, 168] width 25 height 23
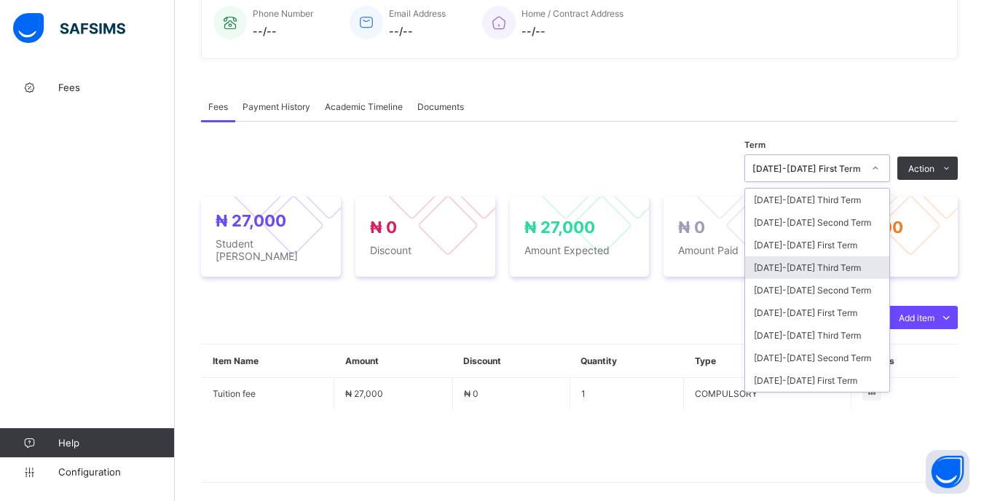
click at [851, 277] on div "[DATE]-[DATE] Third Term" at bounding box center [817, 267] width 144 height 23
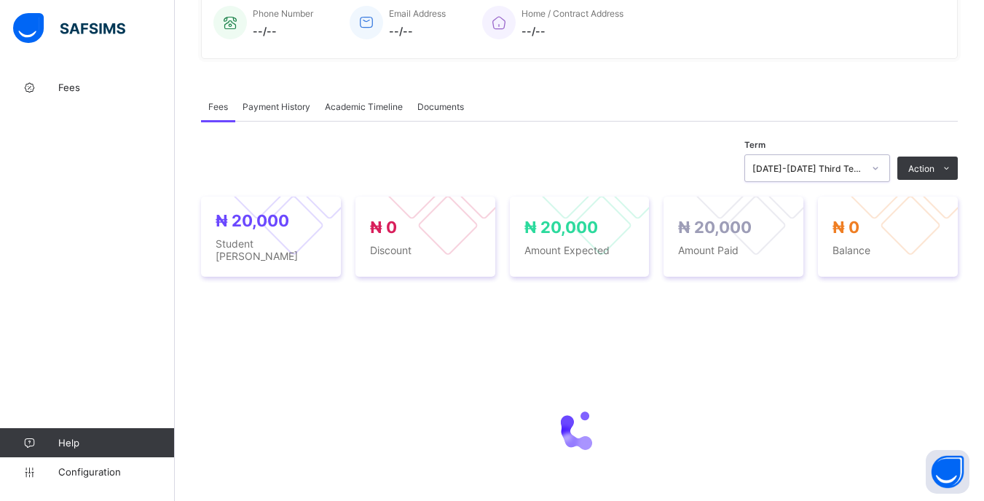
click at [860, 182] on div "[DATE]-[DATE] Third Term" at bounding box center [817, 168] width 146 height 28
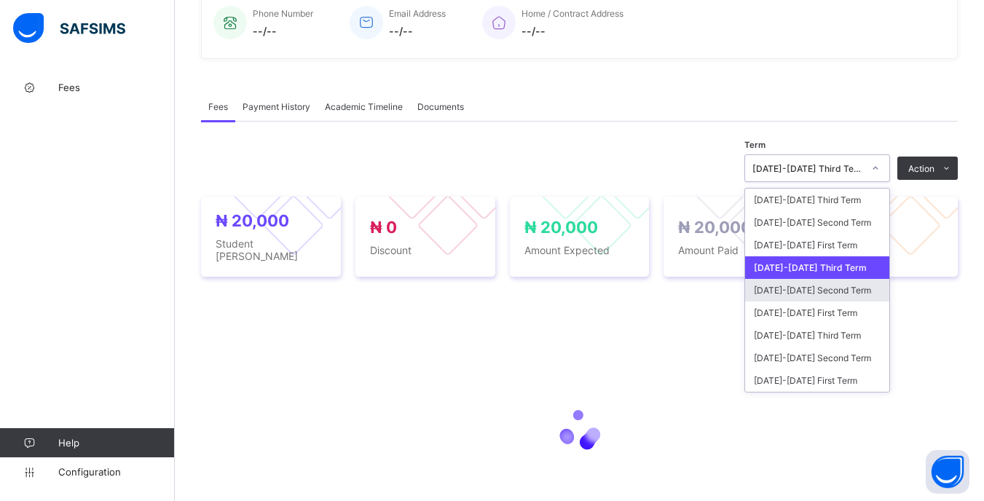
click at [846, 293] on div "[DATE]-[DATE] Second Term" at bounding box center [817, 290] width 144 height 23
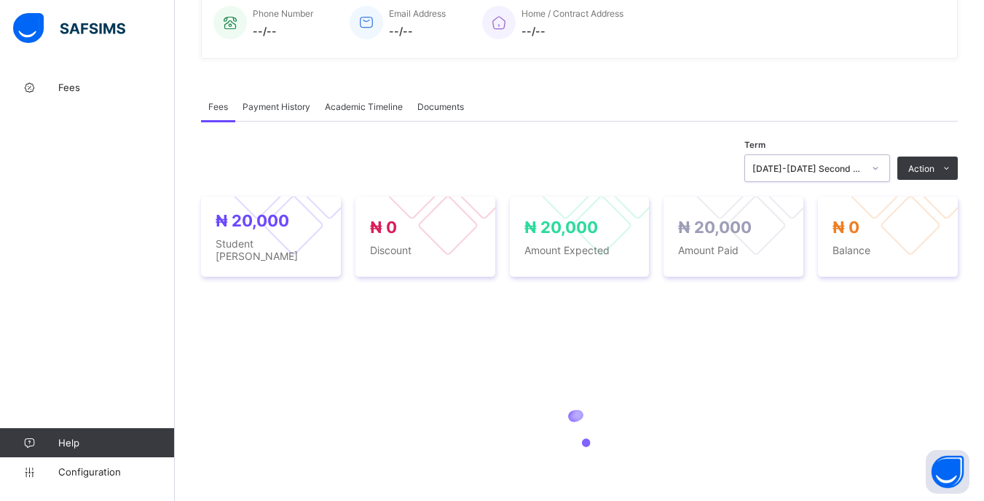
drag, startPoint x: 852, startPoint y: 149, endPoint x: 852, endPoint y: 160, distance: 11.7
click at [852, 149] on div "Term option 2024-2025 Second Term, selected. 0 results available. Select is foc…" at bounding box center [579, 349] width 756 height 454
drag, startPoint x: 852, startPoint y: 160, endPoint x: 852, endPoint y: 175, distance: 15.3
click at [852, 172] on div "[DATE]-[DATE] Second Term" at bounding box center [817, 168] width 146 height 28
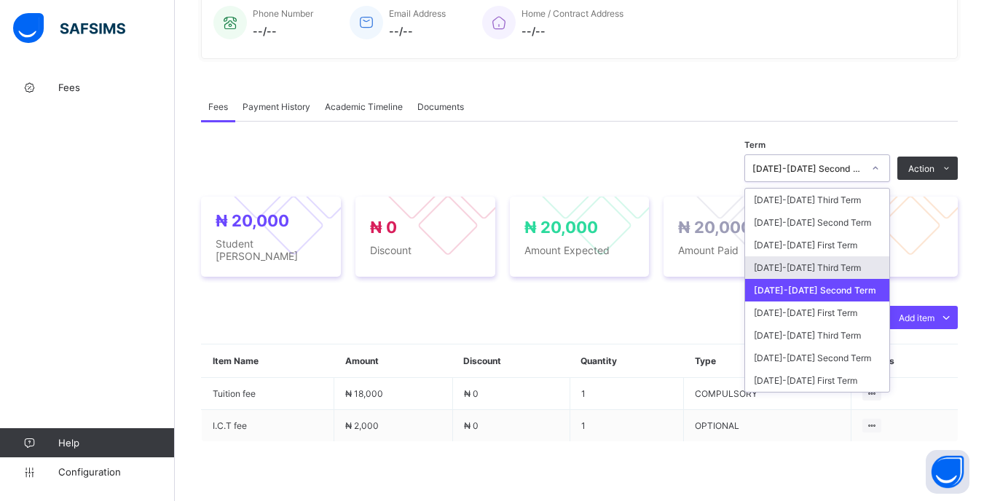
click at [855, 271] on div "[DATE]-[DATE] Third Term" at bounding box center [817, 267] width 144 height 23
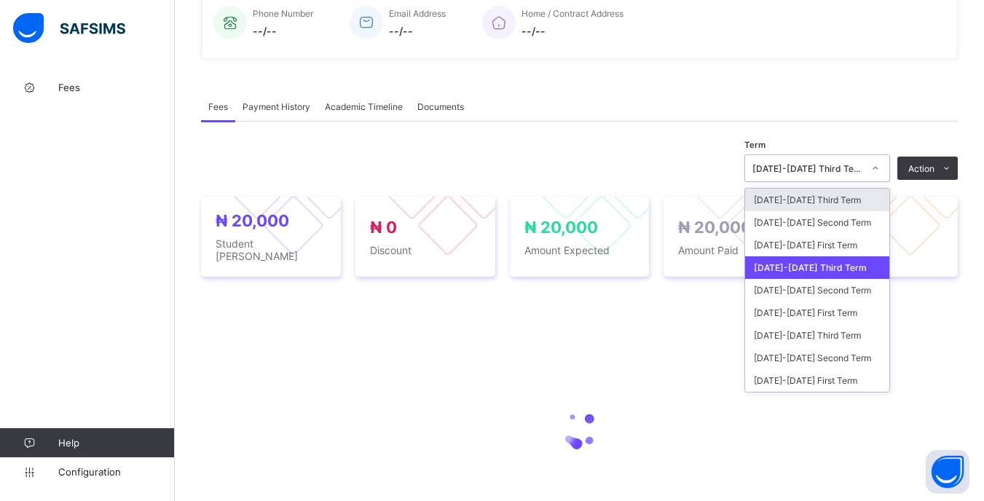
click at [837, 165] on div "[DATE]-[DATE] Third Term" at bounding box center [803, 168] width 116 height 20
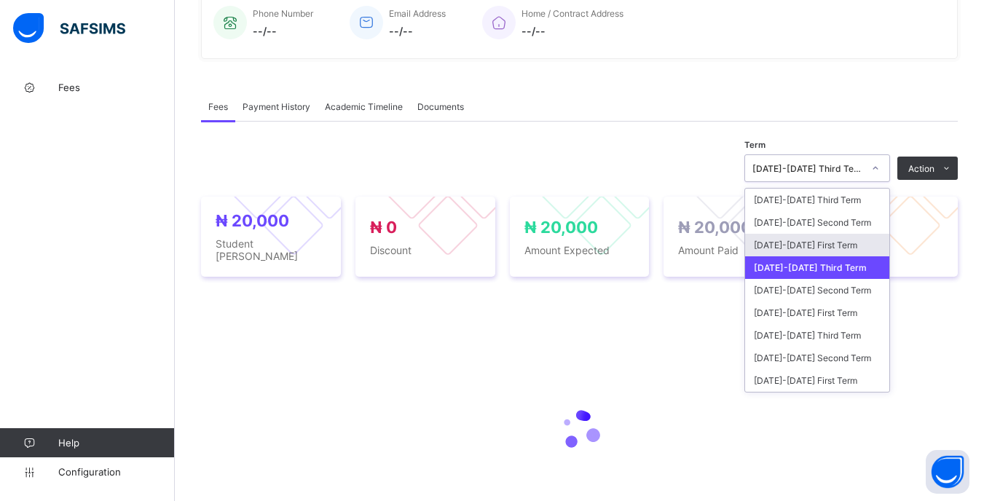
click at [844, 248] on div "[DATE]-[DATE] First Term" at bounding box center [817, 245] width 144 height 23
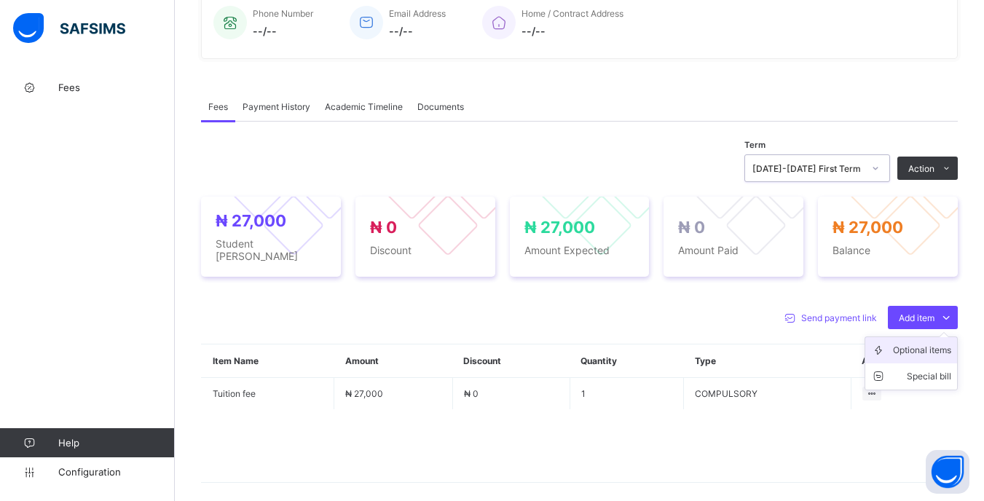
click at [924, 353] on div "Optional items" at bounding box center [922, 350] width 58 height 15
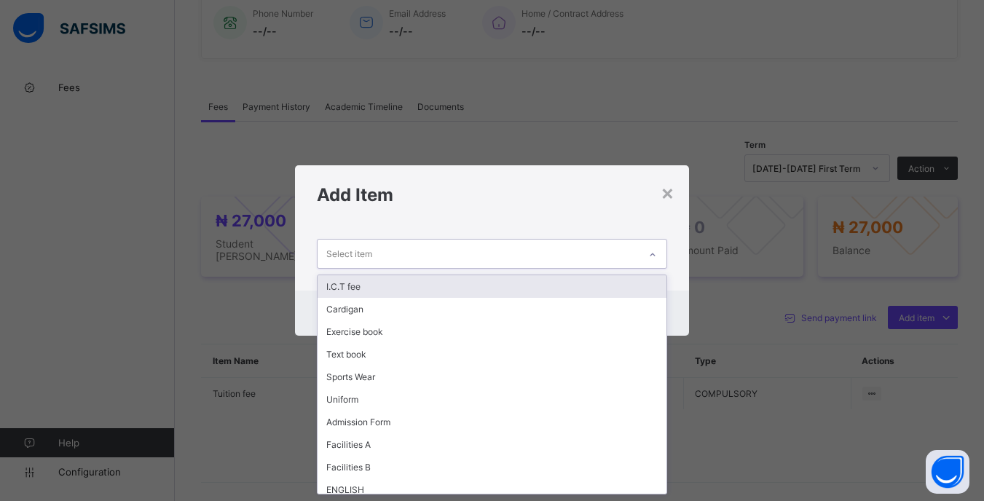
click at [416, 254] on div "Select item" at bounding box center [477, 254] width 320 height 28
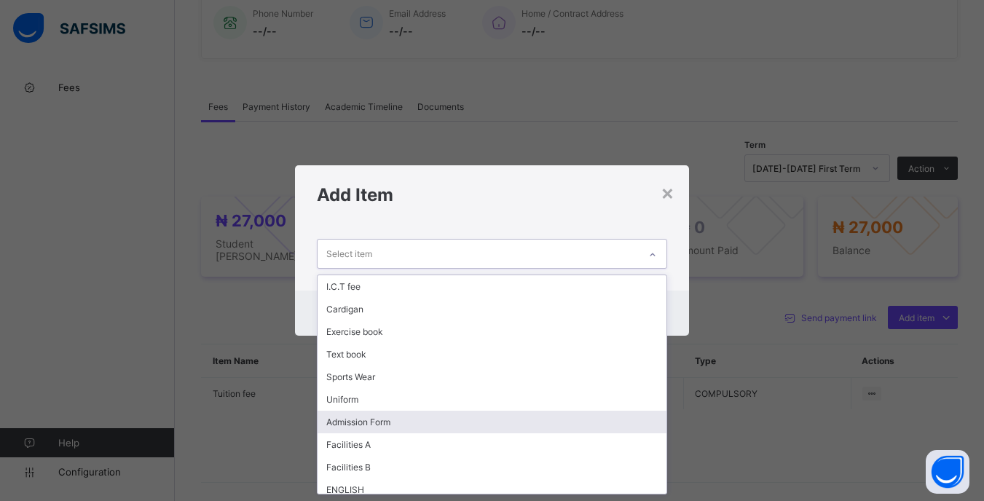
click at [397, 427] on div "Admission Form" at bounding box center [491, 422] width 348 height 23
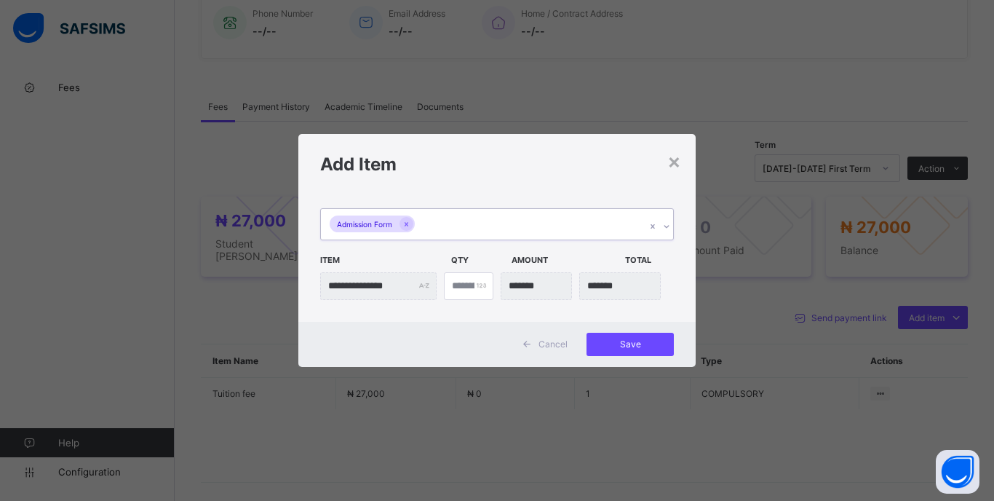
click at [448, 217] on div "Admission Form" at bounding box center [483, 224] width 325 height 31
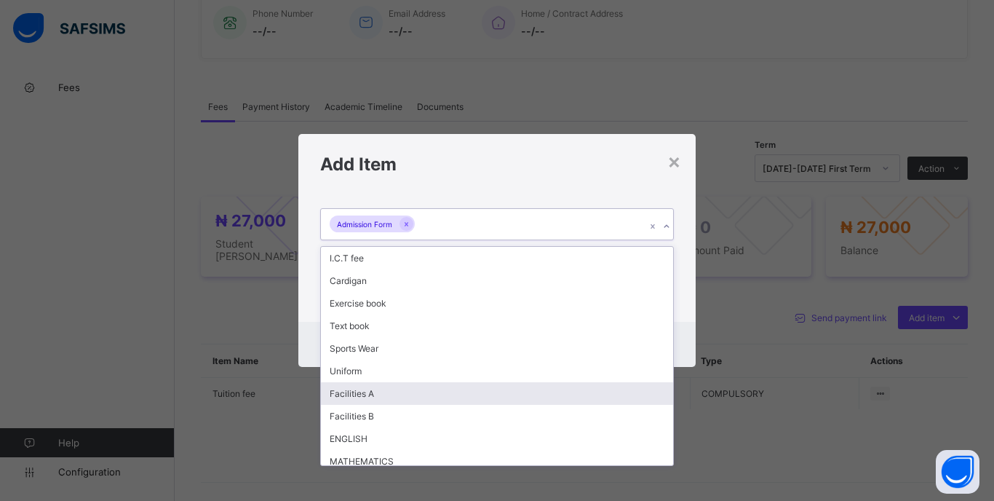
click at [390, 396] on div "Facilities A" at bounding box center [497, 393] width 352 height 23
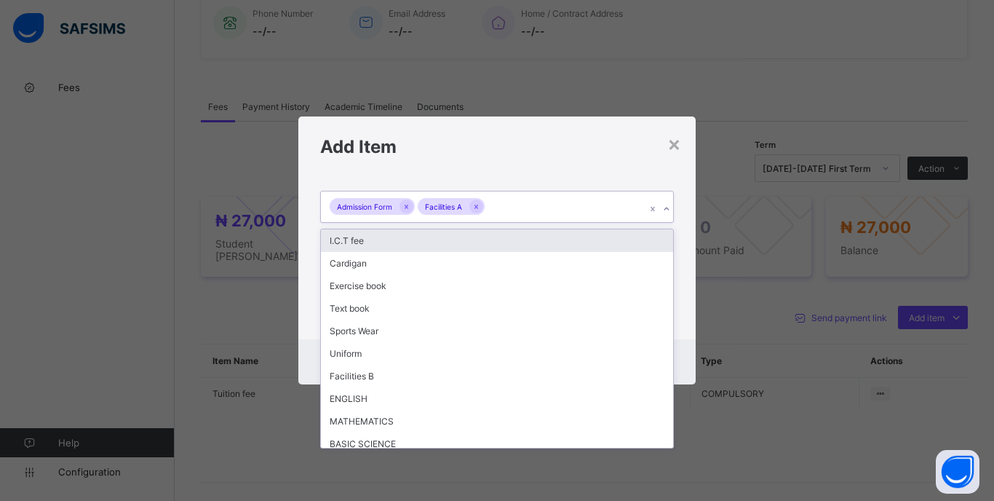
click at [547, 210] on div "Admission Form Facilities A" at bounding box center [483, 206] width 325 height 31
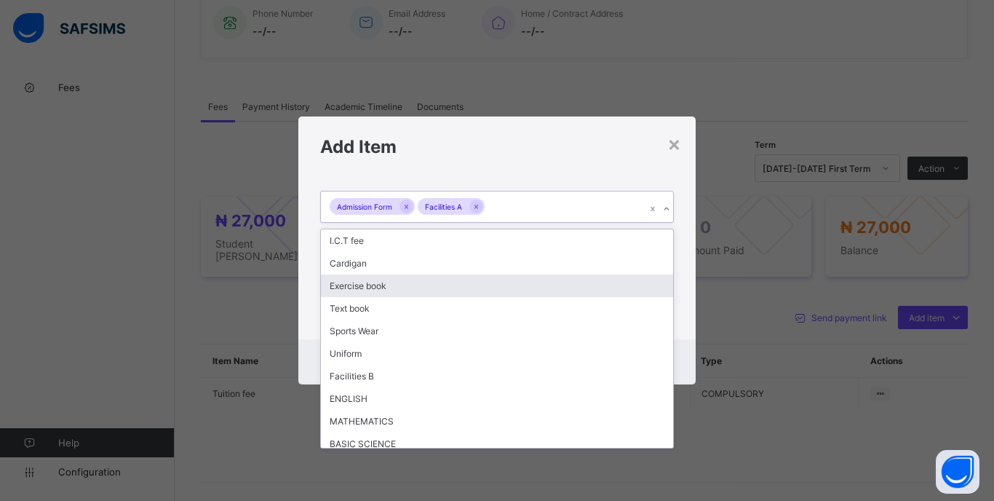
click at [360, 285] on div "Exercise book" at bounding box center [497, 285] width 352 height 23
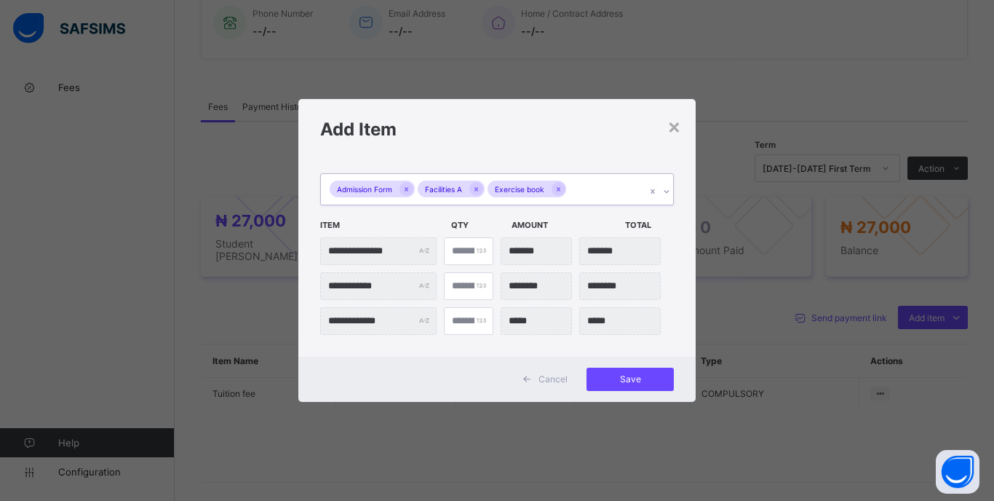
click at [604, 188] on div "Admission Form Facilities A Exercise book" at bounding box center [483, 189] width 325 height 31
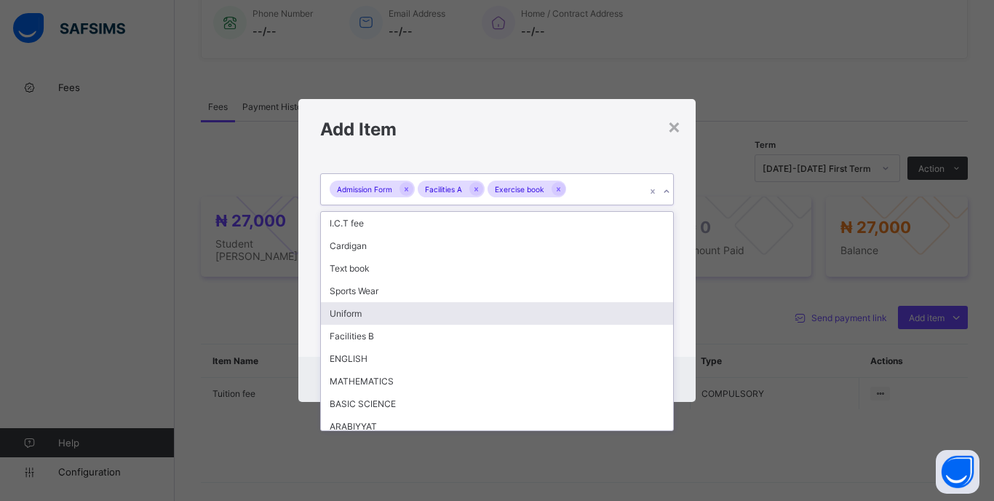
click at [370, 314] on div "Uniform" at bounding box center [497, 313] width 352 height 23
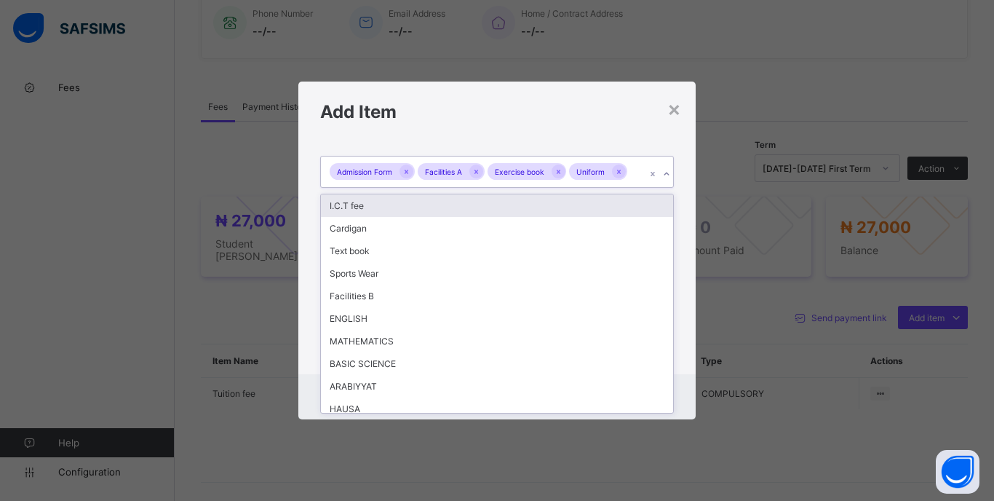
click at [635, 178] on div "Admission Form Facilities A Exercise book Uniform" at bounding box center [483, 172] width 325 height 31
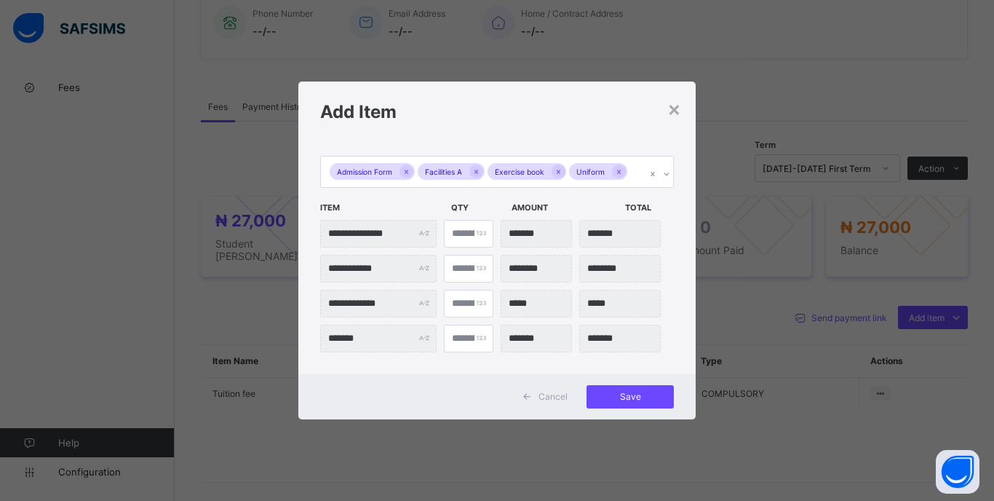
click at [689, 326] on div "**********" at bounding box center [496, 257] width 397 height 233
click at [464, 306] on input "*" at bounding box center [469, 304] width 50 height 28
type input "**"
type input "*******"
type input "**"
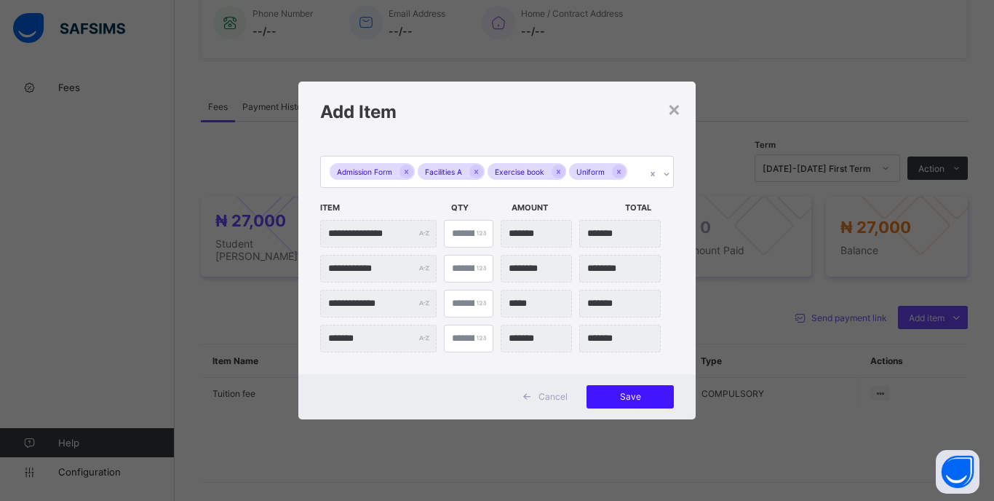
click at [600, 394] on span "Save" at bounding box center [631, 396] width 66 height 11
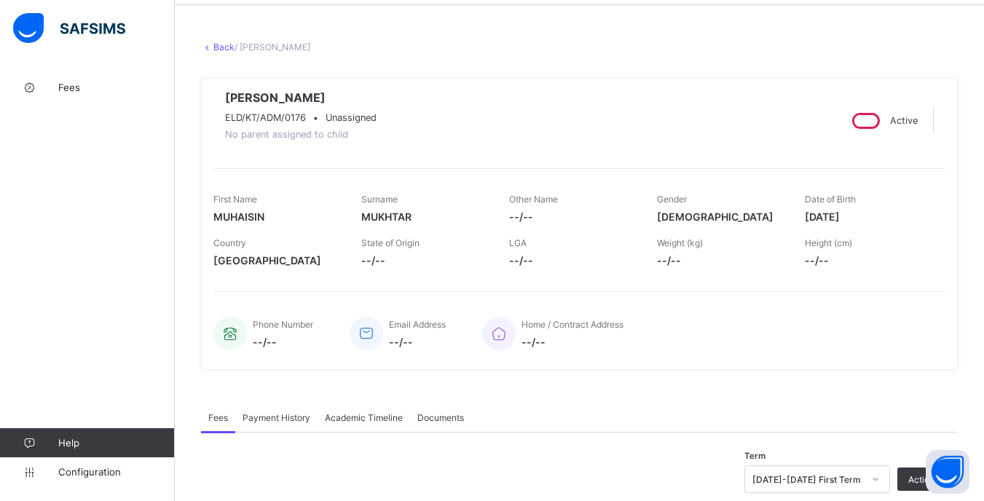
scroll to position [0, 0]
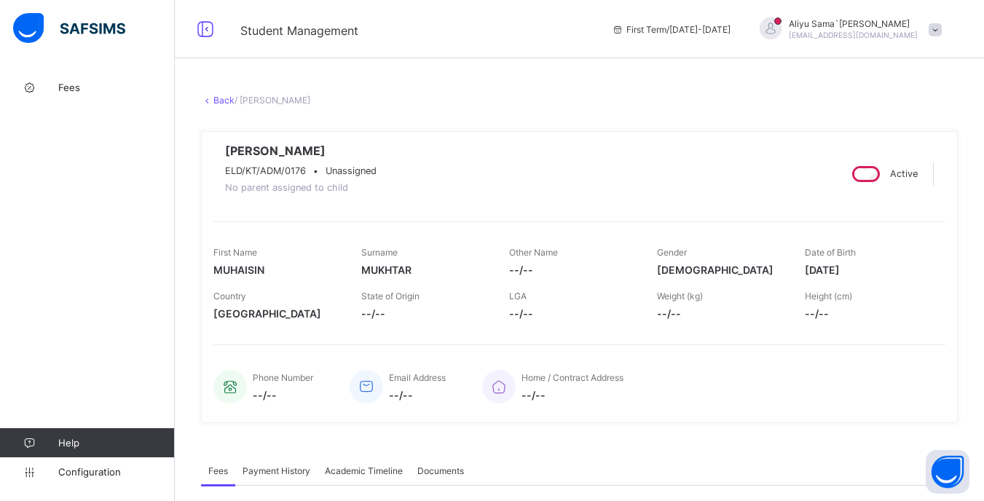
click at [941, 33] on span at bounding box center [934, 29] width 13 height 13
click at [883, 180] on span "Logout" at bounding box center [894, 173] width 96 height 17
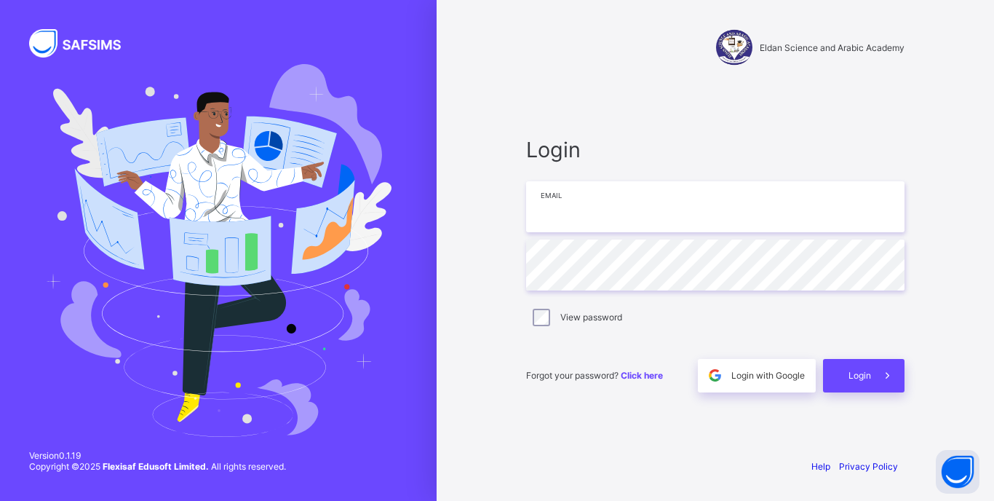
type input "**********"
click at [885, 375] on icon at bounding box center [887, 375] width 15 height 14
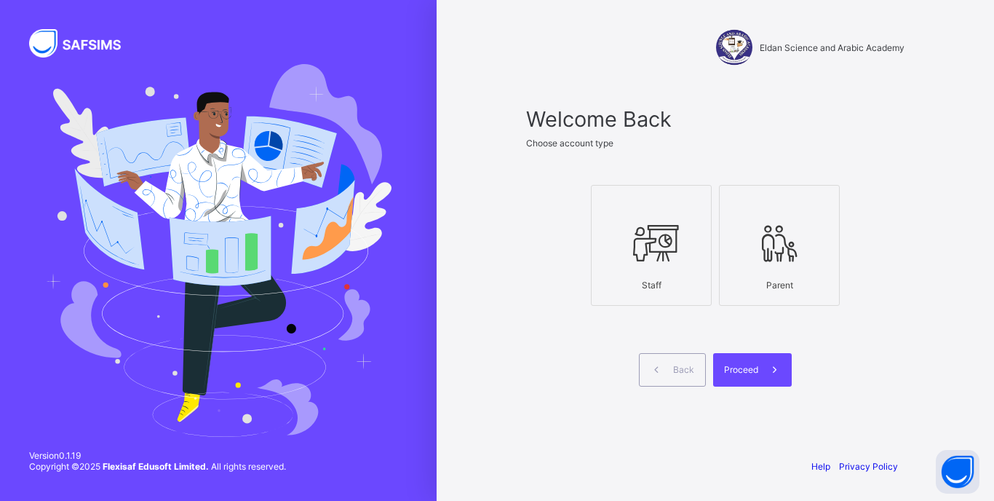
click at [668, 235] on icon at bounding box center [651, 243] width 51 height 44
click at [721, 367] on div "Proceed" at bounding box center [752, 369] width 79 height 33
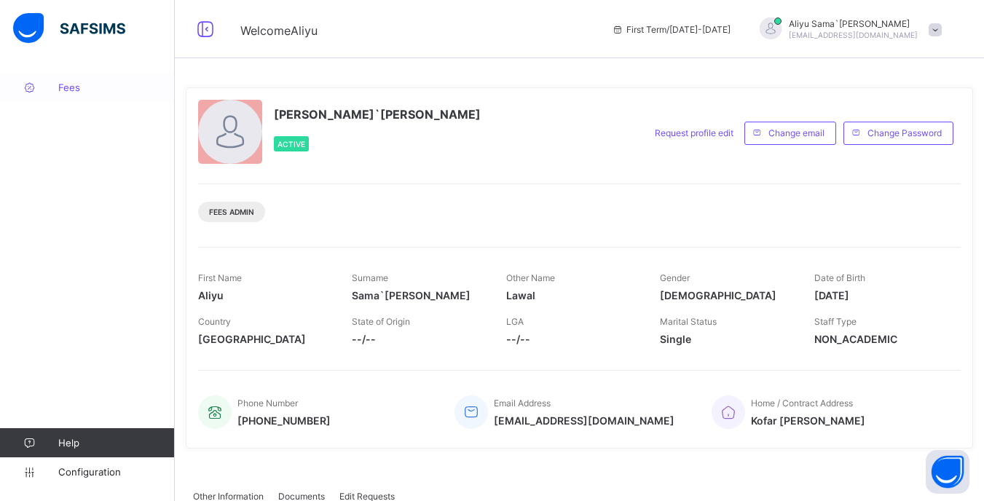
click at [64, 90] on span "Fees" at bounding box center [116, 88] width 116 height 12
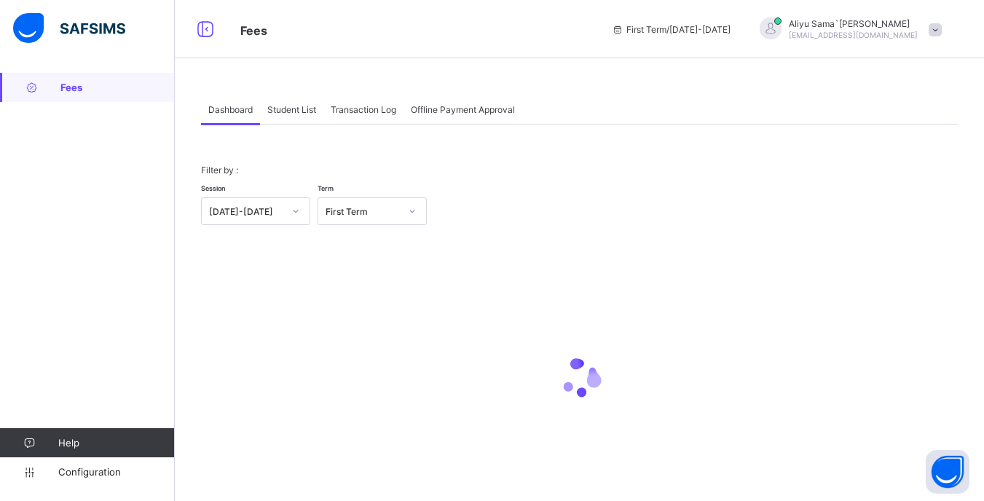
click at [298, 114] on span "Student List" at bounding box center [291, 109] width 49 height 11
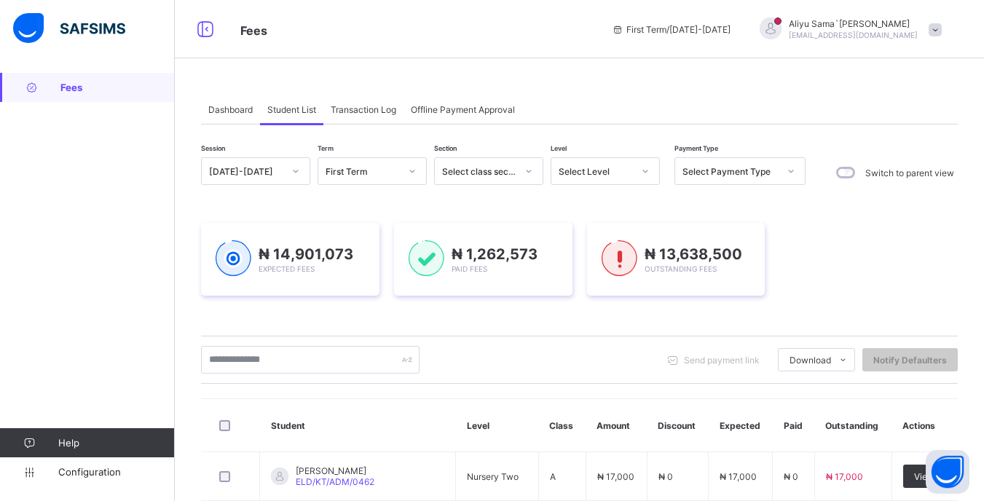
click at [629, 162] on div "Select Level" at bounding box center [591, 171] width 80 height 20
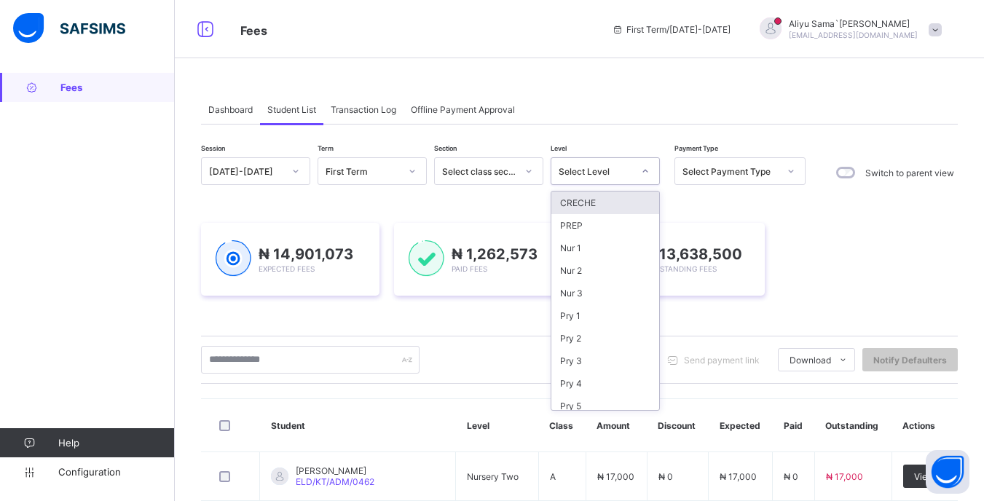
scroll to position [143, 0]
click at [583, 283] on div "JSS 1" at bounding box center [605, 285] width 108 height 23
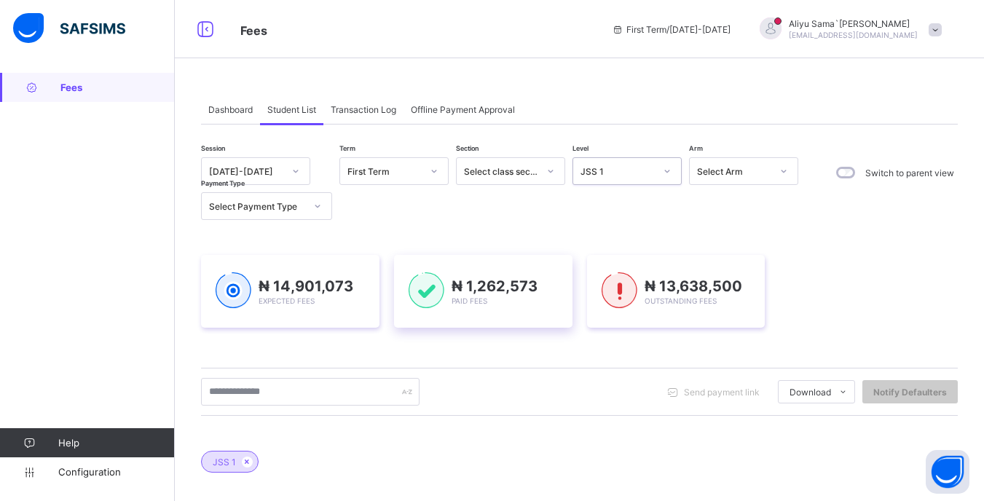
scroll to position [73, 0]
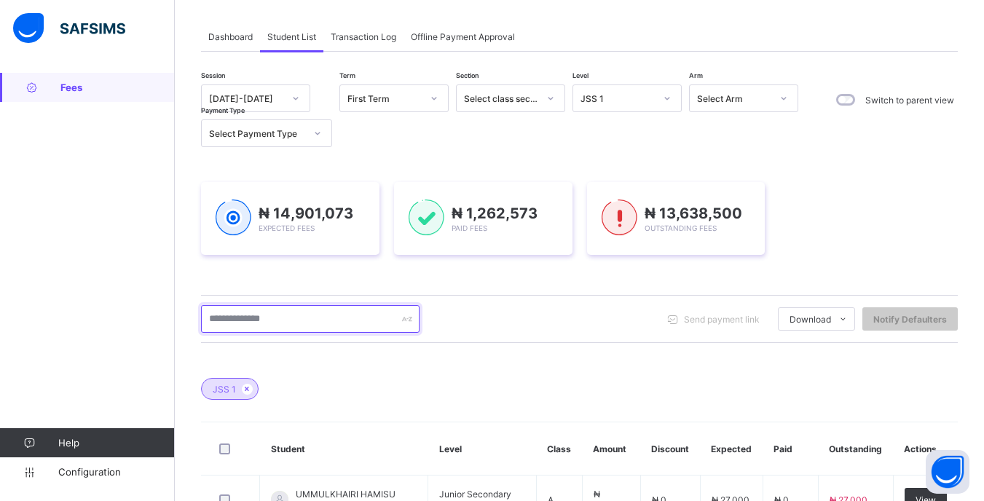
click at [308, 319] on input "text" at bounding box center [310, 319] width 218 height 28
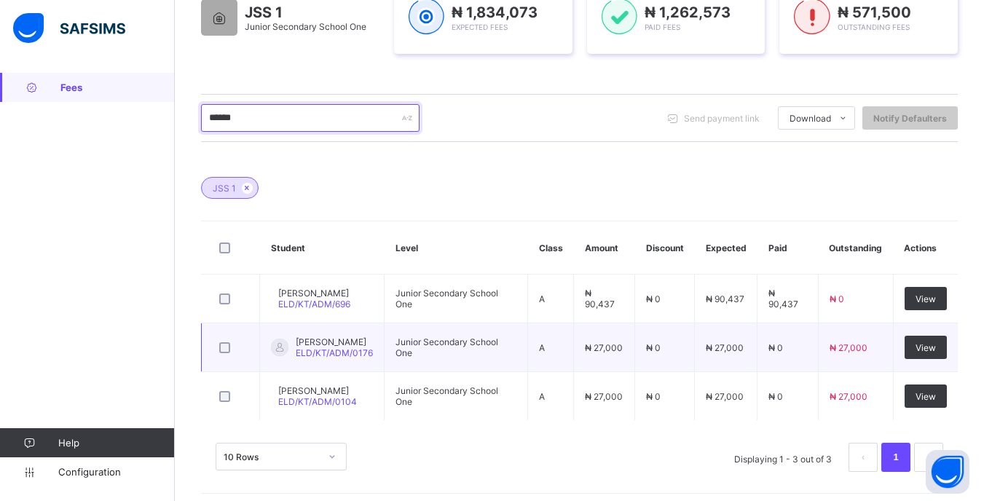
scroll to position [283, 0]
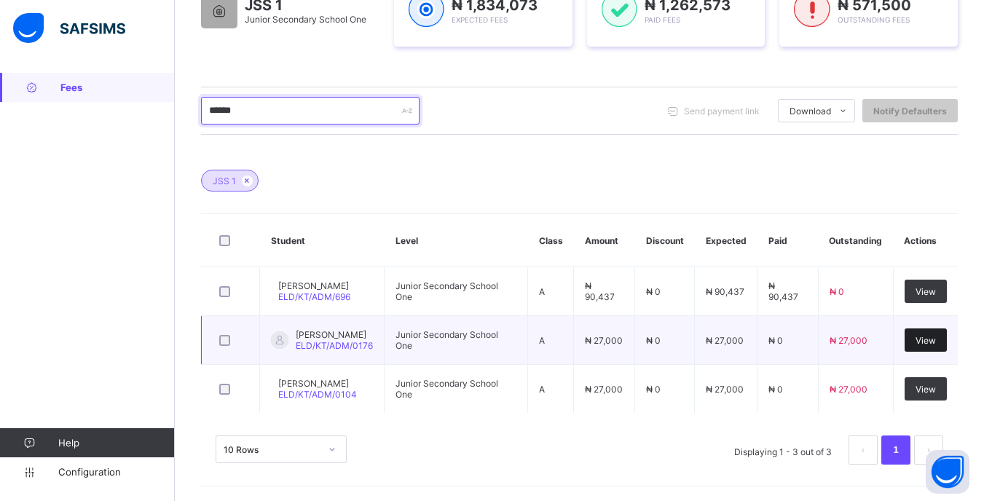
type input "******"
click at [921, 332] on div "View" at bounding box center [925, 339] width 42 height 23
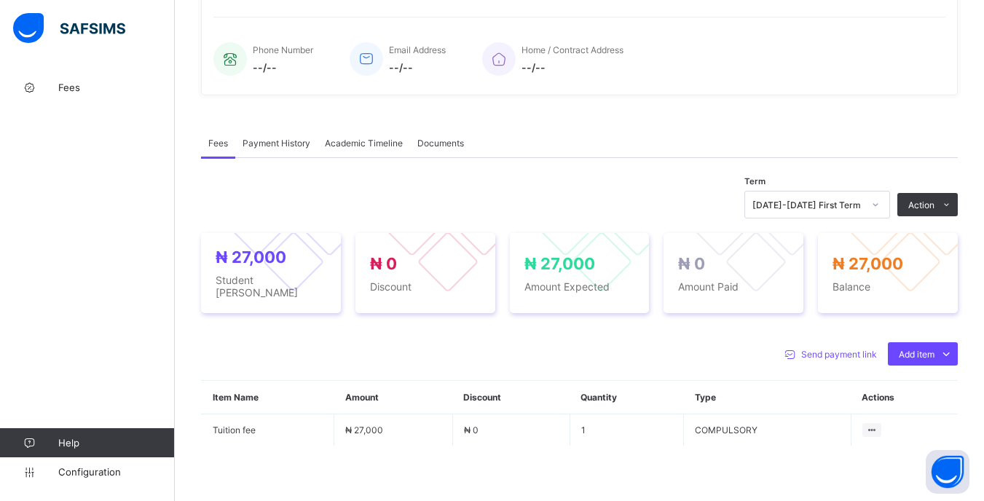
scroll to position [364, 0]
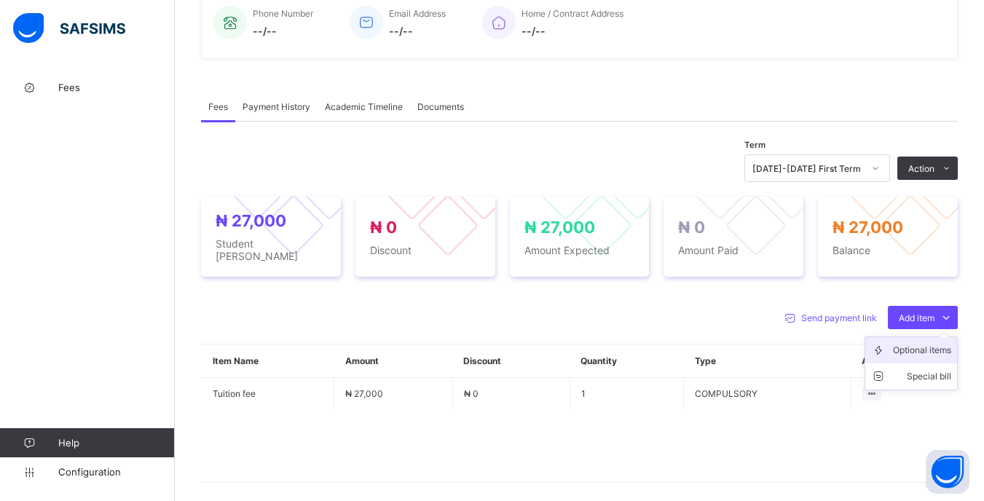
click at [909, 355] on div "Optional items" at bounding box center [922, 350] width 58 height 15
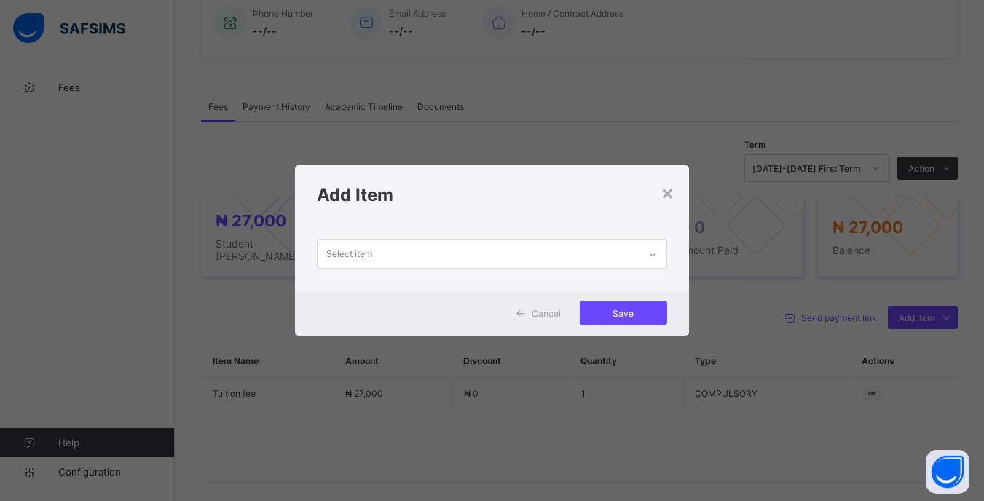
click at [539, 264] on div "Select item" at bounding box center [477, 254] width 320 height 28
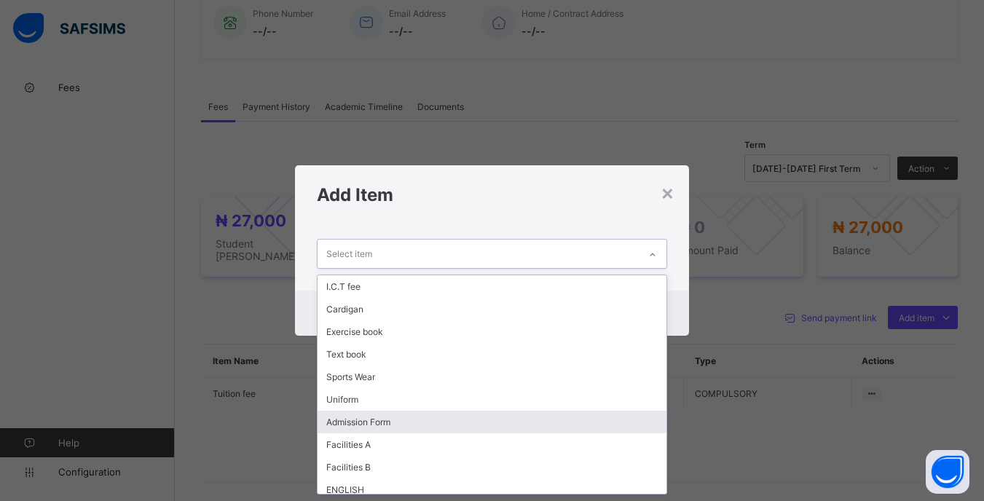
click at [392, 419] on div "Admission Form" at bounding box center [491, 422] width 348 height 23
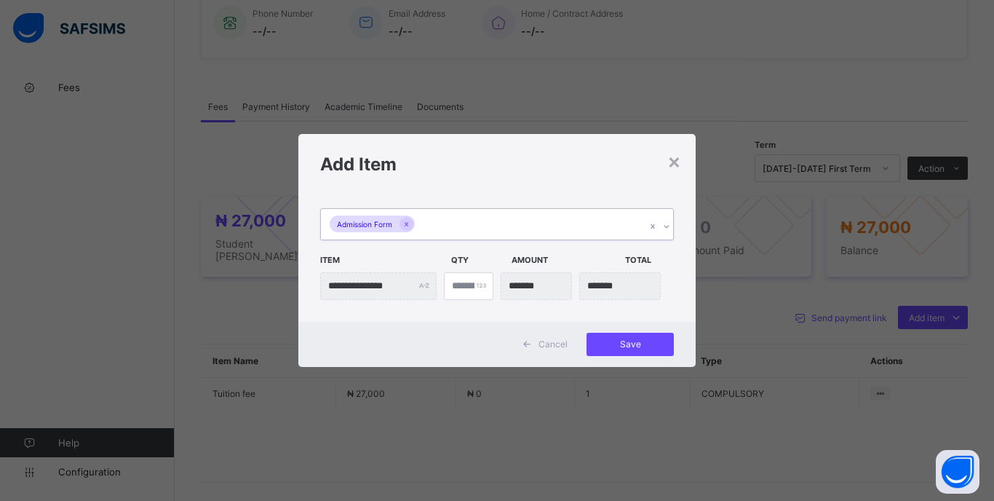
click at [466, 219] on div "Admission Form" at bounding box center [483, 224] width 325 height 31
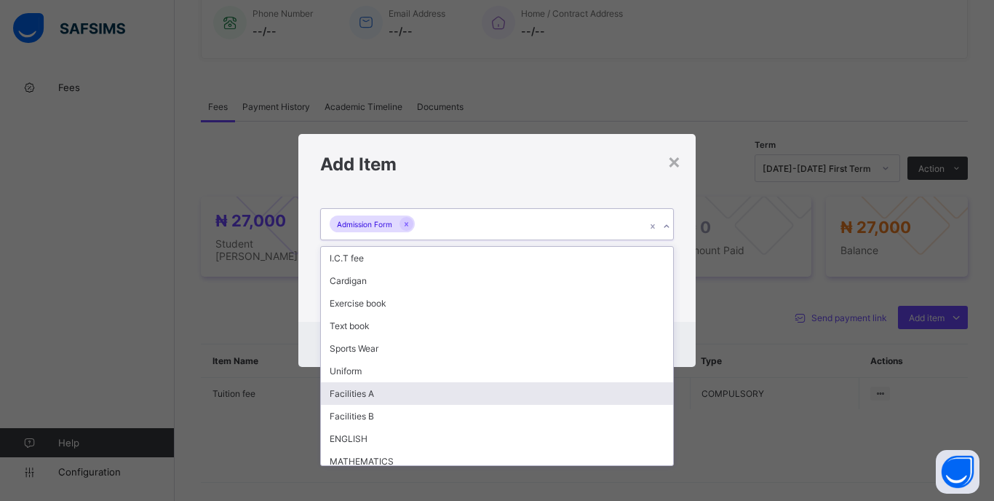
drag, startPoint x: 387, startPoint y: 389, endPoint x: 432, endPoint y: 262, distance: 135.4
click at [387, 385] on div "Facilities A" at bounding box center [497, 393] width 352 height 23
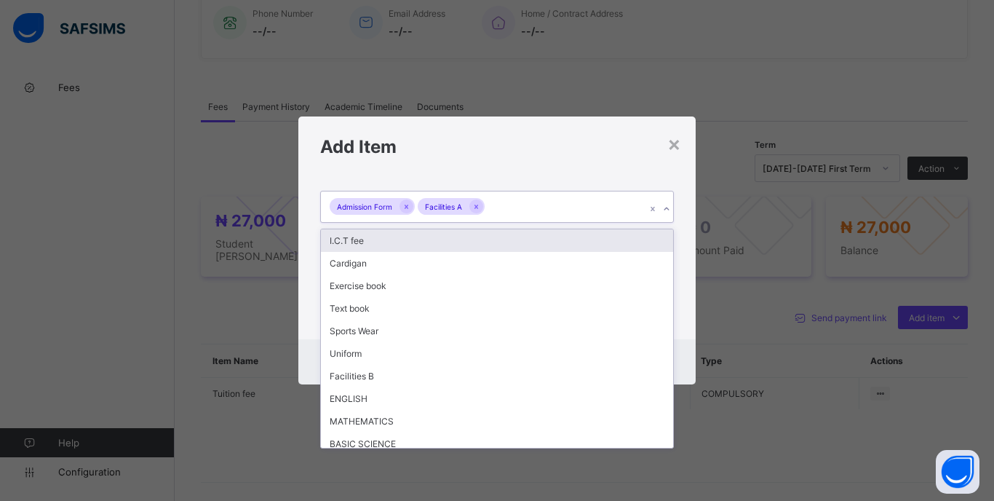
click at [517, 214] on div "Admission Form Facilities A" at bounding box center [483, 206] width 325 height 31
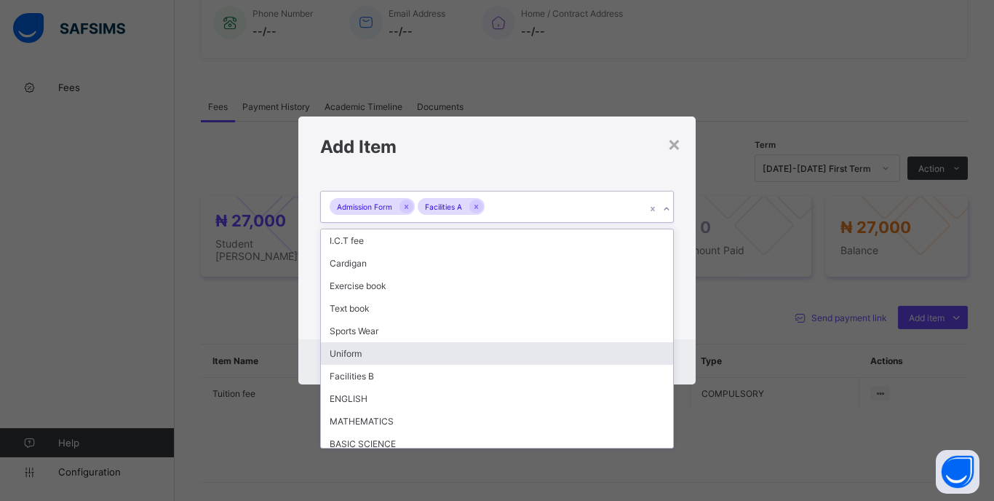
click at [368, 347] on div "Uniform" at bounding box center [497, 353] width 352 height 23
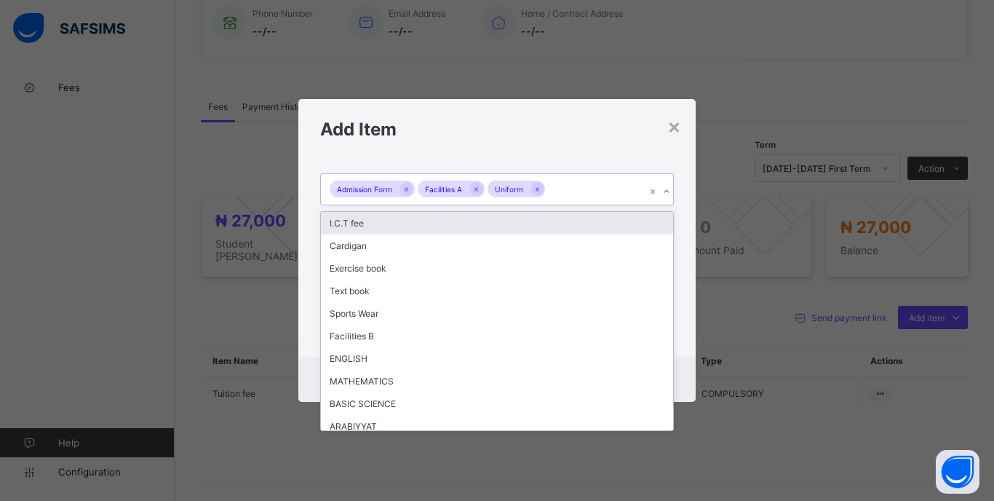
click at [590, 197] on div "Admission Form Facilities A Uniform" at bounding box center [483, 189] width 325 height 31
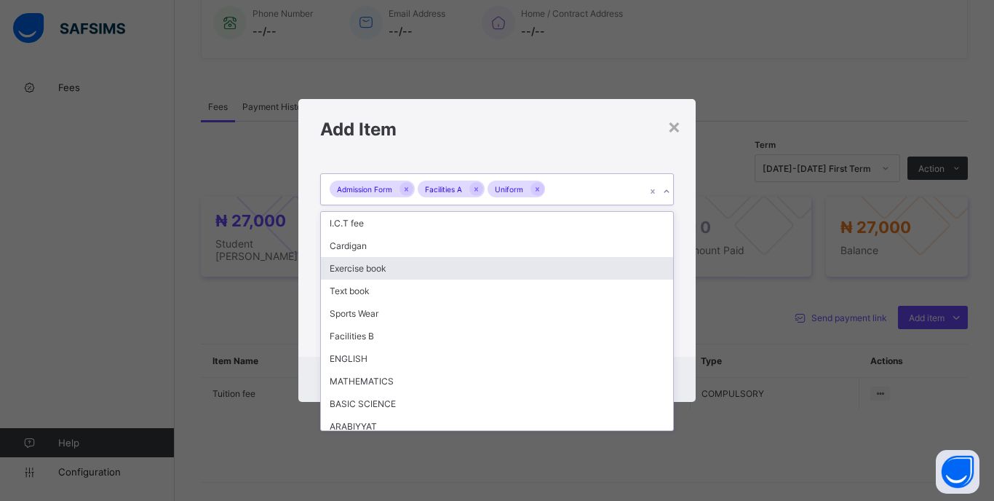
click at [355, 272] on div "Exercise book" at bounding box center [497, 268] width 352 height 23
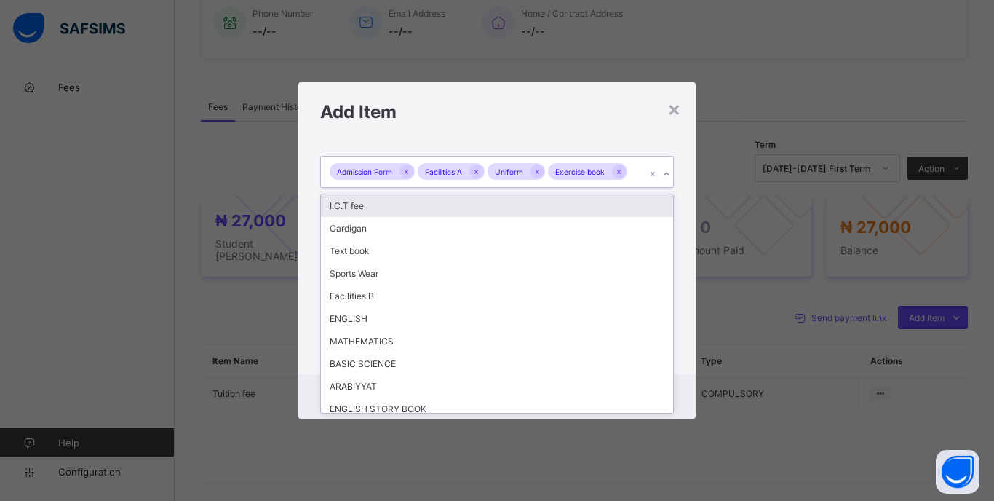
click at [636, 181] on div "Admission Form Facilities A Uniform Exercise book" at bounding box center [483, 172] width 325 height 31
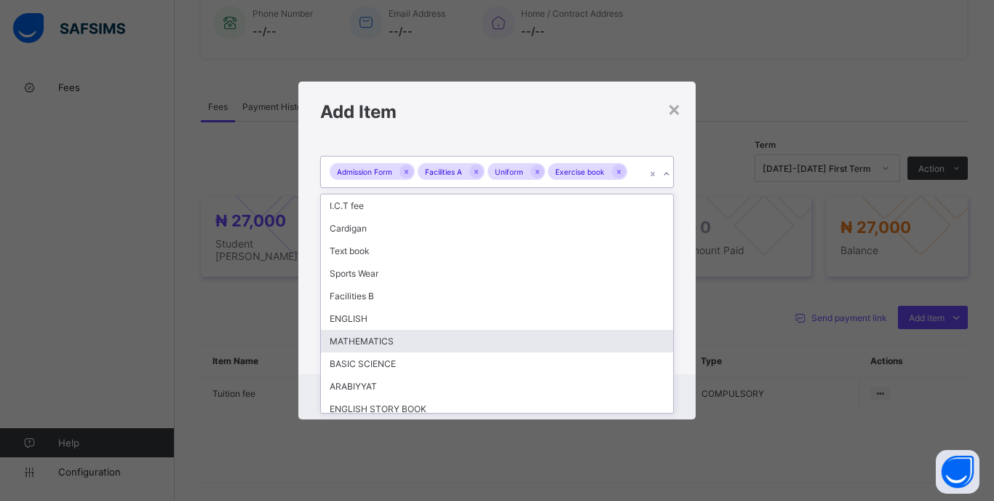
click at [681, 346] on div "**********" at bounding box center [496, 257] width 397 height 233
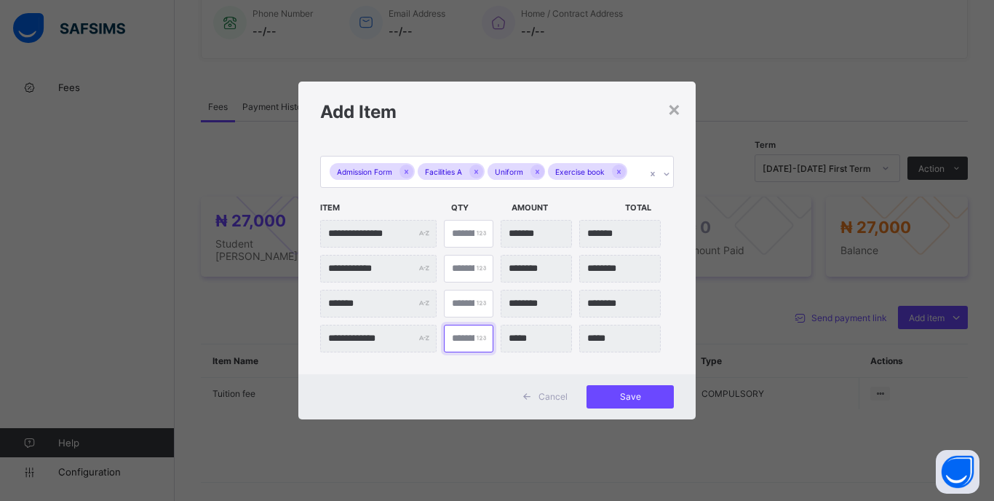
click at [469, 343] on input "*" at bounding box center [469, 339] width 50 height 28
type input "**"
type input "*******"
type input "**"
click at [628, 394] on span "Save" at bounding box center [631, 396] width 66 height 11
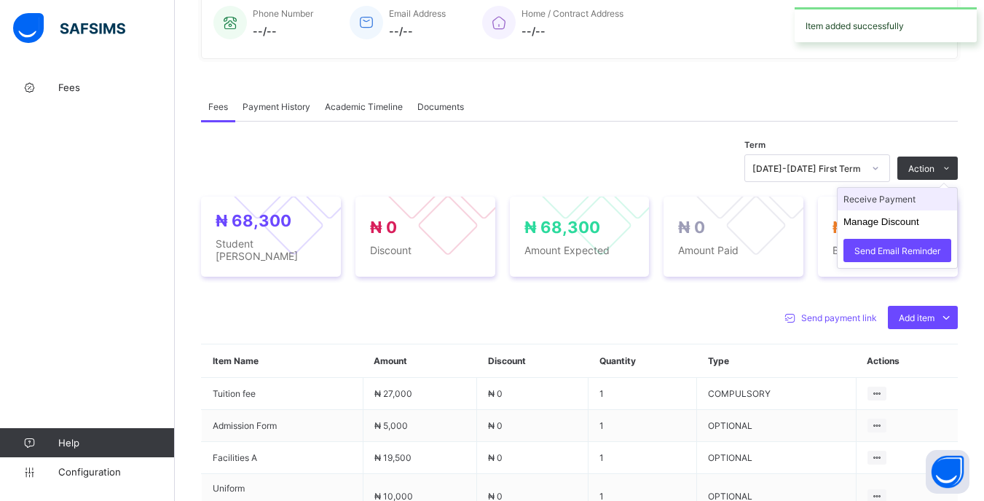
click at [895, 210] on li "Receive Payment" at bounding box center [896, 199] width 119 height 23
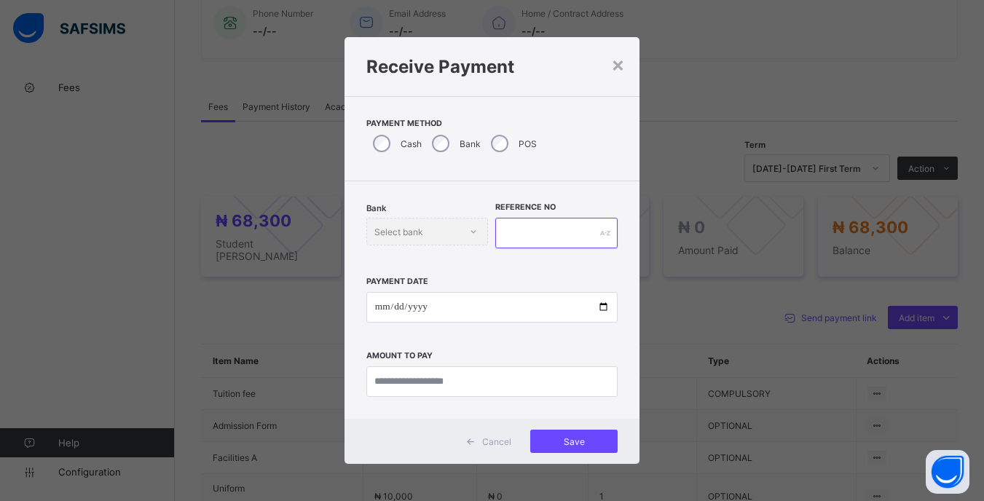
click at [523, 237] on input "text" at bounding box center [556, 233] width 122 height 31
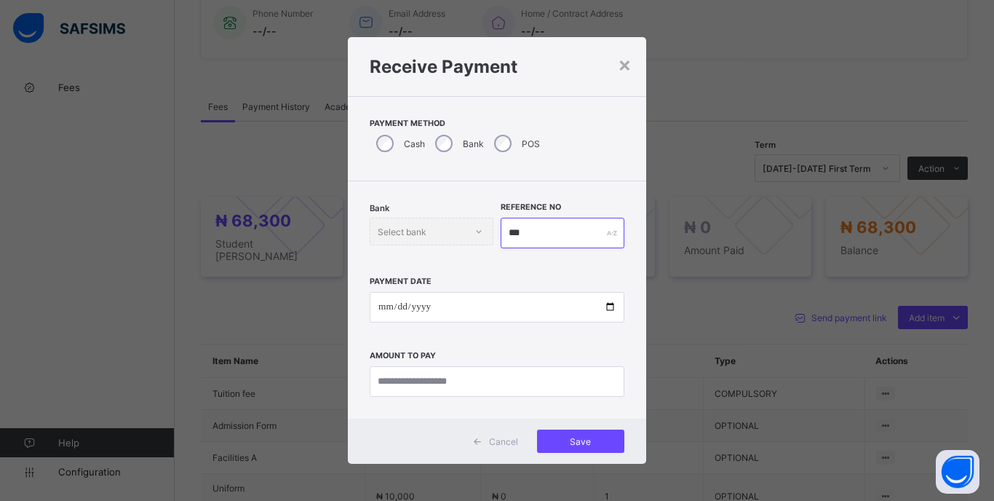
type input "***"
click at [383, 311] on input "date" at bounding box center [497, 307] width 255 height 31
type input "**********"
click at [523, 384] on input "currency" at bounding box center [497, 381] width 255 height 31
type input "********"
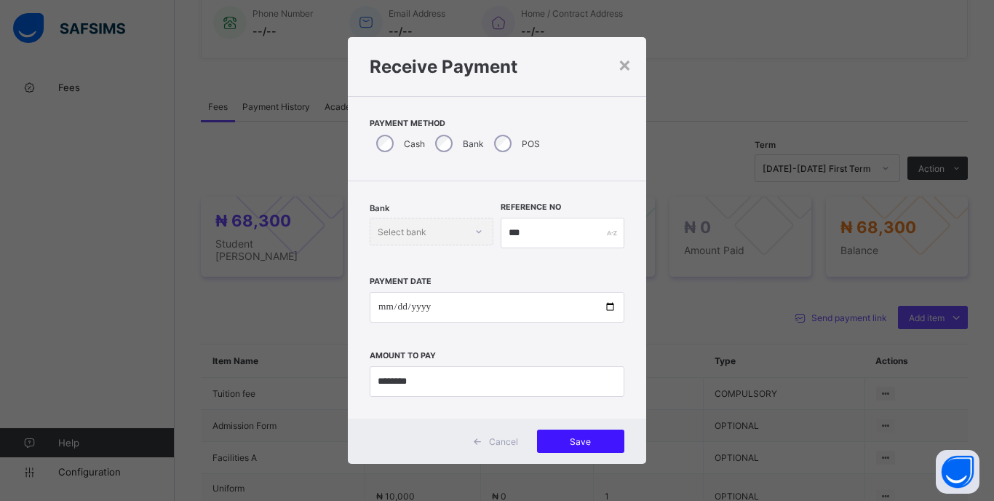
click at [595, 435] on div "Save" at bounding box center [580, 441] width 87 height 23
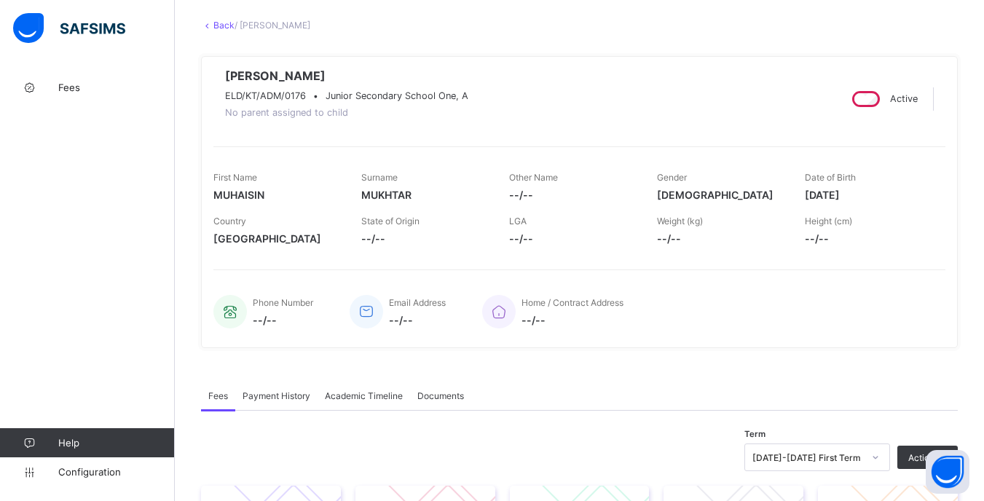
scroll to position [0, 0]
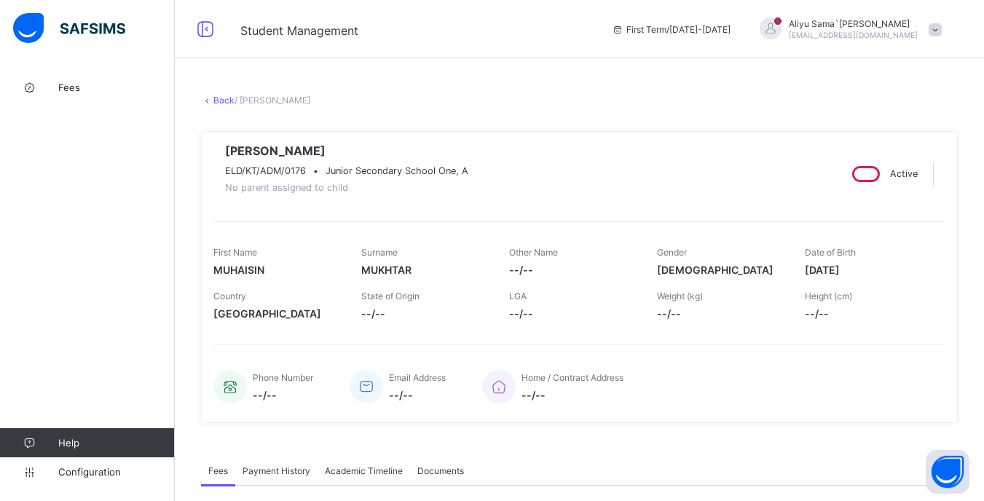
click at [218, 101] on link "Back" at bounding box center [223, 100] width 21 height 11
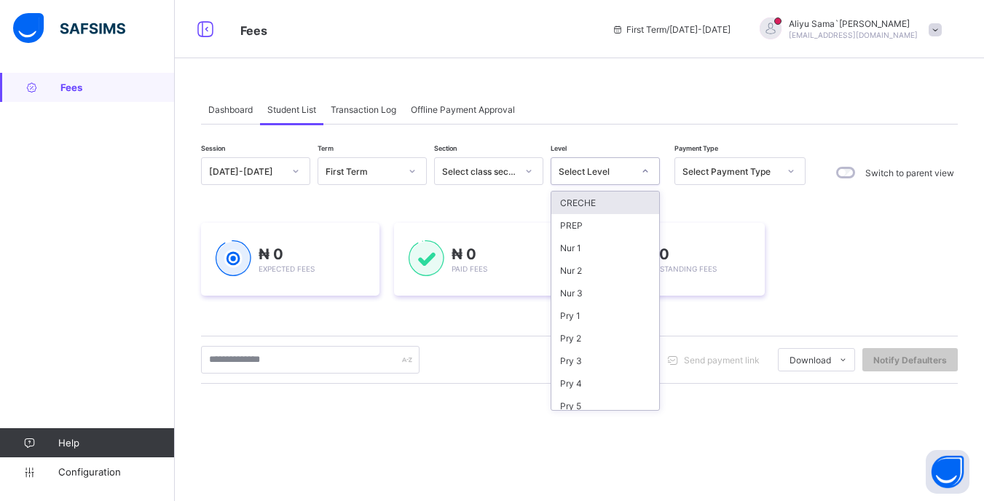
click at [622, 174] on div "Select Level" at bounding box center [595, 171] width 74 height 11
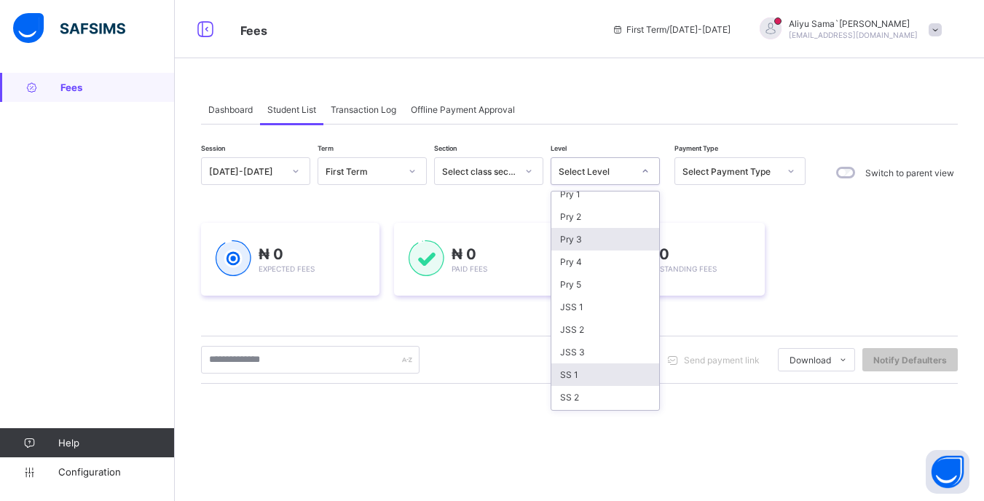
scroll to position [143, 0]
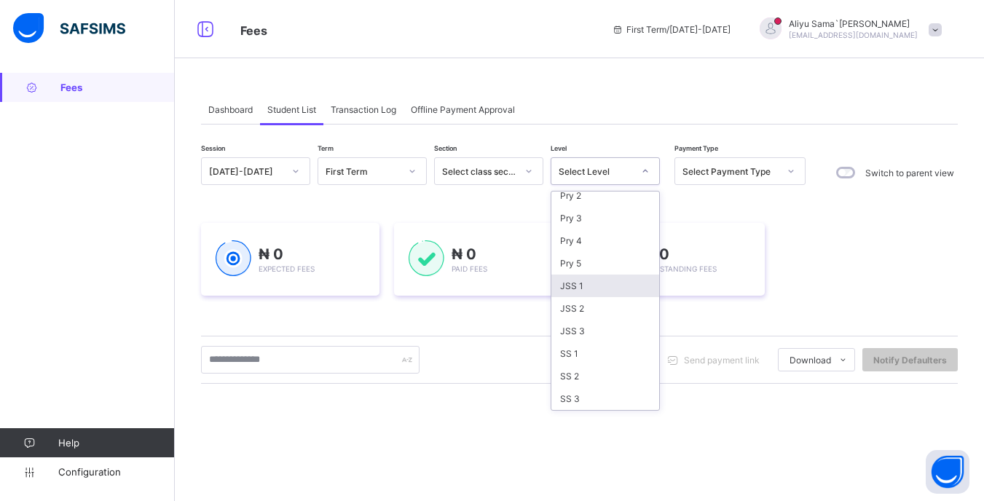
click at [587, 286] on div "JSS 1" at bounding box center [605, 285] width 108 height 23
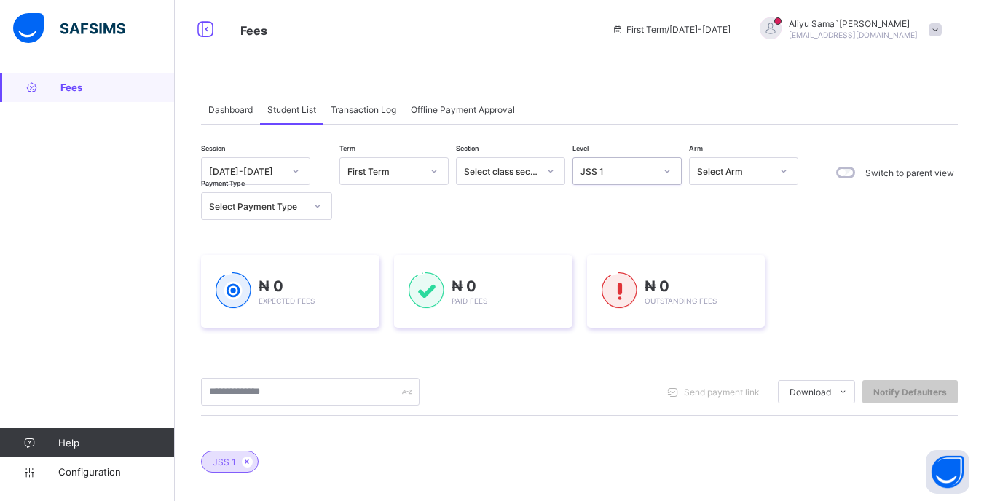
scroll to position [73, 0]
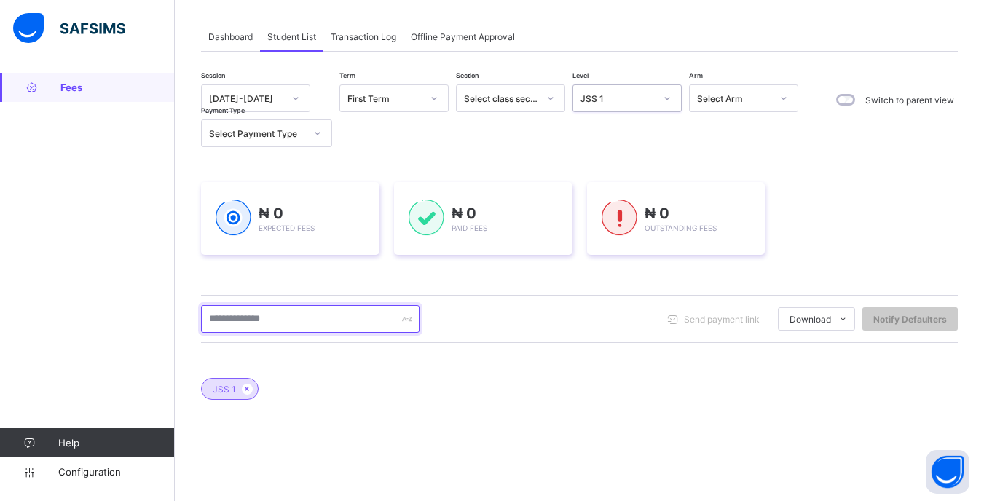
click at [289, 323] on input "text" at bounding box center [310, 319] width 218 height 28
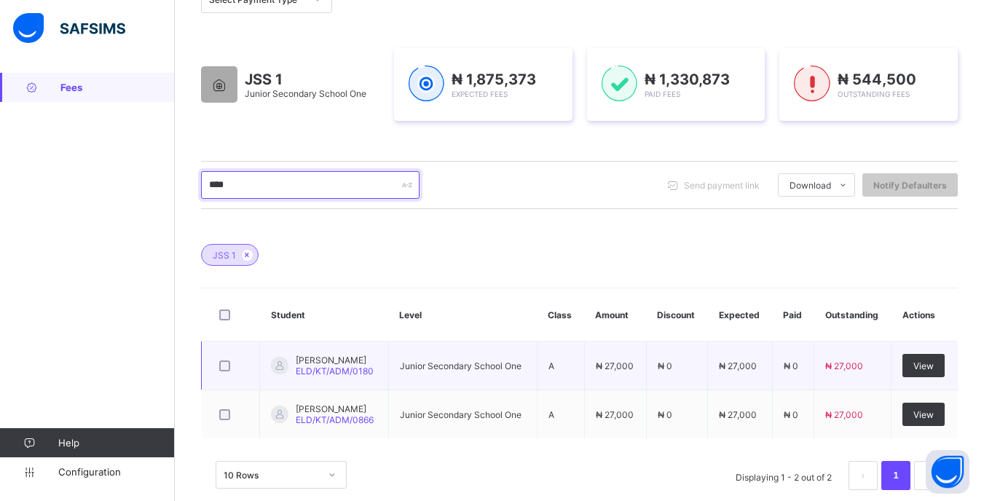
scroll to position [218, 0]
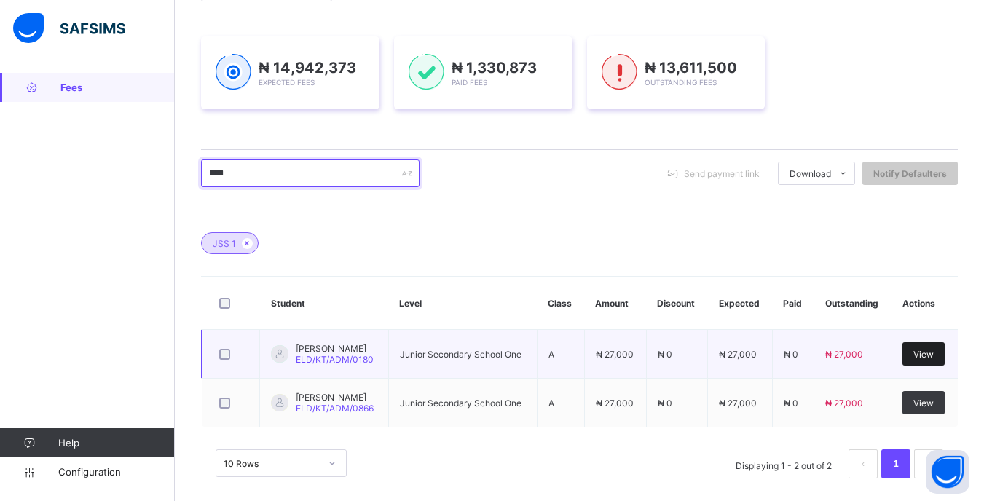
type input "****"
click at [922, 355] on div "View" at bounding box center [923, 353] width 42 height 23
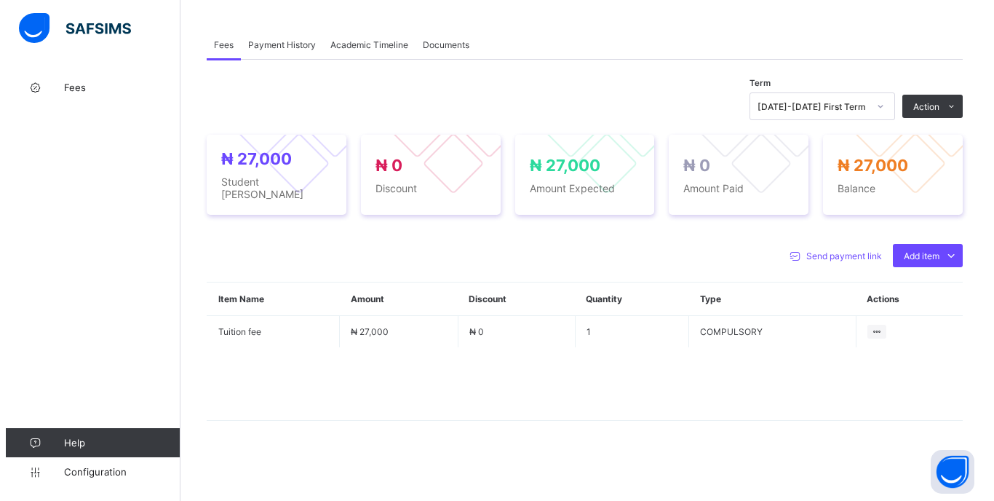
scroll to position [424, 0]
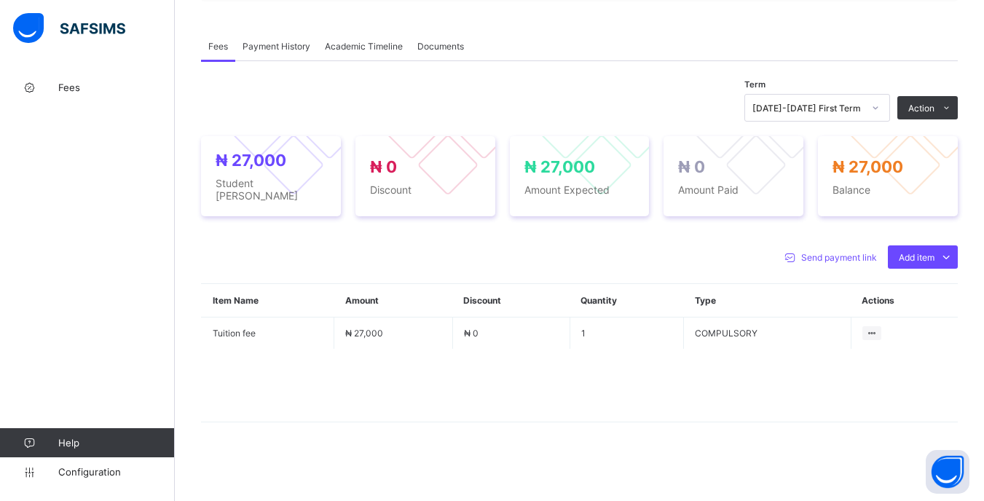
click at [861, 118] on div "[DATE]-[DATE] First Term" at bounding box center [803, 108] width 116 height 20
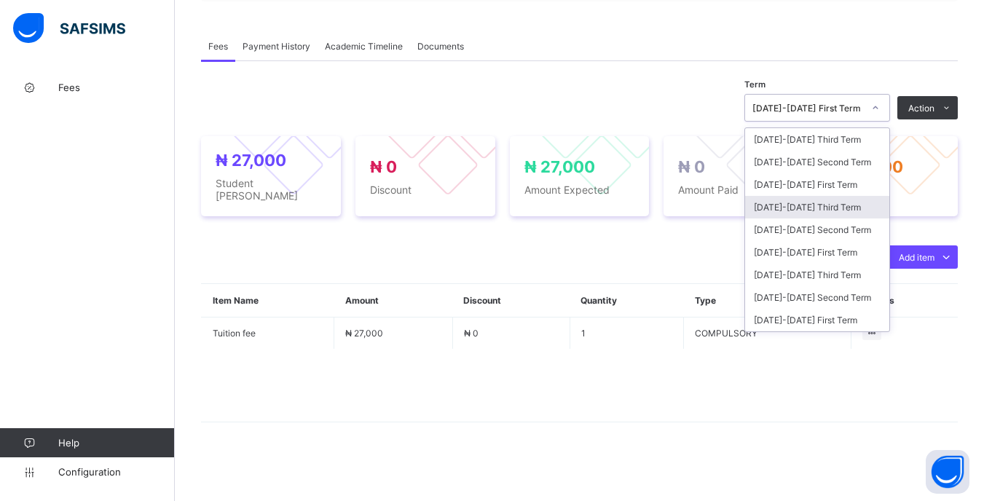
click at [846, 208] on div "[DATE]-[DATE] Third Term" at bounding box center [817, 207] width 144 height 23
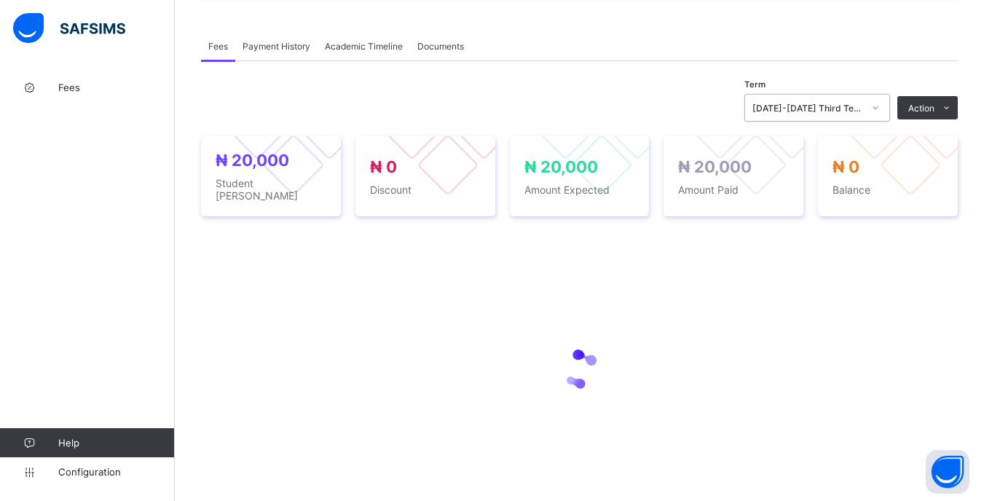
click at [863, 108] on div "[DATE]-[DATE] Third Term" at bounding box center [807, 108] width 111 height 11
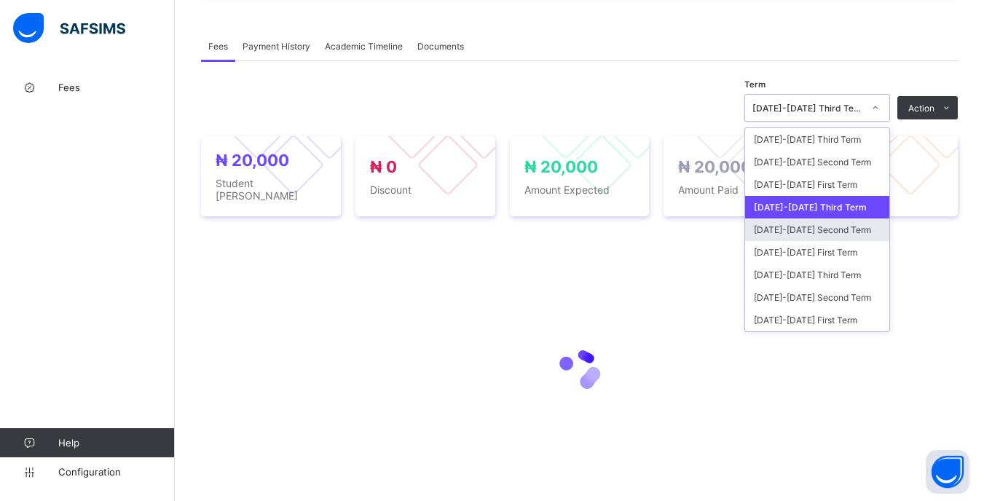
click at [842, 230] on div "[DATE]-[DATE] Second Term" at bounding box center [817, 229] width 144 height 23
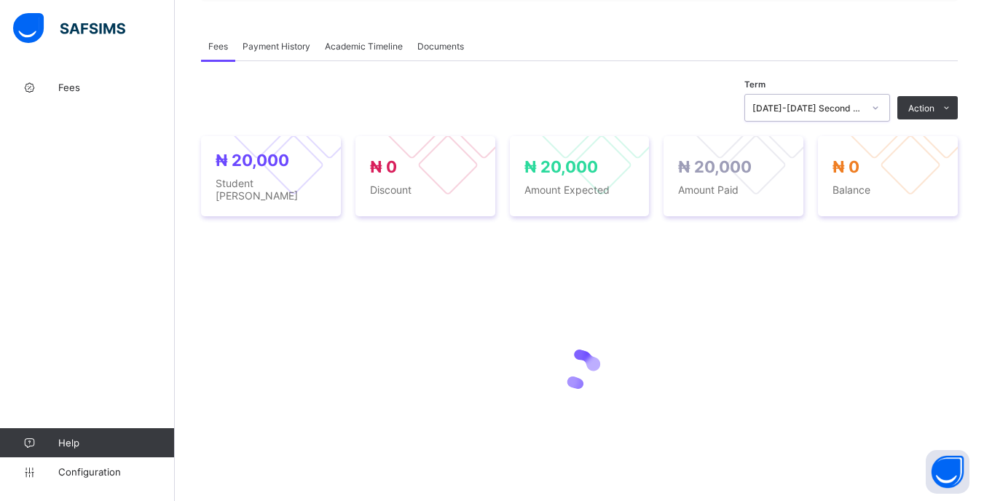
click at [862, 111] on div "[DATE]-[DATE] Second Term" at bounding box center [807, 108] width 111 height 11
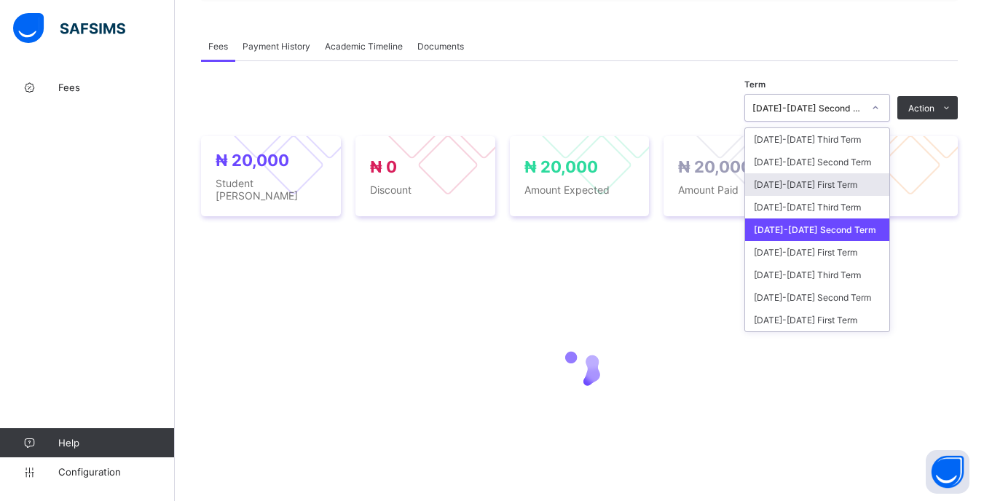
click at [842, 185] on div "[DATE]-[DATE] First Term" at bounding box center [817, 184] width 144 height 23
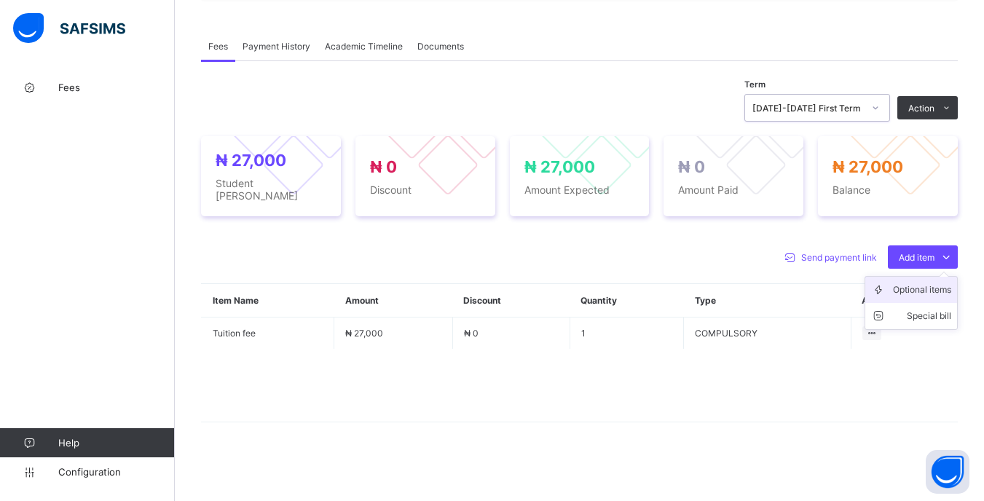
click at [914, 284] on div "Optional items" at bounding box center [922, 289] width 58 height 15
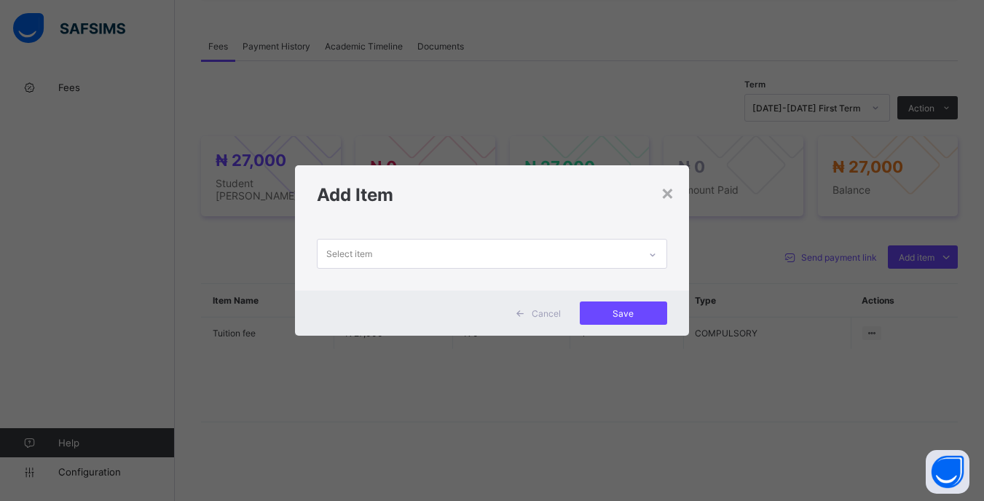
click at [572, 257] on div "Select item" at bounding box center [477, 254] width 320 height 28
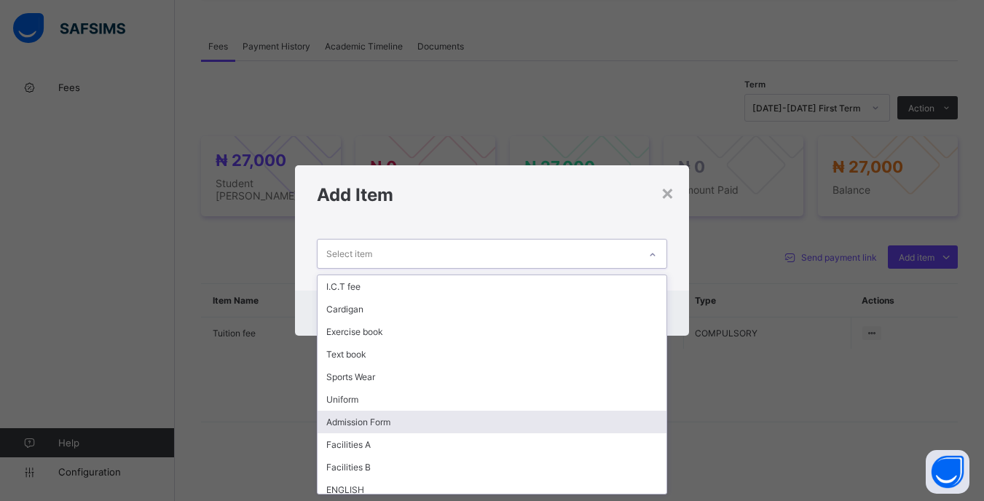
drag, startPoint x: 360, startPoint y: 427, endPoint x: 363, endPoint y: 418, distance: 9.2
click at [361, 425] on div "Admission Form" at bounding box center [491, 422] width 348 height 23
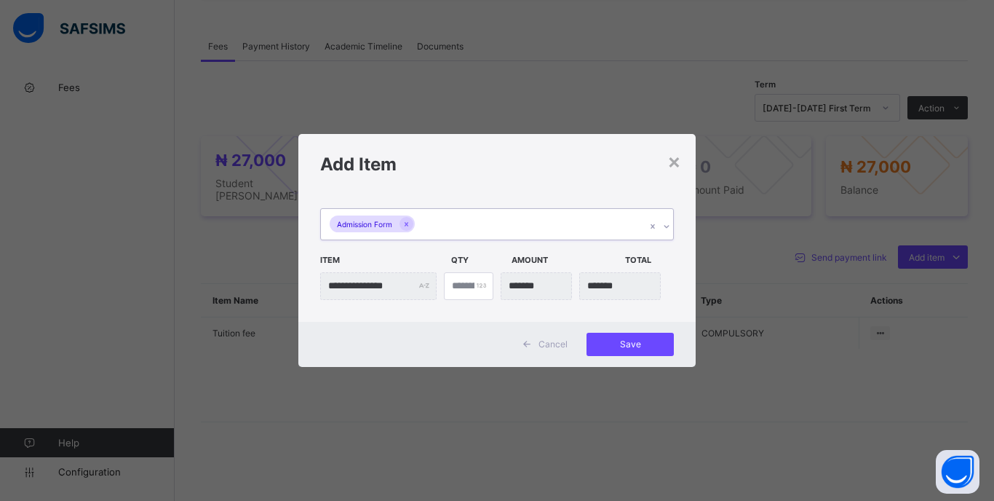
click at [476, 232] on div "Admission Form" at bounding box center [483, 224] width 325 height 31
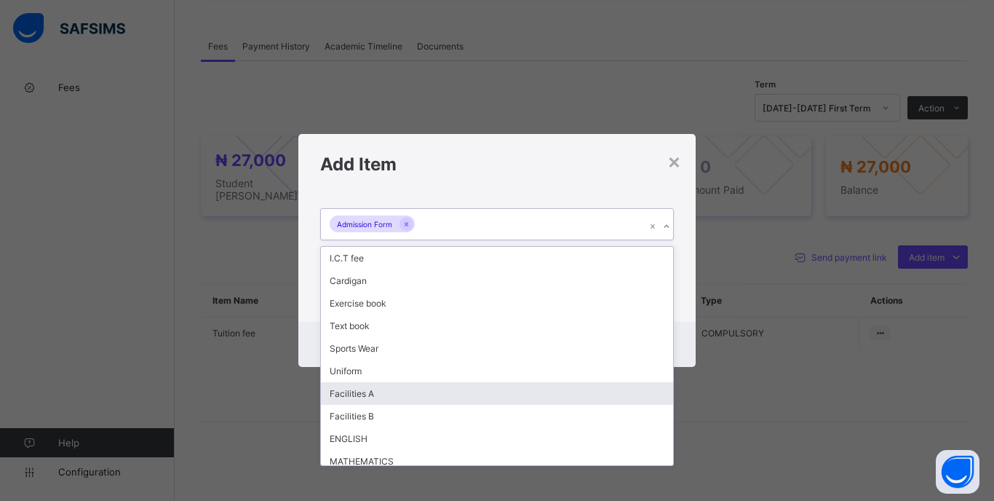
drag, startPoint x: 381, startPoint y: 397, endPoint x: 411, endPoint y: 322, distance: 80.4
click at [381, 395] on div "Facilities A" at bounding box center [497, 393] width 352 height 23
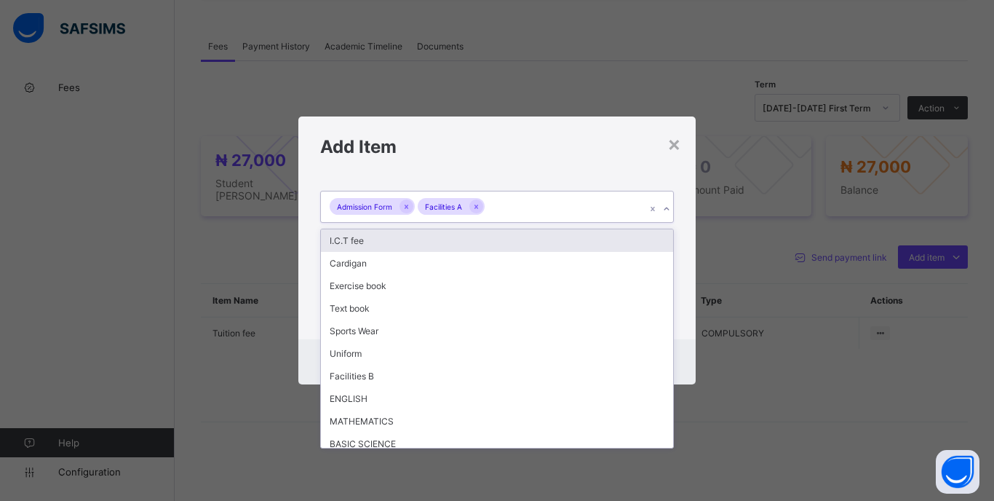
click at [546, 214] on div "Admission Form Facilities A" at bounding box center [483, 206] width 325 height 31
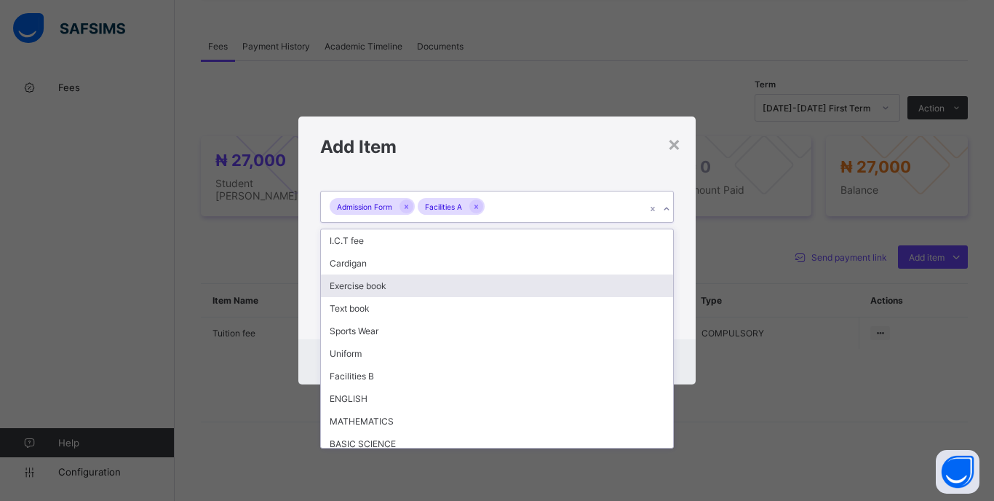
click at [371, 283] on div "Exercise book" at bounding box center [497, 285] width 352 height 23
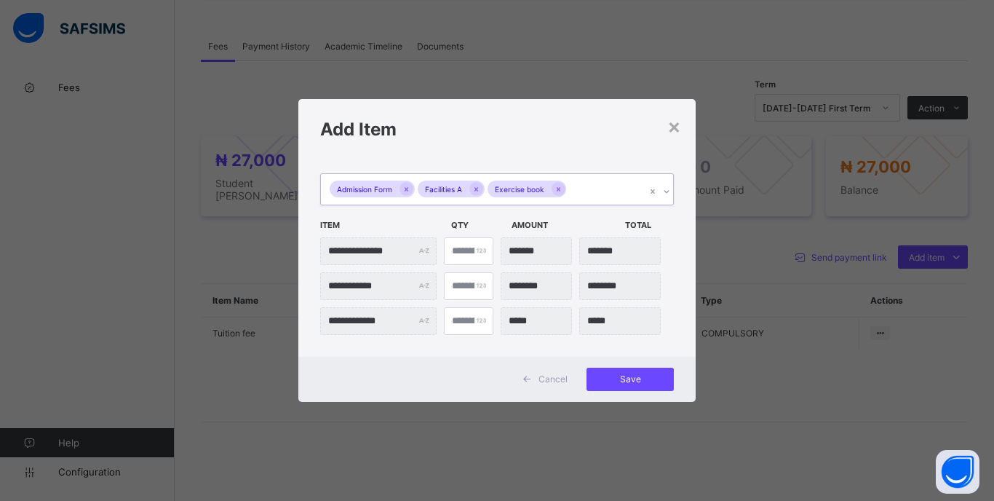
click at [587, 189] on div "Admission Form Facilities A Exercise book" at bounding box center [483, 189] width 325 height 31
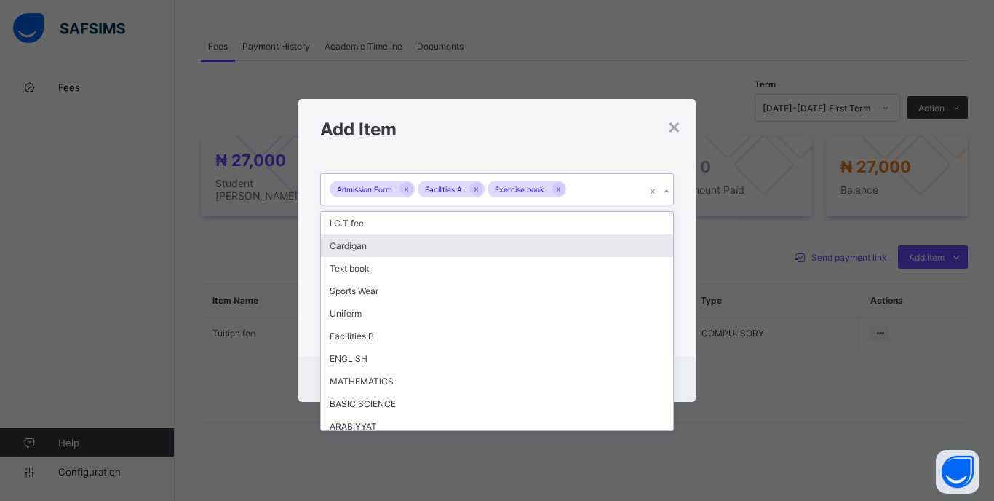
drag, startPoint x: 360, startPoint y: 248, endPoint x: 381, endPoint y: 241, distance: 22.1
click at [361, 248] on div "Cardigan" at bounding box center [497, 245] width 352 height 23
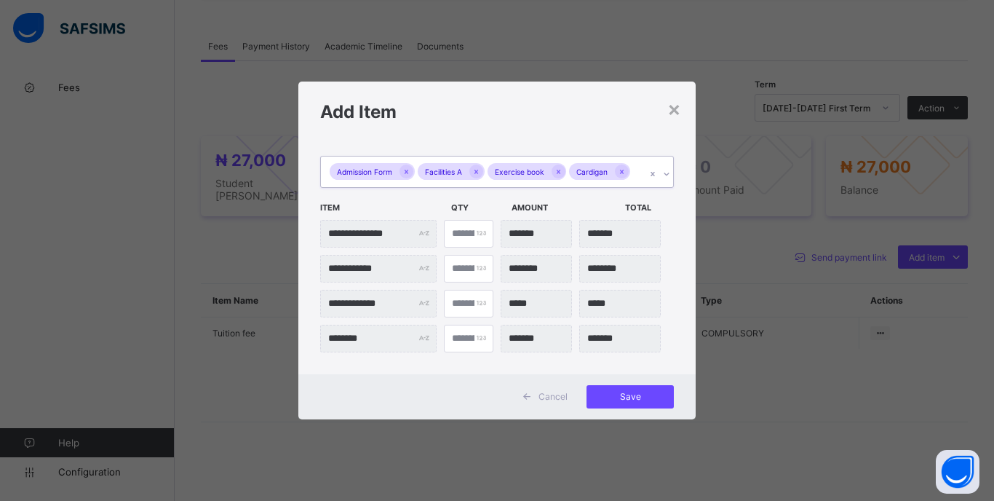
click at [633, 178] on div "Admission Form Facilities A Exercise book Cardigan" at bounding box center [483, 172] width 325 height 31
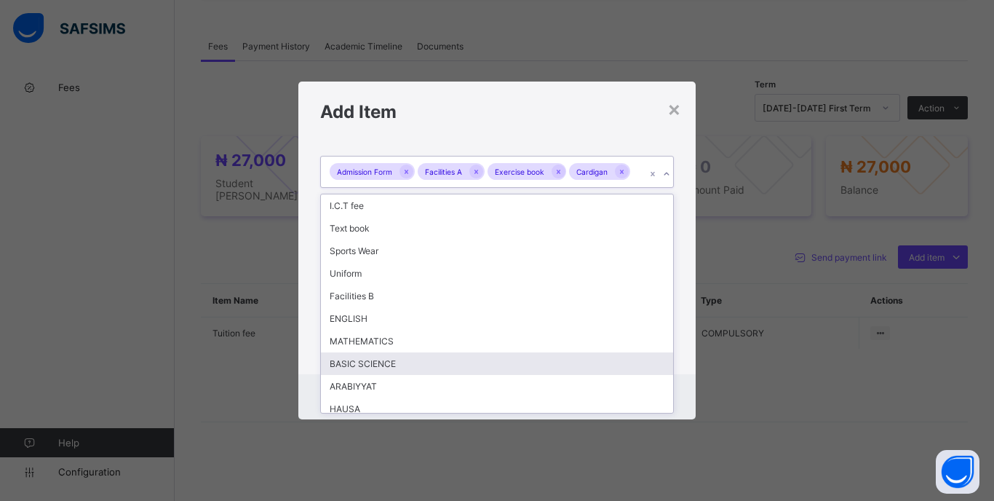
scroll to position [30, 0]
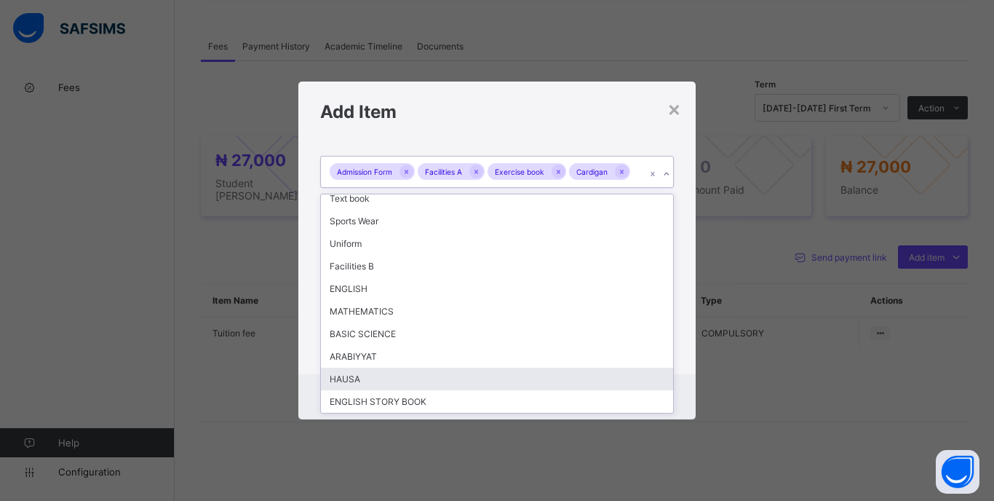
drag, startPoint x: 349, startPoint y: 379, endPoint x: 390, endPoint y: 323, distance: 69.2
click at [349, 379] on div "HAUSA" at bounding box center [497, 379] width 352 height 23
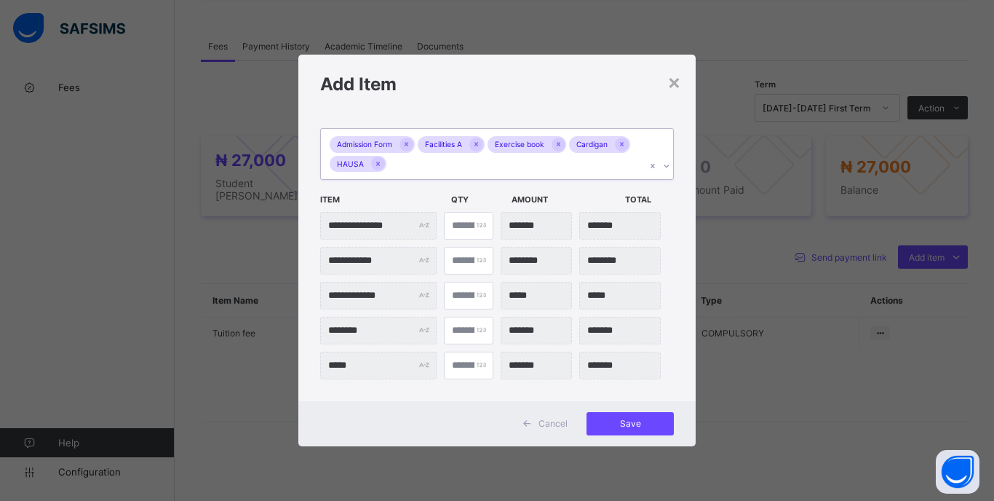
click at [502, 174] on div "Admission Form Facilities A Exercise book Cardigan HAUSA" at bounding box center [483, 154] width 325 height 50
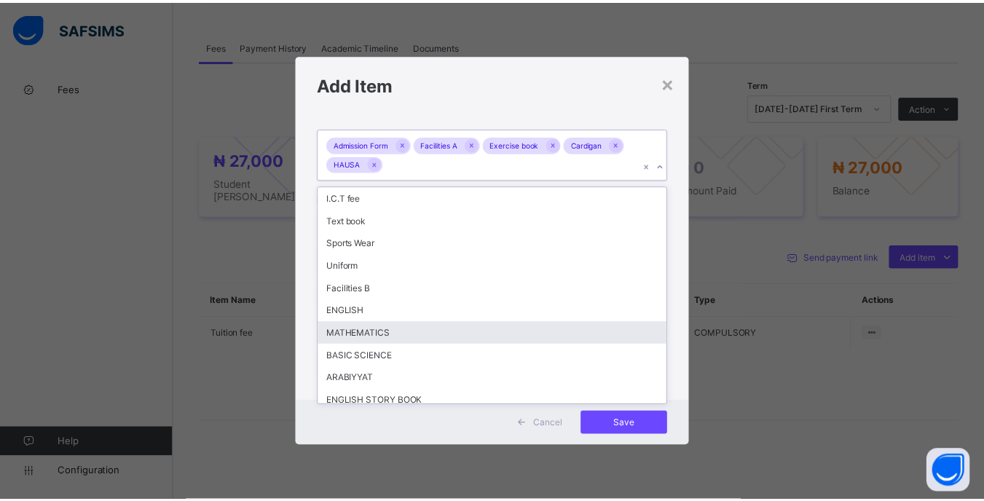
scroll to position [7, 0]
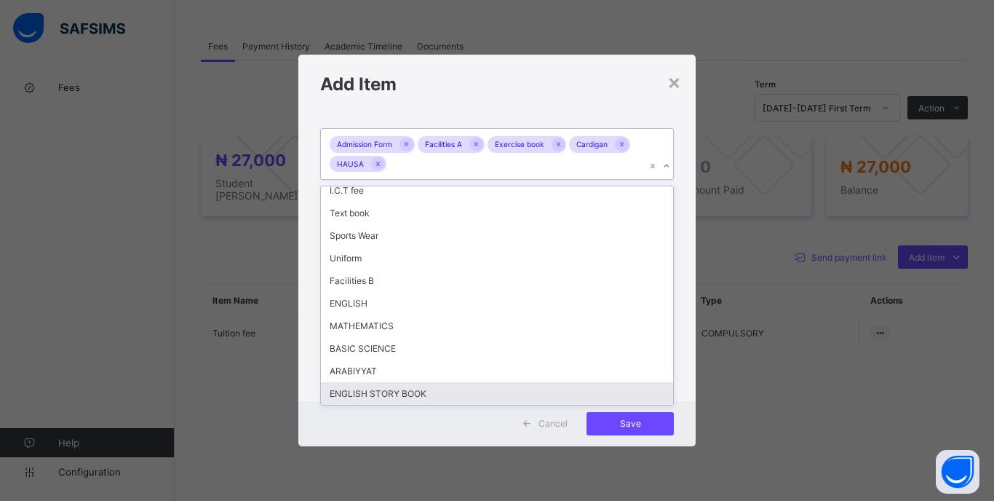
click at [402, 392] on div "ENGLISH STORY BOOK" at bounding box center [497, 393] width 352 height 23
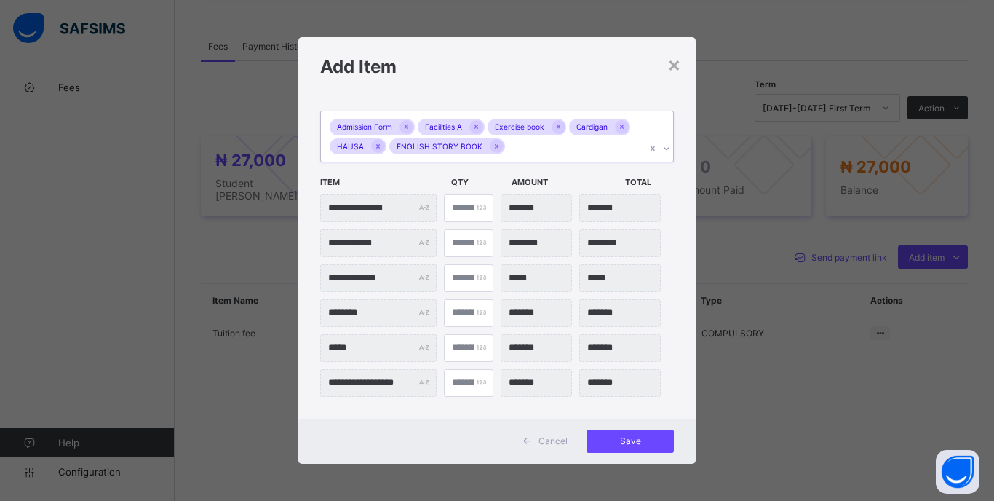
click at [526, 138] on div "Admission Form Facilities A Exercise book Cardigan HAUSA ENGLISH STORY BOOK" at bounding box center [483, 136] width 325 height 50
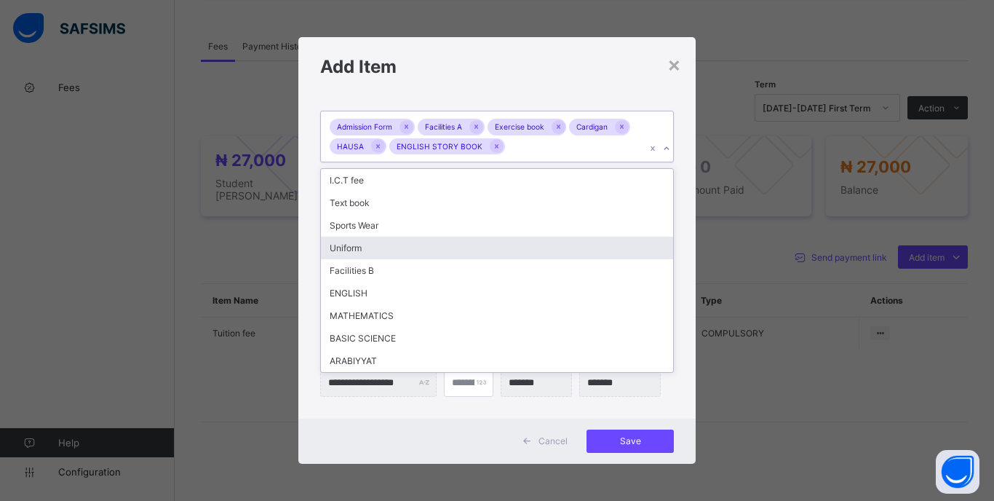
click at [679, 248] on div "**********" at bounding box center [496, 257] width 397 height 323
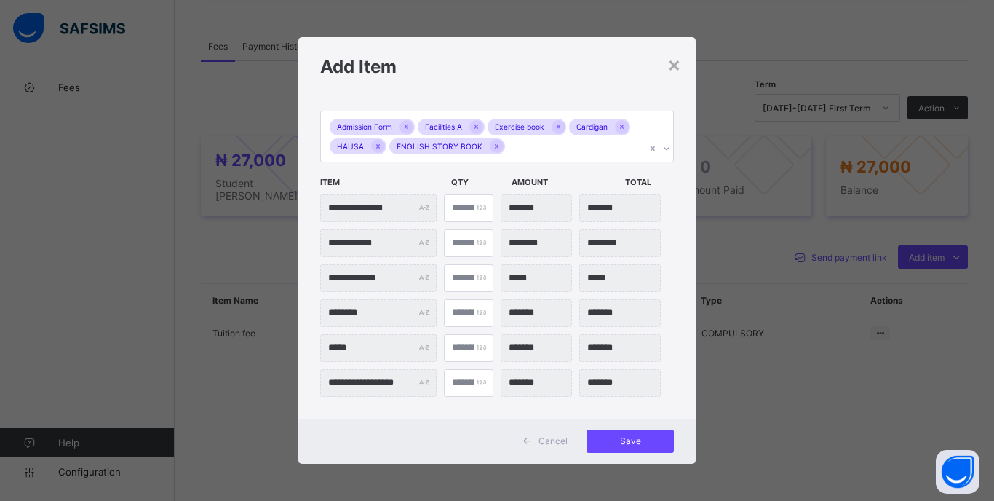
drag, startPoint x: 667, startPoint y: 257, endPoint x: 670, endPoint y: 241, distance: 16.3
click at [670, 241] on div "**********" at bounding box center [497, 283] width 354 height 227
drag, startPoint x: 670, startPoint y: 241, endPoint x: 668, endPoint y: 249, distance: 8.1
click at [668, 249] on div "**********" at bounding box center [497, 243] width 354 height 28
click at [459, 281] on input "*" at bounding box center [469, 278] width 50 height 28
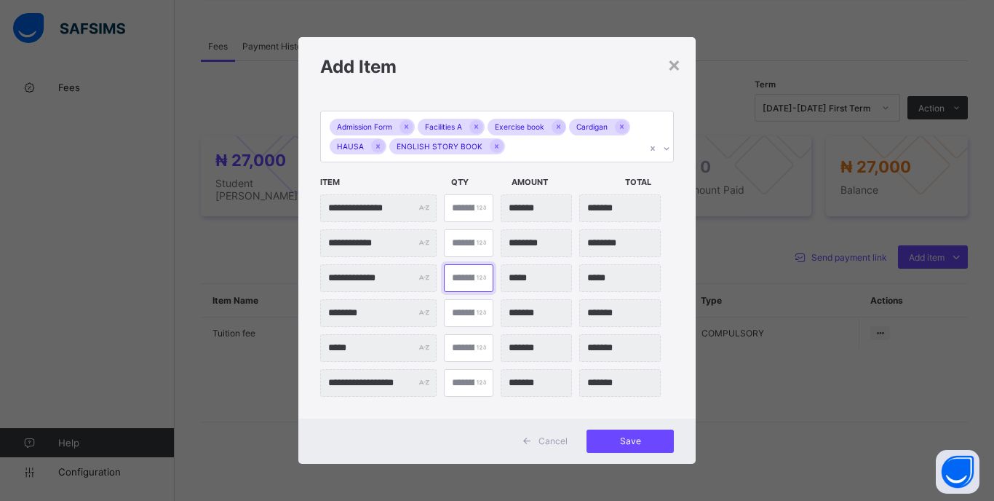
type input "**"
type input "*******"
type input "**"
click at [628, 435] on div "Save" at bounding box center [630, 441] width 87 height 23
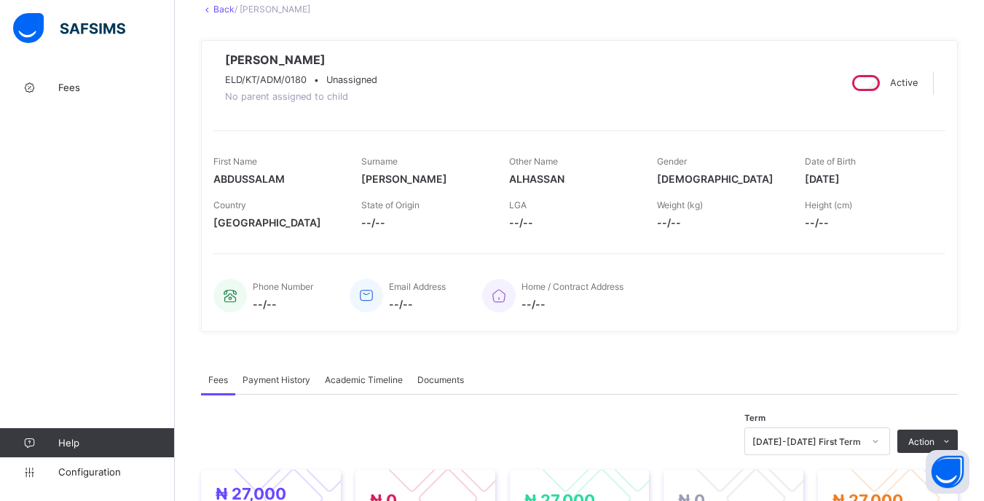
scroll to position [0, 0]
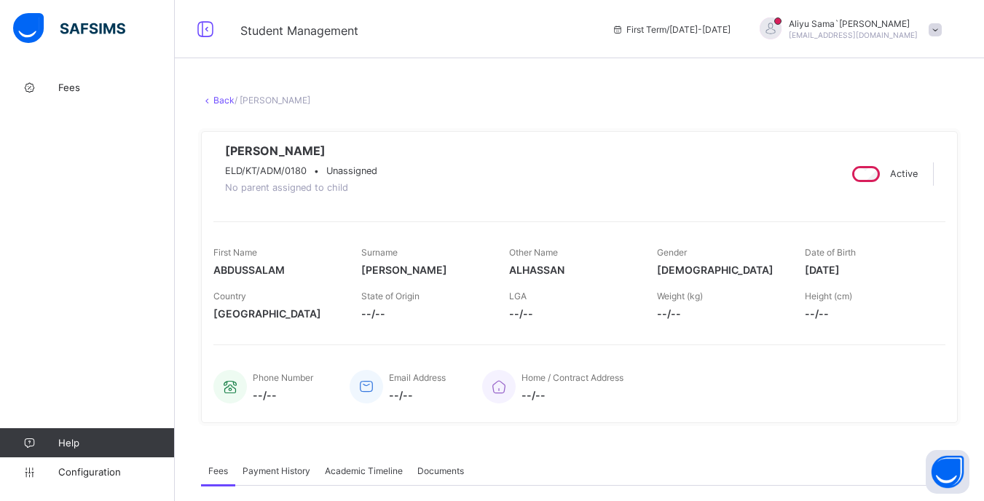
click at [941, 31] on span at bounding box center [934, 29] width 13 height 13
click at [901, 173] on span "Logout" at bounding box center [894, 173] width 96 height 17
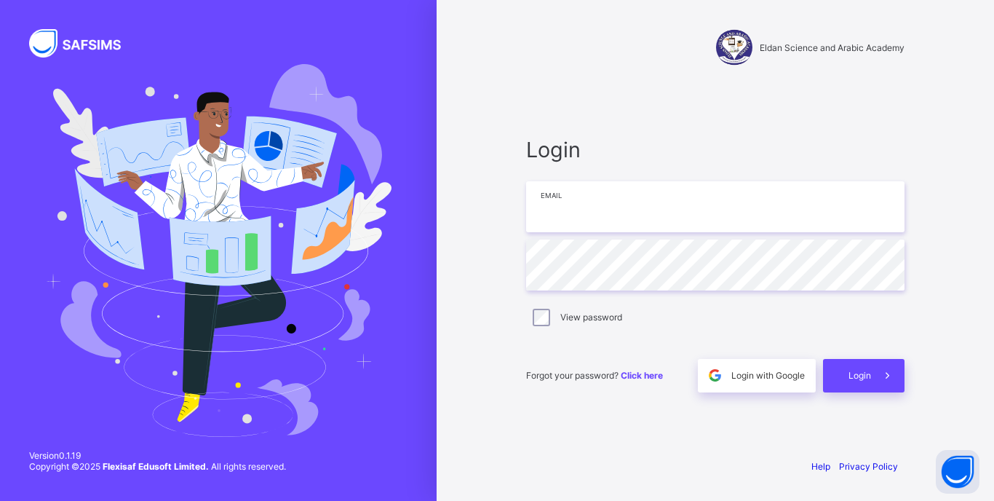
type input "**********"
click at [852, 380] on span "Login" at bounding box center [860, 375] width 23 height 11
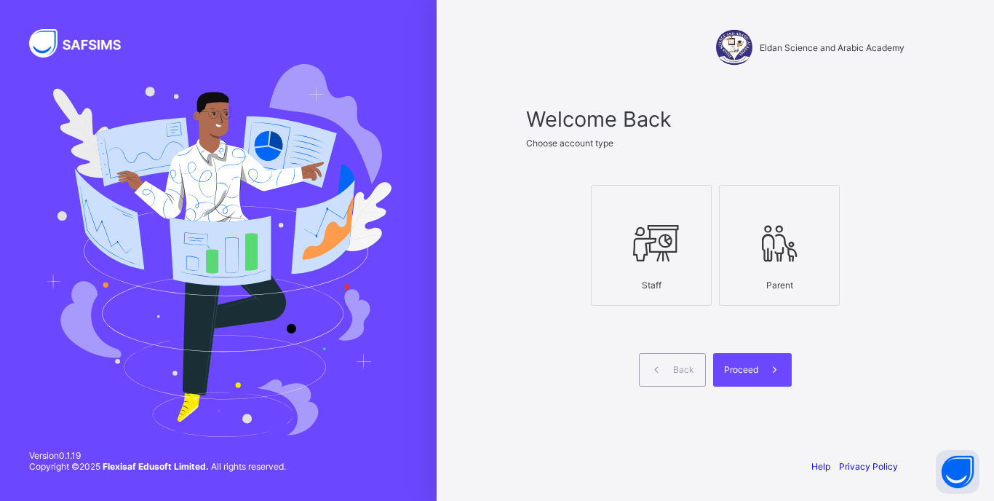
click at [644, 258] on icon at bounding box center [651, 243] width 51 height 44
click at [759, 381] on span at bounding box center [775, 369] width 33 height 33
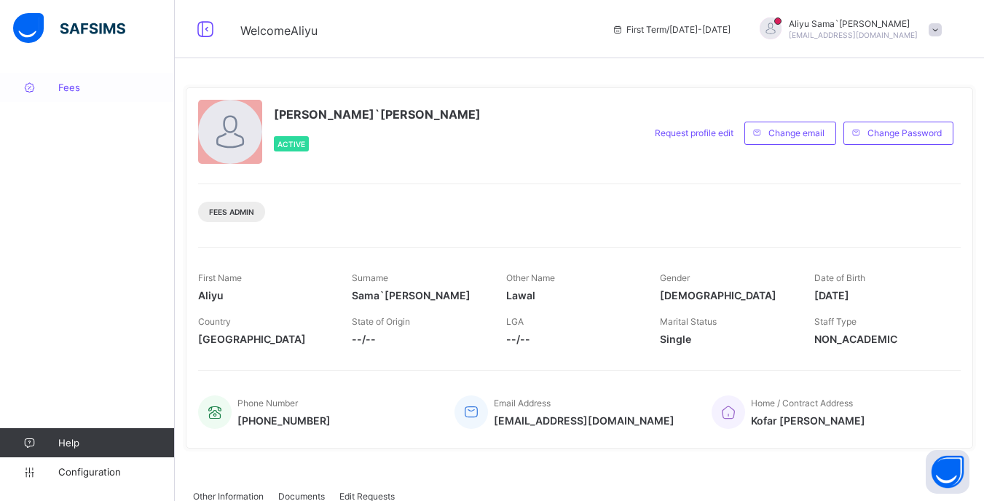
click at [74, 87] on span "Fees" at bounding box center [116, 88] width 116 height 12
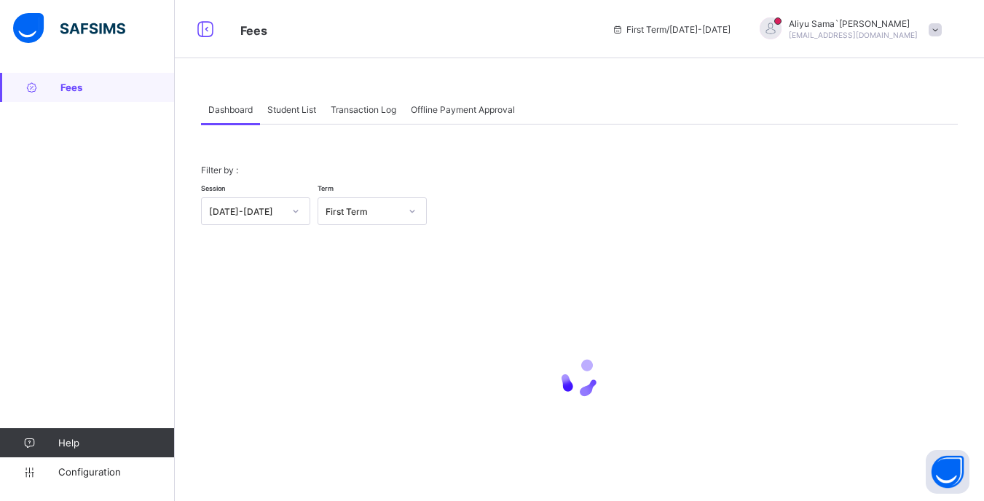
click at [277, 116] on div "Student List" at bounding box center [291, 109] width 63 height 29
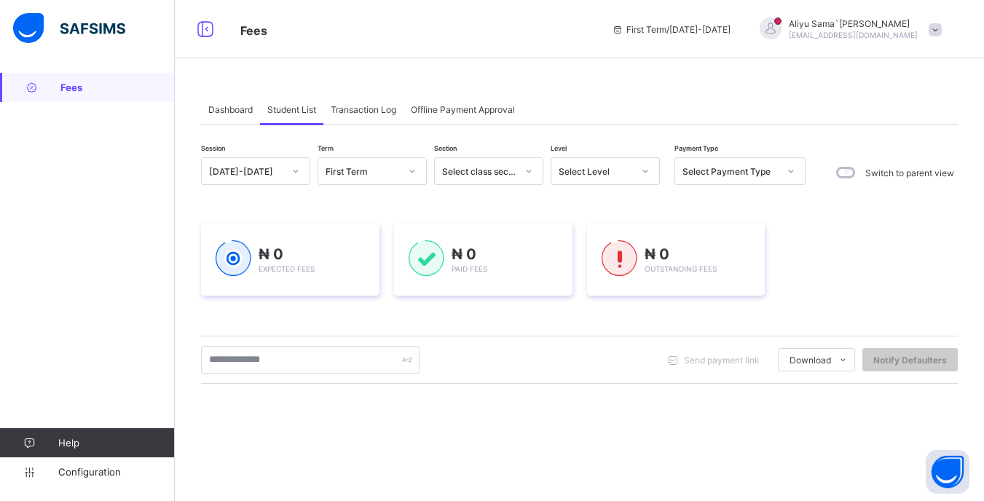
click at [616, 167] on div "Select Level" at bounding box center [595, 171] width 74 height 11
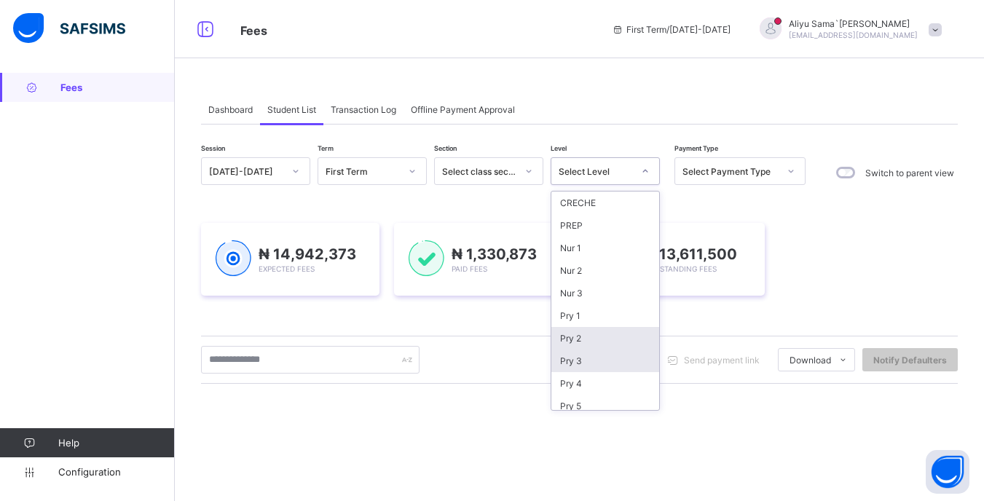
scroll to position [73, 0]
click at [595, 349] on div "JSS 1" at bounding box center [605, 355] width 108 height 23
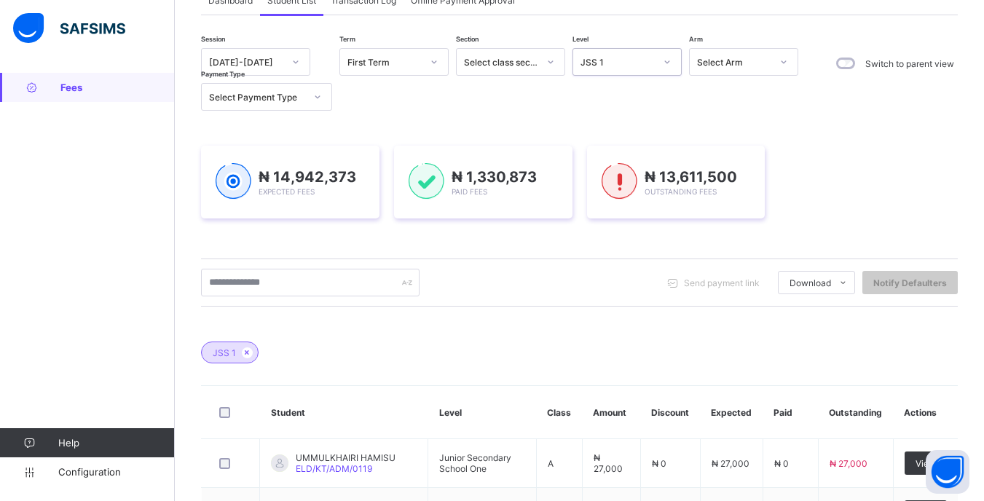
scroll to position [146, 0]
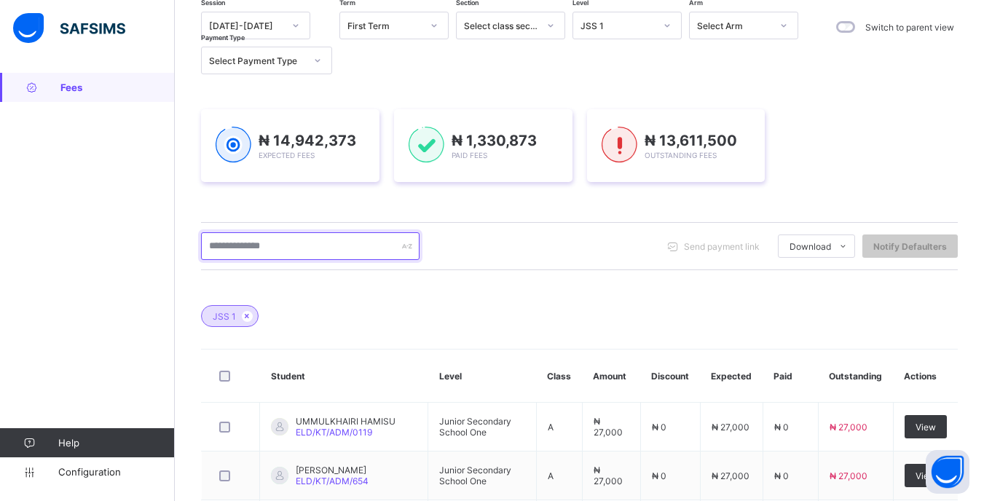
click at [304, 244] on input "text" at bounding box center [310, 246] width 218 height 28
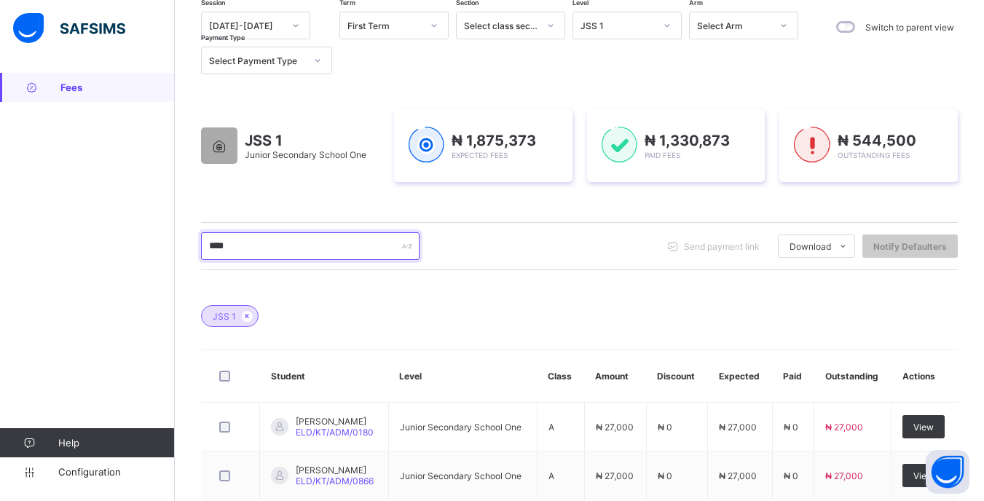
scroll to position [234, 0]
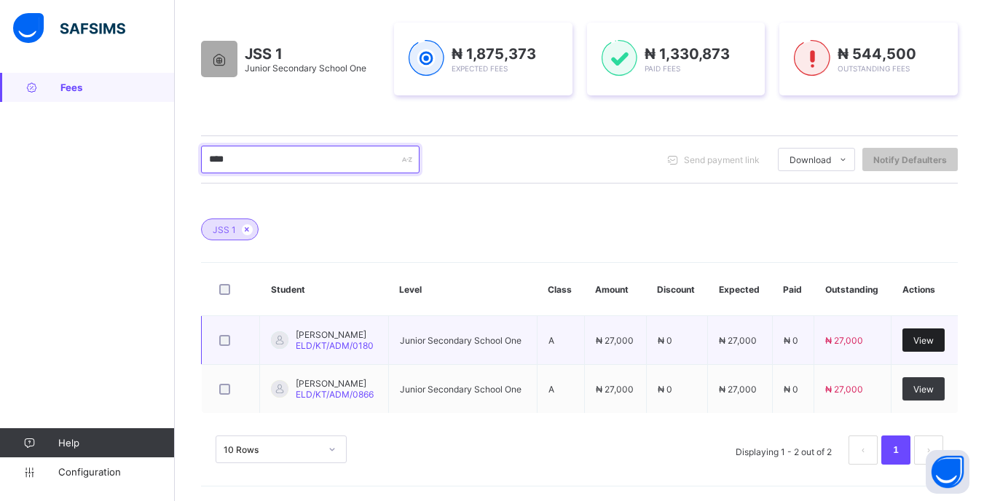
type input "****"
click at [944, 333] on div "View" at bounding box center [923, 339] width 42 height 23
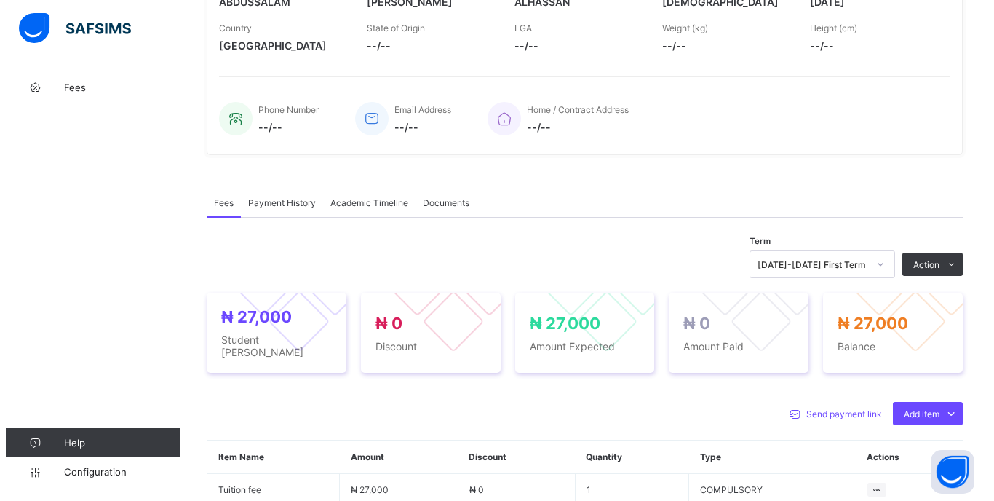
scroll to position [364, 0]
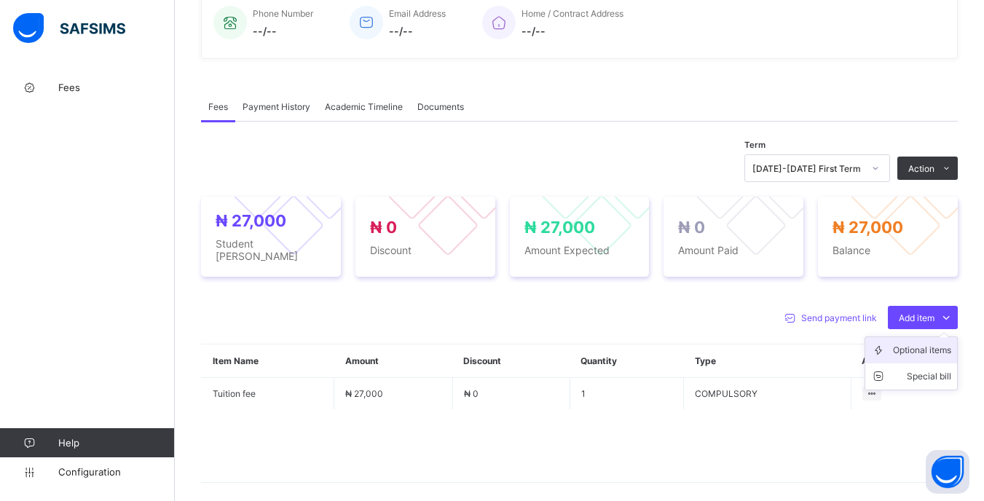
click at [921, 349] on div "Optional items" at bounding box center [922, 350] width 58 height 15
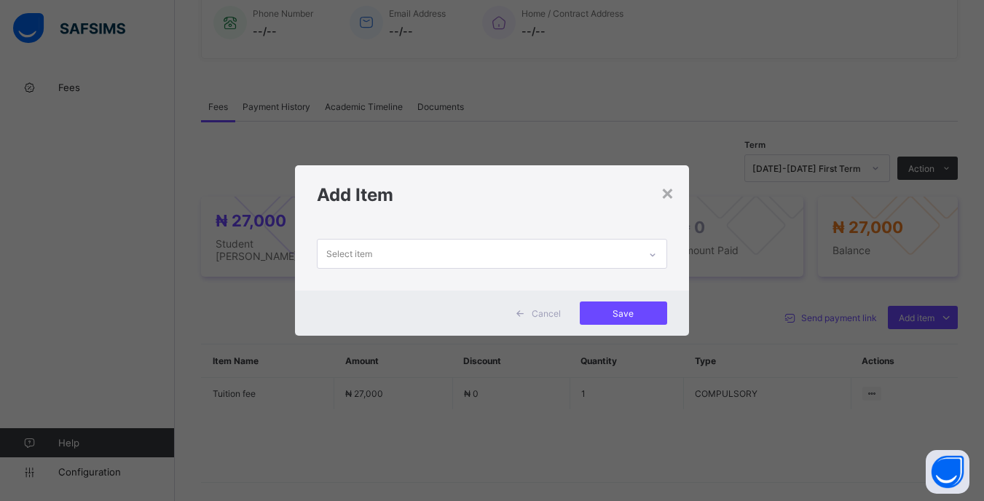
click at [500, 254] on div "Select item" at bounding box center [477, 254] width 320 height 28
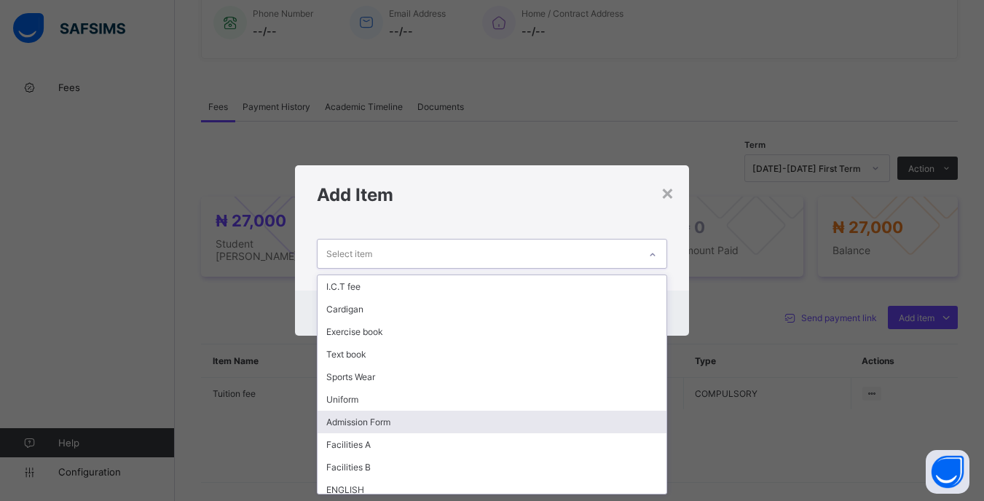
click at [397, 424] on div "Admission Form" at bounding box center [491, 422] width 348 height 23
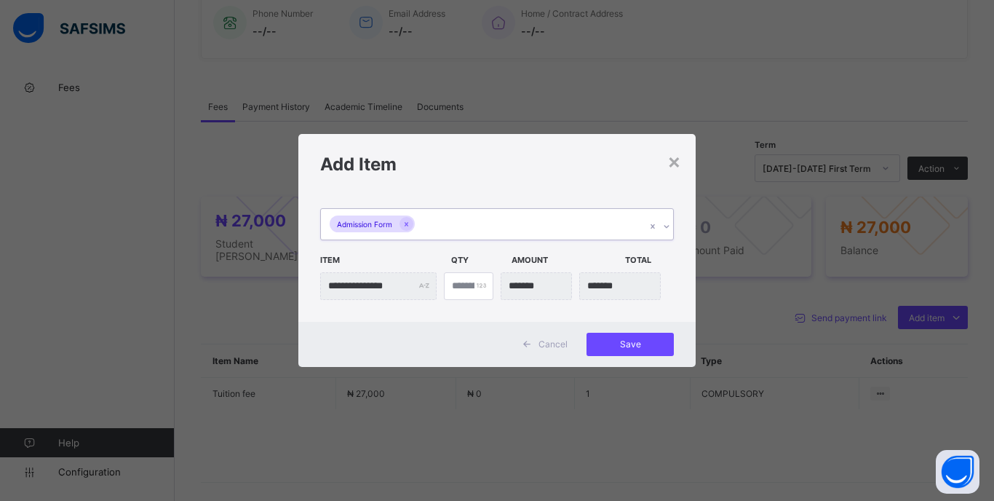
click at [462, 210] on div "Admission Form" at bounding box center [483, 224] width 325 height 31
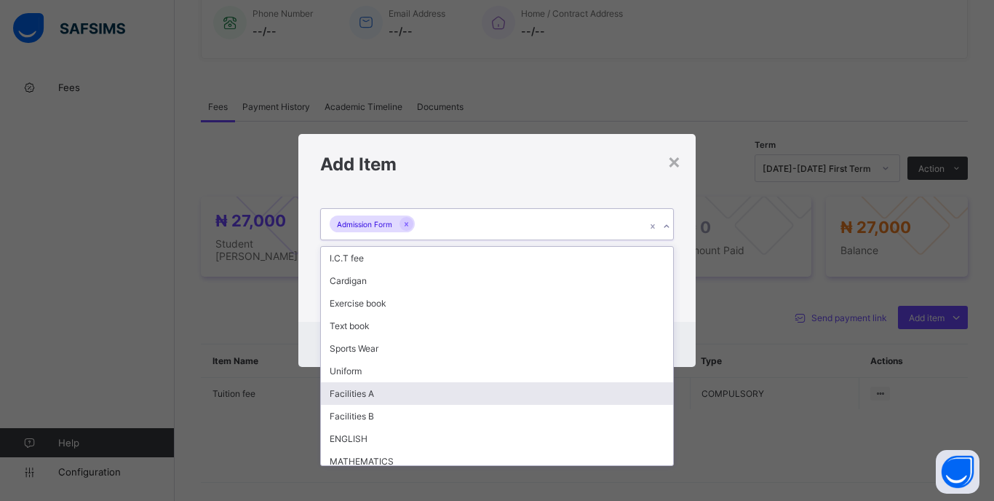
click at [387, 392] on div "Facilities A" at bounding box center [497, 393] width 352 height 23
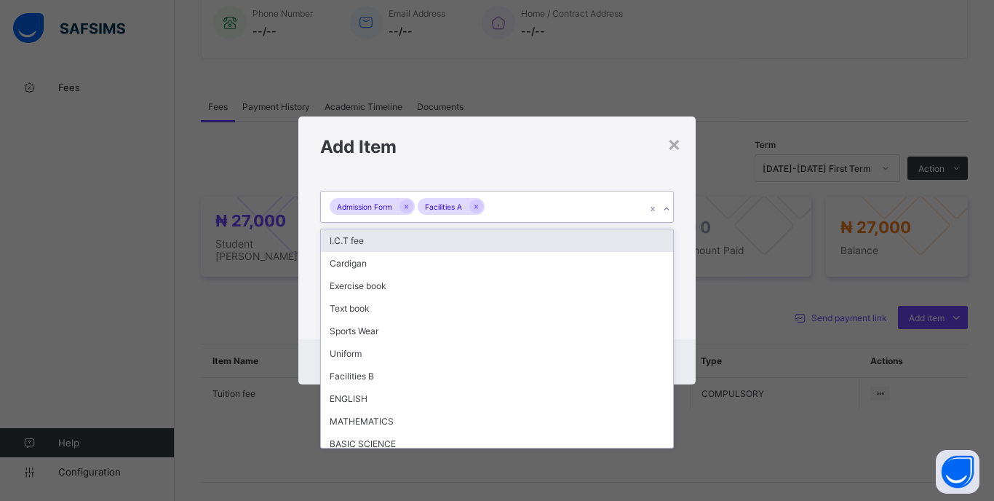
click at [505, 211] on div "Admission Form Facilities A" at bounding box center [483, 206] width 325 height 31
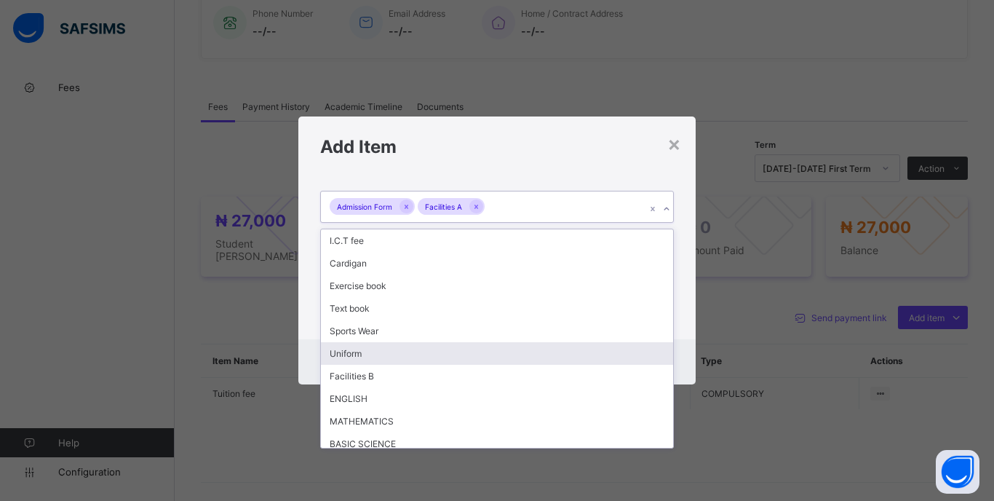
drag, startPoint x: 385, startPoint y: 352, endPoint x: 438, endPoint y: 260, distance: 106.0
click at [389, 348] on div "Uniform" at bounding box center [497, 353] width 352 height 23
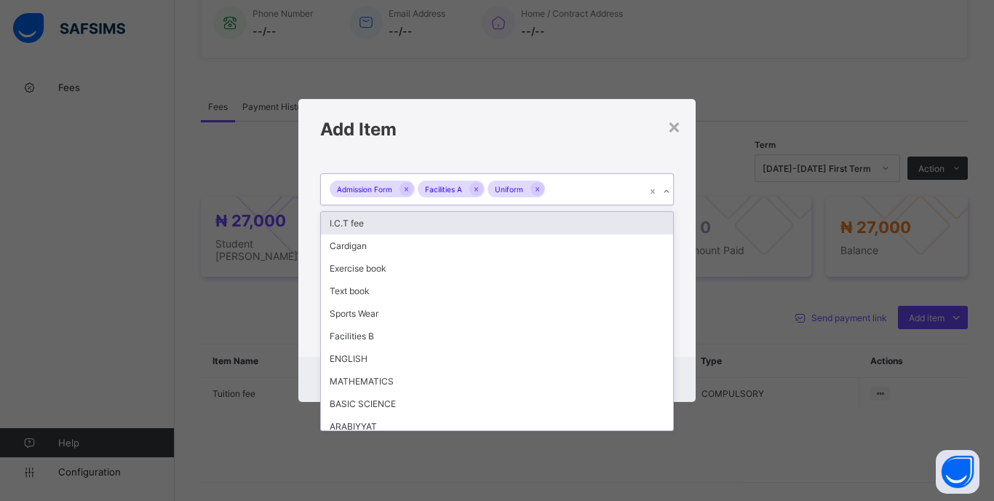
click at [562, 197] on div "Admission Form Facilities A Uniform" at bounding box center [483, 189] width 325 height 31
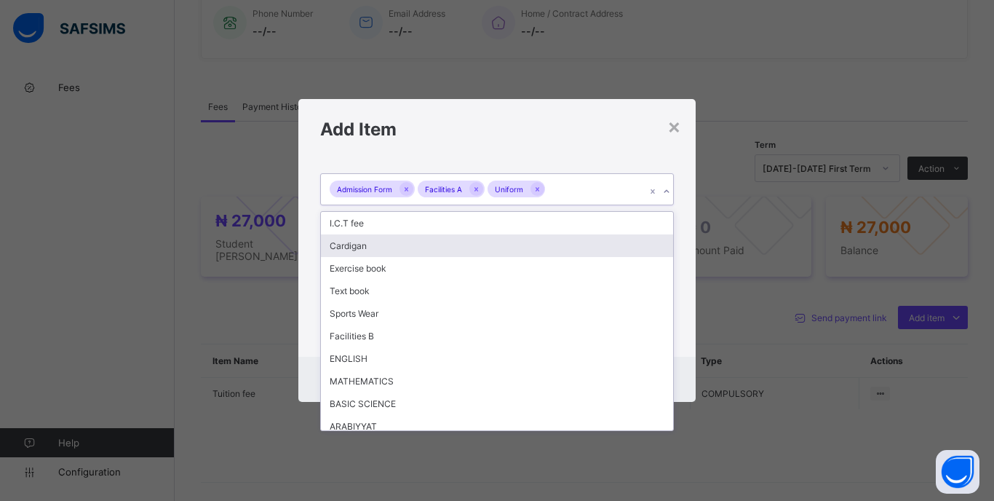
click at [371, 248] on div "Cardigan" at bounding box center [497, 245] width 352 height 23
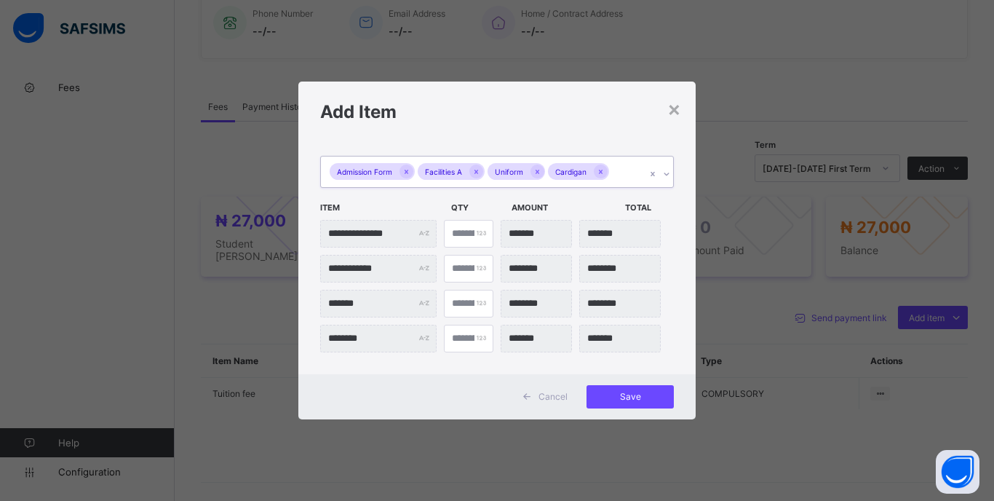
click at [630, 172] on div "Admission Form Facilities A Uniform Cardigan" at bounding box center [483, 172] width 325 height 31
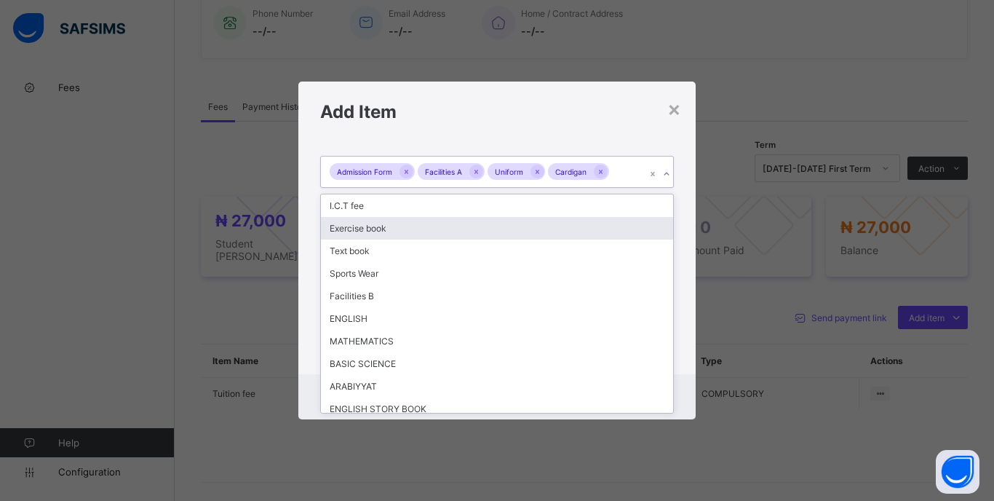
click at [373, 225] on div "Exercise book" at bounding box center [497, 228] width 352 height 23
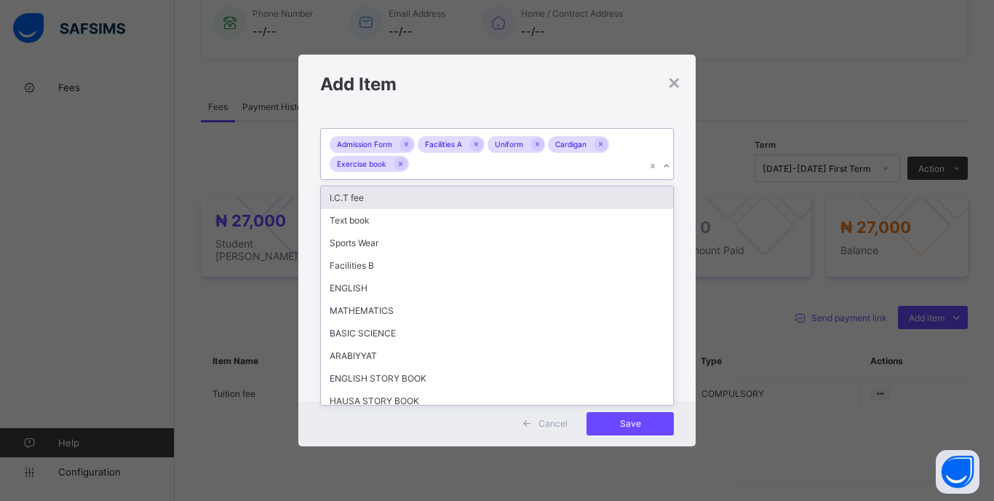
click at [574, 173] on div "Admission Form Facilities A Uniform Cardigan Exercise book" at bounding box center [483, 154] width 325 height 50
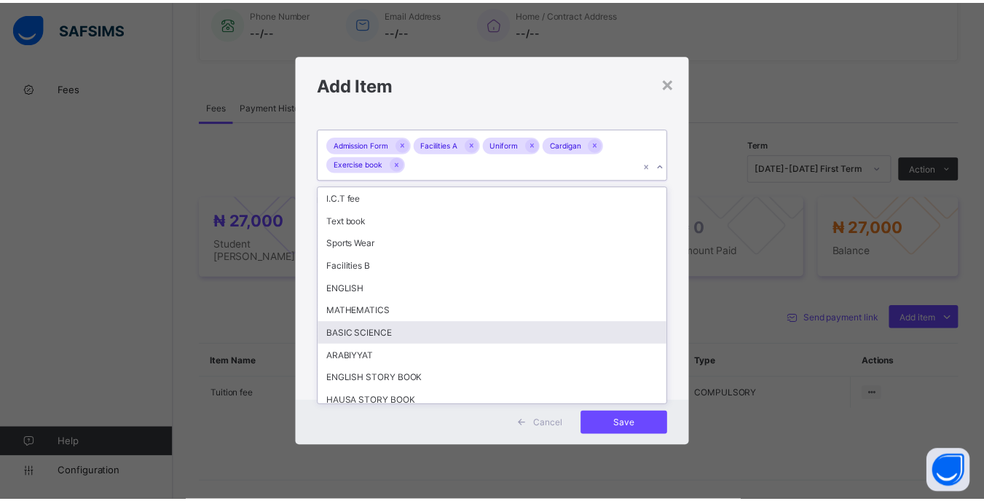
scroll to position [52, 0]
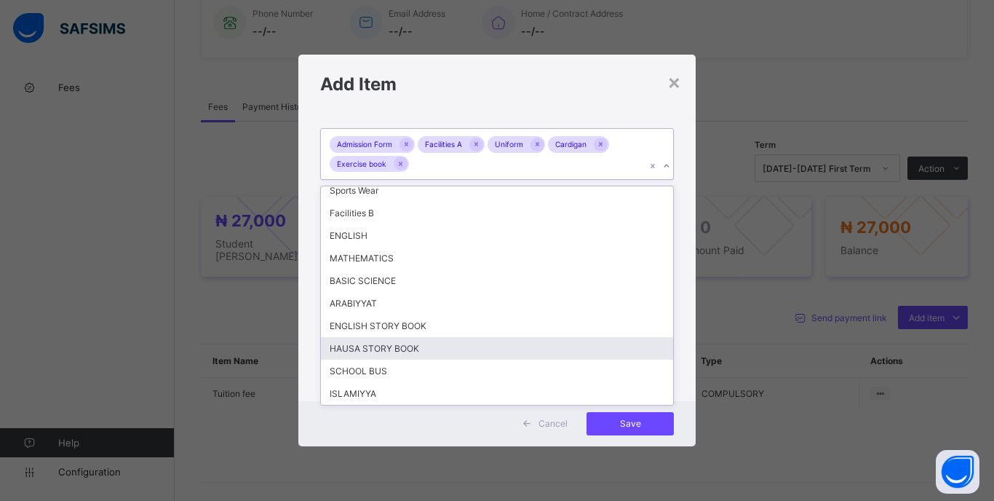
click at [377, 345] on div "HAUSA STORY BOOK" at bounding box center [497, 348] width 352 height 23
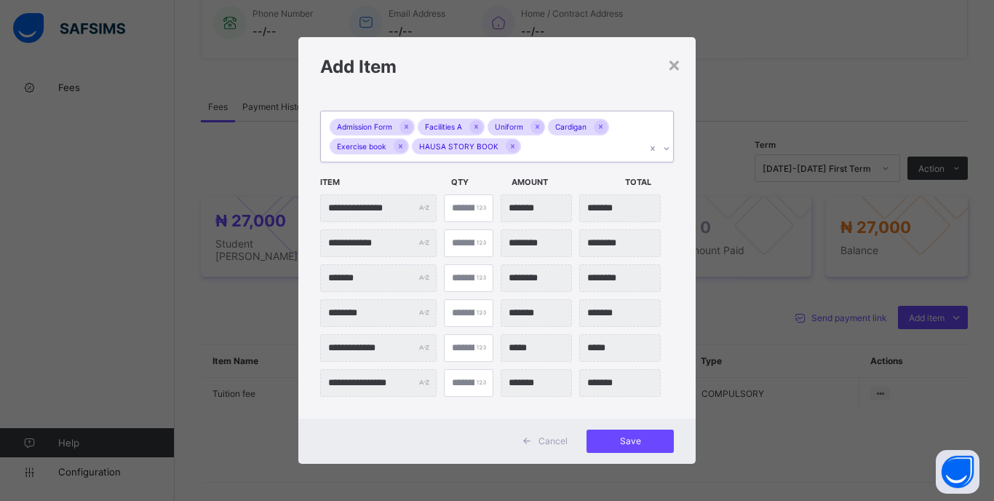
click at [527, 146] on div "Admission Form Facilities A Uniform Cardigan Exercise book HAUSA STORY BOOK" at bounding box center [483, 136] width 325 height 50
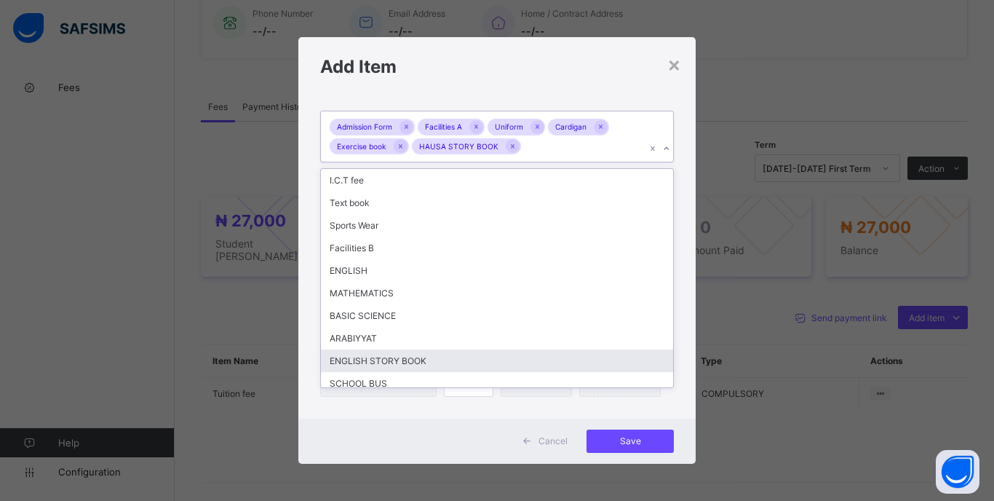
click at [387, 357] on div "ENGLISH STORY BOOK" at bounding box center [497, 360] width 352 height 23
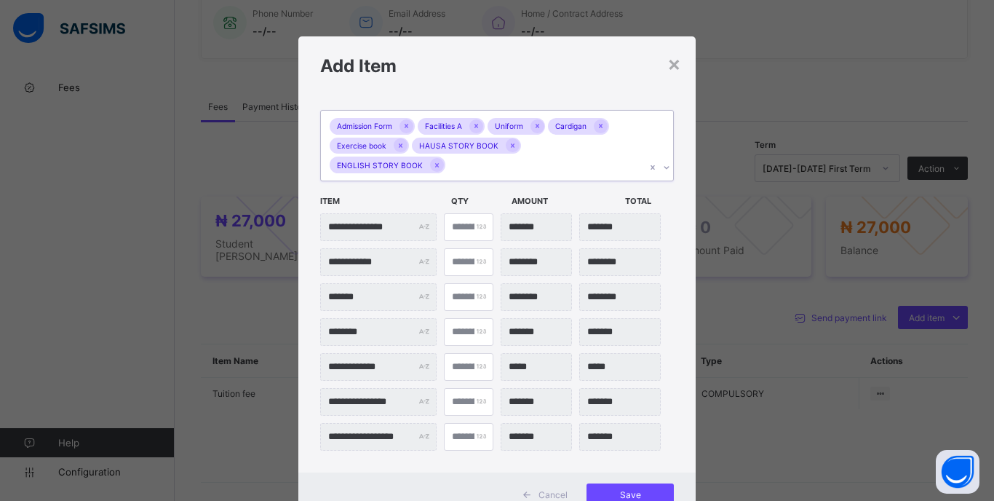
click at [628, 153] on div "Admission Form Facilities A Uniform Cardigan Exercise book HAUSA STORY BOOK ENG…" at bounding box center [483, 146] width 325 height 70
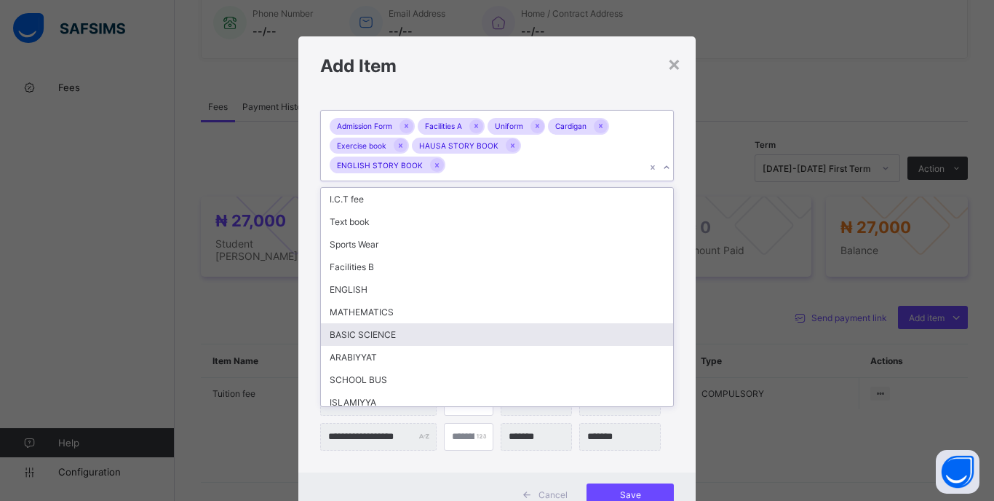
click at [673, 313] on div "**********" at bounding box center [496, 283] width 397 height 377
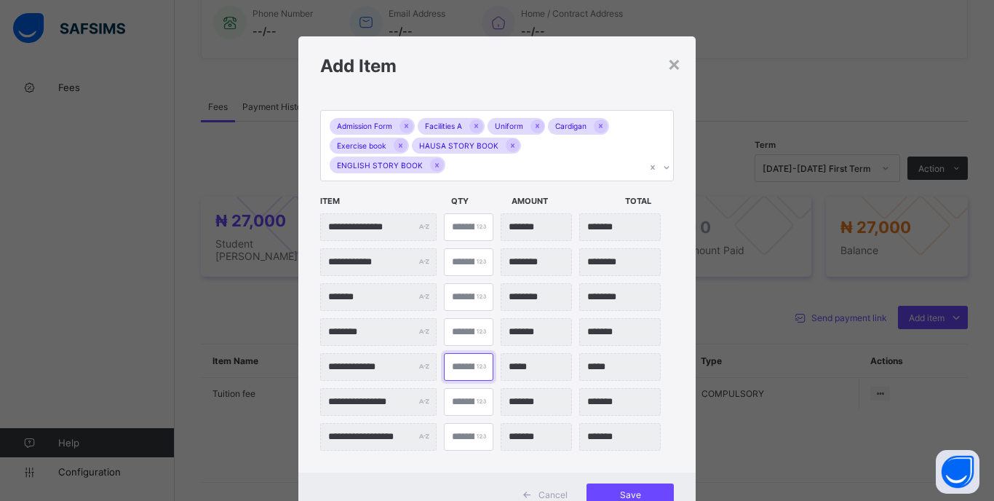
click at [456, 353] on input "*" at bounding box center [469, 367] width 50 height 28
type input "**"
type input "*******"
type input "**"
click at [642, 483] on div "Save" at bounding box center [630, 494] width 87 height 23
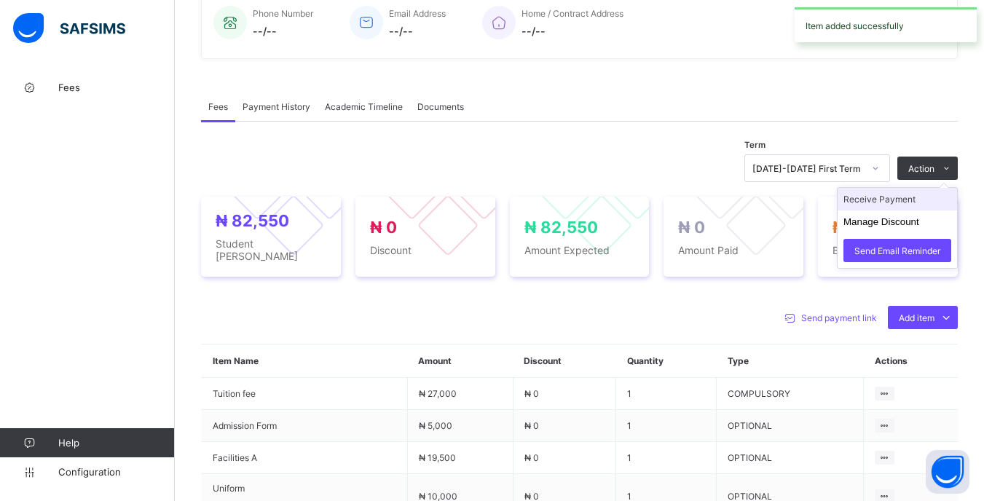
click at [855, 210] on li "Receive Payment" at bounding box center [896, 199] width 119 height 23
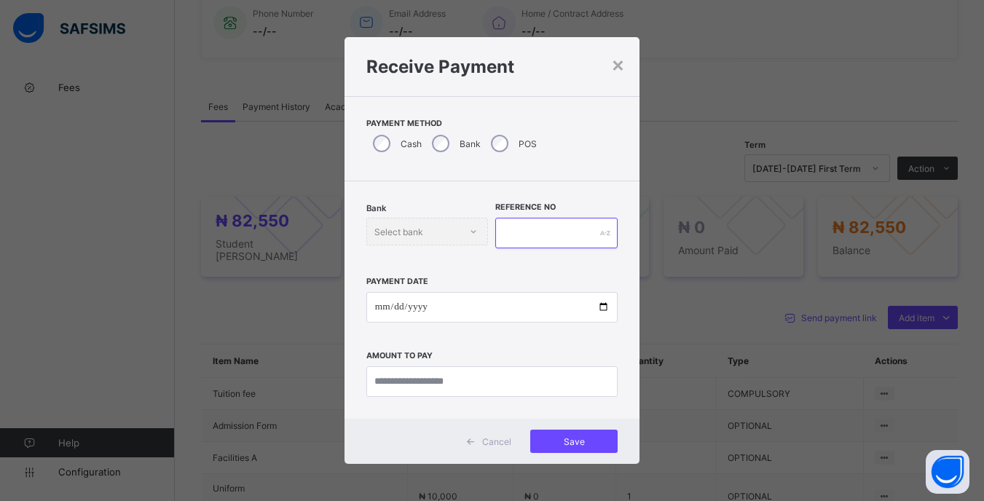
click at [535, 237] on input "text" at bounding box center [556, 233] width 122 height 31
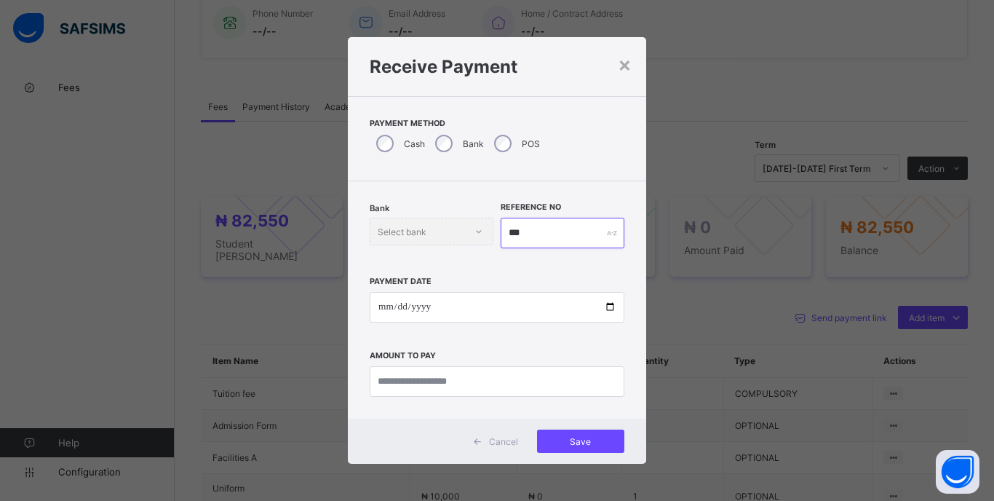
type input "***"
click at [397, 304] on input "date" at bounding box center [497, 307] width 255 height 31
type input "**********"
click at [540, 385] on input "currency" at bounding box center [497, 381] width 255 height 31
type input "********"
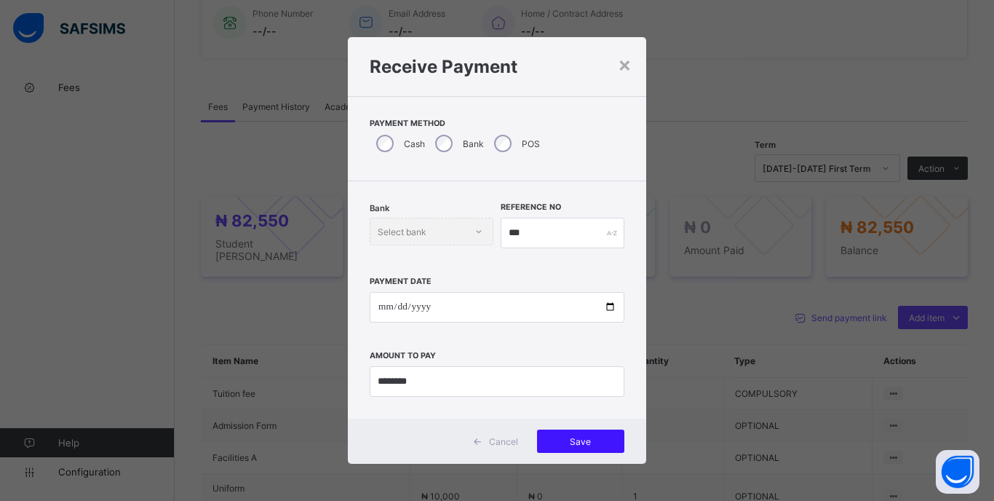
click at [598, 440] on span "Save" at bounding box center [581, 441] width 66 height 11
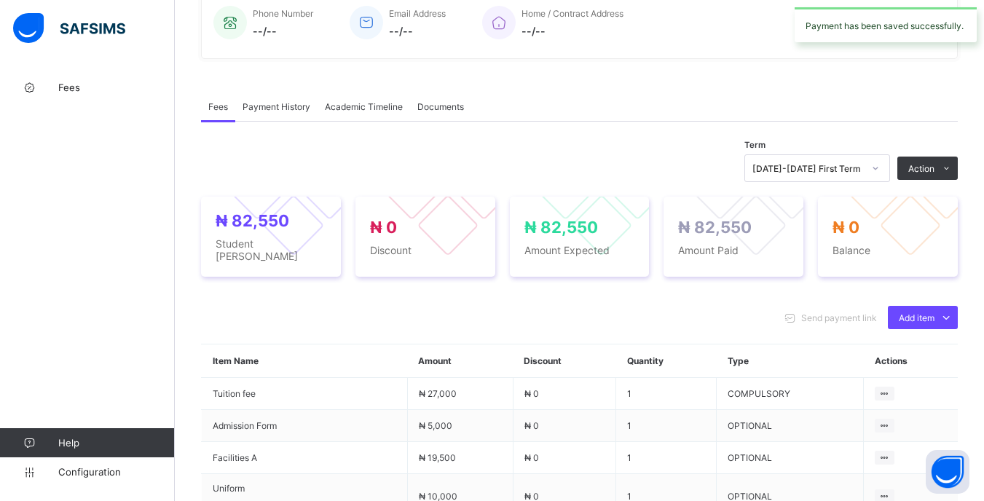
scroll to position [73, 0]
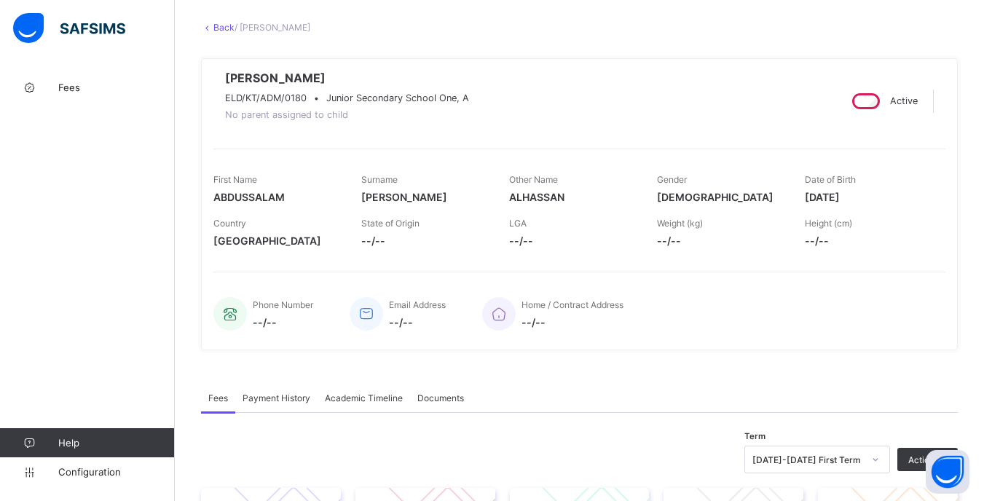
click at [214, 27] on link "Back" at bounding box center [223, 27] width 21 height 11
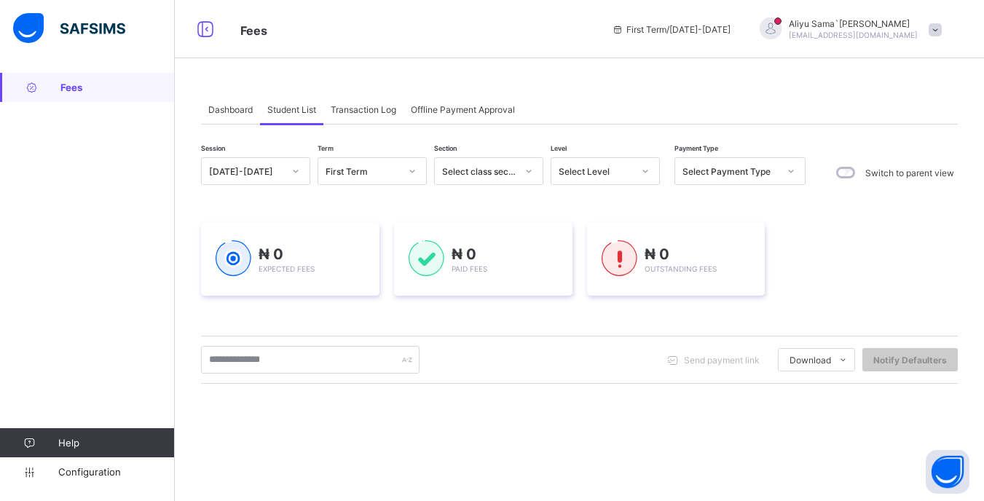
click at [641, 181] on div at bounding box center [645, 170] width 25 height 23
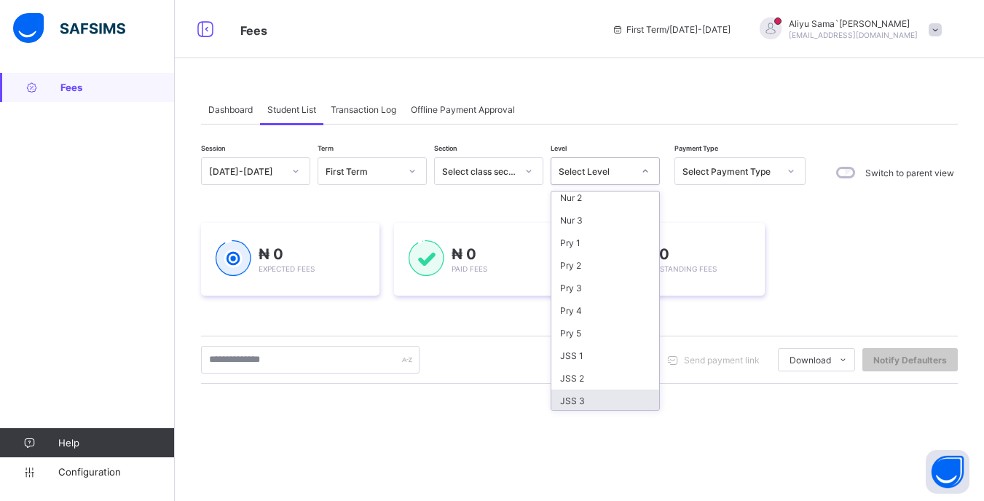
scroll to position [143, 0]
click at [595, 288] on div "JSS 1" at bounding box center [605, 285] width 108 height 23
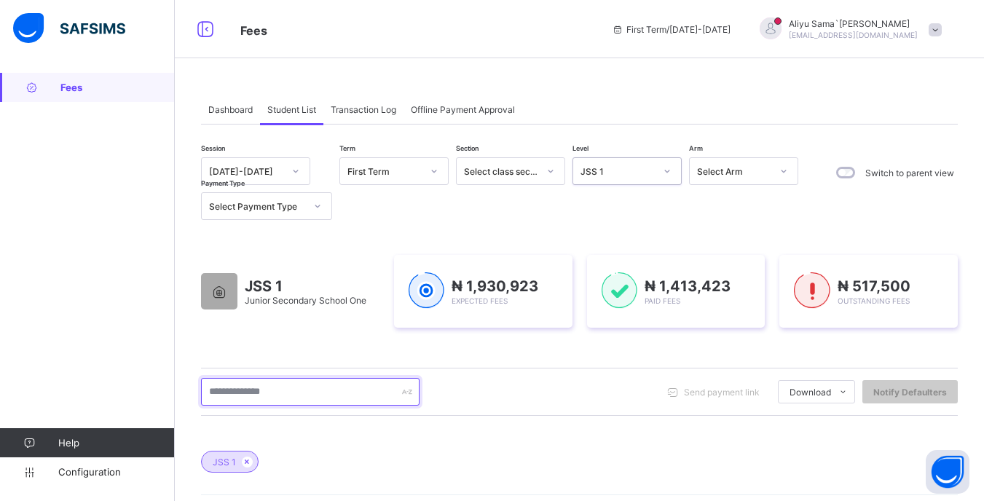
click at [242, 394] on input "text" at bounding box center [310, 392] width 218 height 28
type input "******"
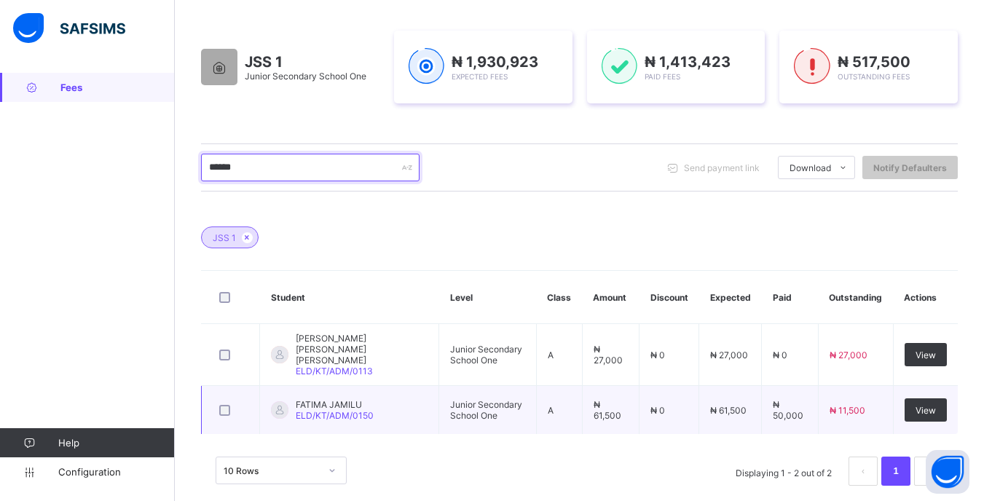
scroll to position [234, 0]
